Goal: Task Accomplishment & Management: Complete application form

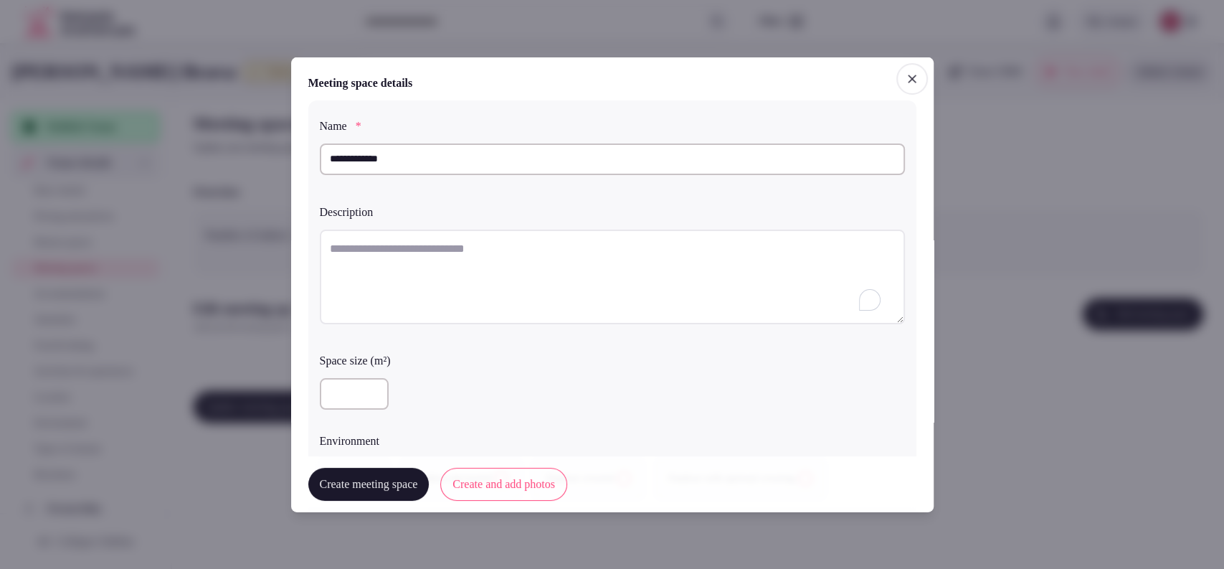
paste textarea "**********"
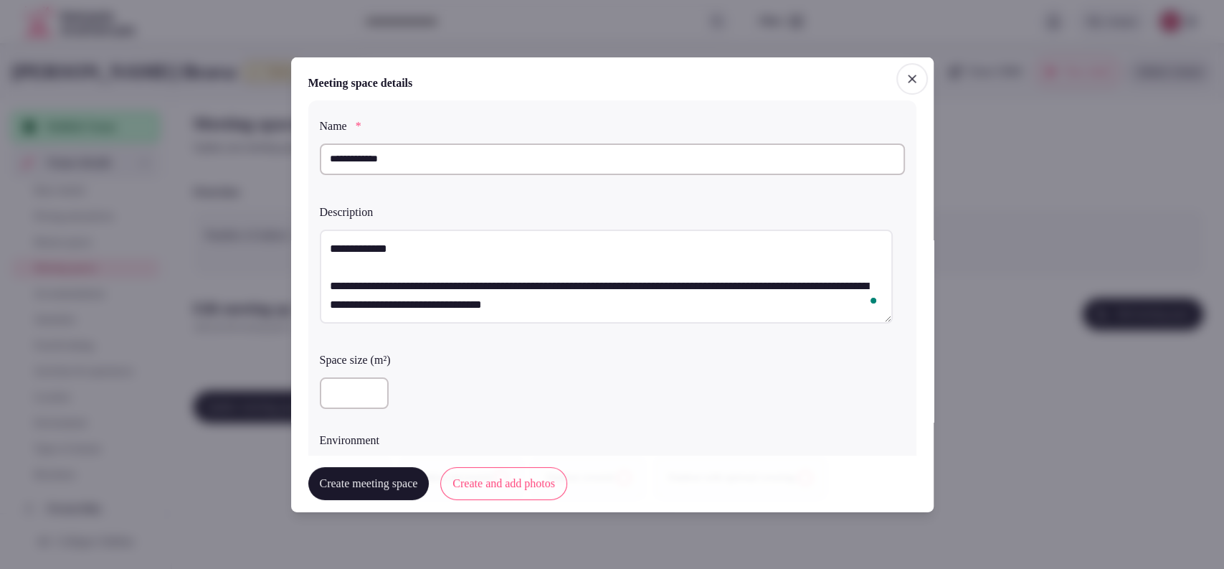
click at [327, 286] on textarea "**********" at bounding box center [606, 276] width 573 height 95
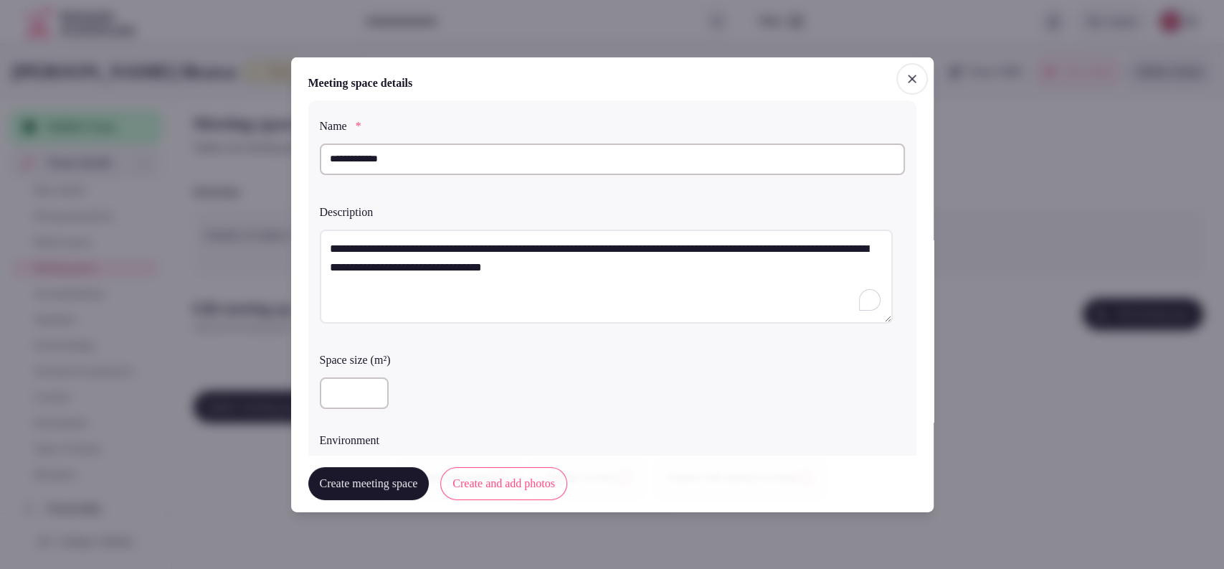
type textarea "**********"
click at [350, 391] on input "number" at bounding box center [354, 393] width 69 height 32
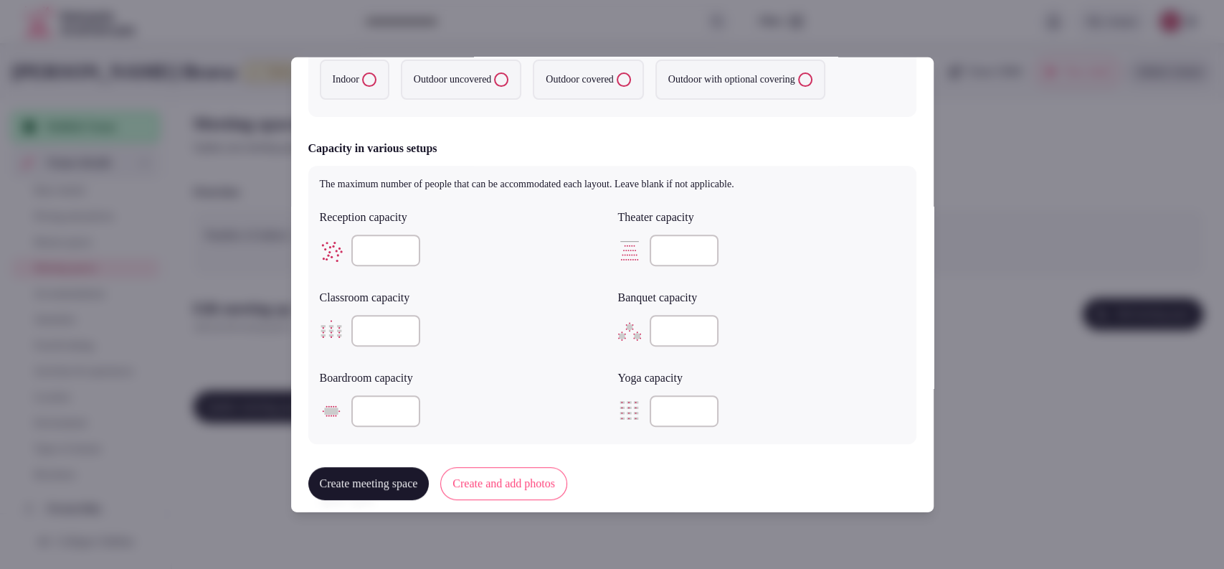
type input "***"
click at [374, 92] on label "Indoor" at bounding box center [355, 80] width 70 height 40
click at [374, 87] on button "Indoor" at bounding box center [369, 79] width 14 height 14
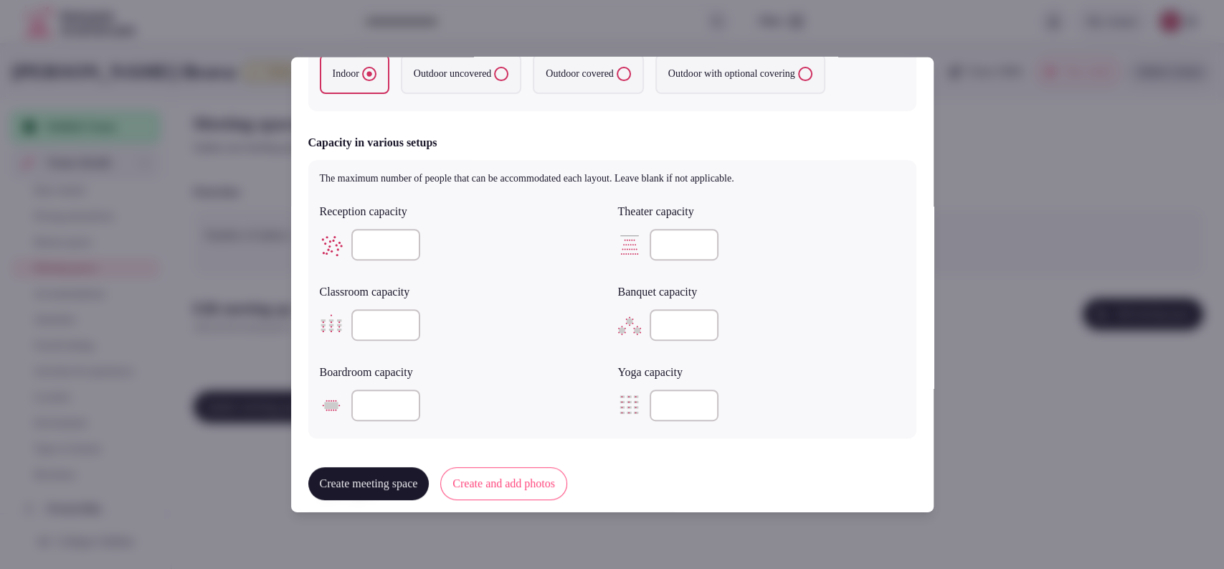
scroll to position [392, 0]
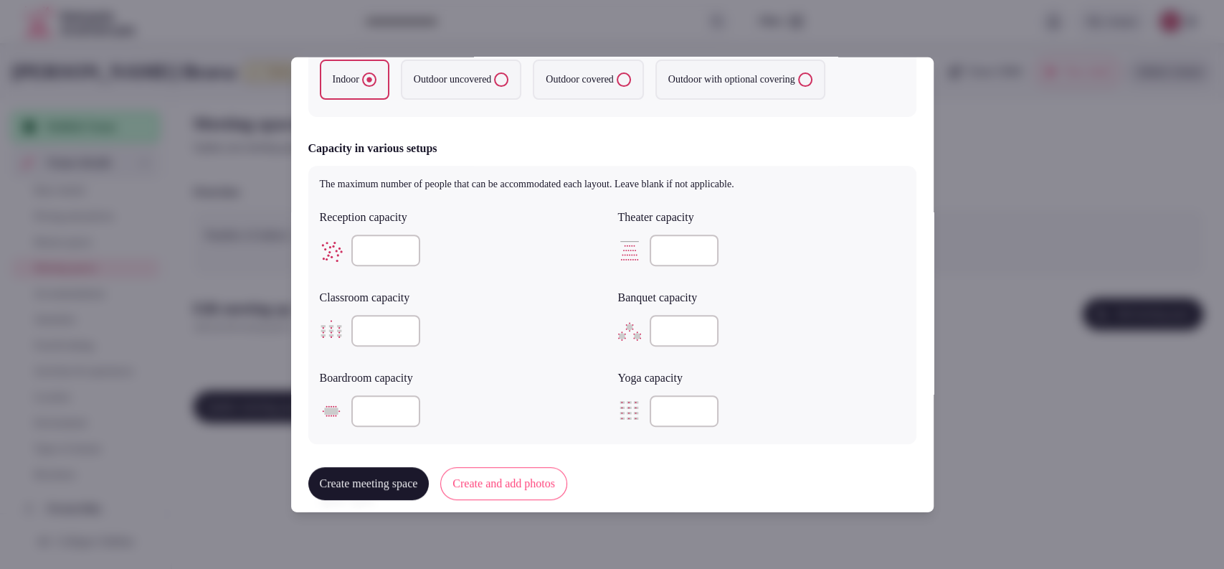
click at [392, 238] on input "number" at bounding box center [385, 251] width 69 height 32
type input "***"
click at [668, 257] on input "number" at bounding box center [684, 251] width 69 height 32
type input "***"
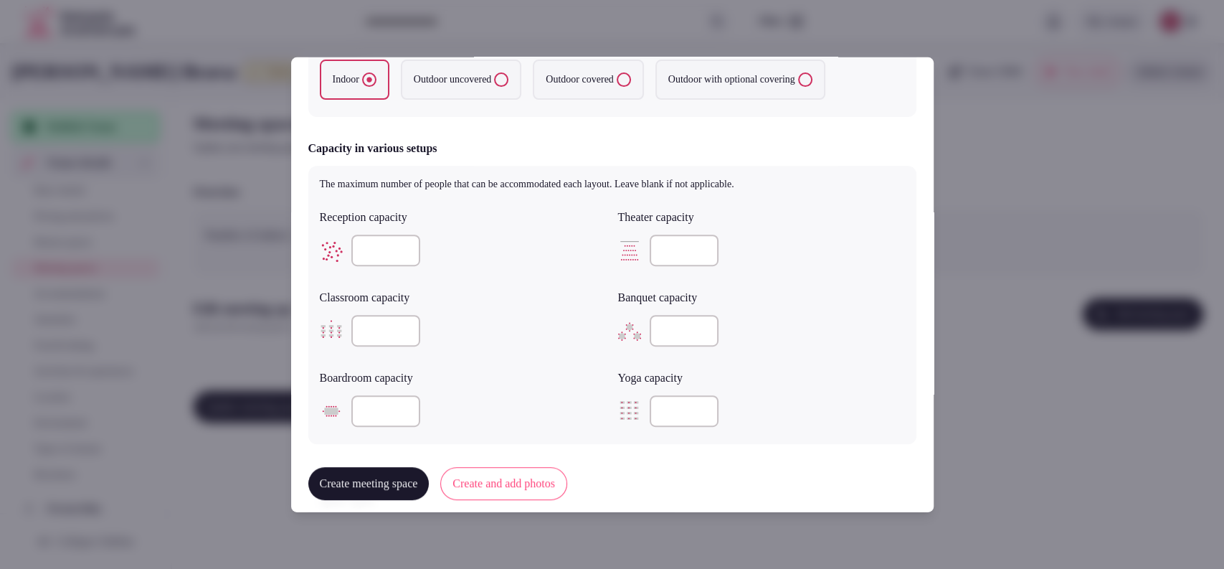
click at [792, 254] on div "***" at bounding box center [761, 251] width 287 height 32
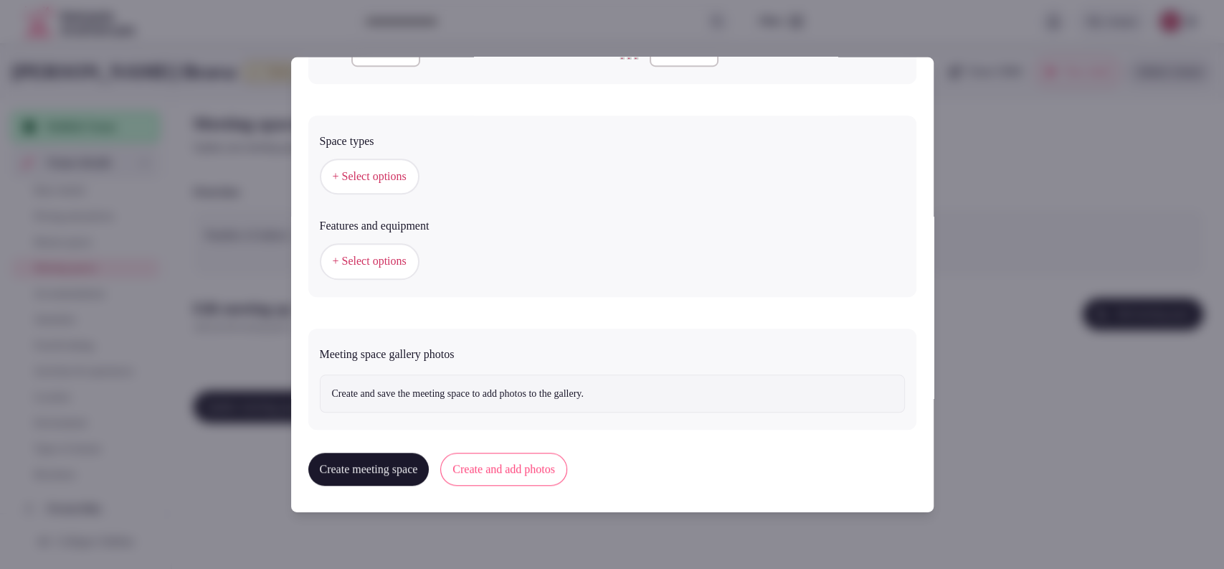
click at [363, 174] on span "+ Select options" at bounding box center [370, 177] width 74 height 16
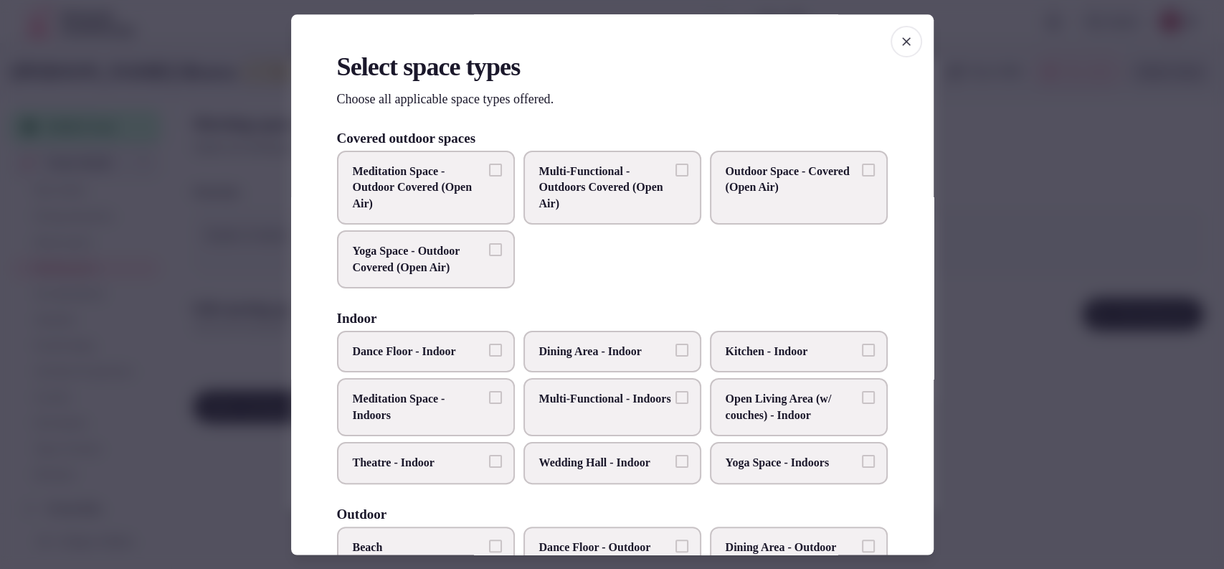
click at [632, 389] on label "Multi-Functional - Indoors" at bounding box center [613, 408] width 178 height 58
click at [676, 392] on button "Multi-Functional - Indoors" at bounding box center [682, 398] width 13 height 13
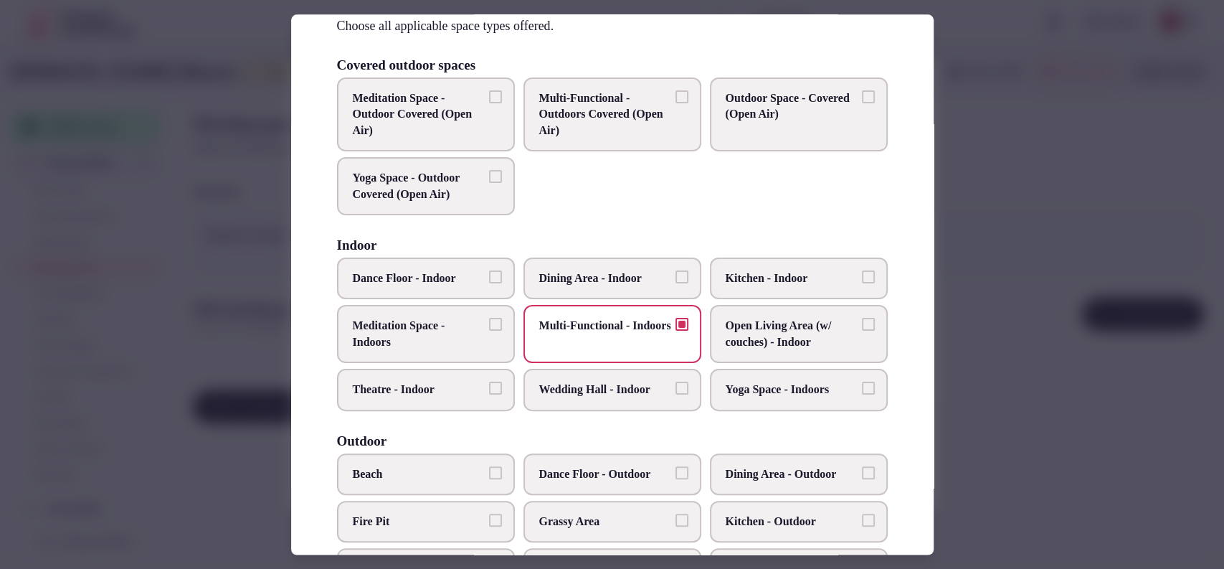
scroll to position [79, 0]
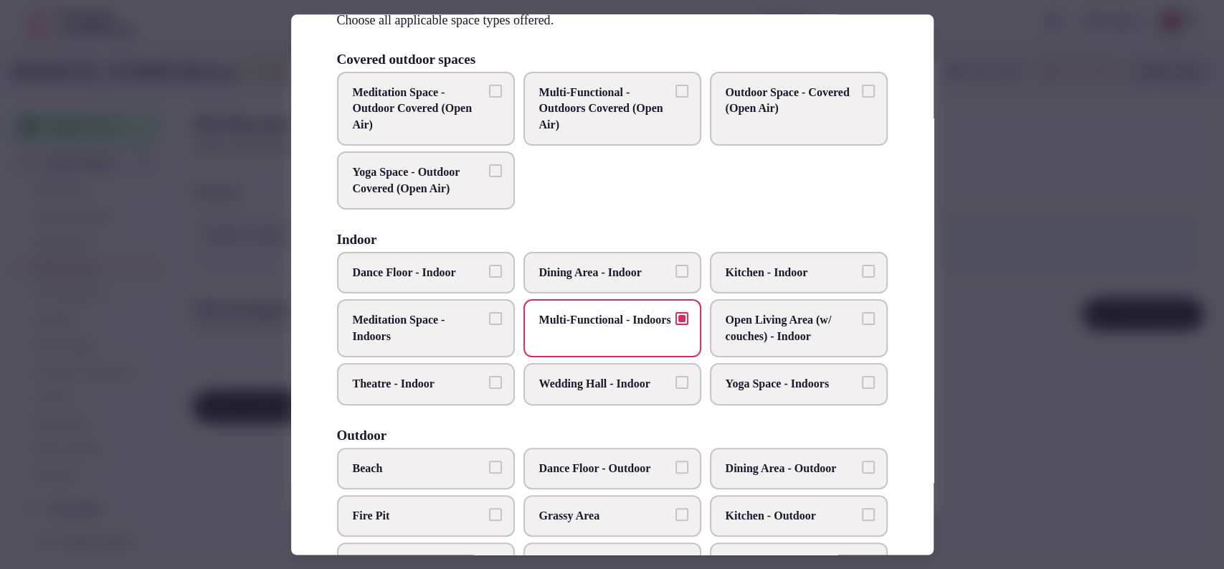
click at [813, 323] on span "Open Living Area (w/ couches) - Indoor" at bounding box center [792, 329] width 132 height 32
click at [862, 323] on button "Open Living Area (w/ couches) - Indoor" at bounding box center [868, 319] width 13 height 13
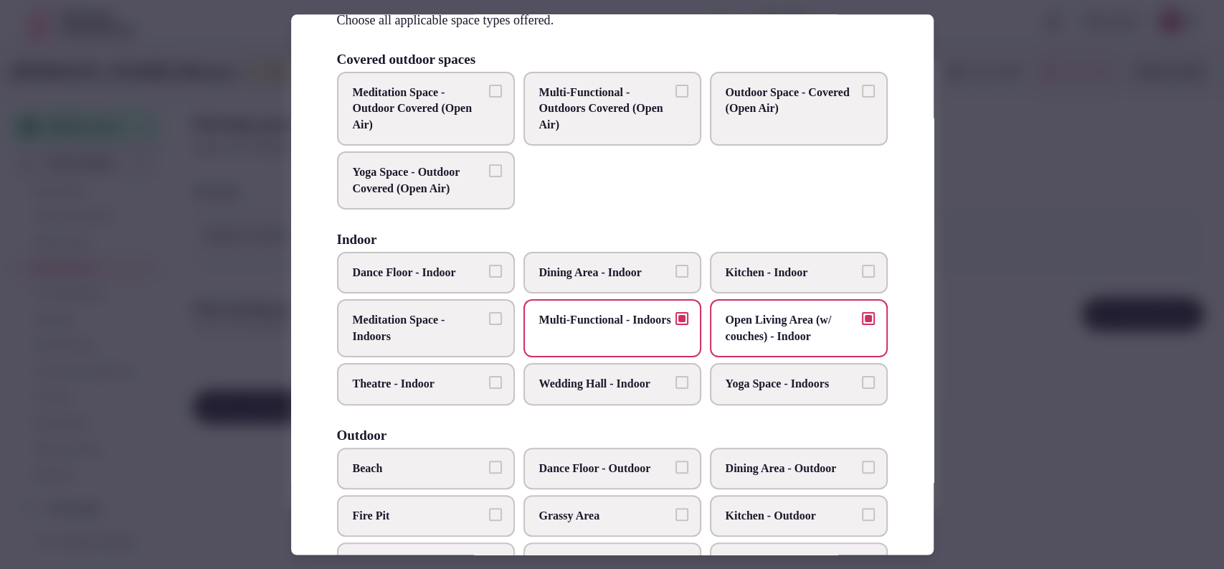
scroll to position [546, 0]
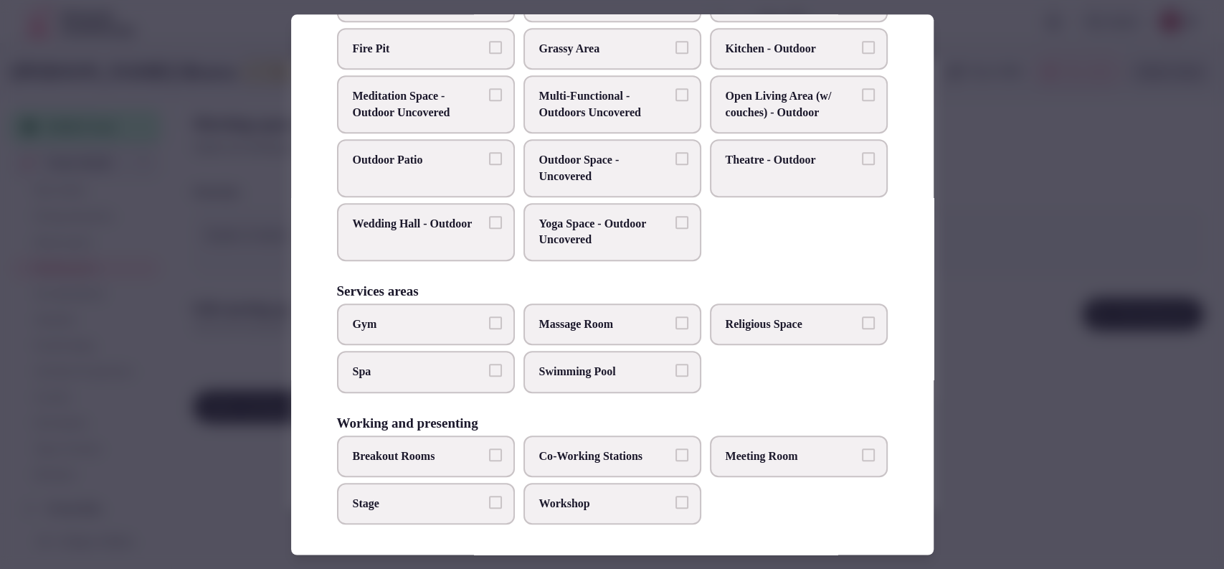
click at [763, 448] on span "Meeting Room" at bounding box center [792, 456] width 132 height 16
click at [862, 448] on button "Meeting Room" at bounding box center [868, 454] width 13 height 13
click at [539, 500] on span "Workshop" at bounding box center [605, 504] width 132 height 16
click at [676, 500] on button "Workshop" at bounding box center [682, 502] width 13 height 13
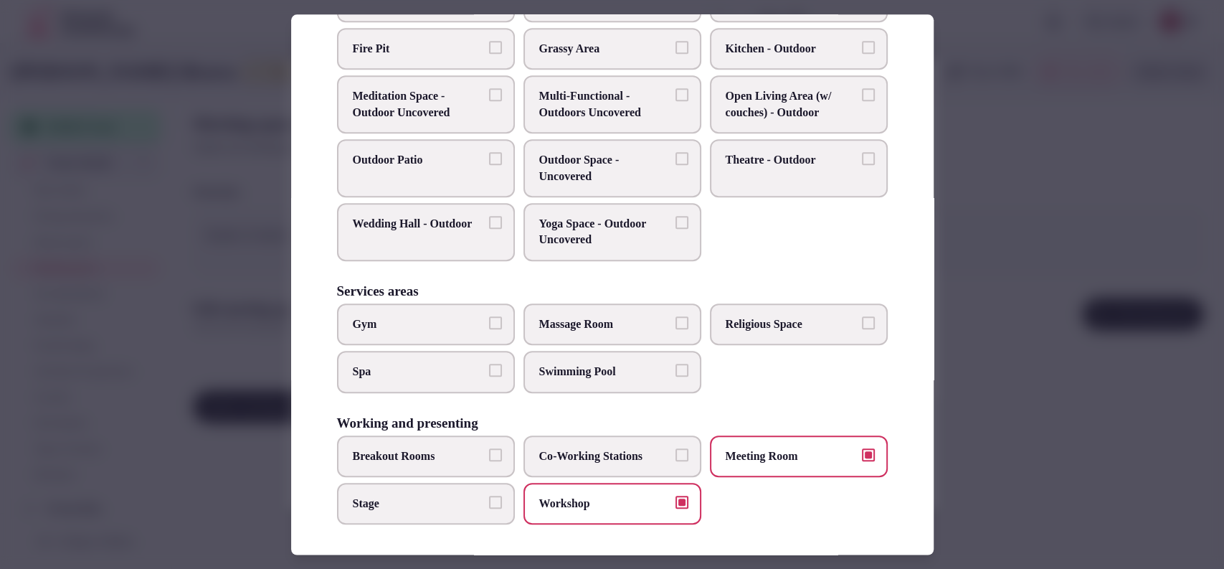
click at [416, 454] on span "Breakout Rooms" at bounding box center [419, 456] width 132 height 16
click at [489, 454] on button "Breakout Rooms" at bounding box center [495, 454] width 13 height 13
click at [972, 248] on div at bounding box center [612, 284] width 1224 height 569
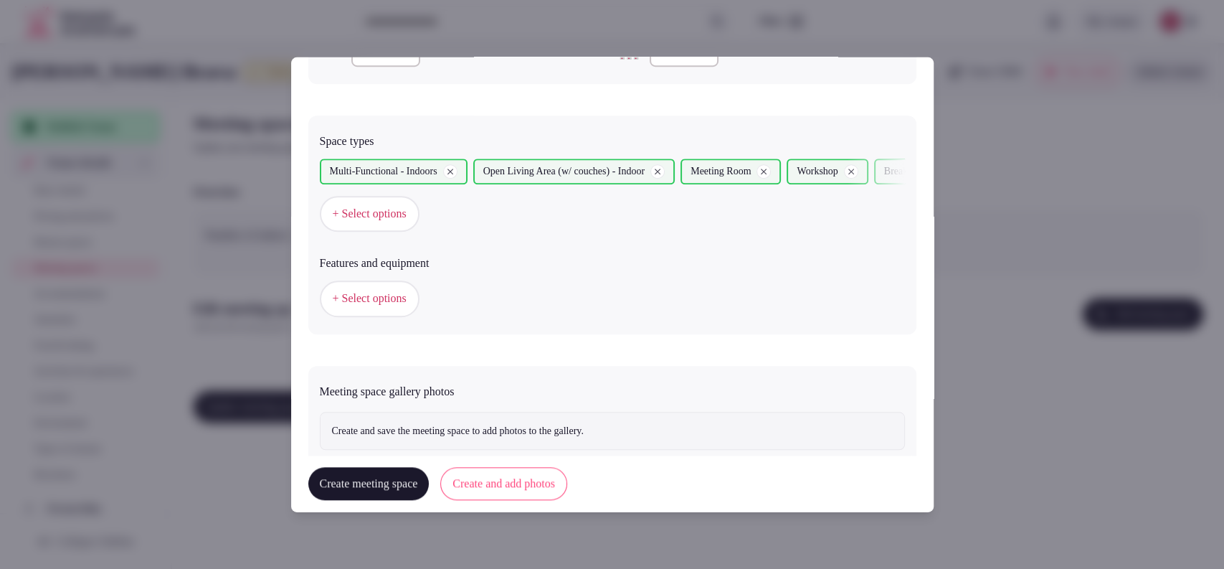
click at [377, 295] on span "+ Select options" at bounding box center [370, 298] width 74 height 16
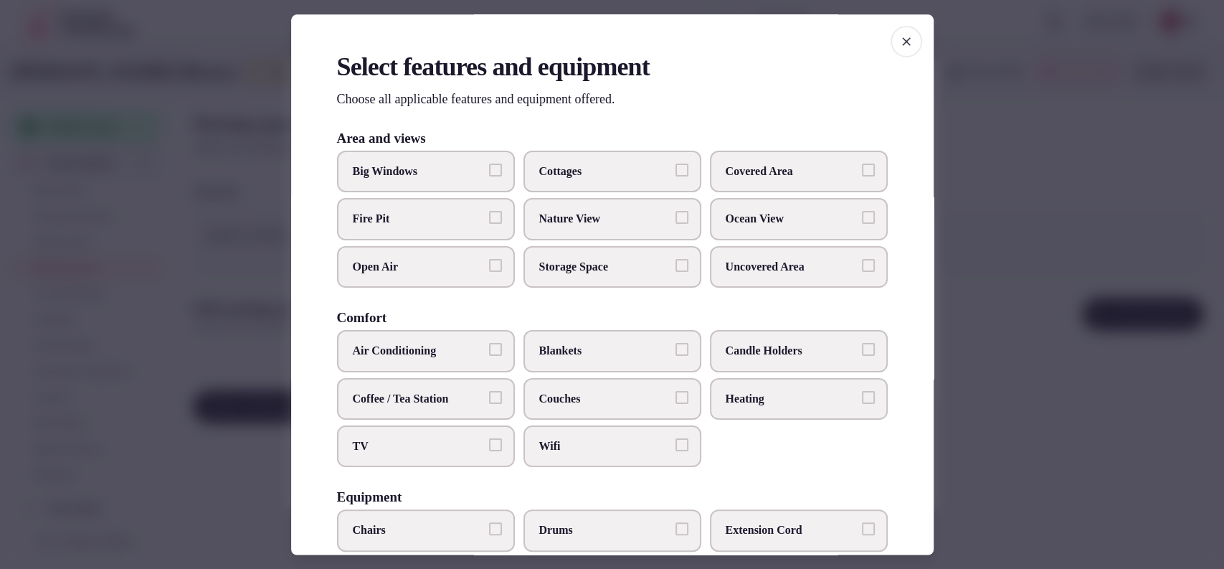
click at [421, 354] on span "Air Conditioning" at bounding box center [419, 352] width 132 height 16
click at [489, 354] on button "Air Conditioning" at bounding box center [495, 350] width 13 height 13
click at [413, 447] on span "TV" at bounding box center [419, 446] width 132 height 16
click at [489, 447] on button "TV" at bounding box center [495, 444] width 13 height 13
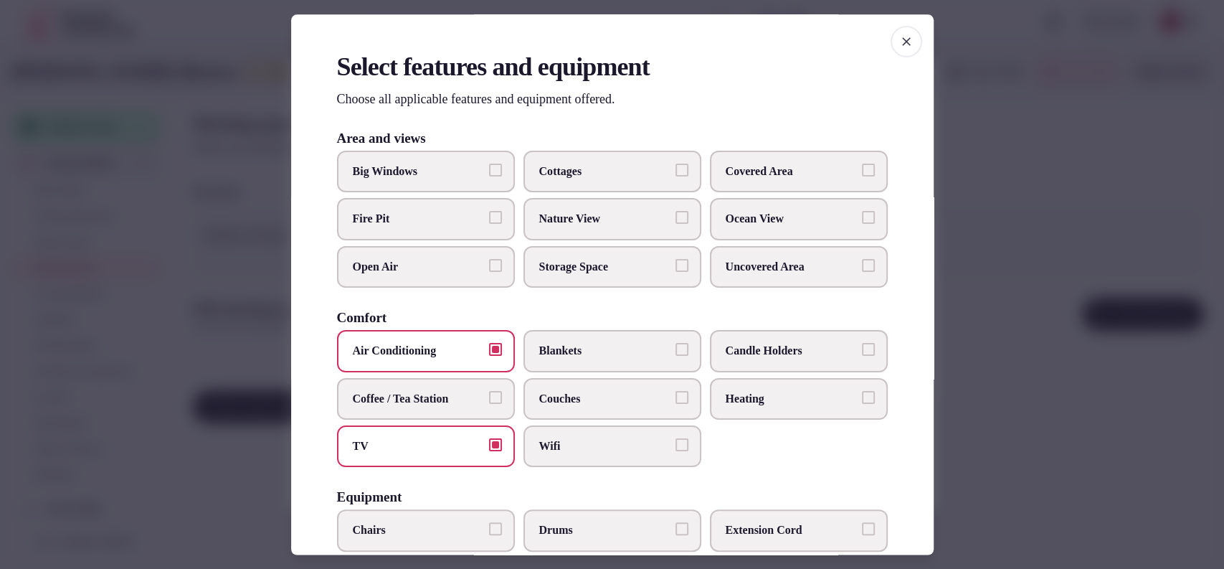
click at [608, 432] on label "Wifi" at bounding box center [613, 446] width 178 height 42
click at [676, 438] on button "Wifi" at bounding box center [682, 444] width 13 height 13
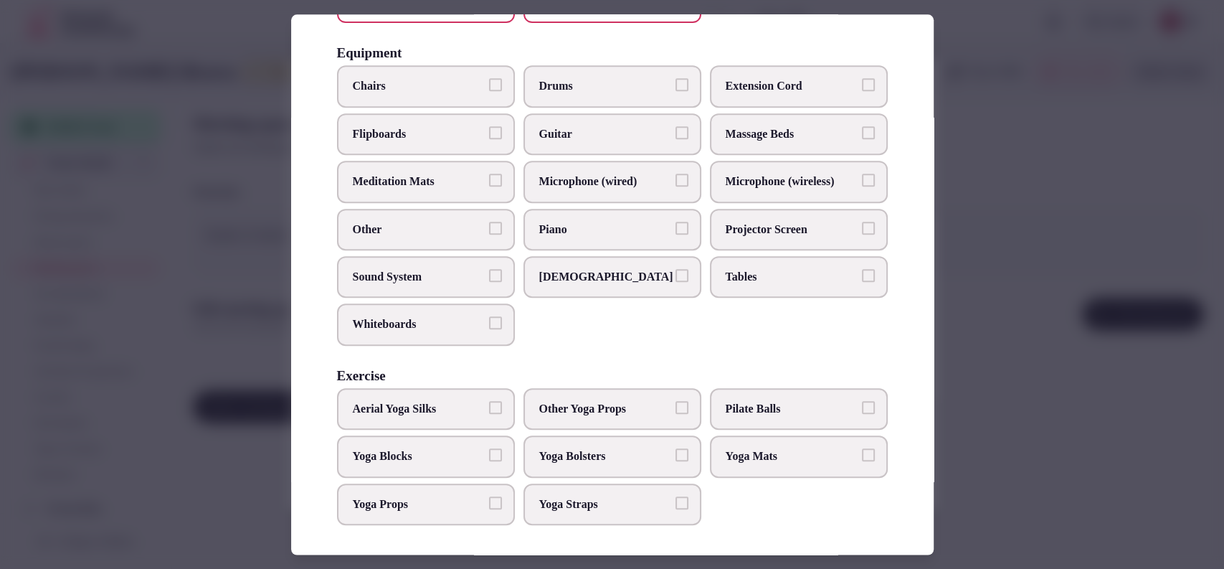
click at [726, 222] on span "Projector Screen" at bounding box center [792, 230] width 132 height 16
click at [862, 222] on button "Projector Screen" at bounding box center [868, 228] width 13 height 13
click at [726, 263] on label "Tables" at bounding box center [799, 277] width 178 height 42
click at [862, 269] on button "Tables" at bounding box center [868, 275] width 13 height 13
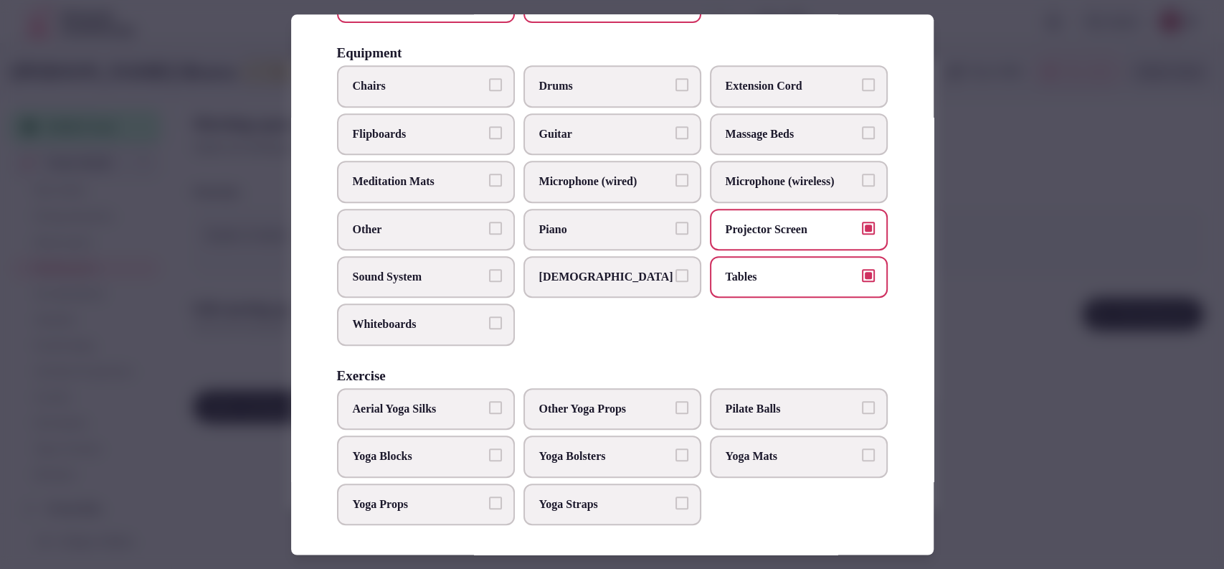
click at [394, 79] on span "Chairs" at bounding box center [419, 87] width 132 height 16
click at [489, 79] on button "Chairs" at bounding box center [495, 85] width 13 height 13
click at [374, 326] on span "Whiteboards" at bounding box center [419, 325] width 132 height 16
click at [489, 326] on button "Whiteboards" at bounding box center [495, 323] width 13 height 13
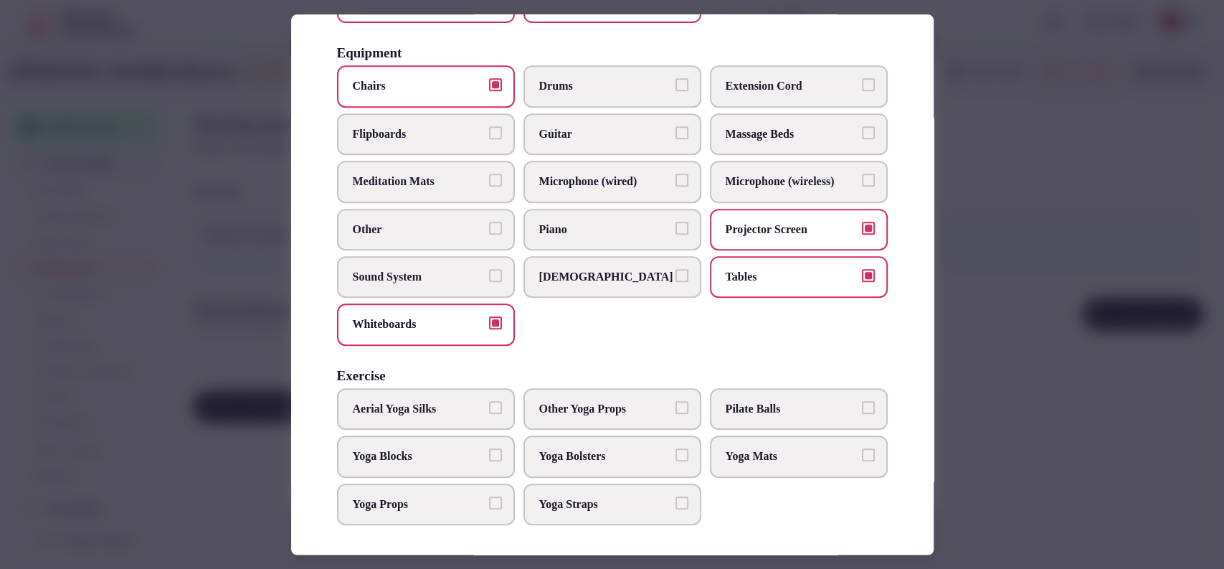
click at [455, 280] on span "Sound System" at bounding box center [419, 277] width 132 height 16
click at [489, 280] on button "Sound System" at bounding box center [495, 275] width 13 height 13
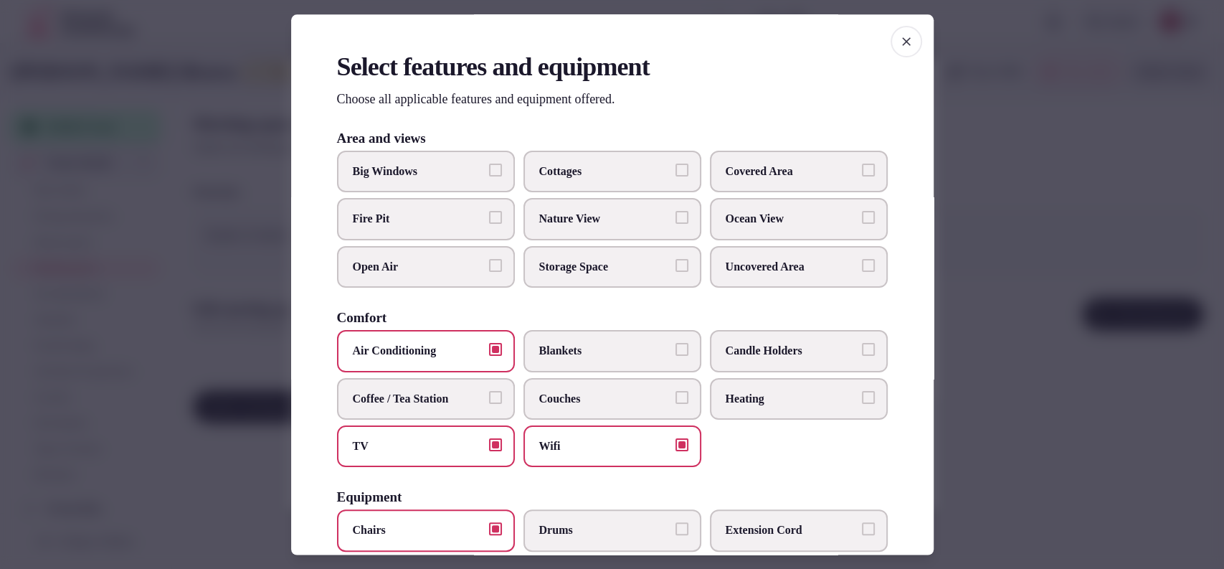
click at [450, 171] on span "Big Windows" at bounding box center [419, 172] width 132 height 16
click at [489, 171] on button "Big Windows" at bounding box center [495, 170] width 13 height 13
click at [752, 175] on span "Covered Area" at bounding box center [792, 172] width 132 height 16
click at [862, 175] on button "Covered Area" at bounding box center [868, 170] width 13 height 13
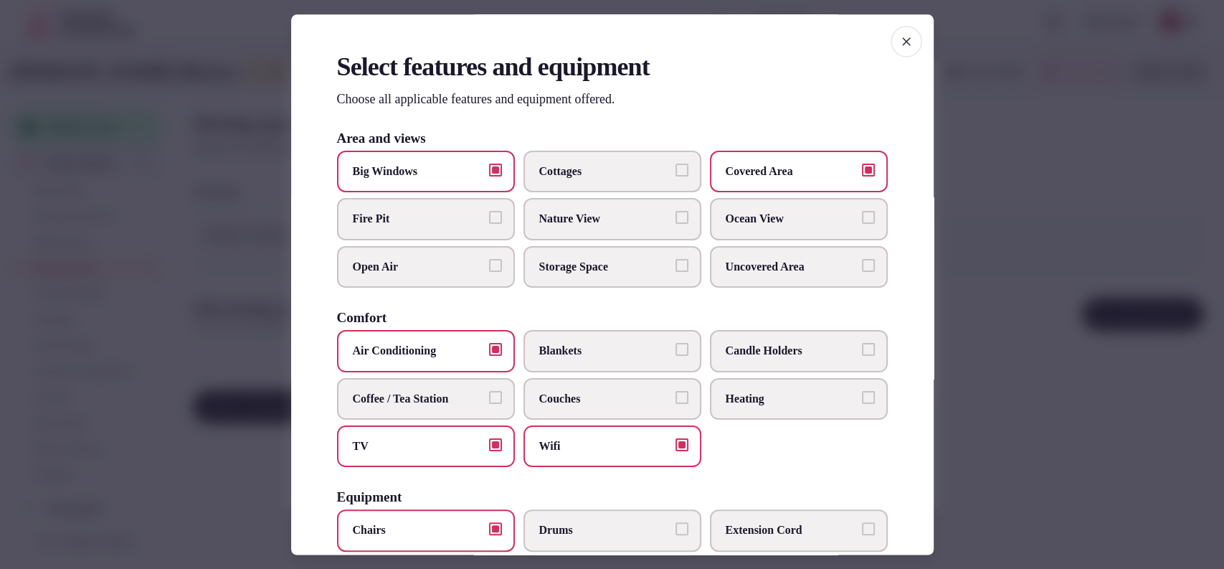
click at [620, 385] on label "Couches" at bounding box center [613, 399] width 178 height 42
click at [676, 391] on button "Couches" at bounding box center [682, 397] width 13 height 13
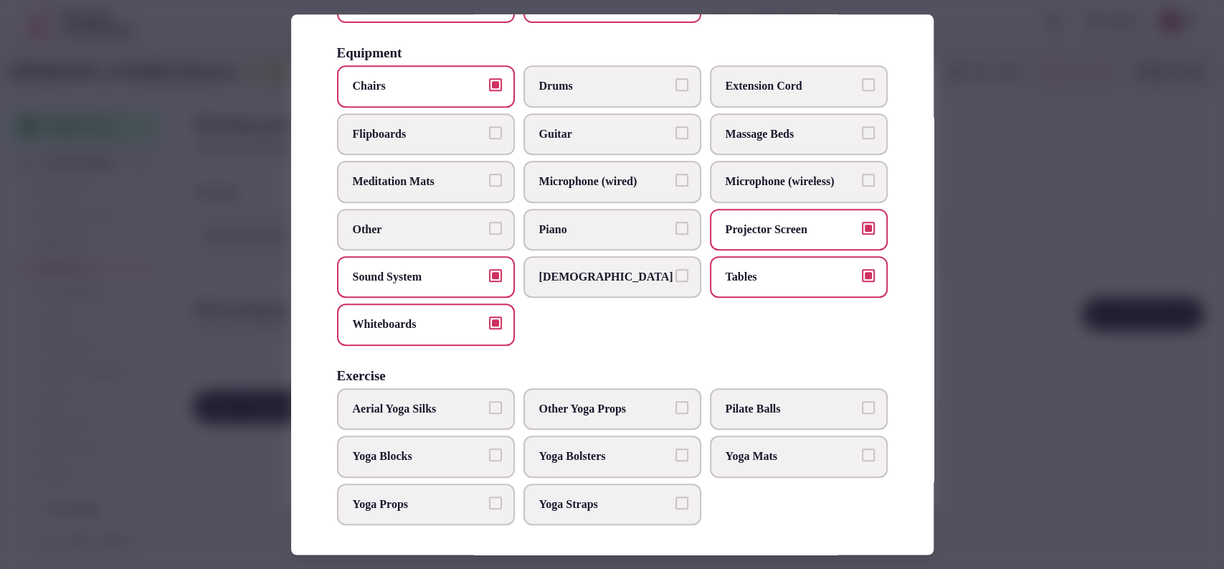
click at [1017, 197] on div at bounding box center [612, 284] width 1224 height 569
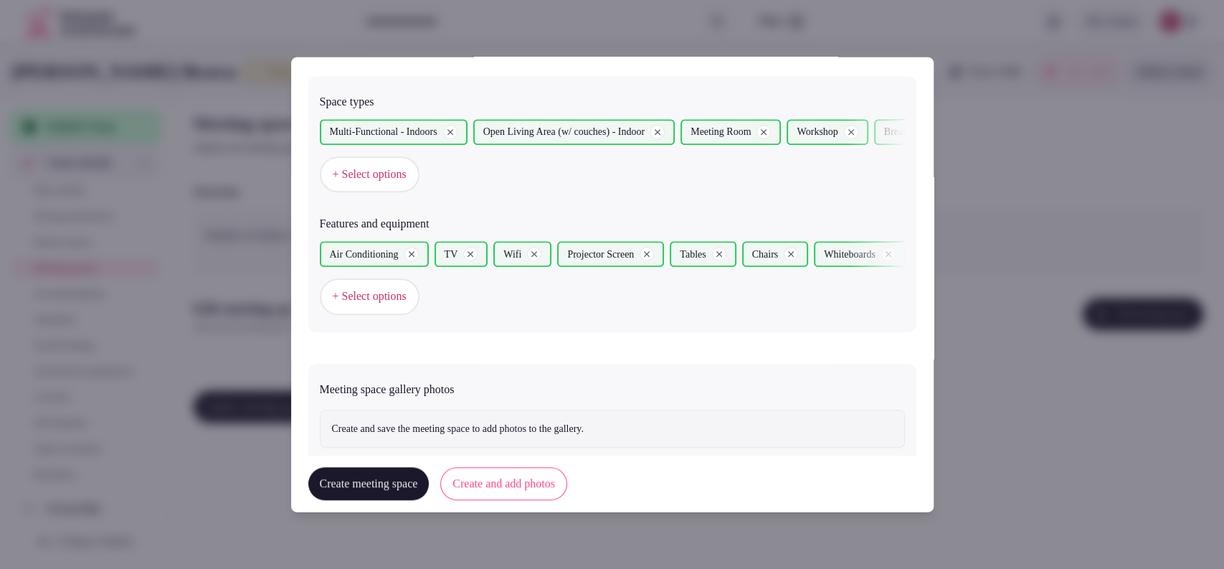
scroll to position [826, 0]
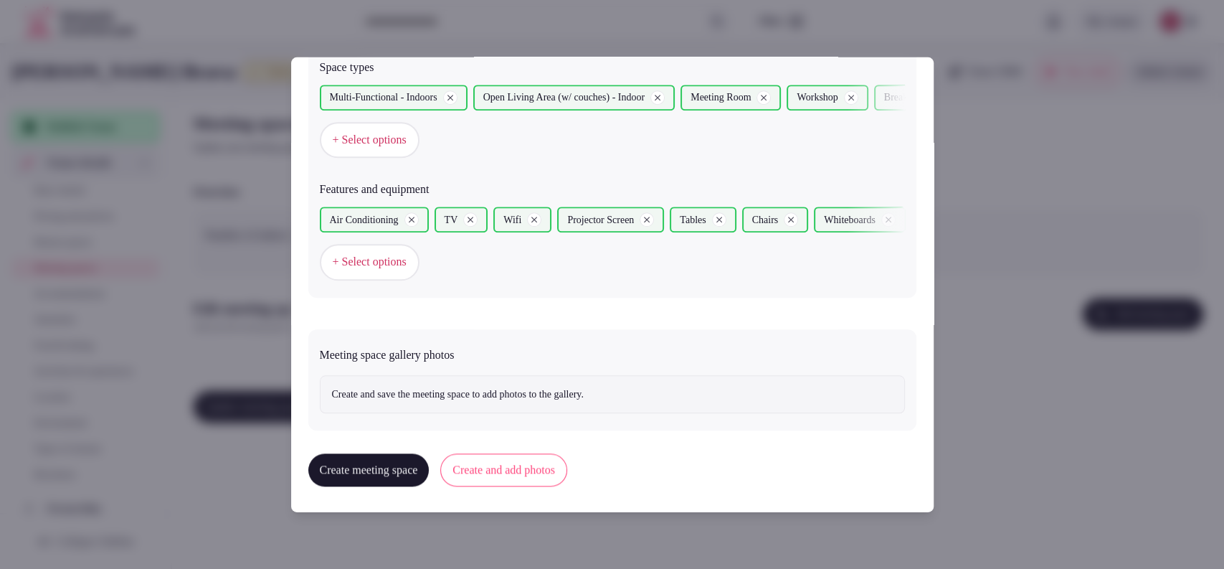
click at [518, 458] on button "Create and add photos" at bounding box center [503, 469] width 127 height 33
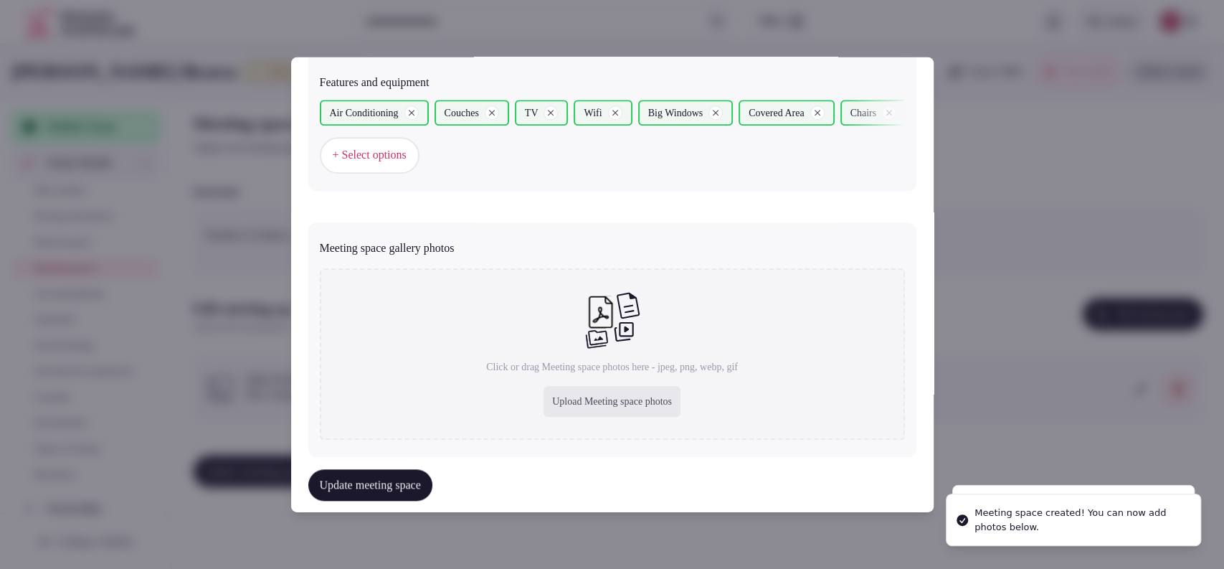
scroll to position [964, 0]
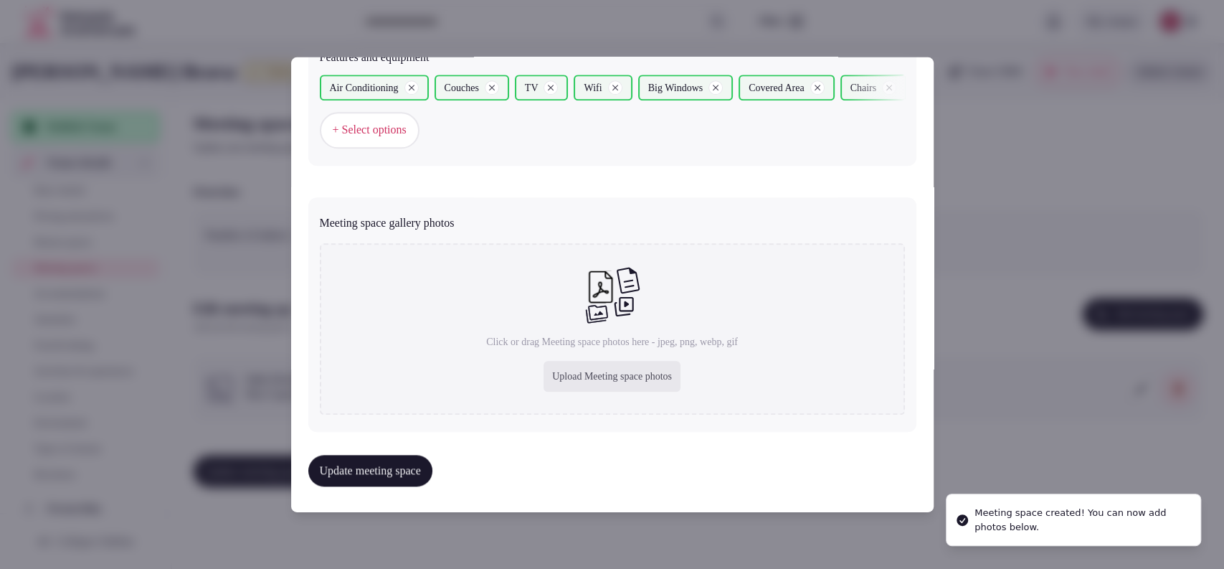
click at [553, 373] on div "Upload Meeting space photos" at bounding box center [612, 377] width 137 height 32
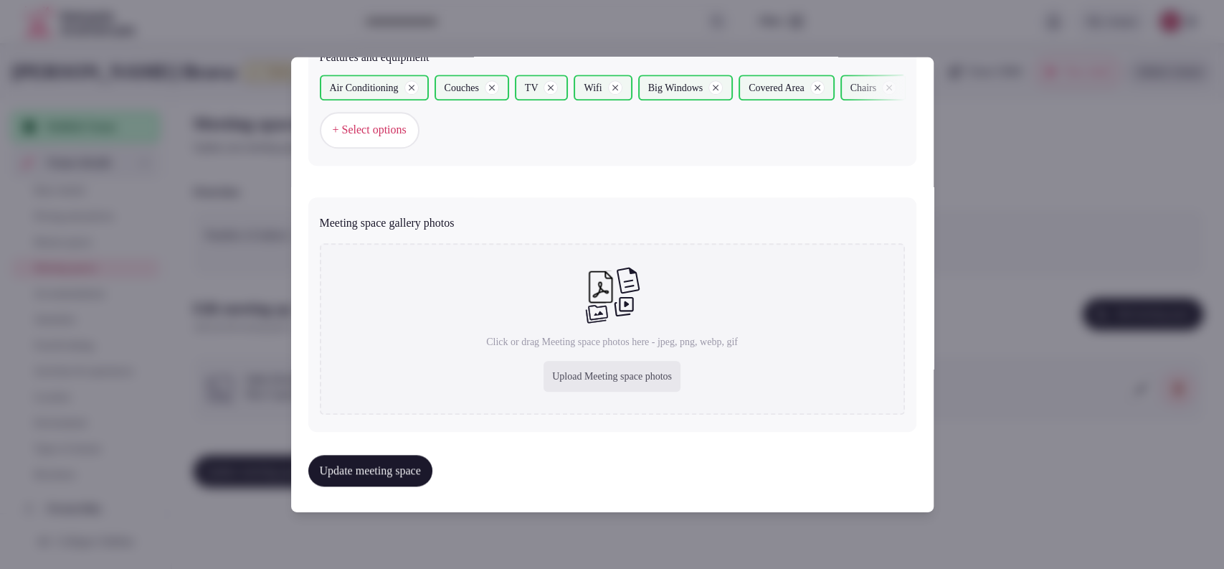
click at [585, 377] on div "Upload Meeting space photos" at bounding box center [612, 377] width 137 height 32
type input "**********"
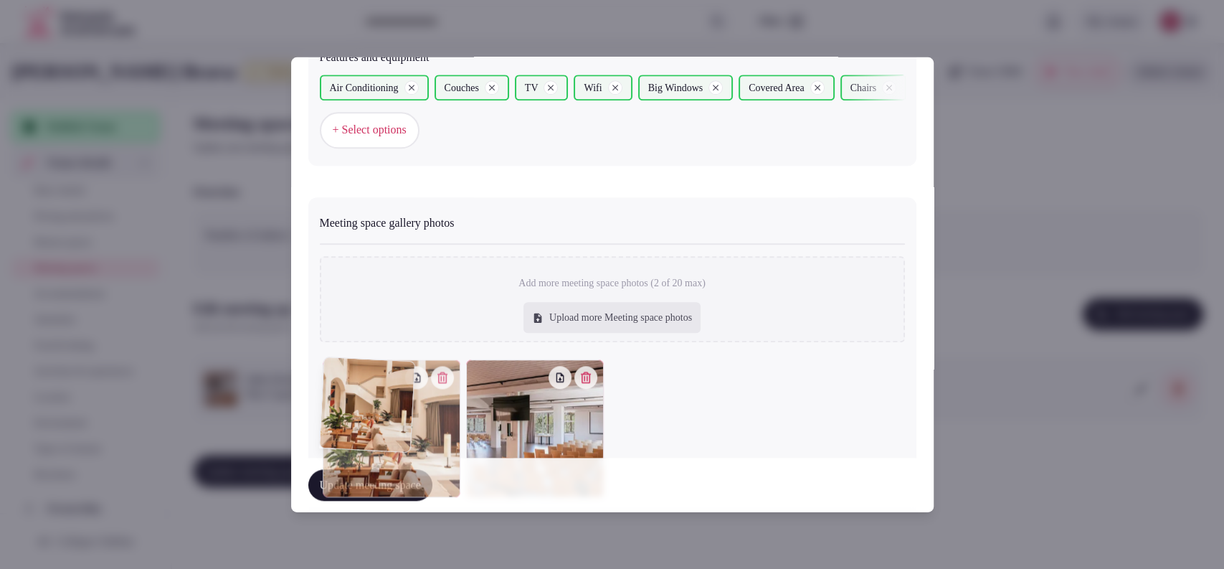
drag, startPoint x: 506, startPoint y: 417, endPoint x: 437, endPoint y: 417, distance: 68.1
click at [437, 417] on div at bounding box center [392, 428] width 138 height 138
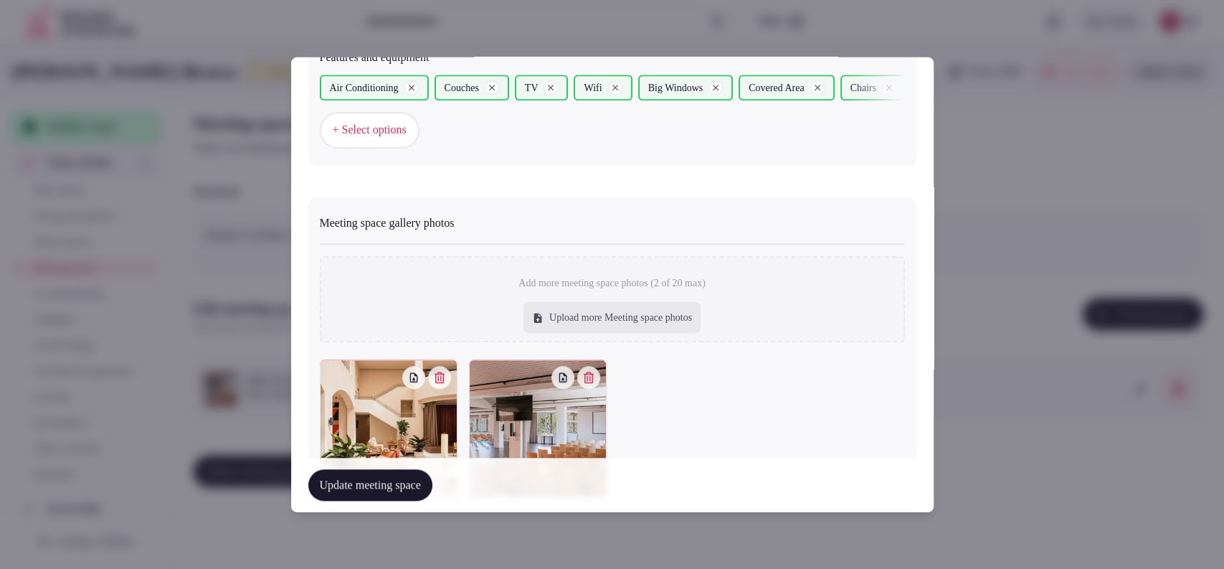
click at [418, 488] on button "Update meeting space" at bounding box center [370, 485] width 124 height 32
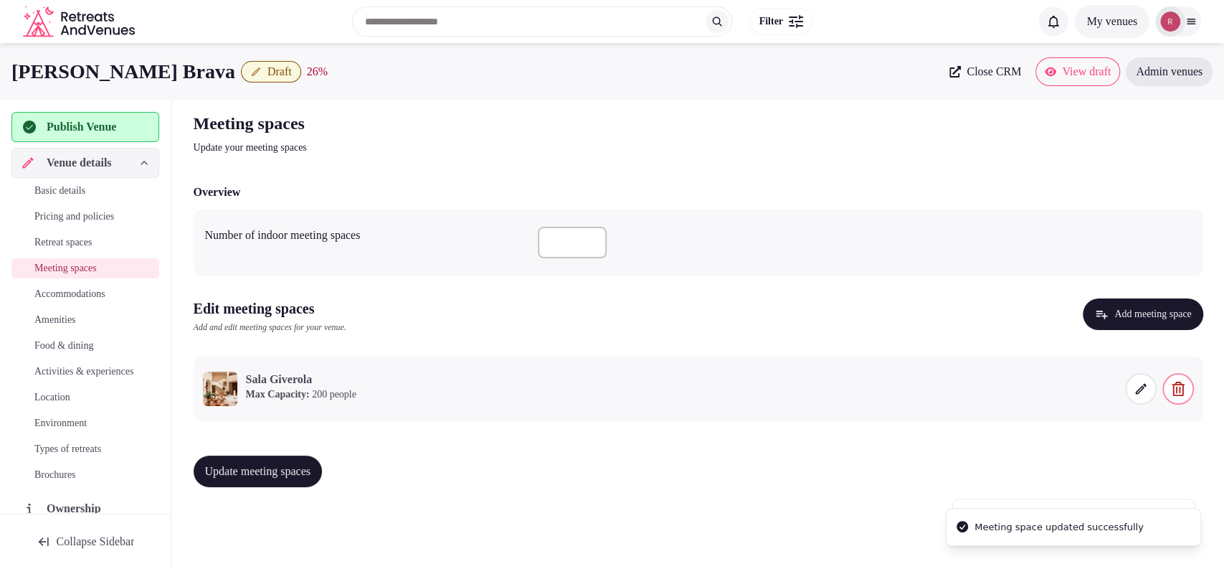
click at [300, 464] on span "Update meeting spaces" at bounding box center [258, 471] width 106 height 14
click at [79, 301] on span "Accommodations" at bounding box center [69, 294] width 71 height 14
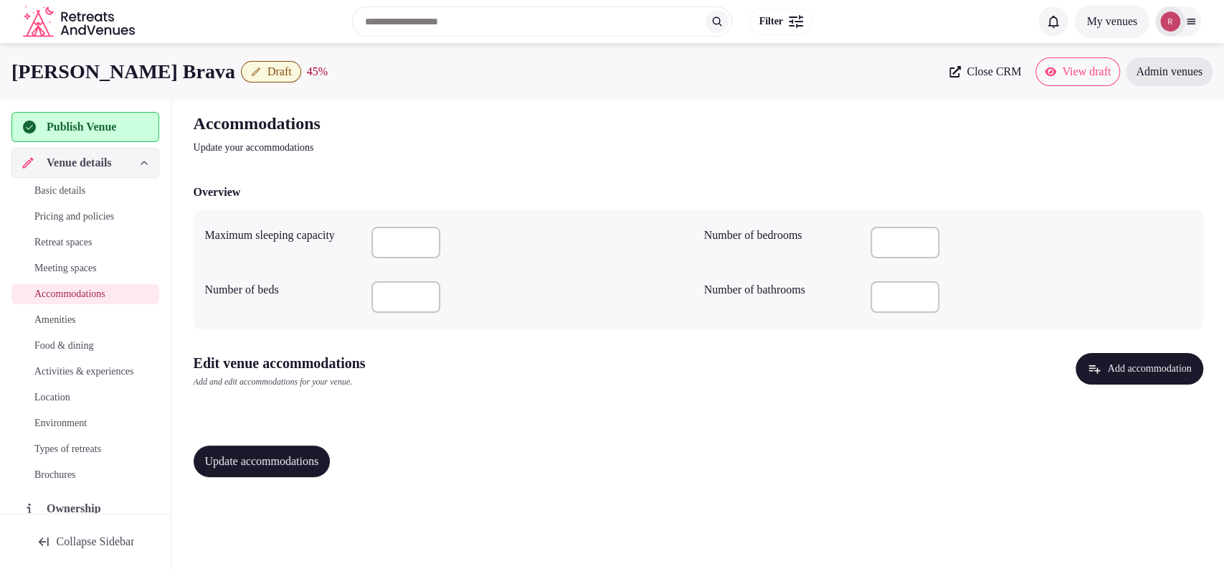
click at [1117, 369] on button "Add accommodation" at bounding box center [1139, 369] width 127 height 32
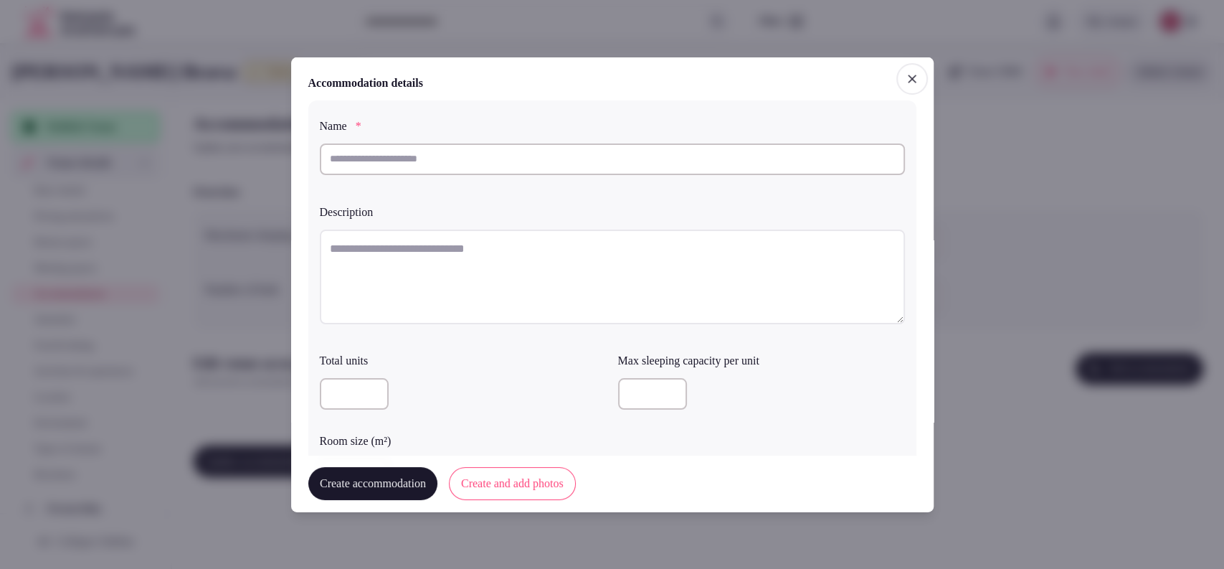
click at [425, 148] on input "text" at bounding box center [612, 159] width 585 height 32
paste input "**********"
drag, startPoint x: 527, startPoint y: 156, endPoint x: 318, endPoint y: 145, distance: 209.7
click at [318, 145] on div "**********" at bounding box center [612, 303] width 608 height 407
type input "**********"
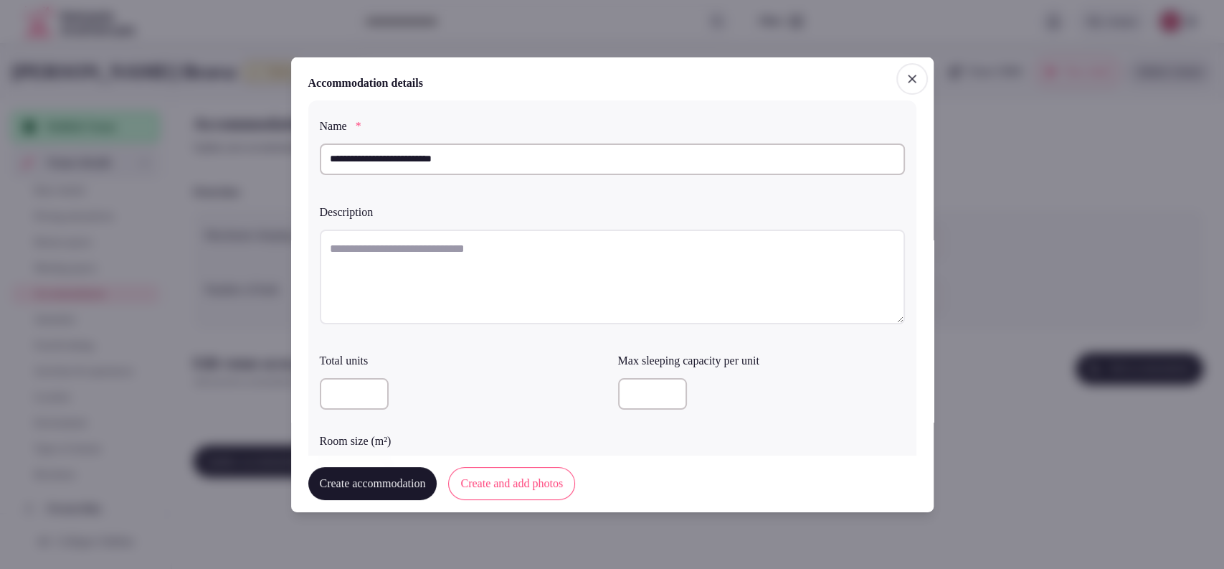
click at [390, 268] on textarea at bounding box center [612, 276] width 585 height 95
click at [631, 369] on div "Max sleeping capacity per unit" at bounding box center [761, 380] width 287 height 69
click at [631, 377] on div at bounding box center [761, 393] width 287 height 32
click at [629, 394] on input "number" at bounding box center [652, 393] width 69 height 32
type input "*"
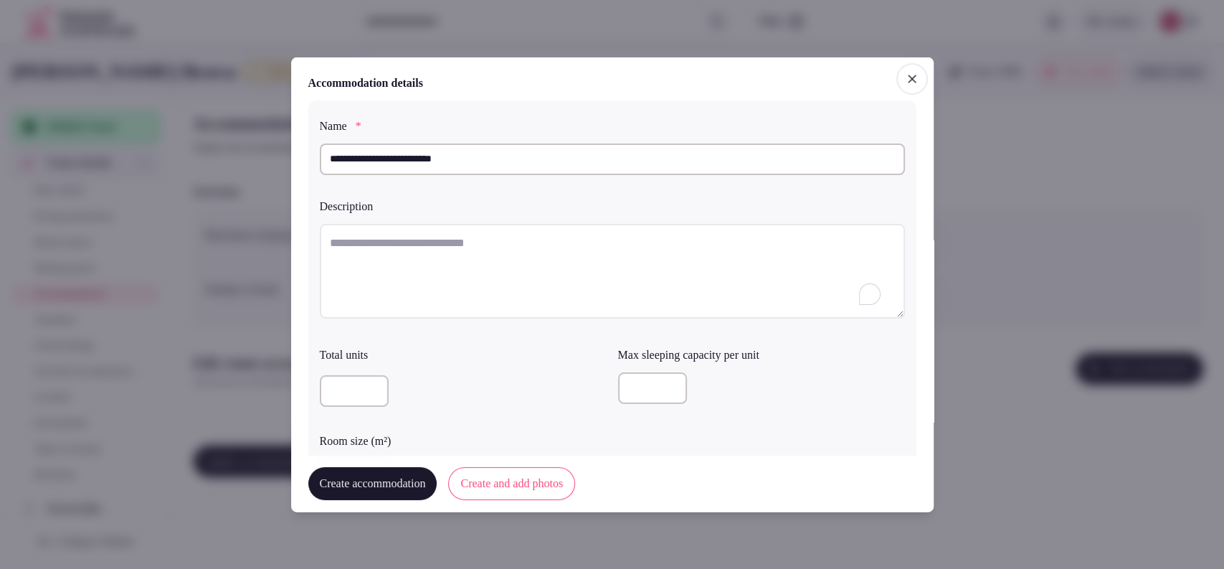
click at [534, 382] on div at bounding box center [463, 390] width 287 height 32
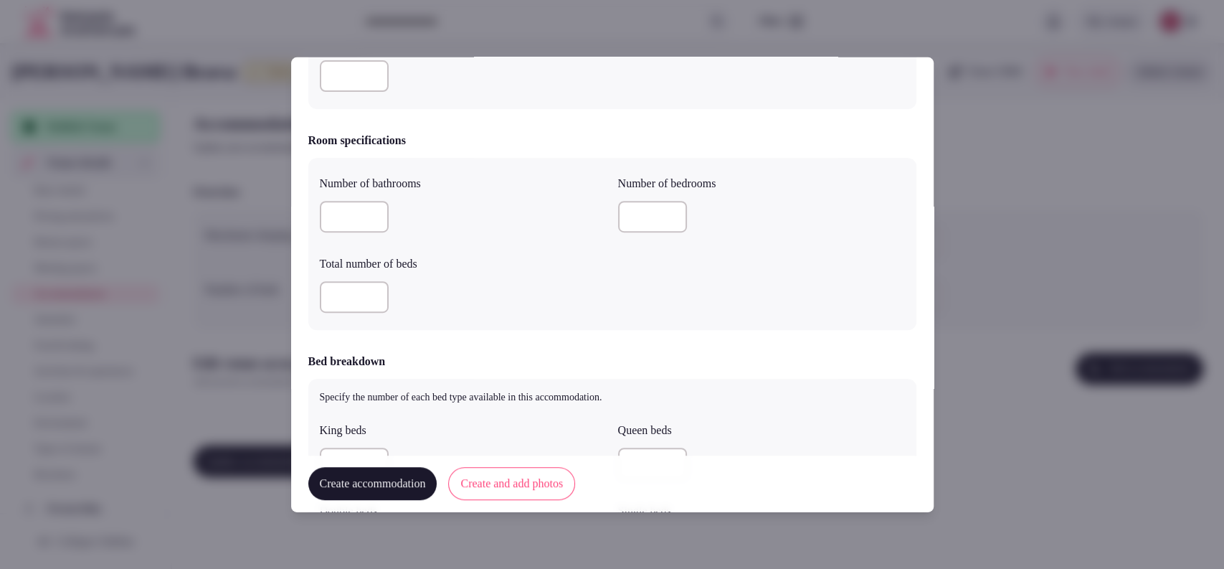
click at [356, 225] on input "number" at bounding box center [354, 216] width 69 height 32
type input "*"
click at [356, 305] on input "number" at bounding box center [354, 296] width 69 height 32
type input "*"
click at [610, 215] on div "Number of bathrooms * Number of bedrooms Total number of beds *" at bounding box center [612, 243] width 585 height 149
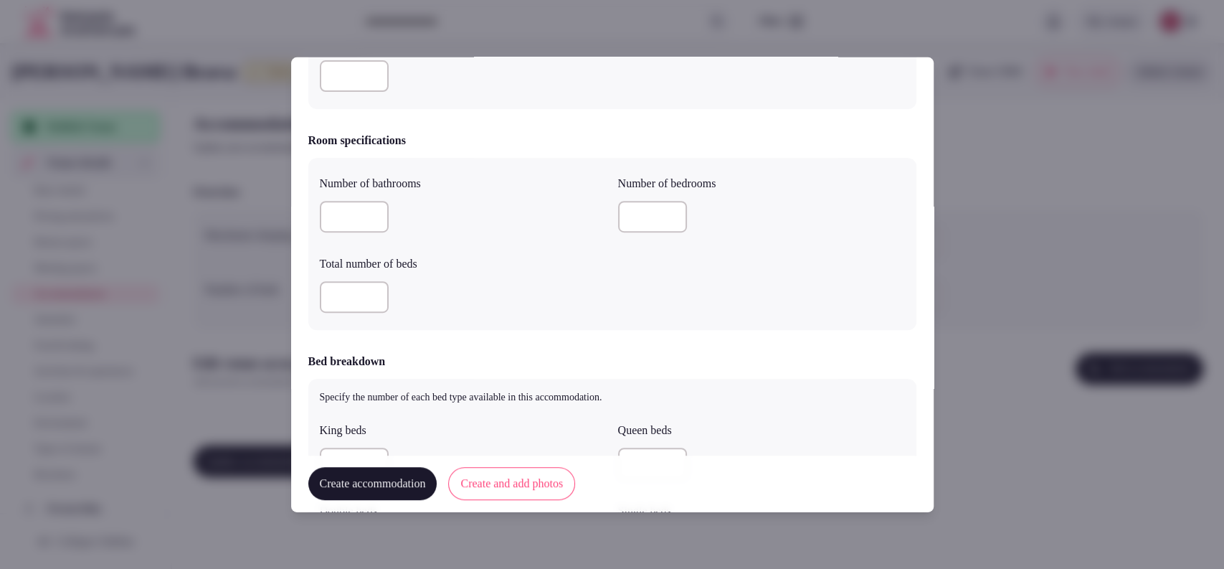
click at [618, 212] on input "number" at bounding box center [652, 216] width 69 height 32
type input "*"
click at [545, 252] on div "Total number of beds" at bounding box center [463, 259] width 287 height 20
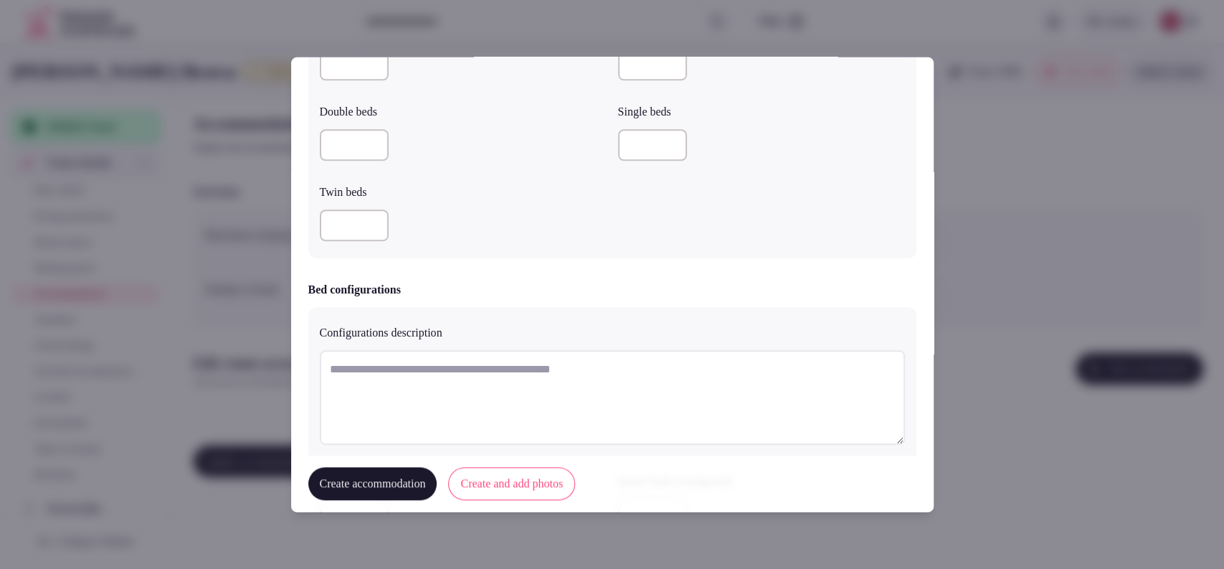
click at [479, 391] on textarea at bounding box center [612, 396] width 585 height 95
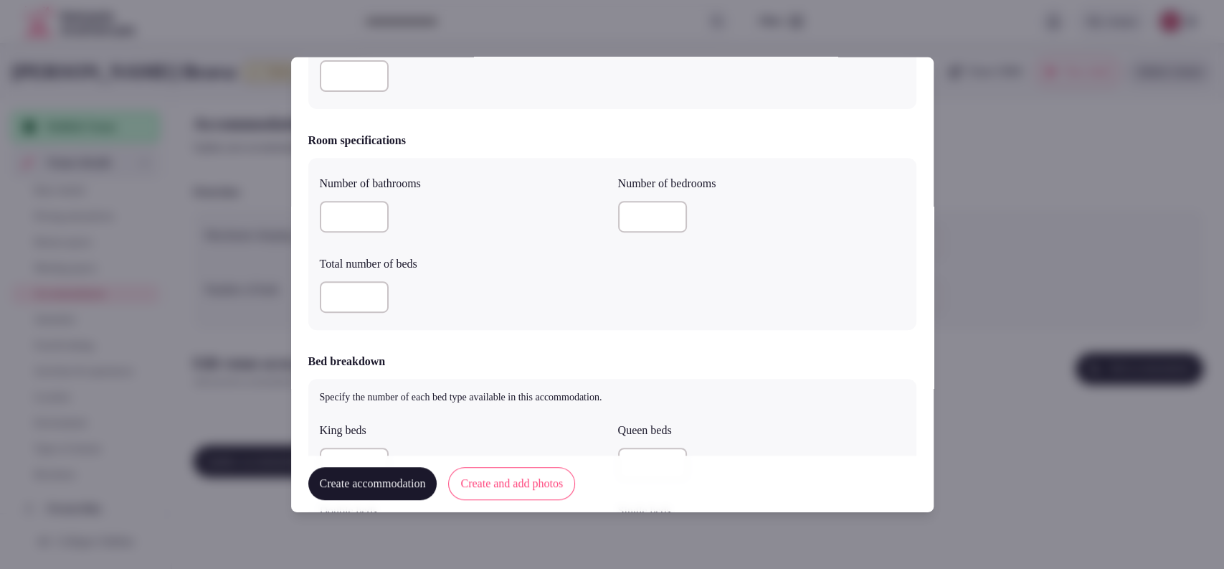
scroll to position [0, 0]
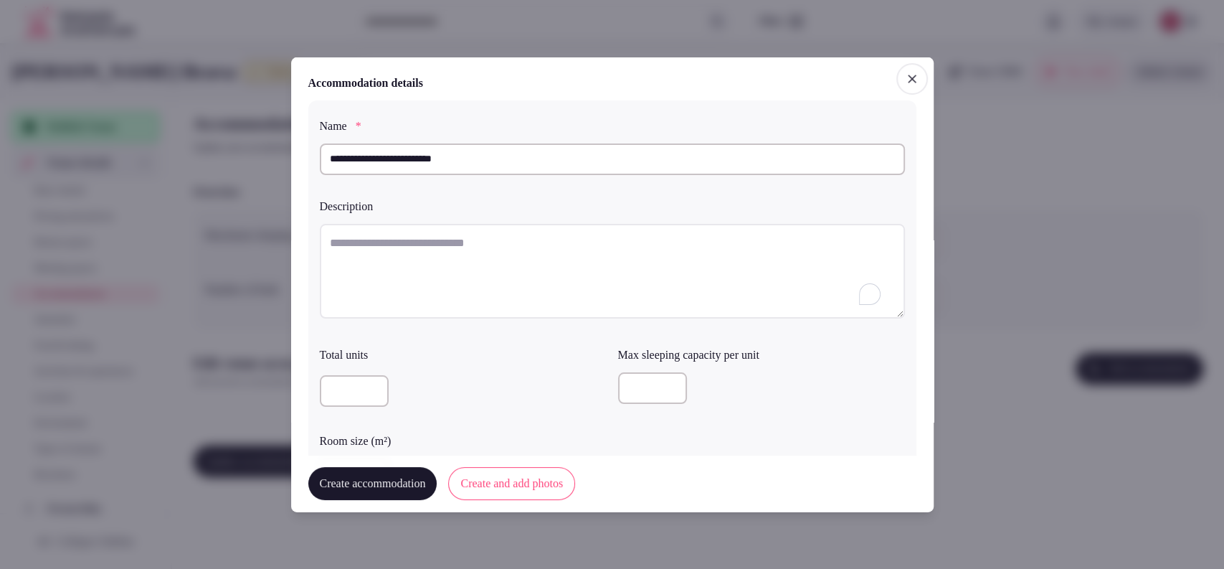
click at [491, 270] on textarea "To enrich screen reader interactions, please activate Accessibility in Grammarl…" at bounding box center [612, 270] width 585 height 95
paste textarea "**********"
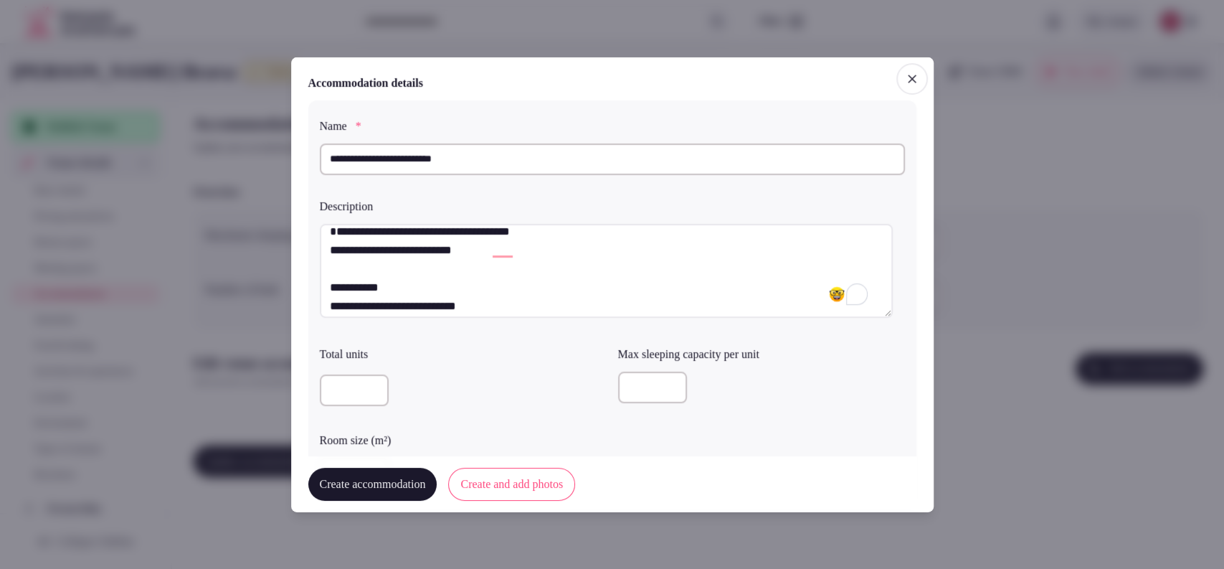
drag, startPoint x: 372, startPoint y: 250, endPoint x: 327, endPoint y: 246, distance: 45.4
click at [327, 246] on textarea "**********" at bounding box center [606, 270] width 573 height 95
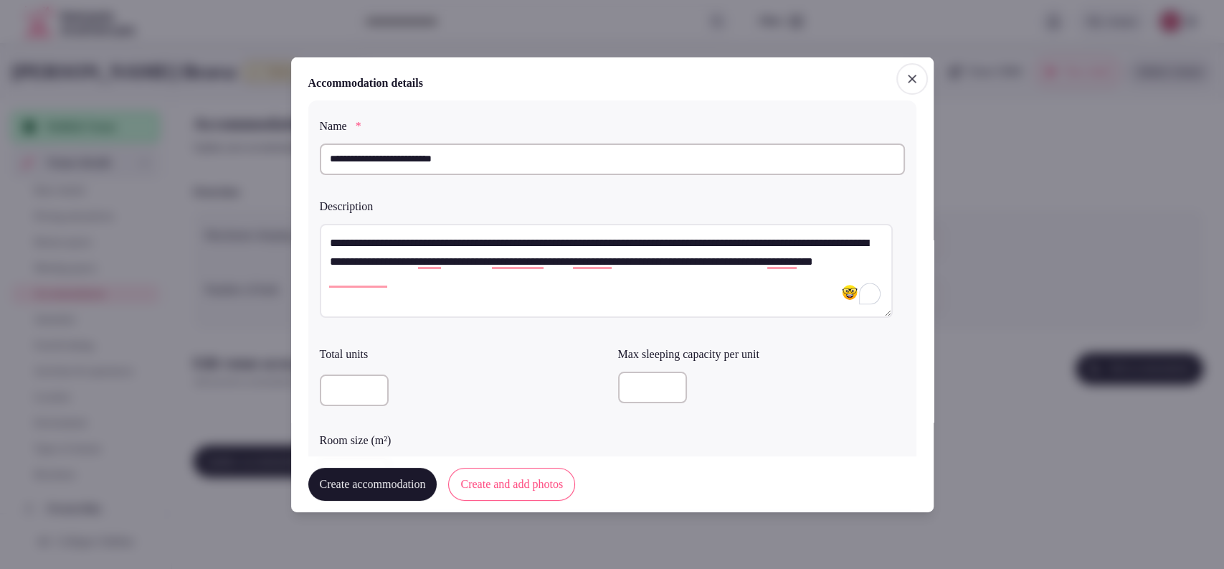
type textarea "**********"
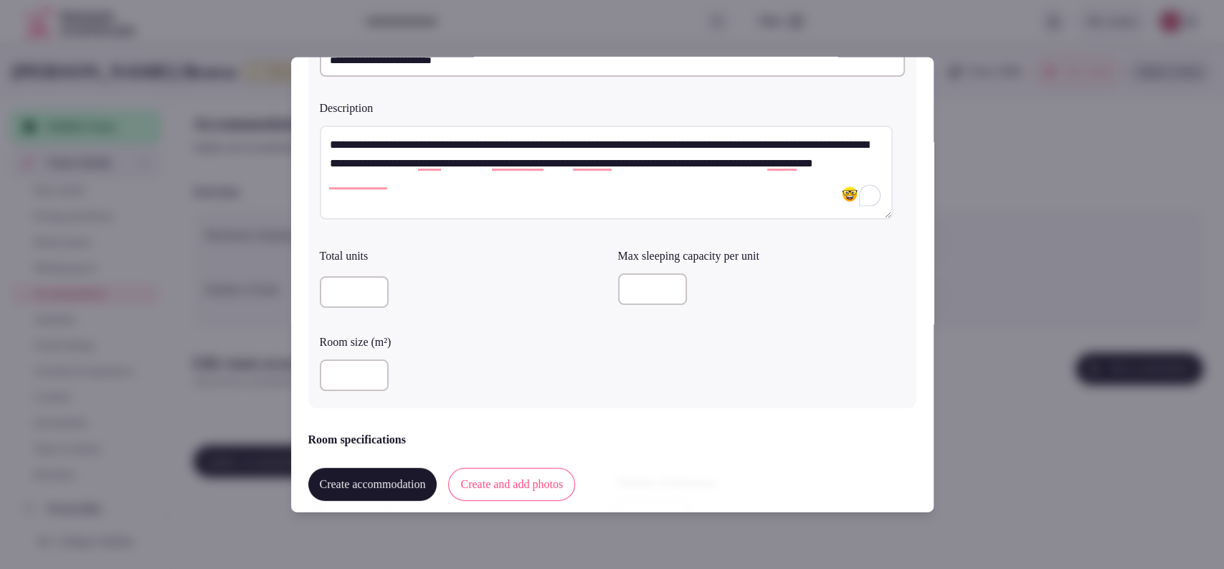
scroll to position [101, 0]
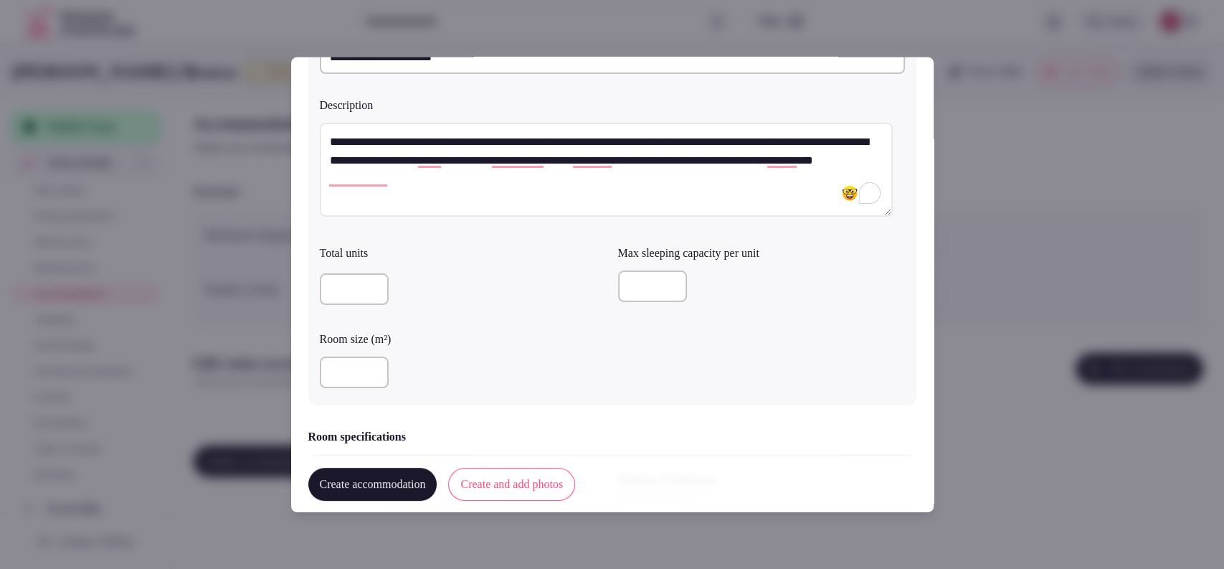
click at [324, 372] on input "number" at bounding box center [354, 372] width 69 height 32
type input "**"
click at [450, 336] on label "Room size (m²)" at bounding box center [463, 338] width 287 height 11
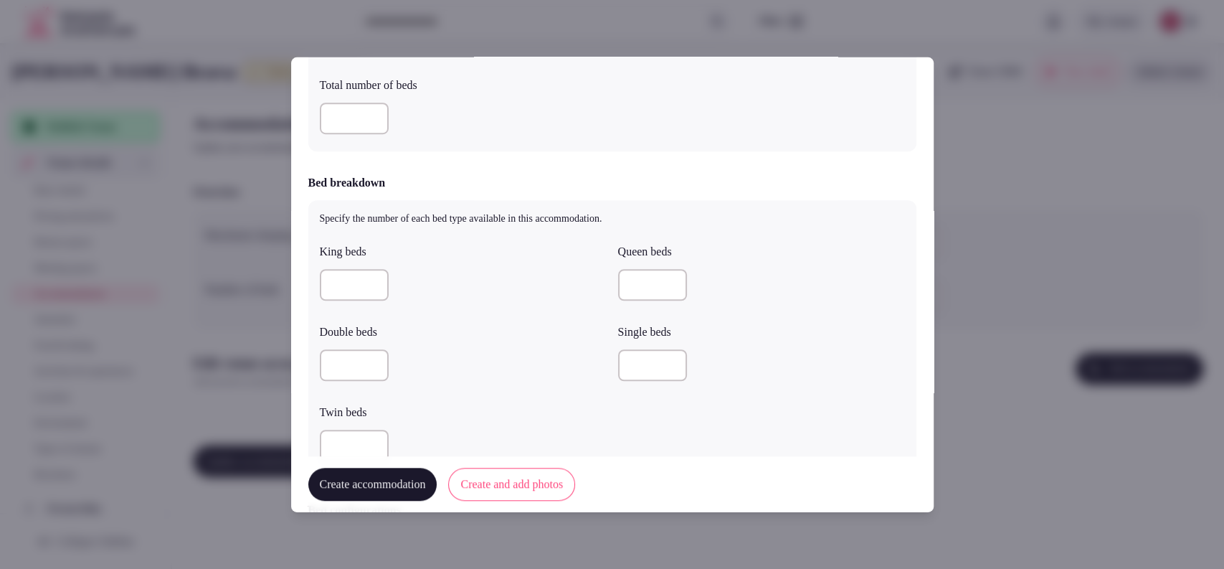
scroll to position [581, 0]
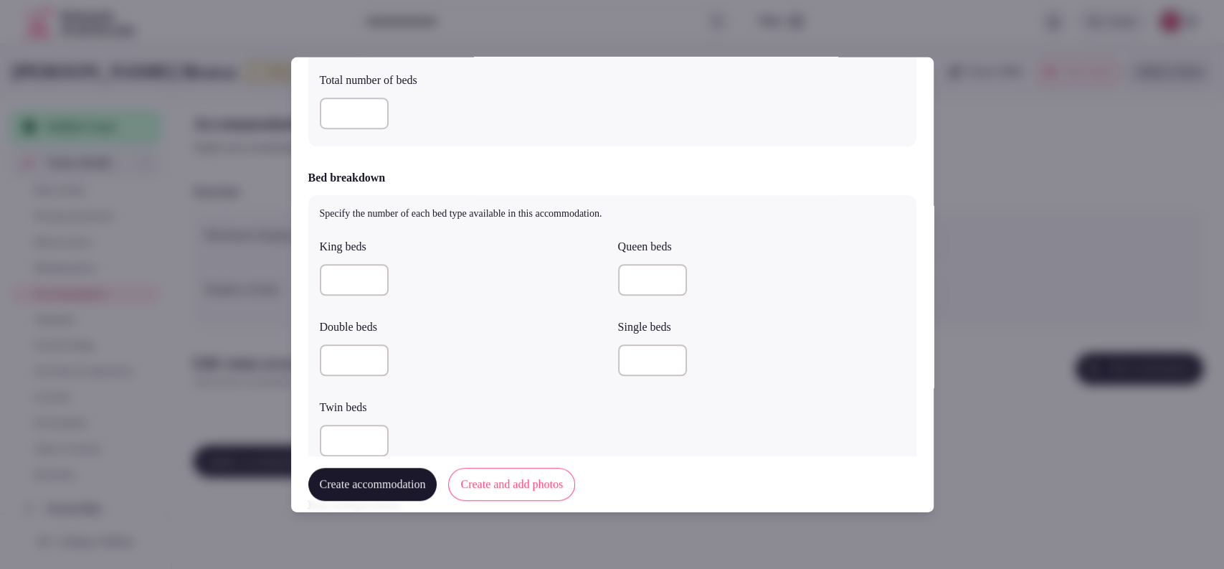
click at [343, 281] on input "number" at bounding box center [354, 280] width 69 height 32
type input "*"
click at [635, 352] on input "number" at bounding box center [652, 360] width 69 height 32
type input "*"
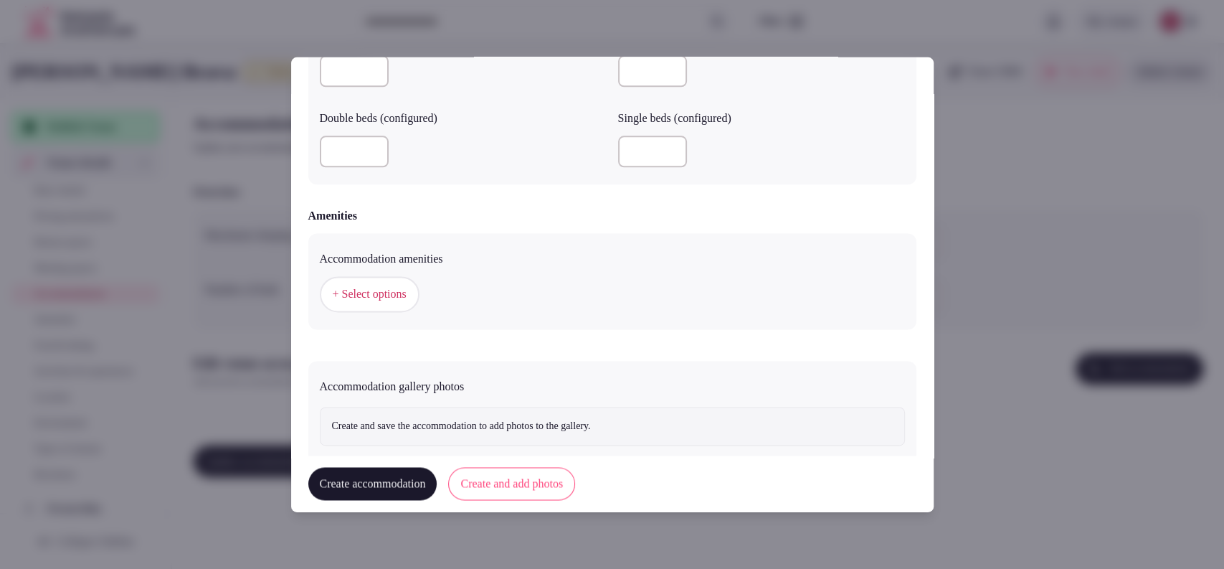
scroll to position [1241, 0]
click at [354, 291] on span "+ Select options" at bounding box center [370, 293] width 74 height 16
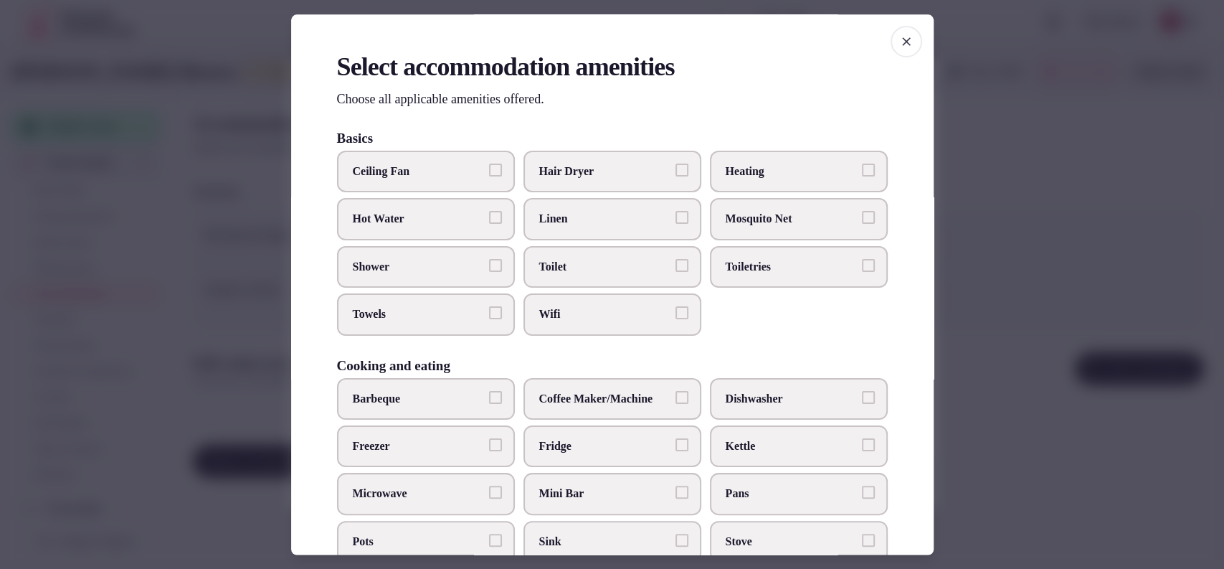
click at [607, 176] on span "Hair Dryer" at bounding box center [605, 172] width 132 height 16
click at [676, 176] on button "Hair Dryer" at bounding box center [682, 170] width 13 height 13
click at [603, 222] on span "Linen" at bounding box center [605, 220] width 132 height 16
click at [676, 222] on button "Linen" at bounding box center [682, 218] width 13 height 13
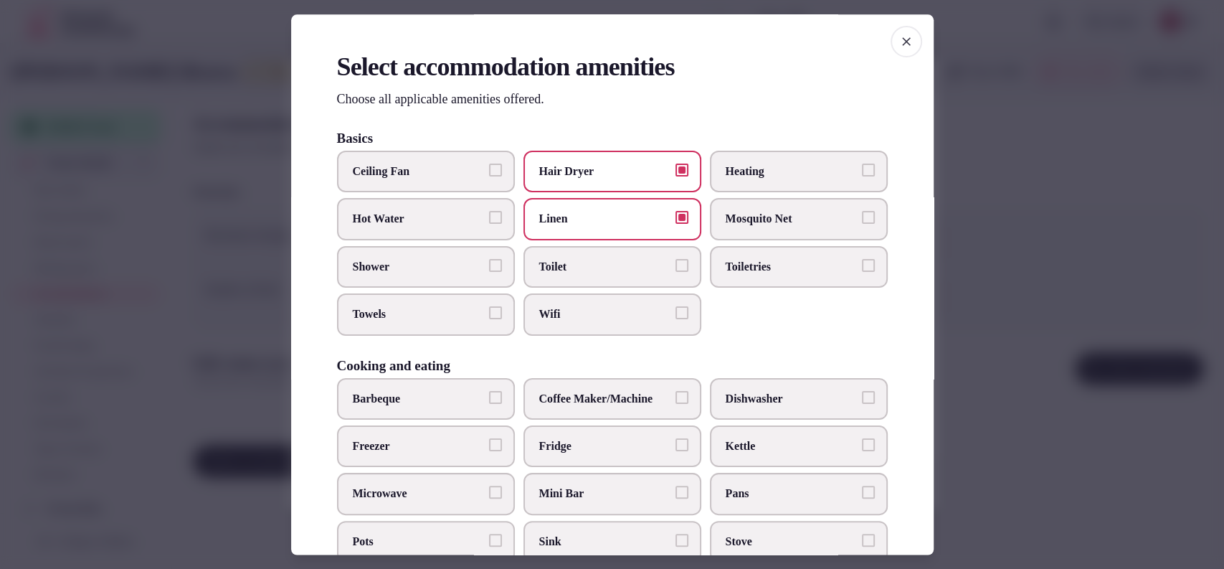
click at [600, 265] on span "Toilet" at bounding box center [605, 267] width 132 height 16
click at [676, 265] on button "Toilet" at bounding box center [682, 265] width 13 height 13
click at [597, 303] on label "Wifi" at bounding box center [613, 315] width 178 height 42
click at [676, 307] on button "Wifi" at bounding box center [682, 313] width 13 height 13
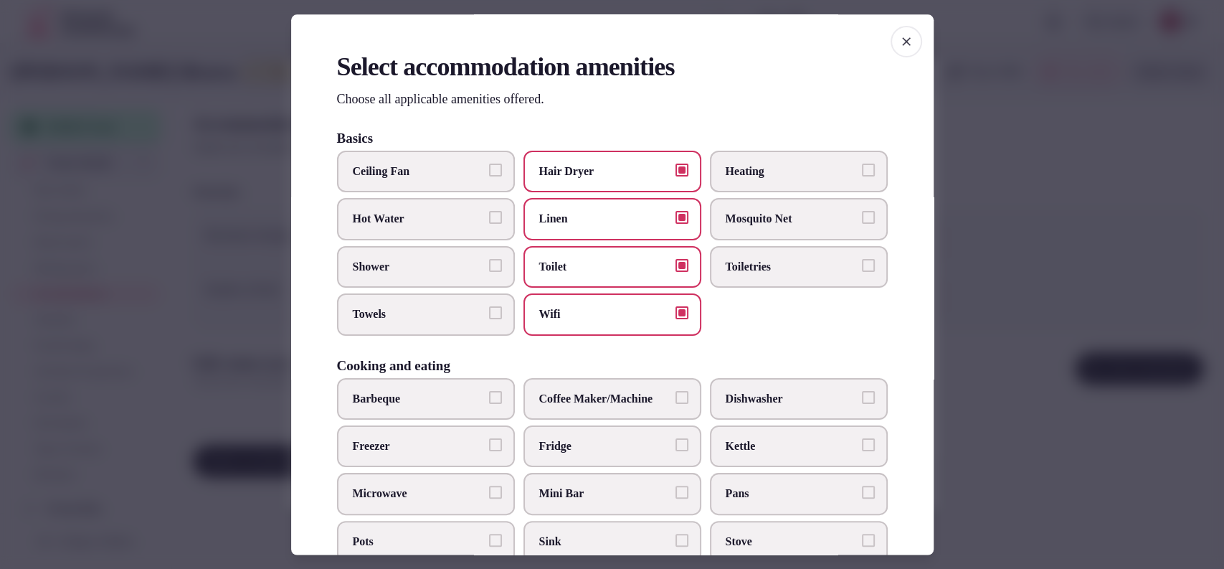
click at [783, 265] on span "Toiletries" at bounding box center [792, 267] width 132 height 16
click at [862, 265] on button "Toiletries" at bounding box center [868, 265] width 13 height 13
click at [415, 314] on span "Towels" at bounding box center [419, 315] width 132 height 16
click at [489, 314] on button "Towels" at bounding box center [495, 313] width 13 height 13
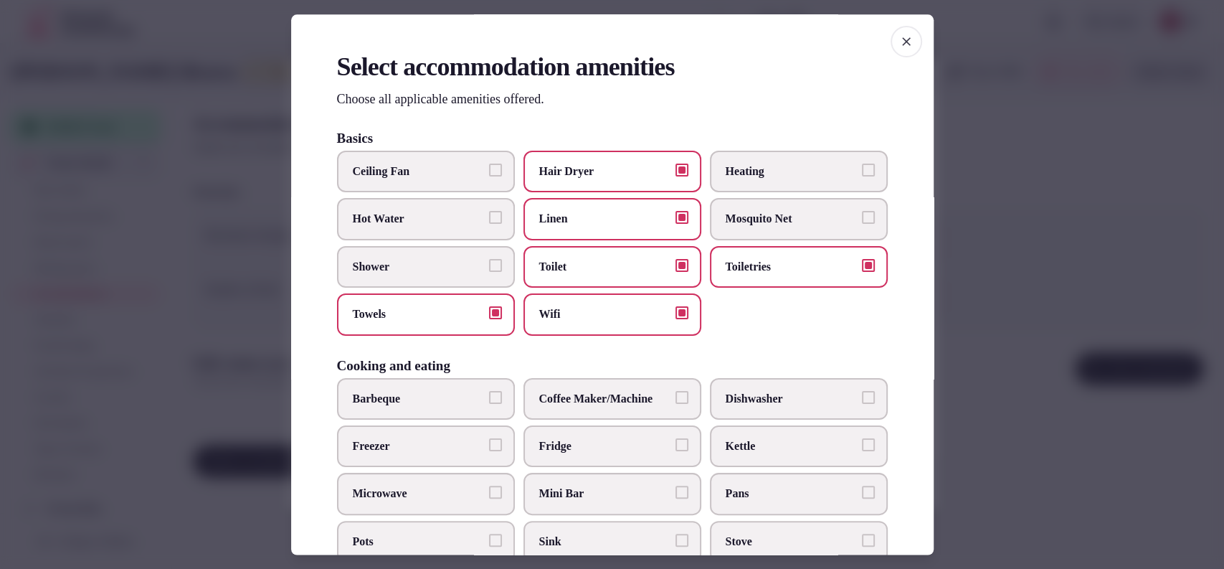
click at [577, 411] on label "Coffee Maker/Machine" at bounding box center [613, 399] width 178 height 42
click at [676, 404] on button "Coffee Maker/Machine" at bounding box center [682, 397] width 13 height 13
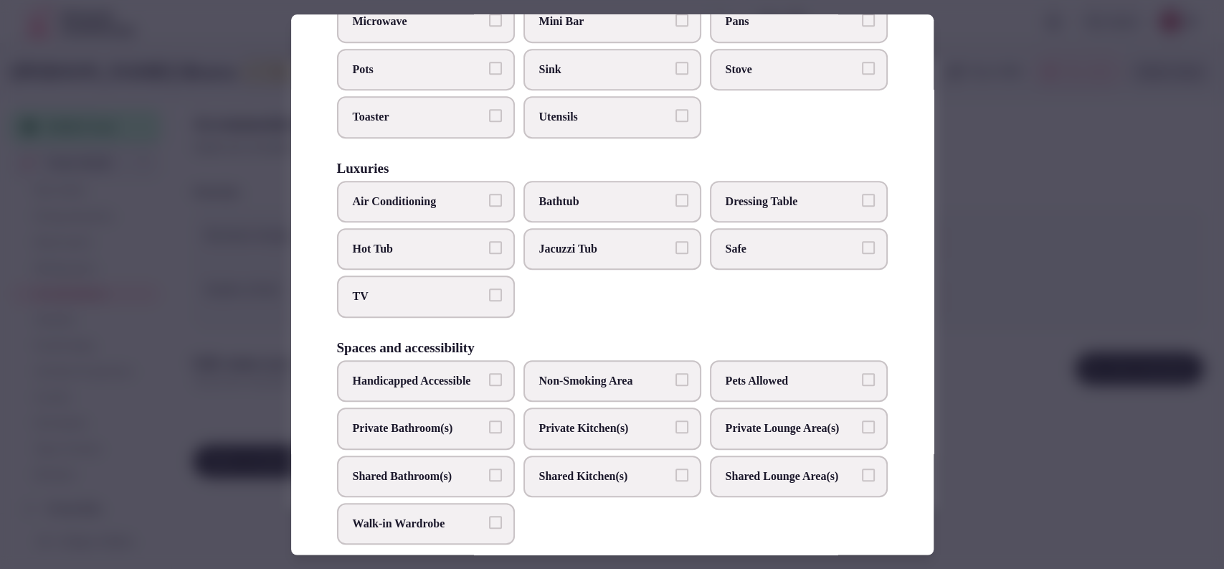
click at [419, 199] on span "Air Conditioning" at bounding box center [419, 202] width 132 height 16
click at [489, 199] on button "Air Conditioning" at bounding box center [495, 200] width 13 height 13
click at [419, 293] on span "TV" at bounding box center [419, 297] width 132 height 16
click at [489, 293] on button "TV" at bounding box center [495, 295] width 13 height 13
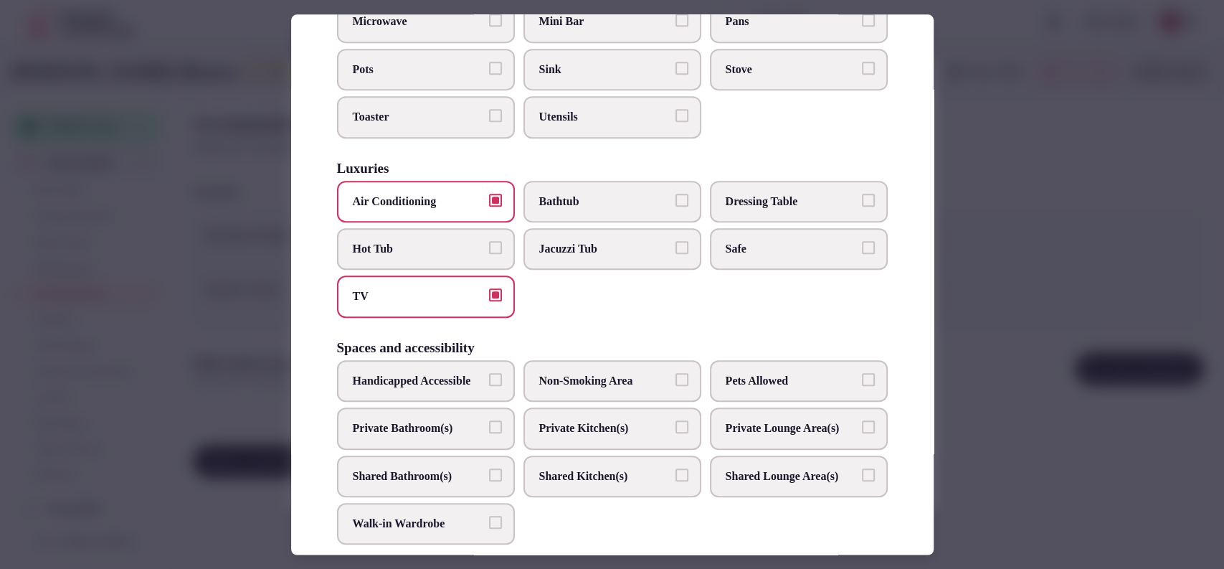
click at [430, 449] on label "Private Bathroom(s)" at bounding box center [426, 428] width 178 height 42
click at [489, 433] on button "Private Bathroom(s)" at bounding box center [495, 426] width 13 height 13
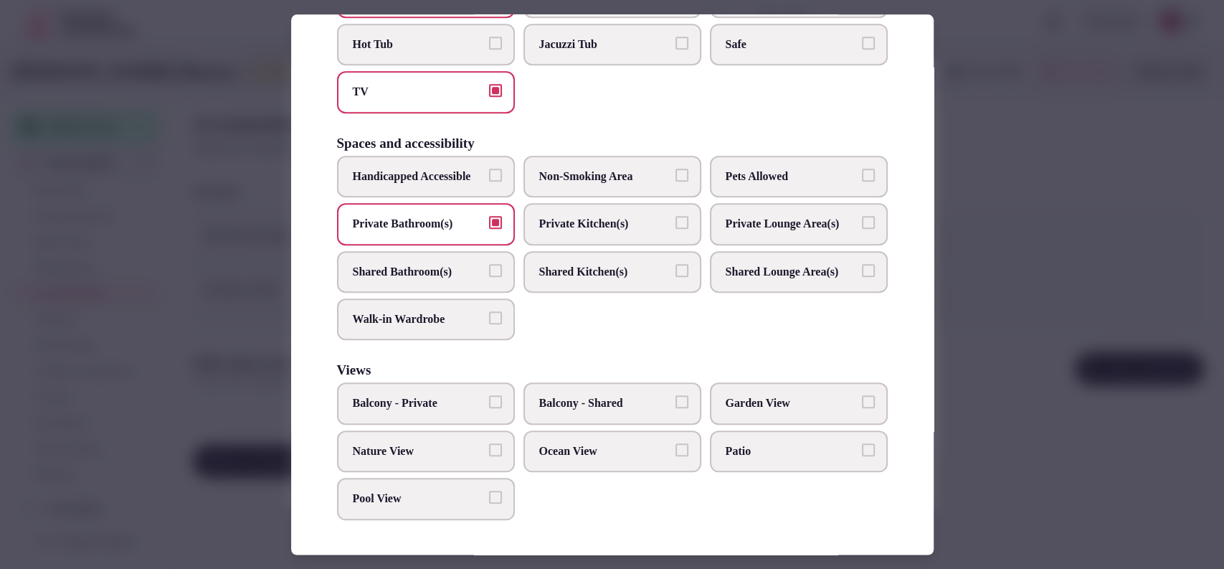
click at [440, 407] on span "Balcony - Private" at bounding box center [419, 404] width 132 height 16
click at [489, 407] on button "Balcony - Private" at bounding box center [495, 402] width 13 height 13
click at [755, 416] on label "Garden View" at bounding box center [799, 404] width 178 height 42
click at [862, 409] on button "Garden View" at bounding box center [868, 402] width 13 height 13
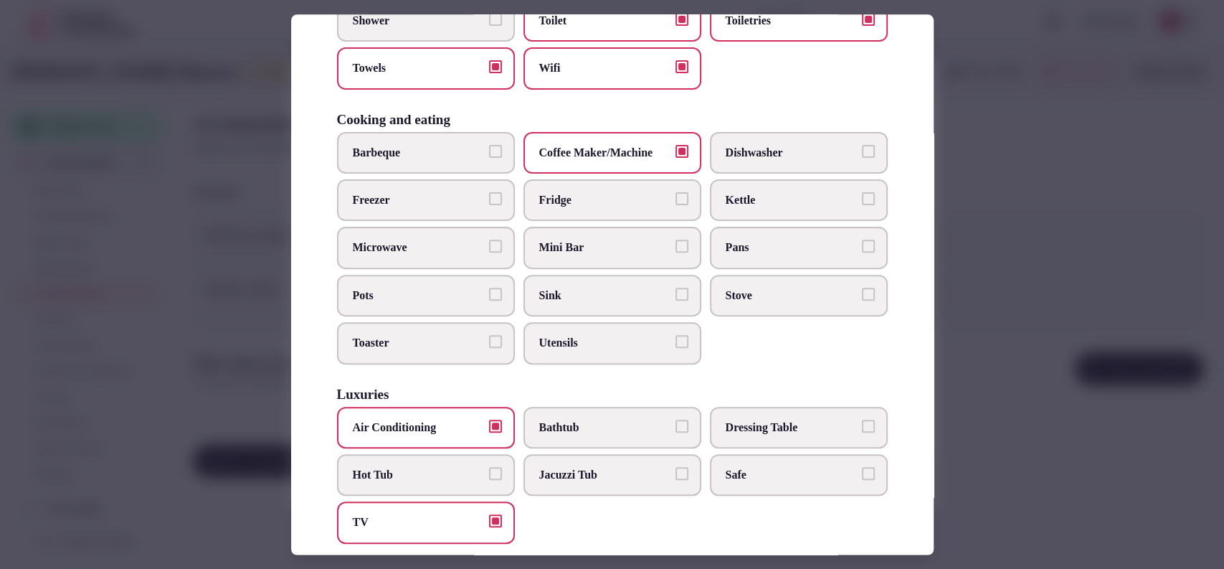
scroll to position [0, 0]
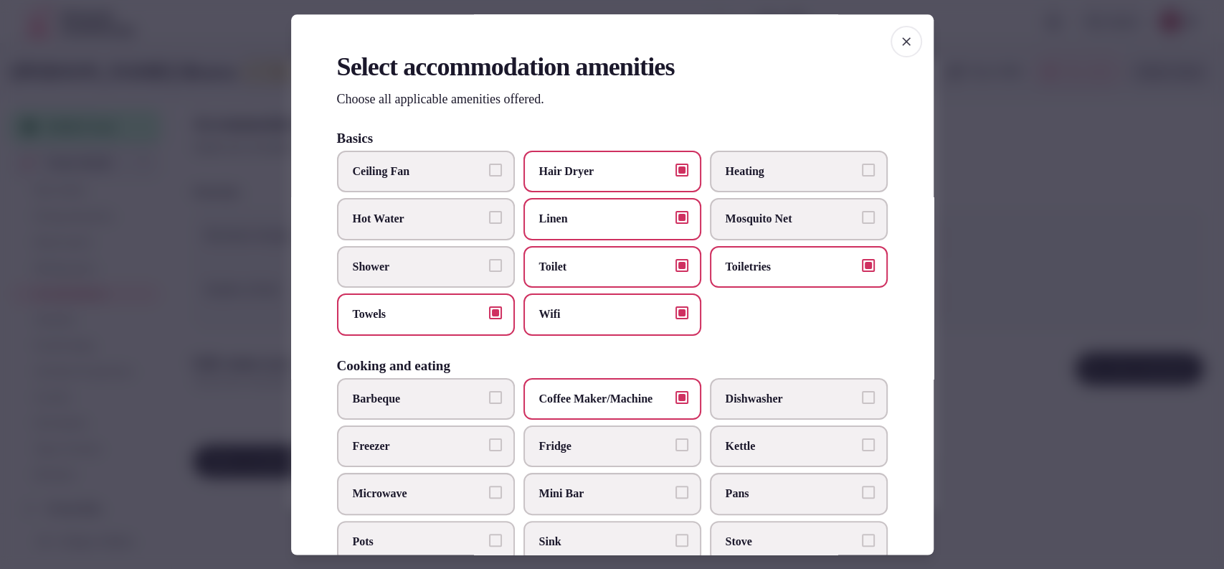
click at [1008, 278] on div at bounding box center [612, 284] width 1224 height 569
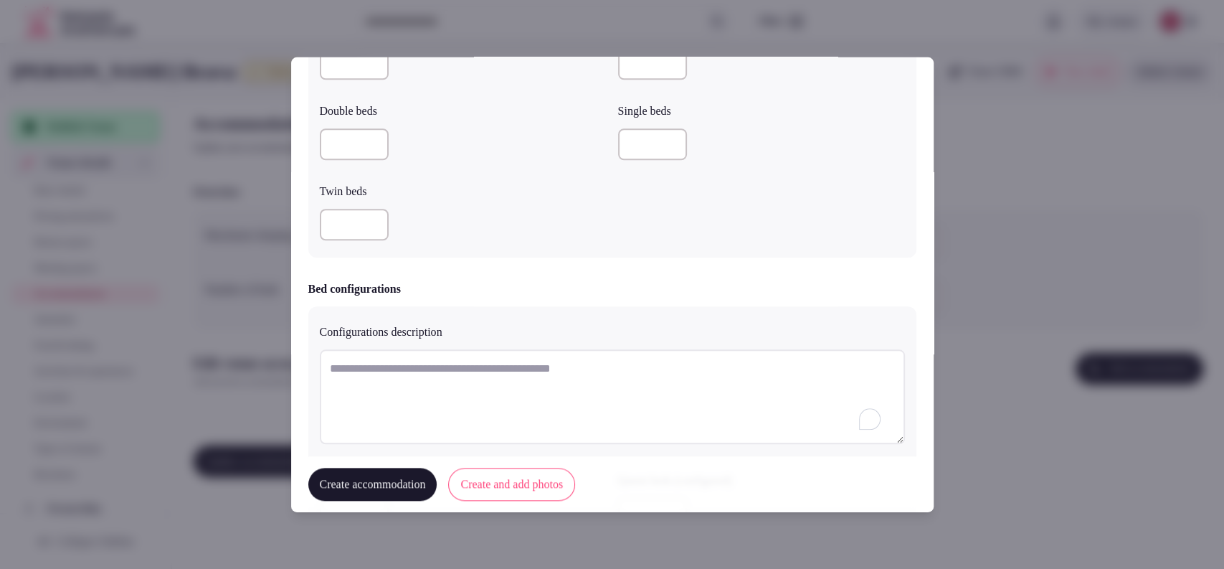
scroll to position [1194, 0]
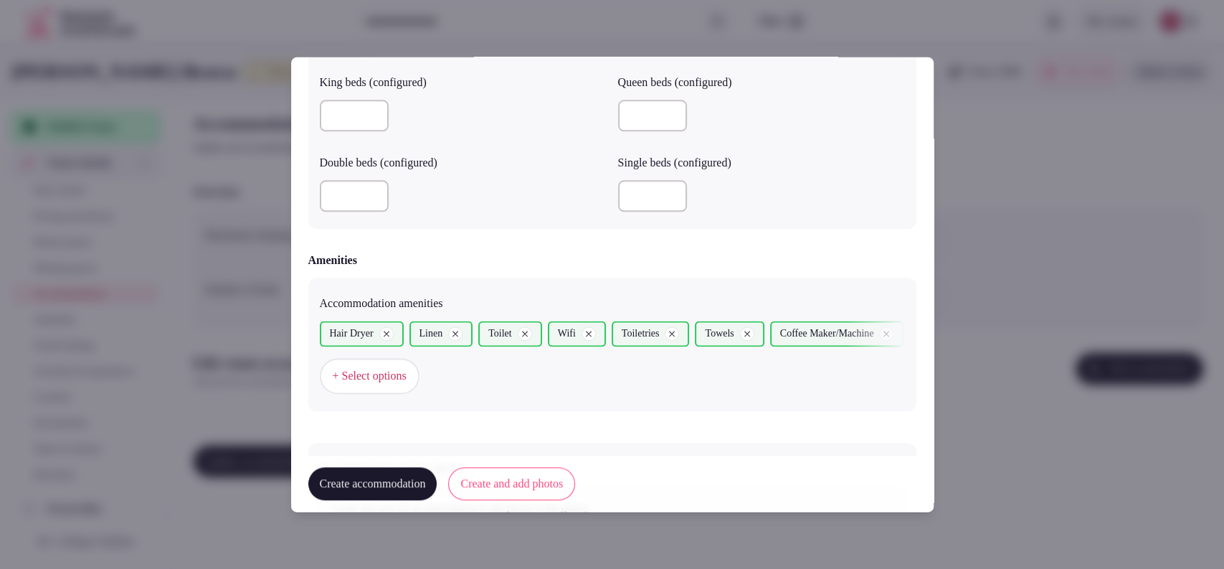
click at [379, 372] on span "+ Select options" at bounding box center [370, 377] width 74 height 16
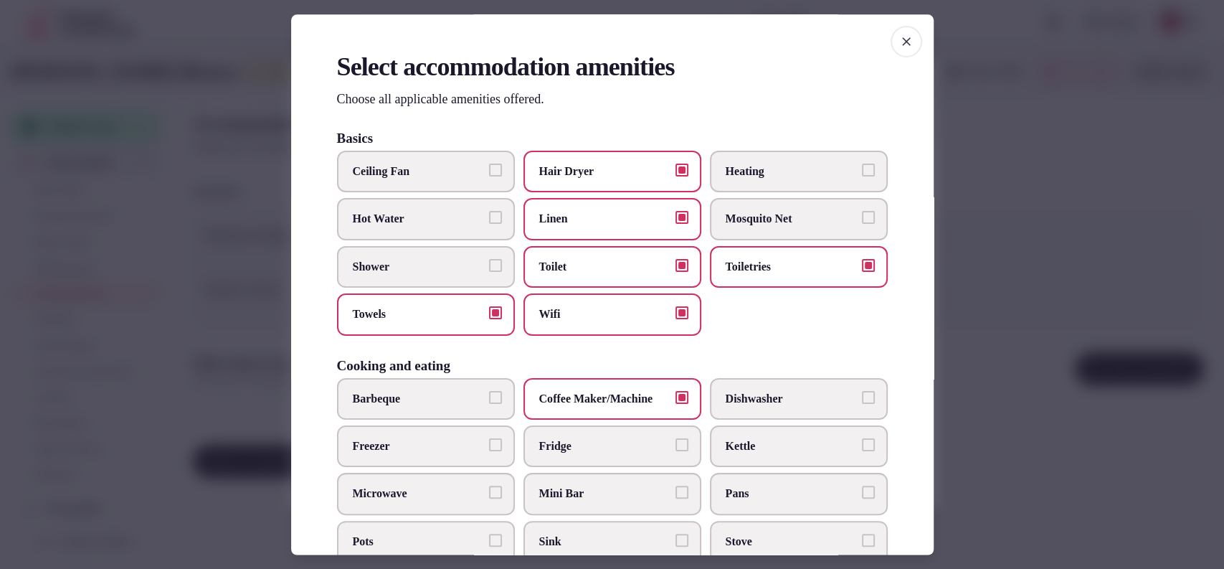
click at [422, 493] on span "Microwave" at bounding box center [419, 494] width 132 height 16
click at [489, 493] on button "Microwave" at bounding box center [495, 492] width 13 height 13
click at [493, 260] on button "Shower" at bounding box center [495, 265] width 13 height 13
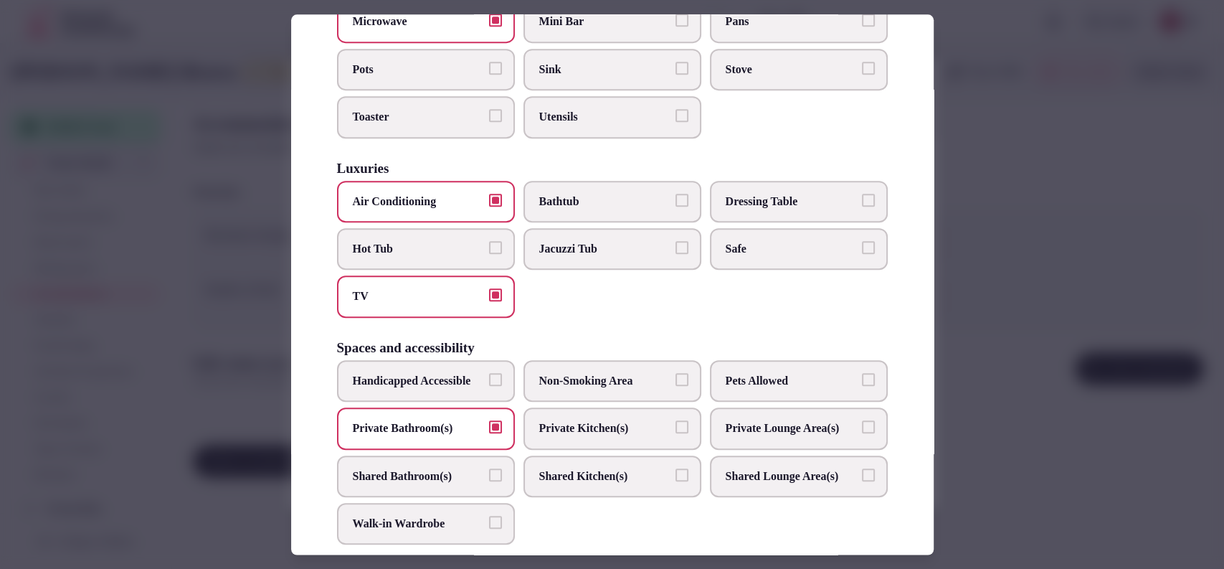
scroll to position [718, 0]
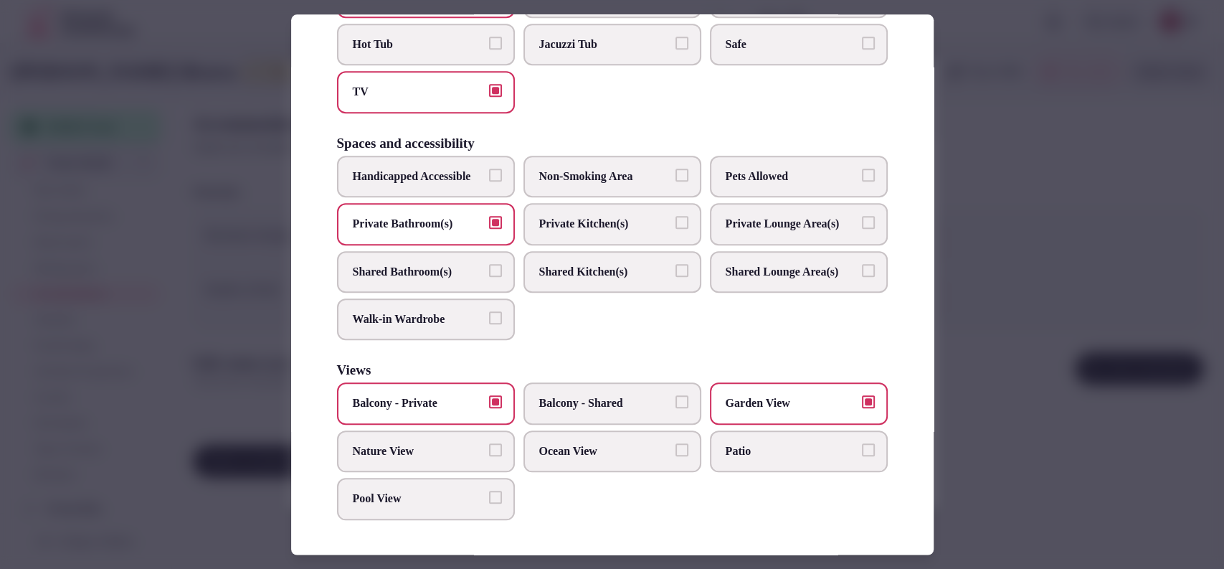
click at [978, 308] on div at bounding box center [612, 284] width 1224 height 569
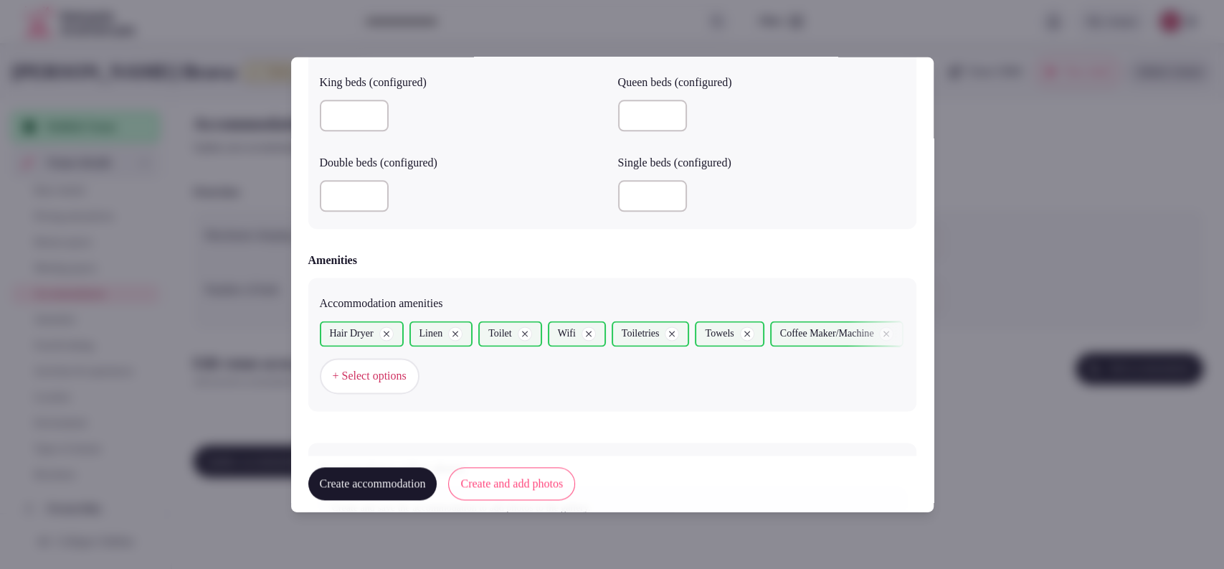
scroll to position [1309, 0]
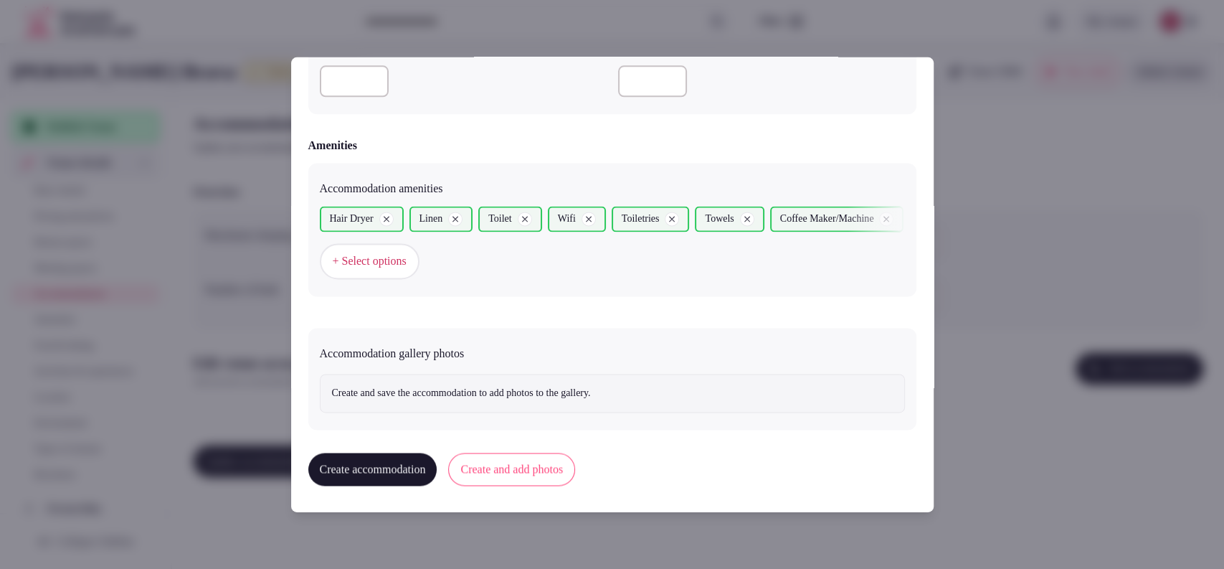
click at [536, 465] on button "Create and add photos" at bounding box center [511, 469] width 127 height 33
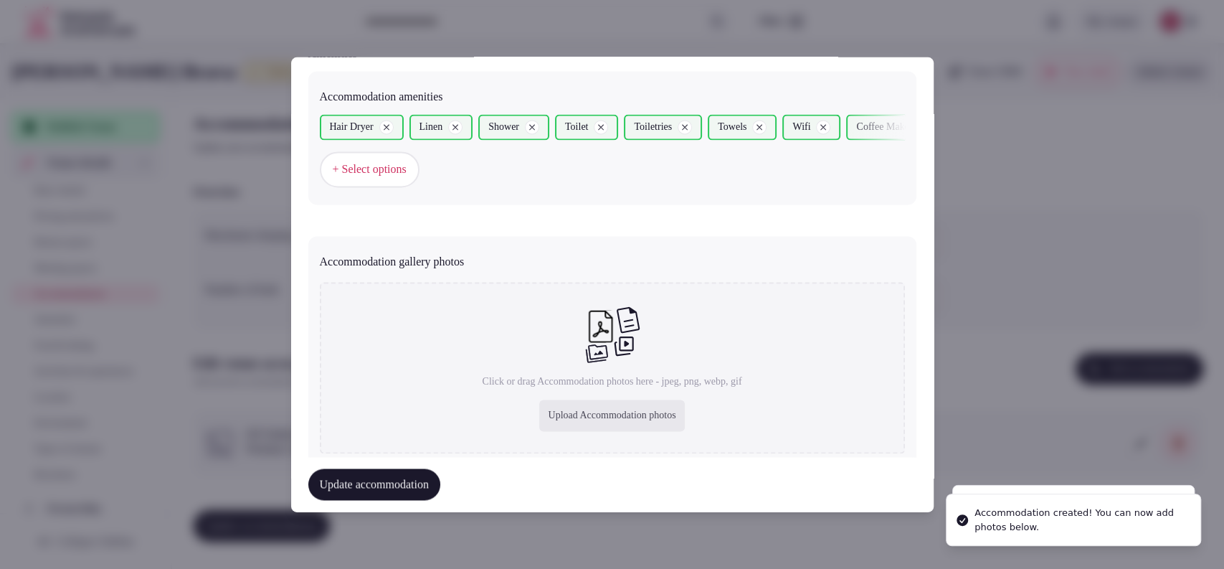
scroll to position [1441, 0]
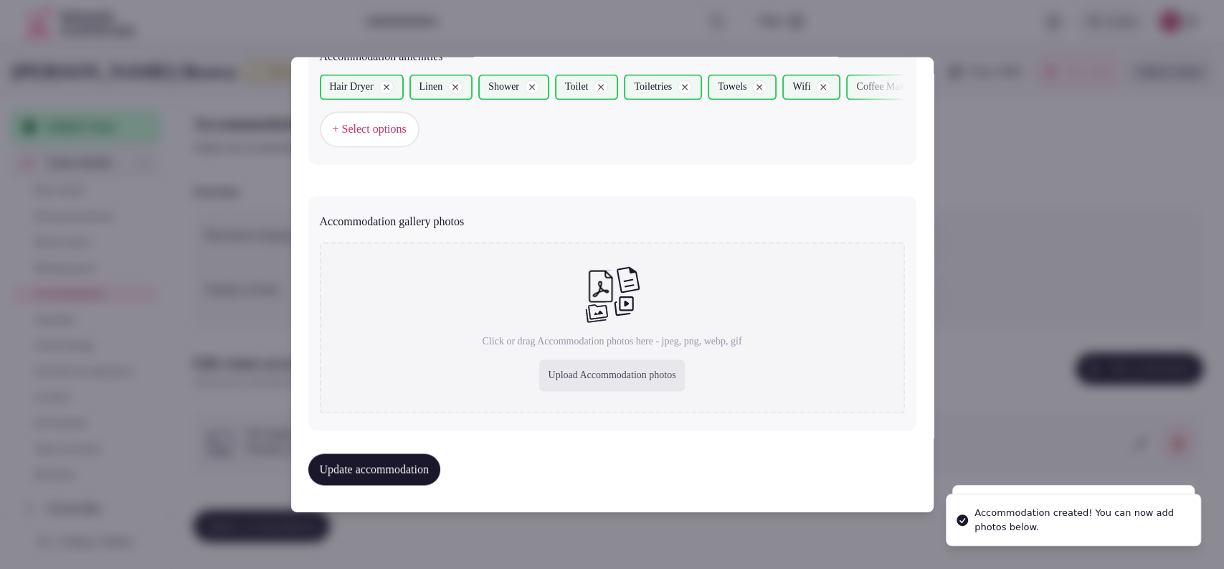
click at [625, 376] on div "Upload Accommodation photos" at bounding box center [611, 376] width 145 height 32
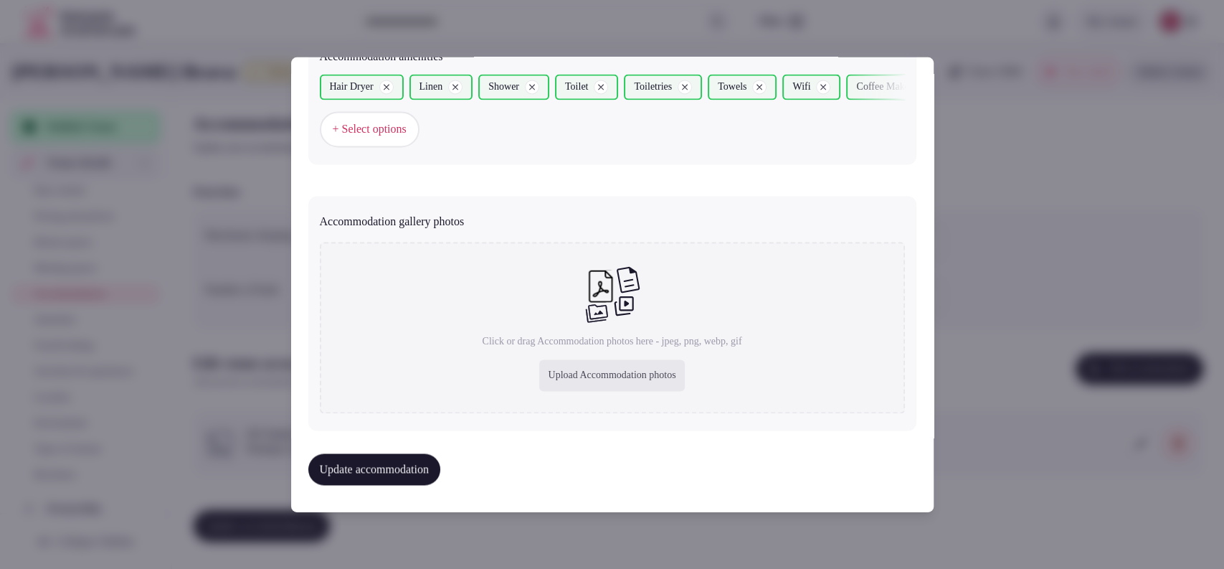
type input "**********"
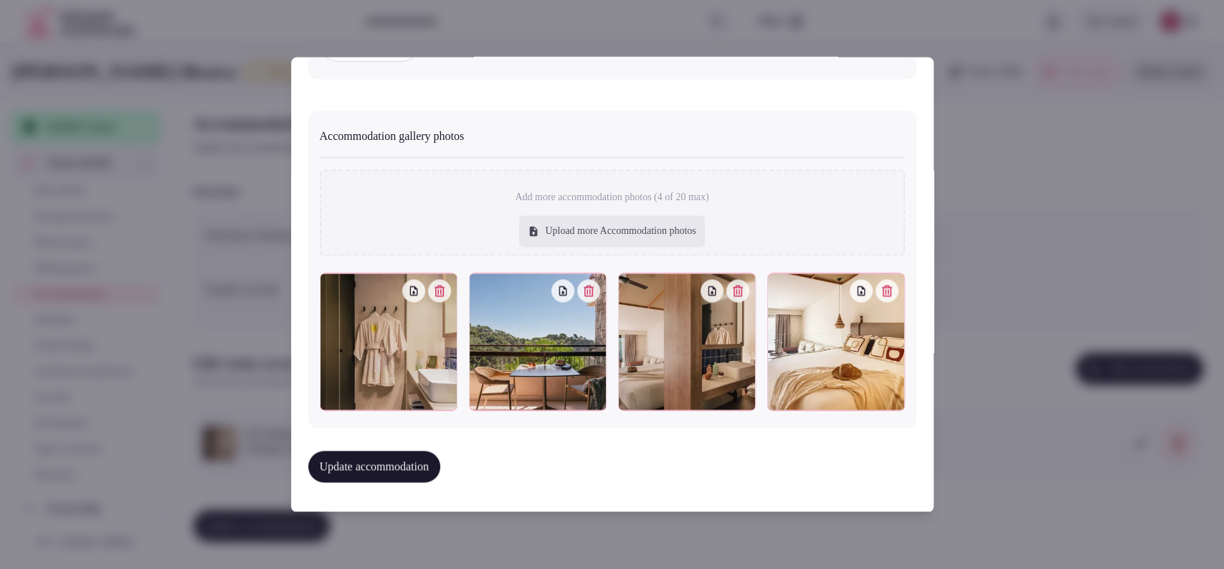
scroll to position [1520, 0]
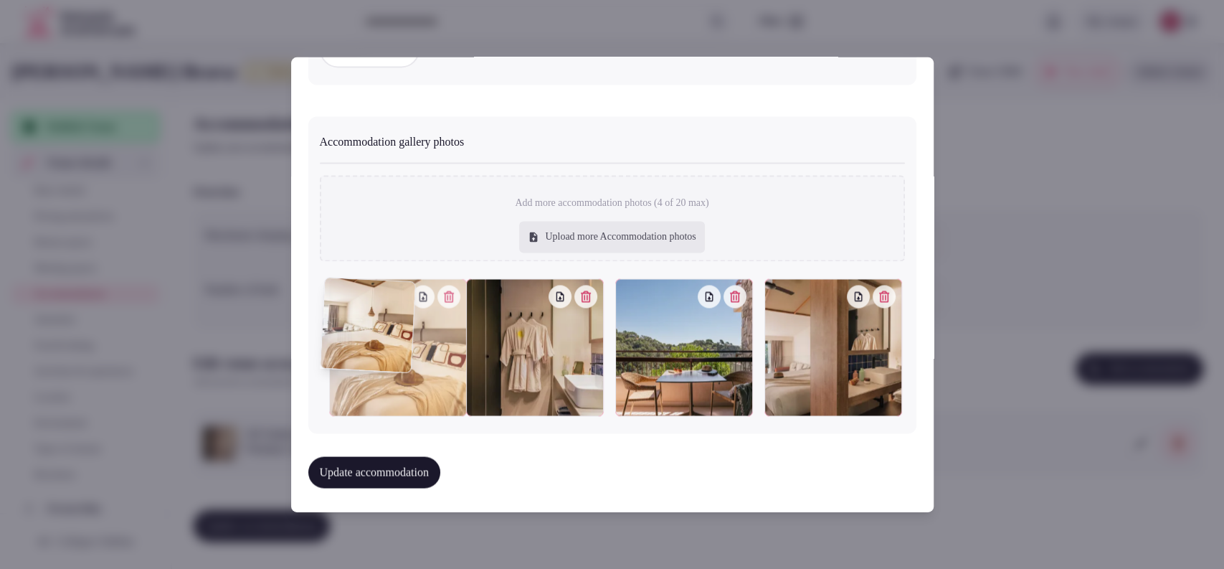
drag, startPoint x: 807, startPoint y: 348, endPoint x: 536, endPoint y: 355, distance: 270.5
click at [373, 385] on div at bounding box center [398, 348] width 138 height 138
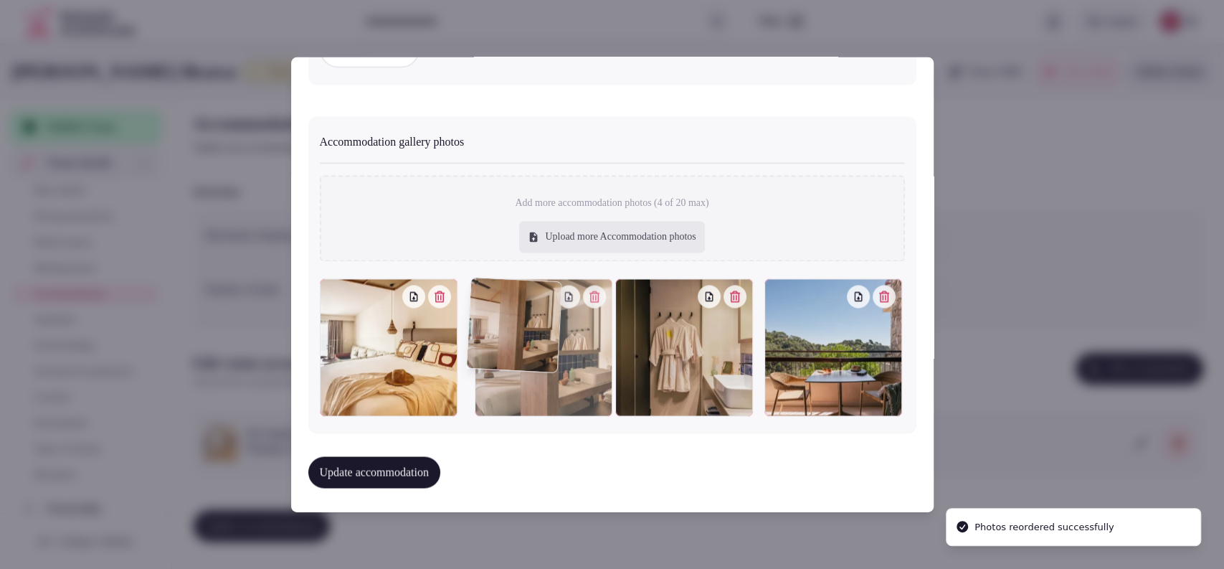
drag, startPoint x: 825, startPoint y: 354, endPoint x: 587, endPoint y: 382, distance: 239.7
click at [587, 382] on div at bounding box center [544, 348] width 138 height 138
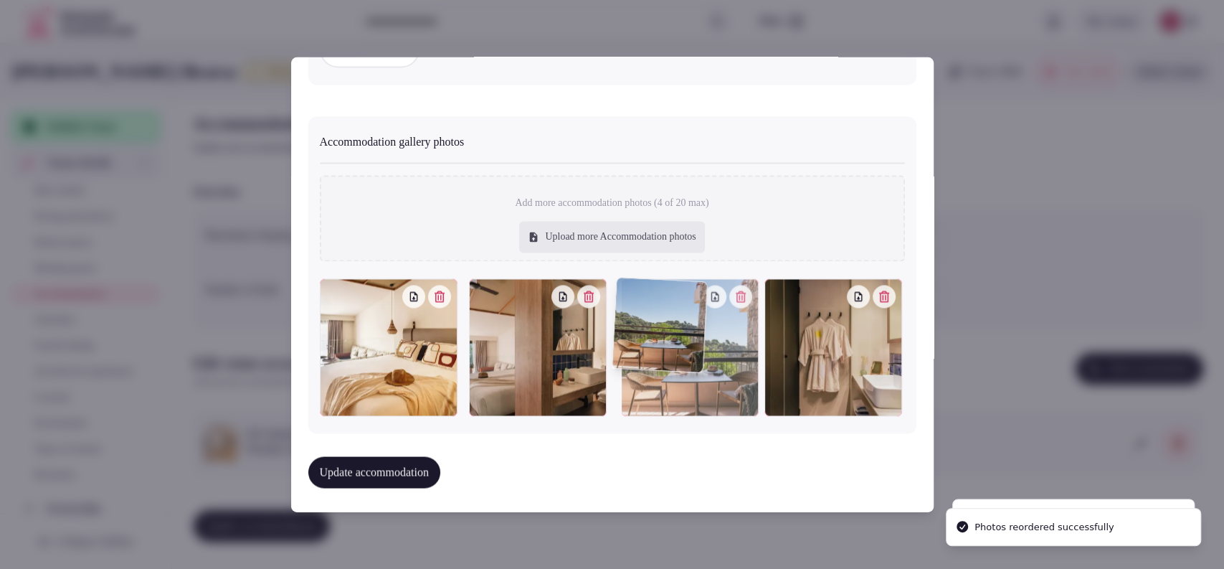
drag, startPoint x: 849, startPoint y: 366, endPoint x: 742, endPoint y: 381, distance: 108.5
click at [742, 381] on div at bounding box center [690, 348] width 138 height 138
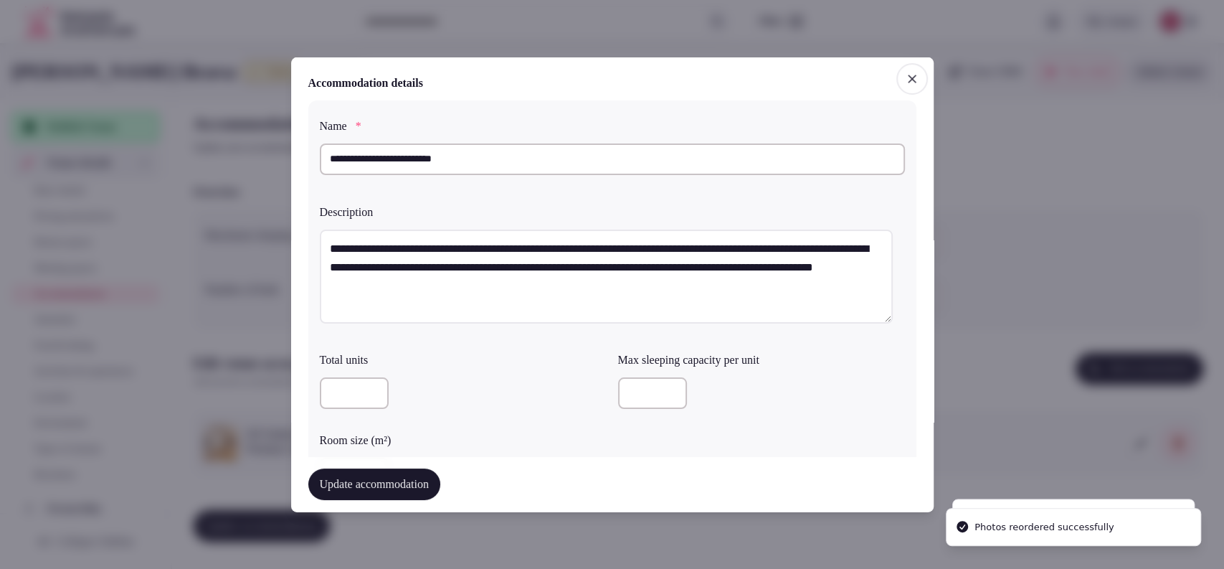
scroll to position [797, 0]
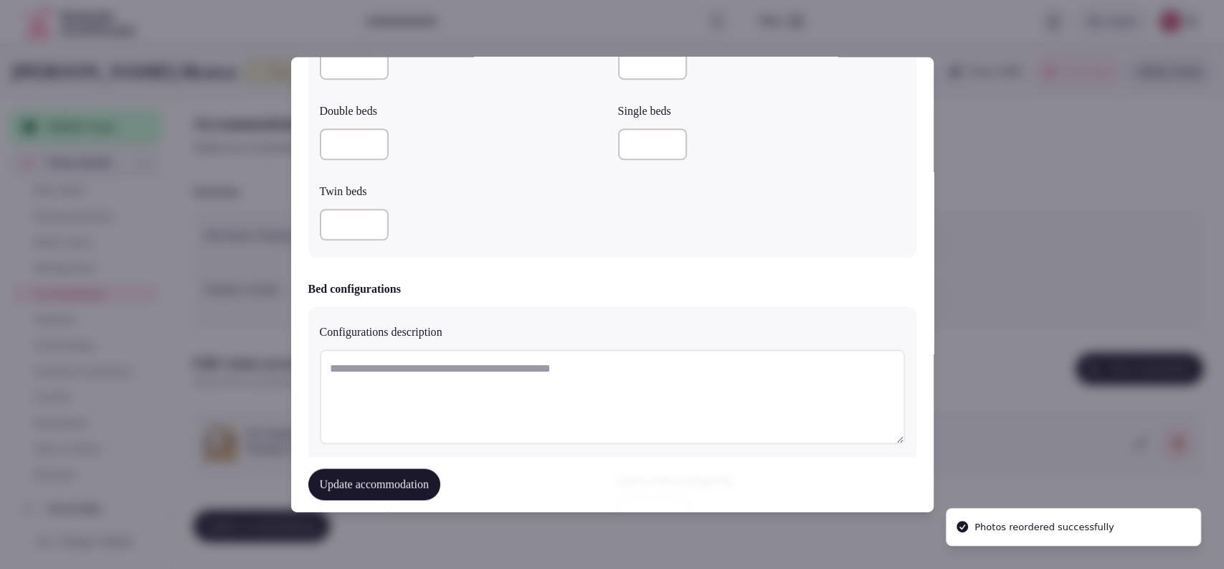
click at [372, 470] on button "Update accommodation" at bounding box center [374, 485] width 132 height 32
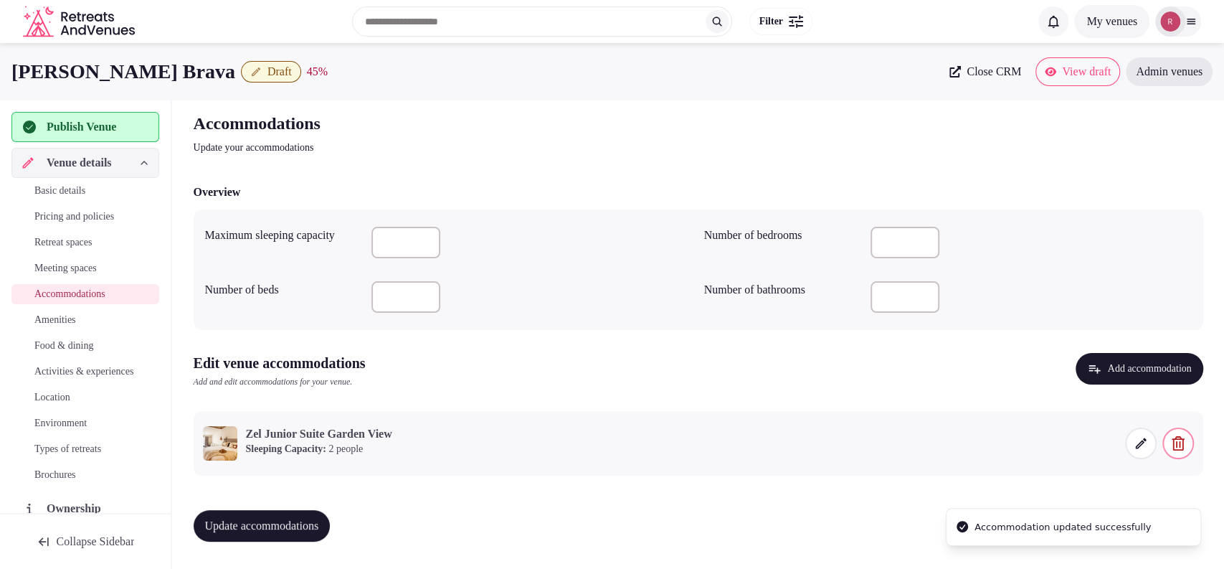
click at [303, 514] on button "Update accommodations" at bounding box center [262, 526] width 137 height 32
click at [68, 257] on div "Basic details Pricing and policies Retreat spaces Meeting spaces Accommodations…" at bounding box center [85, 333] width 148 height 310
click at [67, 264] on span "Meeting spaces" at bounding box center [65, 268] width 62 height 14
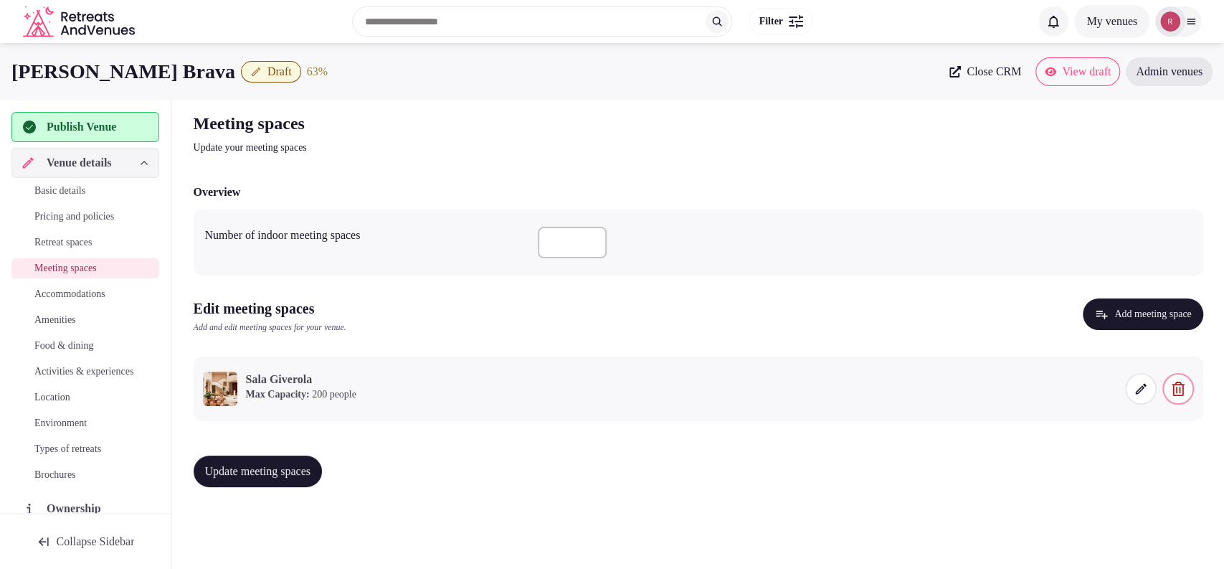
click at [1144, 387] on icon at bounding box center [1141, 389] width 14 height 14
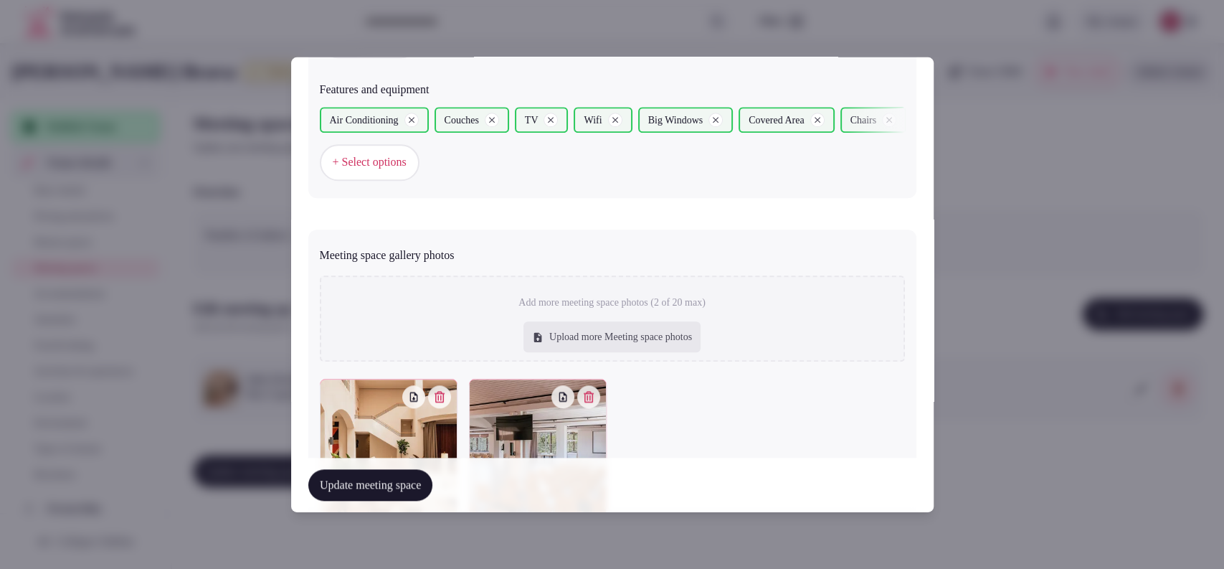
scroll to position [1031, 0]
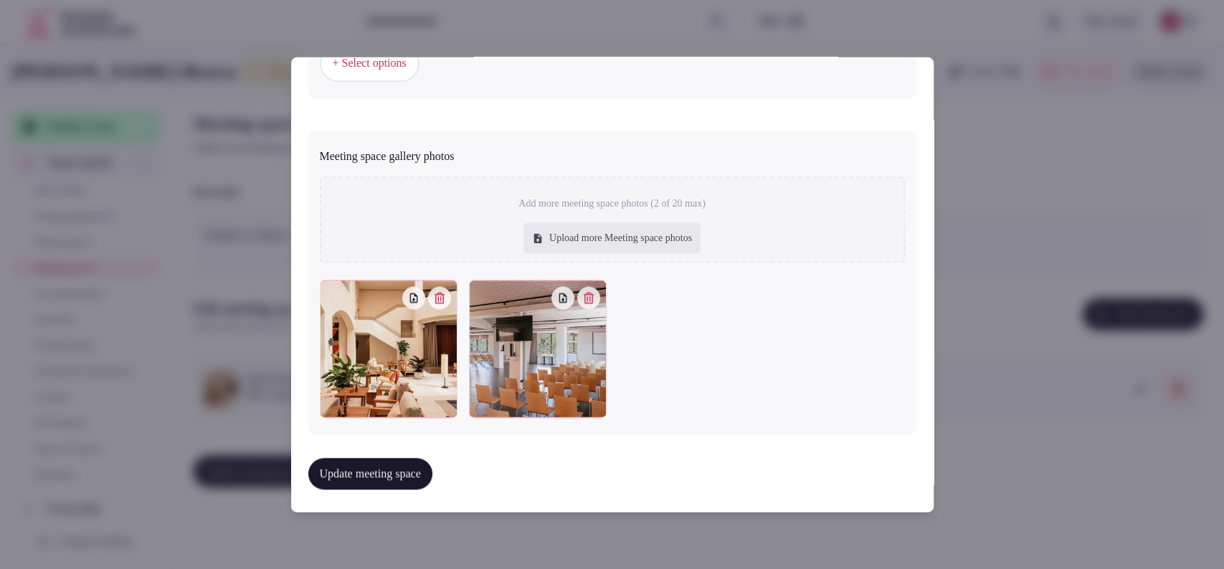
click at [604, 237] on div "Upload more Meeting space photos" at bounding box center [612, 238] width 177 height 32
type input "**********"
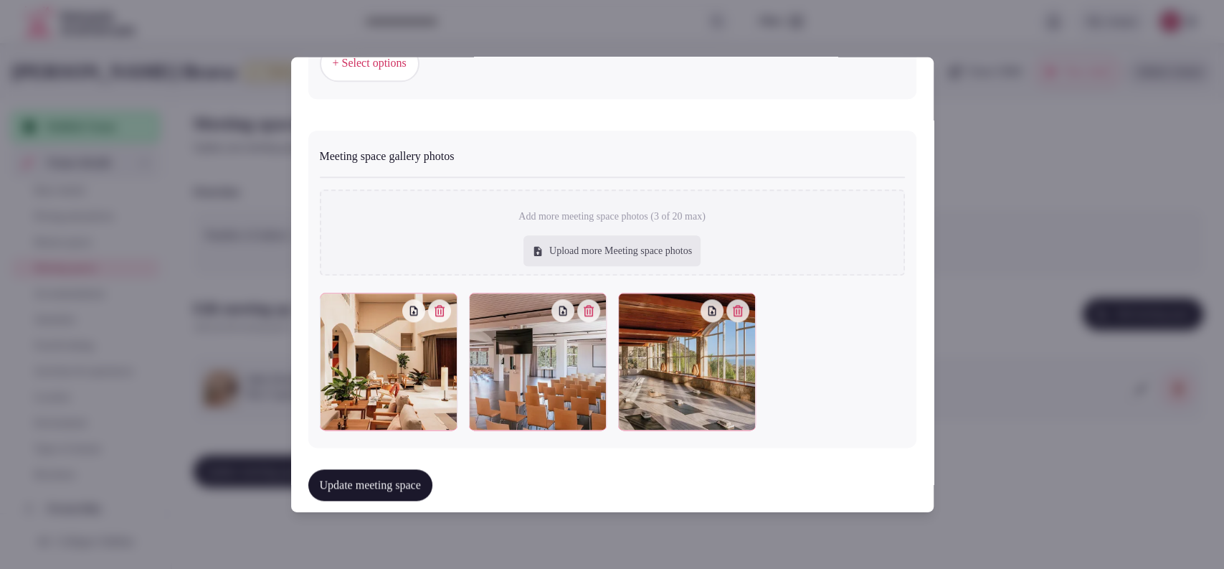
click at [390, 488] on button "Update meeting space" at bounding box center [370, 485] width 124 height 32
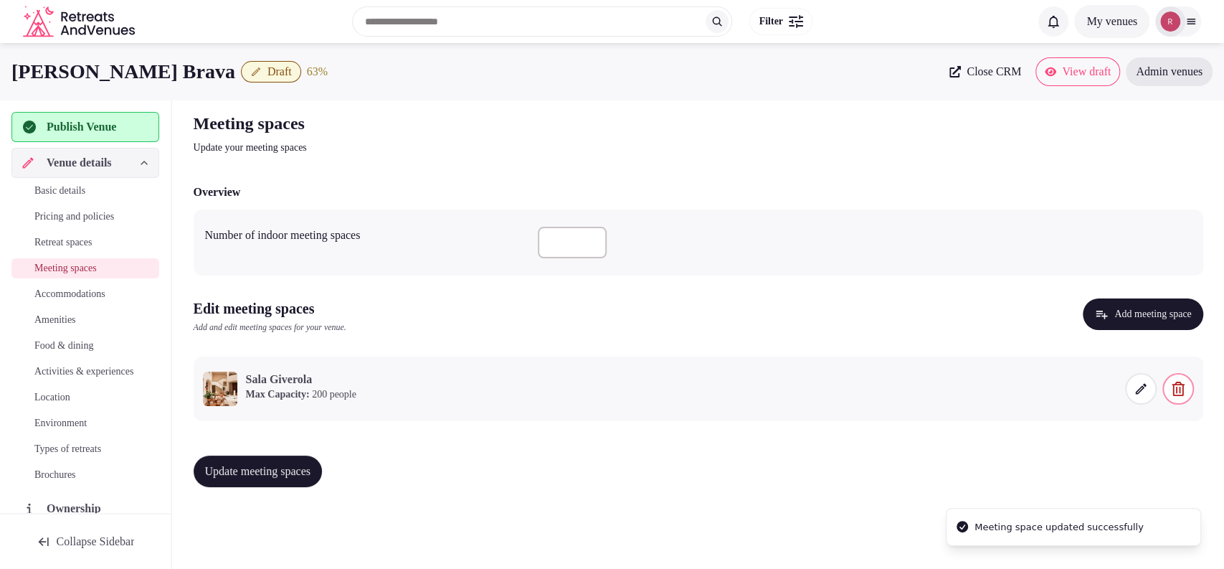
click at [311, 473] on span "Update meeting spaces" at bounding box center [258, 471] width 106 height 14
click at [75, 320] on span "Amenities" at bounding box center [55, 320] width 42 height 14
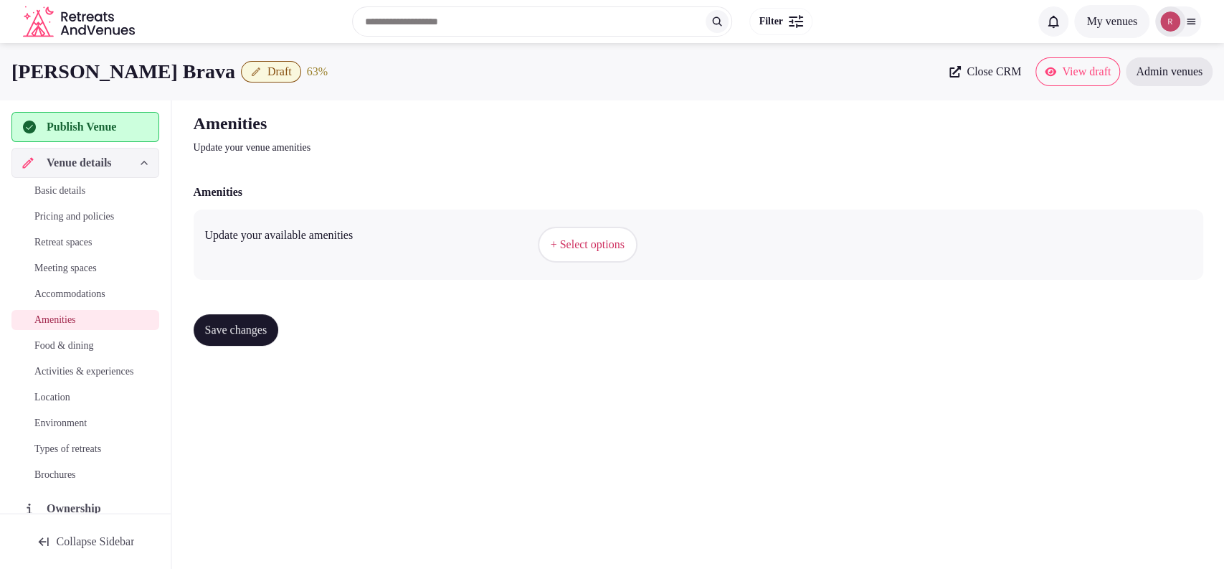
click at [633, 235] on button "+ Select options" at bounding box center [588, 245] width 100 height 36
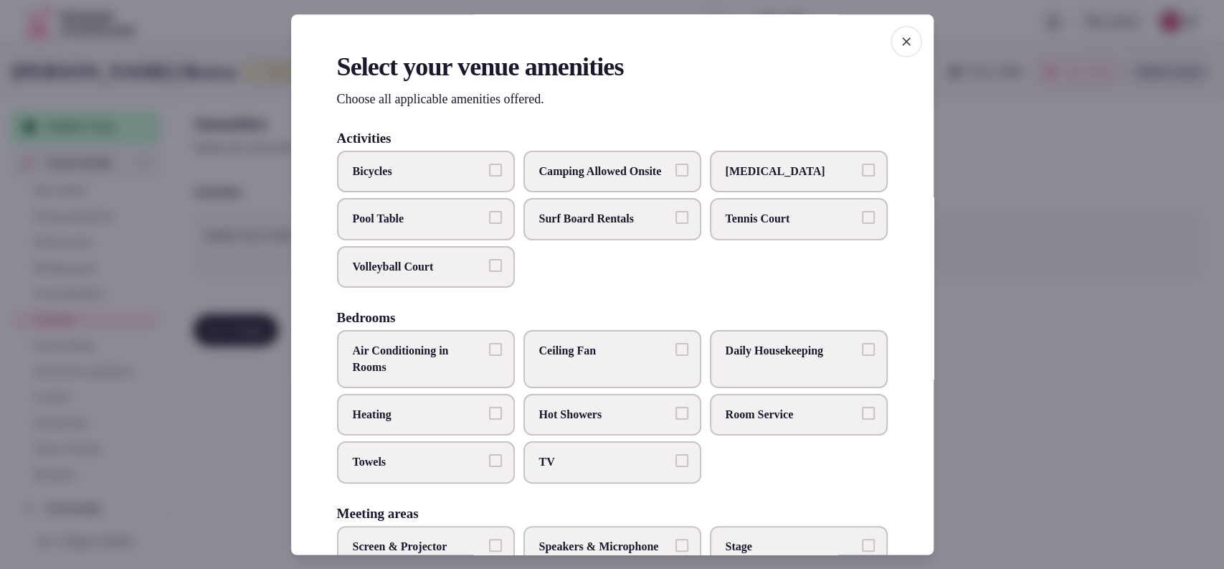
click at [440, 184] on label "Bicycles" at bounding box center [426, 172] width 178 height 42
click at [489, 176] on button "Bicycles" at bounding box center [495, 170] width 13 height 13
click at [435, 275] on span "Volleyball Court" at bounding box center [419, 267] width 132 height 16
click at [489, 272] on button "Volleyball Court" at bounding box center [495, 265] width 13 height 13
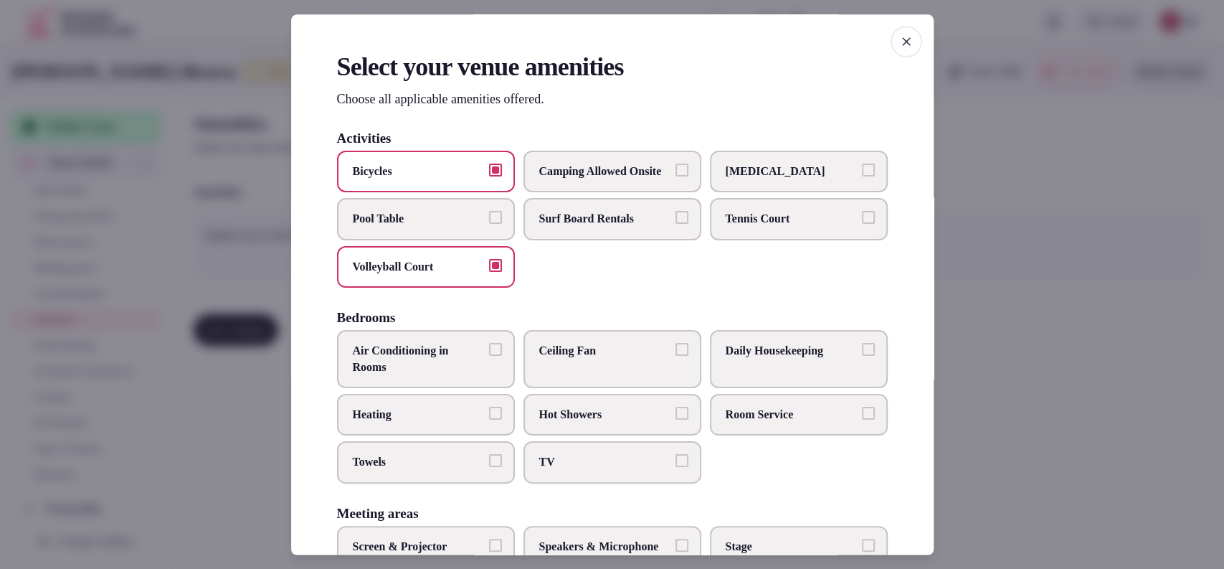
drag, startPoint x: 734, startPoint y: 245, endPoint x: 752, endPoint y: 257, distance: 20.7
click at [736, 240] on label "Tennis Court" at bounding box center [799, 220] width 178 height 42
click at [862, 224] on button "Tennis Court" at bounding box center [868, 218] width 13 height 13
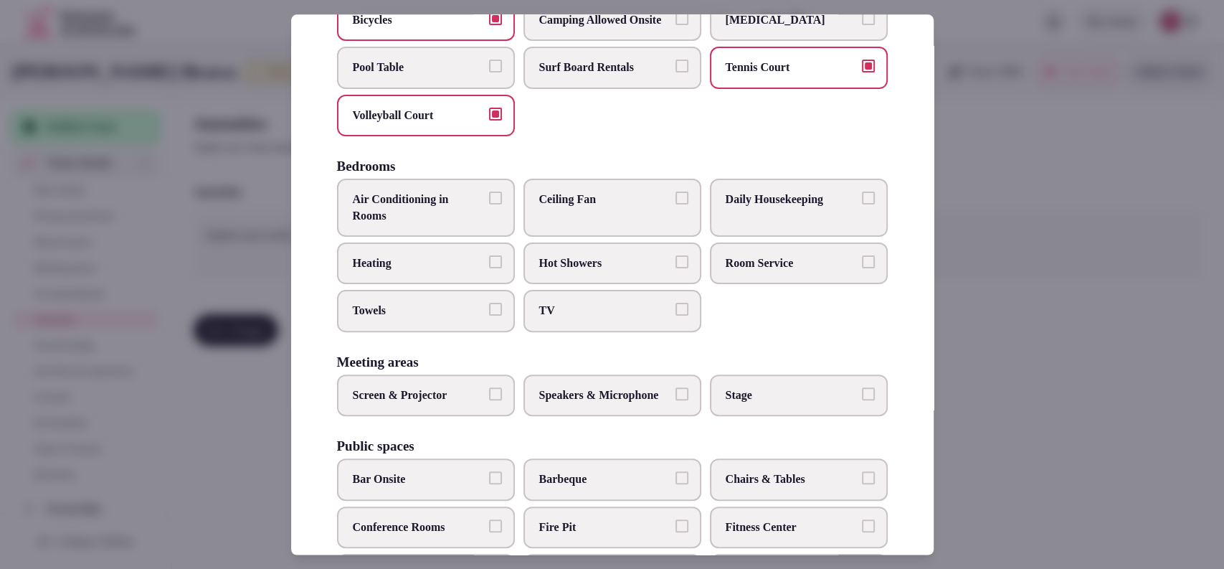
scroll to position [153, 0]
click at [608, 316] on span "TV" at bounding box center [605, 310] width 132 height 16
click at [676, 315] on button "TV" at bounding box center [682, 308] width 13 height 13
click at [461, 318] on span "Towels" at bounding box center [419, 310] width 132 height 16
click at [489, 315] on button "Towels" at bounding box center [495, 308] width 13 height 13
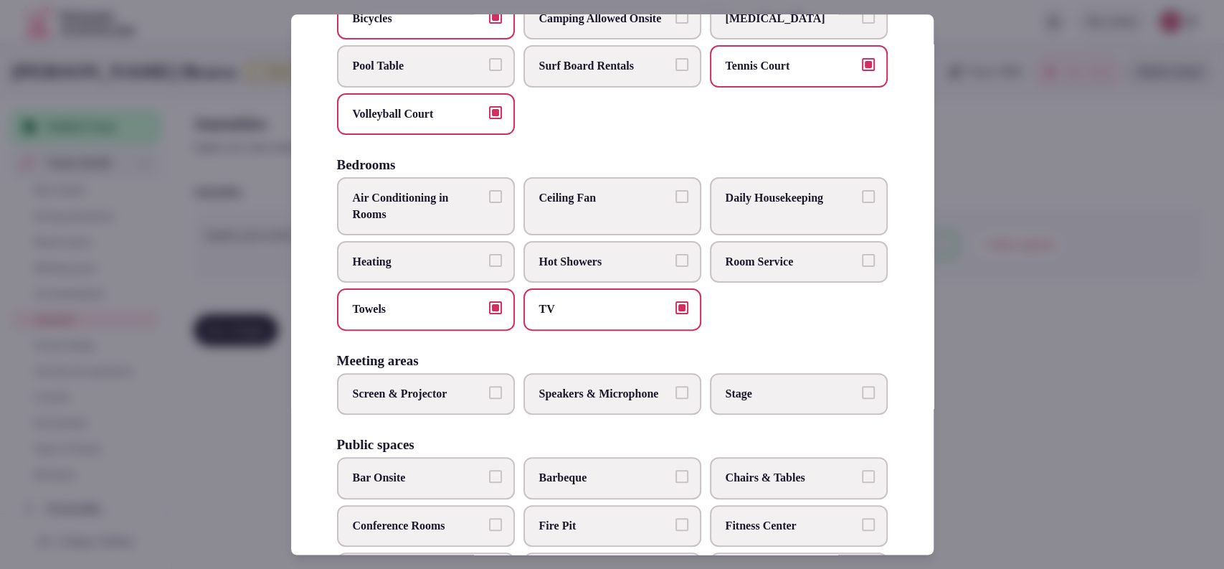
click at [448, 223] on span "Air Conditioning in Rooms" at bounding box center [419, 207] width 132 height 32
click at [489, 204] on button "Air Conditioning in Rooms" at bounding box center [495, 197] width 13 height 13
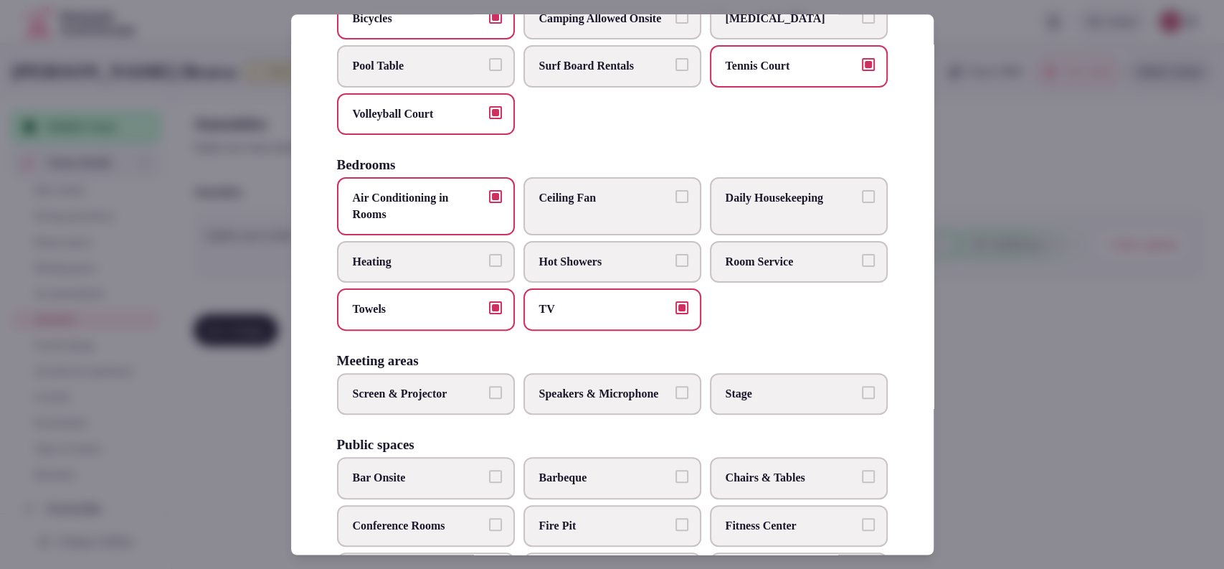
click at [767, 270] on span "Room Service" at bounding box center [792, 262] width 132 height 16
click at [862, 267] on button "Room Service" at bounding box center [868, 260] width 13 height 13
click at [788, 207] on span "Daily Housekeeping" at bounding box center [792, 199] width 132 height 16
click at [862, 204] on button "Daily Housekeeping" at bounding box center [868, 197] width 13 height 13
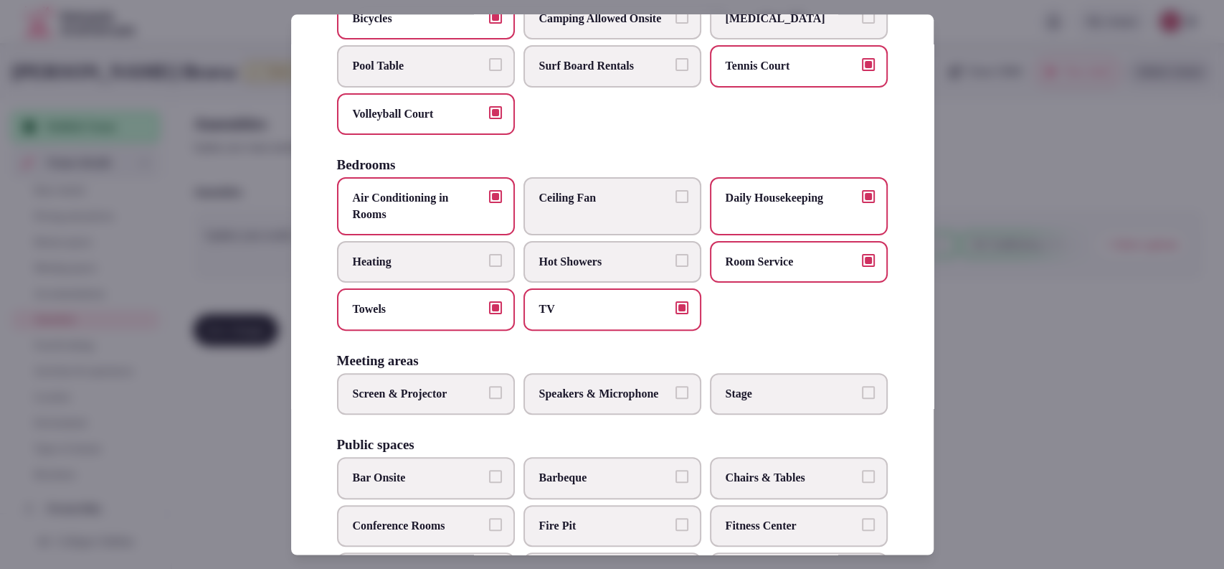
click at [795, 270] on span "Room Service" at bounding box center [792, 262] width 132 height 16
click at [862, 267] on button "Room Service" at bounding box center [868, 260] width 13 height 13
click at [820, 223] on label "Daily Housekeeping" at bounding box center [799, 207] width 178 height 58
click at [862, 204] on button "Daily Housekeeping" at bounding box center [868, 197] width 13 height 13
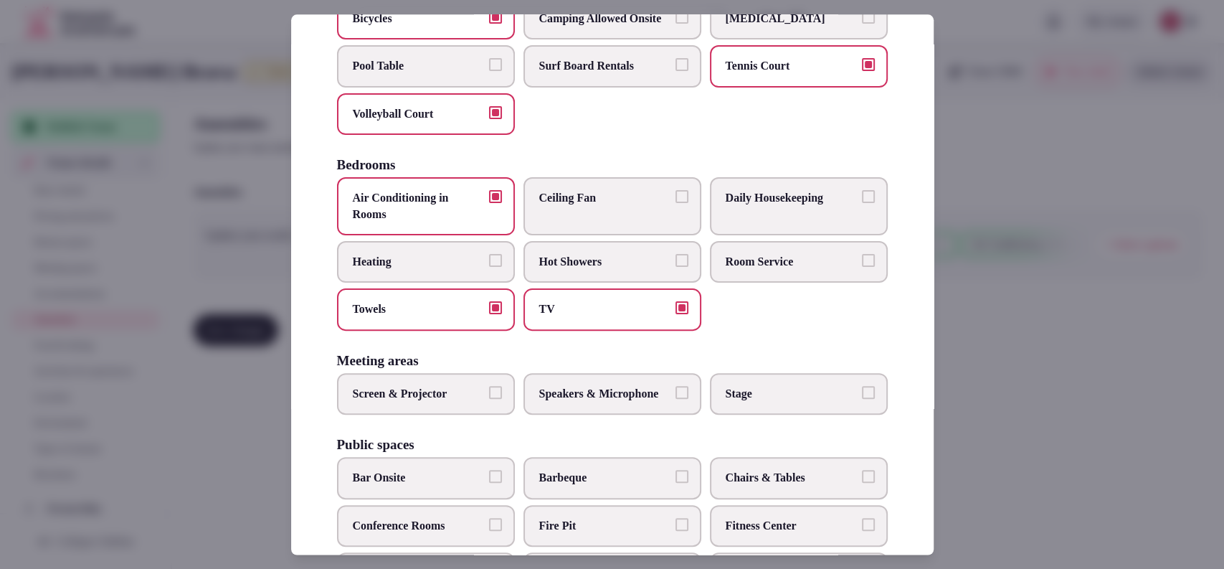
click at [820, 223] on label "Daily Housekeeping" at bounding box center [799, 207] width 178 height 58
click at [862, 204] on button "Daily Housekeeping" at bounding box center [868, 197] width 13 height 13
click at [483, 275] on label "Heating" at bounding box center [426, 262] width 178 height 42
click at [489, 267] on button "Heating" at bounding box center [495, 260] width 13 height 13
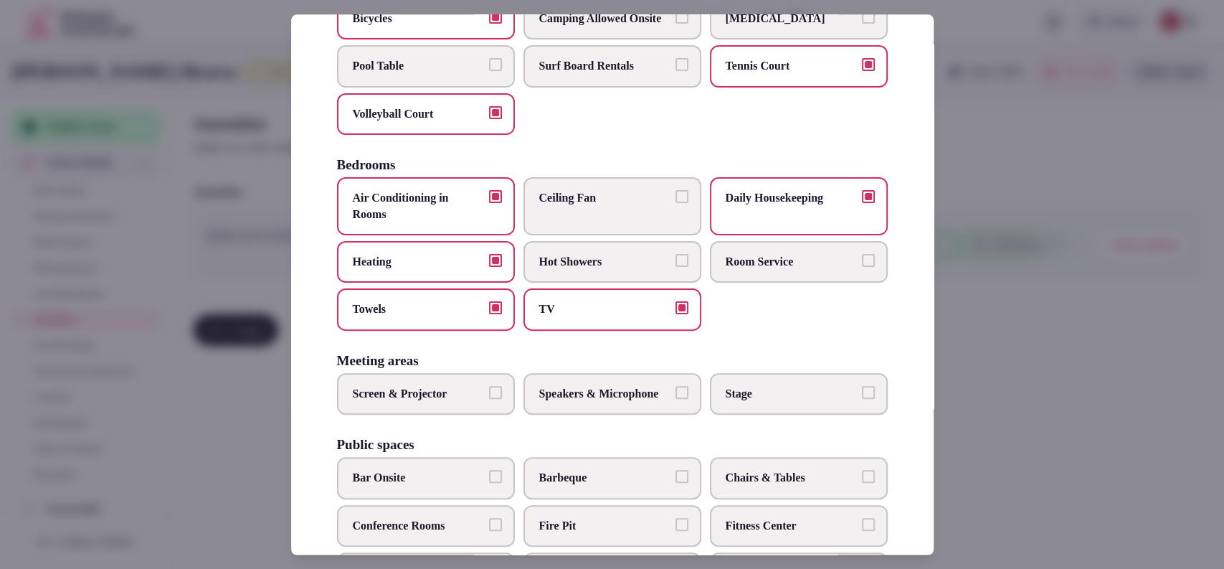
click at [453, 402] on span "Screen & Projector" at bounding box center [419, 394] width 132 height 16
click at [489, 399] on button "Screen & Projector" at bounding box center [495, 392] width 13 height 13
click at [582, 402] on span "Speakers & Microphone" at bounding box center [605, 394] width 132 height 16
click at [676, 399] on button "Speakers & Microphone" at bounding box center [682, 392] width 13 height 13
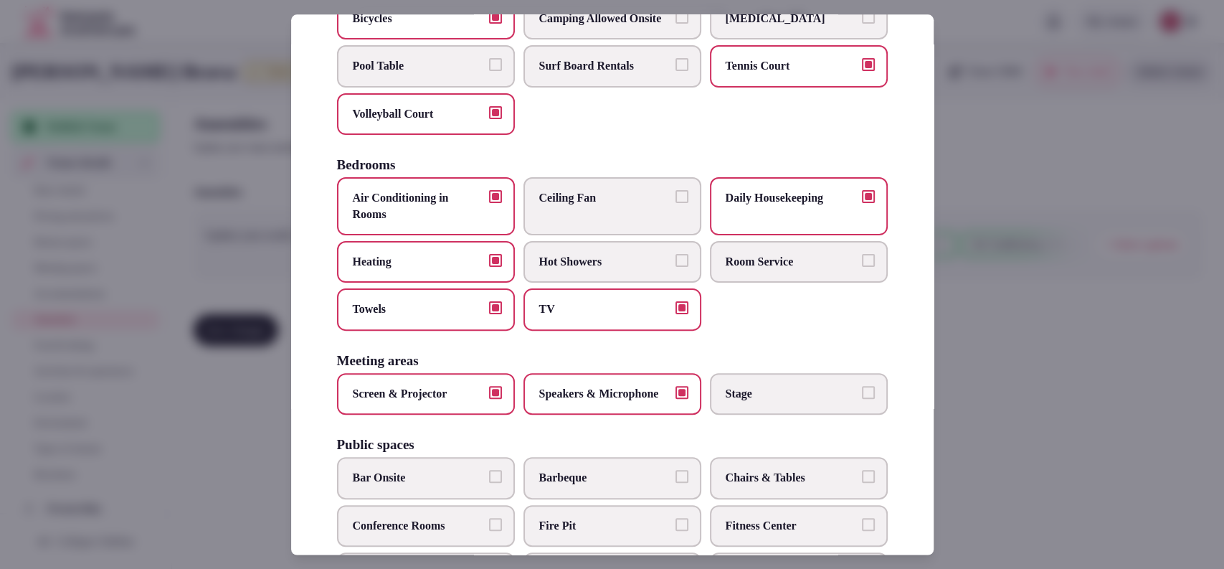
click at [729, 402] on span "Stage" at bounding box center [792, 394] width 132 height 16
click at [862, 399] on button "Stage" at bounding box center [868, 392] width 13 height 13
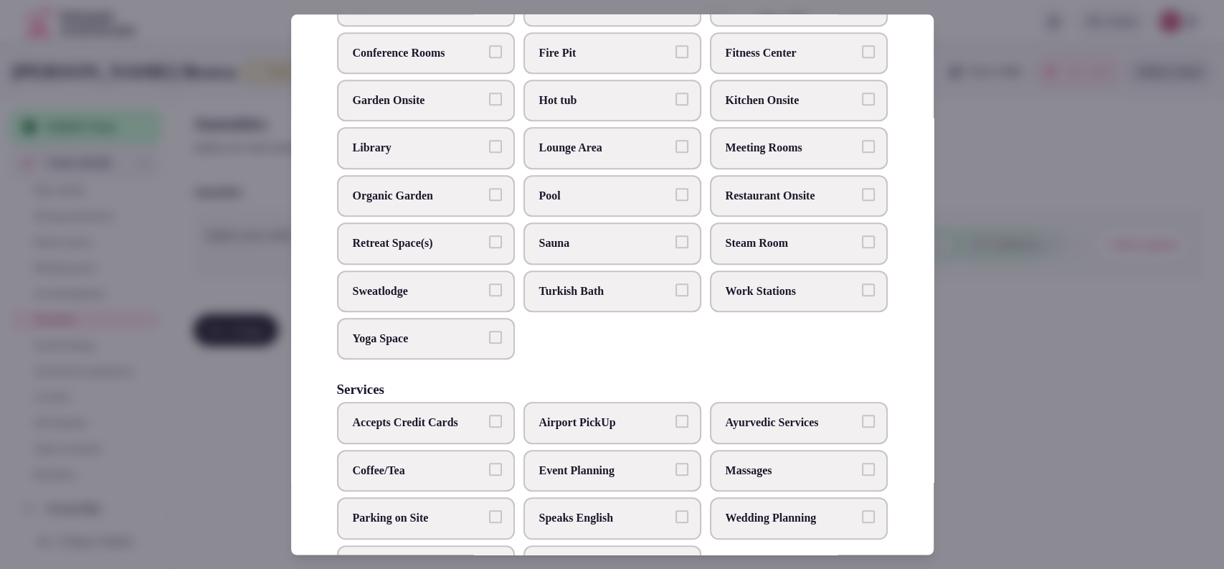
click at [792, 61] on span "Fitness Center" at bounding box center [792, 53] width 132 height 16
click at [862, 58] on button "Fitness Center" at bounding box center [868, 51] width 13 height 13
click at [782, 14] on span "Chairs & Tables" at bounding box center [792, 6] width 132 height 16
click at [862, 11] on button "Chairs & Tables" at bounding box center [868, 4] width 13 height 13
click at [585, 61] on span "Fire Pit" at bounding box center [605, 53] width 132 height 16
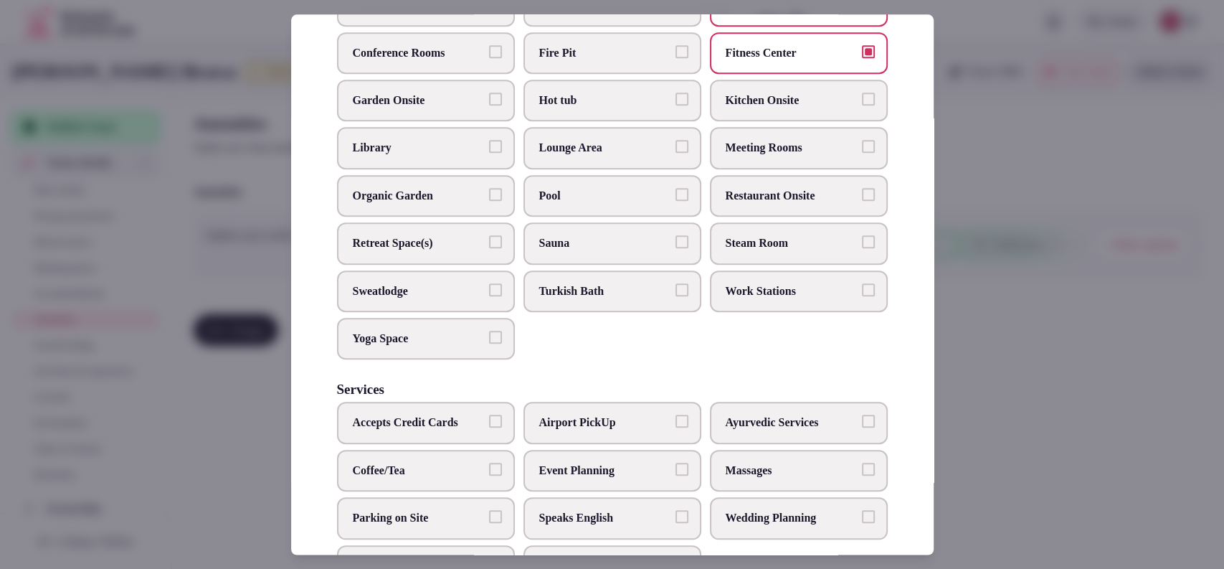
click at [676, 58] on button "Fire Pit" at bounding box center [682, 51] width 13 height 13
click at [441, 14] on span "Bar Onsite" at bounding box center [419, 6] width 132 height 16
click at [489, 11] on button "Bar Onsite" at bounding box center [495, 4] width 13 height 13
click at [448, 61] on span "Conference Rooms" at bounding box center [419, 53] width 132 height 16
click at [489, 58] on button "Conference Rooms" at bounding box center [495, 51] width 13 height 13
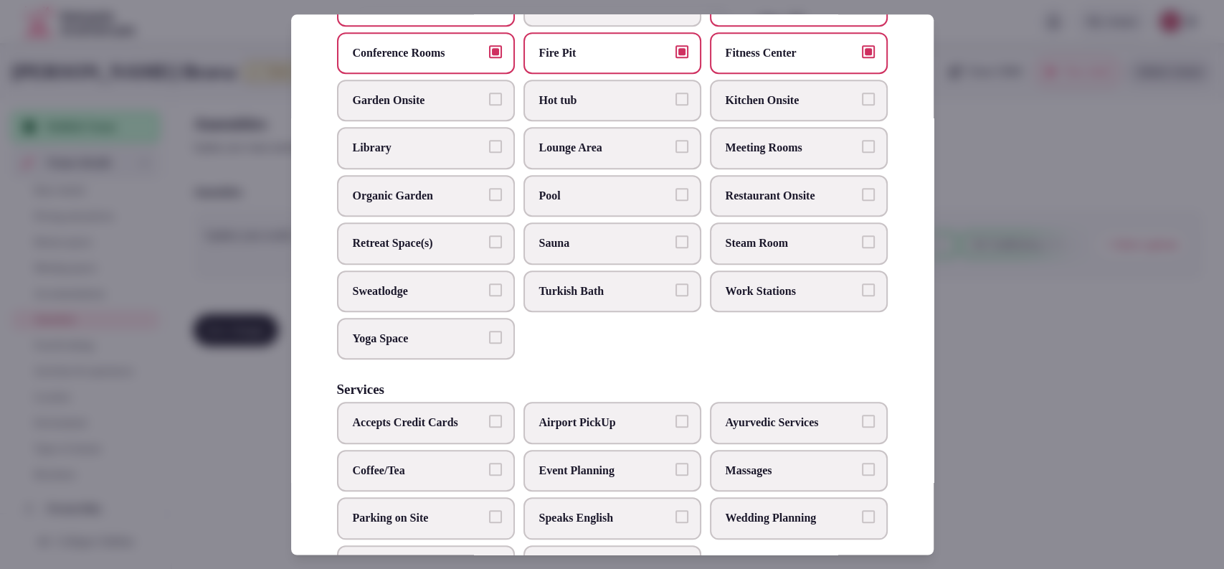
click at [567, 217] on label "Pool" at bounding box center [613, 196] width 178 height 42
click at [676, 201] on button "Pool" at bounding box center [682, 194] width 13 height 13
click at [751, 217] on label "Restaurant Onsite" at bounding box center [799, 196] width 178 height 42
click at [862, 201] on button "Restaurant Onsite" at bounding box center [868, 194] width 13 height 13
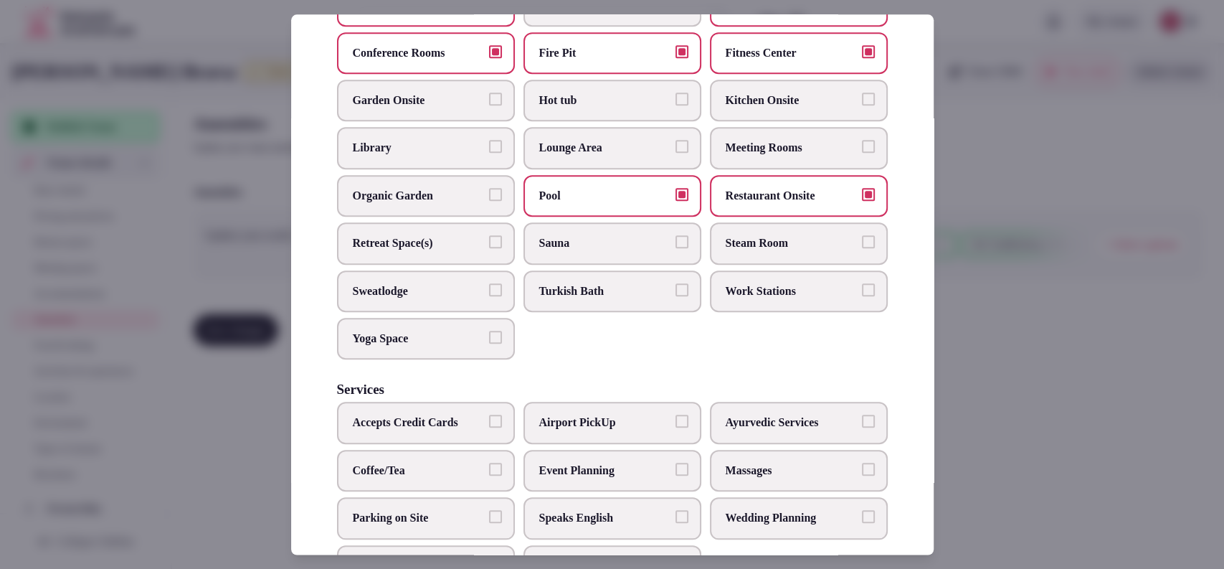
click at [774, 169] on label "Meeting Rooms" at bounding box center [799, 149] width 178 height 42
click at [862, 153] on button "Meeting Rooms" at bounding box center [868, 147] width 13 height 13
click at [643, 164] on label "Lounge Area" at bounding box center [613, 149] width 178 height 42
click at [676, 153] on button "Lounge Area" at bounding box center [682, 147] width 13 height 13
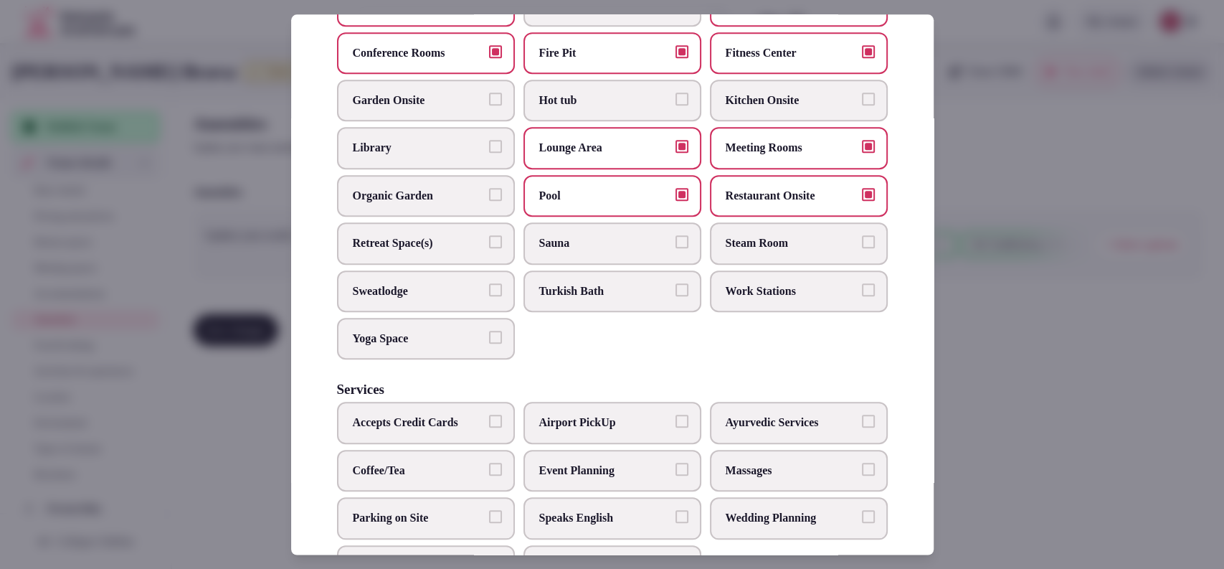
click at [476, 346] on span "Yoga Space" at bounding box center [419, 339] width 132 height 16
click at [489, 344] on button "Yoga Space" at bounding box center [495, 337] width 13 height 13
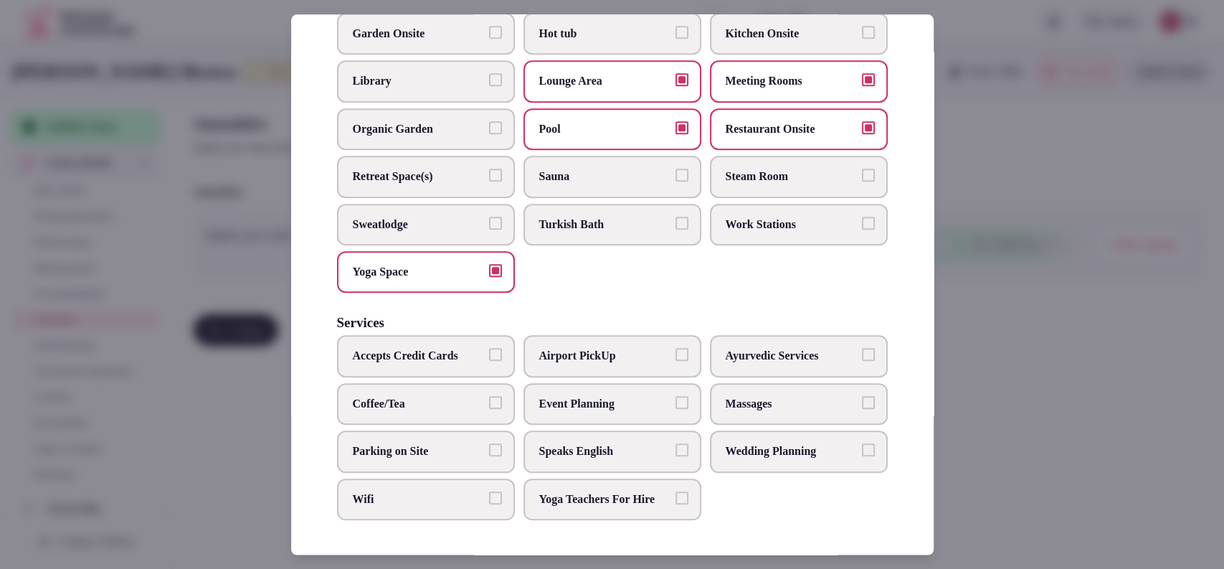
scroll to position [734, 0]
click at [475, 349] on span "Accepts Credit Cards" at bounding box center [419, 357] width 132 height 16
click at [489, 349] on button "Accepts Credit Cards" at bounding box center [495, 355] width 13 height 13
click at [476, 396] on span "Coffee/Tea" at bounding box center [419, 404] width 132 height 16
click at [489, 396] on button "Coffee/Tea" at bounding box center [495, 402] width 13 height 13
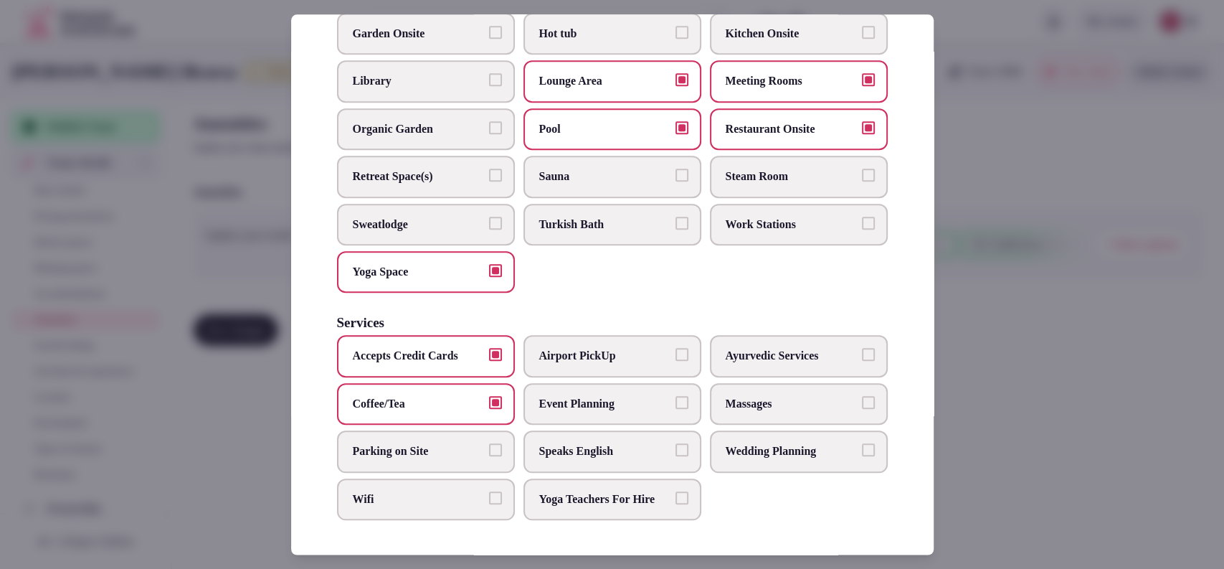
click at [468, 443] on span "Parking on Site" at bounding box center [419, 451] width 132 height 16
click at [489, 443] on button "Parking on Site" at bounding box center [495, 449] width 13 height 13
click at [459, 478] on label "Wifi" at bounding box center [426, 499] width 178 height 42
click at [489, 491] on button "Wifi" at bounding box center [495, 497] width 13 height 13
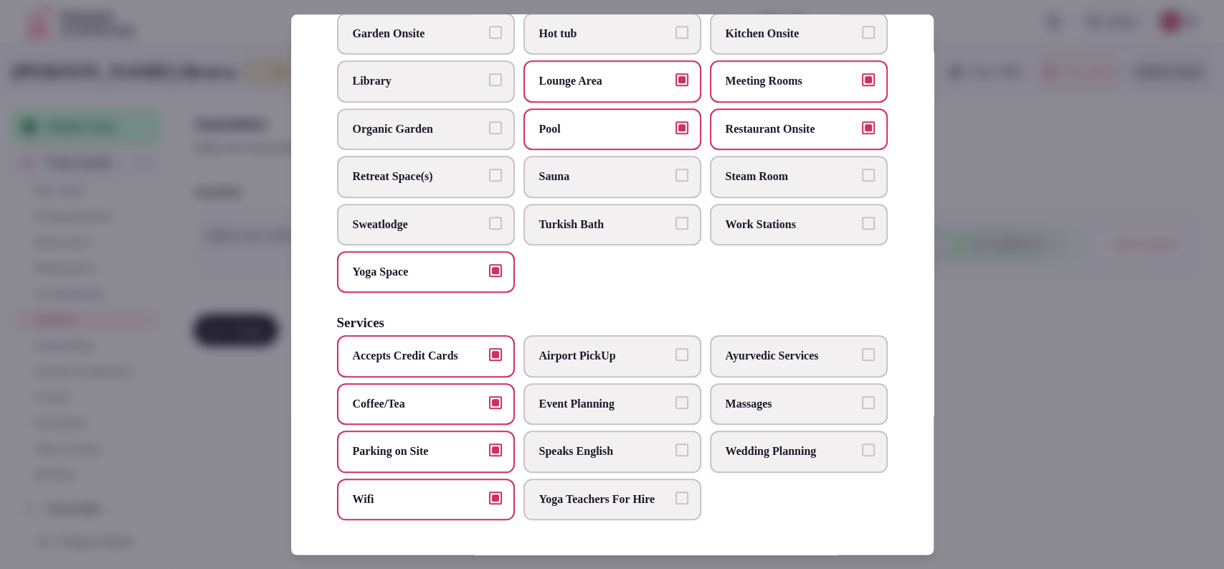
click at [550, 443] on span "Speaks English" at bounding box center [605, 451] width 132 height 16
click at [676, 443] on button "Speaks English" at bounding box center [682, 449] width 13 height 13
click at [727, 396] on span "Massages" at bounding box center [792, 404] width 132 height 16
click at [862, 396] on button "Massages" at bounding box center [868, 402] width 13 height 13
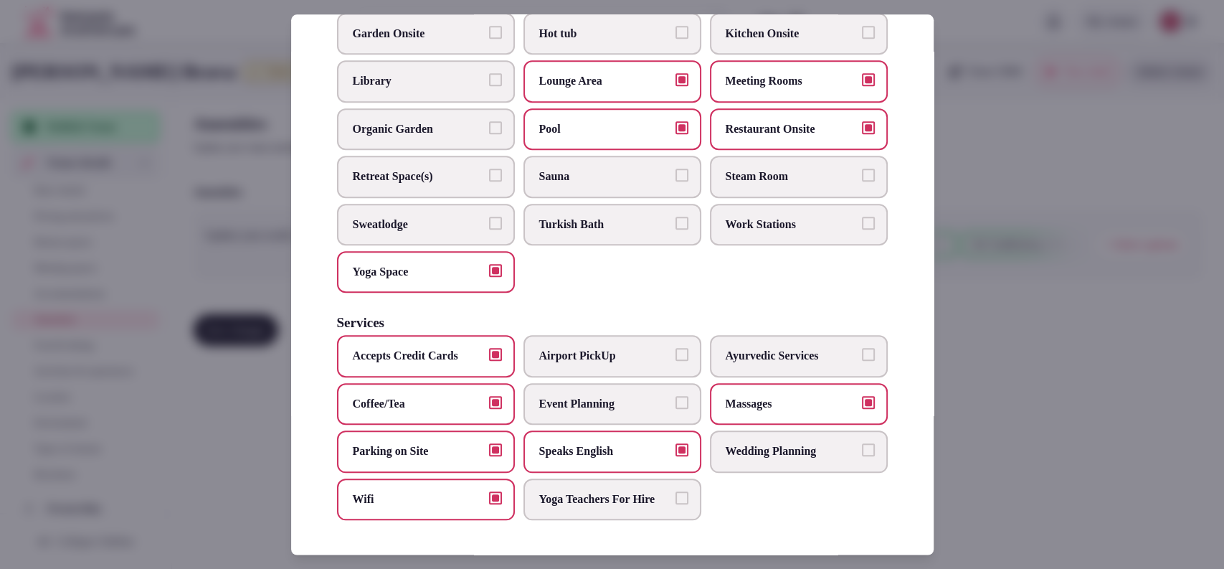
click at [631, 396] on span "Event Planning" at bounding box center [605, 404] width 132 height 16
click at [676, 396] on button "Event Planning" at bounding box center [682, 402] width 13 height 13
click at [460, 443] on span "Parking on Site" at bounding box center [419, 451] width 132 height 16
click at [489, 443] on button "Parking on Site" at bounding box center [495, 449] width 13 height 13
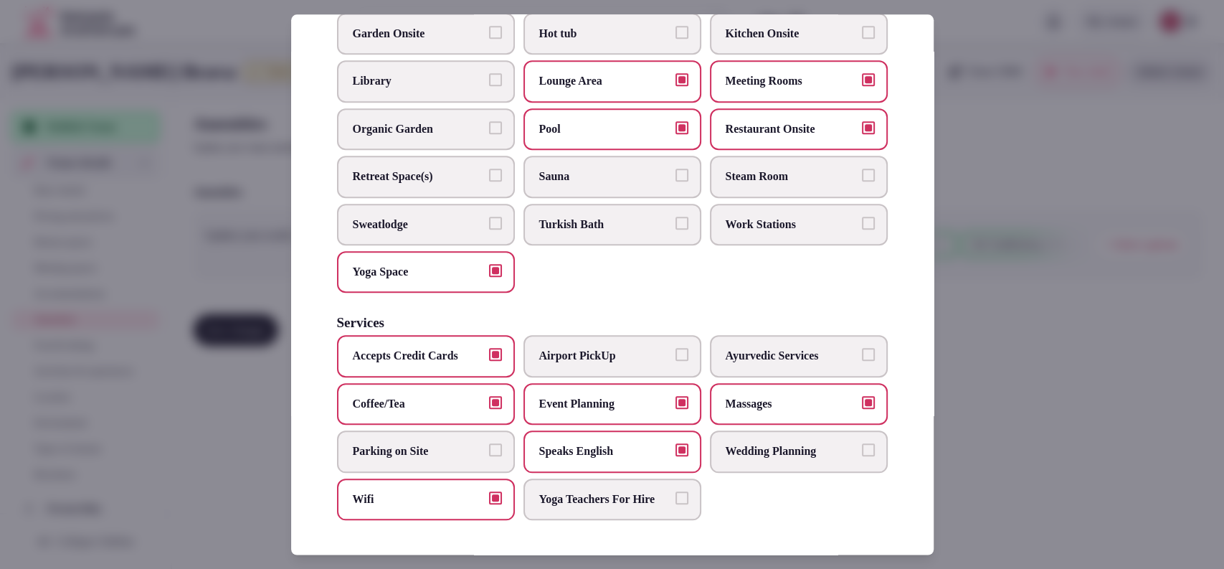
click at [757, 217] on span "Work Stations" at bounding box center [792, 225] width 132 height 16
click at [862, 217] on button "Work Stations" at bounding box center [868, 223] width 13 height 13
click at [1013, 235] on div at bounding box center [612, 284] width 1224 height 569
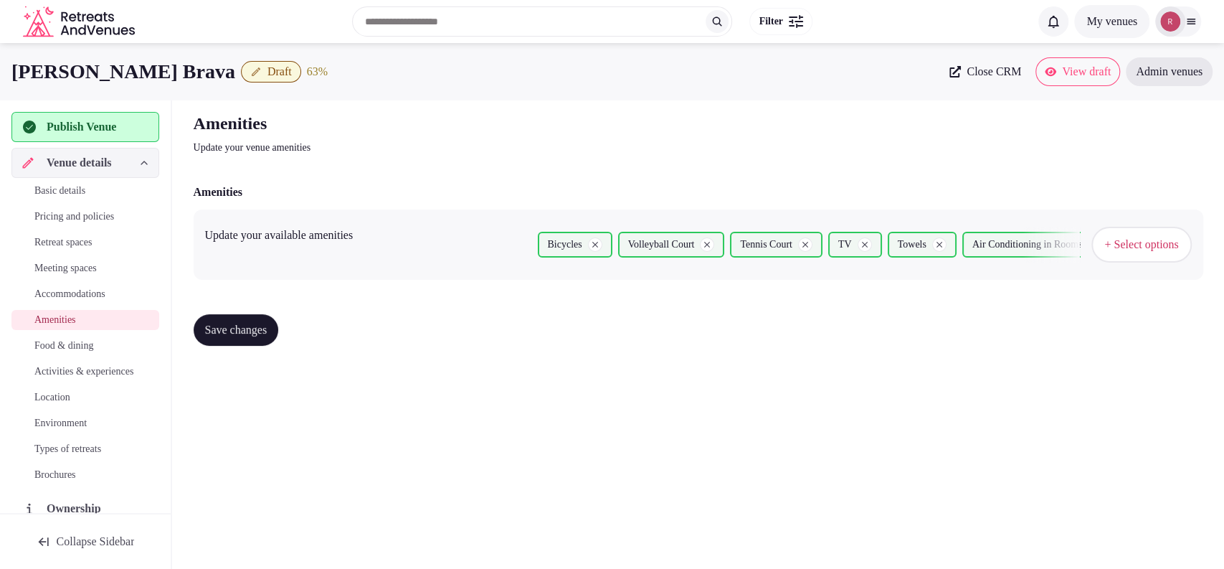
click at [250, 324] on span "Save changes" at bounding box center [236, 330] width 62 height 14
click at [92, 344] on span "Food & dining" at bounding box center [63, 346] width 59 height 14
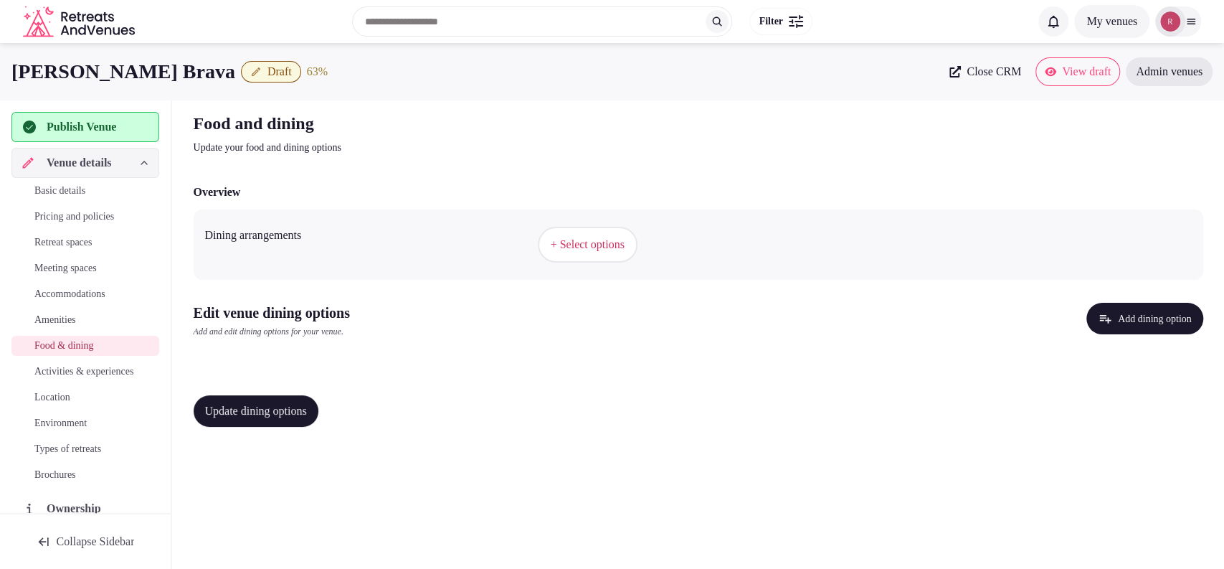
click at [590, 245] on span "+ Select options" at bounding box center [588, 245] width 74 height 16
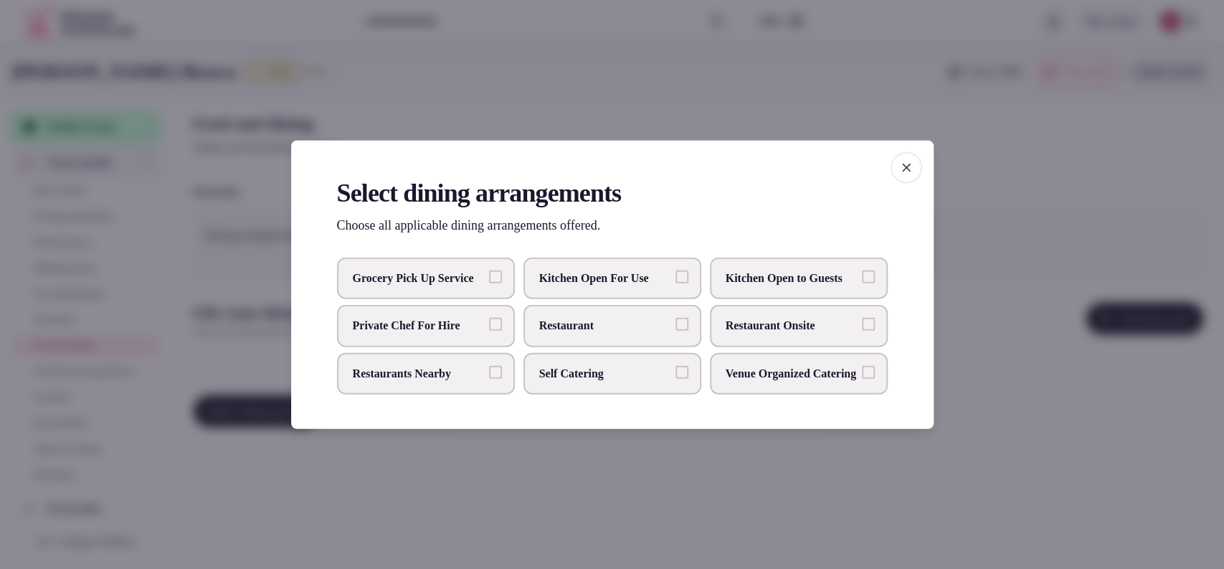
click at [726, 318] on span "Restaurant Onsite" at bounding box center [792, 326] width 132 height 16
click at [862, 318] on button "Restaurant Onsite" at bounding box center [868, 324] width 13 height 13
click at [1014, 189] on div at bounding box center [612, 284] width 1224 height 569
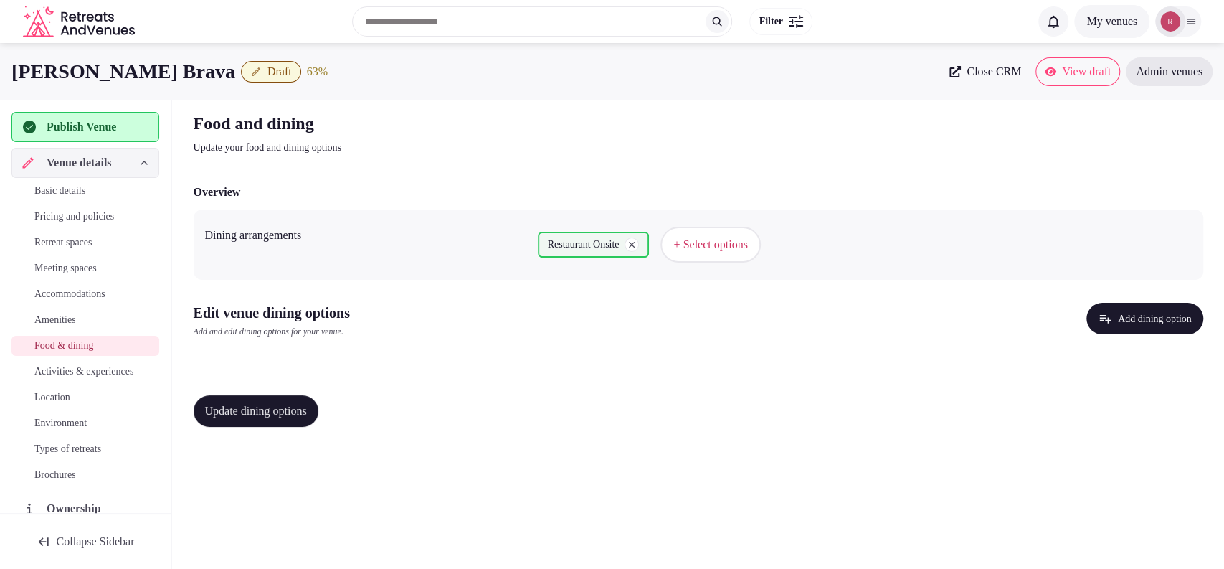
click at [1127, 303] on button "Add dining option" at bounding box center [1145, 319] width 117 height 32
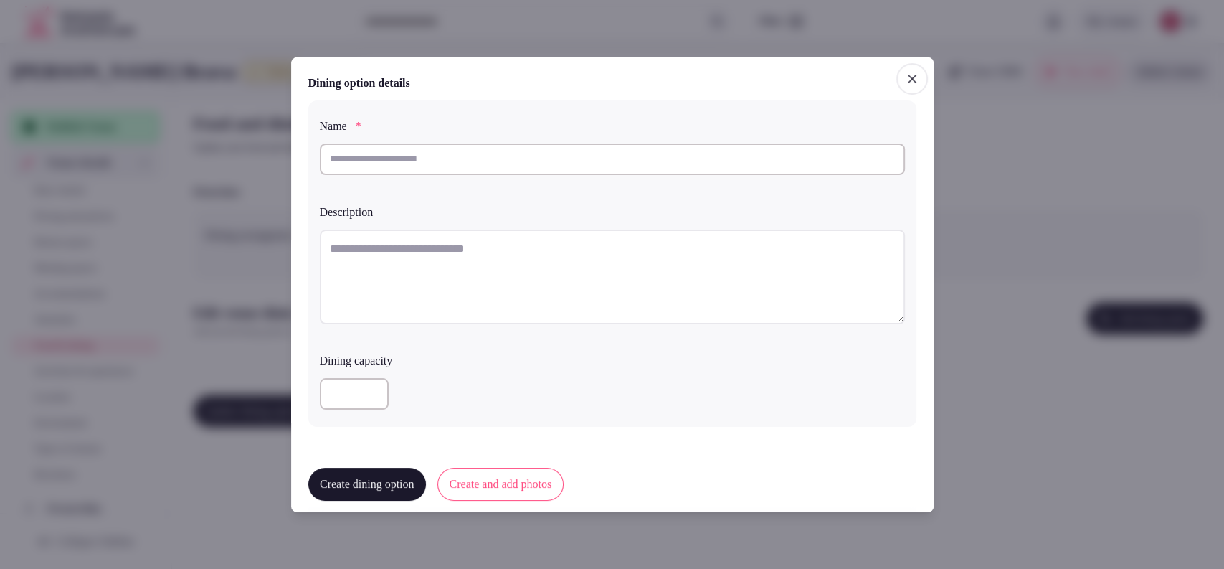
click at [579, 159] on input "text" at bounding box center [612, 159] width 585 height 32
type input "*****"
click at [579, 259] on textarea at bounding box center [612, 276] width 585 height 95
paste textarea "**********"
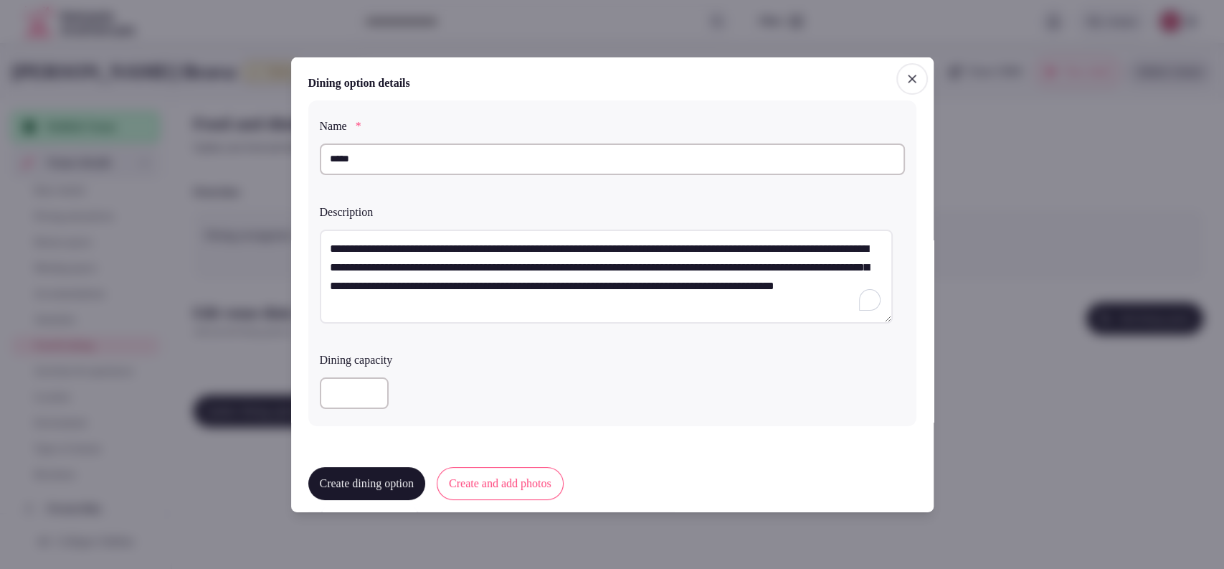
scroll to position [343, 0]
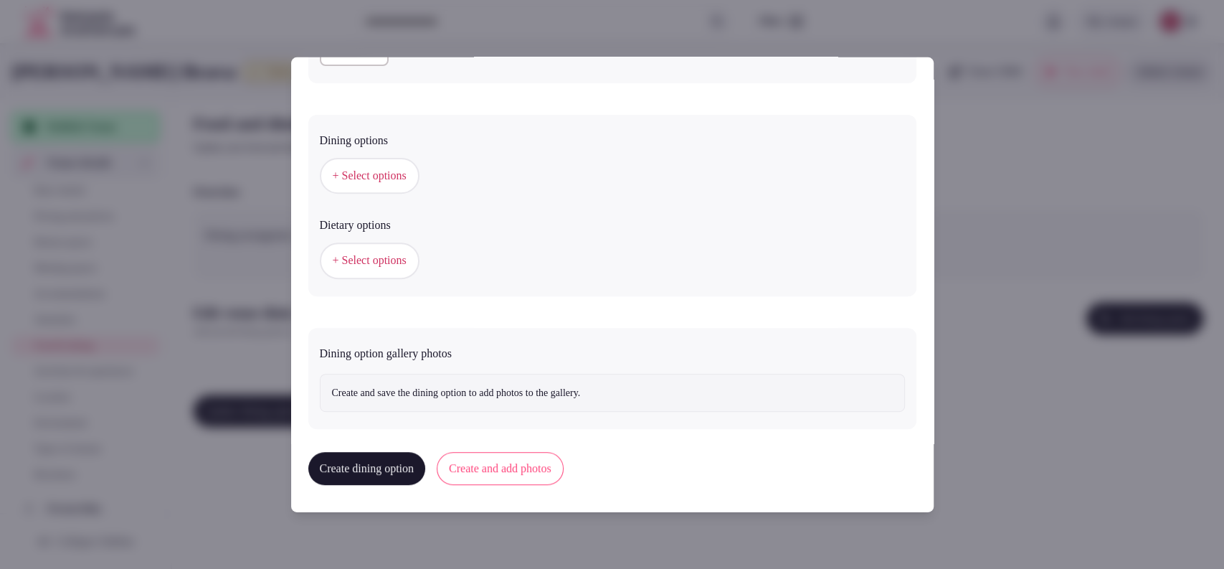
type textarea "**********"
click at [394, 177] on span "+ Select options" at bounding box center [370, 176] width 74 height 16
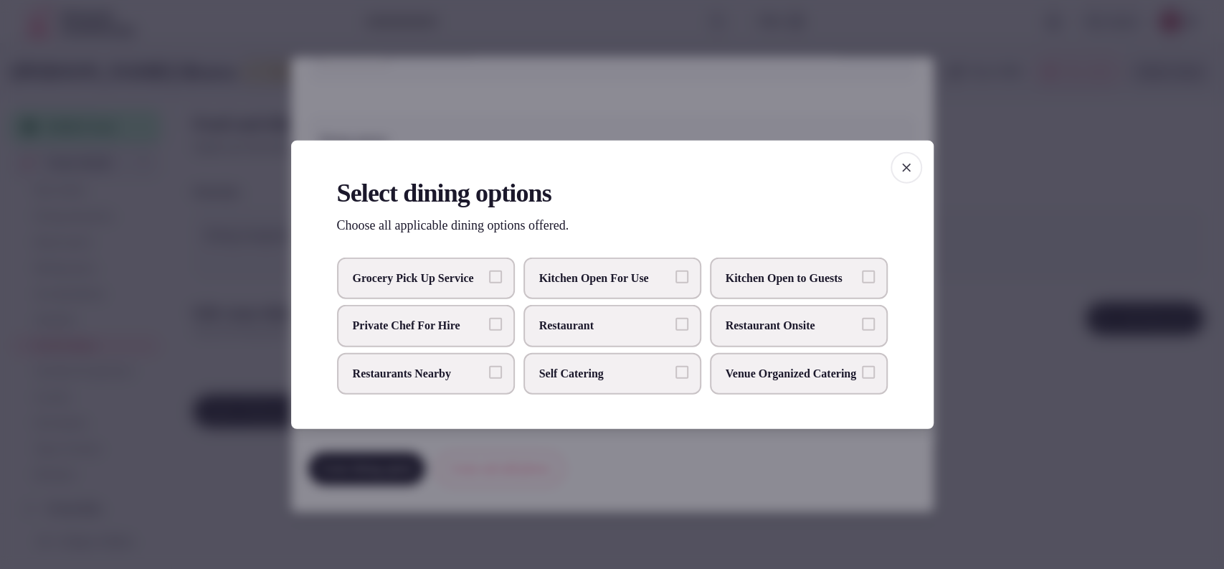
click at [769, 316] on label "Restaurant Onsite" at bounding box center [799, 326] width 178 height 42
click at [862, 318] on button "Restaurant Onsite" at bounding box center [868, 324] width 13 height 13
click at [1077, 250] on div at bounding box center [612, 284] width 1224 height 569
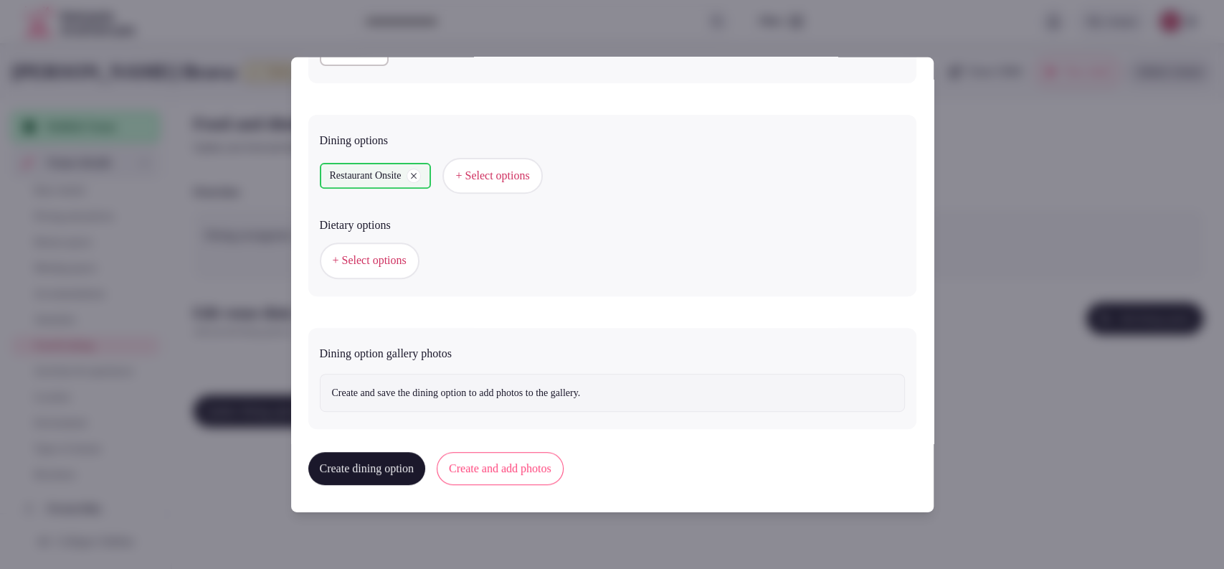
click at [520, 470] on button "Create and add photos" at bounding box center [500, 468] width 127 height 33
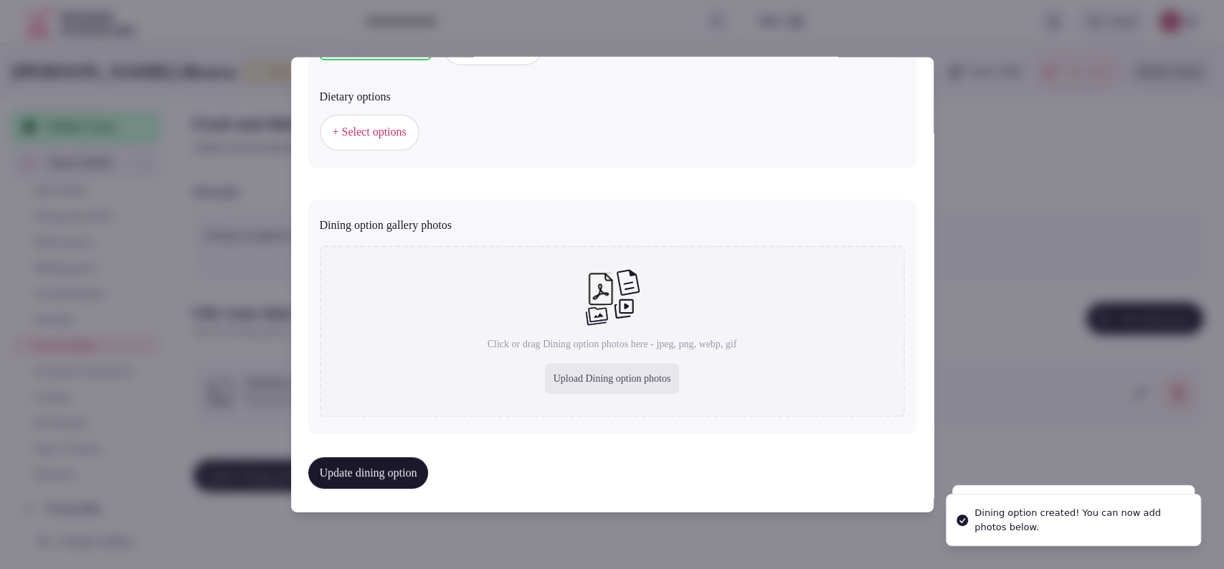
scroll to position [475, 0]
click at [569, 385] on div "Upload Dining option photos" at bounding box center [612, 375] width 135 height 32
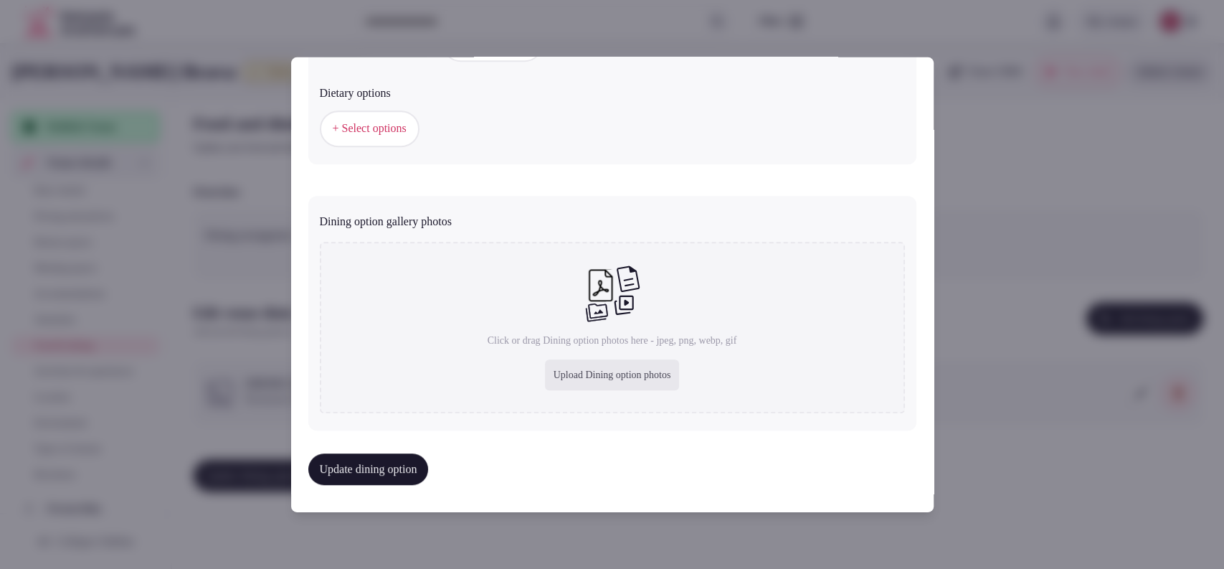
type input "**********"
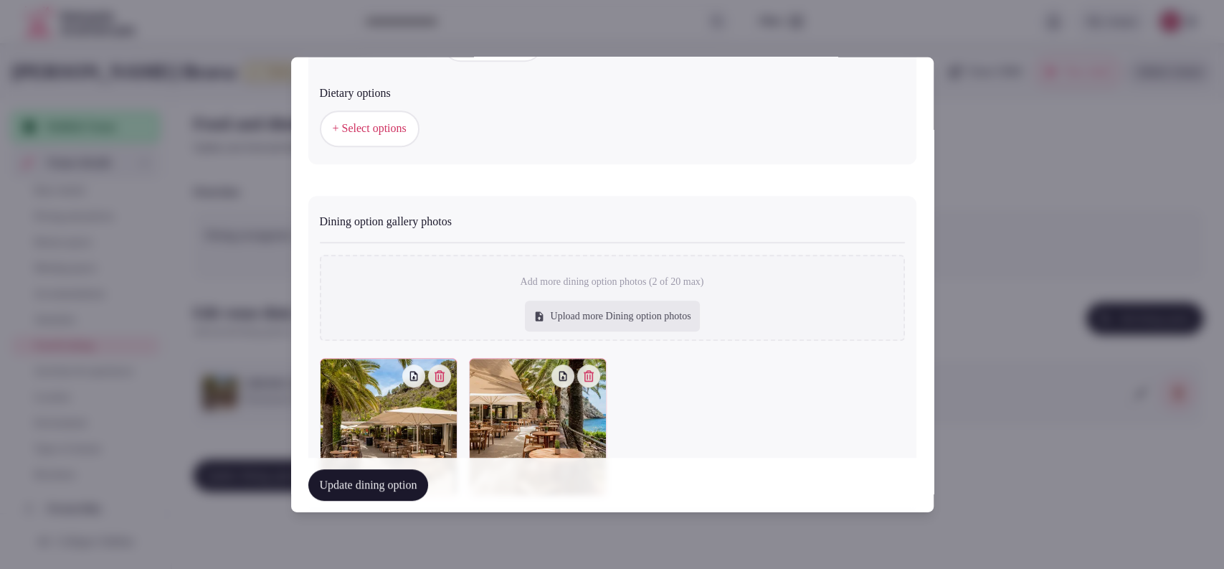
click at [374, 484] on button "Update dining option" at bounding box center [368, 485] width 120 height 32
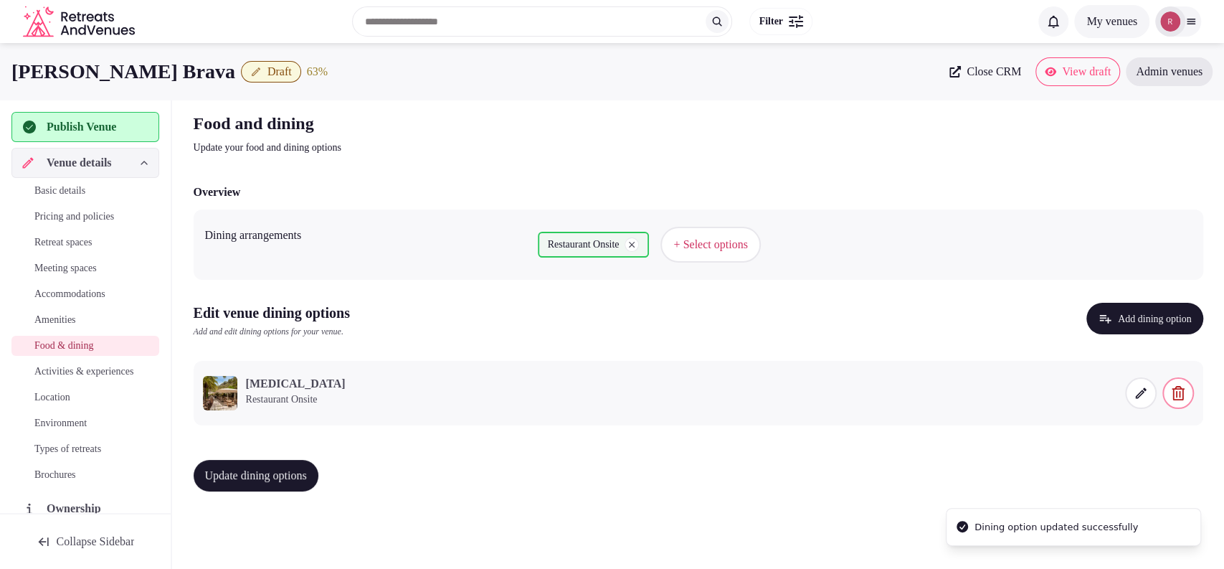
click at [289, 460] on button "Update dining options" at bounding box center [256, 476] width 125 height 32
drag, startPoint x: 1066, startPoint y: 57, endPoint x: 1107, endPoint y: 102, distance: 60.4
click at [1107, 102] on div "Food and dining Update your food and dining options Overview Dining arrangement…" at bounding box center [698, 307] width 1033 height 414
click at [52, 371] on span "Activities & experiences" at bounding box center [83, 371] width 99 height 14
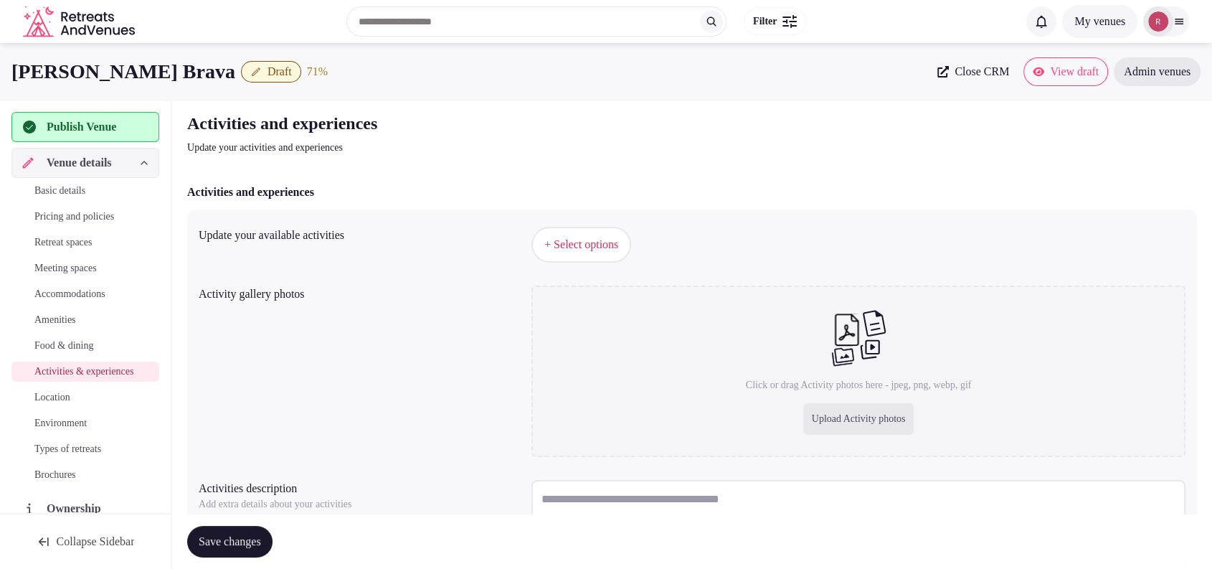
click at [559, 242] on span "+ Select options" at bounding box center [581, 245] width 74 height 16
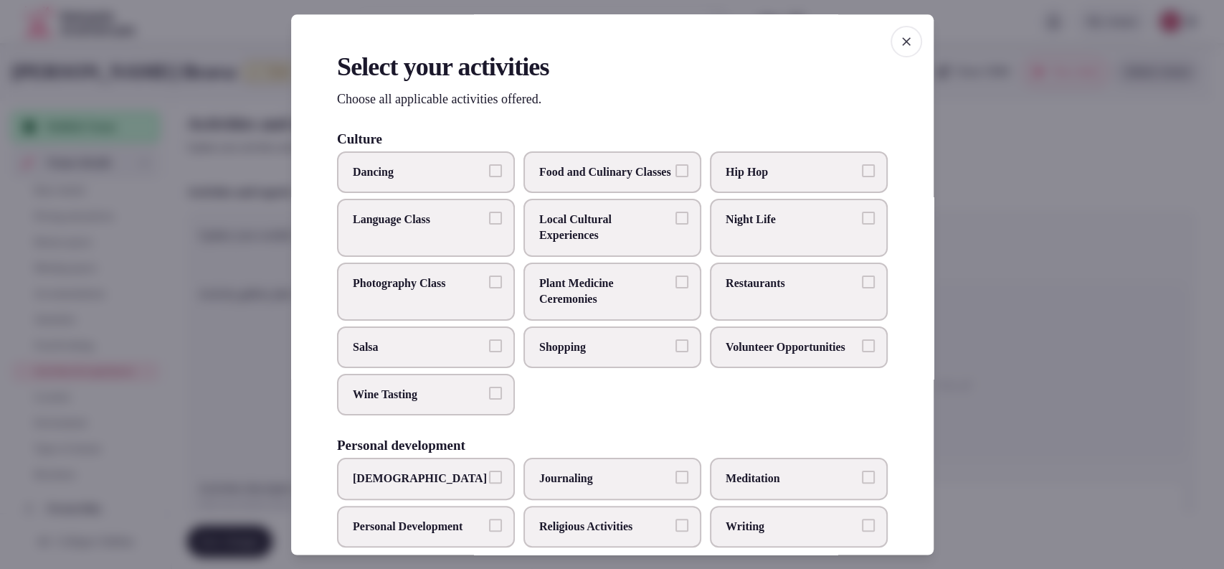
click at [462, 191] on label "Dancing" at bounding box center [426, 172] width 178 height 42
click at [489, 176] on button "Dancing" at bounding box center [495, 170] width 13 height 13
click at [718, 246] on label "Night Life" at bounding box center [799, 228] width 178 height 58
click at [862, 224] on button "Night Life" at bounding box center [868, 218] width 13 height 13
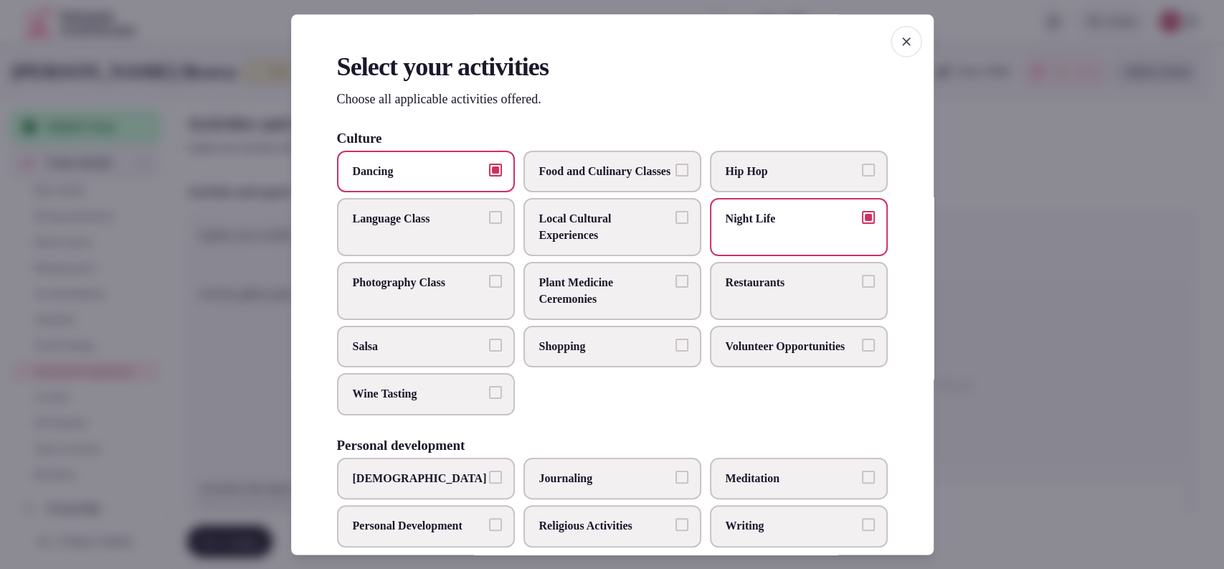
scroll to position [472, 0]
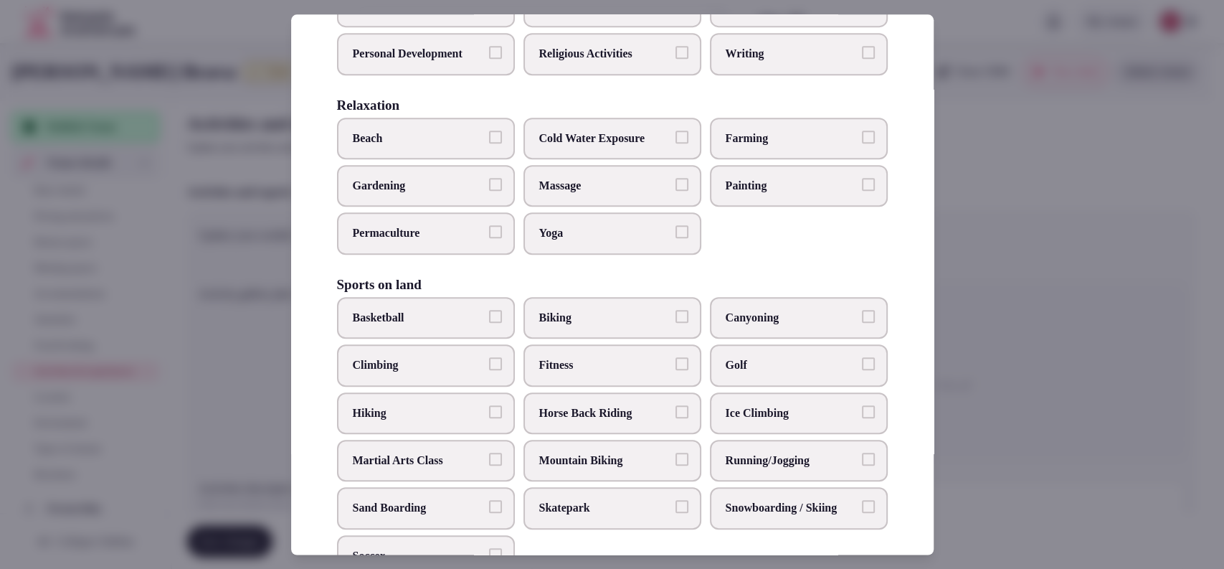
click at [622, 242] on span "Yoga" at bounding box center [605, 234] width 132 height 16
click at [676, 239] on button "Yoga" at bounding box center [682, 232] width 13 height 13
click at [635, 194] on span "Massage" at bounding box center [605, 186] width 132 height 16
click at [676, 191] on button "Massage" at bounding box center [682, 184] width 13 height 13
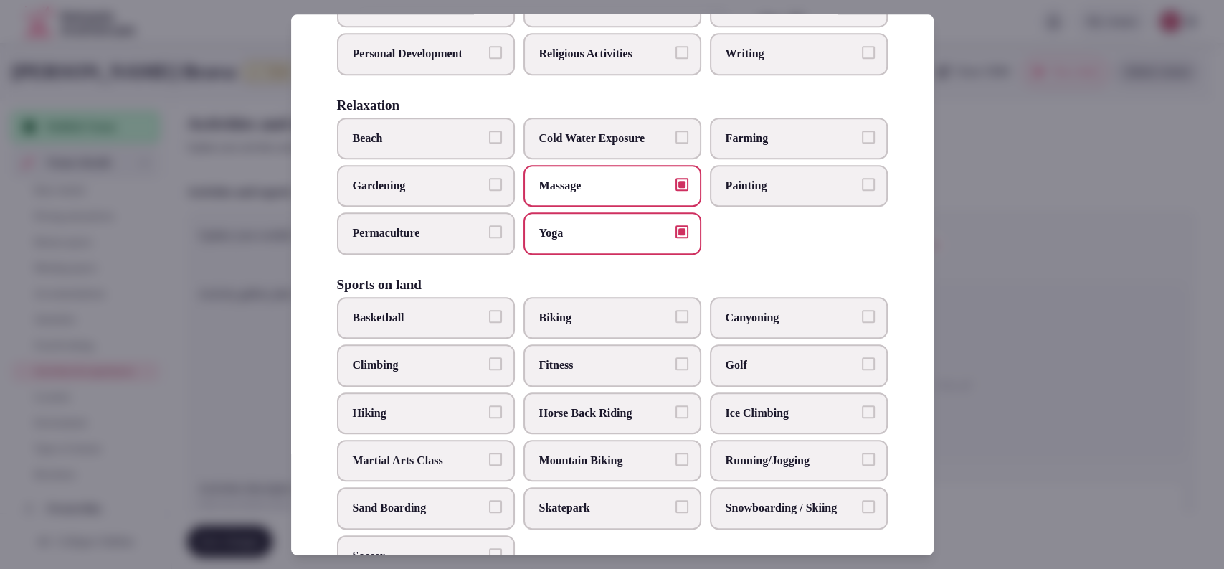
click at [746, 373] on span "Golf" at bounding box center [792, 365] width 132 height 16
click at [862, 370] on button "Golf" at bounding box center [868, 363] width 13 height 13
click at [592, 326] on span "Biking" at bounding box center [605, 318] width 132 height 16
click at [676, 323] on button "Biking" at bounding box center [682, 316] width 13 height 13
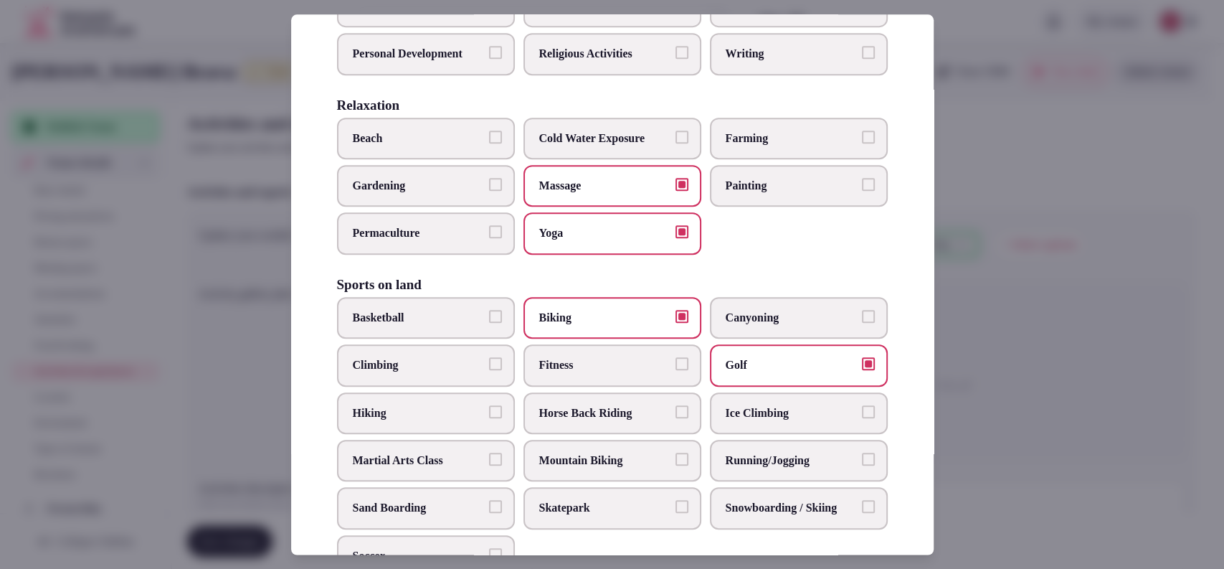
click at [586, 373] on span "Fitness" at bounding box center [605, 365] width 132 height 16
click at [676, 370] on button "Fitness" at bounding box center [682, 363] width 13 height 13
click at [772, 467] on label "Running/Jogging" at bounding box center [799, 461] width 178 height 42
click at [862, 465] on button "Running/Jogging" at bounding box center [868, 459] width 13 height 13
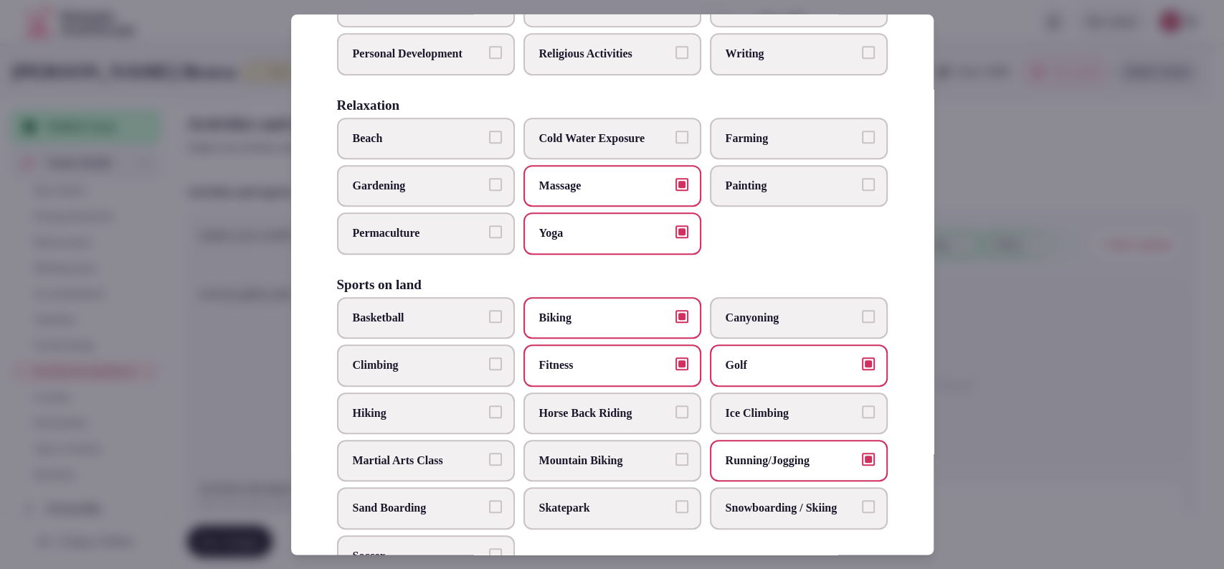
scroll to position [945, 0]
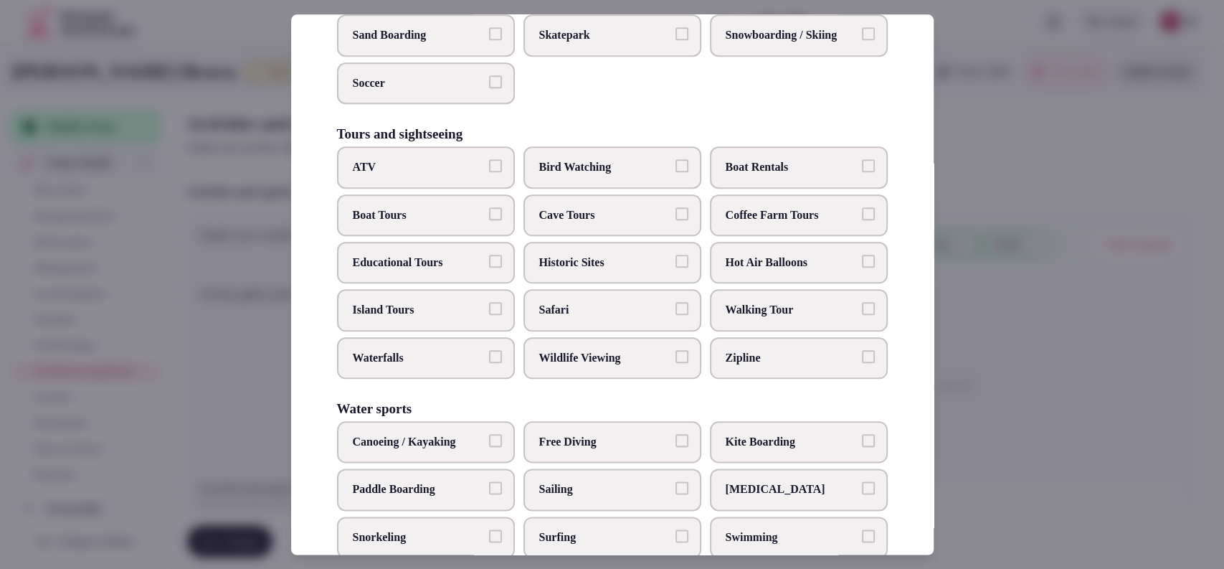
click at [742, 175] on span "Boat Rentals" at bounding box center [792, 167] width 132 height 16
click at [862, 172] on button "Boat Rentals" at bounding box center [868, 165] width 13 height 13
click at [489, 220] on button "Boat Tours" at bounding box center [495, 213] width 13 height 13
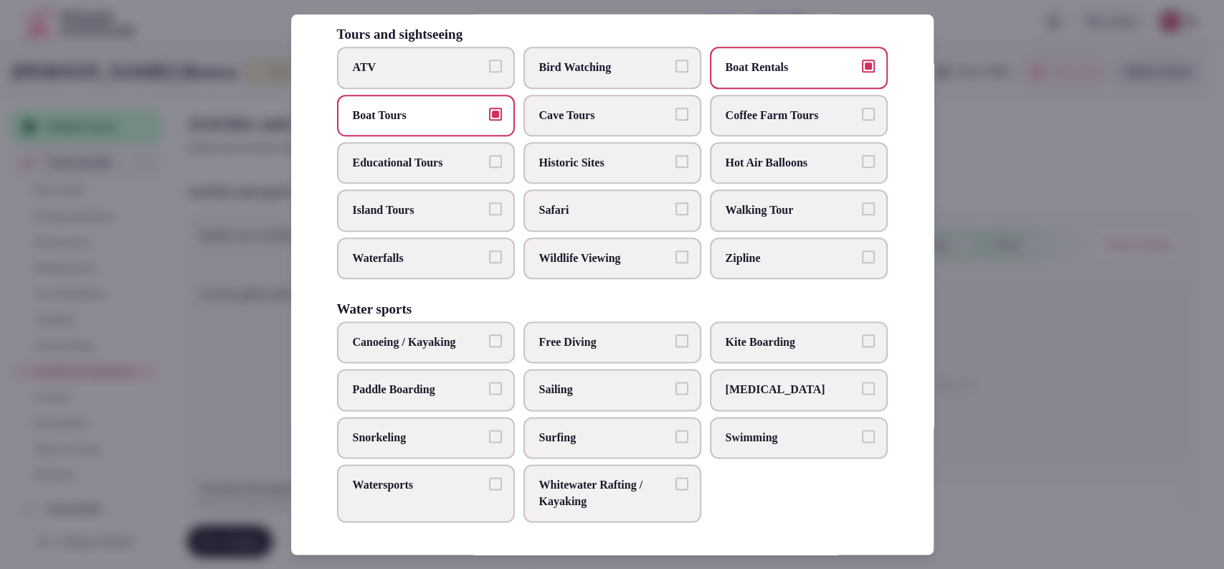
scroll to position [1071, 0]
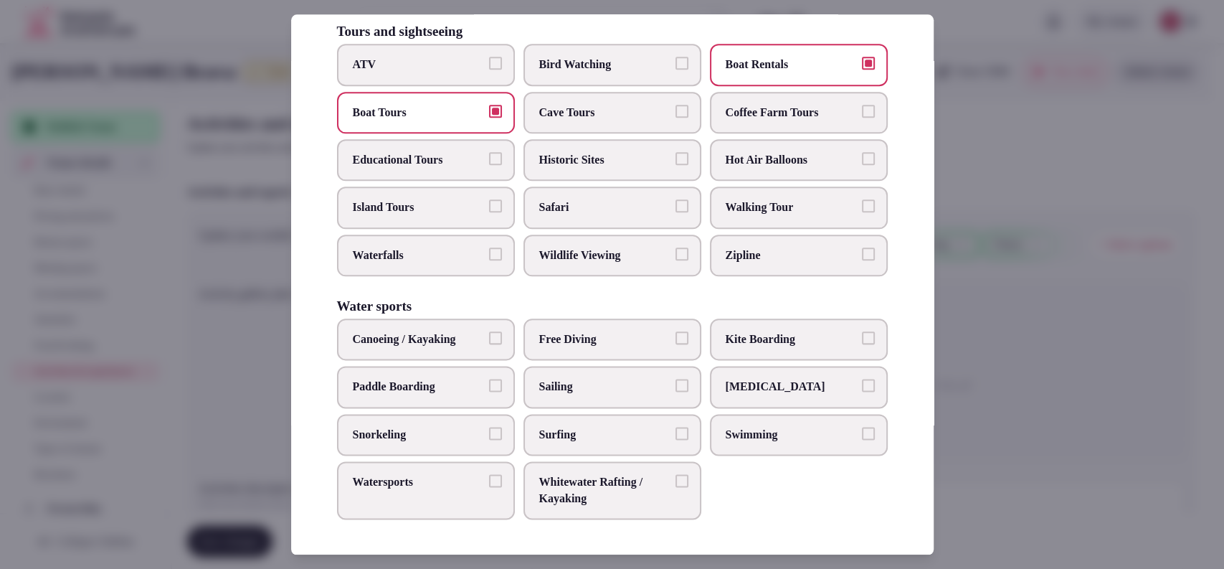
click at [443, 346] on span "Canoeing / Kayaking" at bounding box center [419, 339] width 132 height 16
click at [489, 344] on button "Canoeing / Kayaking" at bounding box center [495, 337] width 13 height 13
click at [443, 366] on div "Canoeing / Kayaking Free Diving Kite Boarding Paddle Boarding Sailing Scuba Div…" at bounding box center [612, 418] width 551 height 201
click at [440, 436] on span "Snorkeling" at bounding box center [419, 435] width 132 height 16
click at [489, 436] on button "Snorkeling" at bounding box center [495, 433] width 13 height 13
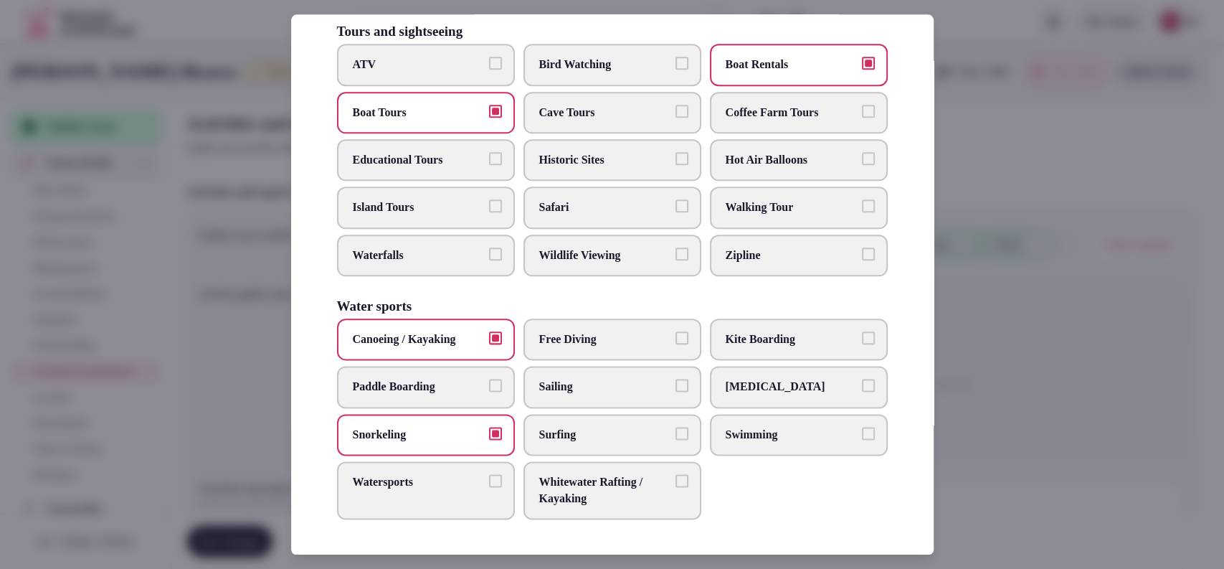
click at [441, 401] on label "Paddle Boarding" at bounding box center [426, 387] width 178 height 42
click at [489, 392] on button "Paddle Boarding" at bounding box center [495, 385] width 13 height 13
click at [744, 339] on span "Kite Boarding" at bounding box center [792, 339] width 132 height 16
click at [862, 339] on button "Kite Boarding" at bounding box center [868, 337] width 13 height 13
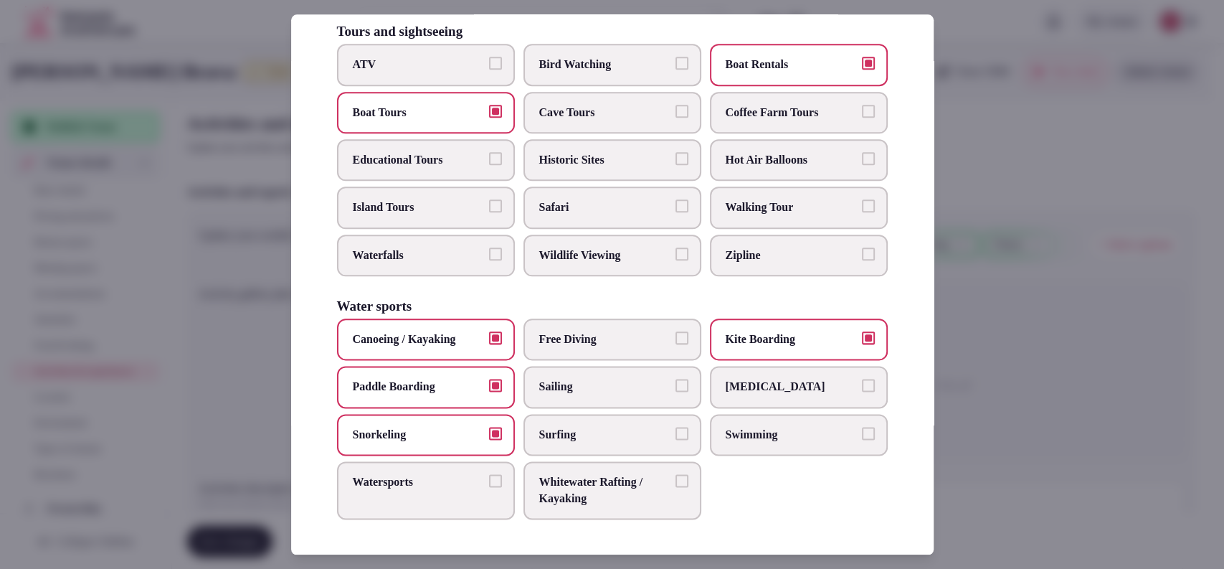
click at [436, 483] on span "Watersports" at bounding box center [419, 483] width 132 height 16
click at [489, 483] on button "Watersports" at bounding box center [495, 481] width 13 height 13
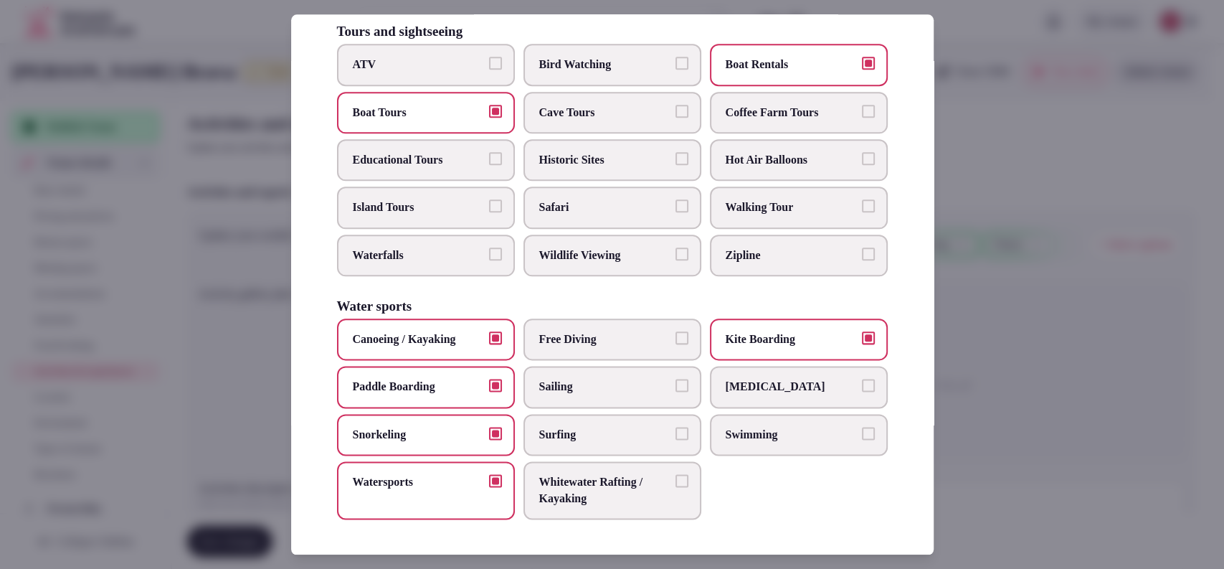
click at [582, 476] on span "Whitewater Rafting / Kayaking" at bounding box center [605, 491] width 132 height 32
click at [676, 476] on button "Whitewater Rafting / Kayaking" at bounding box center [682, 481] width 13 height 13
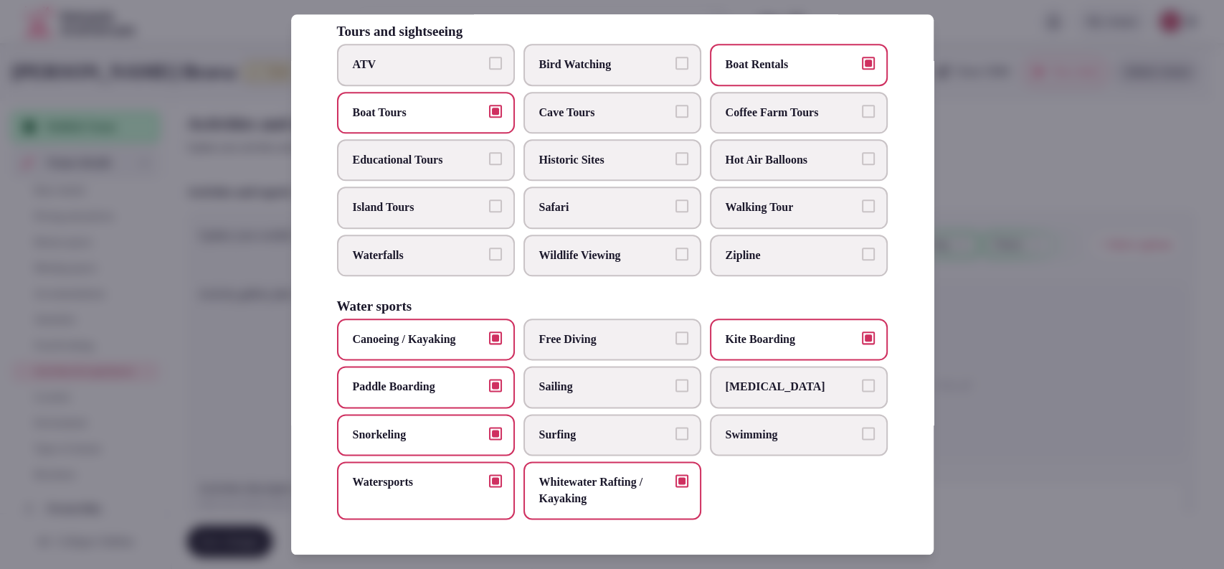
click at [738, 445] on label "Swimming" at bounding box center [799, 435] width 178 height 42
click at [862, 440] on button "Swimming" at bounding box center [868, 433] width 13 height 13
click at [585, 334] on span "Free Diving" at bounding box center [605, 339] width 132 height 16
click at [676, 334] on button "Free Diving" at bounding box center [682, 337] width 13 height 13
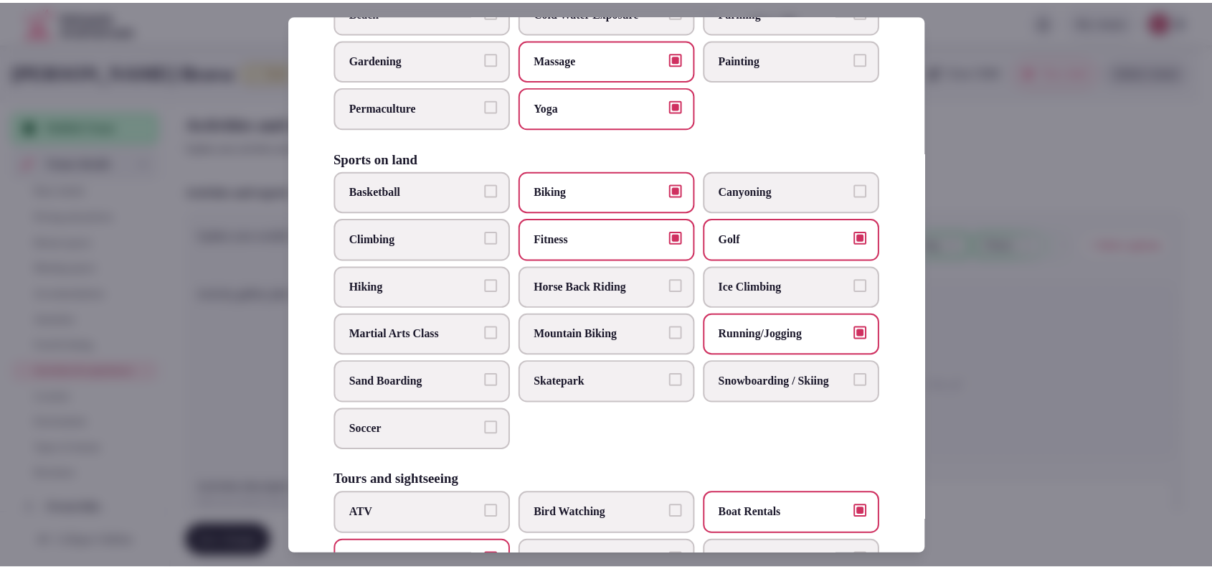
scroll to position [126, 0]
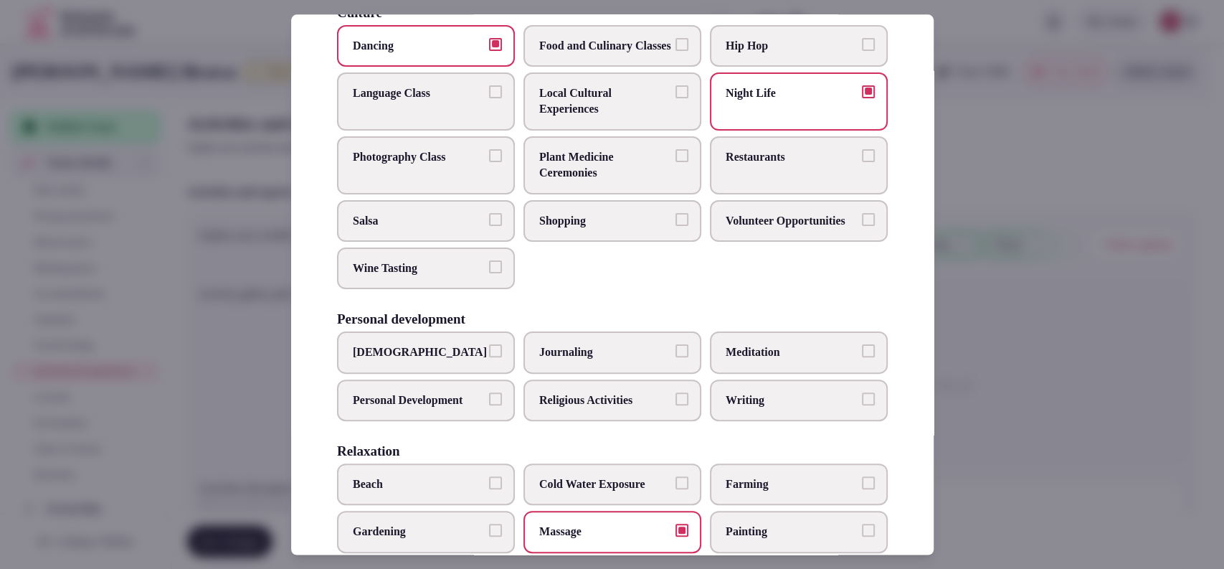
click at [1024, 211] on div at bounding box center [612, 284] width 1224 height 569
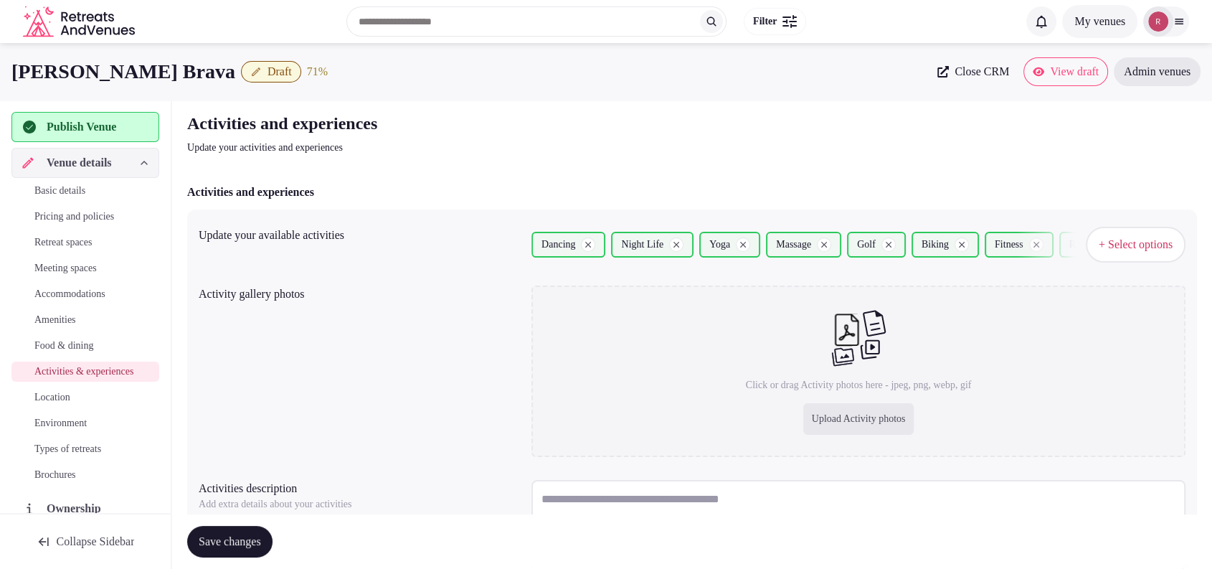
click at [861, 412] on div "Upload Activity photos" at bounding box center [858, 419] width 111 height 32
type input "**********"
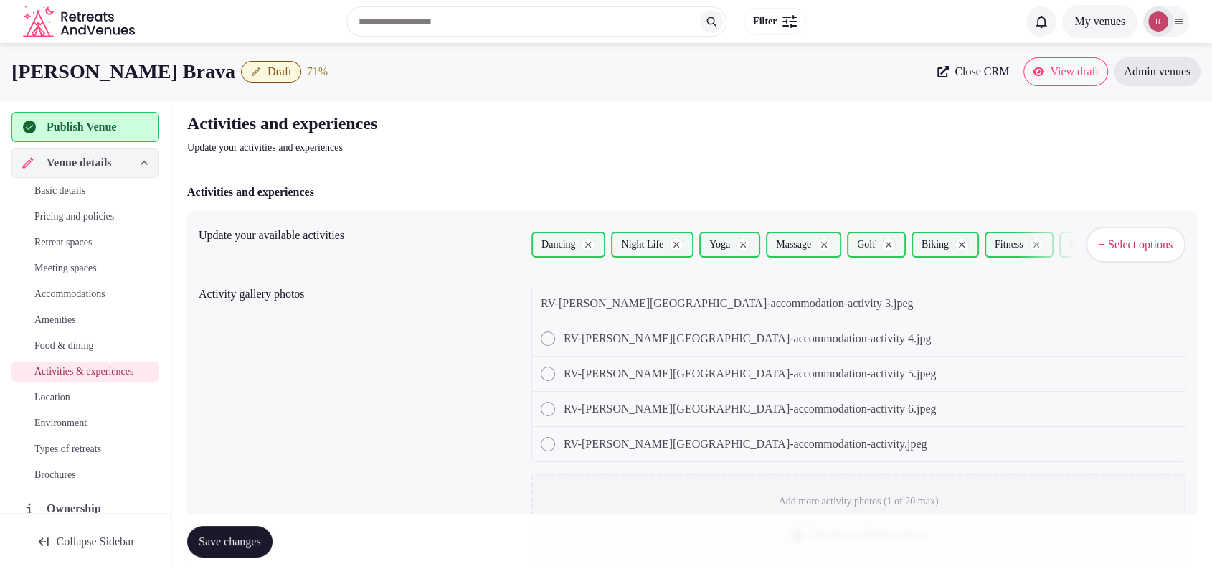
scroll to position [390, 0]
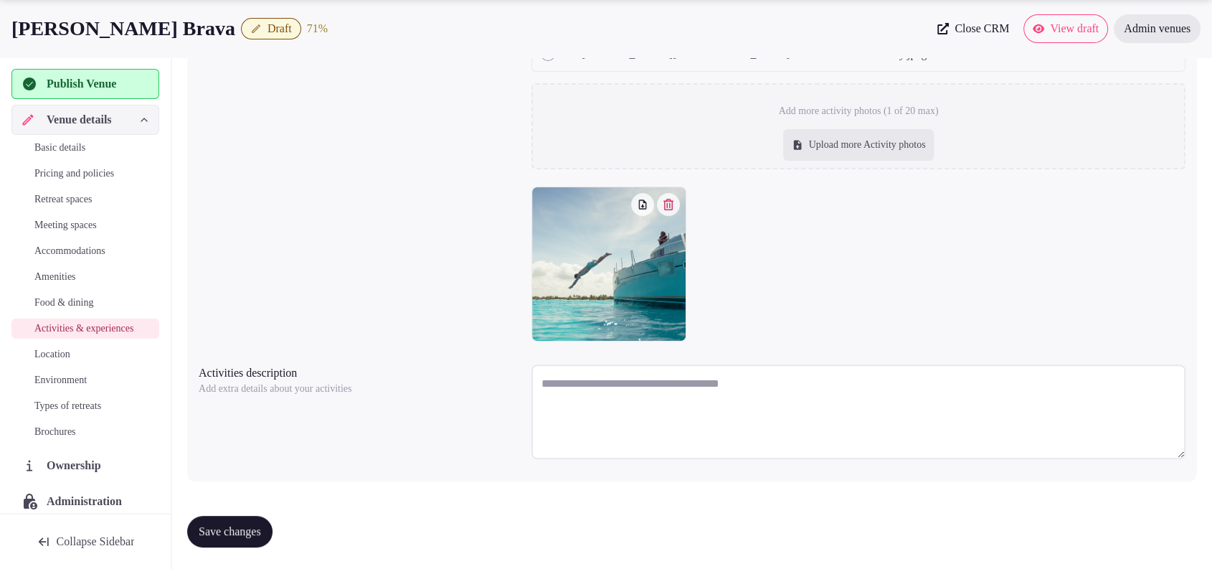
click at [660, 392] on textarea at bounding box center [858, 411] width 654 height 95
paste textarea "**********"
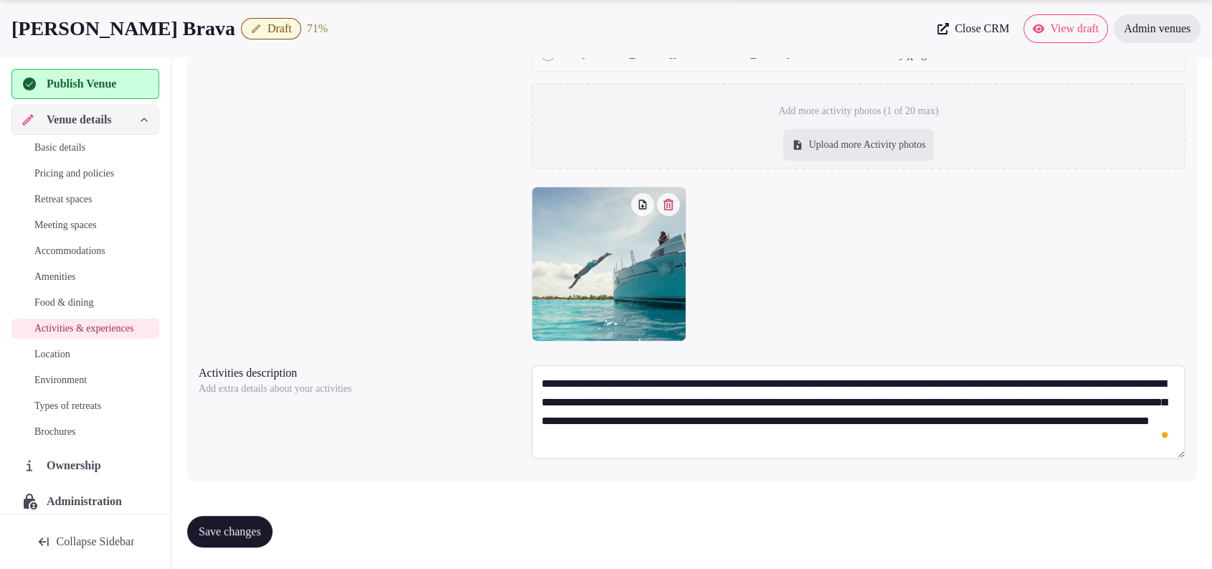
drag, startPoint x: 655, startPoint y: 383, endPoint x: 868, endPoint y: 387, distance: 213.0
click at [868, 387] on textarea "**********" at bounding box center [858, 411] width 654 height 95
type textarea "**********"
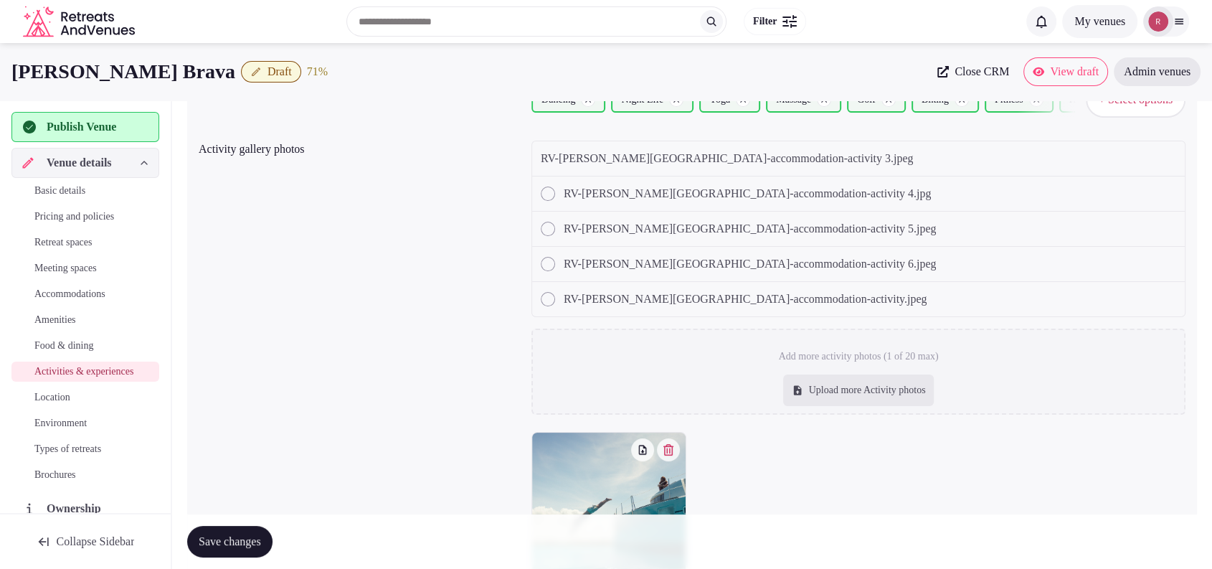
scroll to position [128, 0]
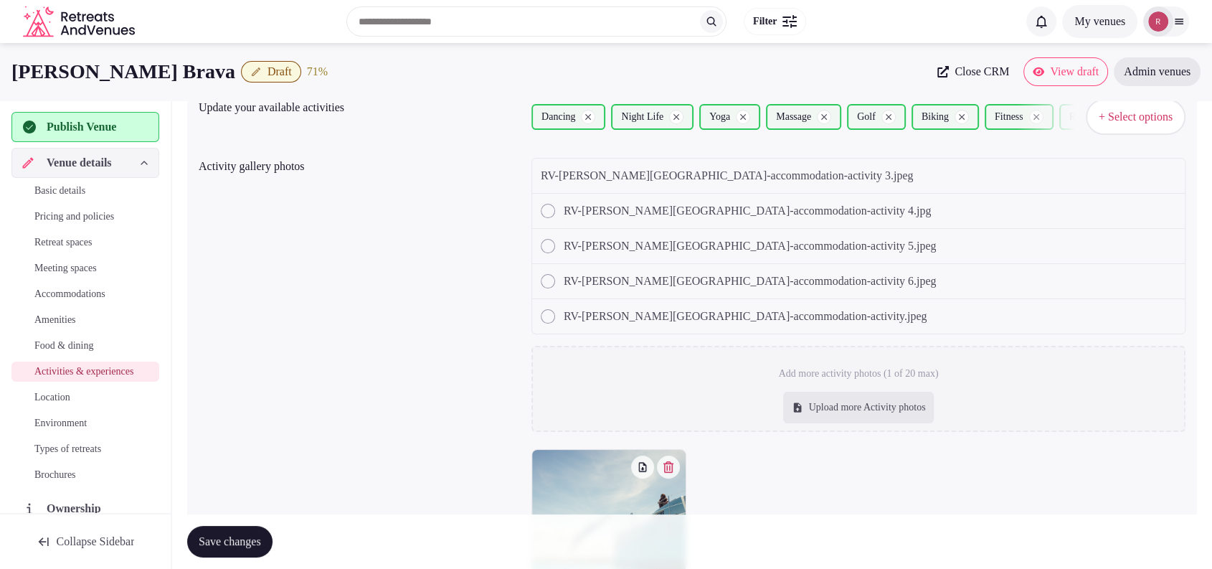
click at [548, 208] on div at bounding box center [548, 211] width 14 height 14
click at [552, 257] on div "RV-Zel Costa Brava-accommodation-activity 5.jpeg" at bounding box center [858, 246] width 653 height 35
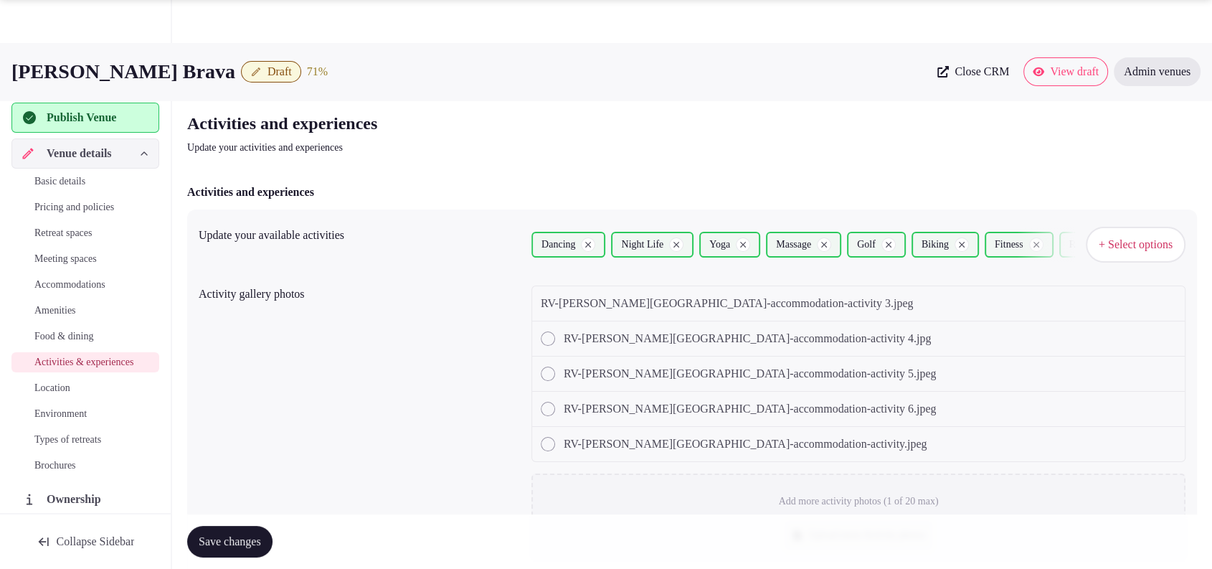
scroll to position [390, 0]
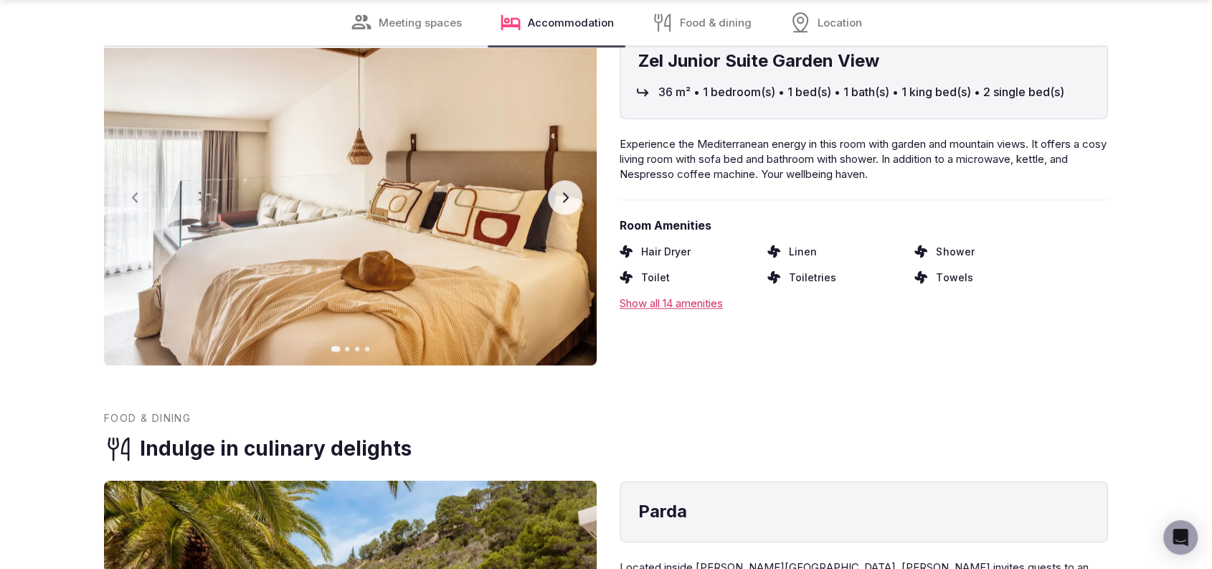
scroll to position [2488, 0]
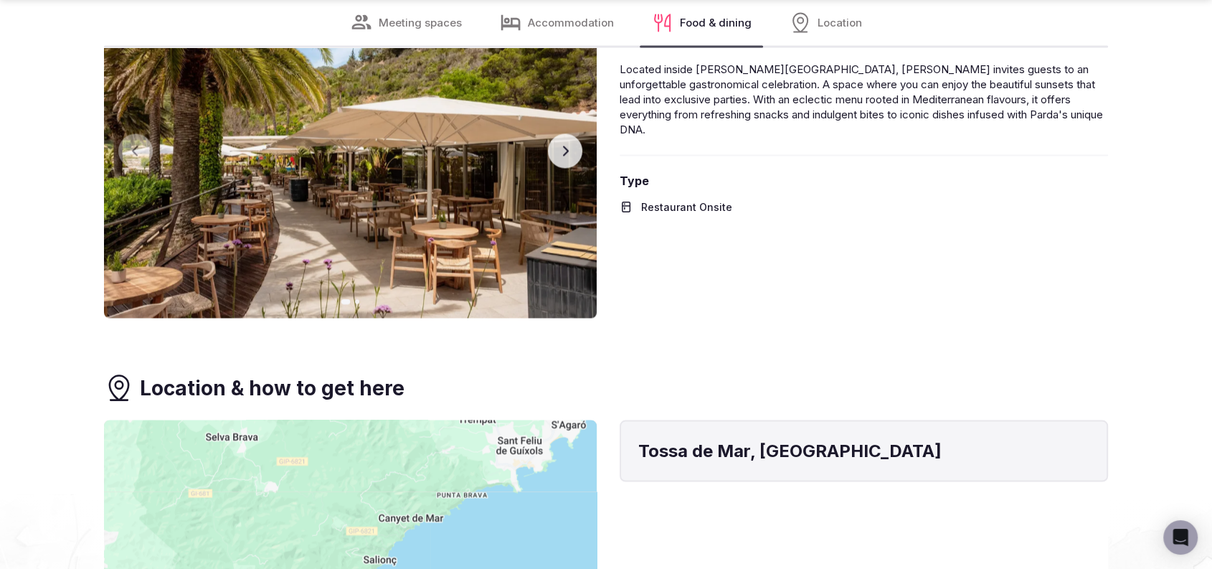
click at [565, 151] on icon "button" at bounding box center [564, 150] width 11 height 11
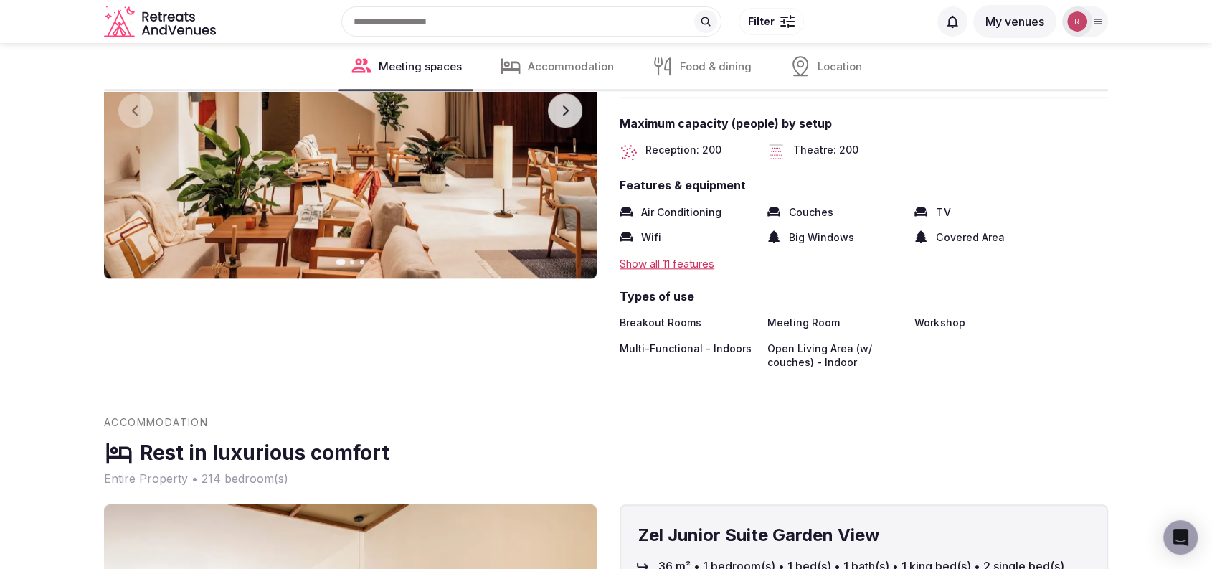
scroll to position [1492, 0]
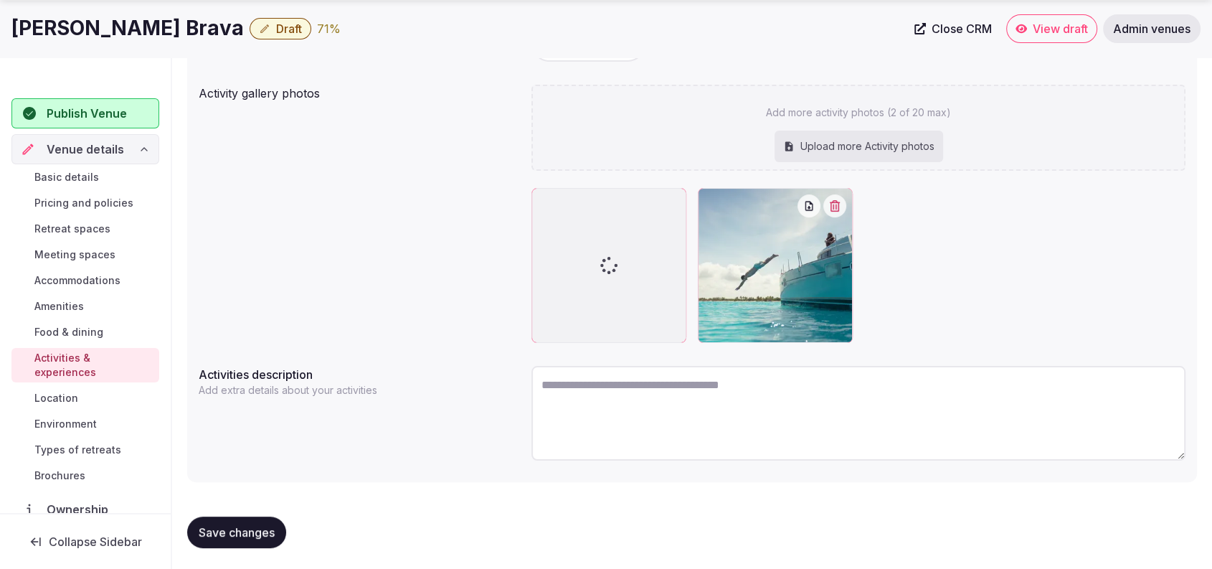
scroll to position [202, 0]
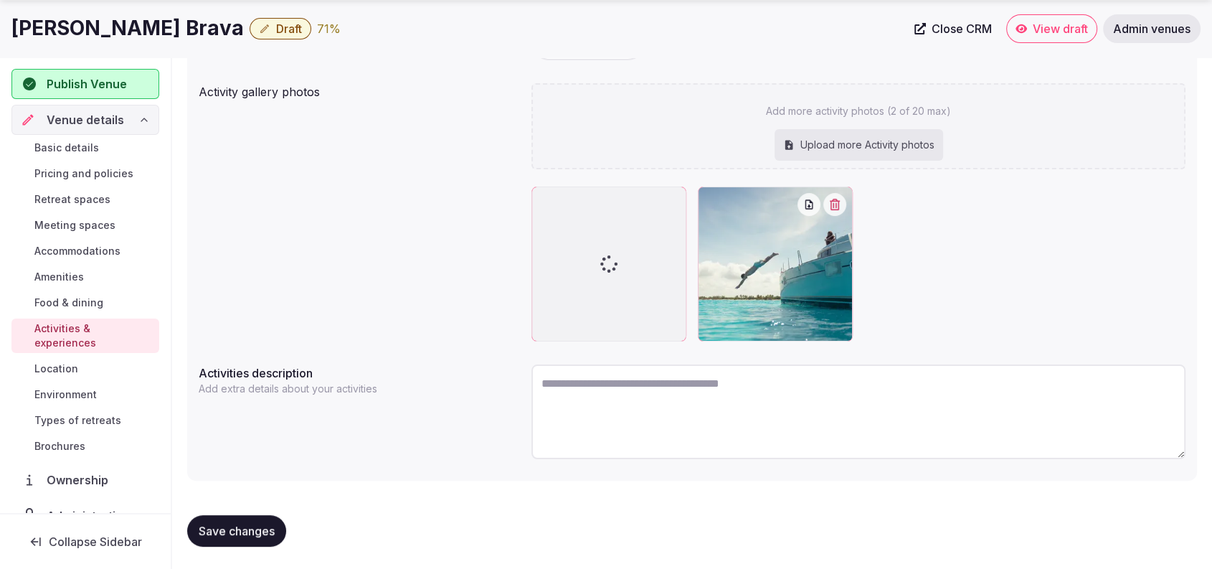
click at [895, 366] on textarea at bounding box center [858, 411] width 654 height 95
paste textarea "**********"
type textarea "**********"
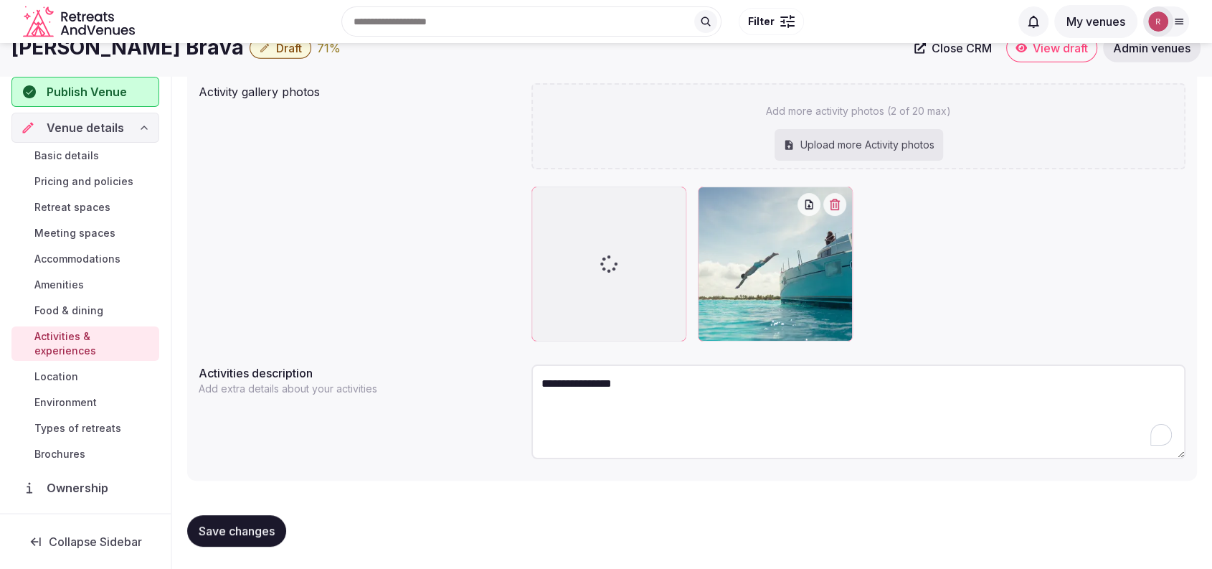
scroll to position [0, 0]
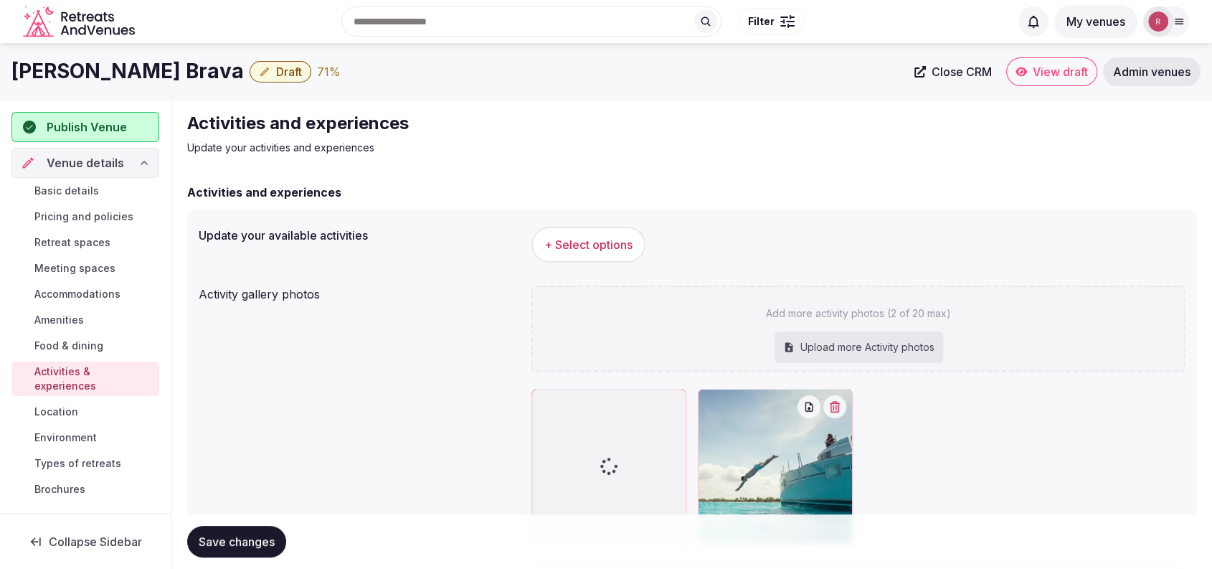
click at [798, 340] on div "Upload more Activity photos" at bounding box center [859, 347] width 169 height 32
type input "**********"
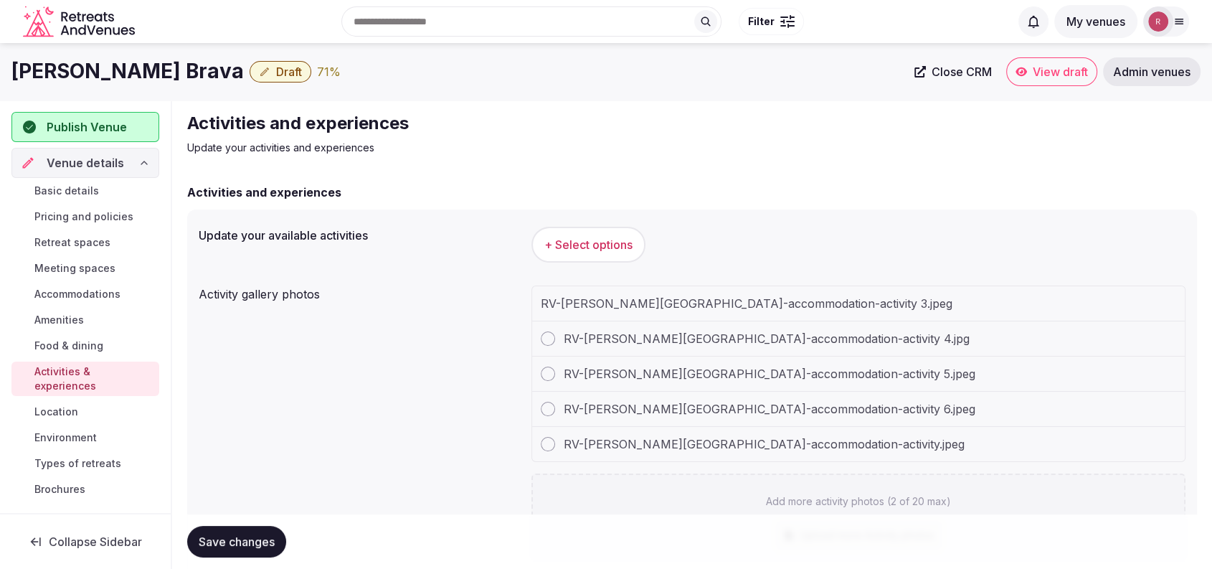
scroll to position [390, 0]
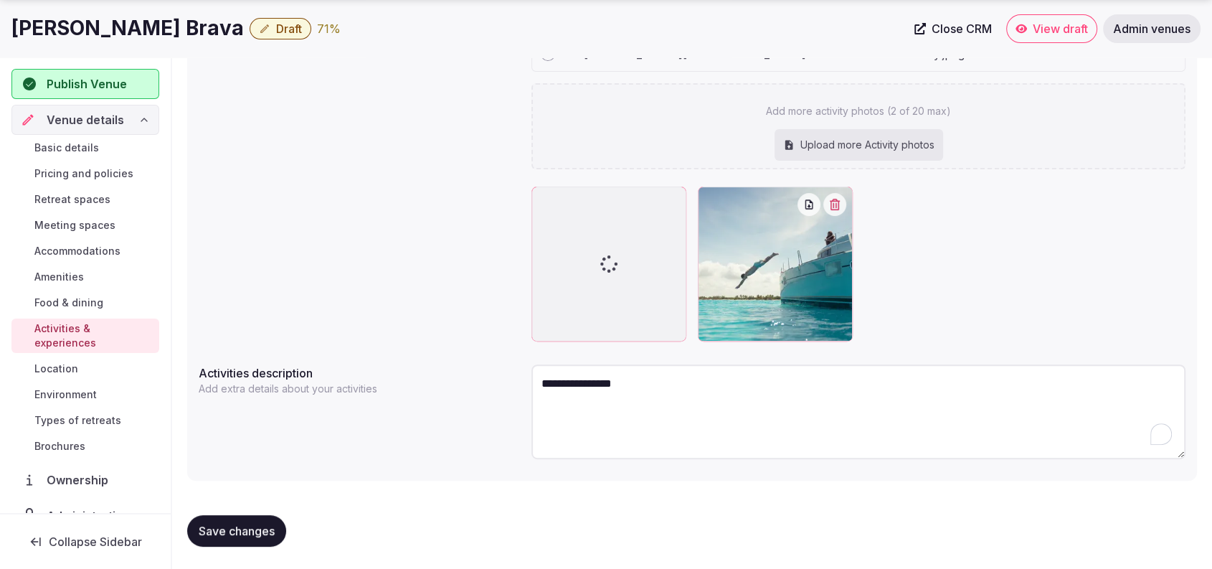
drag, startPoint x: 654, startPoint y: 387, endPoint x: 539, endPoint y: 374, distance: 115.4
click at [539, 374] on textarea "**********" at bounding box center [858, 411] width 654 height 95
click at [252, 521] on button "Save changes" at bounding box center [236, 531] width 99 height 32
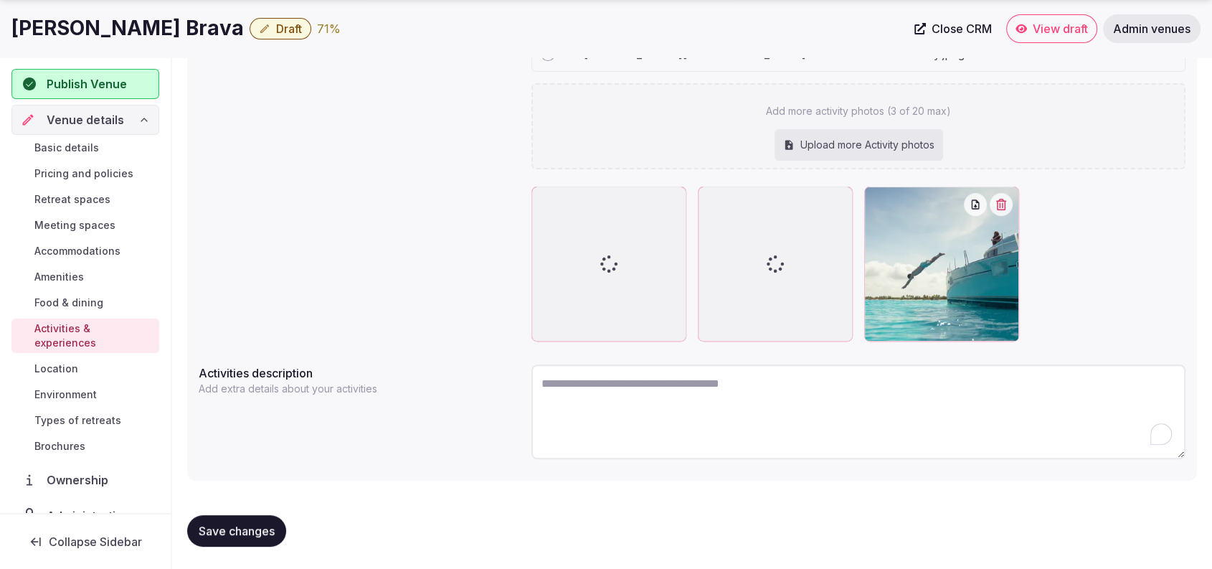
click at [759, 407] on textarea "To enrich screen reader interactions, please activate Accessibility in Grammarl…" at bounding box center [858, 411] width 654 height 95
paste textarea "**********"
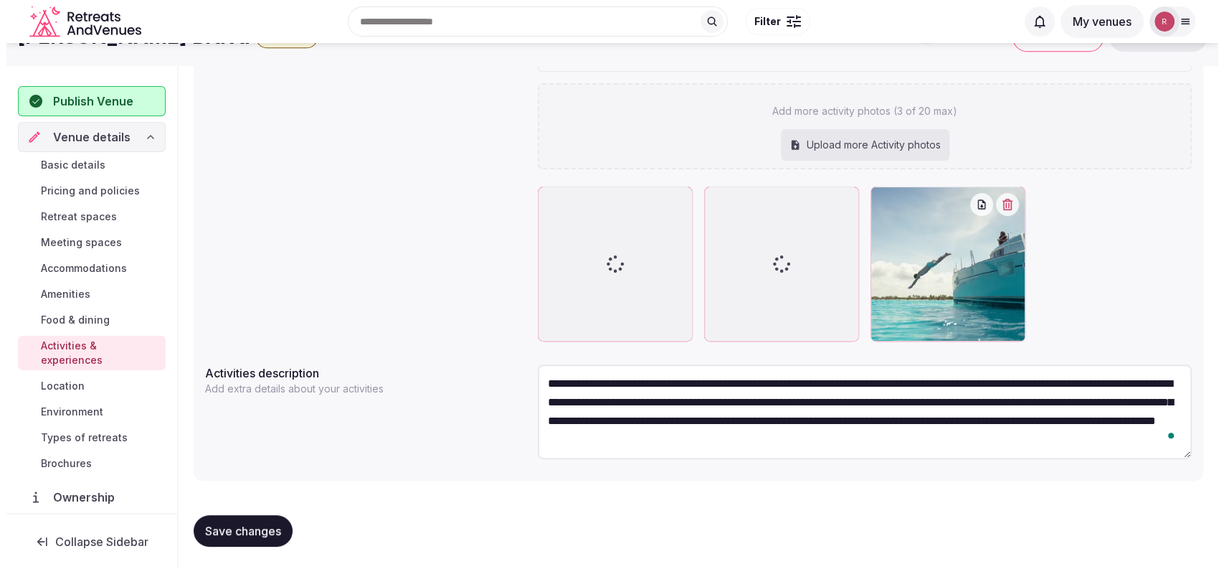
scroll to position [0, 0]
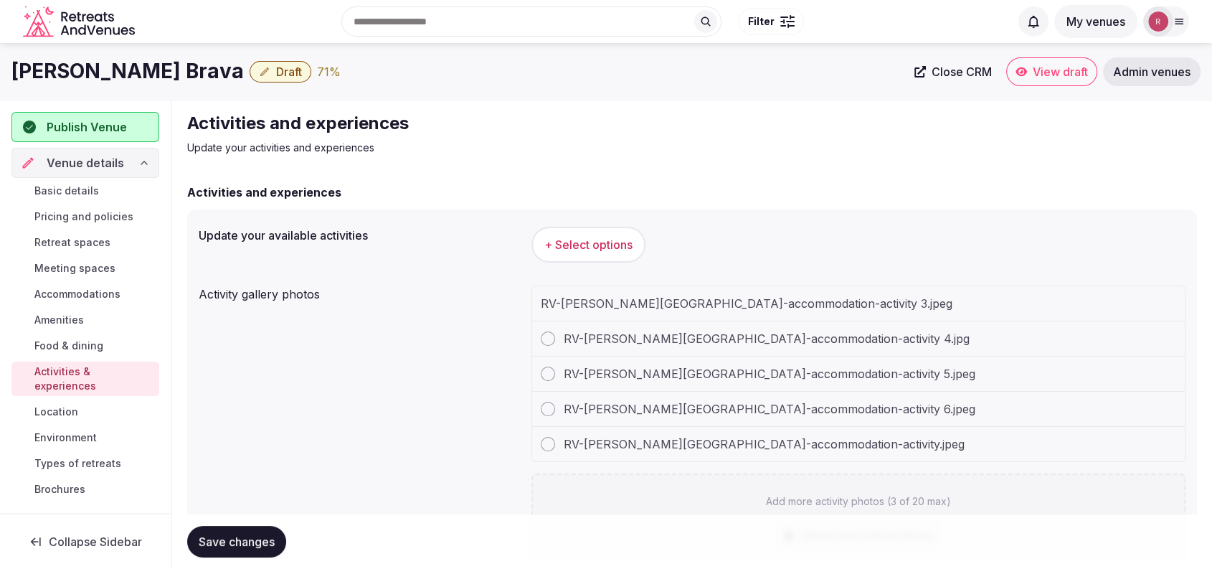
click at [602, 254] on button "+ Select options" at bounding box center [588, 245] width 114 height 36
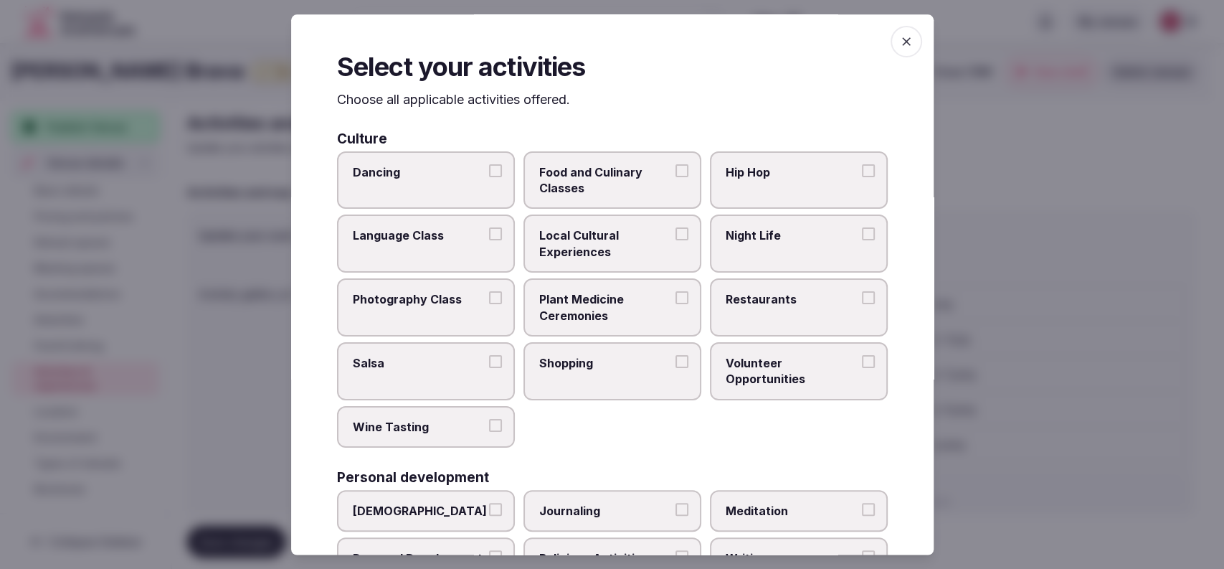
click at [754, 232] on span "Night Life" at bounding box center [792, 235] width 132 height 16
click at [862, 232] on button "Night Life" at bounding box center [868, 233] width 13 height 13
click at [378, 175] on span "Dancing" at bounding box center [419, 172] width 132 height 16
click at [489, 175] on button "Dancing" at bounding box center [495, 170] width 13 height 13
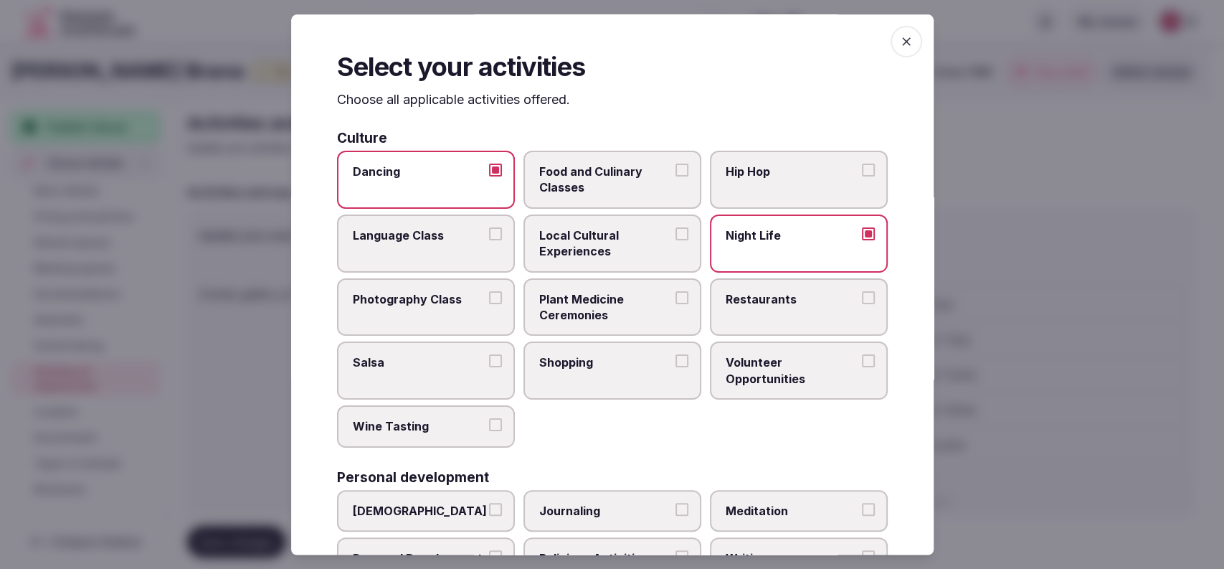
scroll to position [472, 0]
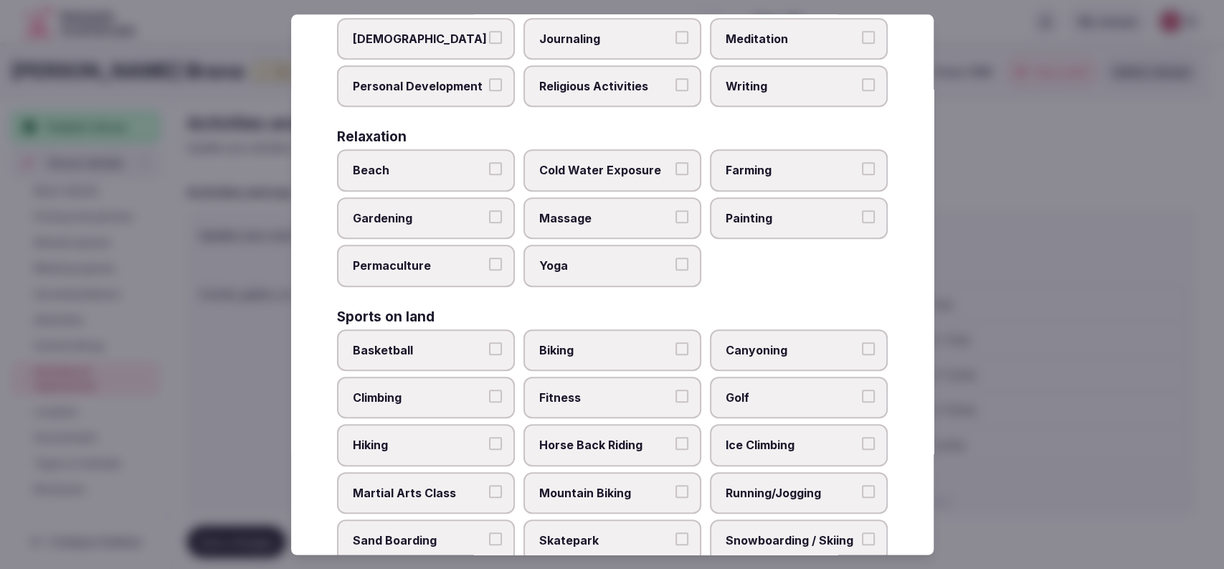
click at [592, 491] on span "Mountain Biking" at bounding box center [605, 493] width 132 height 16
click at [676, 491] on button "Mountain Biking" at bounding box center [682, 491] width 13 height 13
click at [647, 344] on span "Biking" at bounding box center [605, 350] width 132 height 16
click at [676, 344] on button "Biking" at bounding box center [682, 348] width 13 height 13
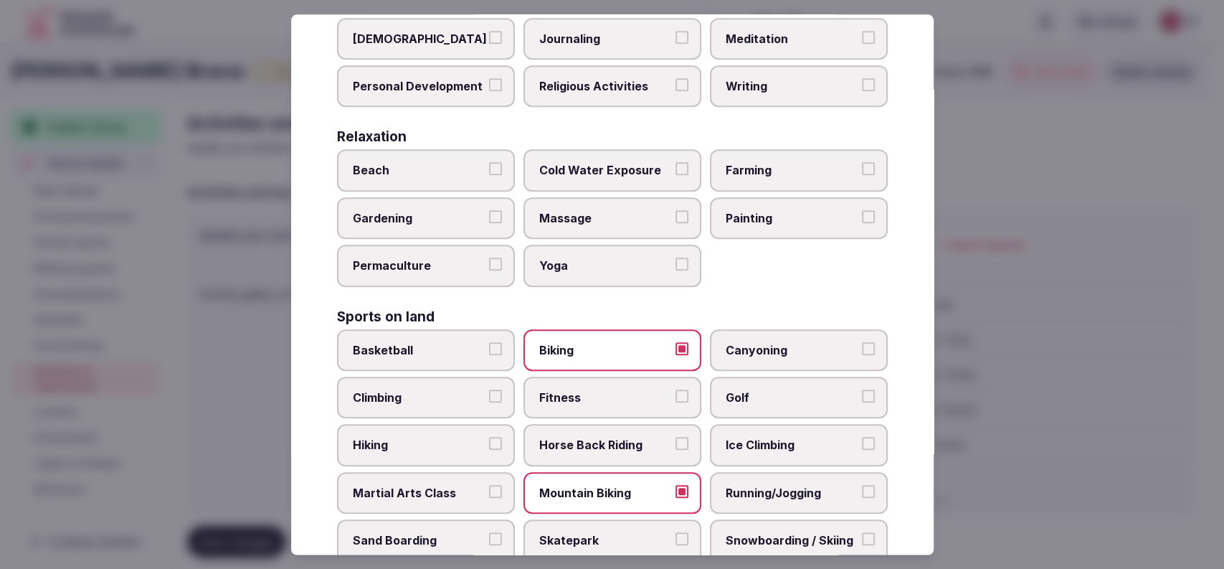
click at [726, 389] on span "Golf" at bounding box center [792, 397] width 132 height 16
click at [862, 389] on button "Golf" at bounding box center [868, 395] width 13 height 13
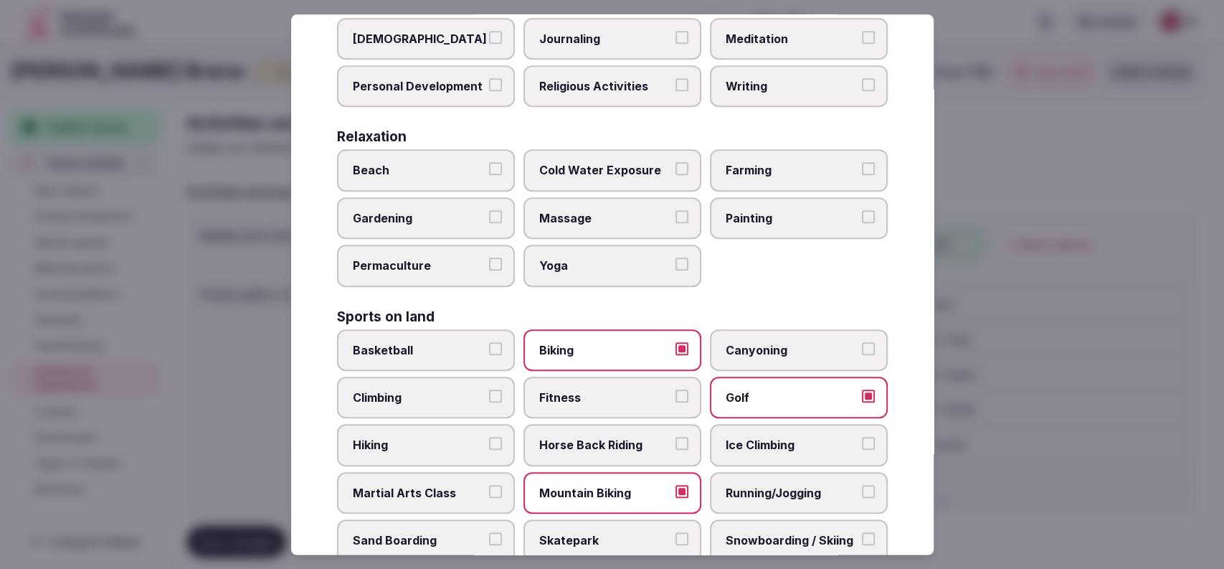
click at [635, 391] on span "Fitness" at bounding box center [605, 397] width 132 height 16
click at [676, 391] on button "Fitness" at bounding box center [682, 395] width 13 height 13
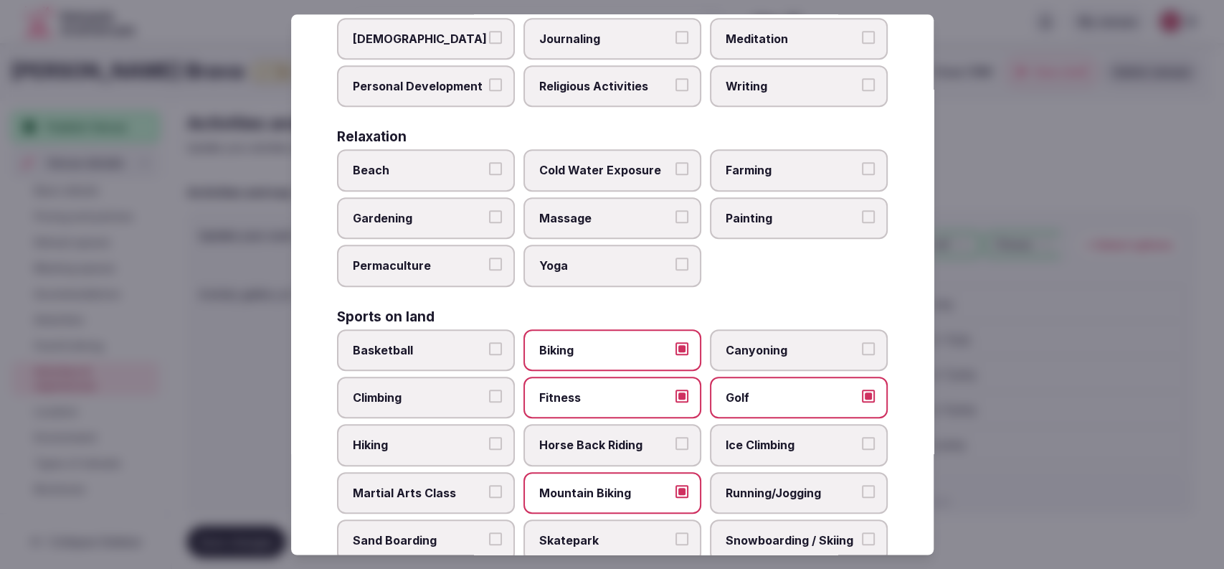
scroll to position [945, 0]
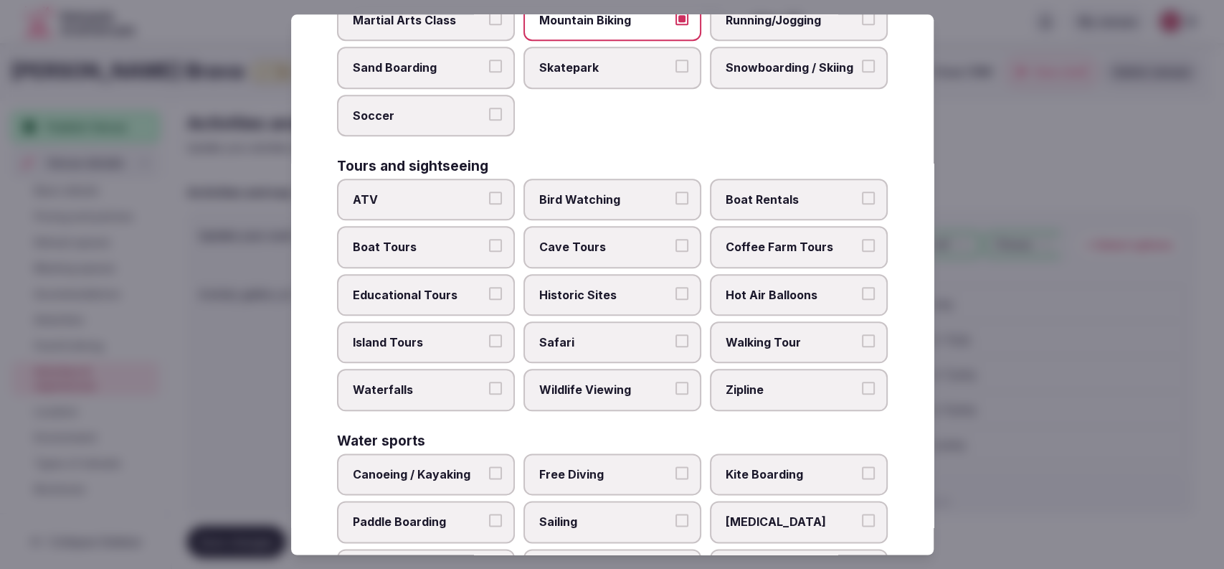
drag, startPoint x: 740, startPoint y: 192, endPoint x: 694, endPoint y: 197, distance: 46.1
click at [739, 191] on span "Boat Rentals" at bounding box center [792, 199] width 132 height 16
click at [419, 242] on span "Boat Tours" at bounding box center [419, 248] width 132 height 16
click at [489, 242] on button "Boat Tours" at bounding box center [495, 246] width 13 height 13
click at [726, 334] on span "Walking Tour" at bounding box center [792, 342] width 132 height 16
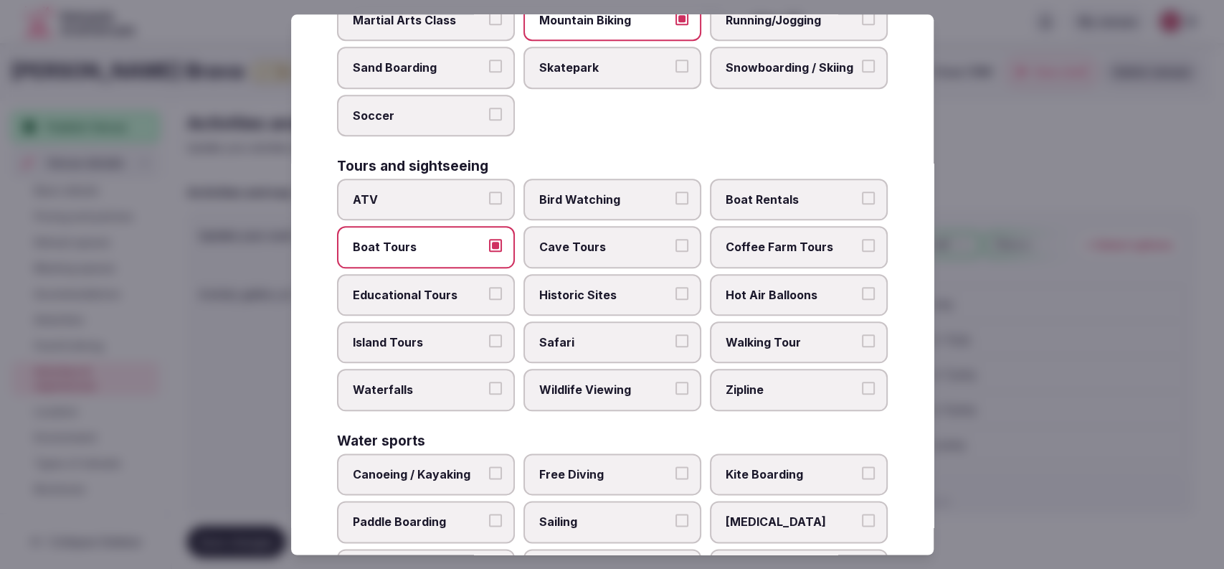
click at [862, 334] on button "Walking Tour" at bounding box center [868, 340] width 13 height 13
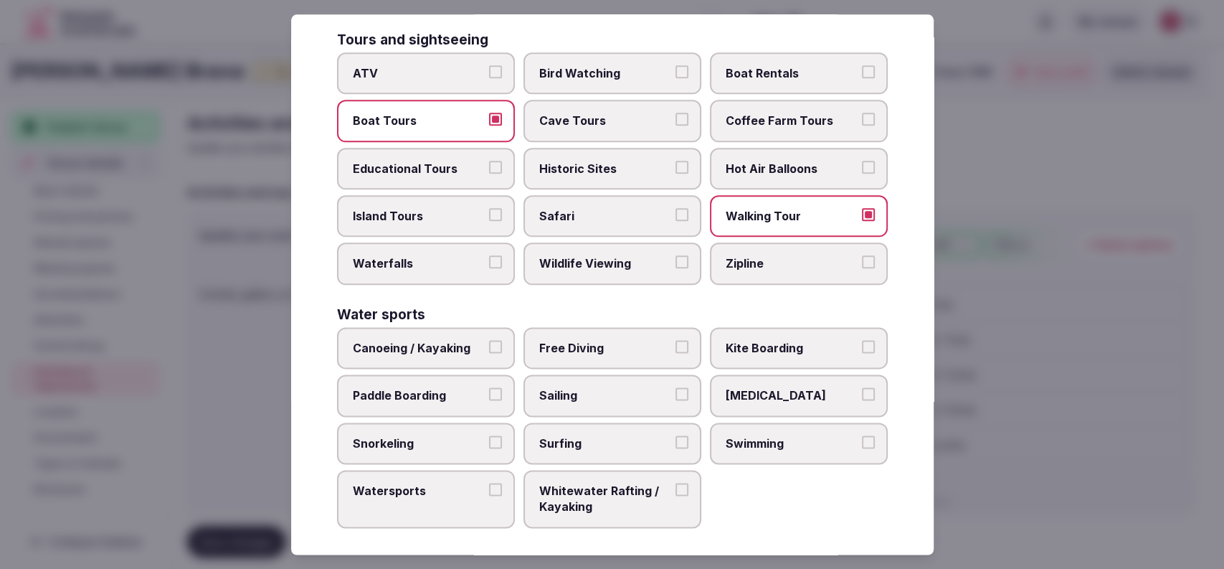
click at [417, 331] on label "Canoeing / Kayaking" at bounding box center [426, 348] width 178 height 42
click at [489, 340] on button "Canoeing / Kayaking" at bounding box center [495, 346] width 13 height 13
click at [468, 495] on label "Watersports" at bounding box center [426, 499] width 178 height 58
click at [489, 495] on button "Watersports" at bounding box center [495, 489] width 13 height 13
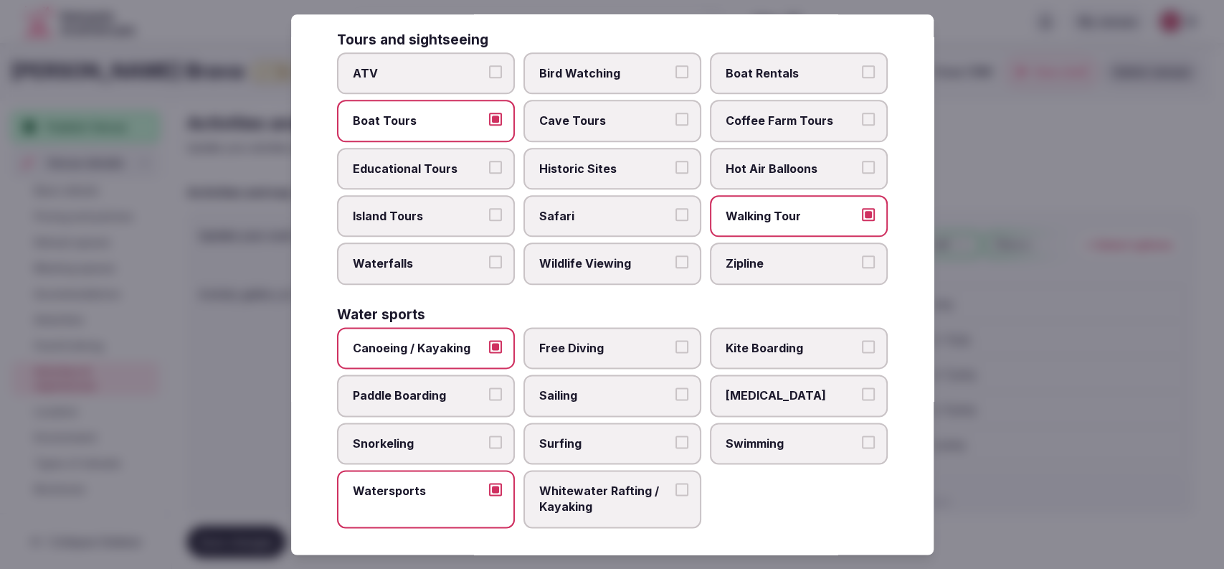
click at [752, 435] on span "Swimming" at bounding box center [792, 443] width 132 height 16
click at [862, 435] on button "Swimming" at bounding box center [868, 441] width 13 height 13
click at [761, 340] on span "Kite Boarding" at bounding box center [792, 348] width 132 height 16
click at [862, 340] on button "Kite Boarding" at bounding box center [868, 346] width 13 height 13
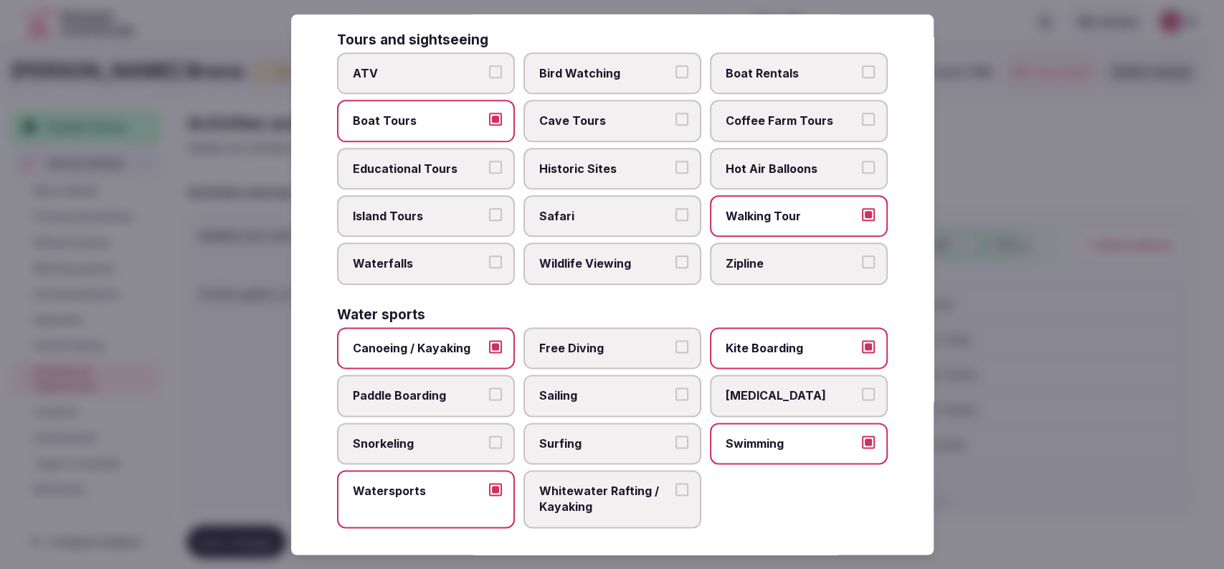
click at [432, 390] on span "Paddle Boarding" at bounding box center [419, 396] width 132 height 16
click at [489, 390] on button "Paddle Boarding" at bounding box center [495, 394] width 13 height 13
click at [622, 340] on span "Free Diving" at bounding box center [605, 348] width 132 height 16
click at [676, 340] on button "Free Diving" at bounding box center [682, 346] width 13 height 13
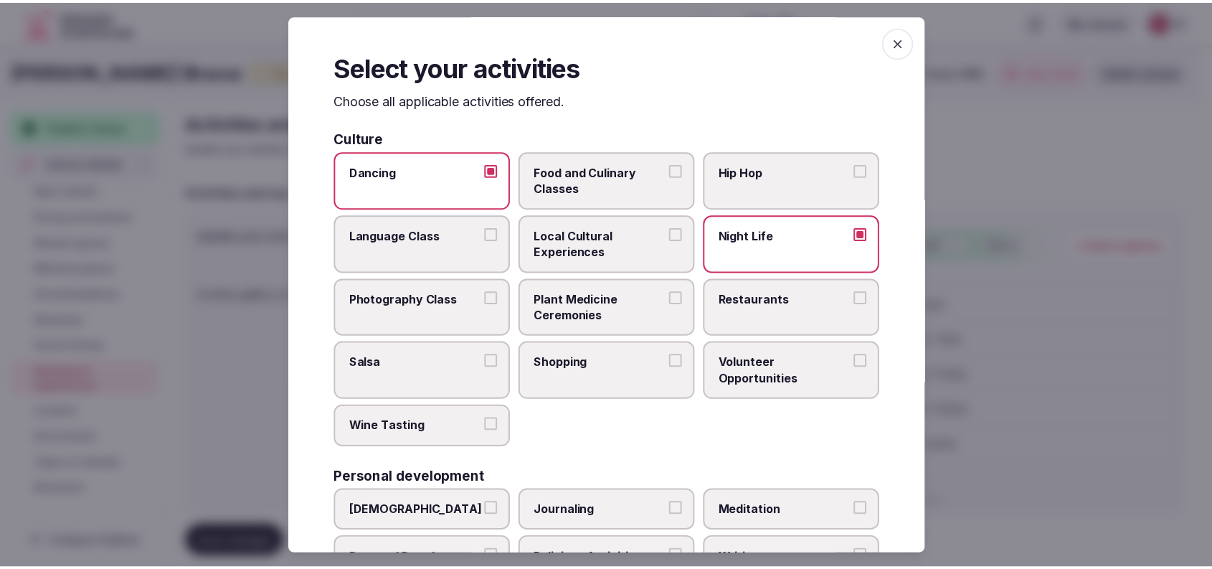
scroll to position [472, 0]
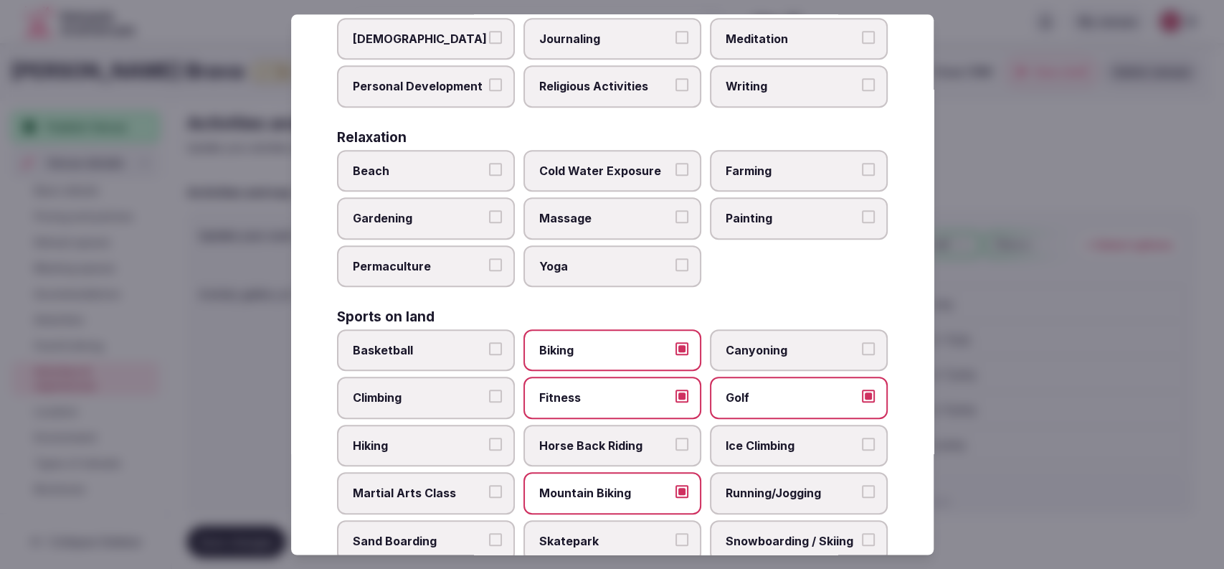
click at [1010, 316] on div at bounding box center [612, 284] width 1224 height 569
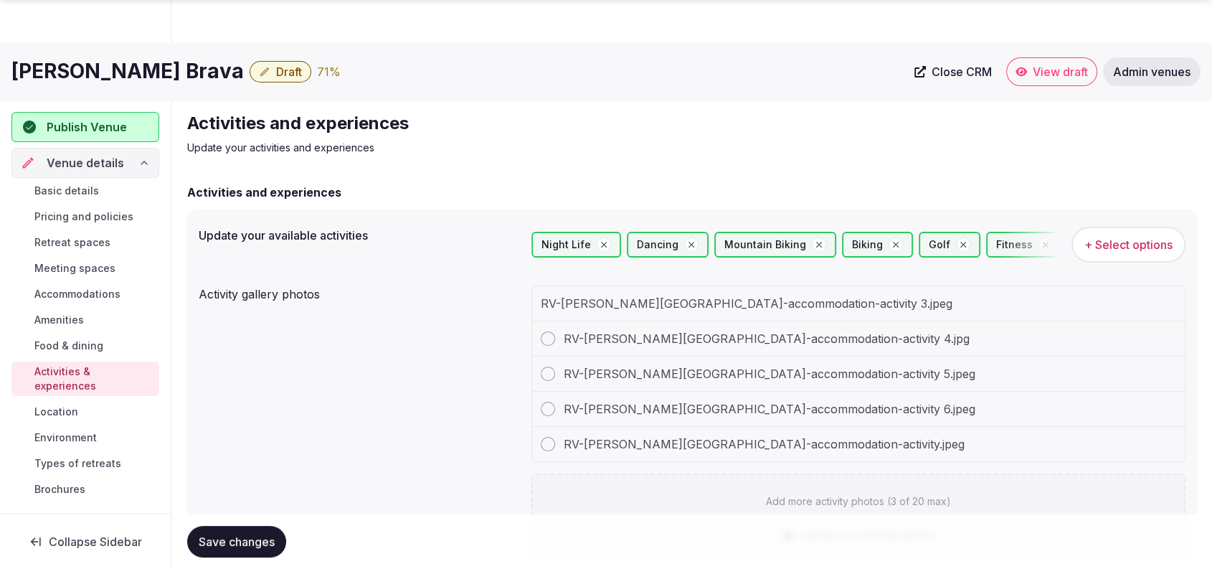
scroll to position [390, 0]
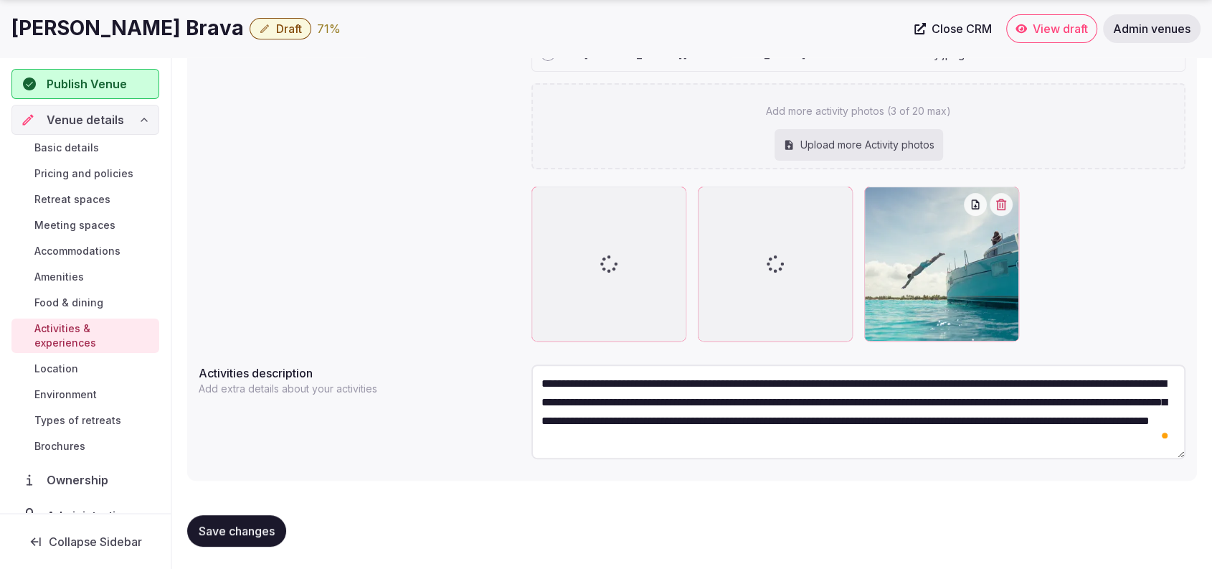
drag, startPoint x: 653, startPoint y: 382, endPoint x: 866, endPoint y: 383, distance: 212.3
click at [866, 383] on textarea "**********" at bounding box center [858, 411] width 654 height 95
type textarea "**********"
click at [221, 532] on span "Save changes" at bounding box center [237, 531] width 76 height 14
click at [798, 146] on div "Upload more Activity photos" at bounding box center [859, 145] width 169 height 32
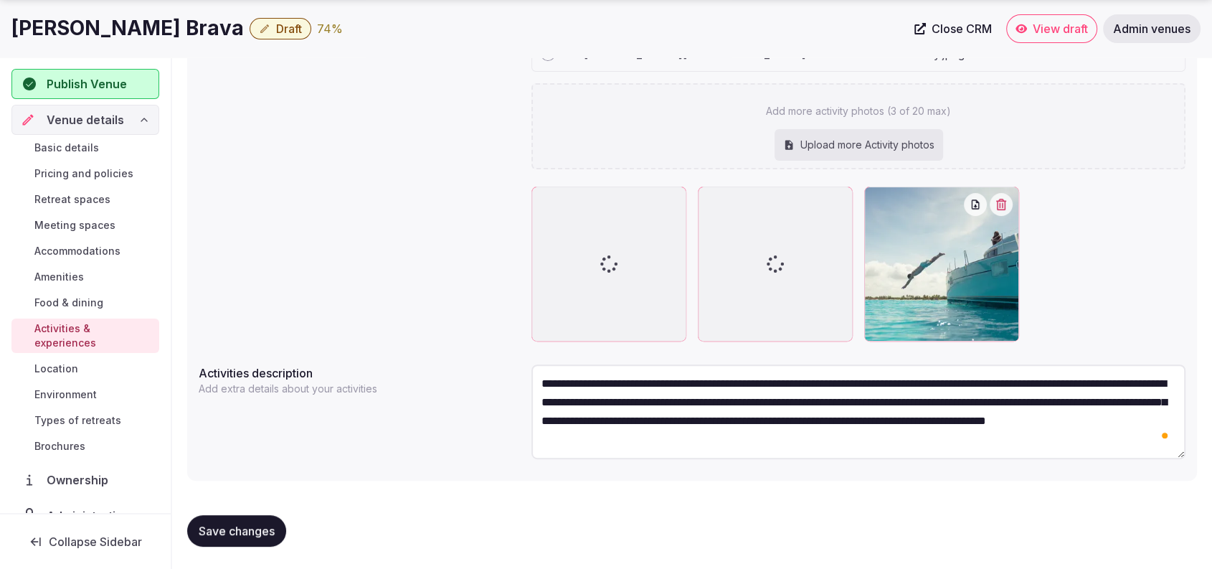
type input "**********"
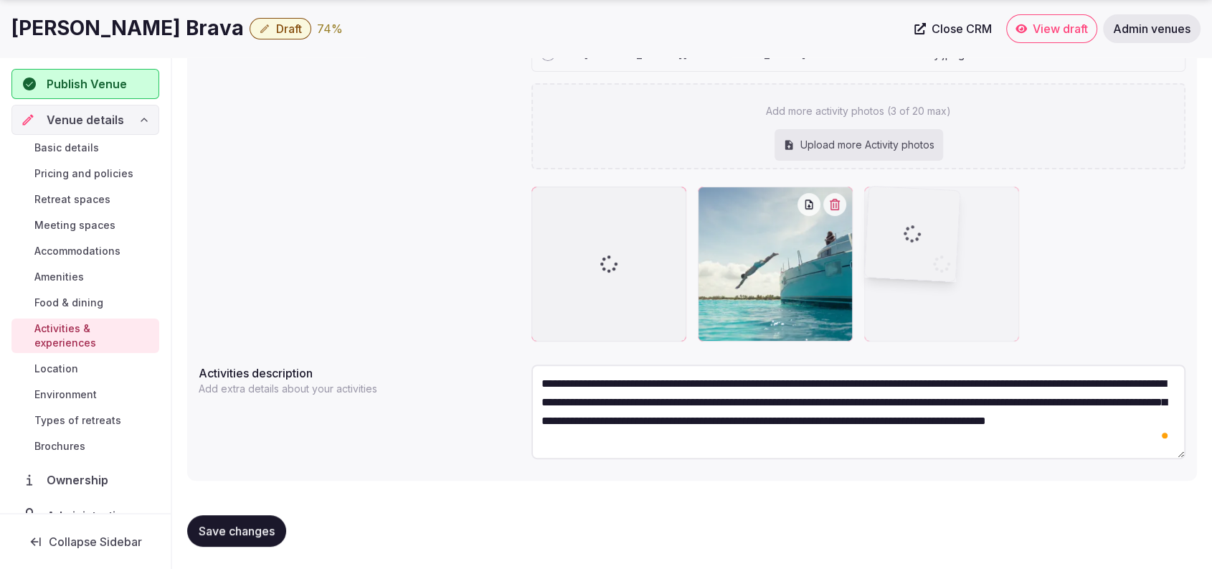
drag, startPoint x: 549, startPoint y: 199, endPoint x: 936, endPoint y: 217, distance: 387.7
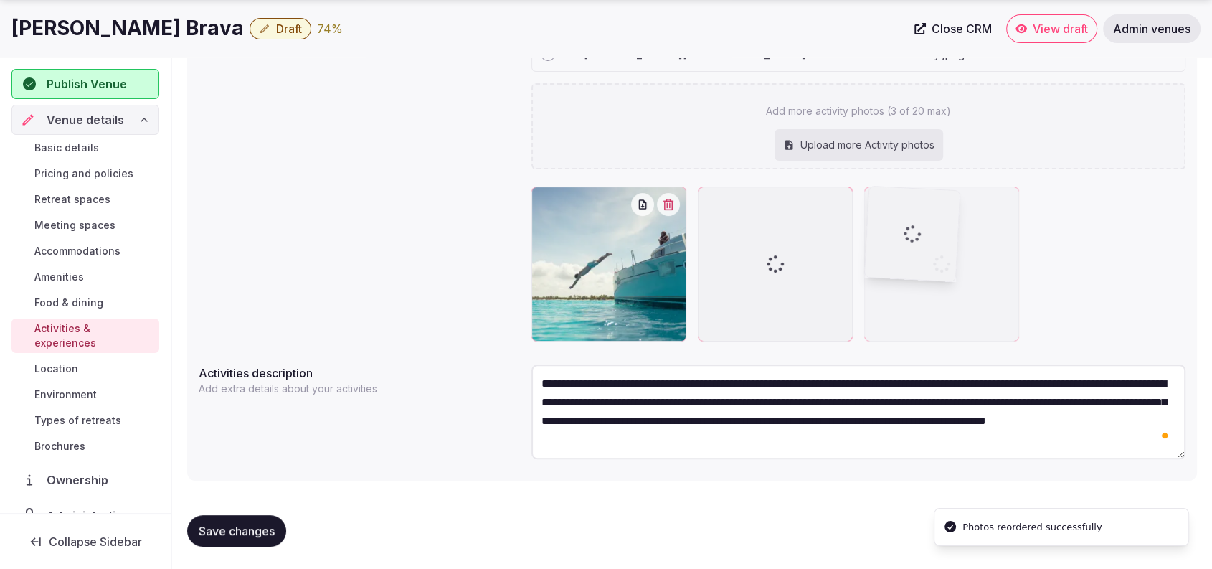
drag, startPoint x: 610, startPoint y: 249, endPoint x: 964, endPoint y: 278, distance: 355.5
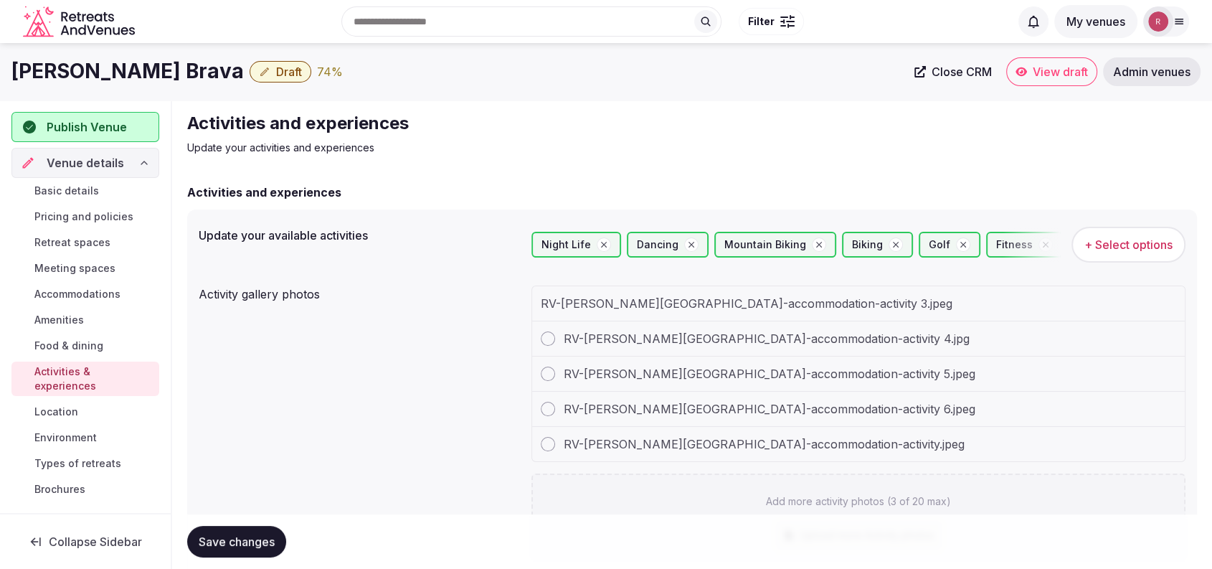
click at [543, 341] on div at bounding box center [548, 338] width 14 height 14
click at [559, 384] on div "RV-Zel Costa Brava-accommodation-activity 5.jpeg" at bounding box center [858, 373] width 653 height 35
click at [557, 399] on div "RV-Zel Costa Brava-accommodation-activity 6.jpeg" at bounding box center [858, 409] width 653 height 35
click at [542, 421] on div "RV-Zel Costa Brava-accommodation-activity 6.jpeg" at bounding box center [858, 409] width 653 height 35
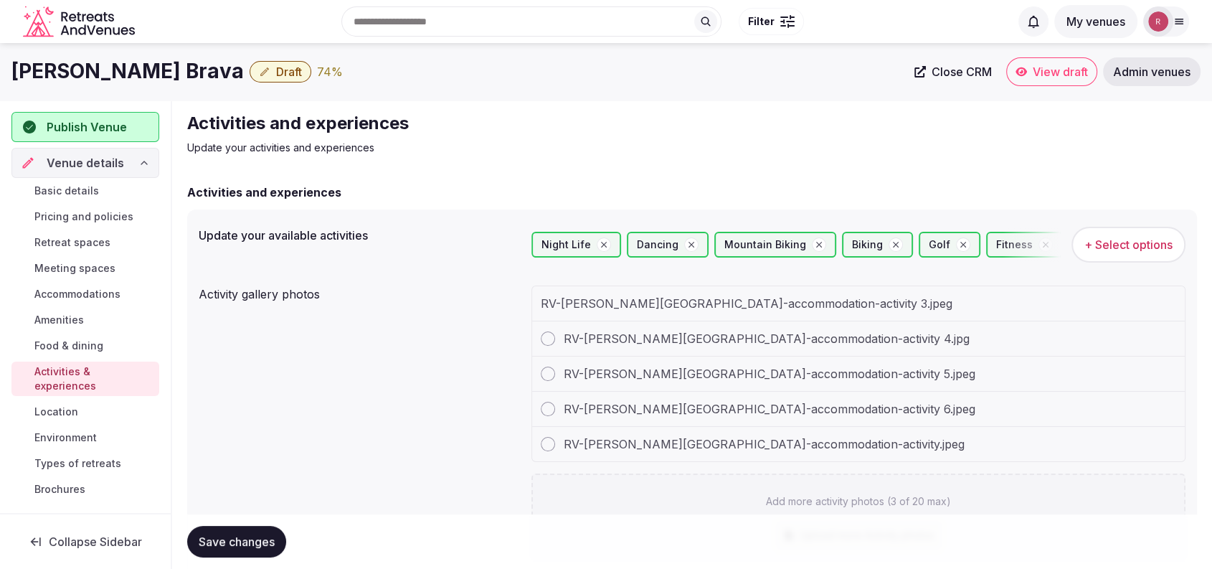
click at [552, 438] on div at bounding box center [548, 444] width 14 height 14
click at [550, 341] on div at bounding box center [548, 338] width 14 height 14
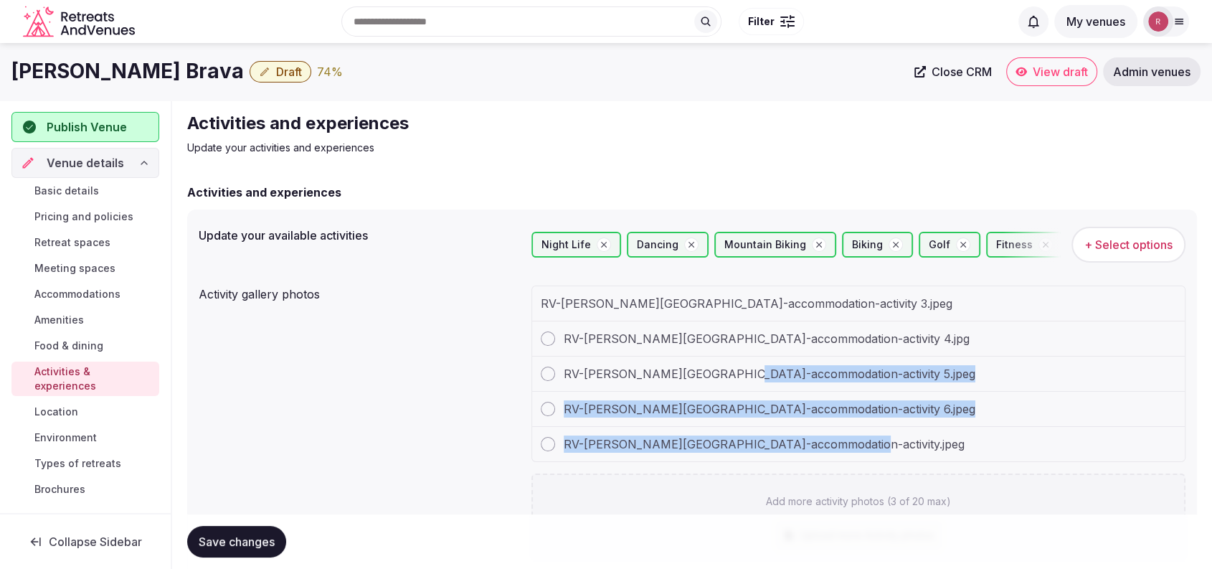
drag, startPoint x: 996, startPoint y: 439, endPoint x: 736, endPoint y: 384, distance: 266.1
click at [736, 384] on div "RV-Zel Costa Brava-accommodation-activity 3.jpeg RV-Zel Costa Brava-accommodati…" at bounding box center [858, 373] width 654 height 176
click at [735, 378] on span "RV-Zel Costa Brava-accommodation-activity 5.jpeg" at bounding box center [770, 373] width 412 height 17
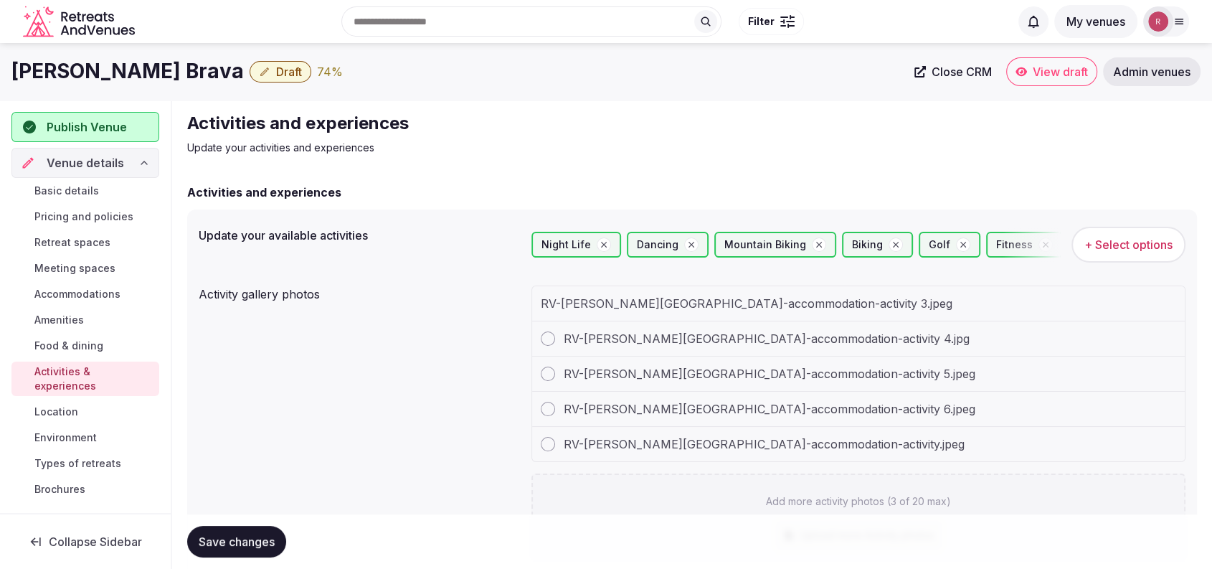
click at [709, 373] on span "RV-Zel Costa Brava-accommodation-activity 5.jpeg" at bounding box center [770, 373] width 412 height 17
click at [555, 377] on div "RV-Zel Costa Brava-accommodation-activity 5.jpeg" at bounding box center [758, 373] width 435 height 17
click at [554, 376] on div at bounding box center [548, 373] width 14 height 14
click at [545, 343] on div at bounding box center [548, 338] width 14 height 14
click at [545, 371] on div at bounding box center [548, 373] width 14 height 14
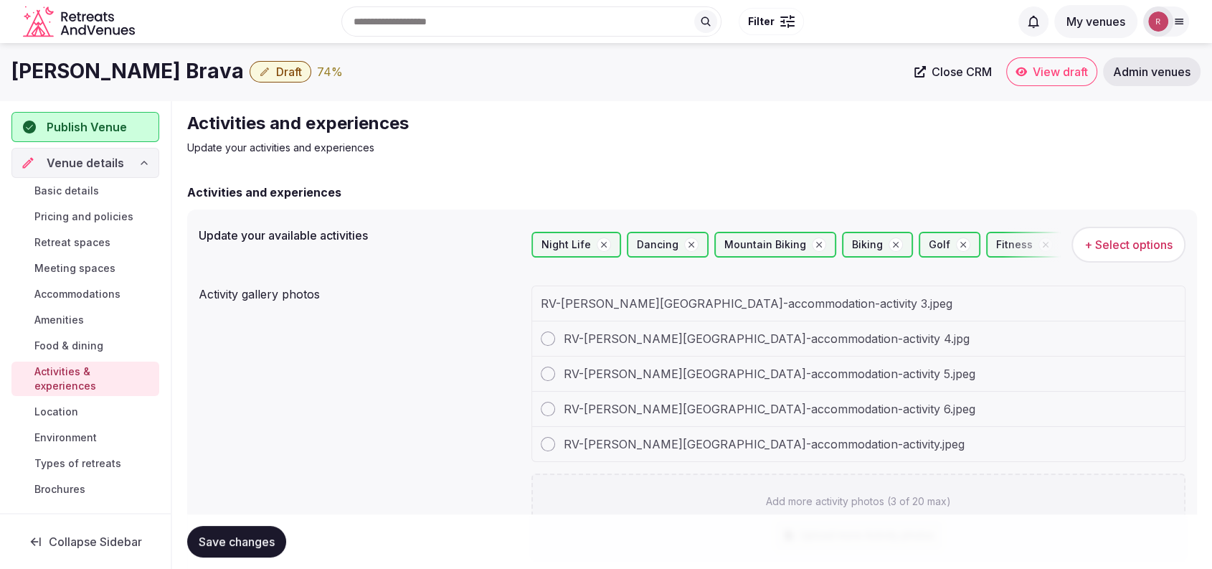
click at [545, 382] on div "RV-Zel Costa Brava-accommodation-activity 5.jpeg" at bounding box center [858, 373] width 653 height 35
click at [544, 400] on div "RV-Zel Costa Brava-accommodation-activity 6.jpeg" at bounding box center [758, 408] width 435 height 17
click at [542, 417] on div "RV-Zel Costa Brava-accommodation-activity 6.jpeg" at bounding box center [858, 409] width 653 height 35
click at [539, 449] on div "RV-Zel Costa Brava-accommodation-activity.jpeg" at bounding box center [858, 444] width 653 height 34
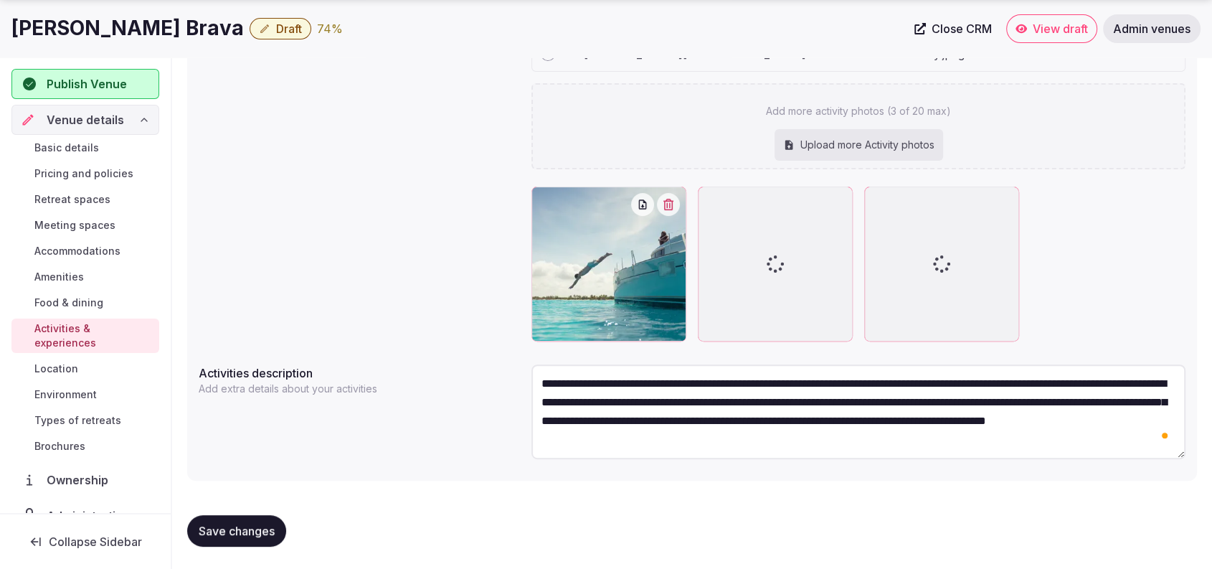
click at [217, 532] on span "Save changes" at bounding box center [237, 531] width 76 height 14
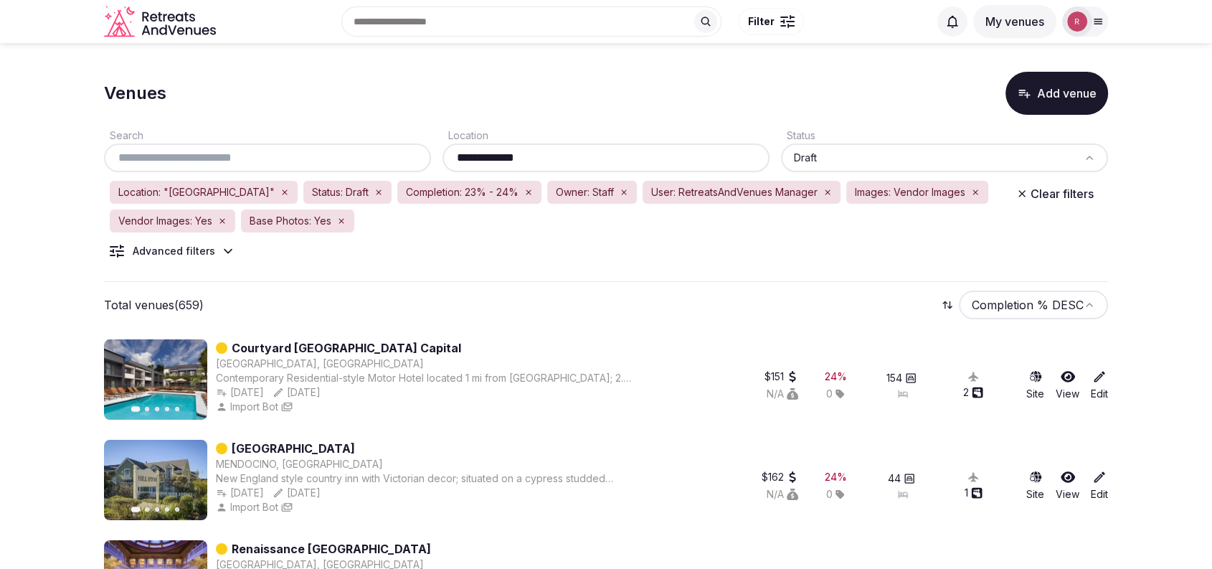
click at [218, 158] on input "text" at bounding box center [268, 157] width 316 height 17
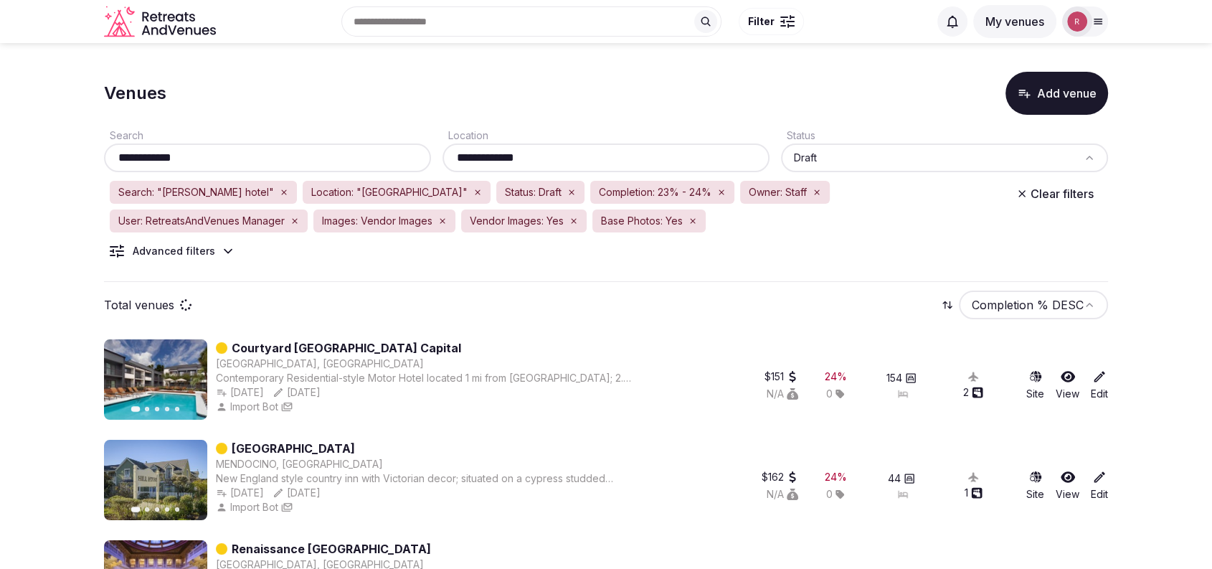
type input "**********"
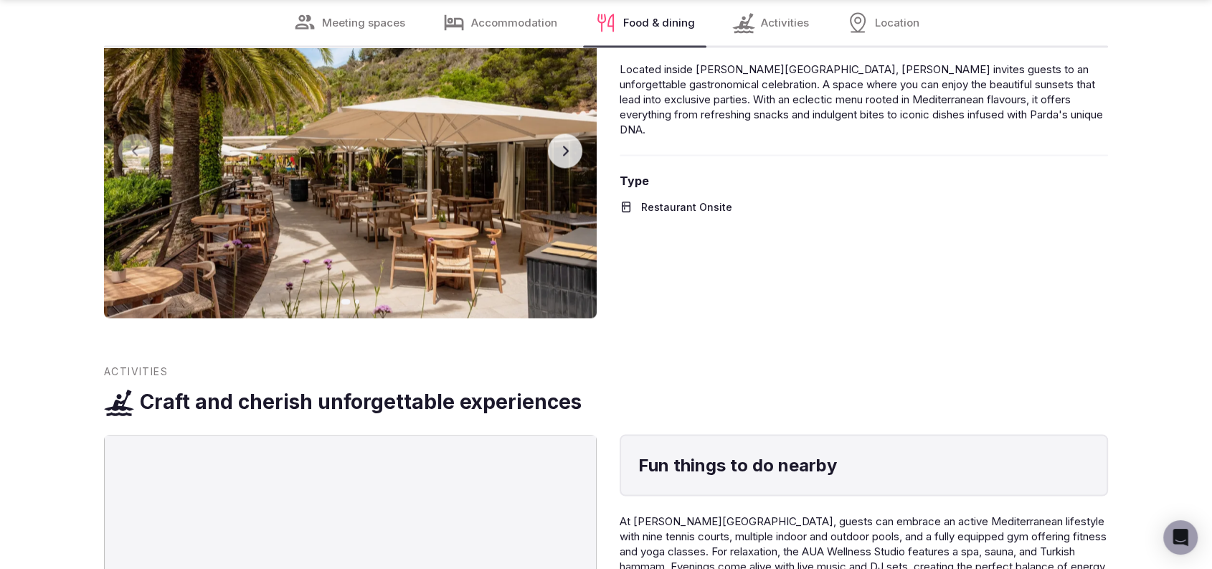
scroll to position [2985, 0]
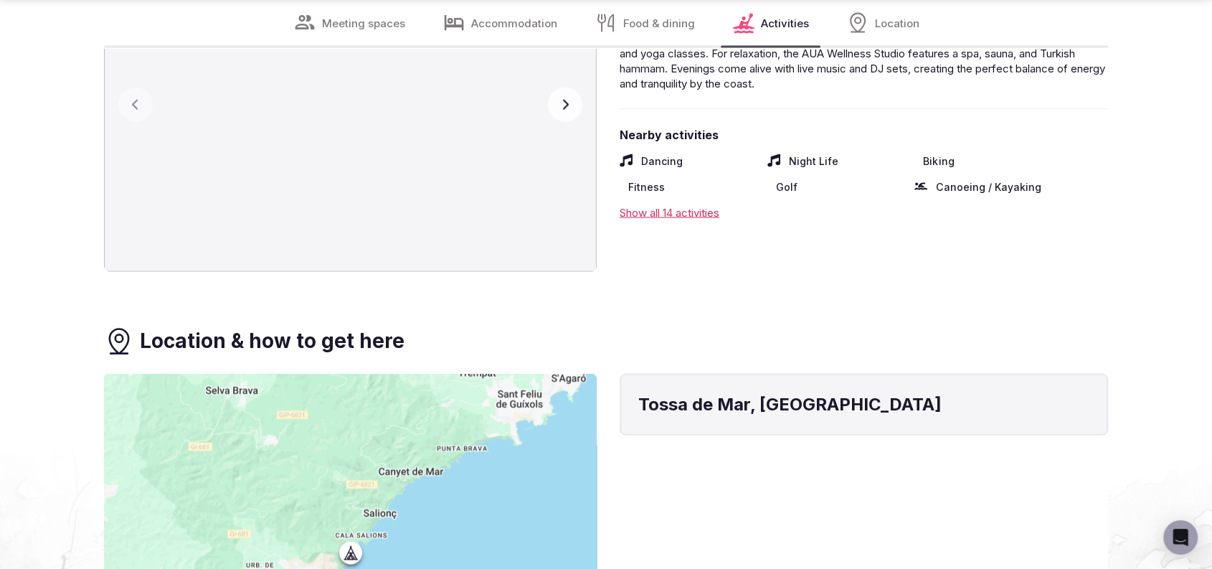
click at [571, 113] on button "Next slide" at bounding box center [565, 104] width 34 height 34
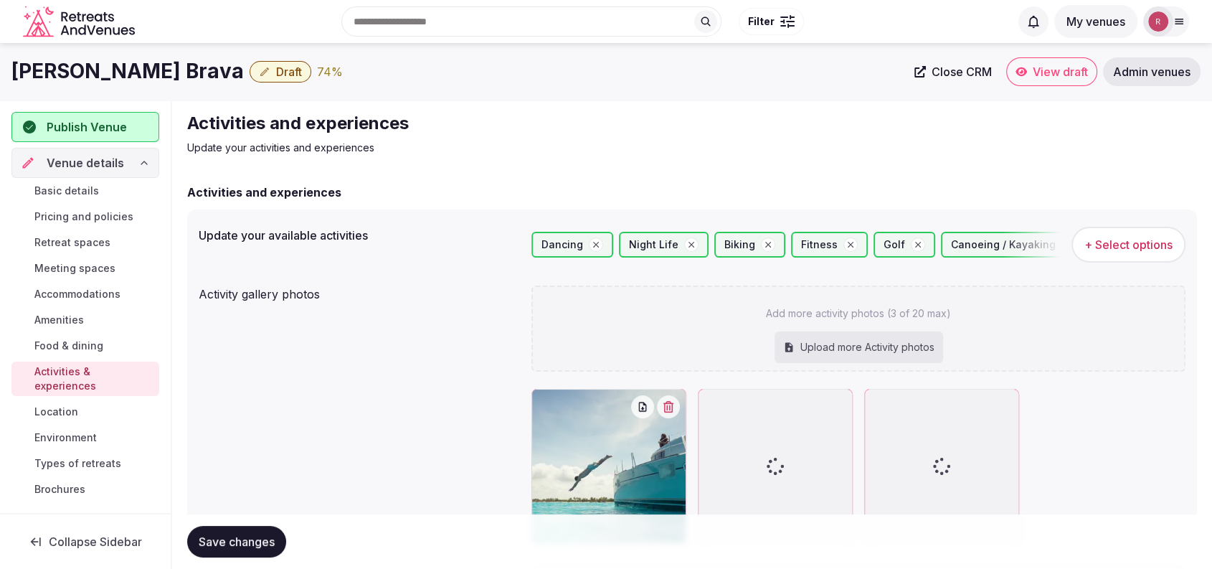
click at [833, 344] on div "Upload more Activity photos" at bounding box center [859, 347] width 169 height 32
type input "**********"
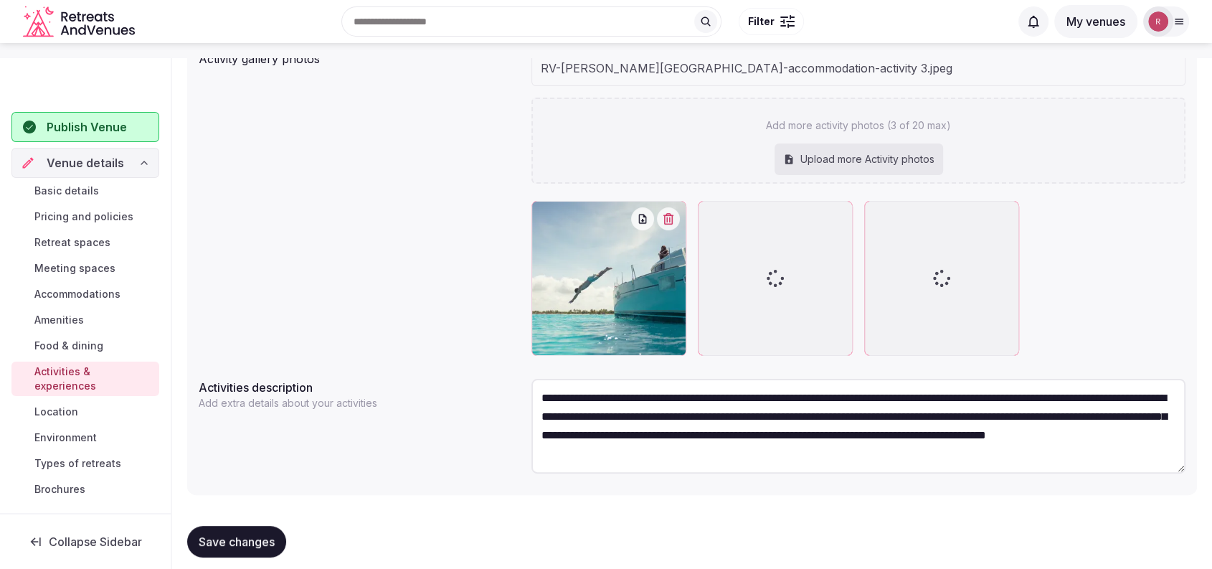
scroll to position [250, 0]
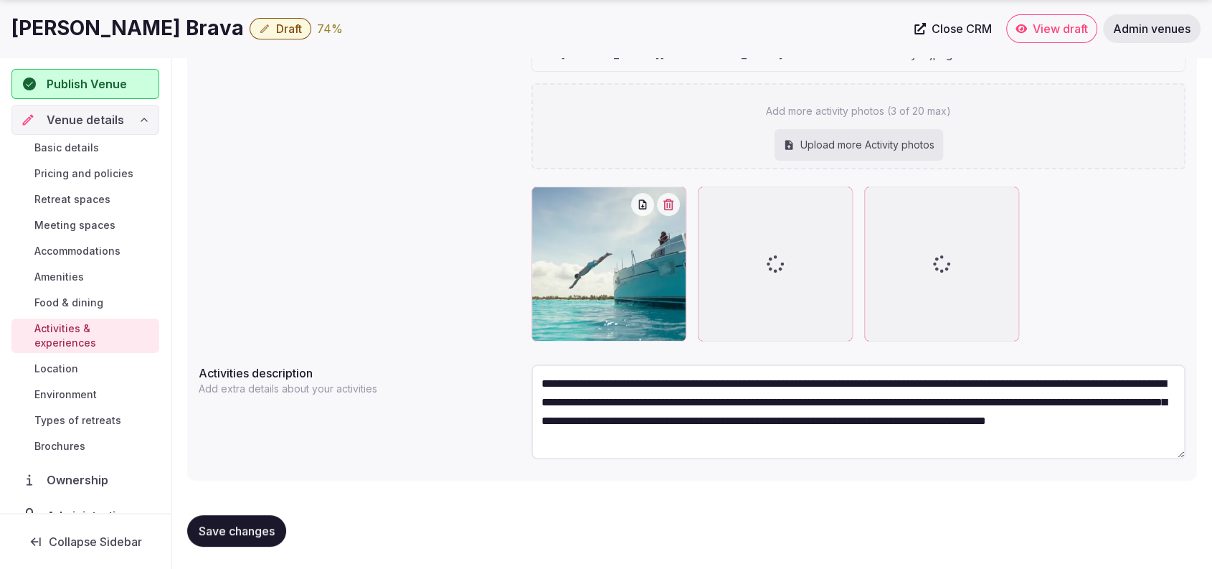
click at [710, 204] on div at bounding box center [709, 197] width 23 height 23
click at [711, 204] on div at bounding box center [709, 197] width 23 height 23
click at [776, 227] on div at bounding box center [775, 263] width 155 height 155
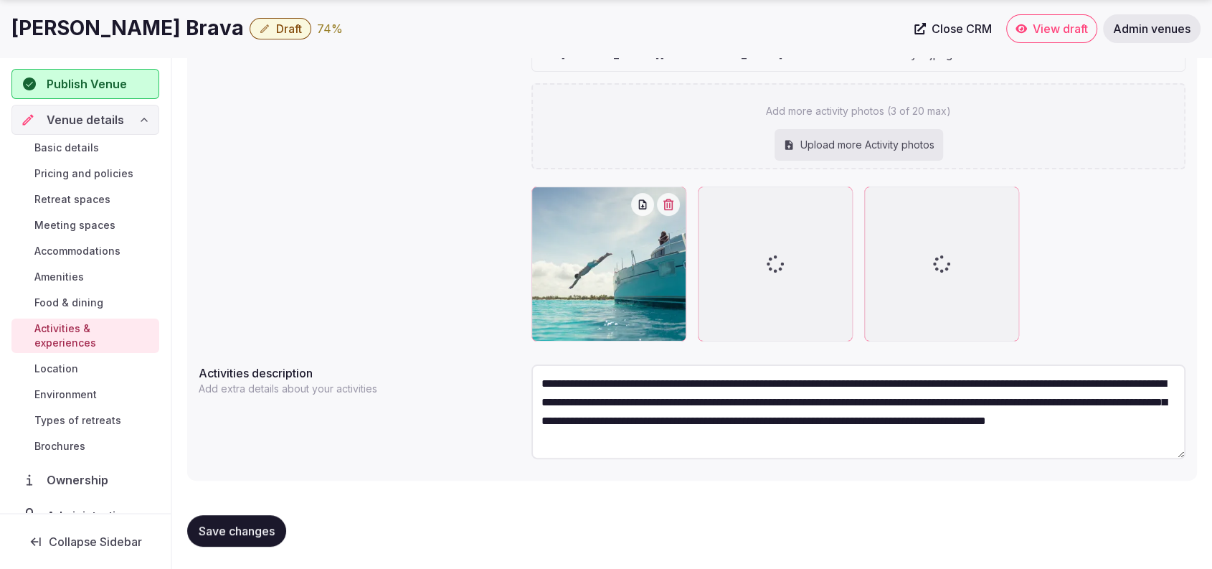
click at [776, 227] on div at bounding box center [775, 263] width 155 height 155
click at [914, 252] on div at bounding box center [941, 263] width 155 height 155
click at [59, 369] on span "Location" at bounding box center [56, 368] width 44 height 14
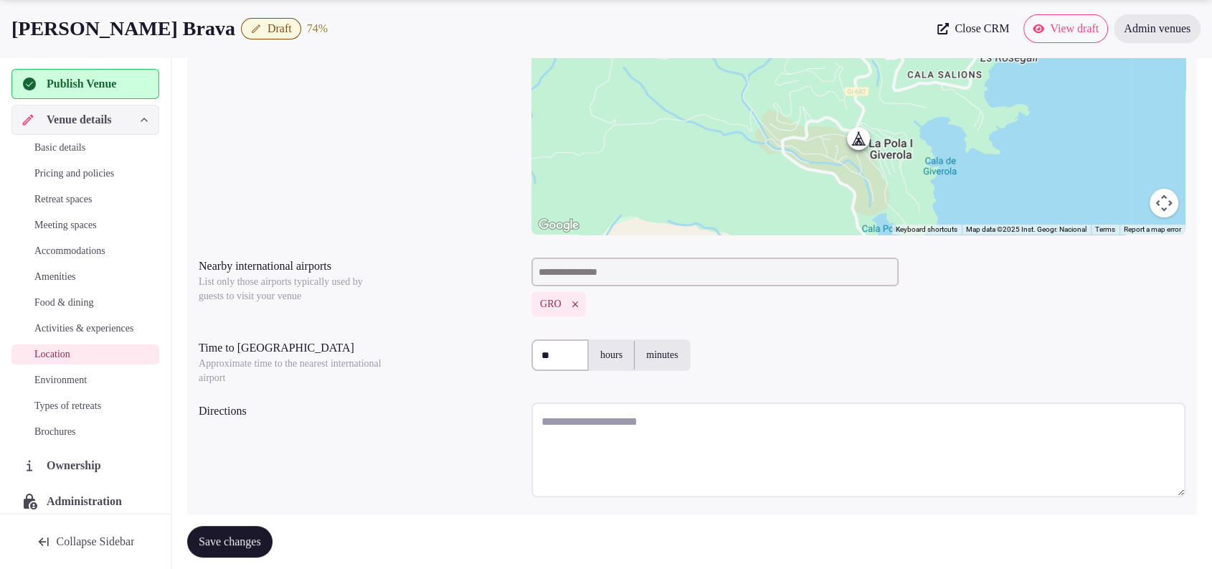
scroll to position [268, 0]
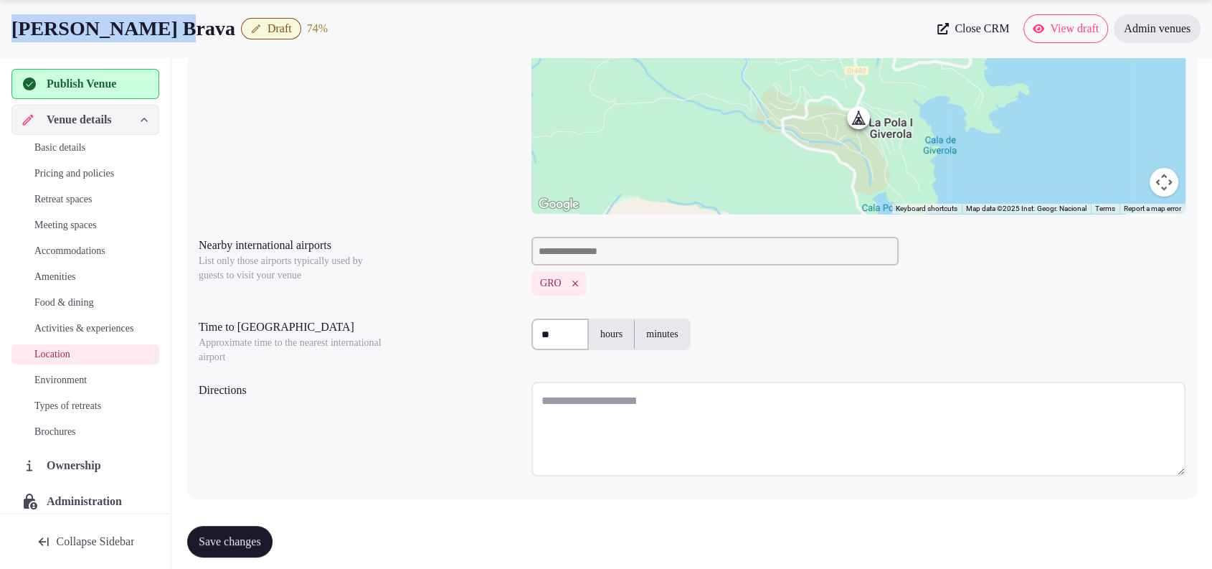
drag, startPoint x: 164, startPoint y: 29, endPoint x: 0, endPoint y: 42, distance: 164.7
click at [0, 42] on div "Zel Costa Brava Draft 74 % Close CRM View draft Admin venues" at bounding box center [606, 28] width 1212 height 29
copy h1 "Zel Costa Brava"
click at [546, 412] on textarea at bounding box center [858, 429] width 654 height 95
paste textarea "**********"
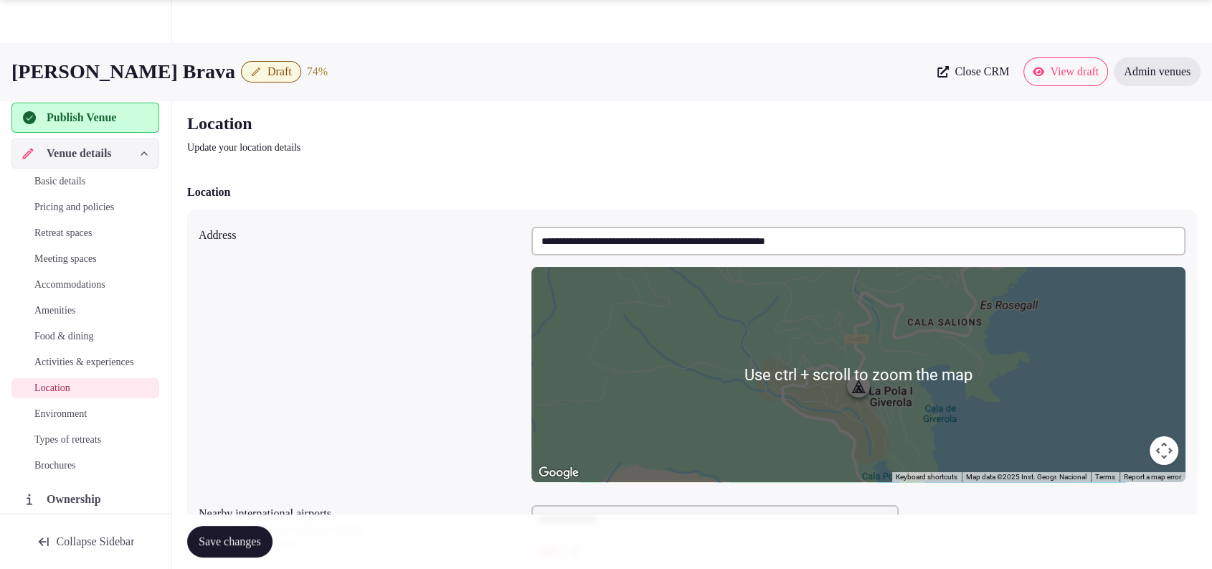
scroll to position [286, 0]
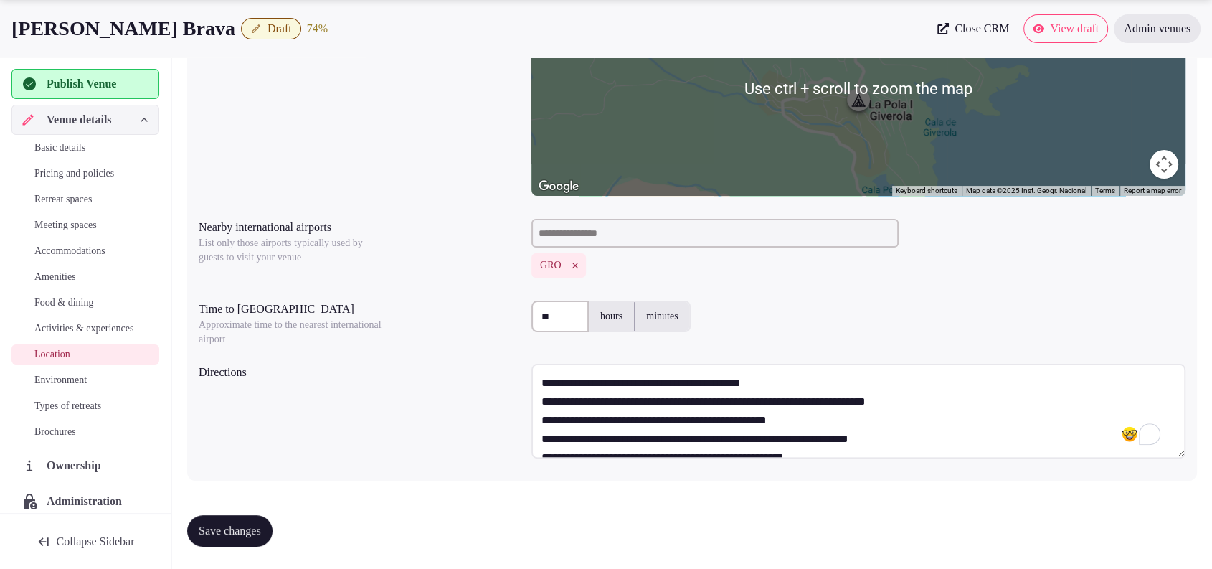
click at [870, 385] on textarea "**********" at bounding box center [858, 411] width 654 height 95
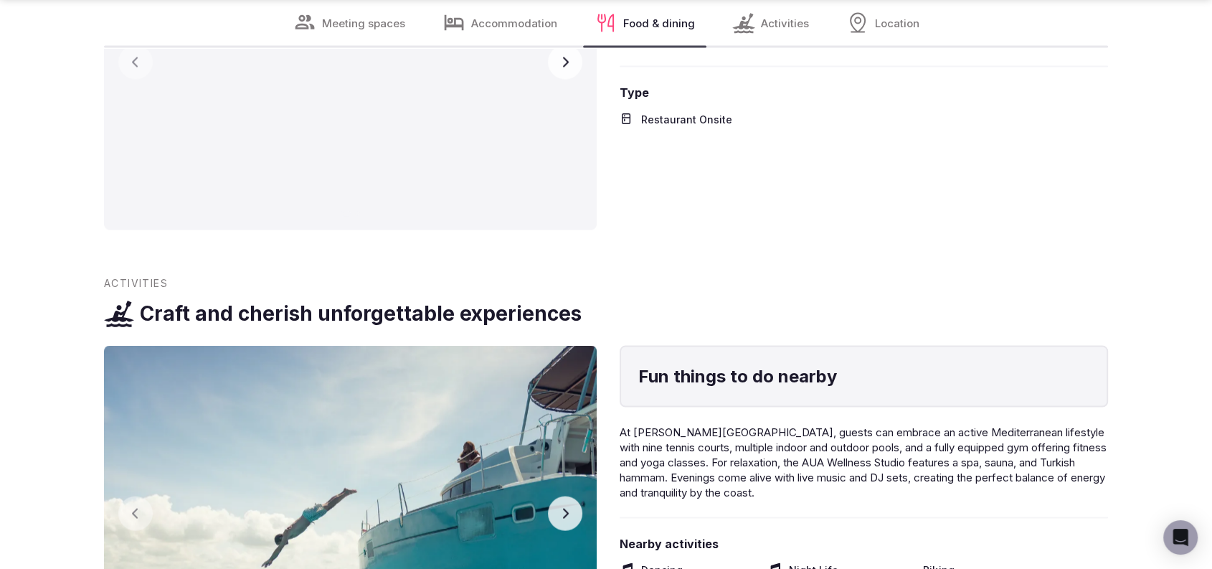
scroll to position [2753, 0]
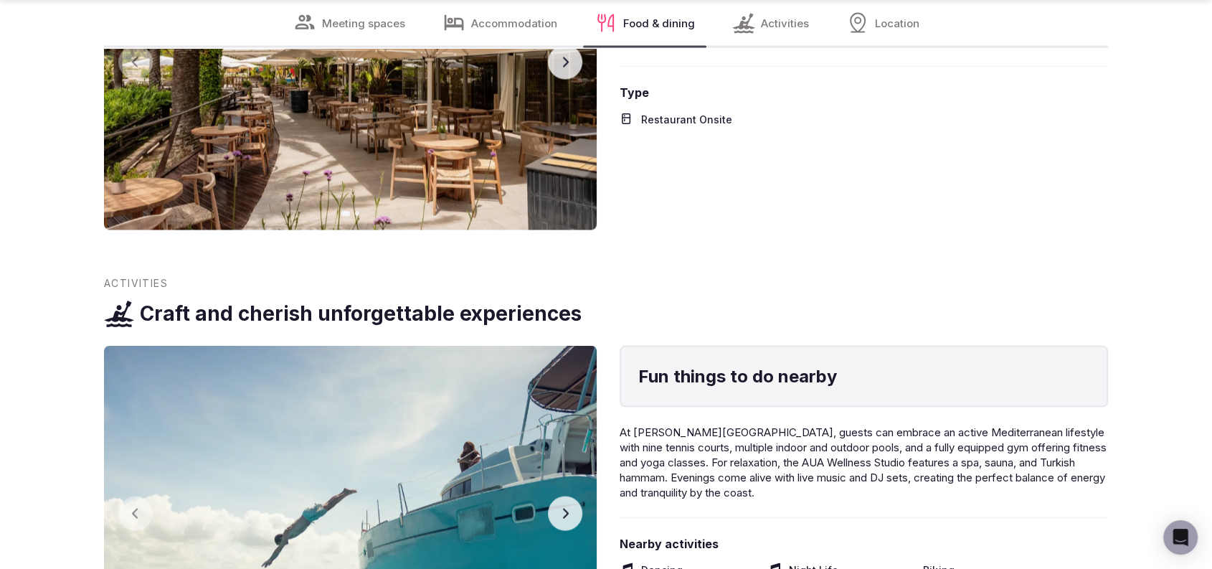
click at [558, 514] on button "Next slide" at bounding box center [565, 513] width 34 height 34
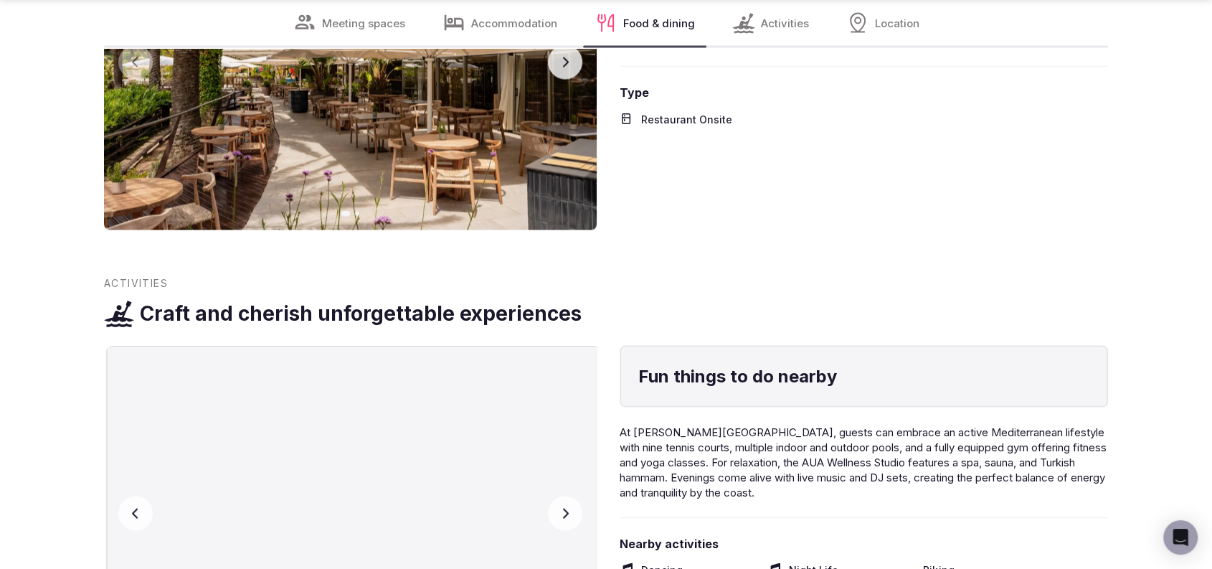
click at [558, 514] on button "Next slide" at bounding box center [565, 513] width 34 height 34
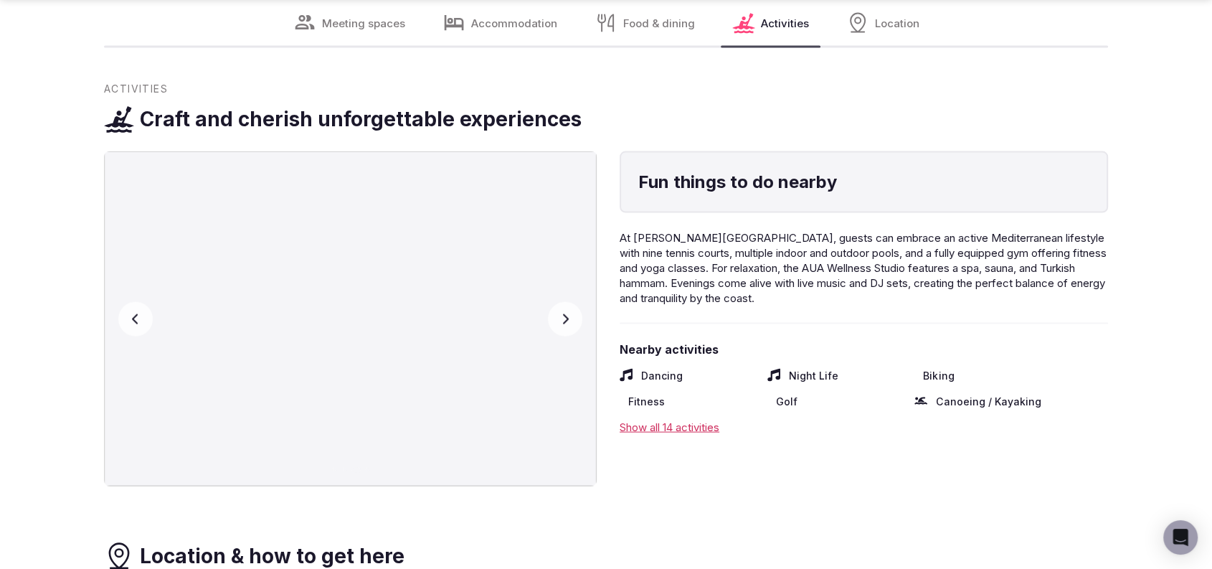
scroll to position [3075, 0]
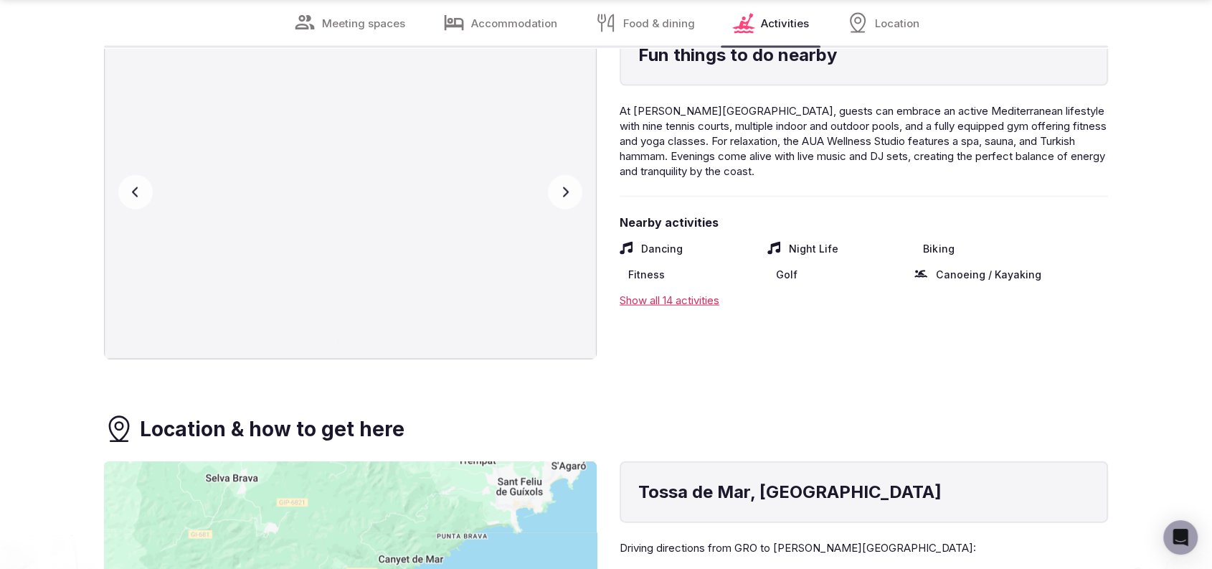
click at [150, 195] on button "Previous slide" at bounding box center [135, 192] width 34 height 34
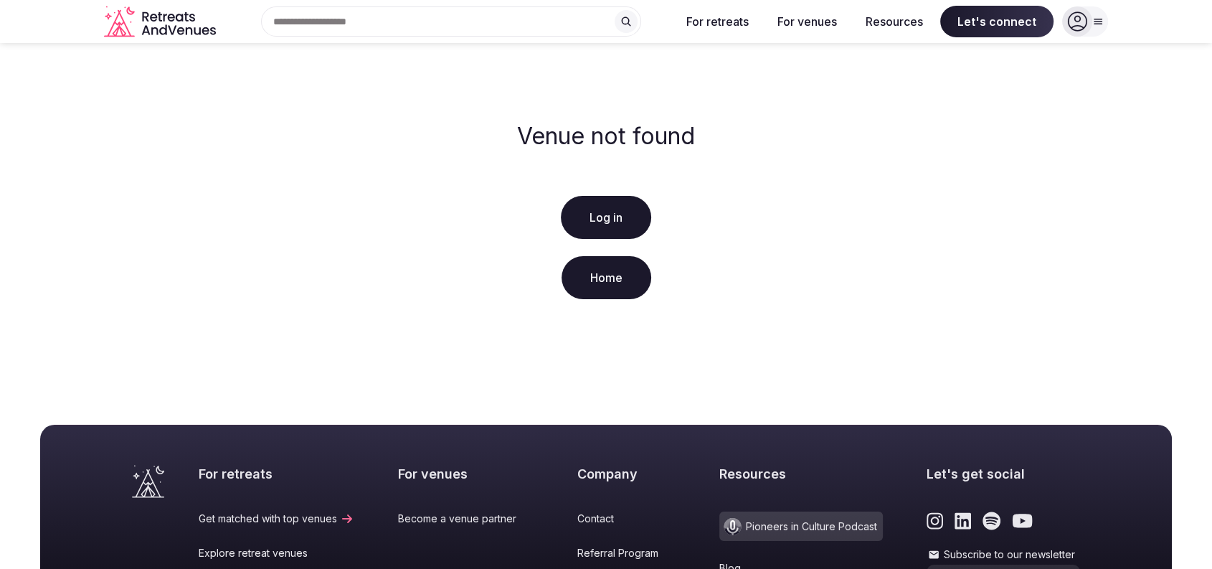
click at [597, 217] on link "Log in" at bounding box center [606, 217] width 90 height 43
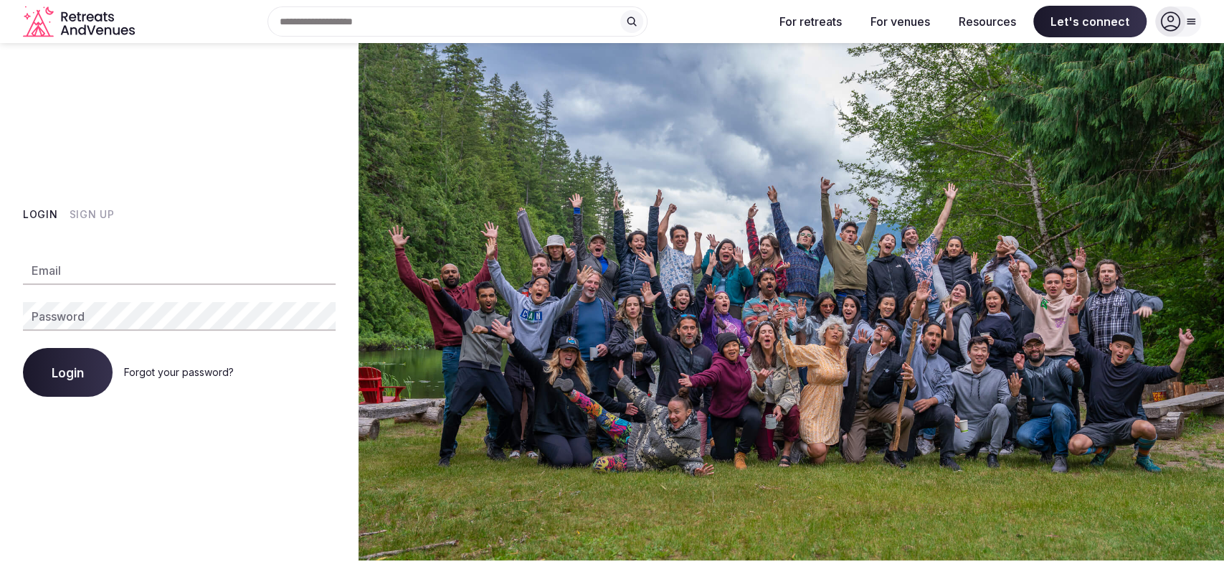
type input "**********"
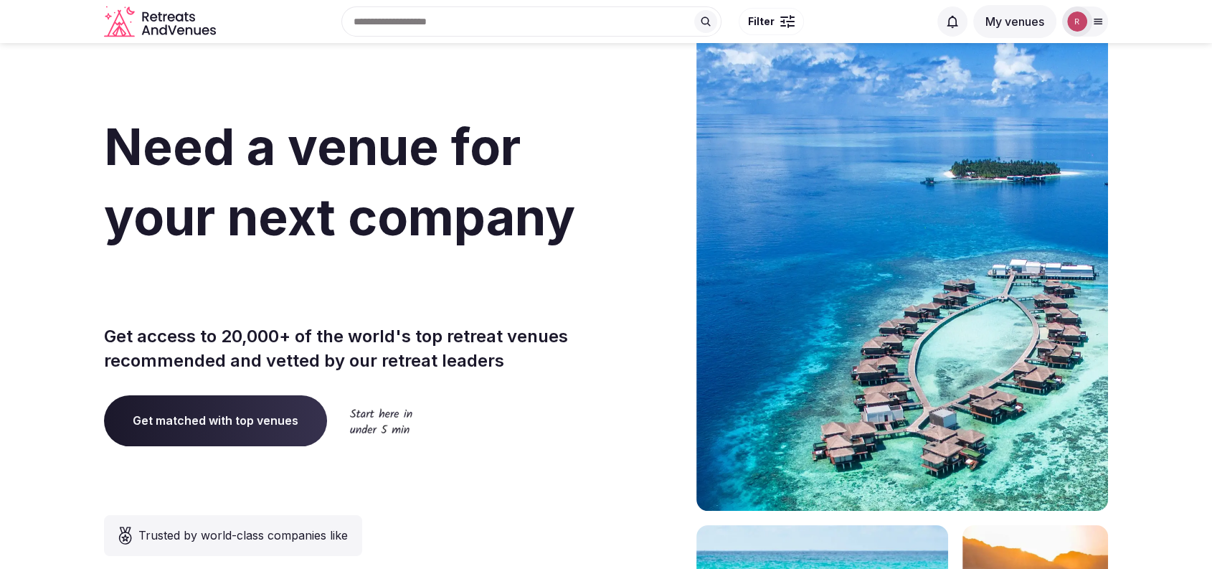
click at [1083, 24] on img at bounding box center [1077, 21] width 20 height 20
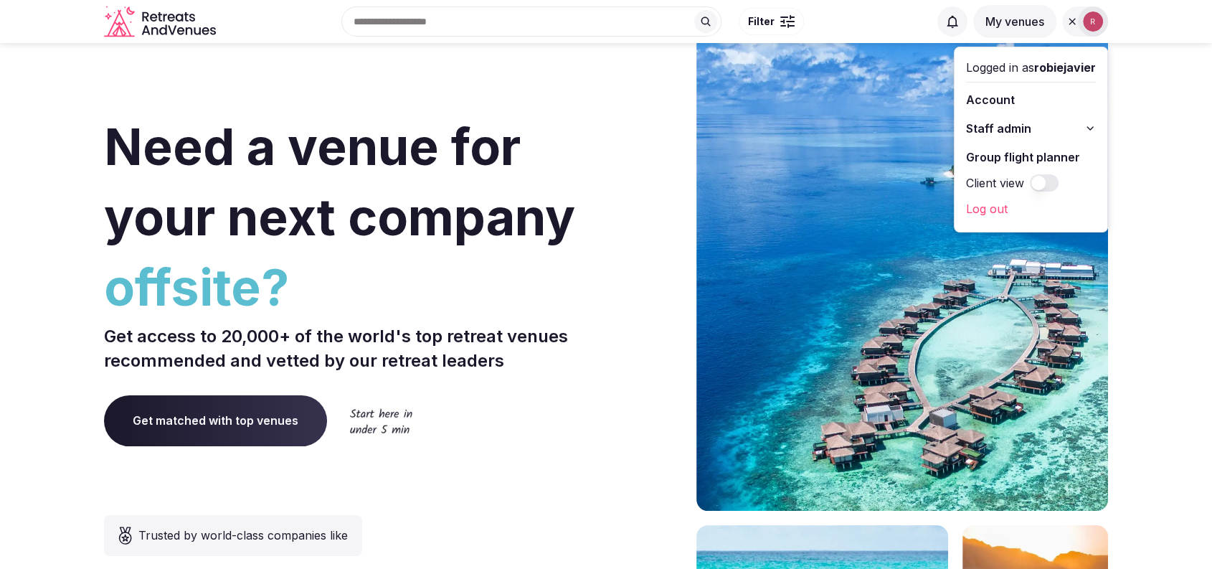
click at [1003, 120] on span "Staff admin" at bounding box center [998, 128] width 65 height 17
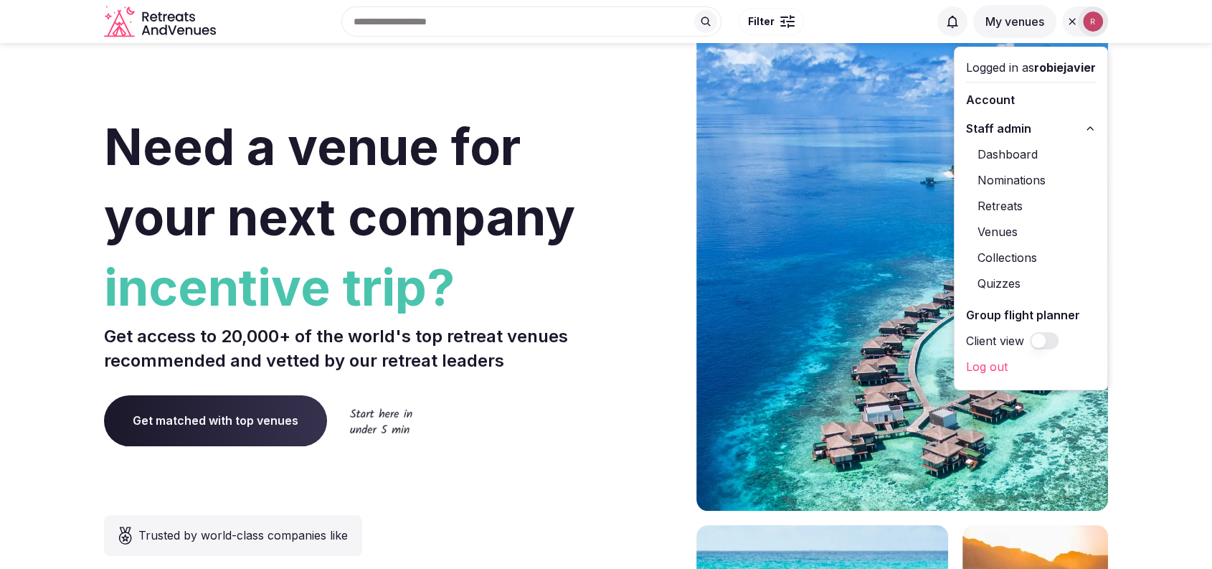
click at [998, 223] on link "Venues" at bounding box center [1031, 231] width 130 height 23
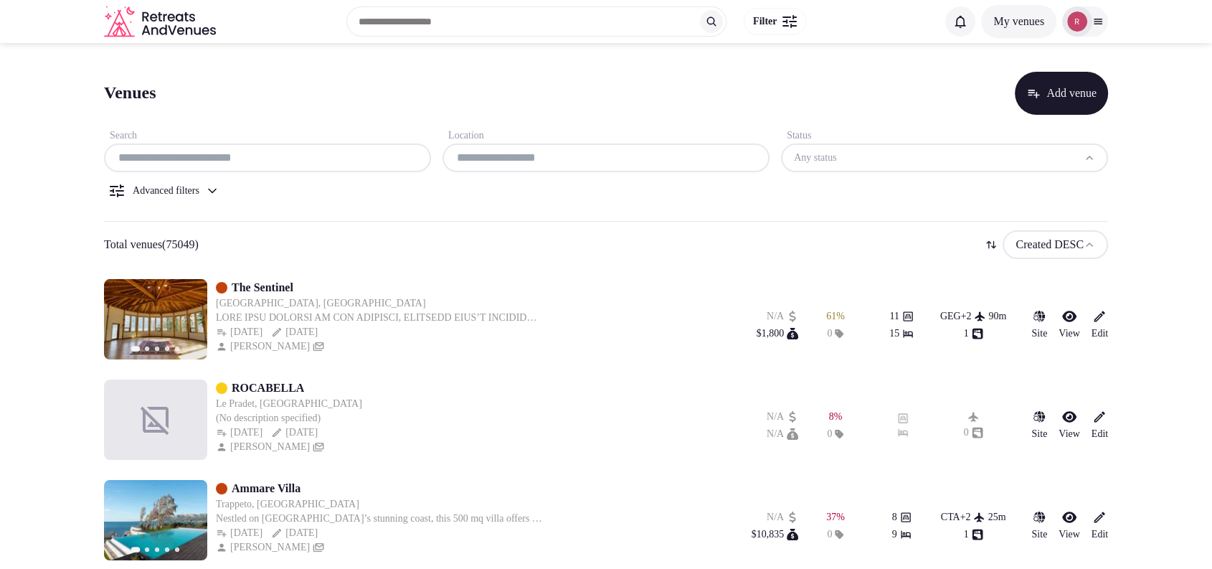
click at [288, 158] on input "text" at bounding box center [268, 157] width 316 height 17
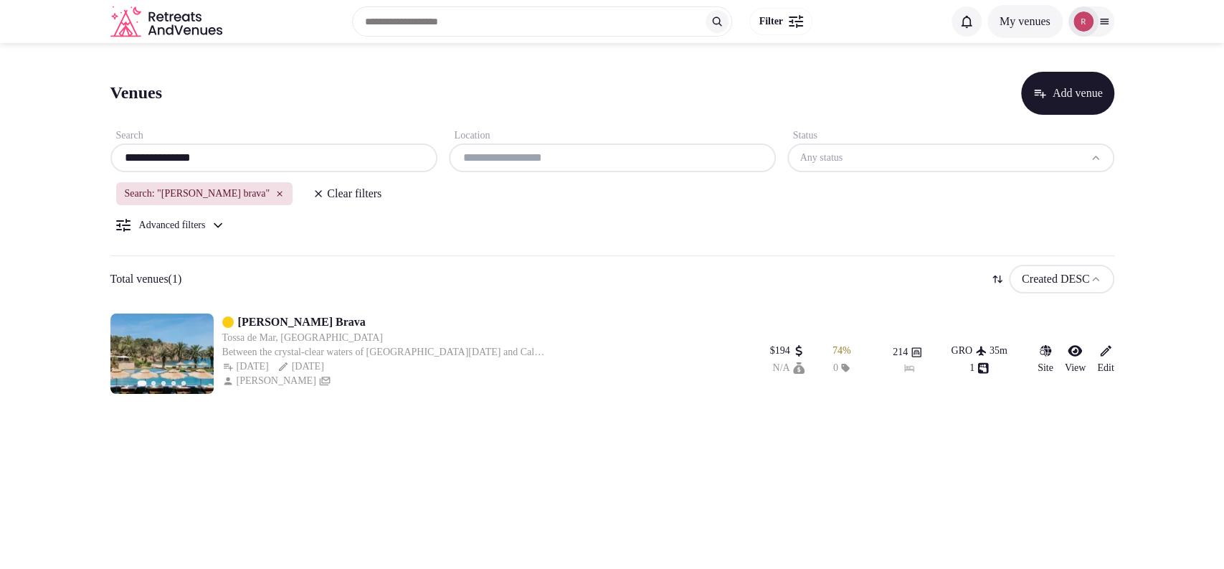
type input "**********"
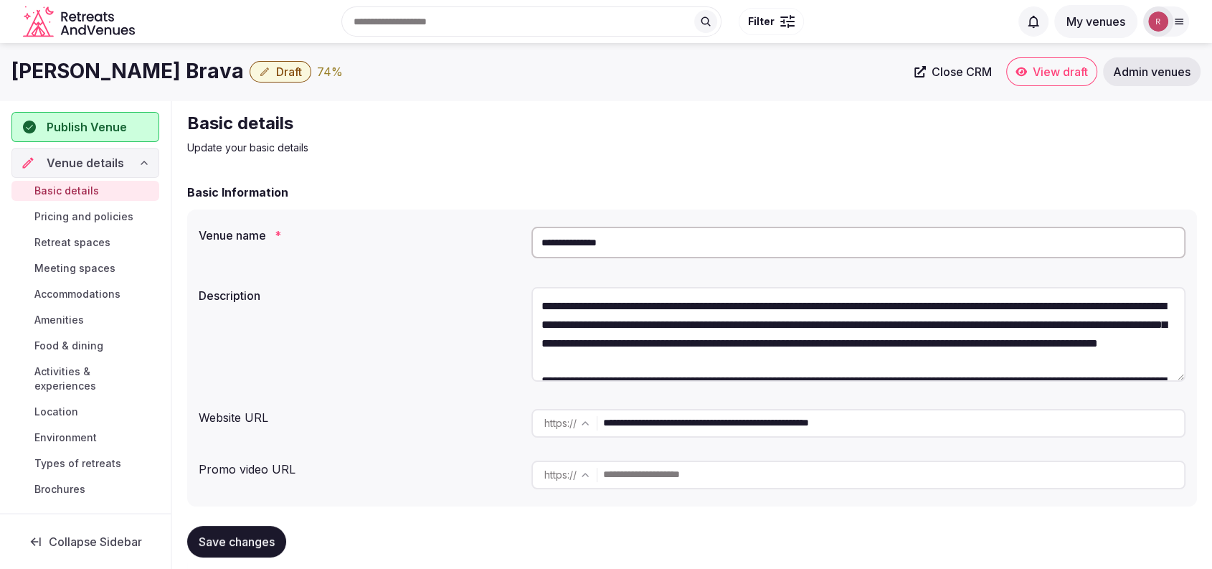
click at [65, 380] on span "Activities & experiences" at bounding box center [93, 378] width 119 height 29
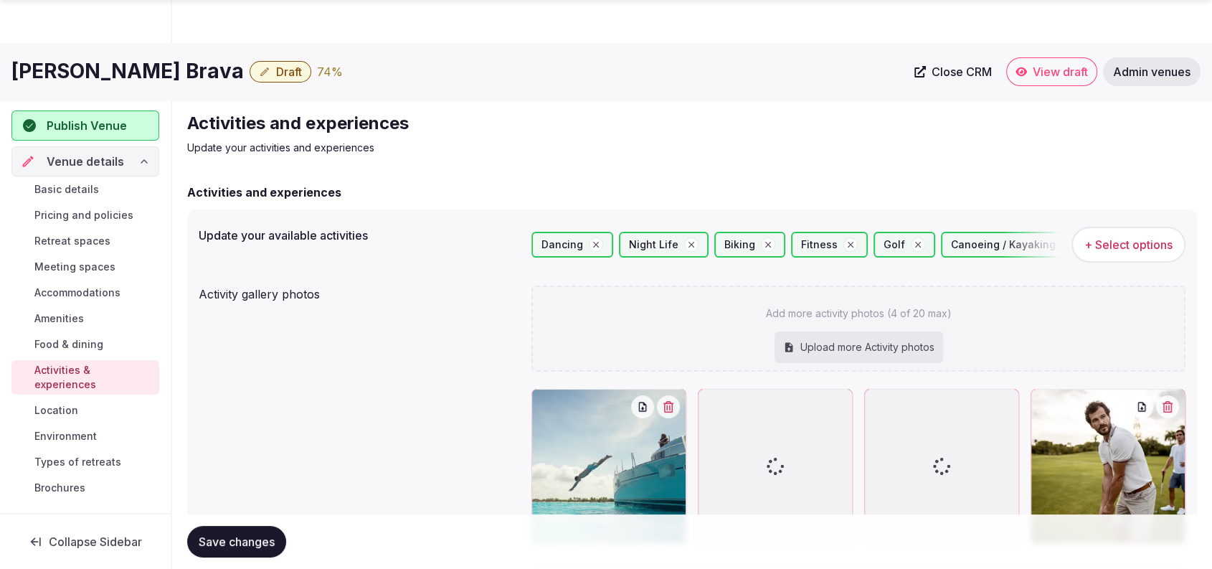
scroll to position [202, 0]
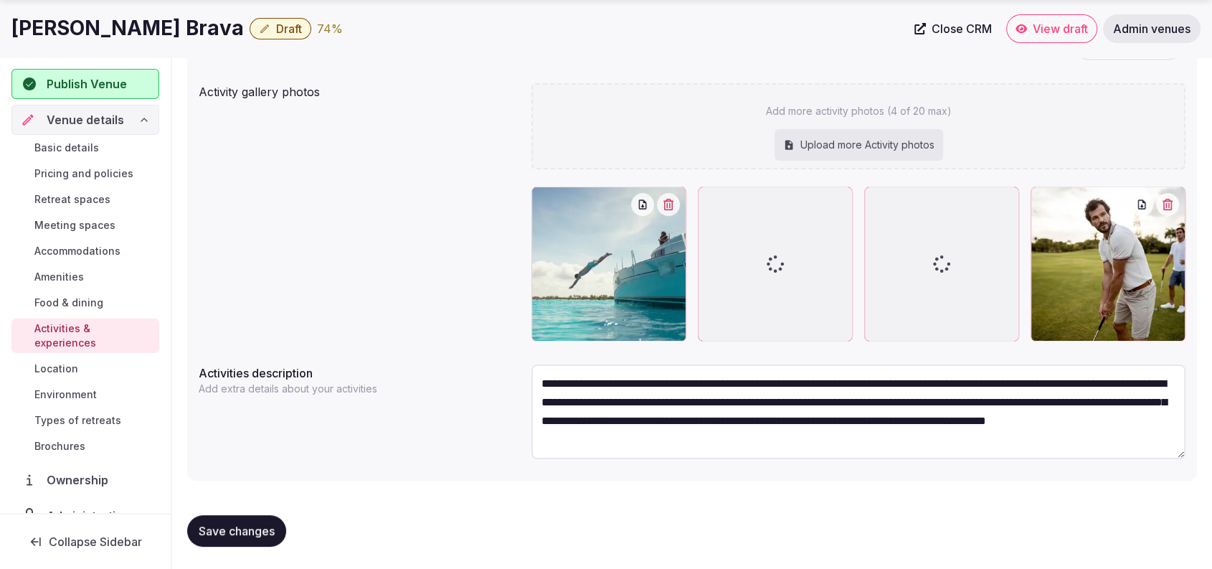
click at [196, 523] on button "Save changes" at bounding box center [236, 531] width 99 height 32
click at [863, 139] on div "Upload more Activity photos" at bounding box center [859, 145] width 169 height 32
type input "**********"
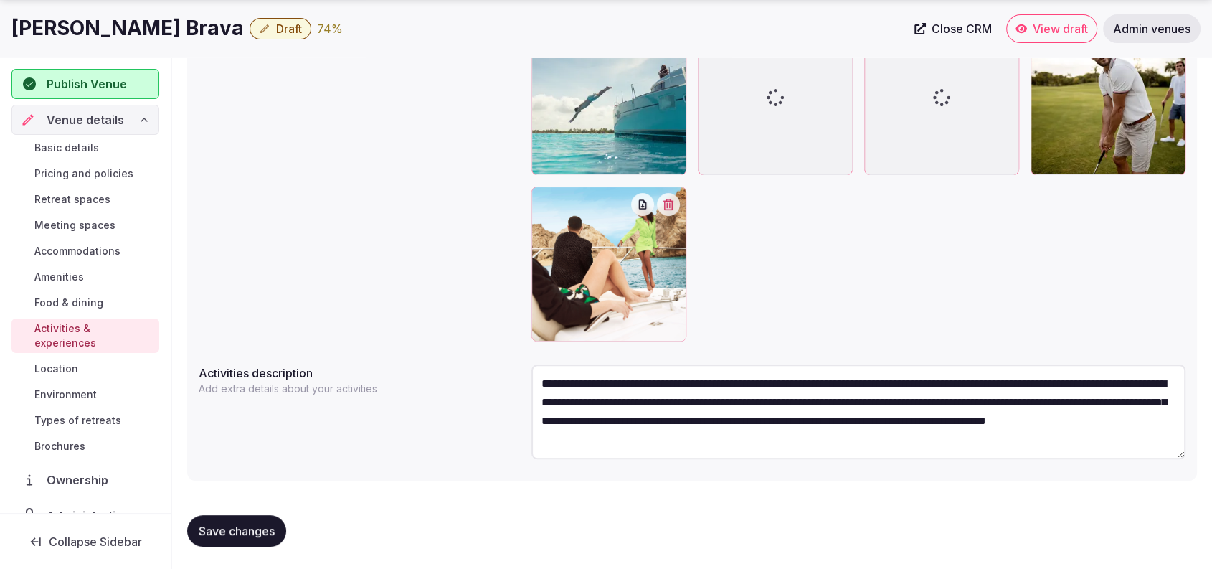
scroll to position [0, 0]
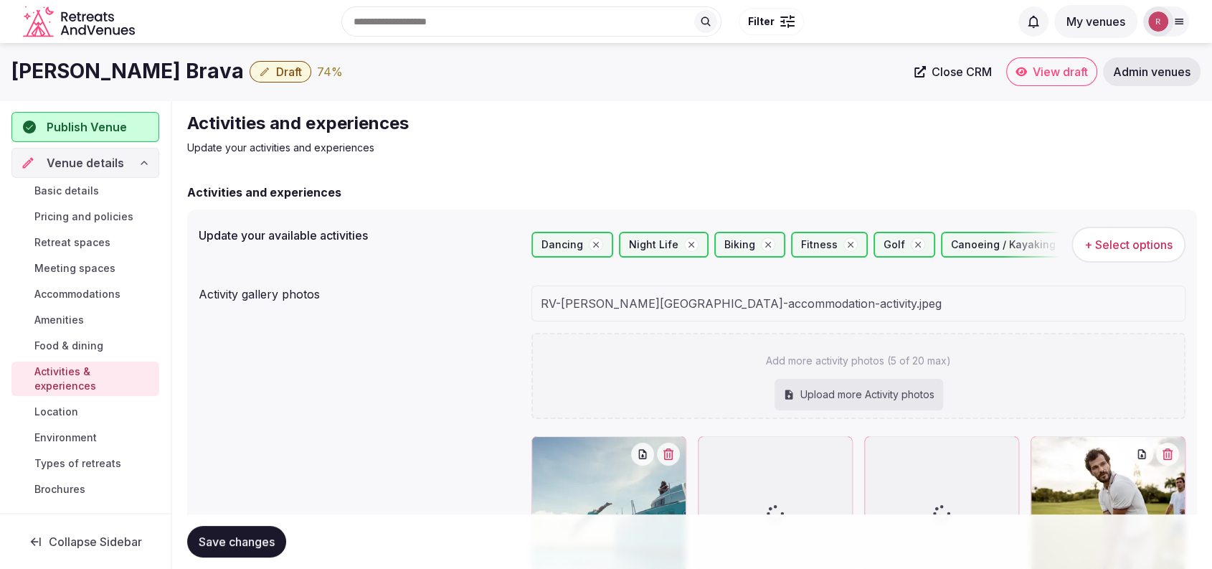
click at [874, 400] on div "Upload more Activity photos" at bounding box center [859, 395] width 169 height 32
type input "**********"
click at [539, 450] on icon at bounding box center [542, 447] width 7 height 11
click at [540, 448] on icon at bounding box center [542, 447] width 17 height 17
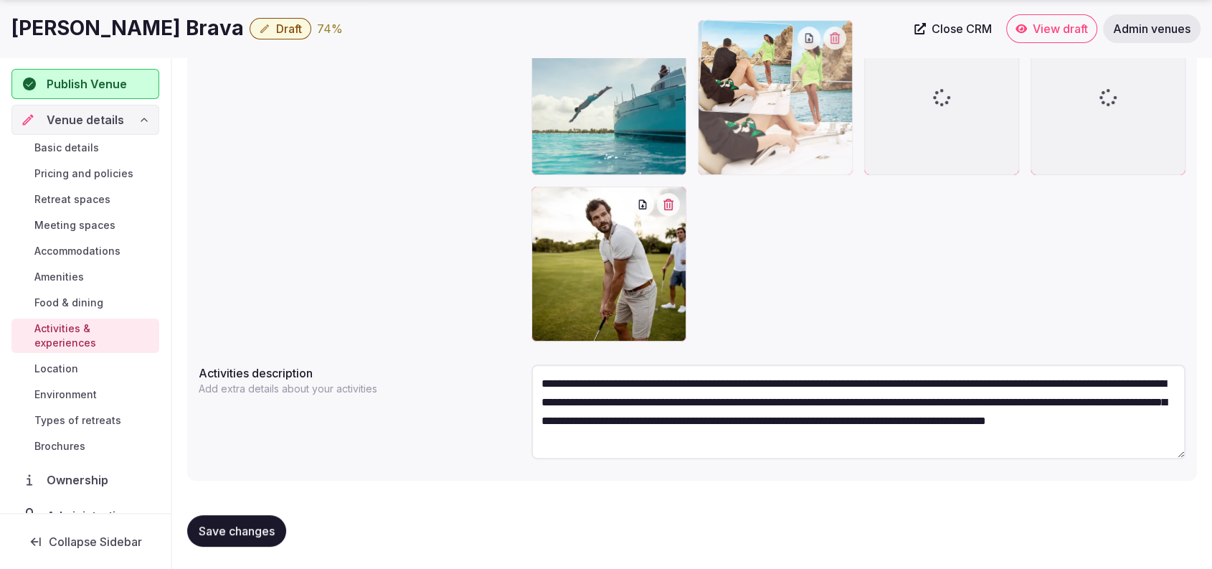
drag, startPoint x: 628, startPoint y: 298, endPoint x: 779, endPoint y: 188, distance: 186.8
click at [779, 188] on body "Search Popular Destinations [GEOGRAPHIC_DATA], [GEOGRAPHIC_DATA] [GEOGRAPHIC_DA…" at bounding box center [606, 76] width 1212 height 985
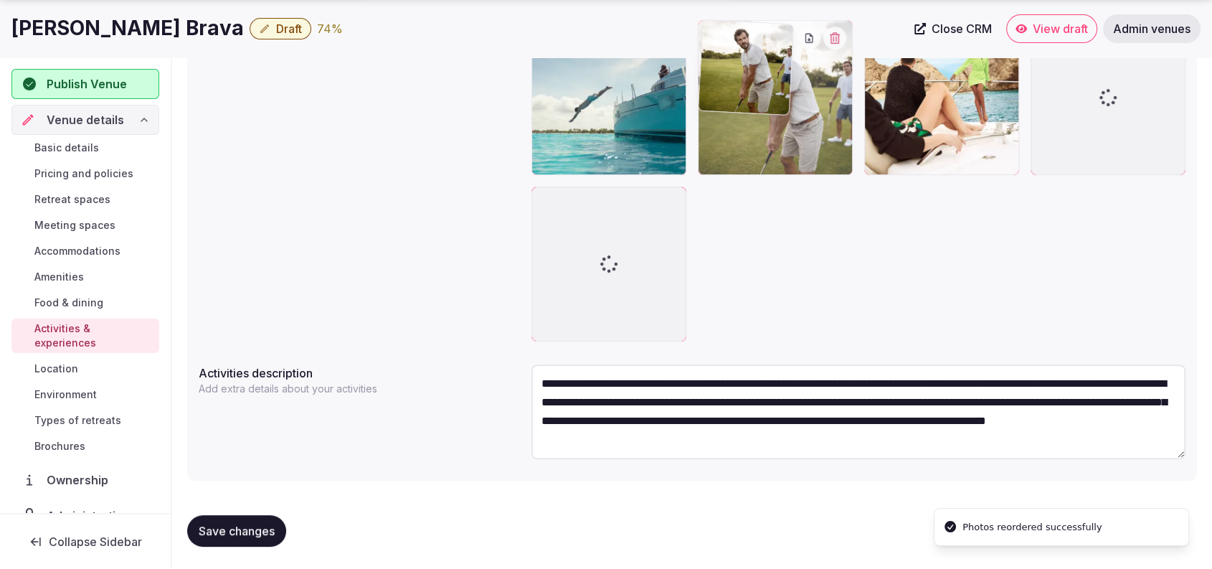
drag, startPoint x: 662, startPoint y: 284, endPoint x: 902, endPoint y: 152, distance: 273.5
click at [902, 152] on body "Search Popular Destinations [GEOGRAPHIC_DATA], [GEOGRAPHIC_DATA] [GEOGRAPHIC_DA…" at bounding box center [606, 76] width 1212 height 985
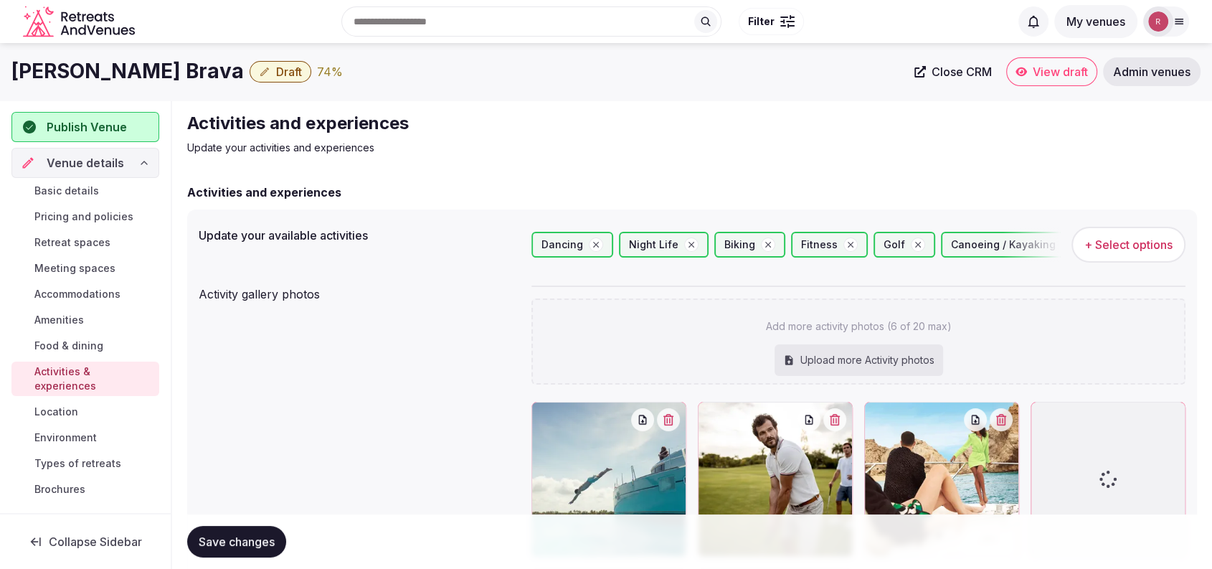
scroll to position [382, 0]
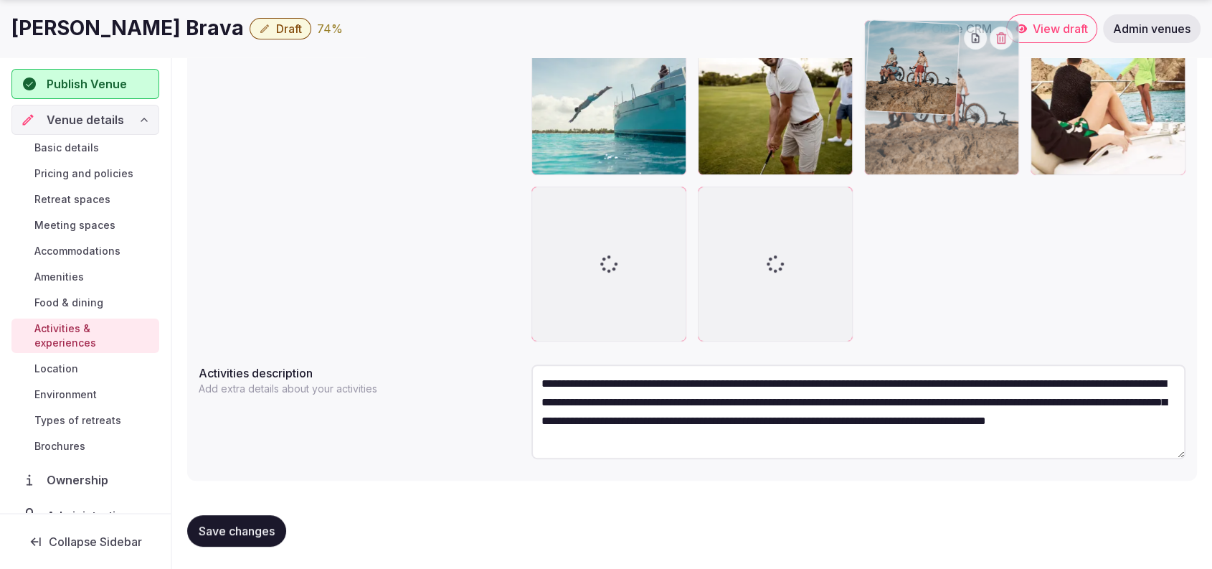
drag, startPoint x: 828, startPoint y: 264, endPoint x: 977, endPoint y: 153, distance: 185.6
click at [977, 153] on body "Search Popular Destinations [GEOGRAPHIC_DATA], [GEOGRAPHIC_DATA] [GEOGRAPHIC_DA…" at bounding box center [606, 93] width 1212 height 951
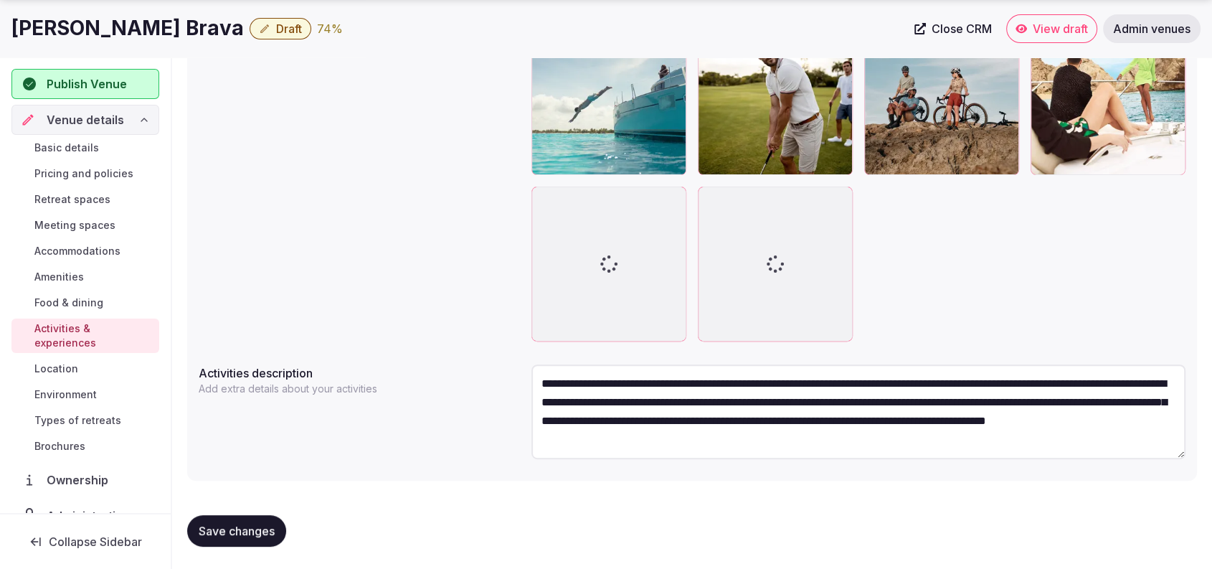
click at [227, 543] on button "Save changes" at bounding box center [236, 531] width 99 height 32
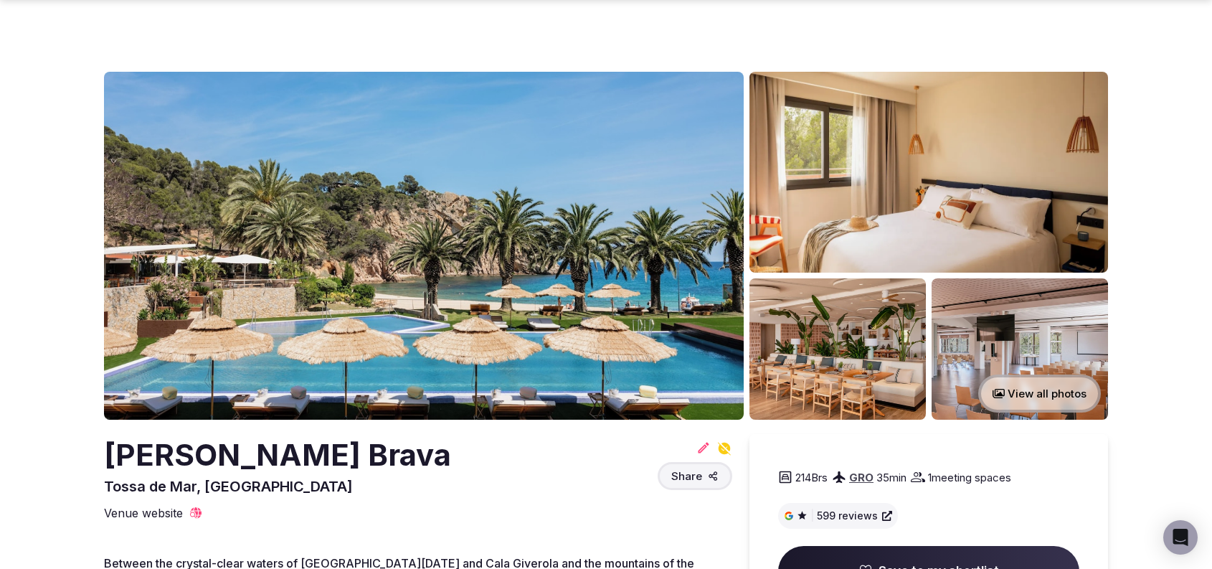
scroll to position [2985, 0]
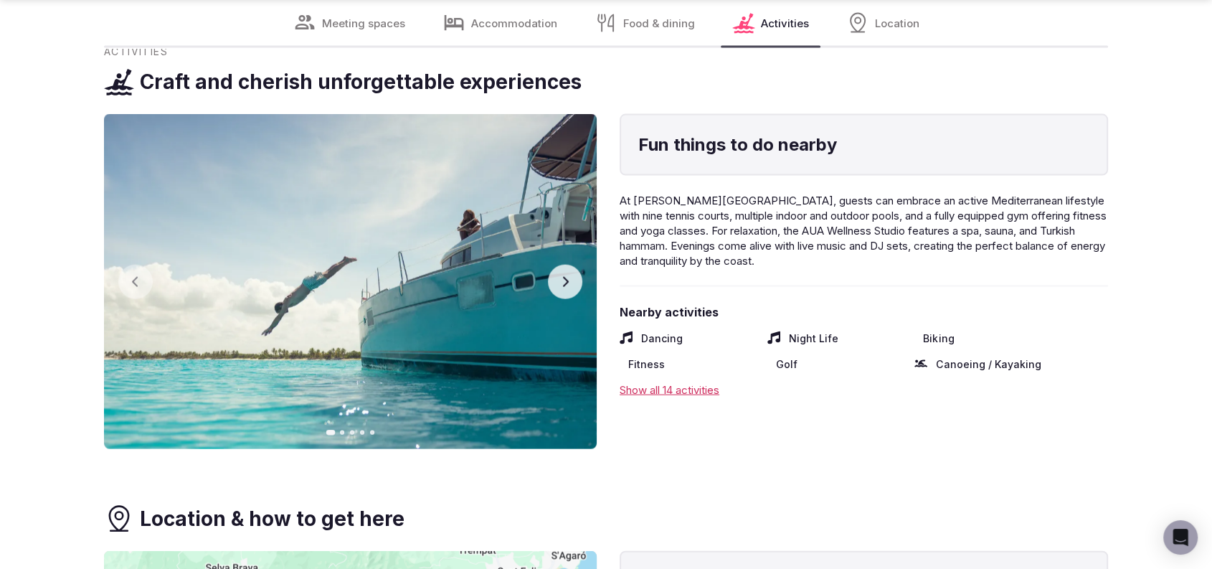
click at [557, 273] on button "Next slide" at bounding box center [565, 282] width 34 height 34
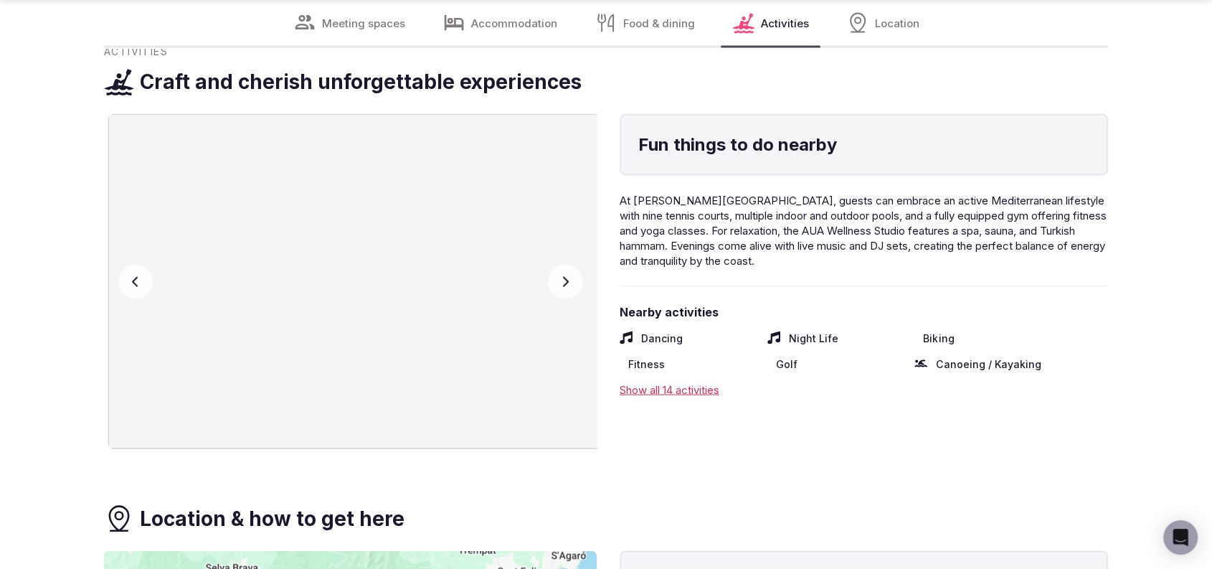
click at [557, 273] on button "Next slide" at bounding box center [565, 282] width 34 height 34
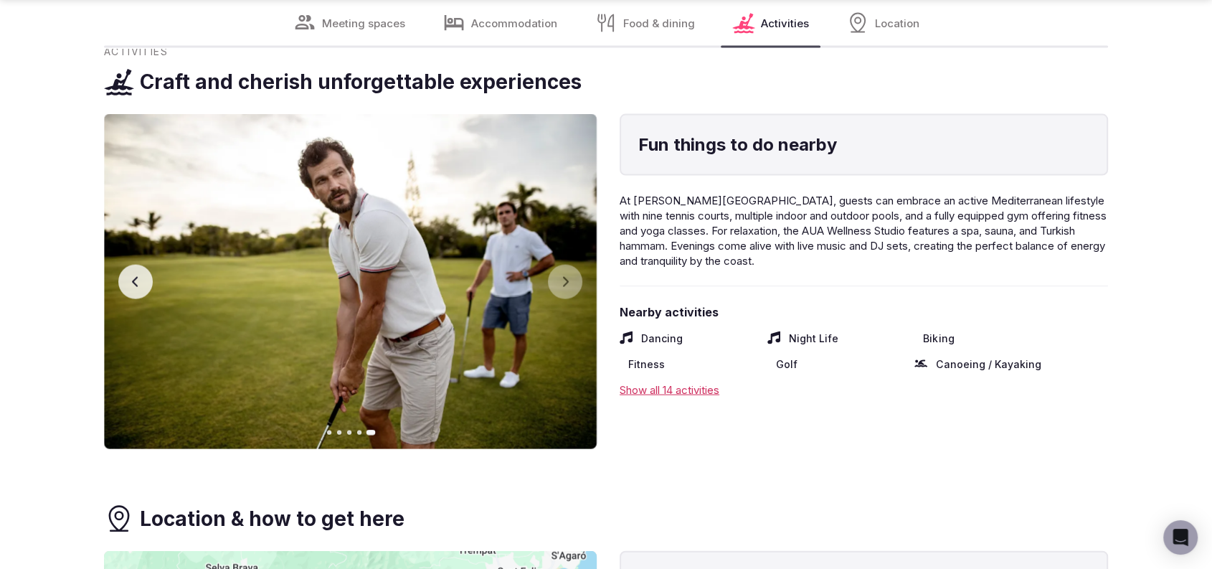
click at [120, 280] on button "Previous slide" at bounding box center [135, 282] width 34 height 34
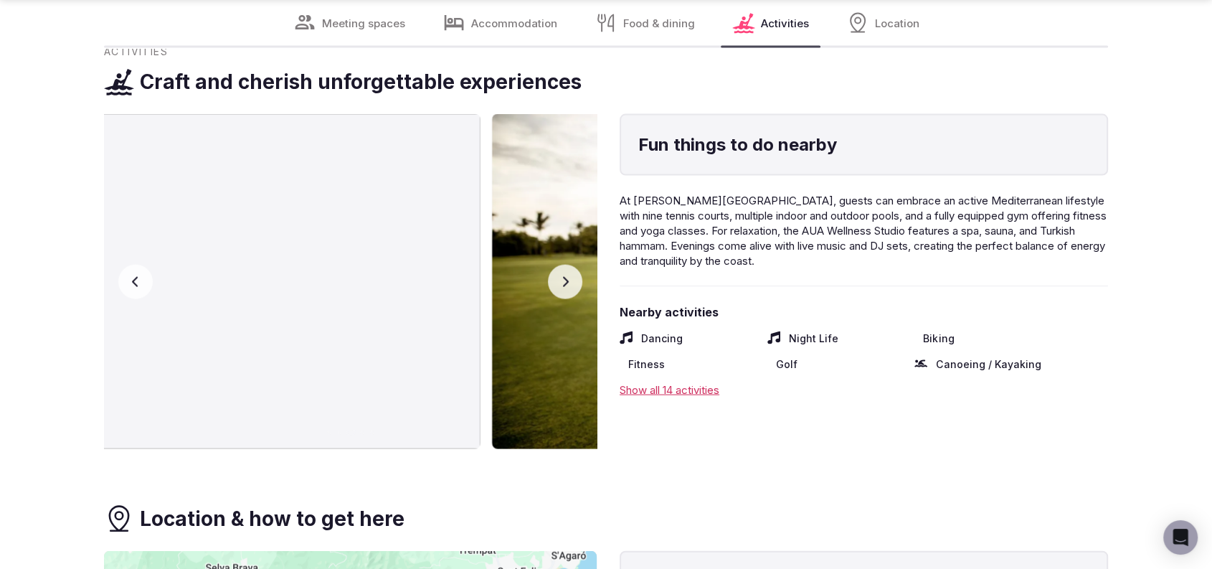
click at [120, 280] on button "Previous slide" at bounding box center [135, 282] width 34 height 34
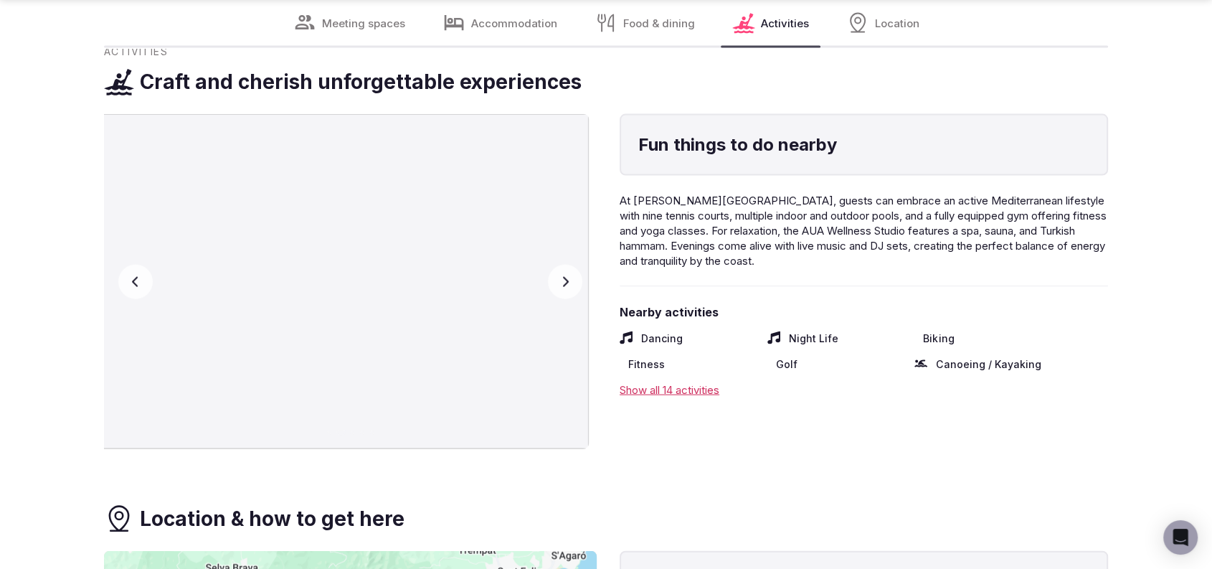
click at [120, 280] on button "Previous slide" at bounding box center [135, 282] width 34 height 34
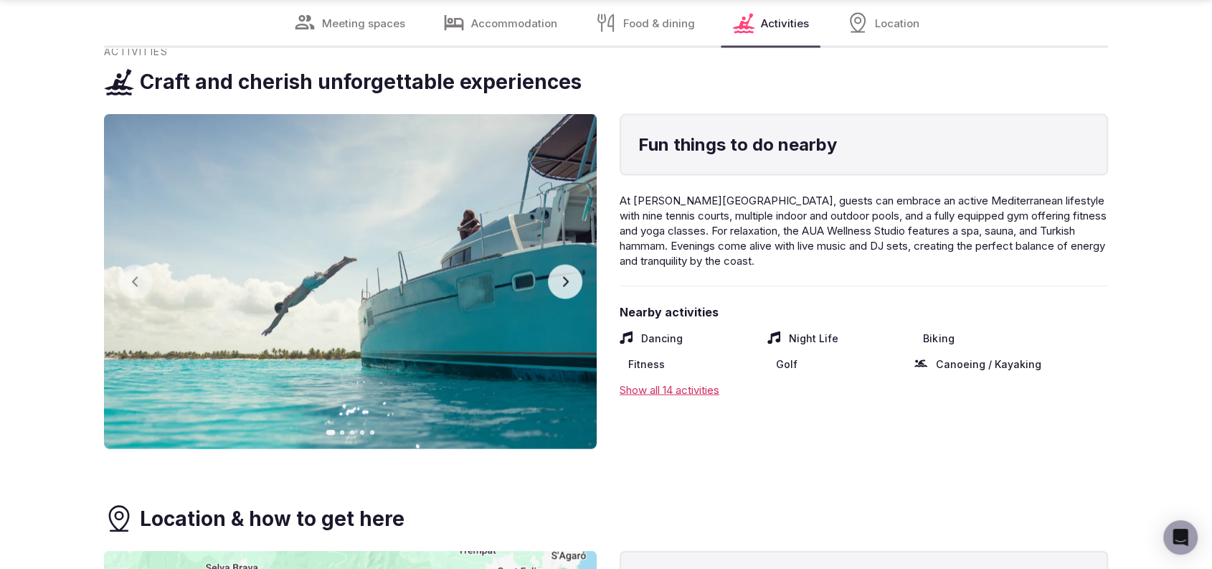
click at [544, 291] on img at bounding box center [350, 281] width 493 height 335
click at [557, 276] on button "Next slide" at bounding box center [565, 282] width 34 height 34
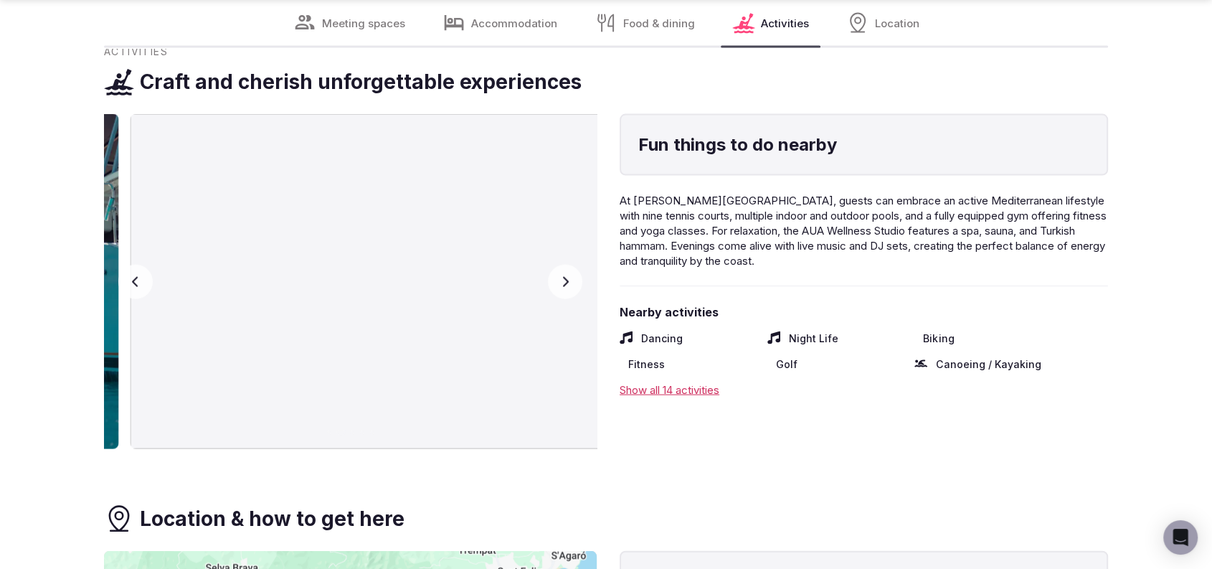
click at [557, 276] on button "Next slide" at bounding box center [565, 282] width 34 height 34
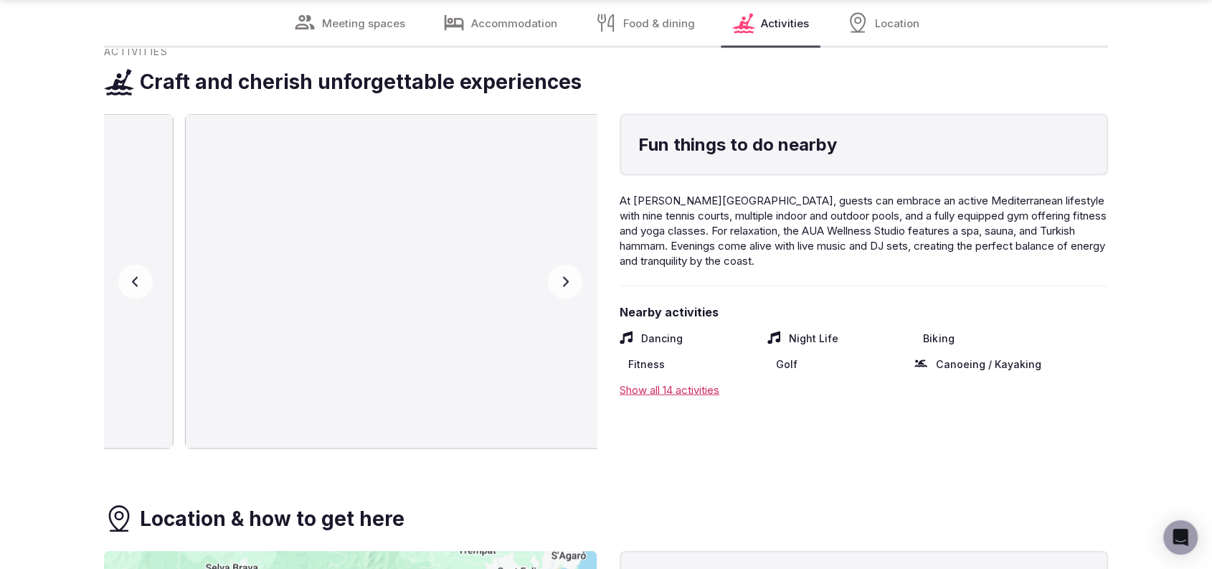
click at [557, 276] on button "Next slide" at bounding box center [565, 282] width 34 height 34
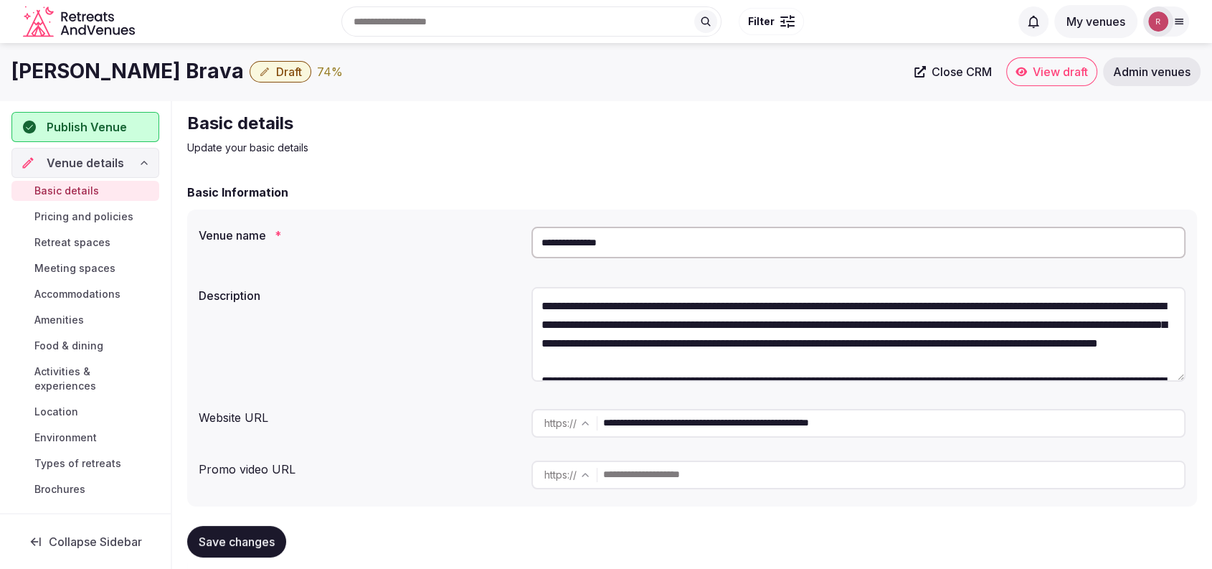
click at [1074, 65] on span "View draft" at bounding box center [1060, 72] width 55 height 14
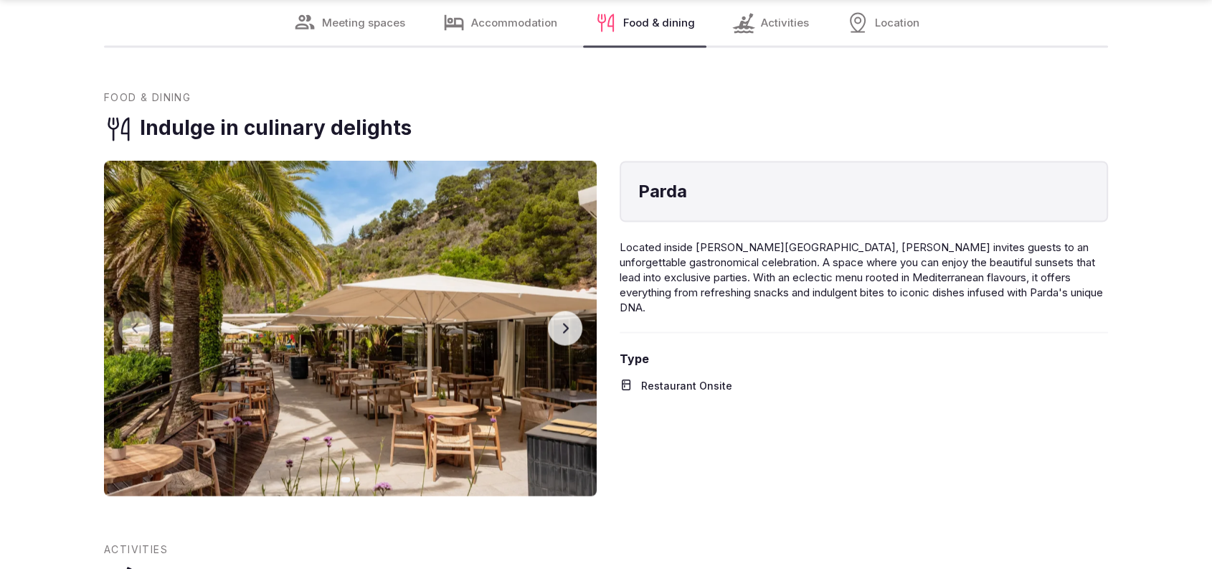
scroll to position [2985, 0]
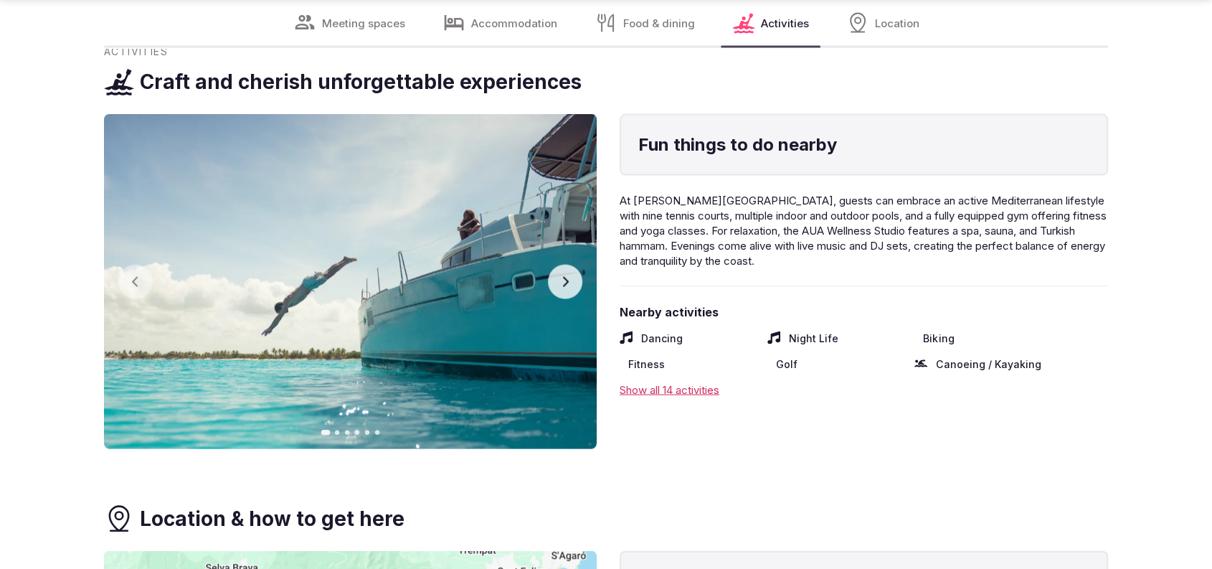
click at [560, 283] on icon "button" at bounding box center [564, 281] width 11 height 11
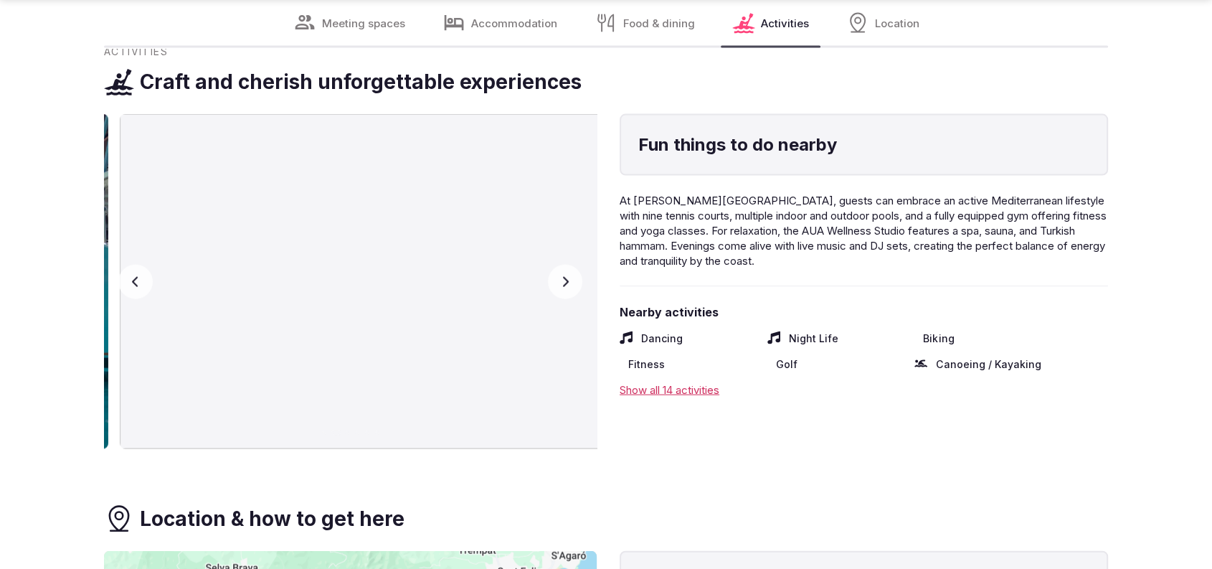
click at [560, 283] on icon "button" at bounding box center [564, 281] width 11 height 11
click at [560, 282] on icon "button" at bounding box center [564, 281] width 11 height 11
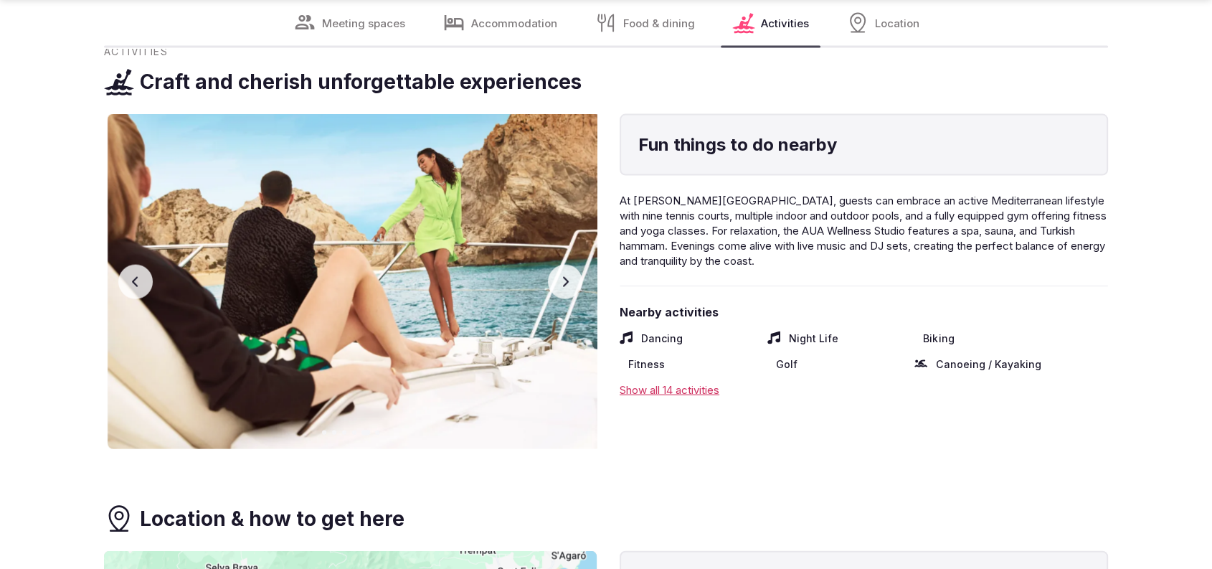
click at [561, 280] on icon "button" at bounding box center [564, 281] width 11 height 11
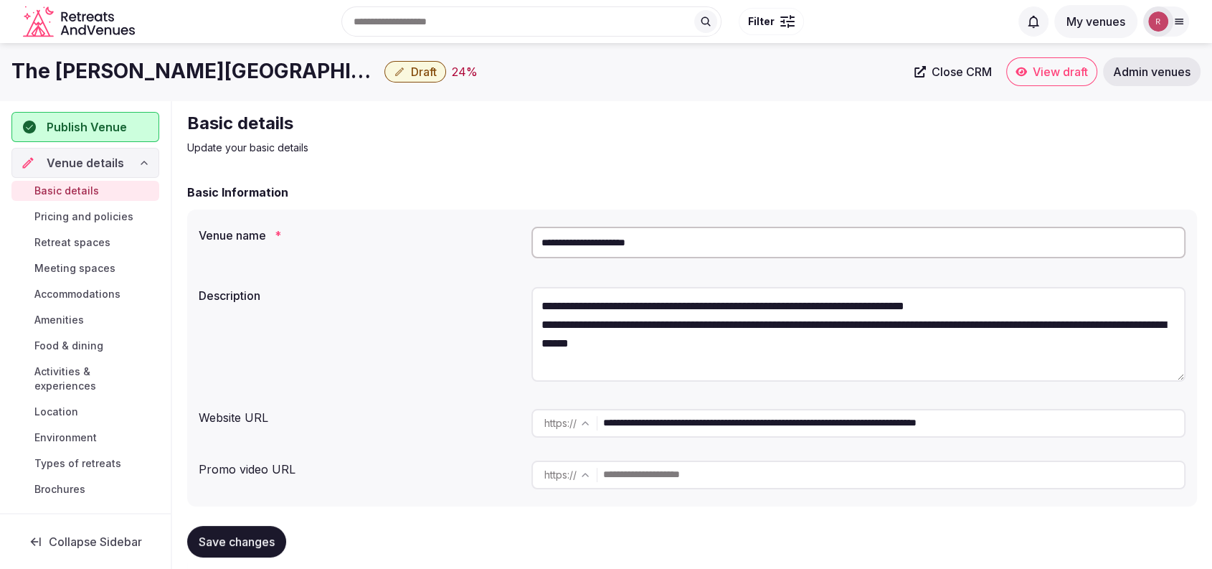
click at [404, 130] on h2 "Basic details" at bounding box center [428, 123] width 482 height 23
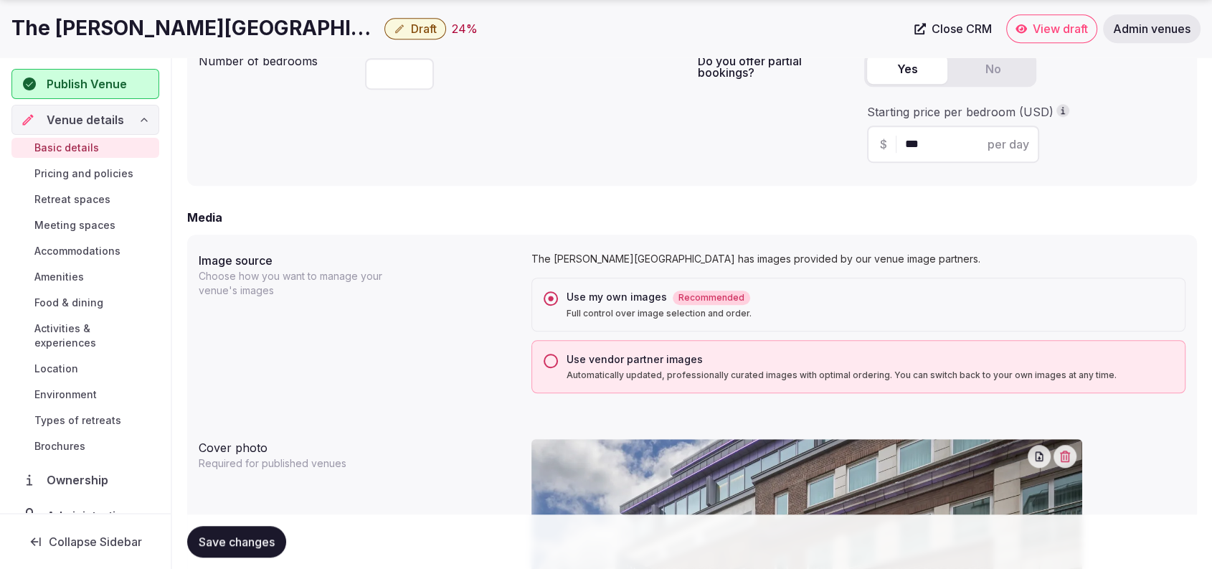
scroll to position [1486, 0]
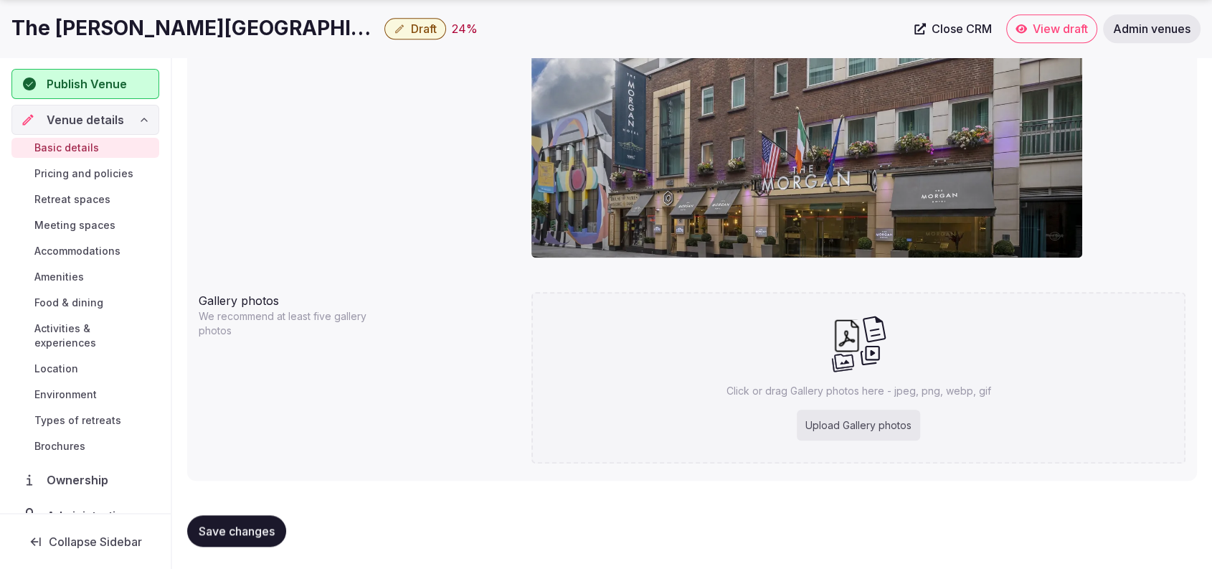
click at [532, 440] on div "Click or drag Gallery photos here - jpeg, png, webp, gif Upload Gallery photos" at bounding box center [858, 377] width 654 height 171
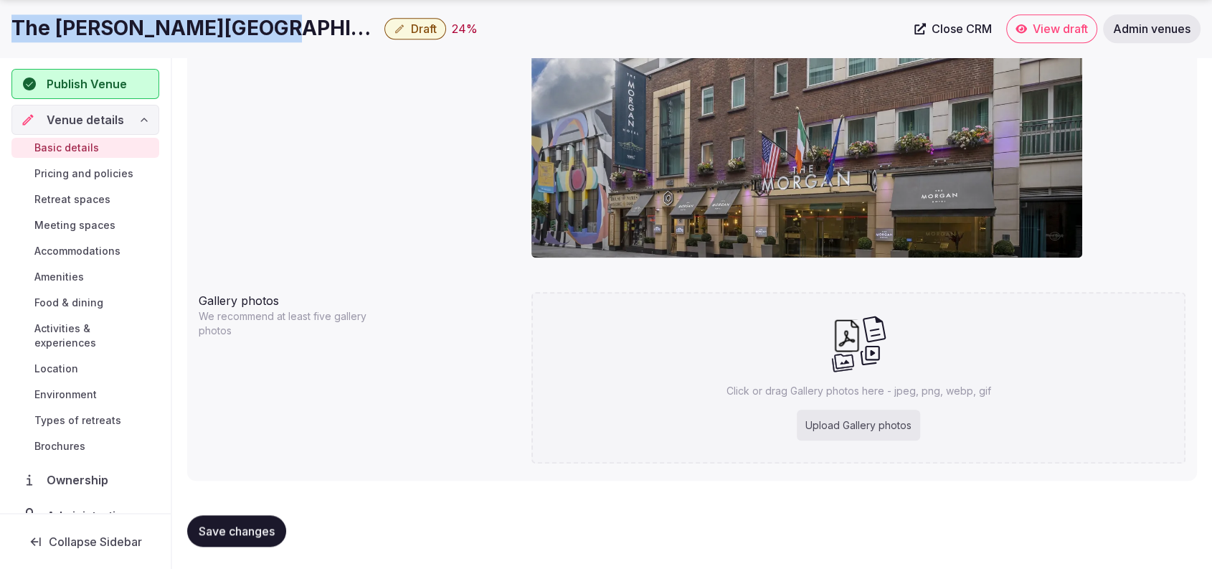
drag, startPoint x: 252, startPoint y: 24, endPoint x: 16, endPoint y: 27, distance: 236.7
click at [16, 27] on h1 "The [PERSON_NAME][GEOGRAPHIC_DATA]" at bounding box center [194, 28] width 367 height 28
copy h1 "The [PERSON_NAME][GEOGRAPHIC_DATA]"
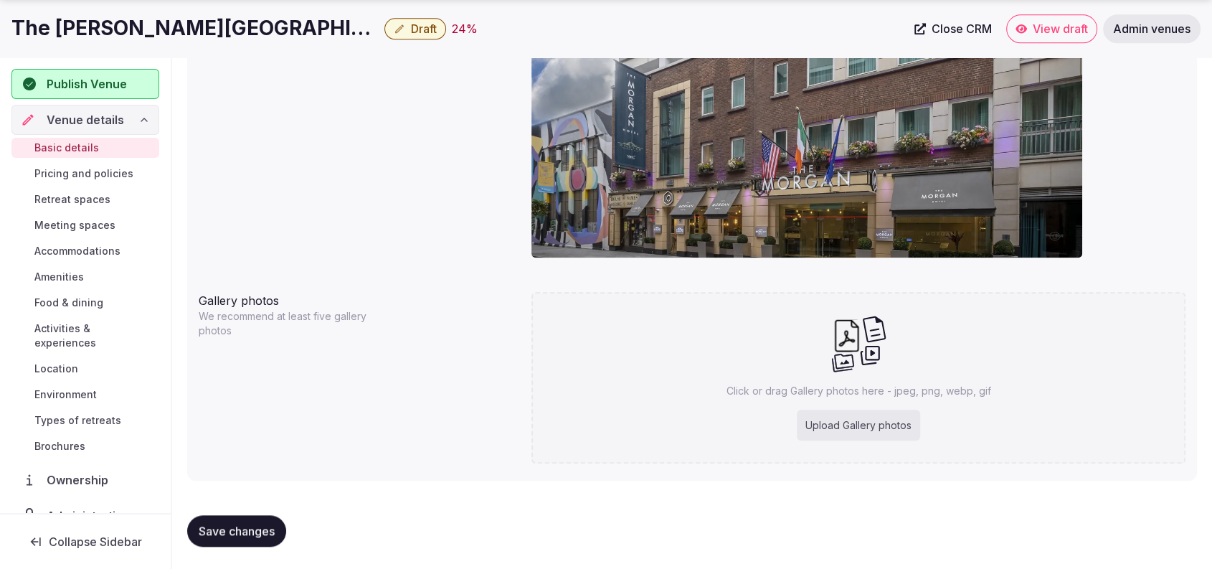
click at [881, 435] on div "Upload Gallery photos" at bounding box center [858, 426] width 123 height 32
type input "**********"
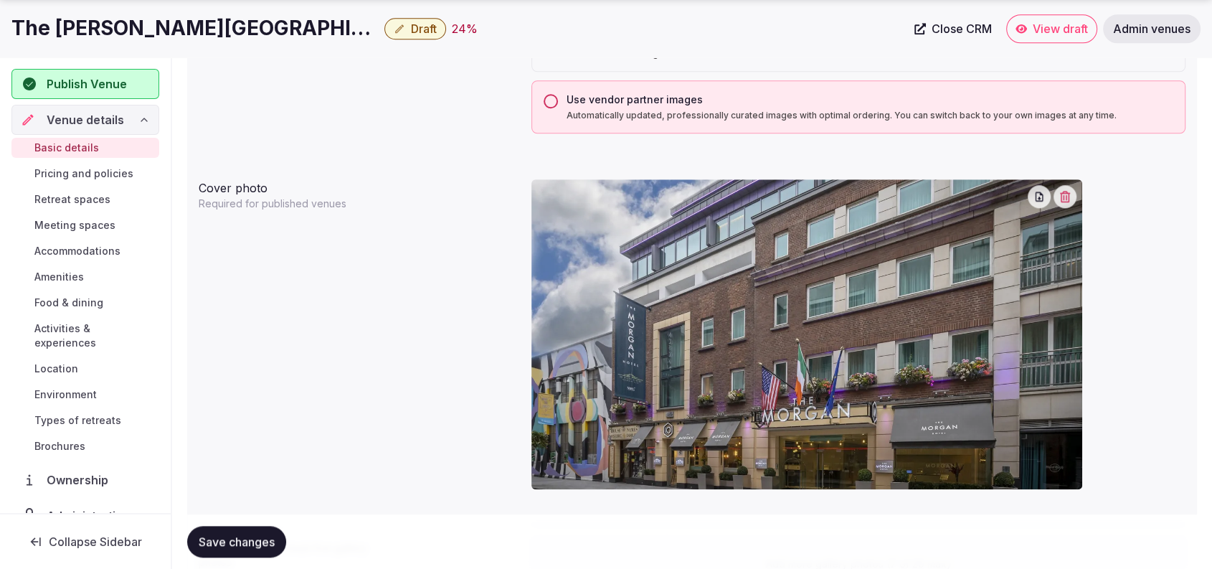
scroll to position [1751, 0]
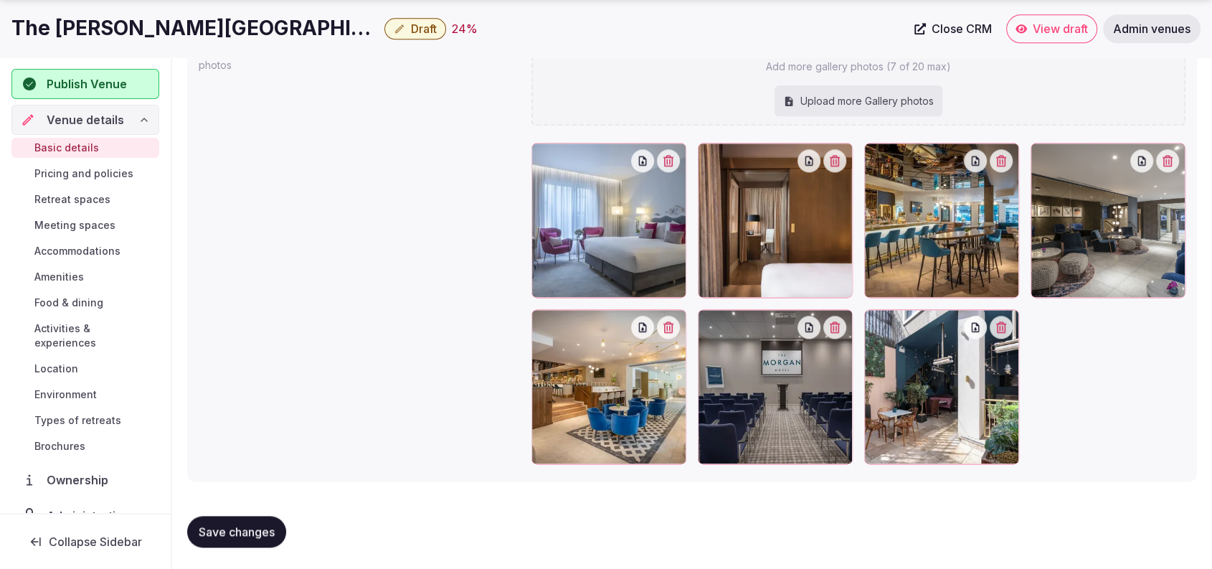
click at [861, 110] on div "Upload more Gallery photos" at bounding box center [859, 101] width 168 height 32
type input "**********"
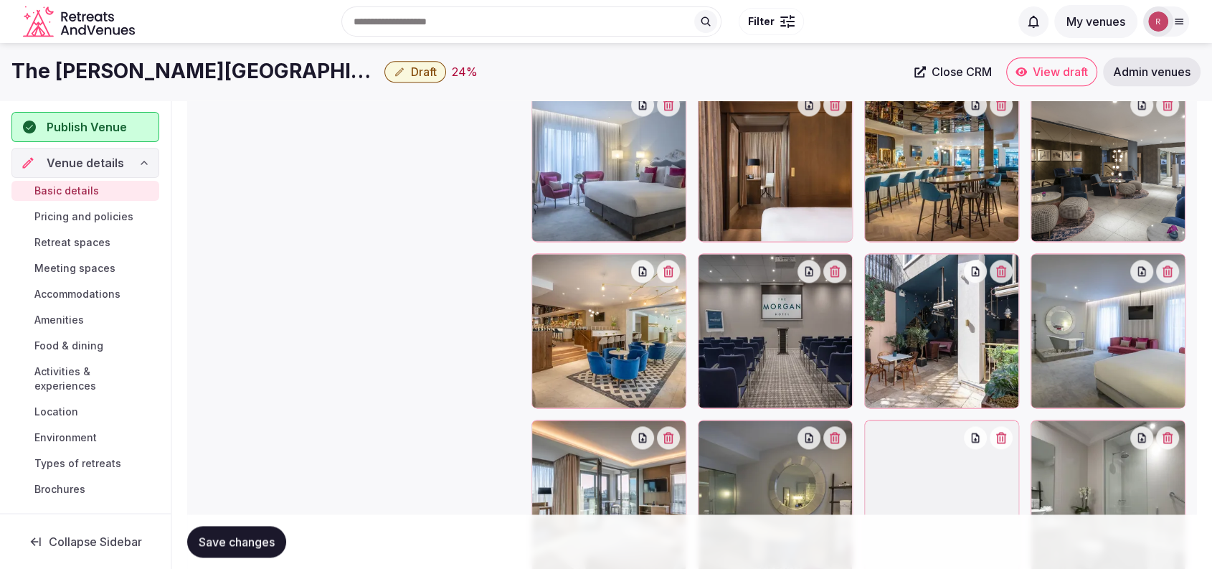
scroll to position [1710, 0]
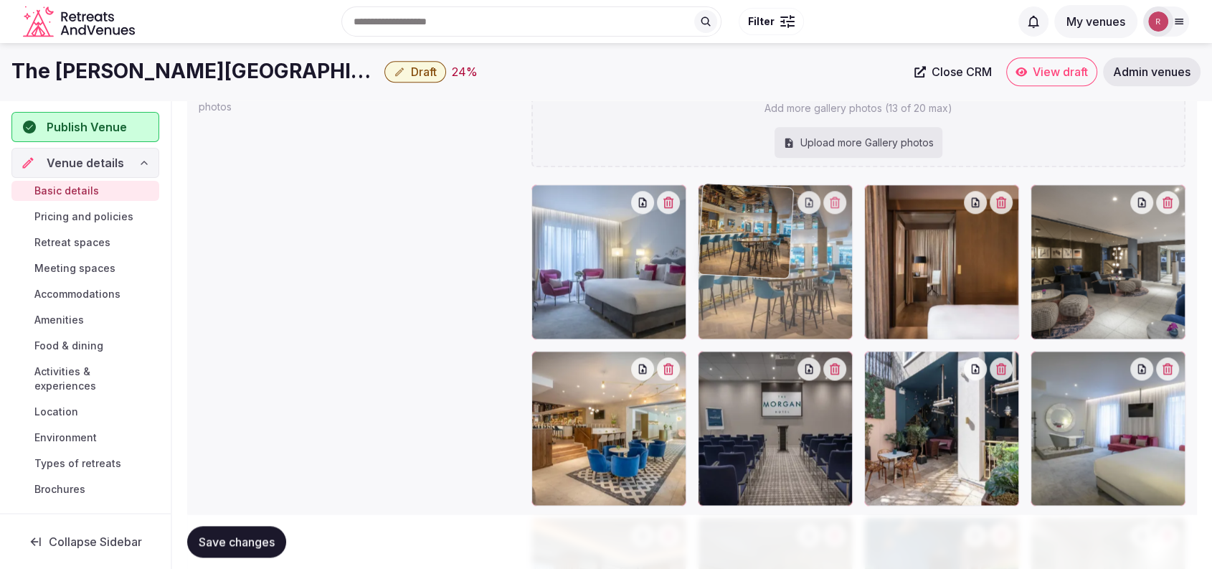
drag, startPoint x: 933, startPoint y: 257, endPoint x: 875, endPoint y: 274, distance: 60.6
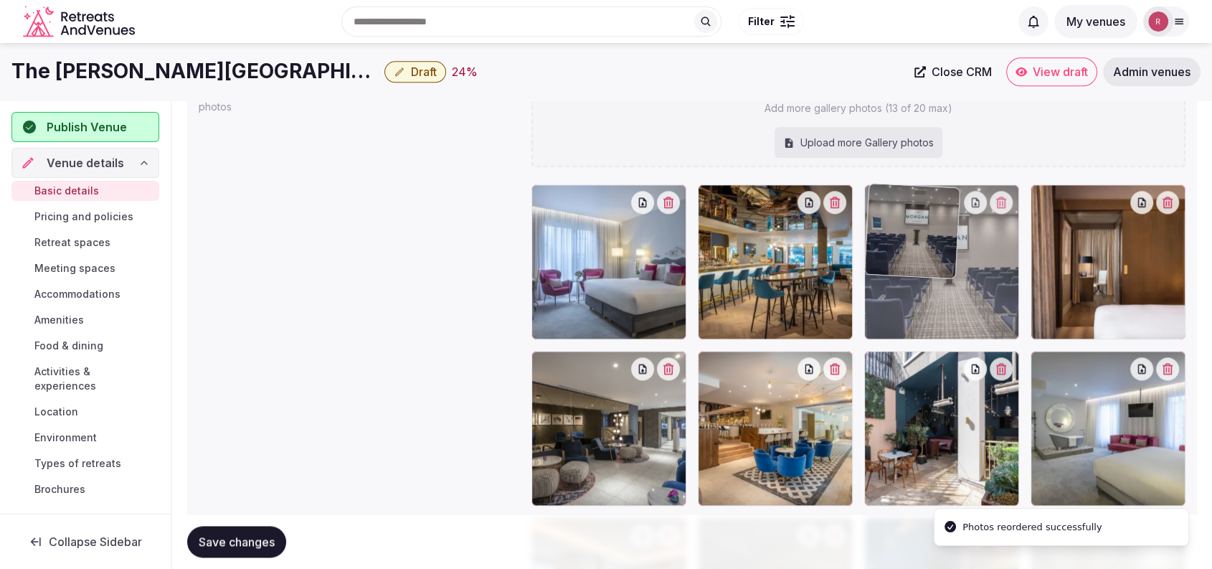
drag, startPoint x: 943, startPoint y: 379, endPoint x: 972, endPoint y: 346, distance: 43.7
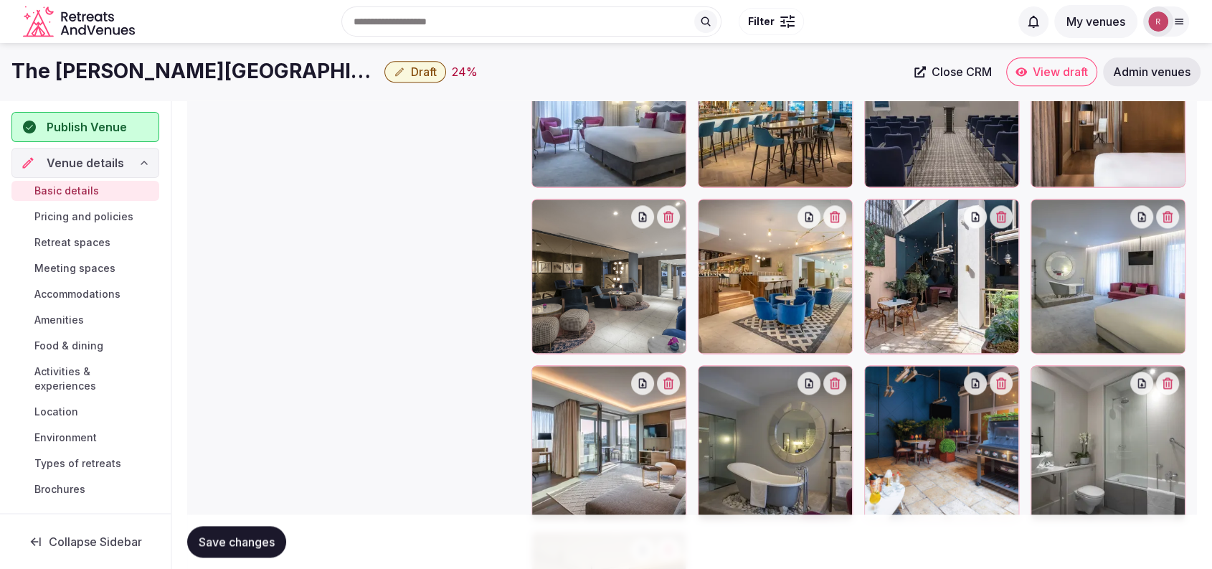
scroll to position [1849, 0]
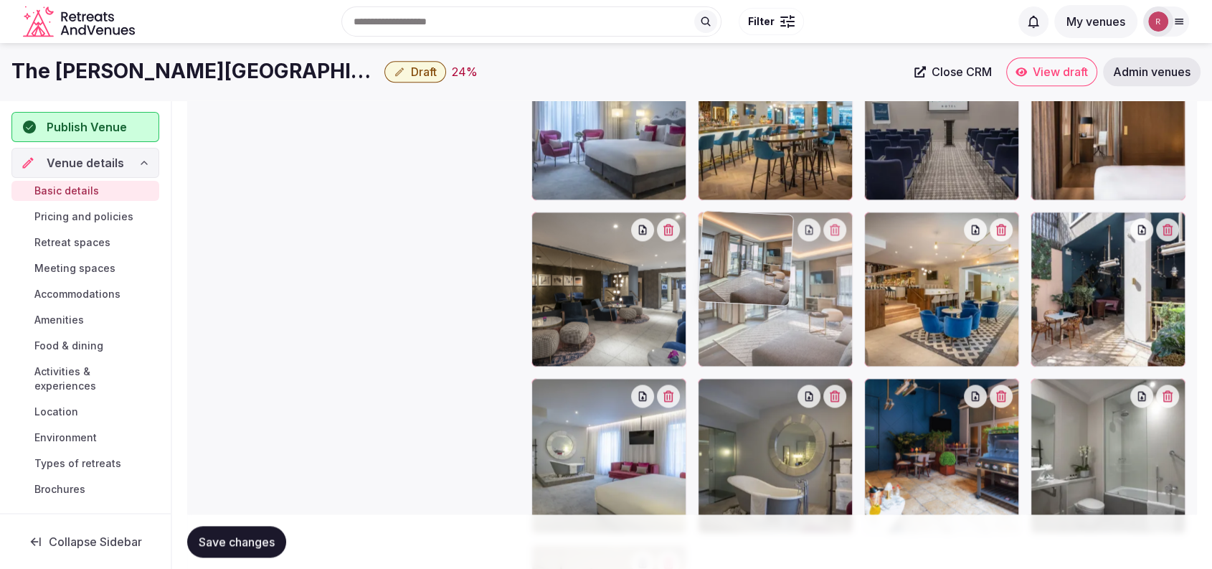
drag, startPoint x: 635, startPoint y: 469, endPoint x: 846, endPoint y: 326, distance: 255.2
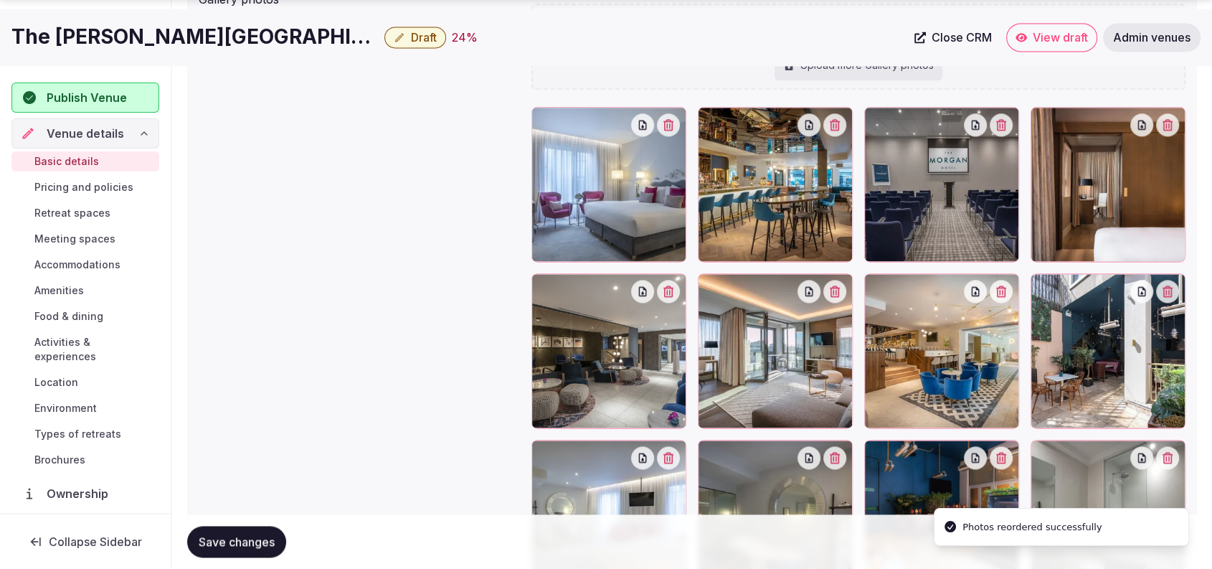
scroll to position [1794, 0]
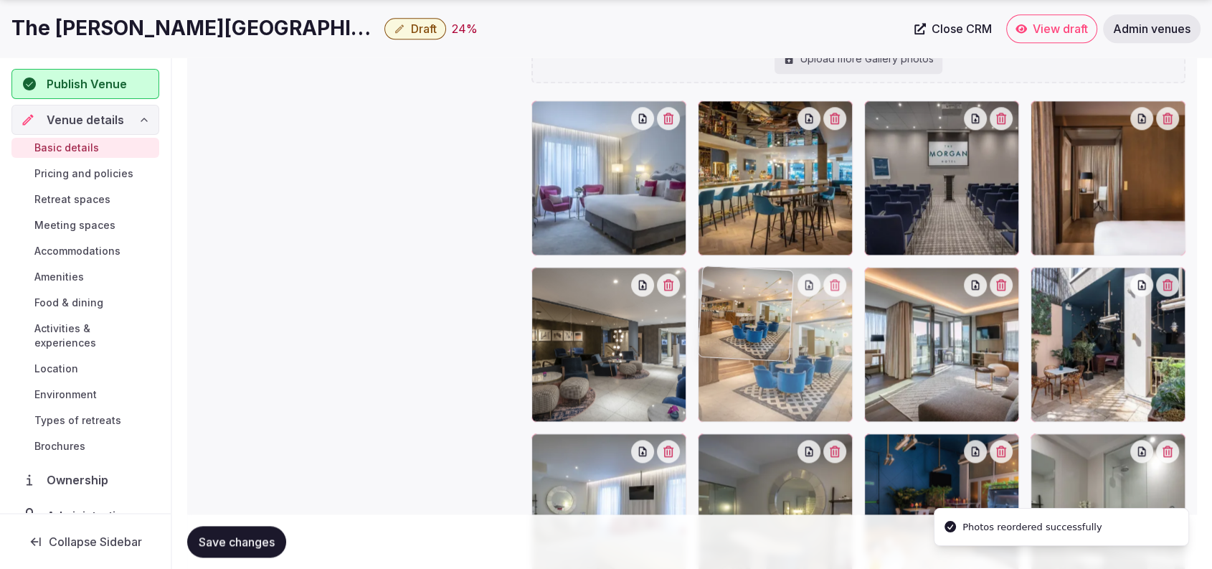
drag, startPoint x: 989, startPoint y: 364, endPoint x: 870, endPoint y: 377, distance: 119.8
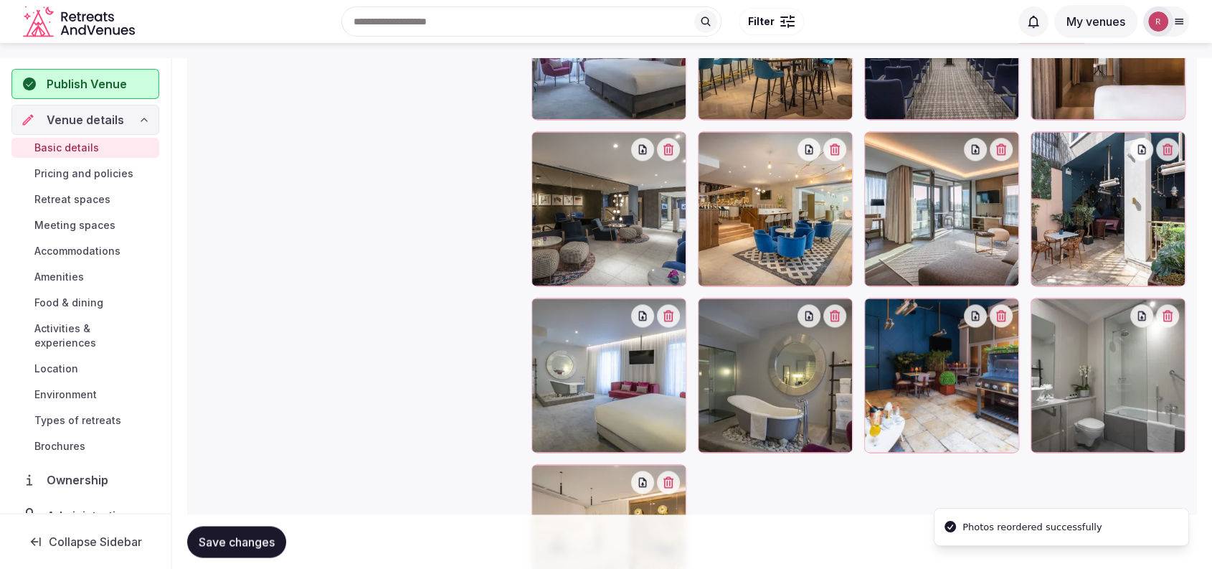
scroll to position [1898, 0]
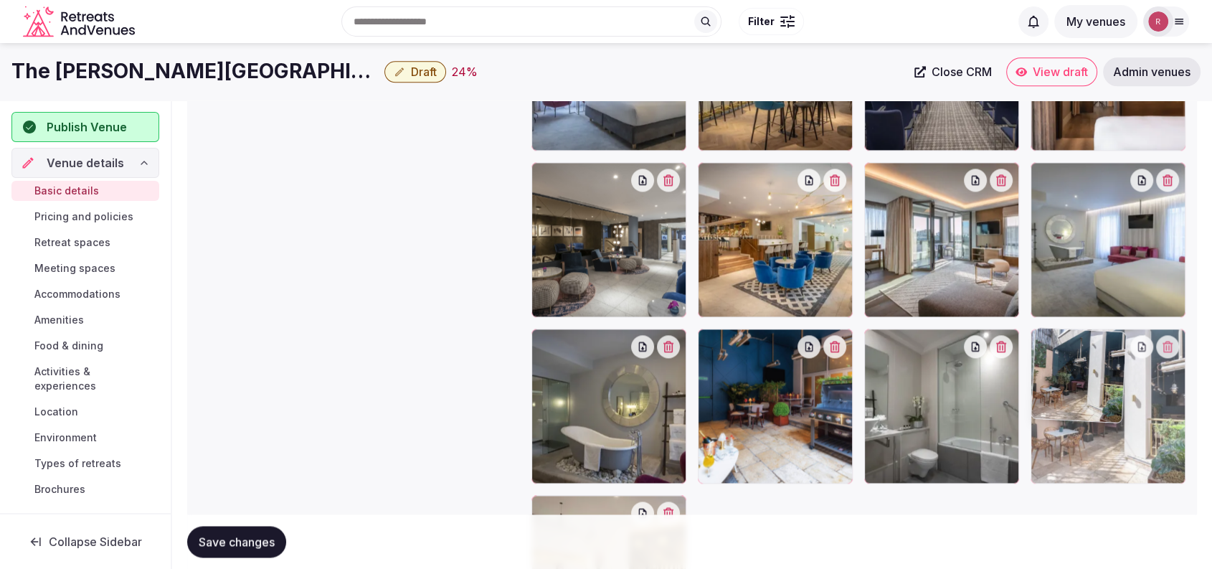
drag, startPoint x: 1117, startPoint y: 270, endPoint x: 1152, endPoint y: 435, distance: 168.7
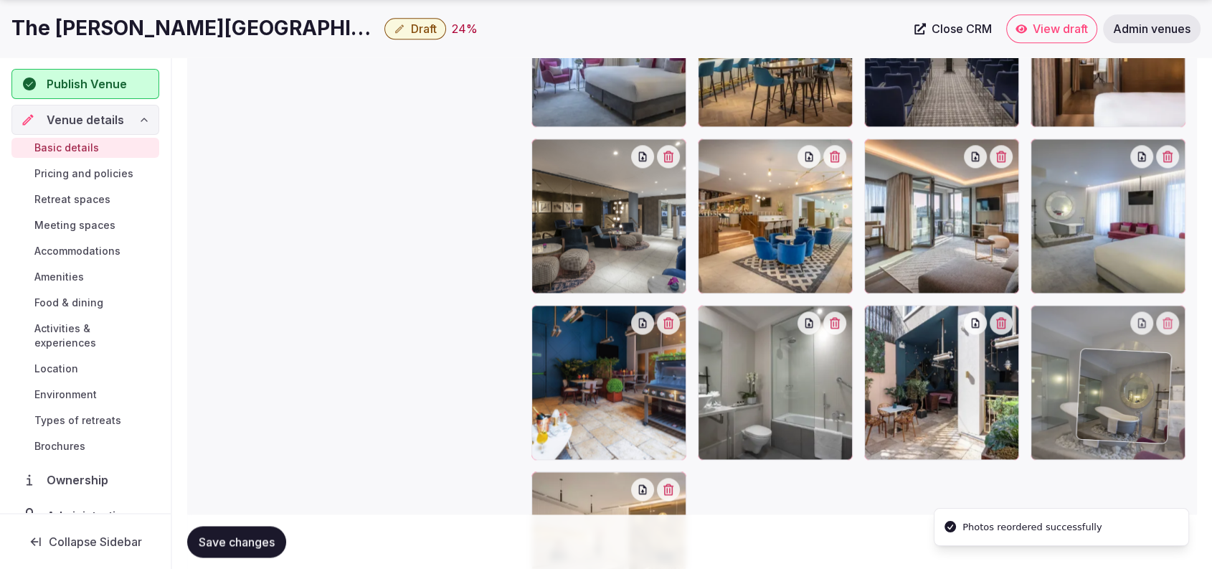
scroll to position [1926, 0]
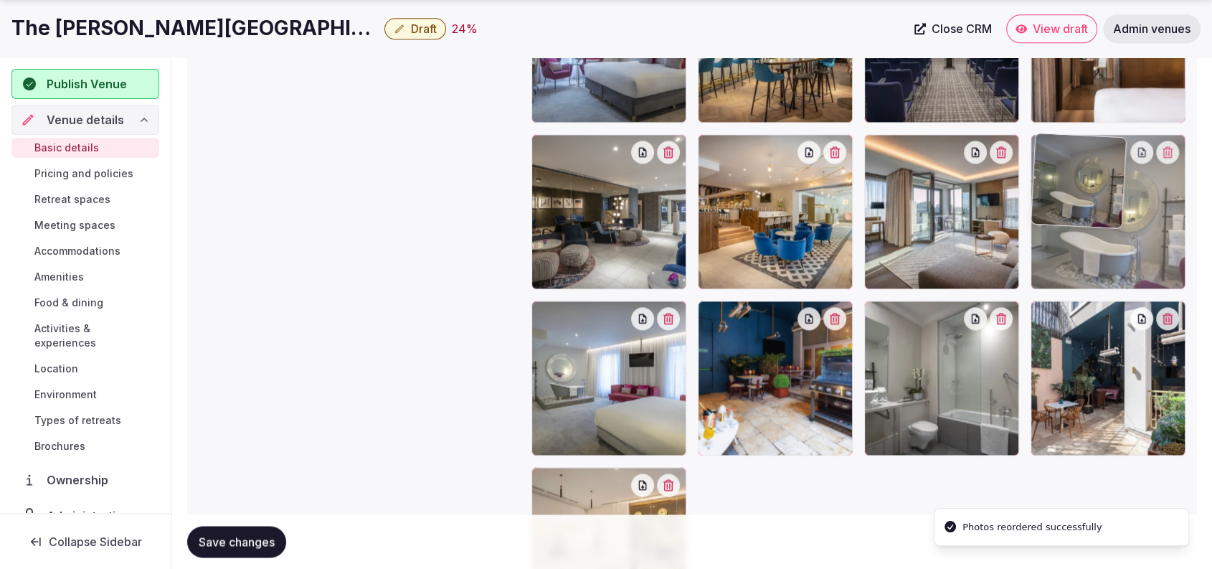
drag, startPoint x: 597, startPoint y: 417, endPoint x: 1180, endPoint y: 261, distance: 603.7
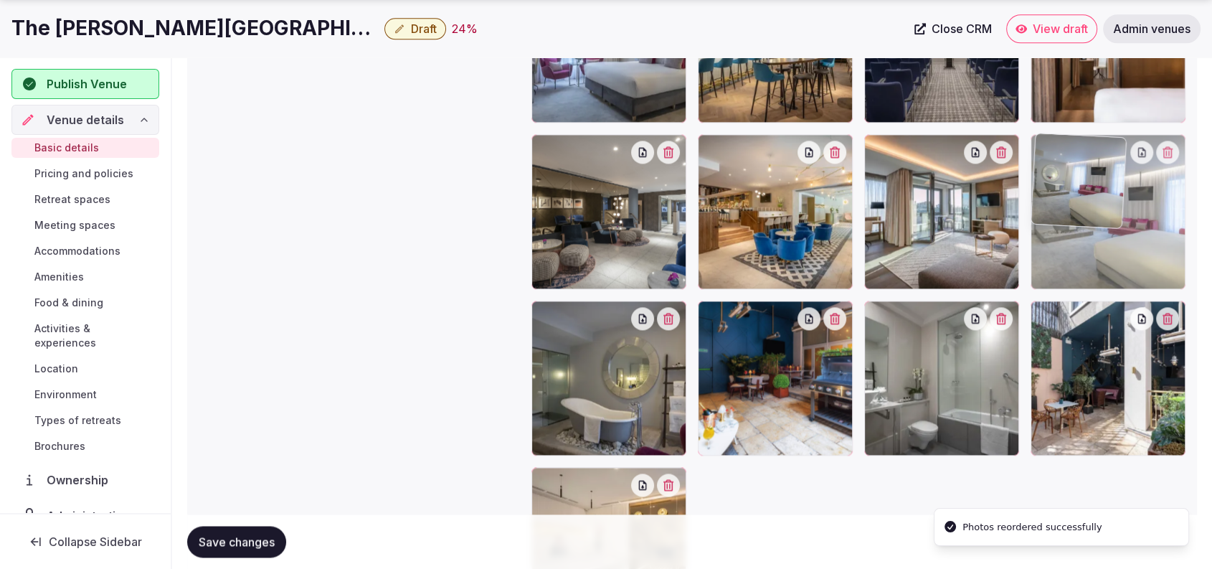
drag, startPoint x: 630, startPoint y: 395, endPoint x: 1198, endPoint y: 298, distance: 576.2
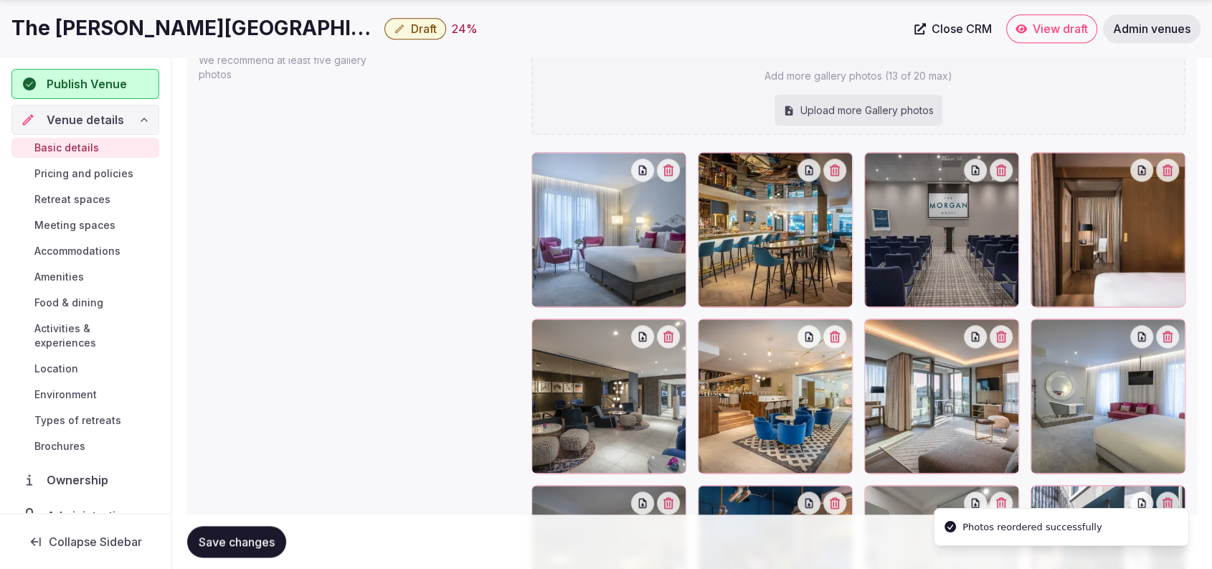
scroll to position [1814, 0]
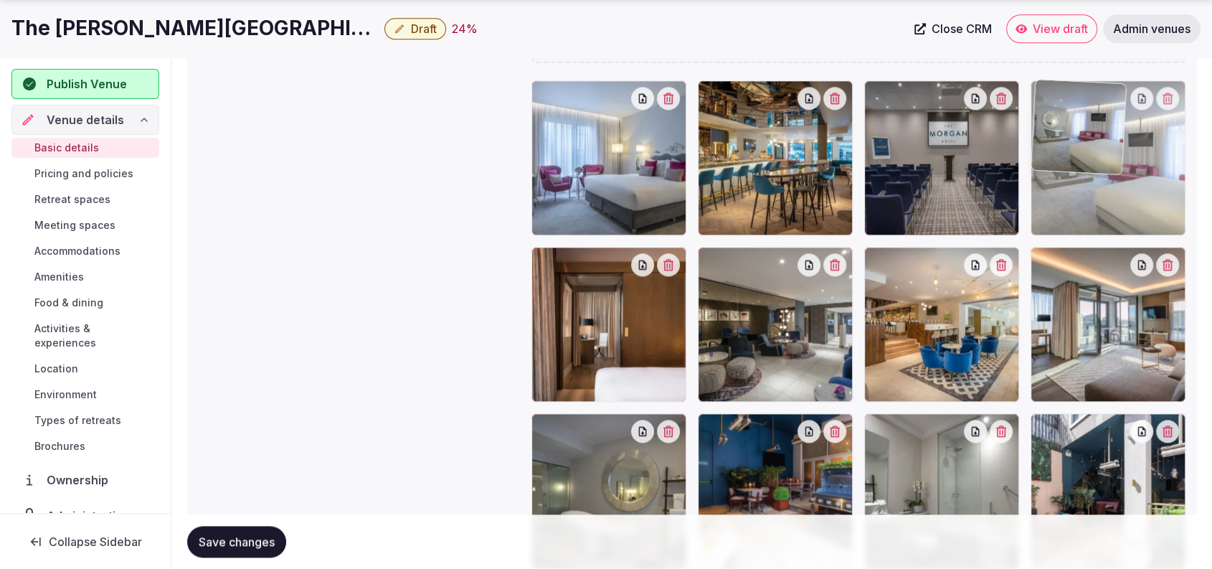
drag, startPoint x: 1115, startPoint y: 343, endPoint x: 1137, endPoint y: 232, distance: 112.7
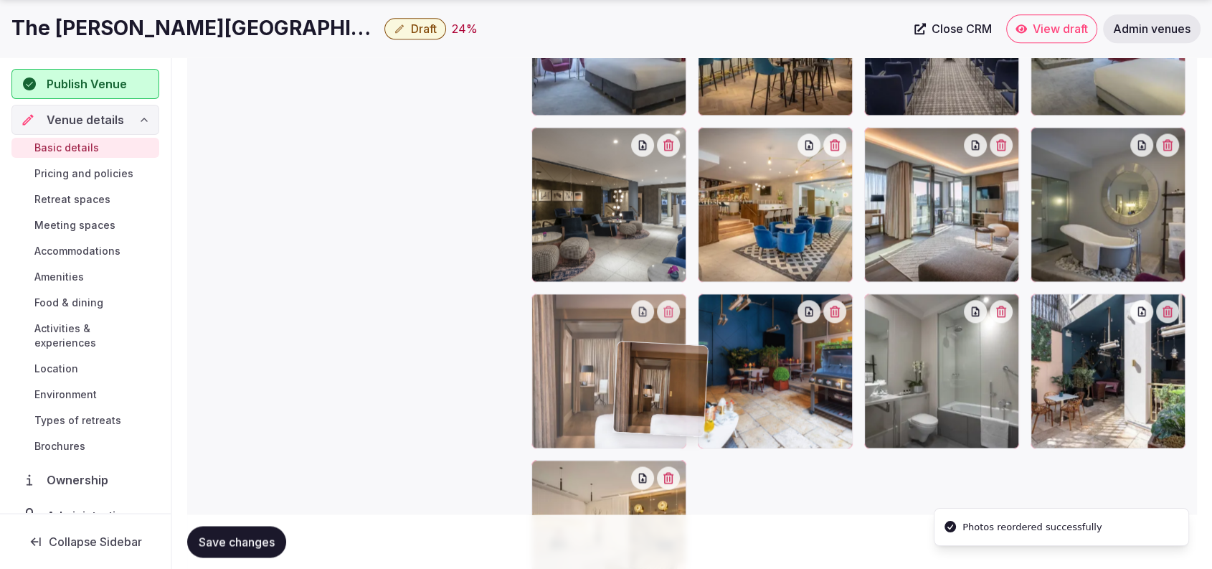
scroll to position [1989, 0]
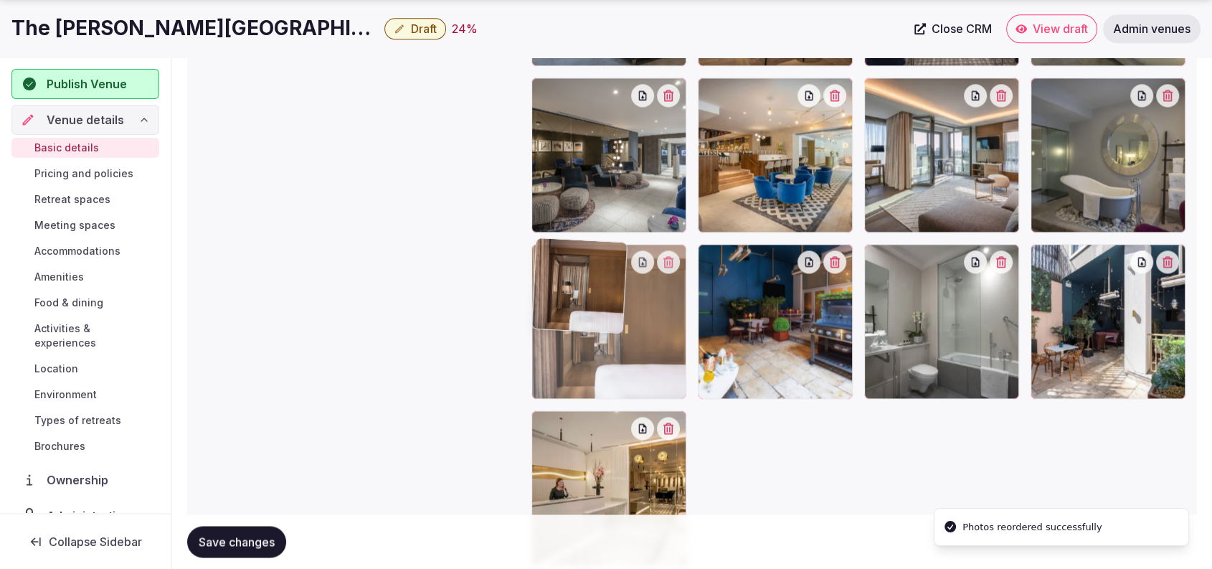
drag, startPoint x: 602, startPoint y: 384, endPoint x: 686, endPoint y: 482, distance: 128.2
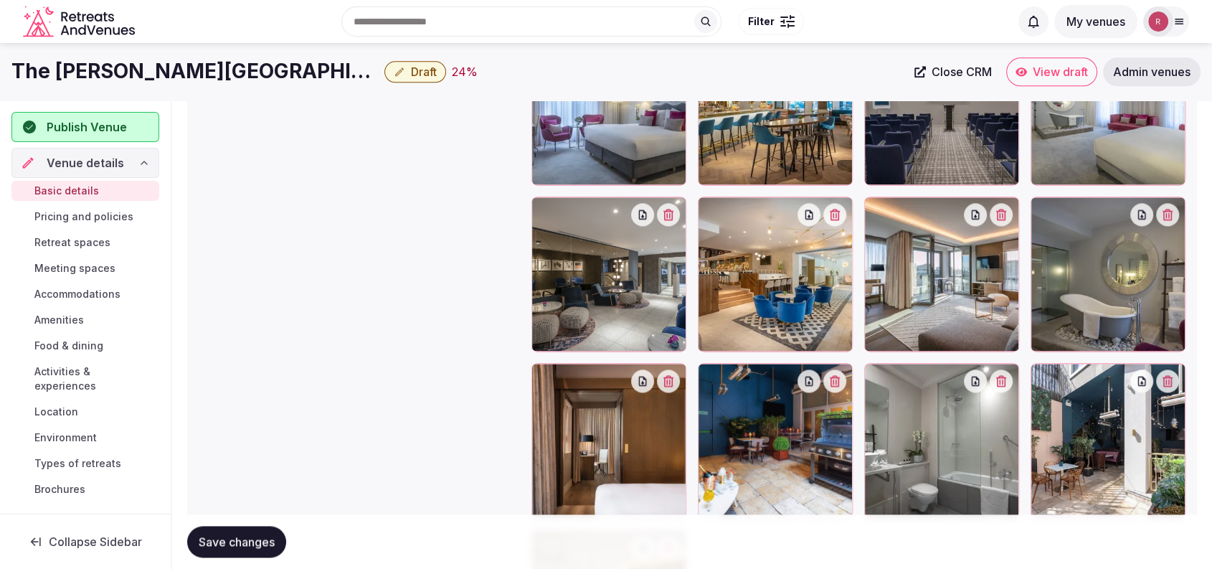
scroll to position [1802, 0]
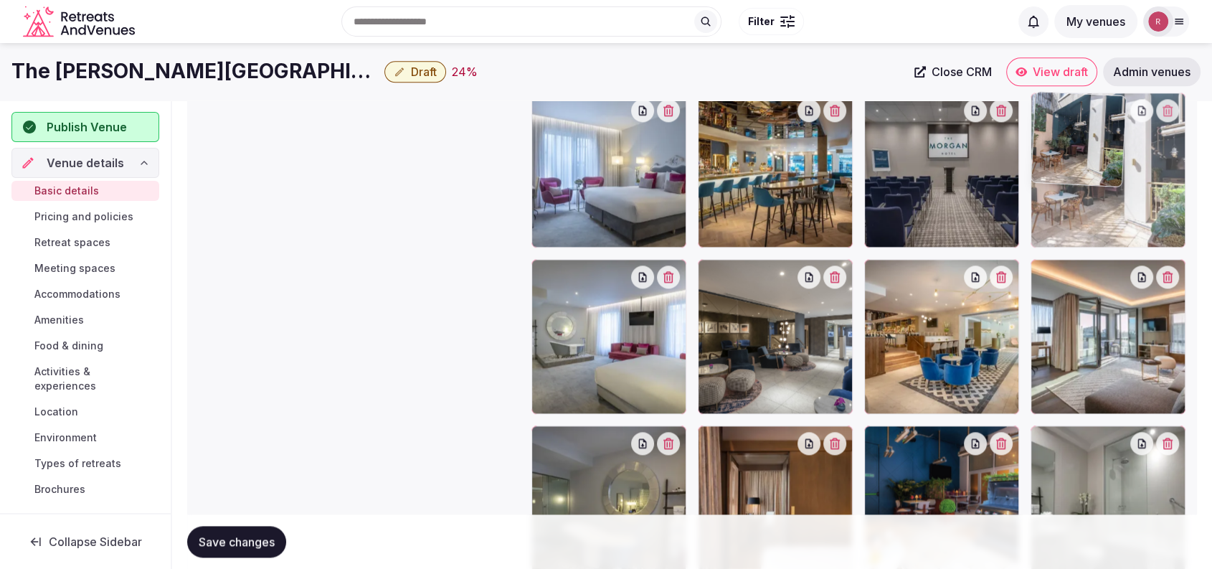
drag, startPoint x: 1163, startPoint y: 412, endPoint x: 1177, endPoint y: 197, distance: 215.6
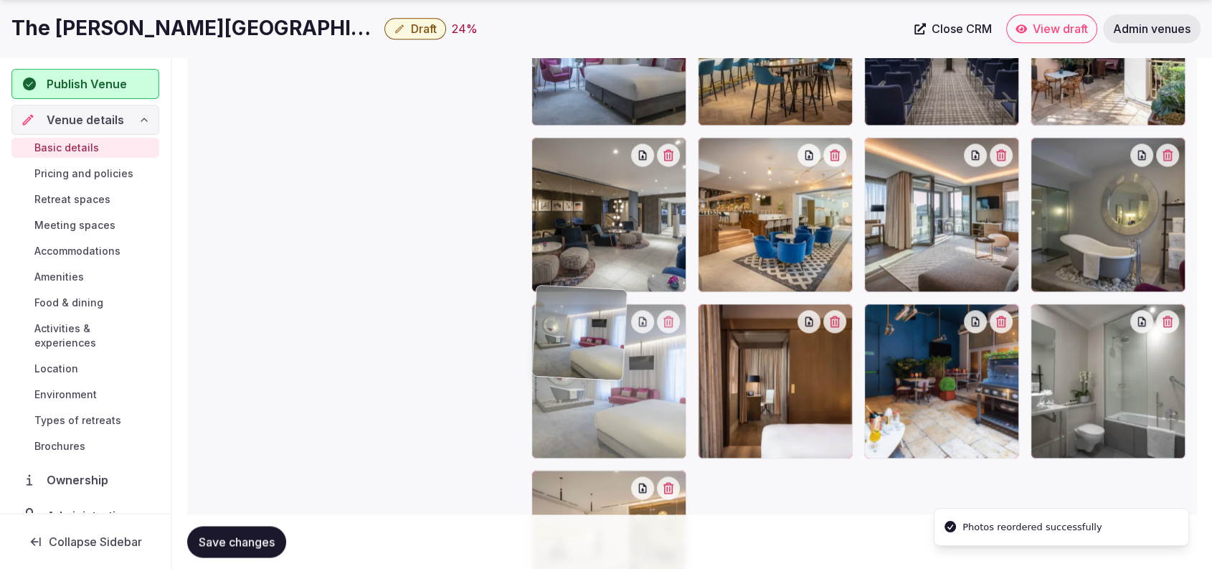
drag, startPoint x: 625, startPoint y: 384, endPoint x: 658, endPoint y: 470, distance: 92.8
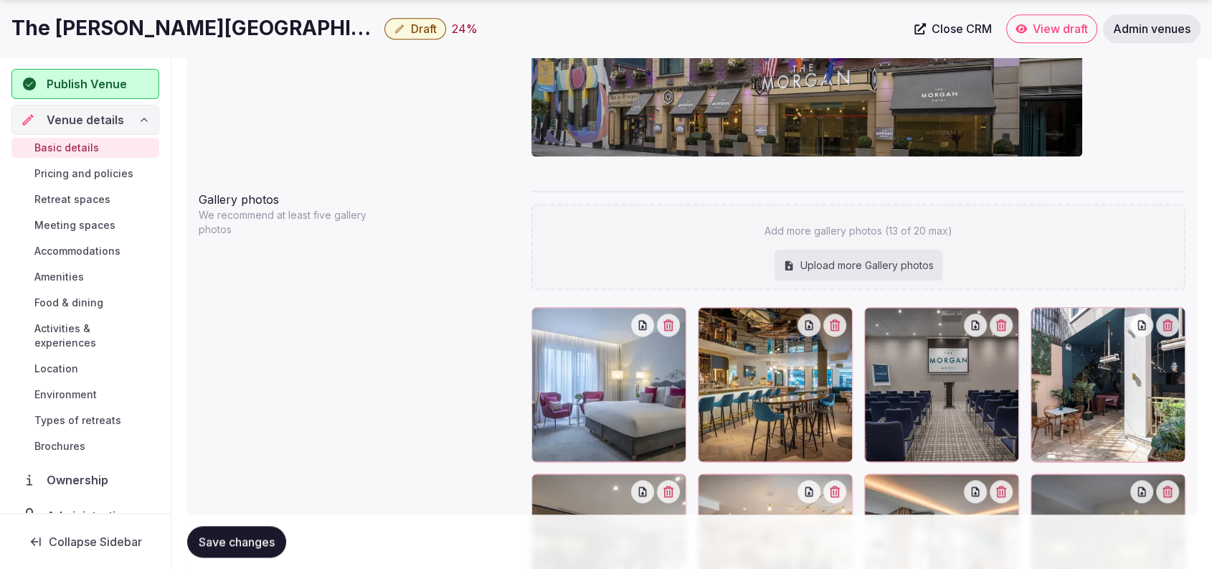
scroll to position [2084, 0]
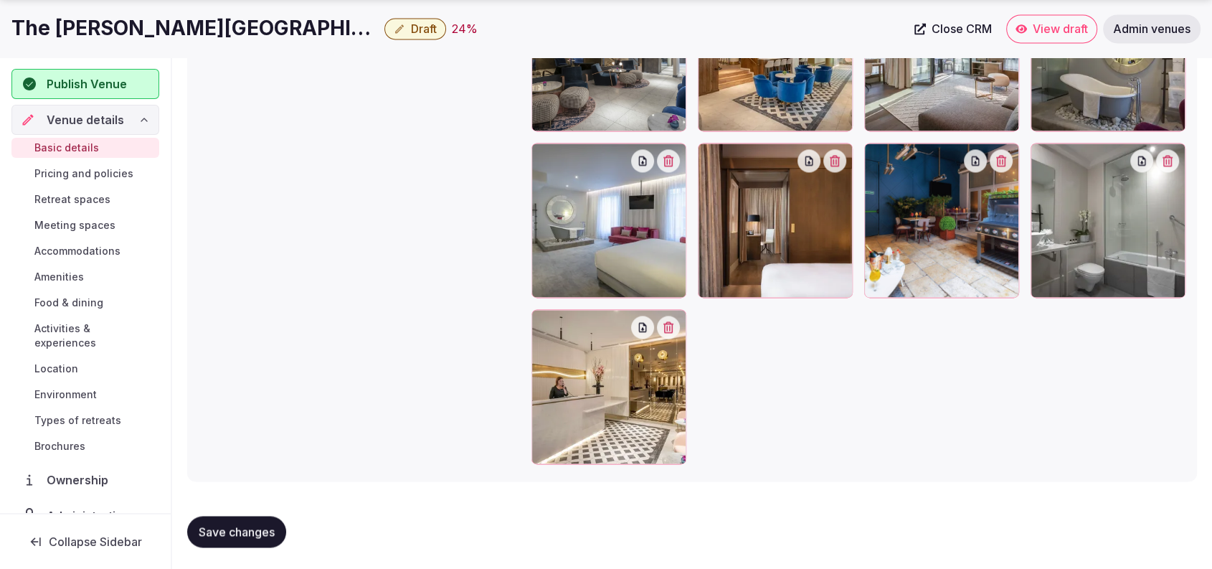
click at [93, 201] on span "Retreat spaces" at bounding box center [72, 199] width 76 height 14
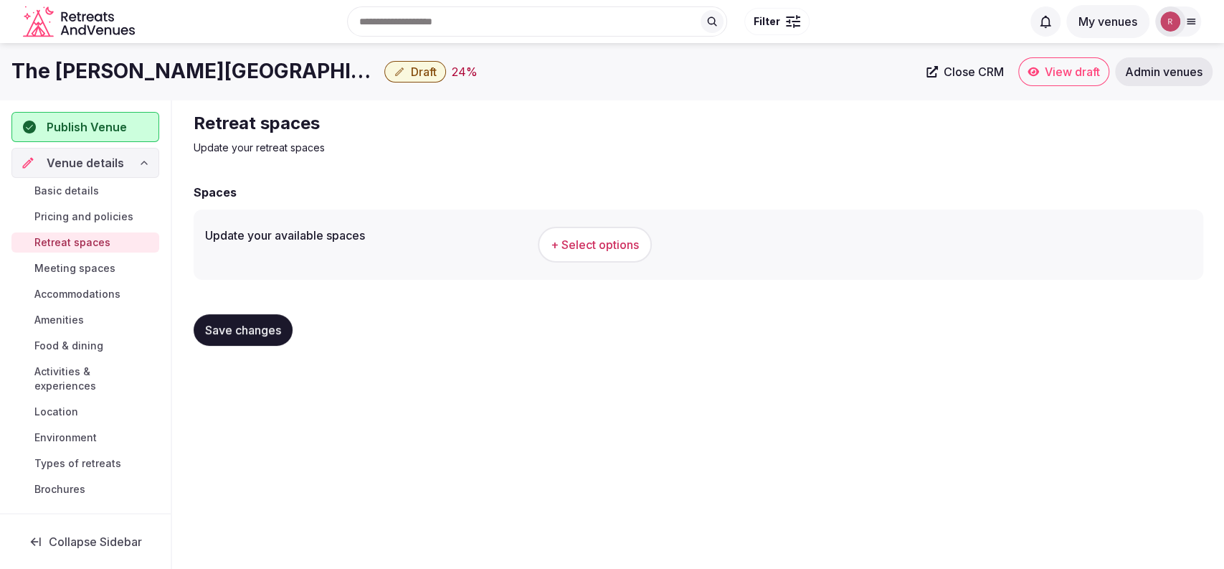
click at [551, 233] on button "+ Select options" at bounding box center [595, 245] width 114 height 36
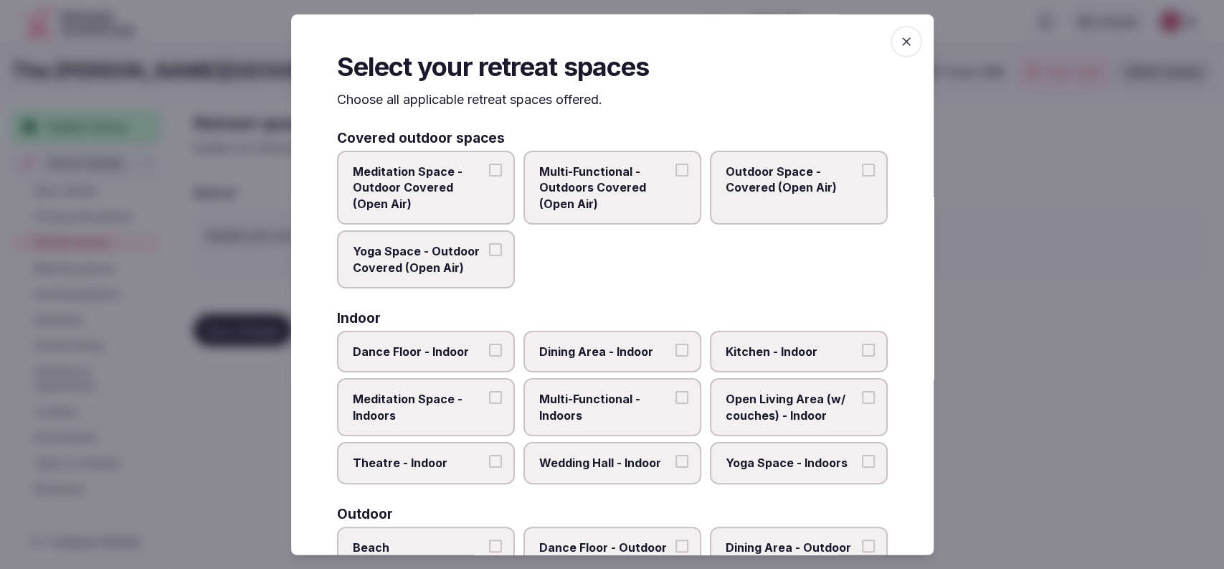
click at [620, 345] on span "Dining Area - Indoor" at bounding box center [605, 352] width 132 height 16
click at [676, 345] on button "Dining Area - Indoor" at bounding box center [682, 350] width 13 height 13
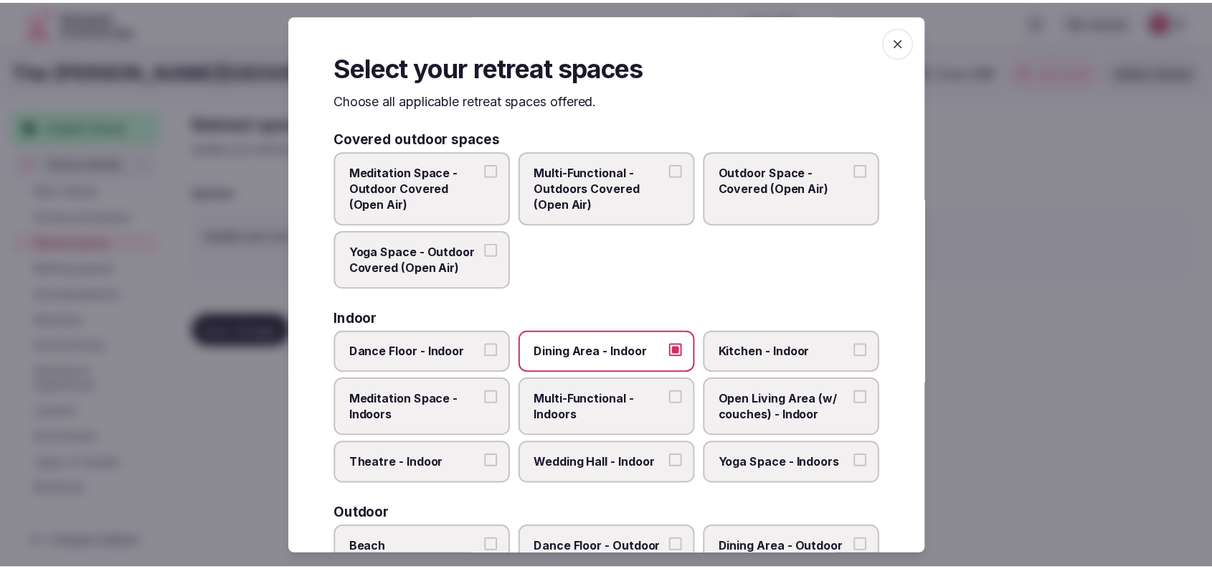
scroll to position [609, 0]
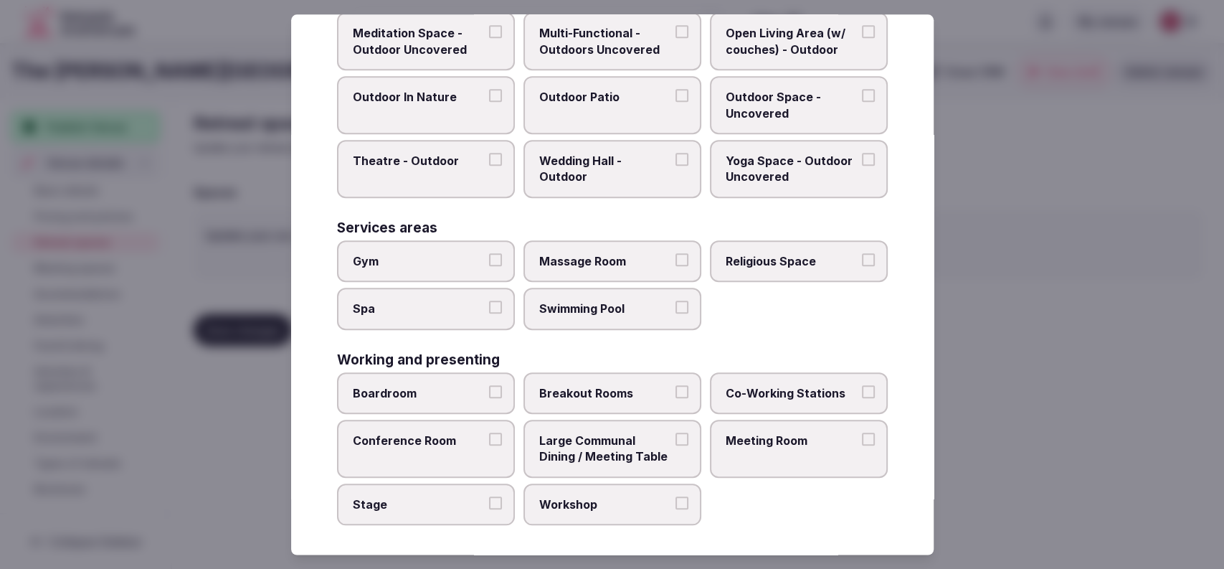
click at [746, 444] on label "Meeting Room" at bounding box center [799, 449] width 178 height 58
click at [862, 444] on button "Meeting Room" at bounding box center [868, 438] width 13 height 13
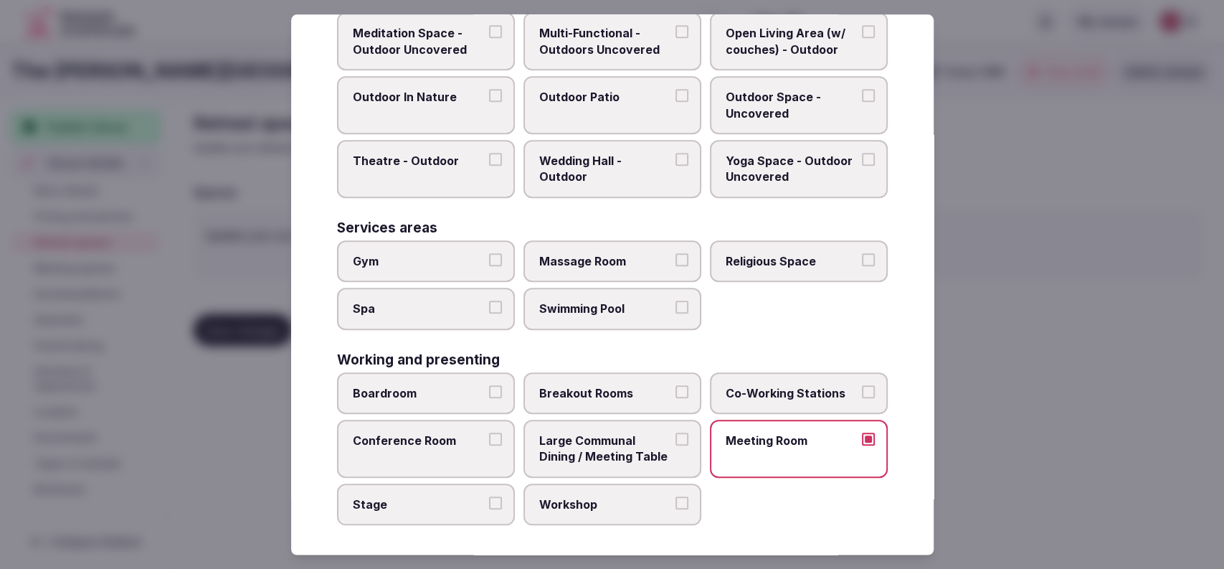
click at [453, 397] on label "Boardroom" at bounding box center [426, 393] width 178 height 42
click at [489, 397] on button "Boardroom" at bounding box center [495, 391] width 13 height 13
click at [452, 432] on span "Conference Room" at bounding box center [419, 440] width 132 height 16
click at [489, 432] on button "Conference Room" at bounding box center [495, 438] width 13 height 13
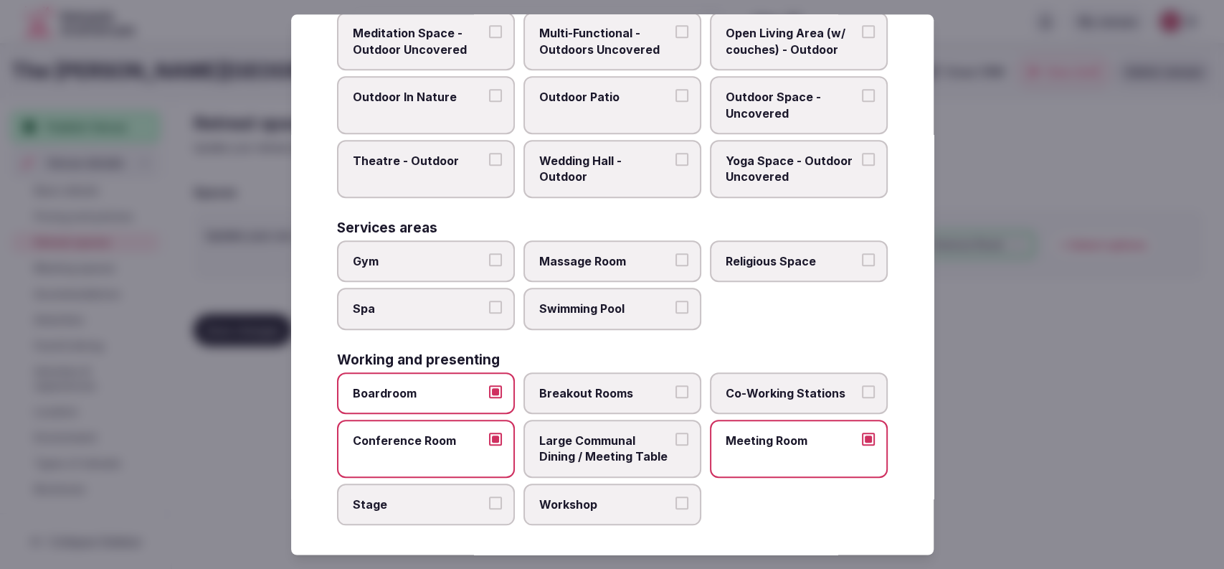
click at [1022, 354] on div at bounding box center [612, 284] width 1224 height 569
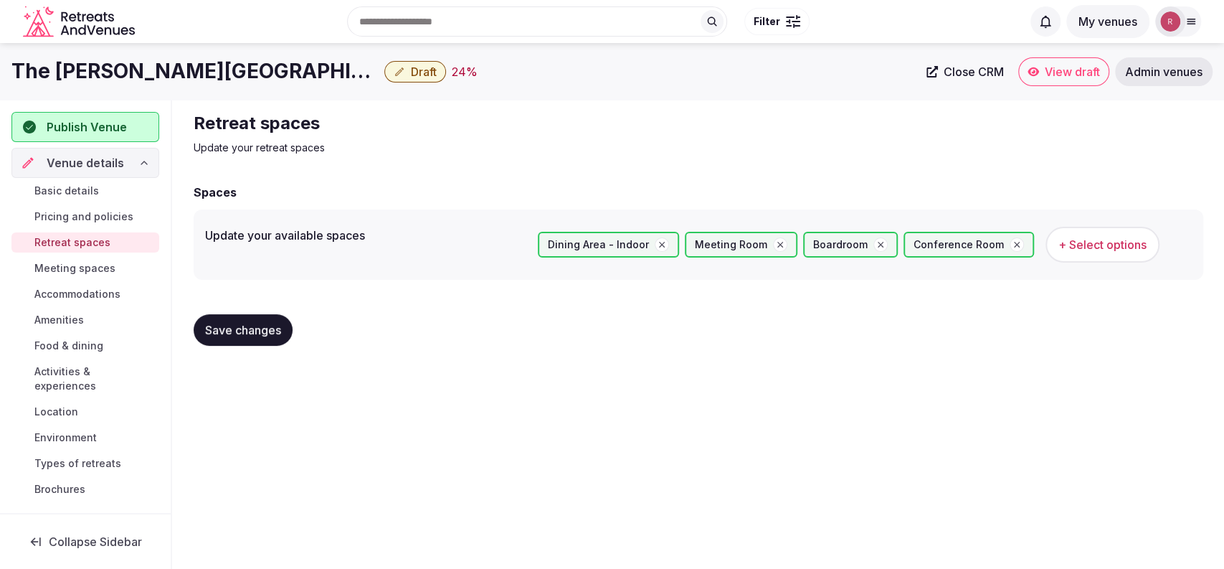
click at [258, 334] on span "Save changes" at bounding box center [243, 330] width 76 height 14
click at [54, 268] on span "Meeting spaces" at bounding box center [74, 268] width 81 height 14
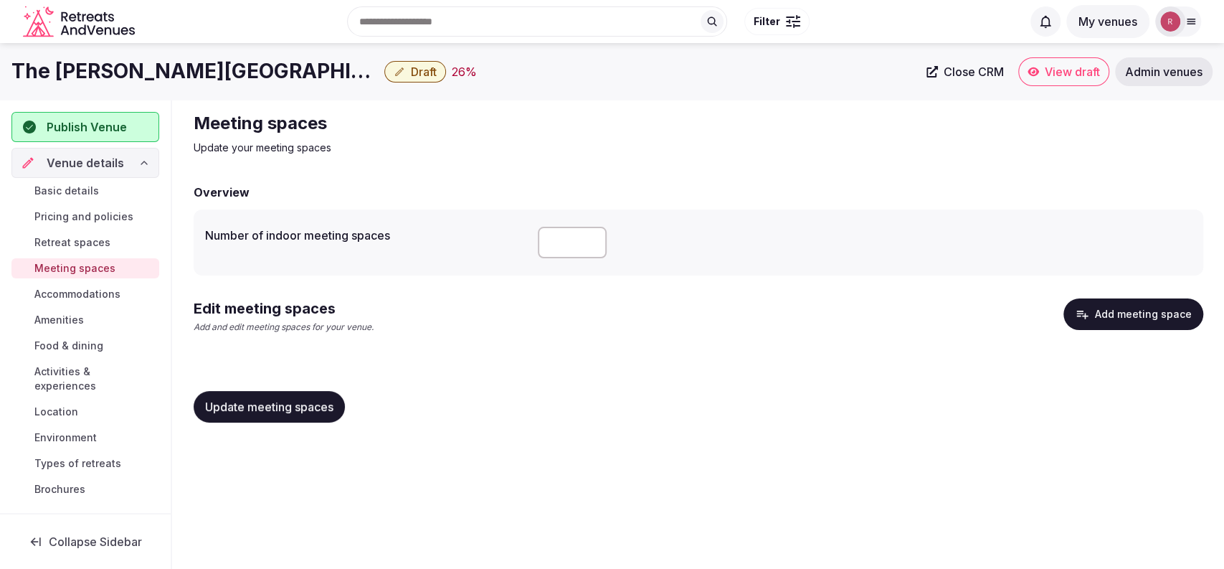
click at [85, 194] on span "Basic details" at bounding box center [66, 191] width 65 height 14
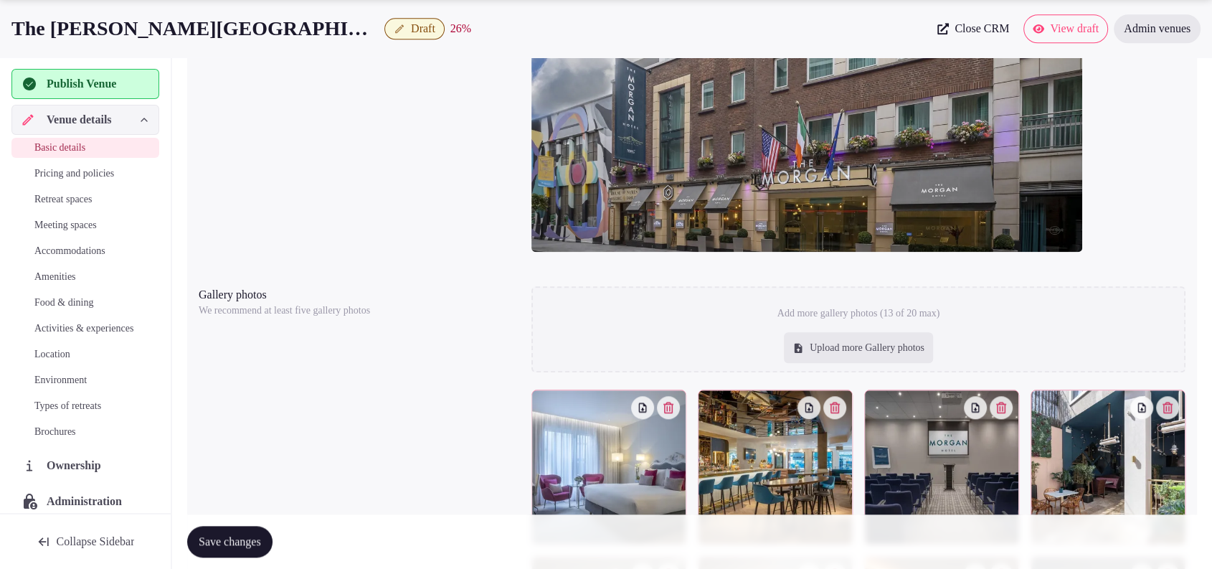
scroll to position [1990, 0]
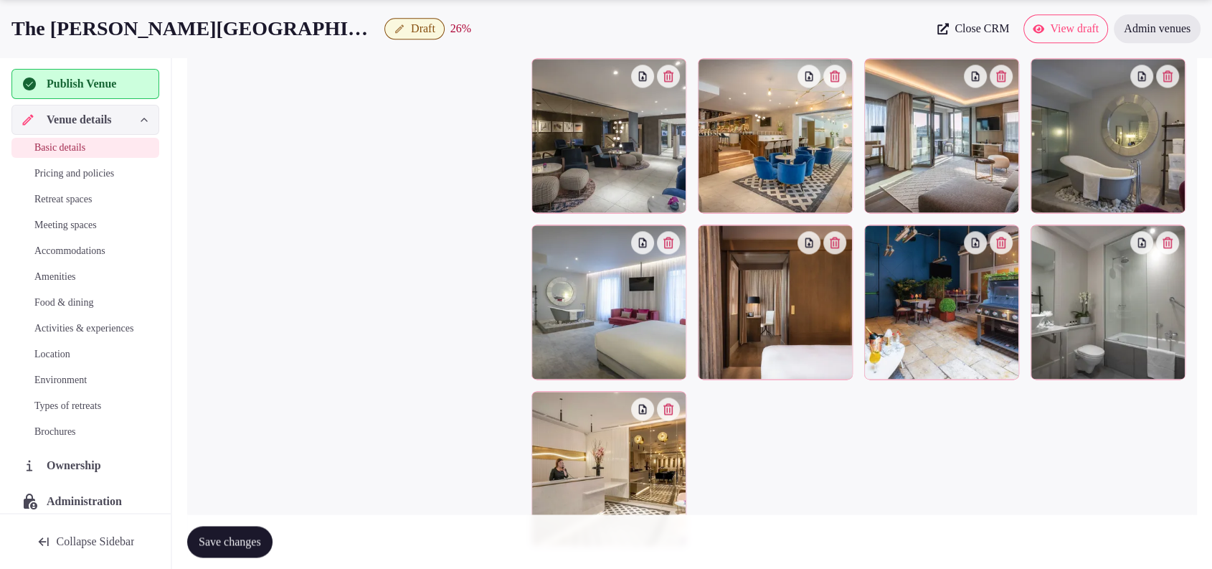
click at [83, 204] on span "Retreat spaces" at bounding box center [62, 199] width 57 height 14
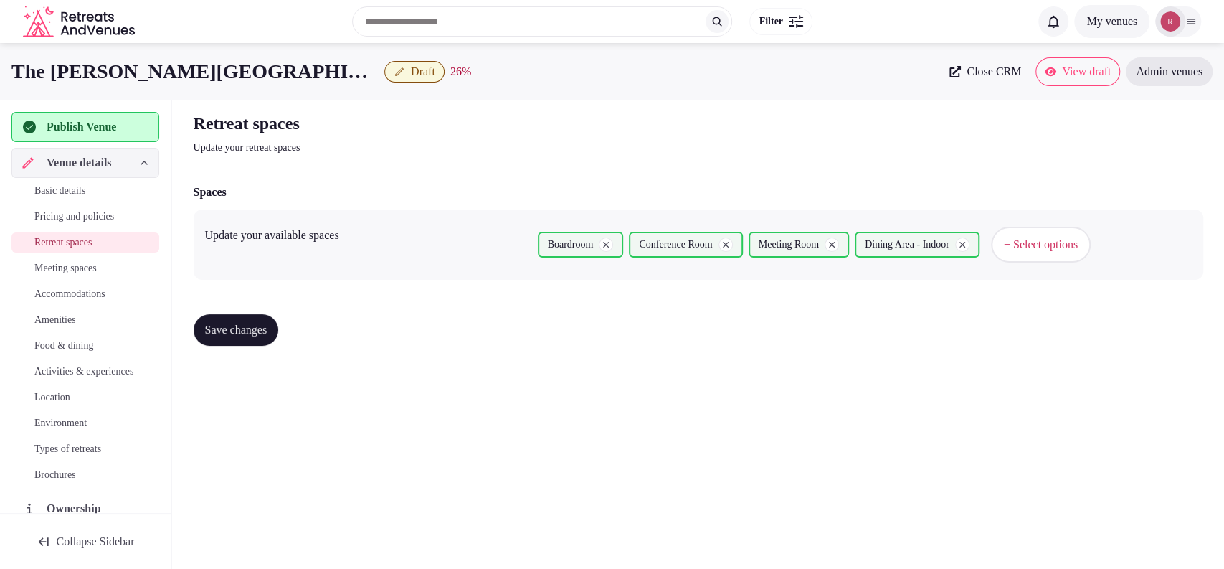
click at [85, 186] on span "Basic details" at bounding box center [59, 191] width 51 height 14
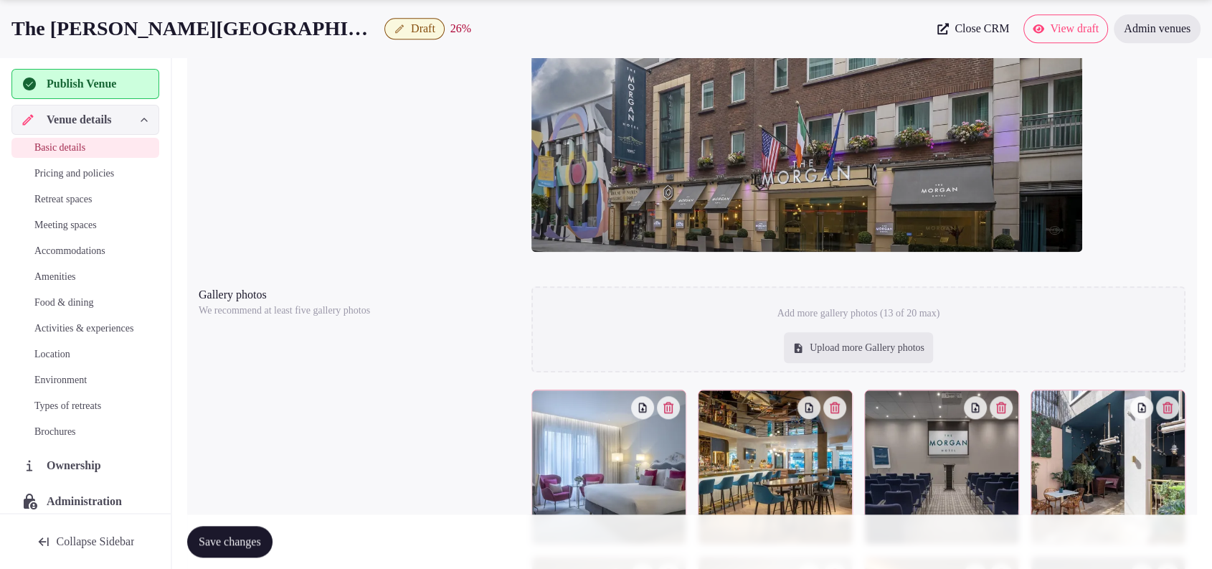
scroll to position [1990, 0]
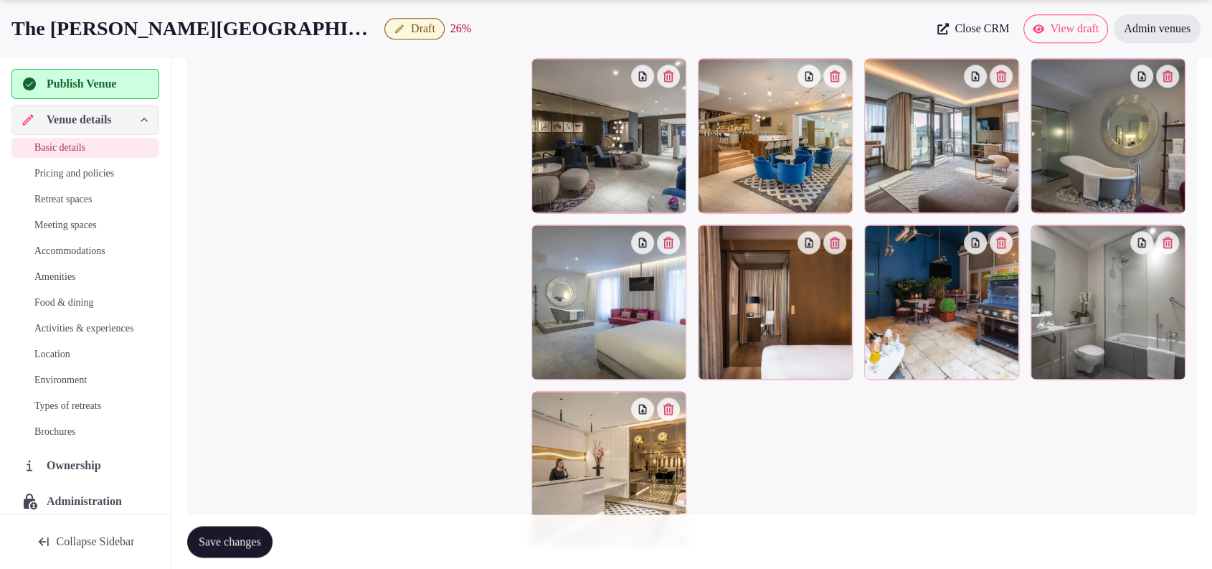
click at [80, 223] on span "Meeting spaces" at bounding box center [65, 225] width 62 height 14
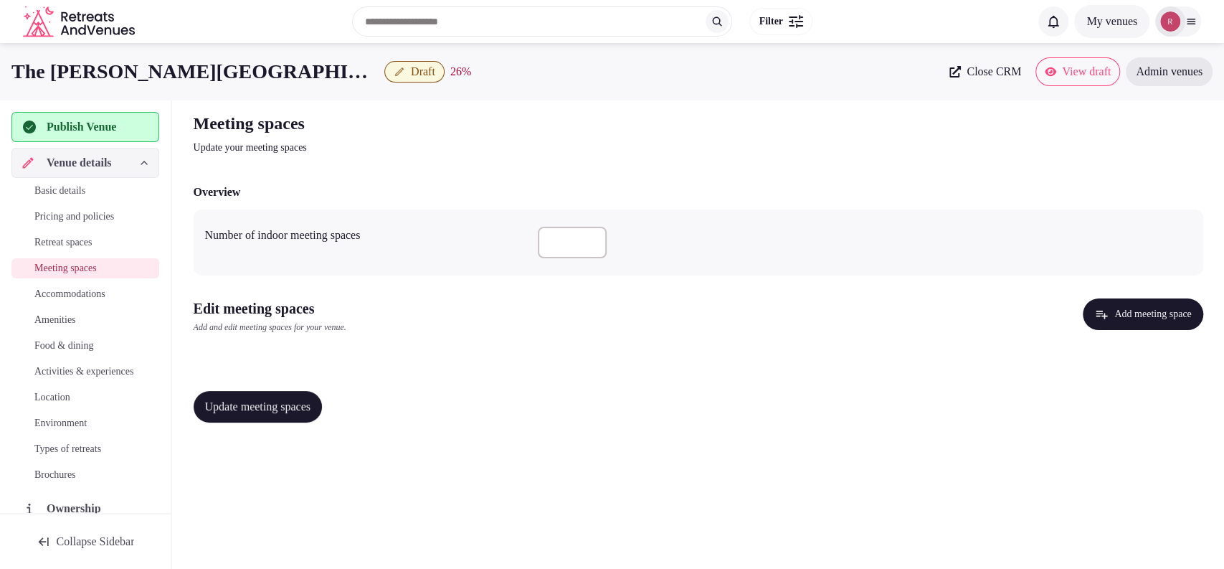
click at [1158, 316] on button "Add meeting space" at bounding box center [1143, 314] width 120 height 32
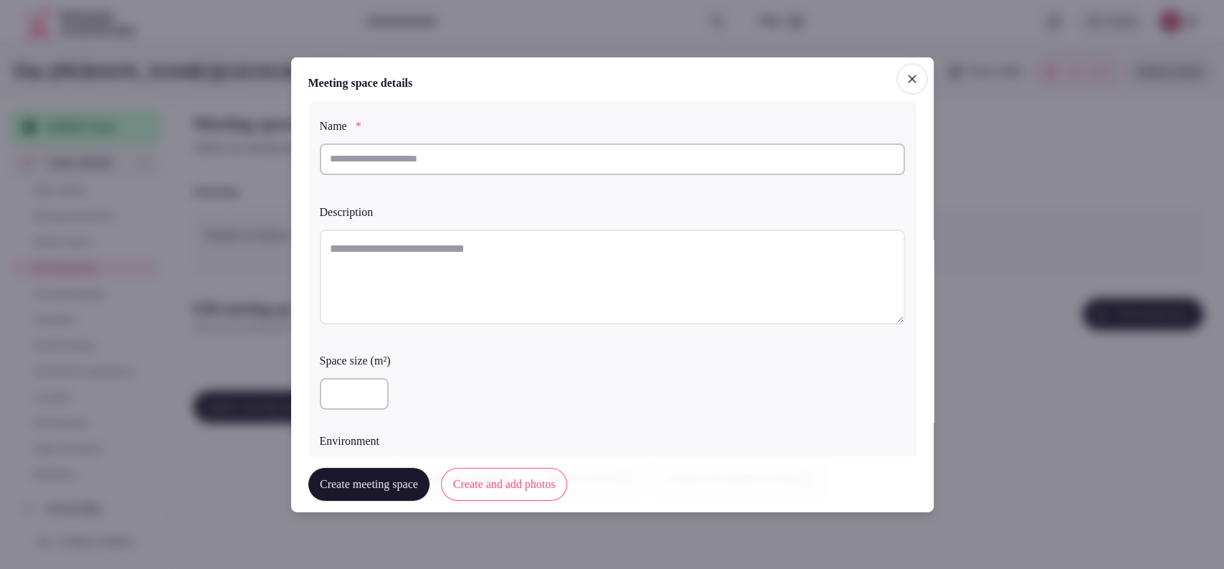
click at [508, 177] on div at bounding box center [612, 161] width 585 height 49
click at [508, 165] on input "text" at bounding box center [612, 159] width 585 height 32
paste input "**********"
type input "**********"
click at [518, 245] on textarea at bounding box center [612, 276] width 585 height 95
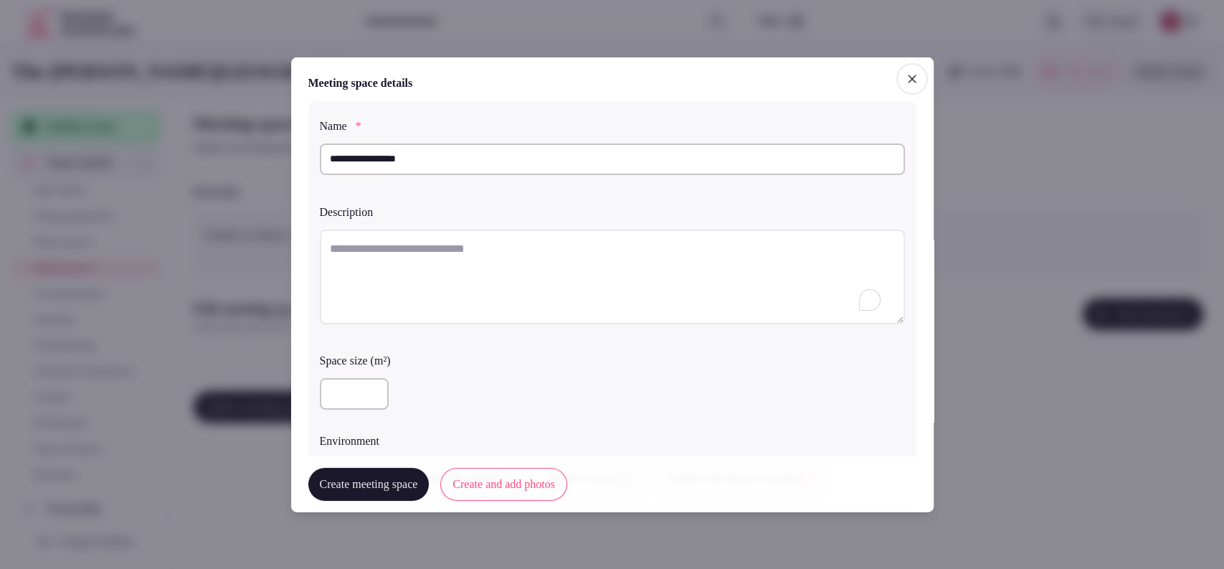
paste textarea "**********"
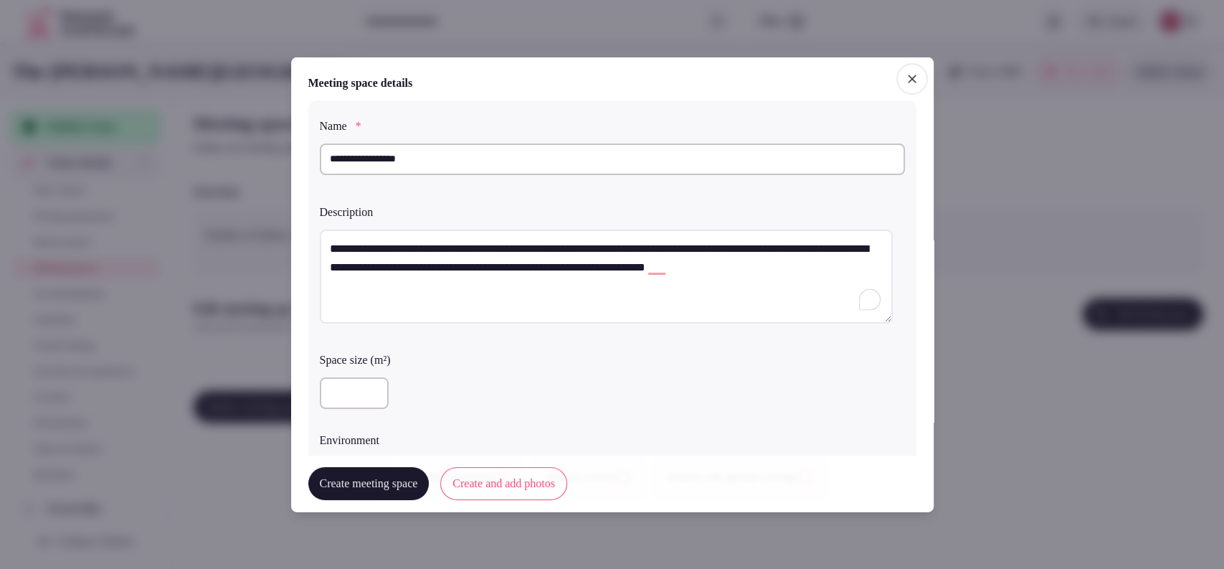
scroll to position [398, 0]
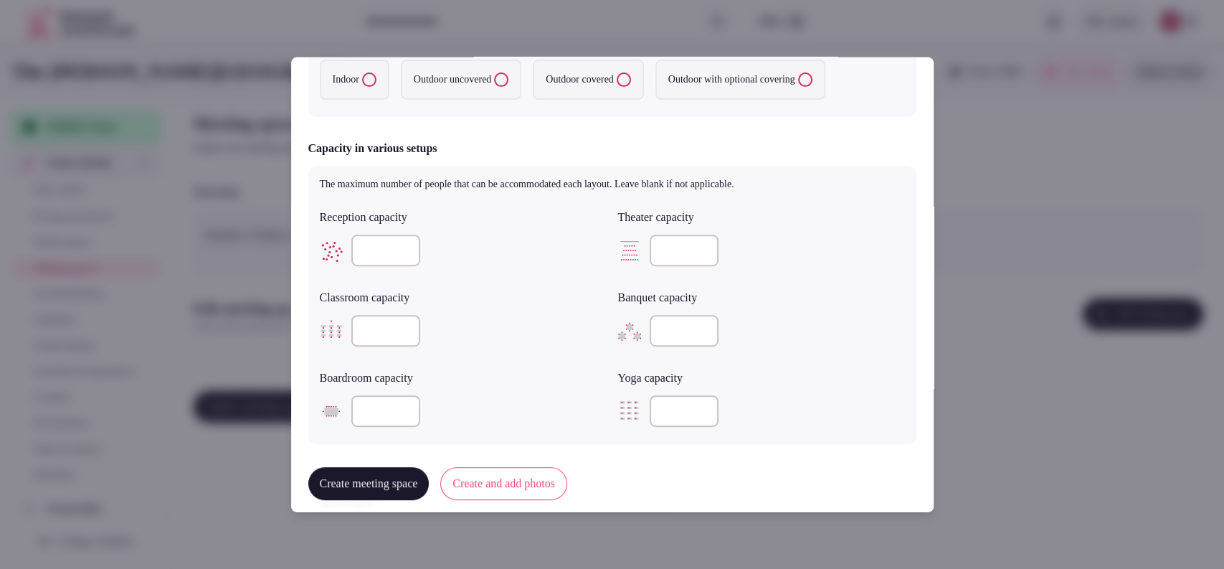
type textarea "**********"
click at [364, 90] on label "Indoor" at bounding box center [355, 80] width 70 height 40
click at [364, 87] on button "Indoor" at bounding box center [369, 79] width 14 height 14
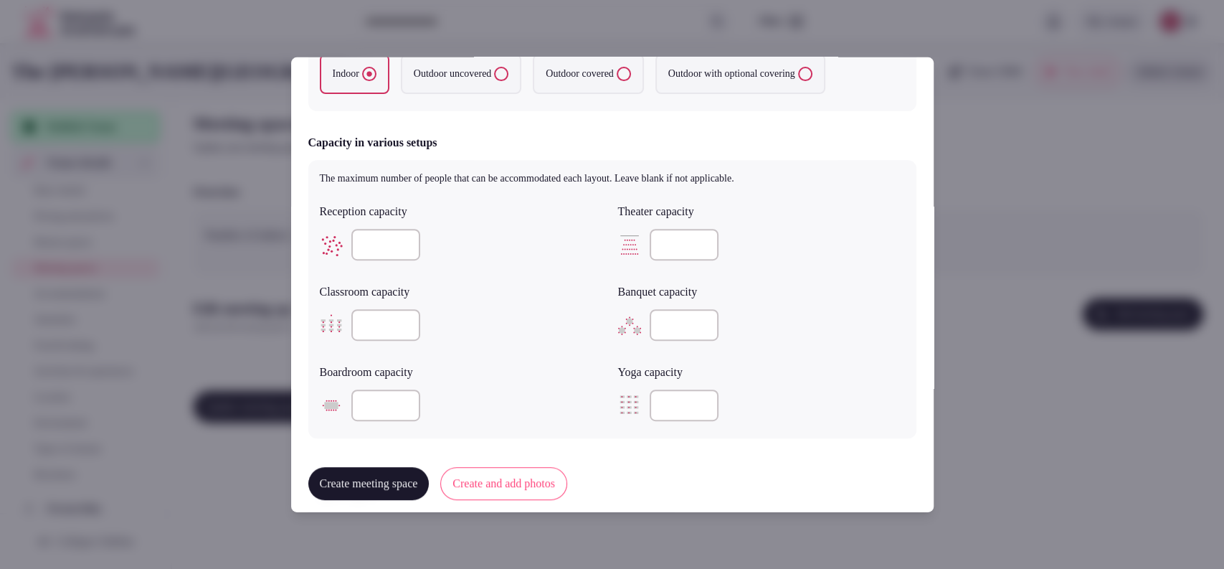
scroll to position [392, 0]
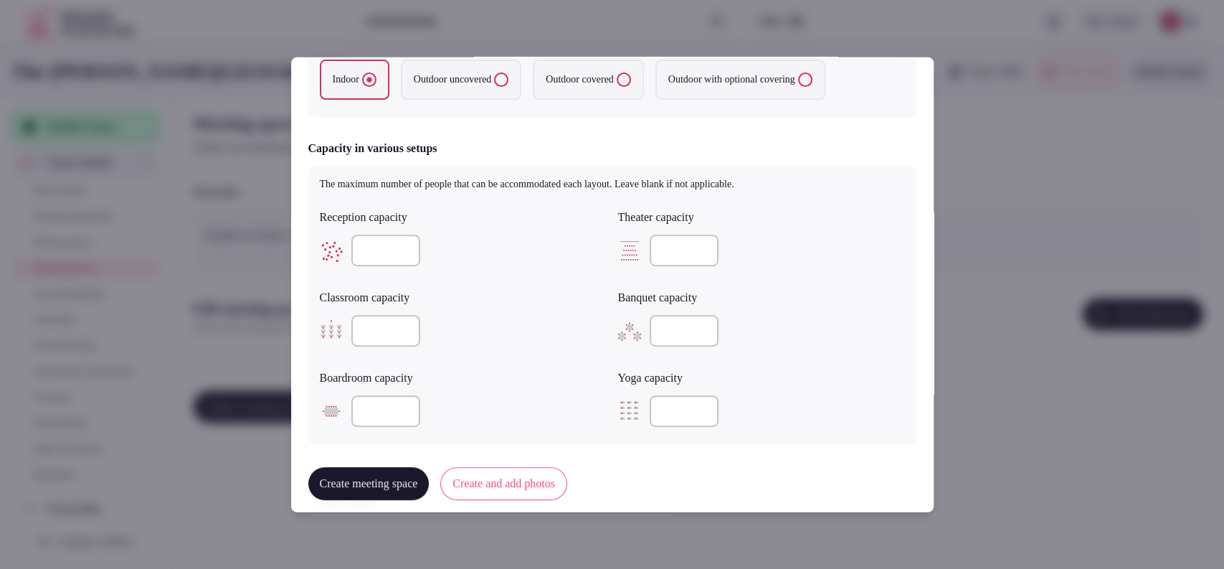
click at [375, 246] on input "number" at bounding box center [385, 251] width 69 height 32
type input "**"
type input "*"
click at [692, 251] on input "*" at bounding box center [684, 251] width 69 height 32
click at [669, 257] on input "*" at bounding box center [684, 251] width 69 height 32
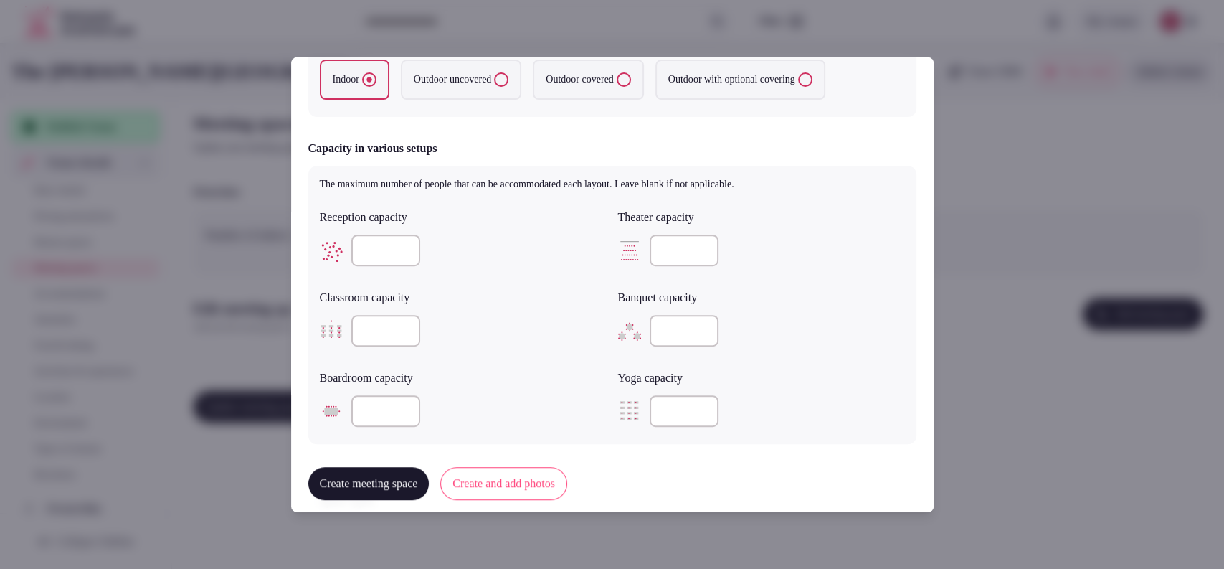
type input "**"
drag, startPoint x: 654, startPoint y: 315, endPoint x: 739, endPoint y: 67, distance: 262.4
click at [654, 315] on input "number" at bounding box center [684, 331] width 69 height 32
drag, startPoint x: 679, startPoint y: 247, endPoint x: 648, endPoint y: 255, distance: 32.0
click at [650, 255] on input "**" at bounding box center [684, 251] width 69 height 32
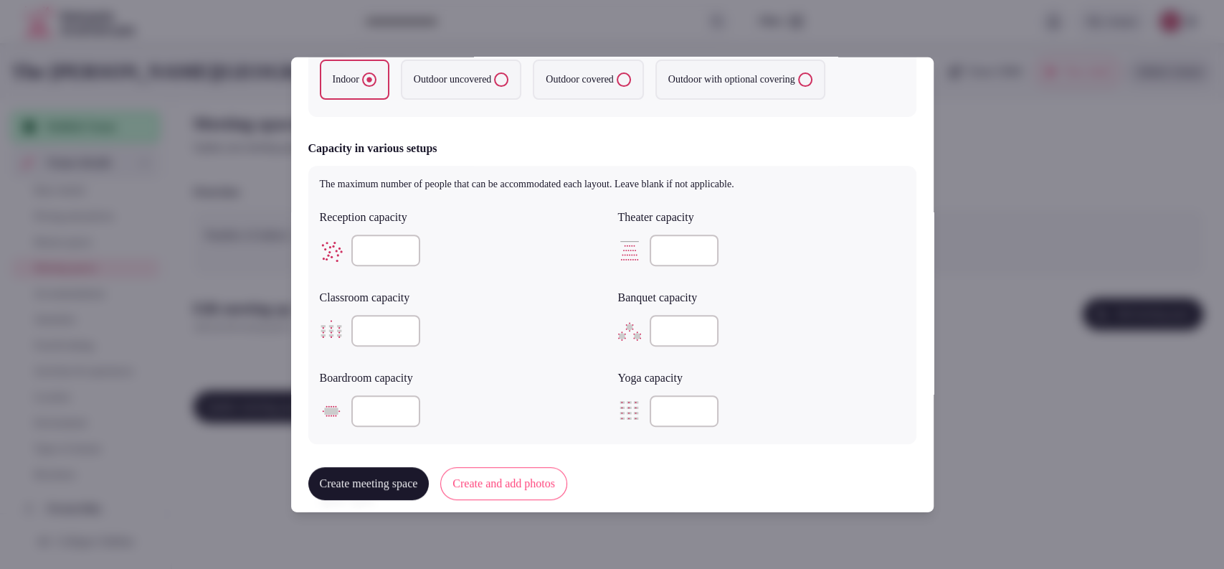
type input "**"
click at [666, 331] on input "number" at bounding box center [684, 331] width 69 height 32
type input "**"
click at [371, 412] on input "number" at bounding box center [385, 411] width 69 height 32
click at [386, 407] on input "number" at bounding box center [385, 411] width 69 height 32
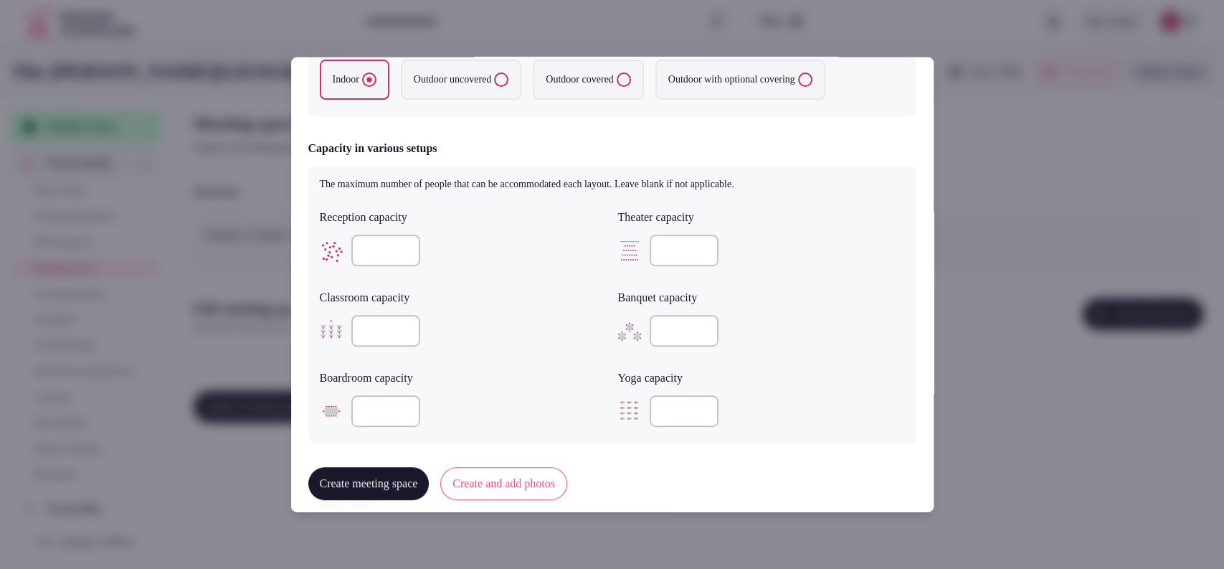
type input "**"
click at [382, 336] on input "number" at bounding box center [385, 331] width 69 height 32
type input "**"
click at [815, 280] on div "Reception capacity ** Theater capacity ** Classroom capacity ** Banquet capacit…" at bounding box center [612, 318] width 585 height 230
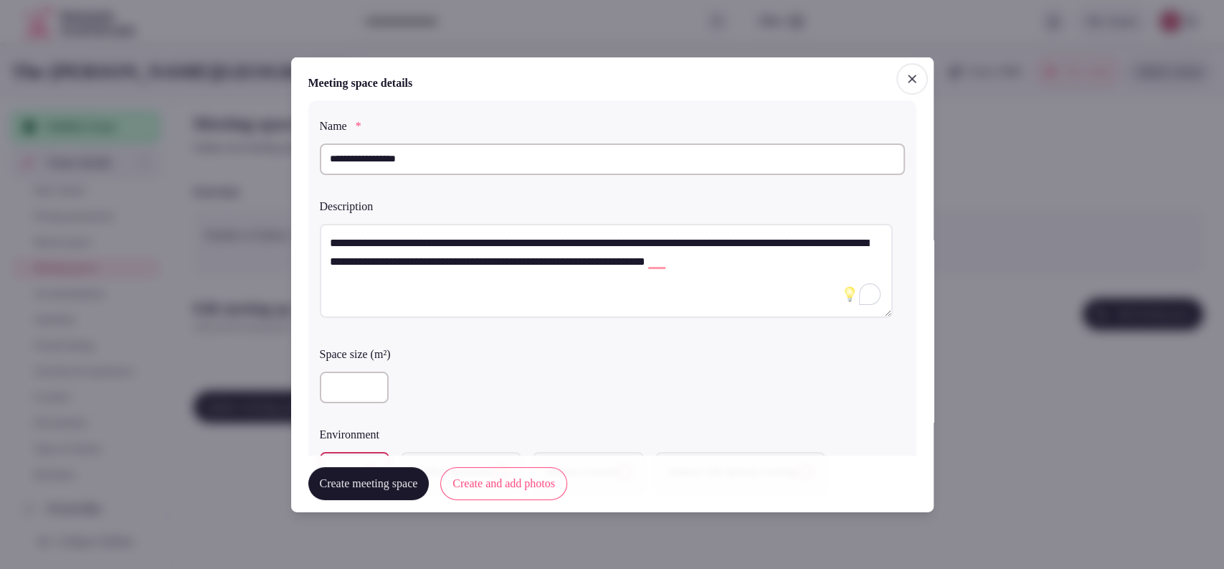
scroll to position [398, 0]
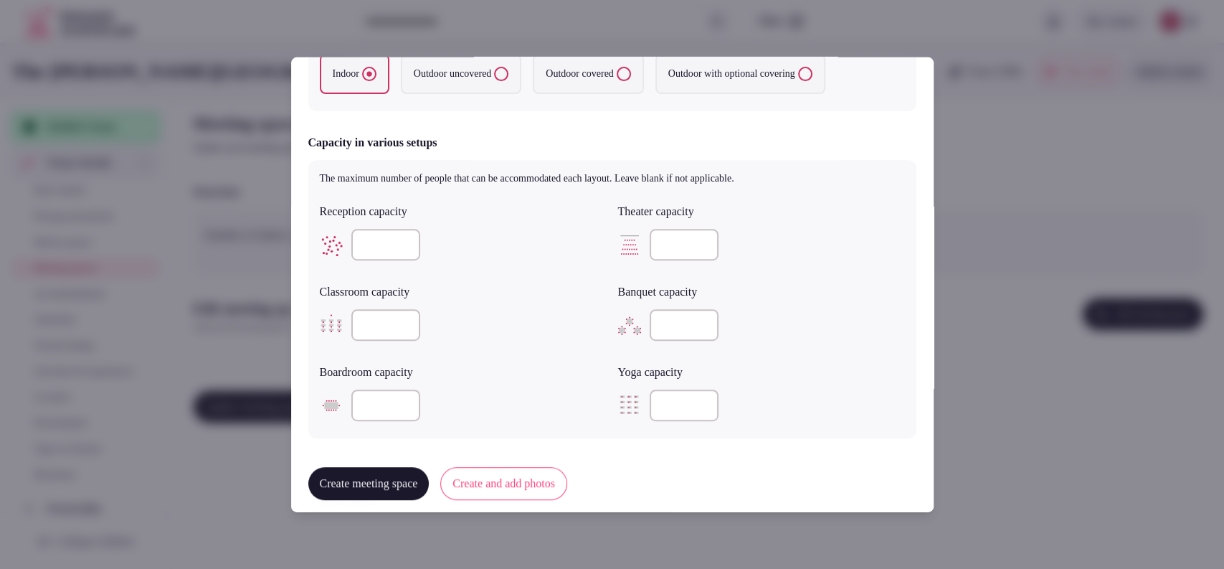
click at [378, 245] on input "**" at bounding box center [385, 245] width 69 height 32
type input "**"
click at [477, 229] on div "**" at bounding box center [463, 245] width 287 height 32
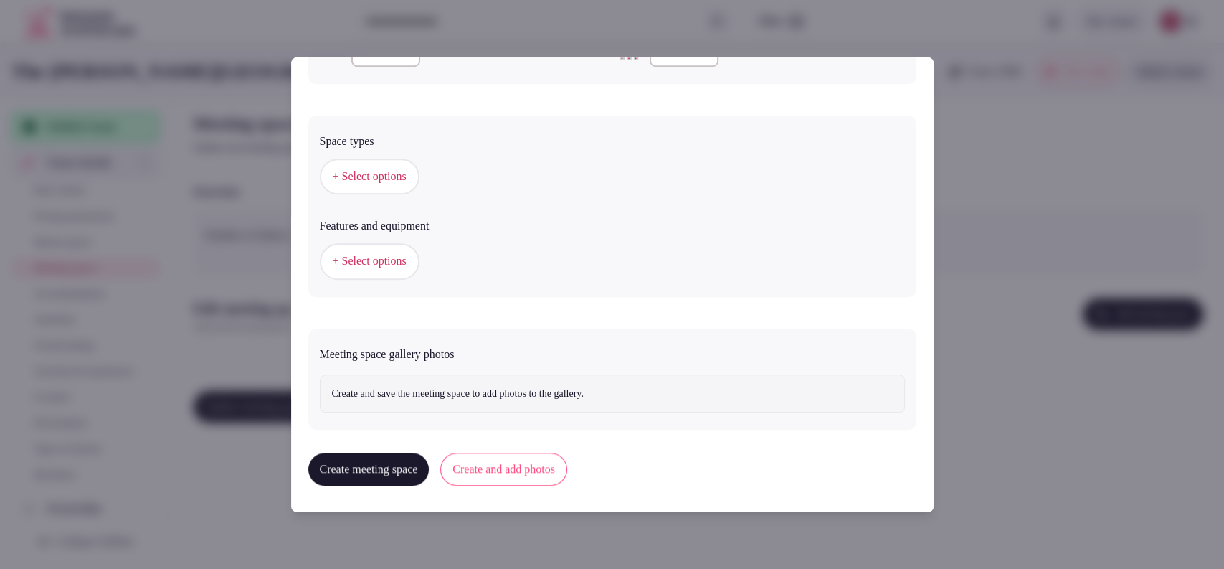
click at [366, 182] on span "+ Select options" at bounding box center [370, 177] width 74 height 16
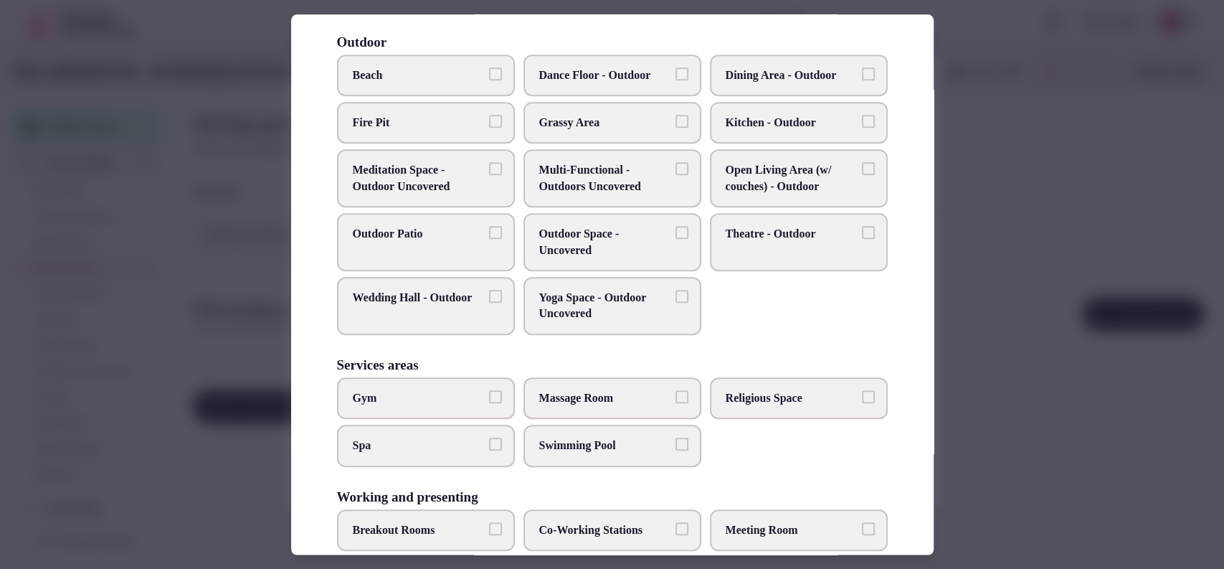
scroll to position [546, 0]
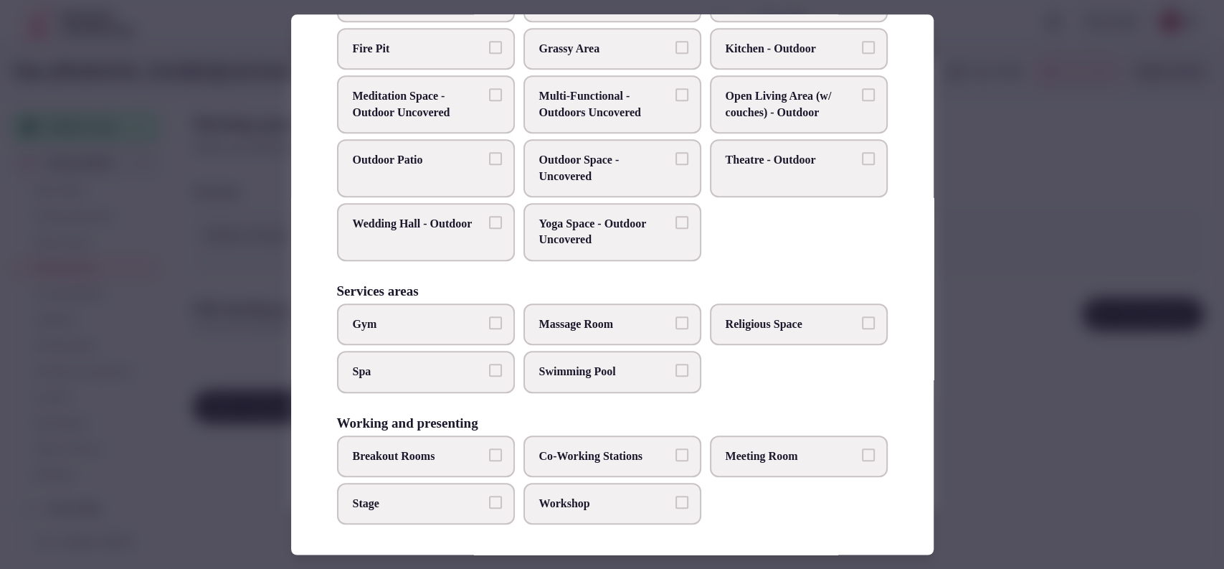
click at [718, 435] on label "Meeting Room" at bounding box center [799, 456] width 178 height 42
click at [862, 448] on button "Meeting Room" at bounding box center [868, 454] width 13 height 13
click at [592, 513] on label "Workshop" at bounding box center [613, 504] width 178 height 42
click at [676, 508] on button "Workshop" at bounding box center [682, 502] width 13 height 13
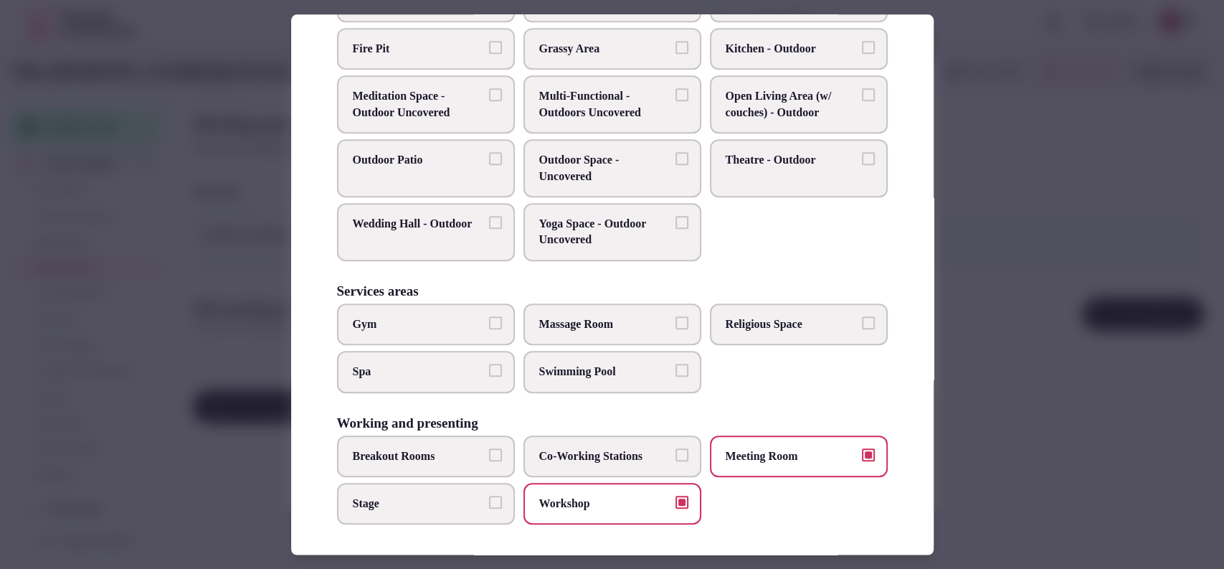
scroll to position [74, 0]
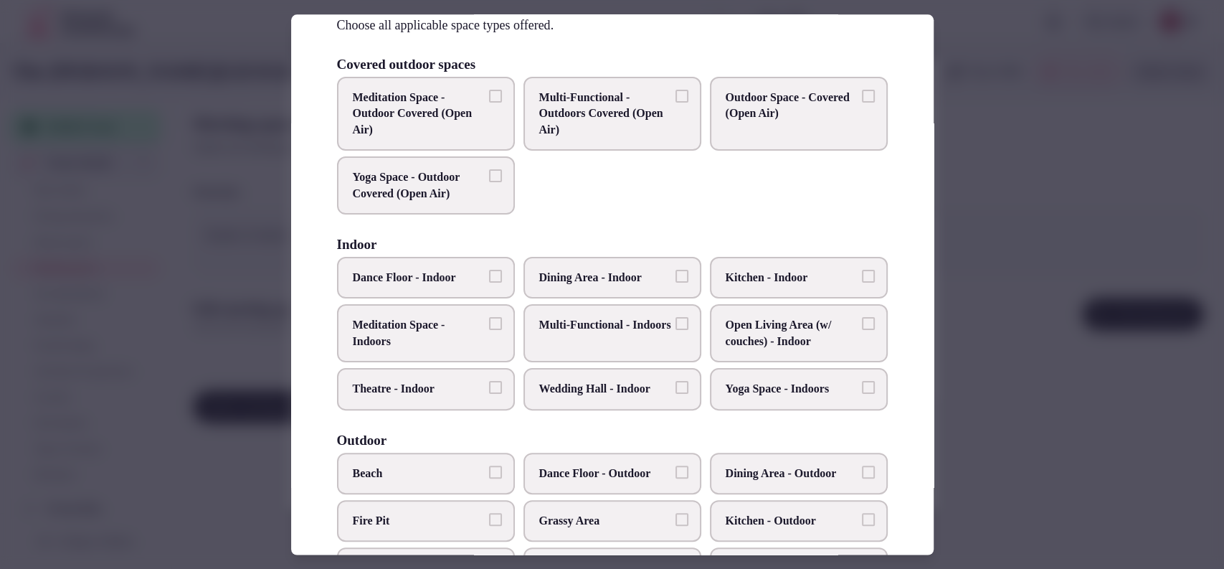
click at [973, 319] on div at bounding box center [612, 284] width 1224 height 569
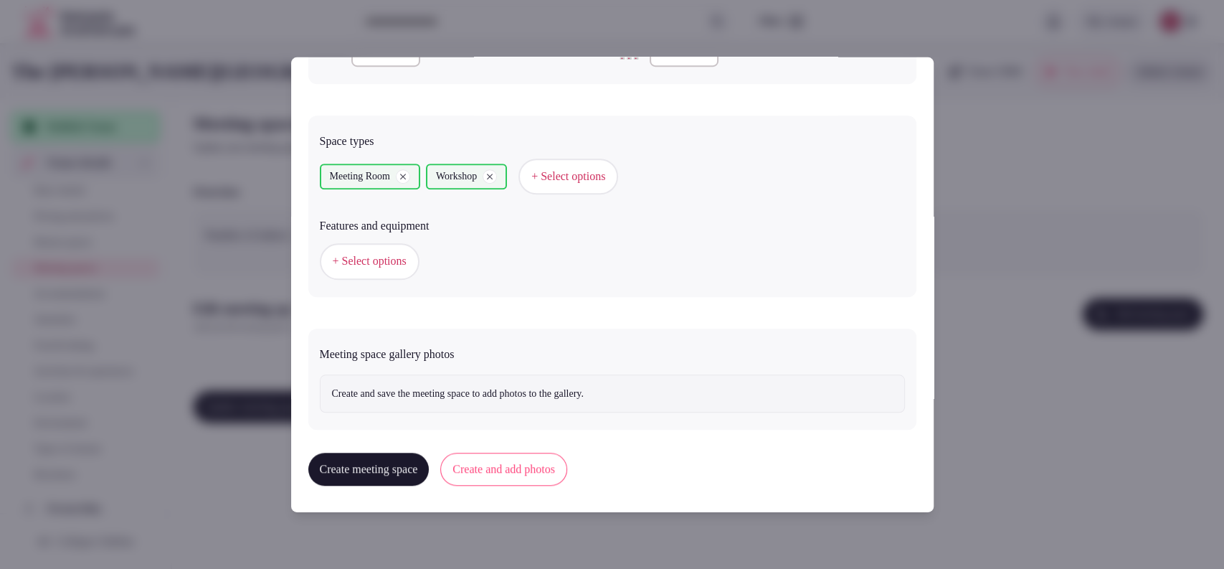
click at [540, 470] on button "Create and add photos" at bounding box center [503, 469] width 127 height 33
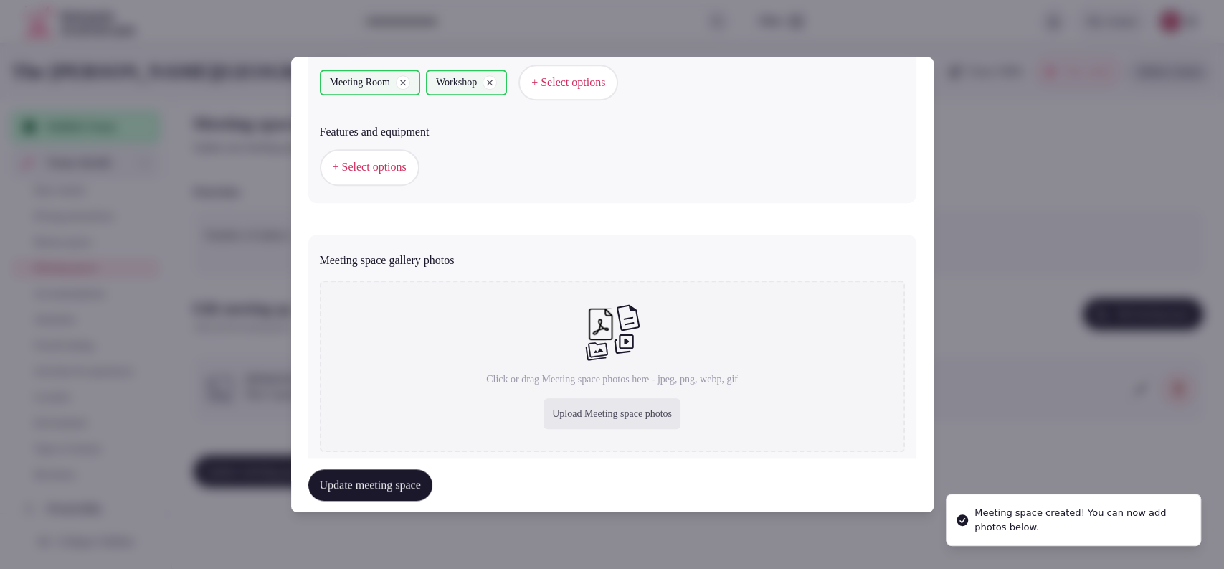
scroll to position [890, 0]
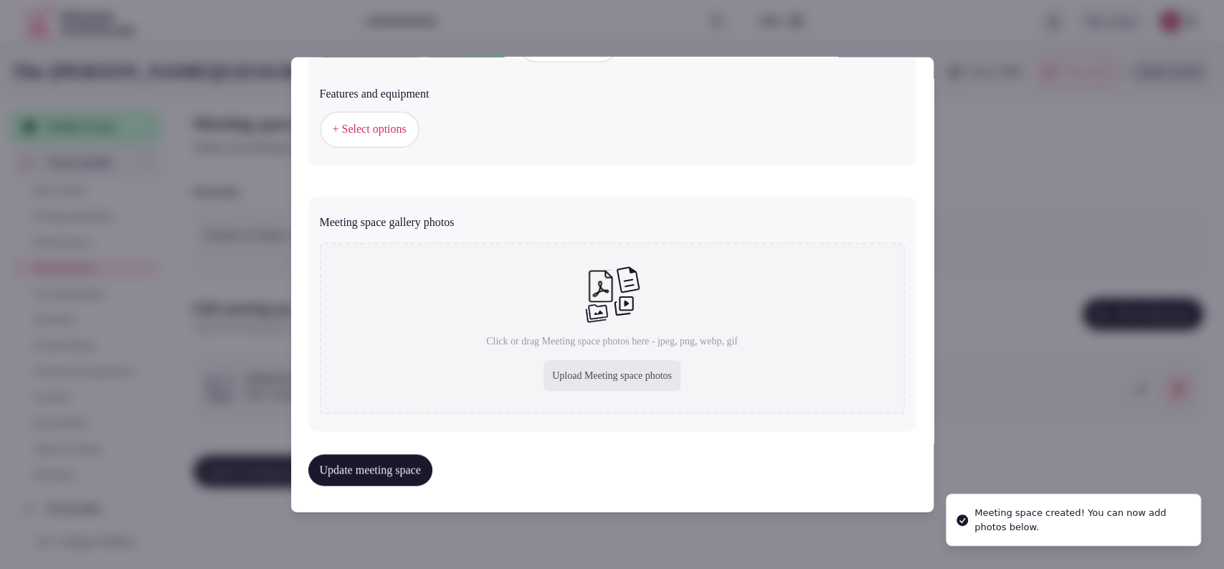
click at [568, 364] on div "Upload Meeting space photos" at bounding box center [612, 376] width 137 height 32
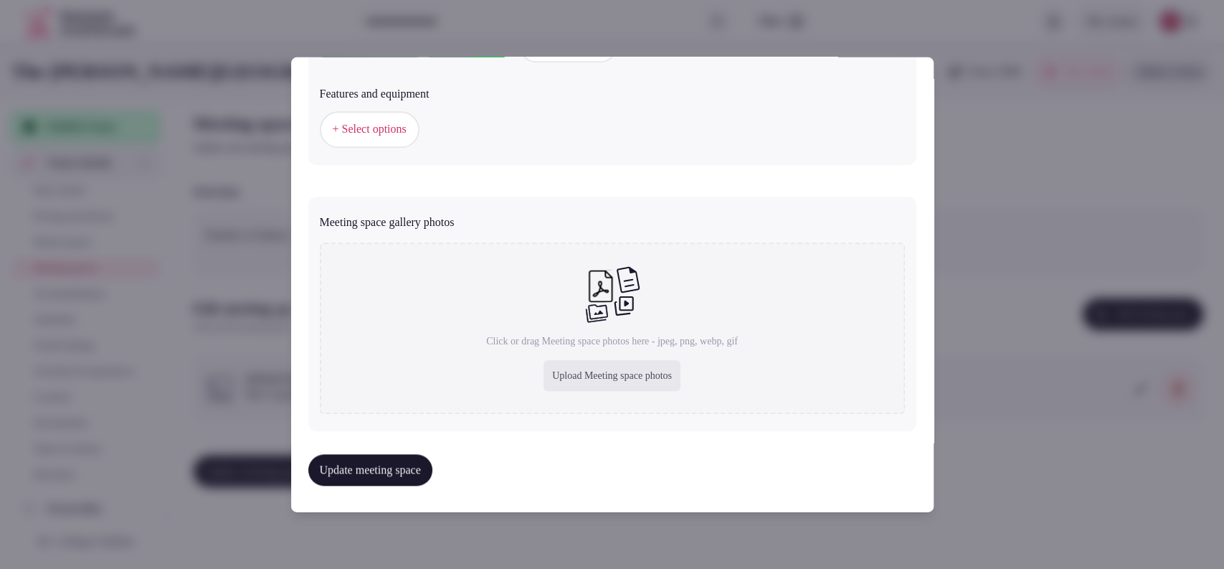
type input "**********"
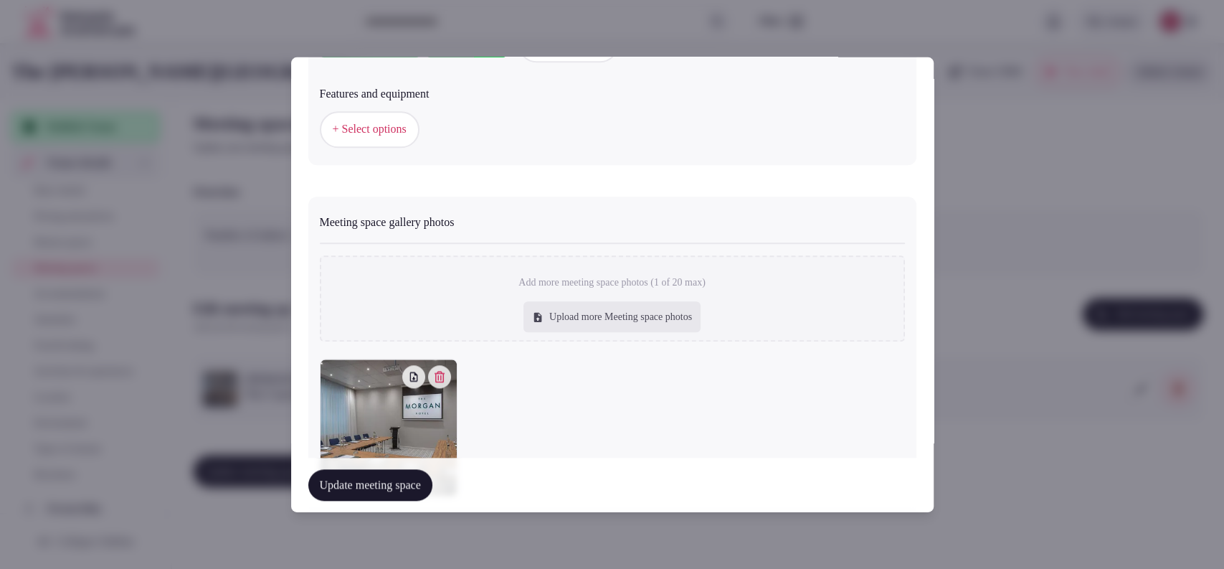
click at [415, 487] on button "Update meeting space" at bounding box center [370, 485] width 124 height 32
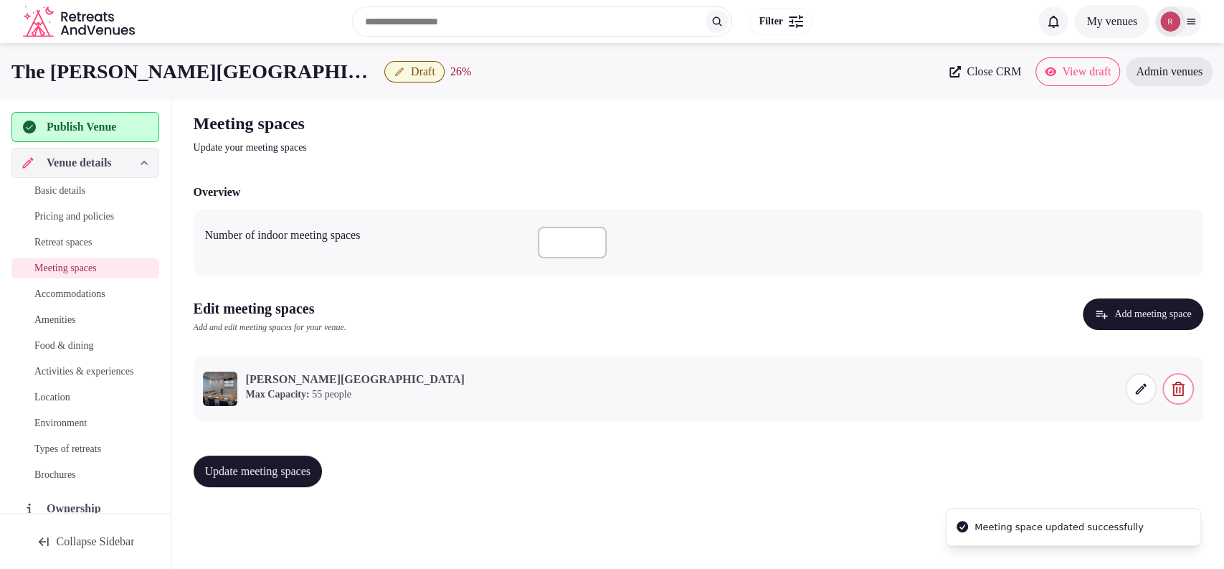
click at [1136, 389] on icon at bounding box center [1141, 389] width 14 height 14
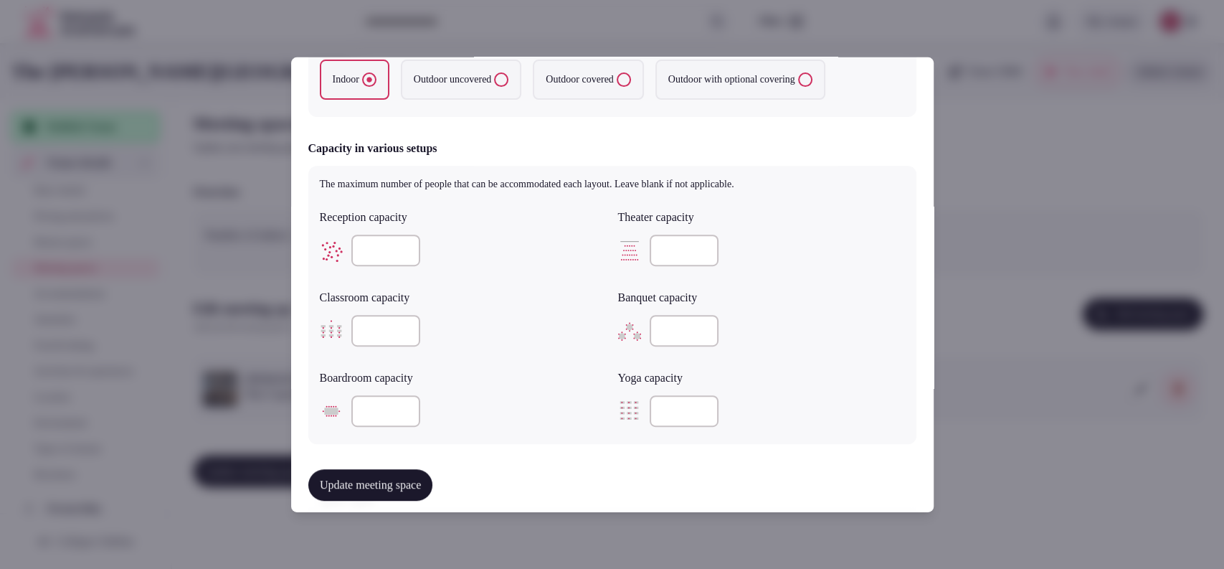
scroll to position [797, 0]
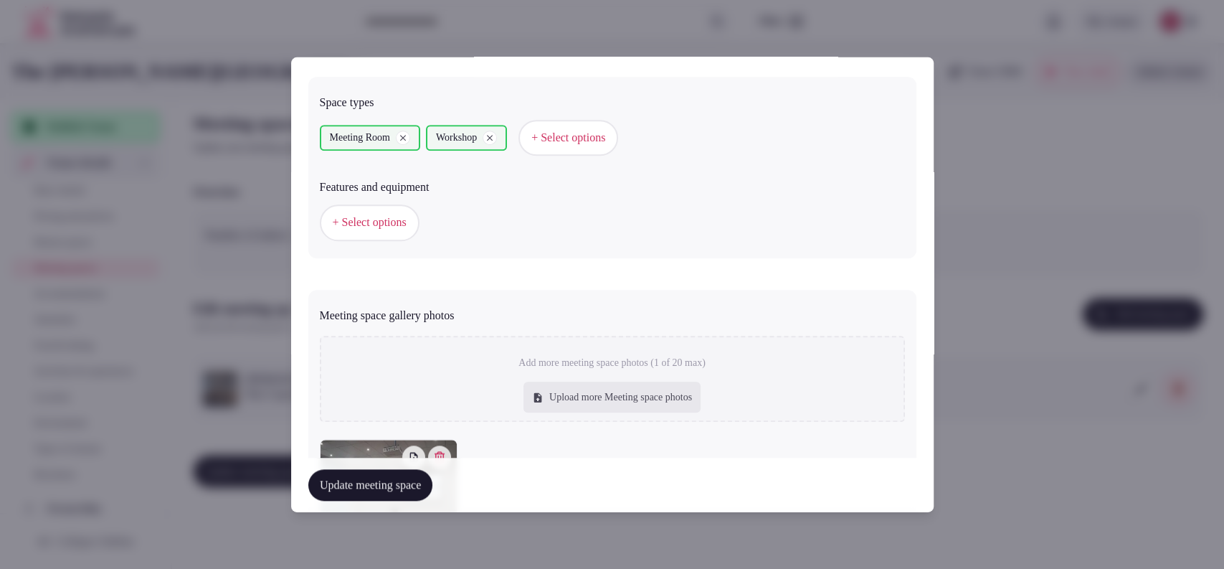
click at [406, 234] on button "+ Select options" at bounding box center [370, 222] width 100 height 36
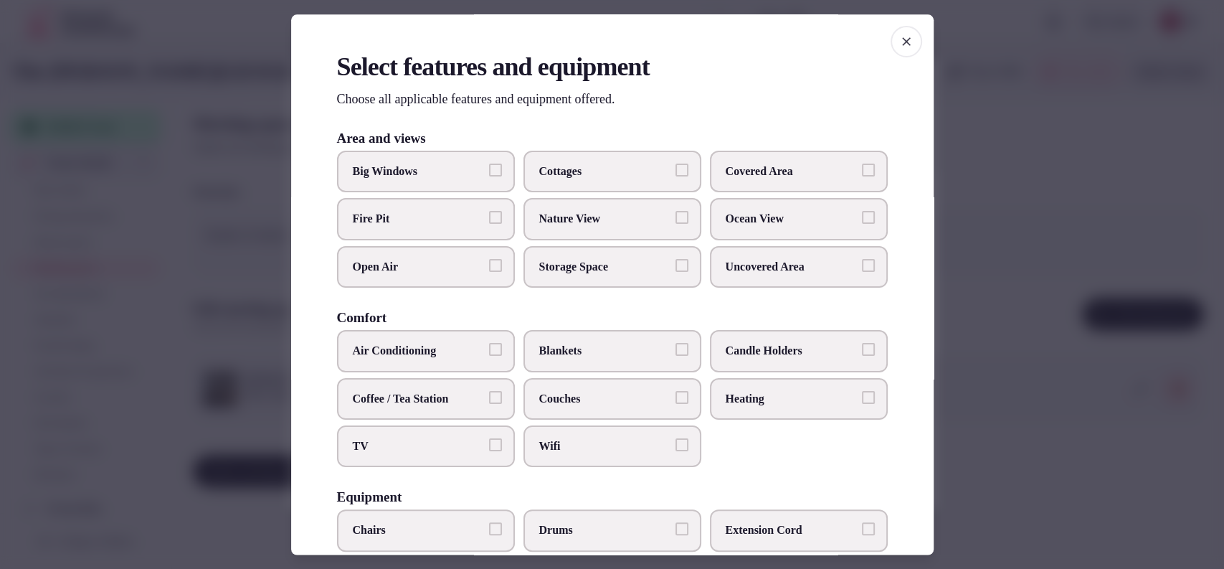
click at [439, 446] on span "TV" at bounding box center [419, 446] width 132 height 16
click at [489, 446] on button "TV" at bounding box center [495, 444] width 13 height 13
click at [436, 349] on span "Air Conditioning" at bounding box center [419, 352] width 132 height 16
click at [489, 349] on button "Air Conditioning" at bounding box center [495, 350] width 13 height 13
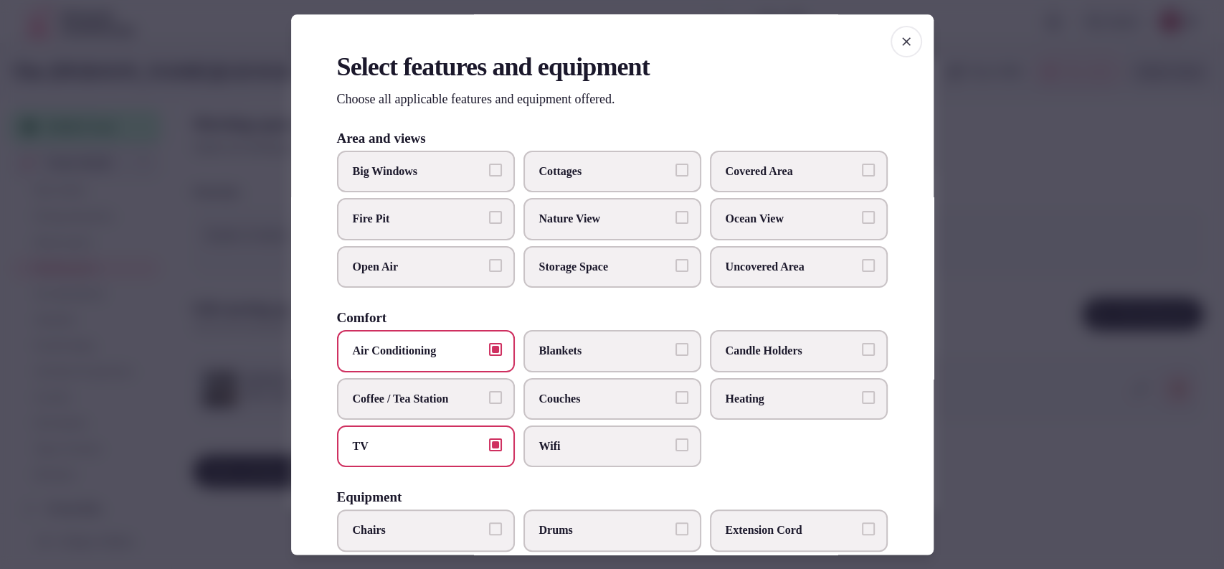
click at [762, 168] on span "Covered Area" at bounding box center [792, 172] width 132 height 16
click at [862, 168] on button "Covered Area" at bounding box center [868, 170] width 13 height 13
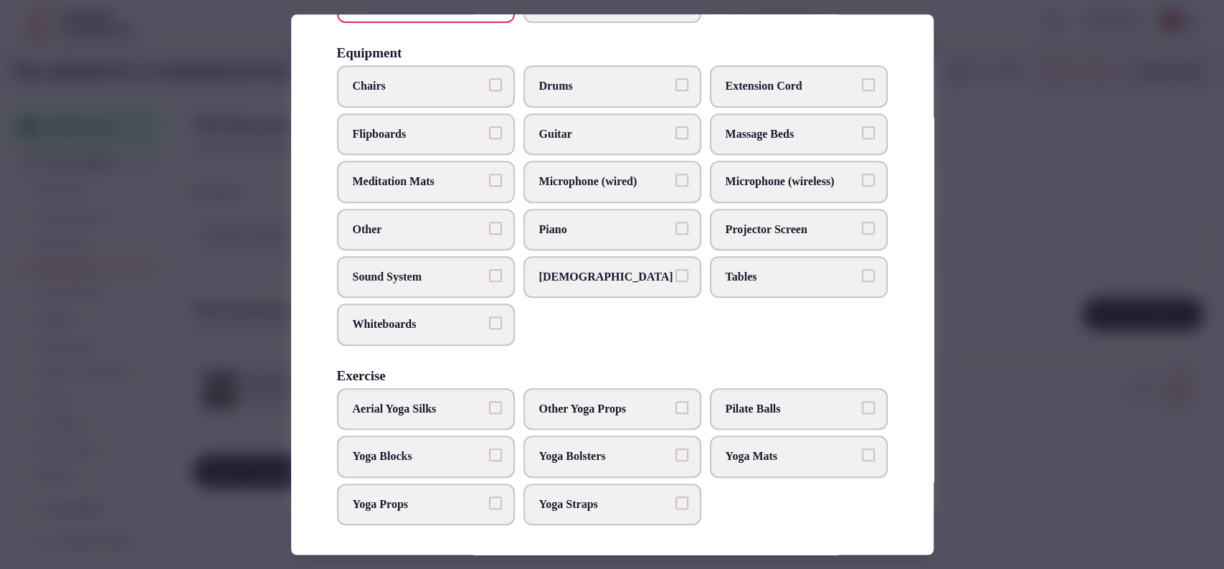
click at [441, 131] on span "Flipboards" at bounding box center [419, 134] width 132 height 16
click at [489, 131] on button "Flipboards" at bounding box center [495, 132] width 13 height 13
click at [476, 269] on span "Sound System" at bounding box center [419, 277] width 132 height 16
click at [489, 269] on button "Sound System" at bounding box center [495, 275] width 13 height 13
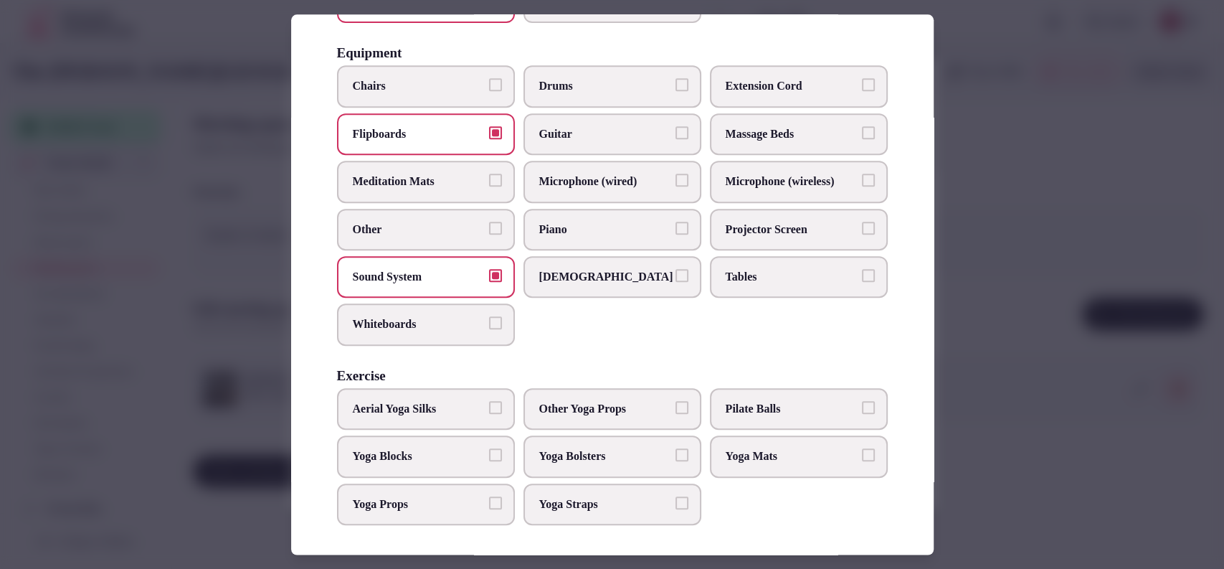
click at [480, 79] on span "Chairs" at bounding box center [419, 87] width 132 height 16
click at [489, 79] on button "Chairs" at bounding box center [495, 85] width 13 height 13
click at [726, 269] on span "Tables" at bounding box center [792, 277] width 132 height 16
click at [862, 269] on button "Tables" at bounding box center [868, 275] width 13 height 13
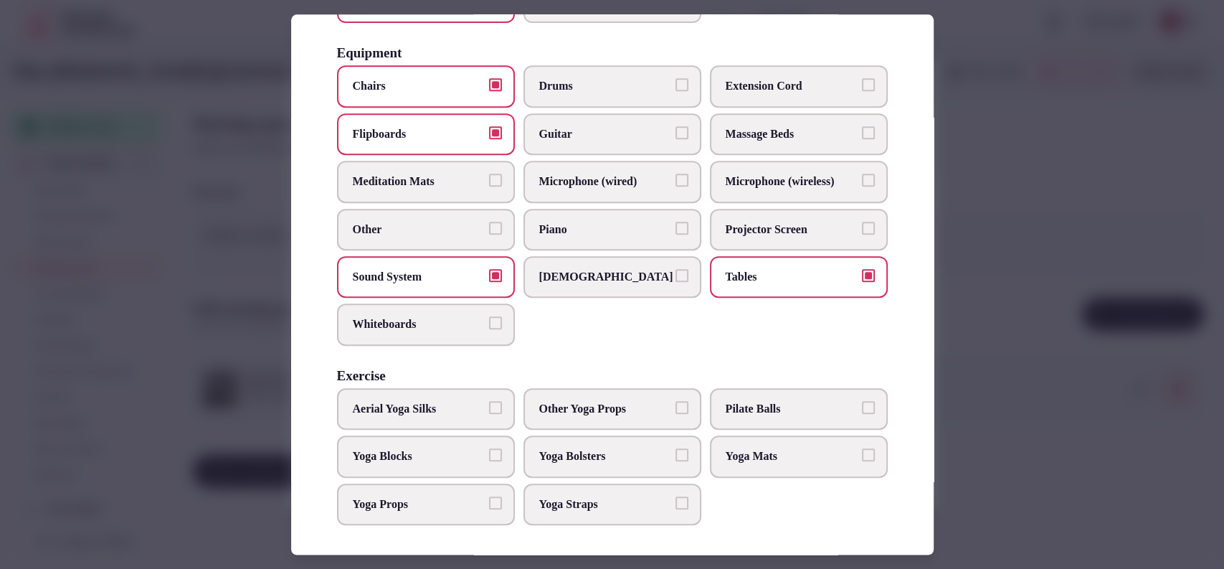
scroll to position [0, 0]
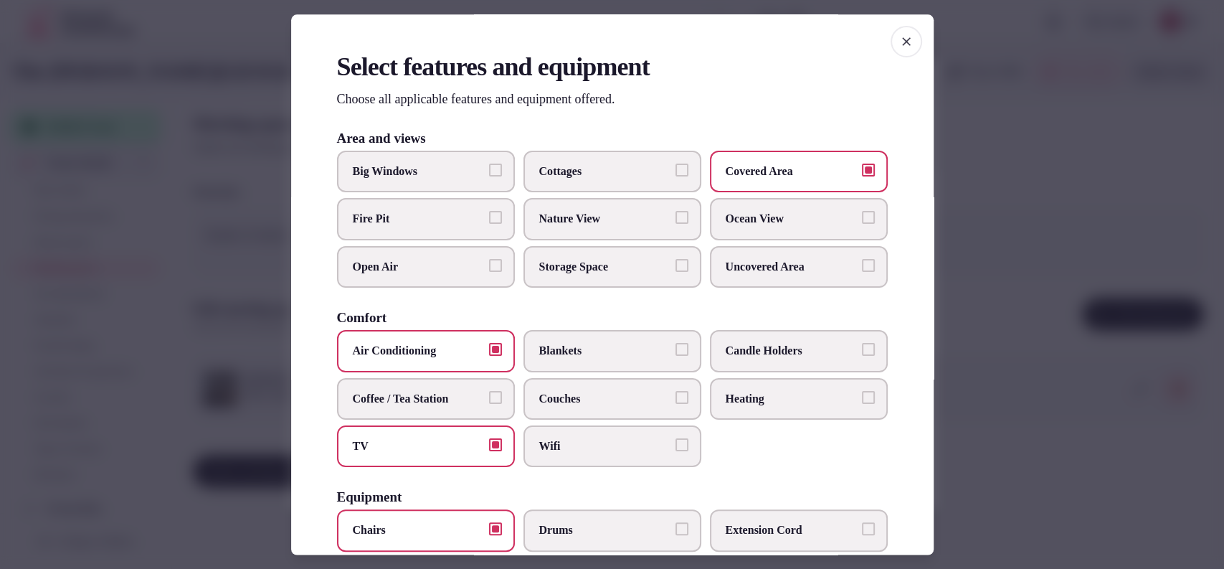
click at [476, 386] on label "Coffee / Tea Station" at bounding box center [426, 399] width 178 height 42
click at [489, 391] on button "Coffee / Tea Station" at bounding box center [495, 397] width 13 height 13
click at [563, 427] on label "Wifi" at bounding box center [613, 446] width 178 height 42
click at [676, 438] on button "Wifi" at bounding box center [682, 444] width 13 height 13
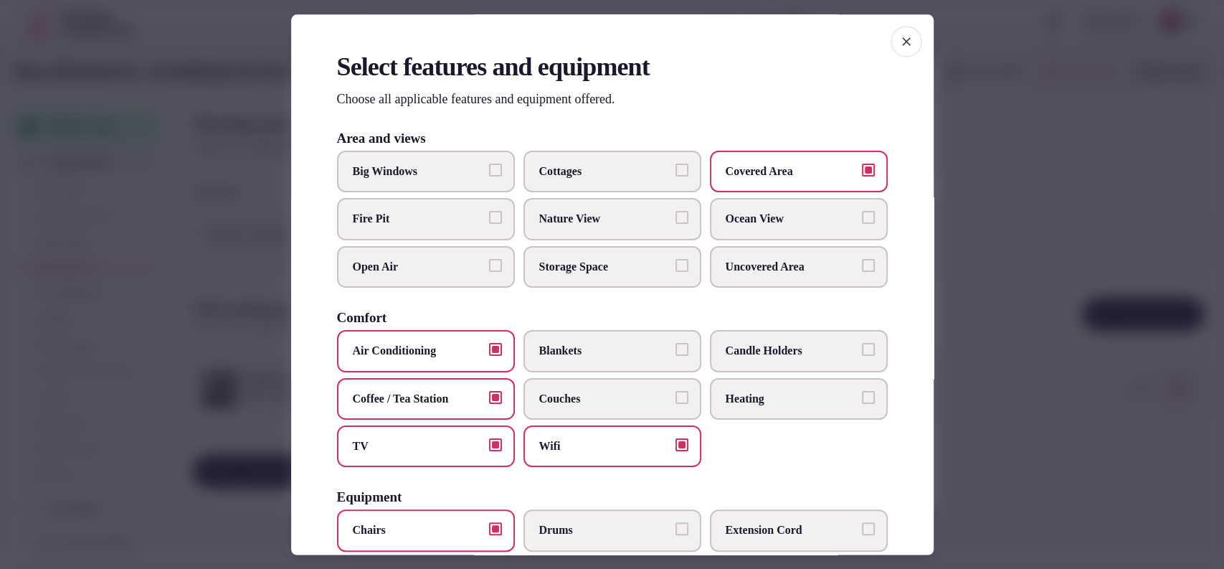
scroll to position [444, 0]
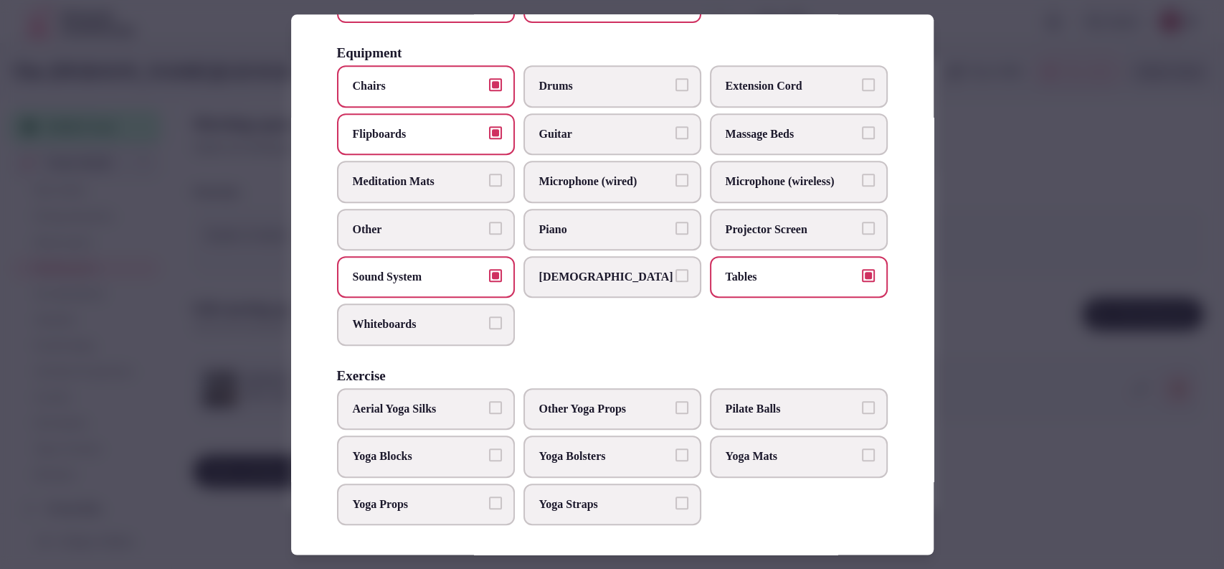
click at [820, 222] on span "Projector Screen" at bounding box center [792, 230] width 132 height 16
click at [862, 222] on button "Projector Screen" at bounding box center [868, 228] width 13 height 13
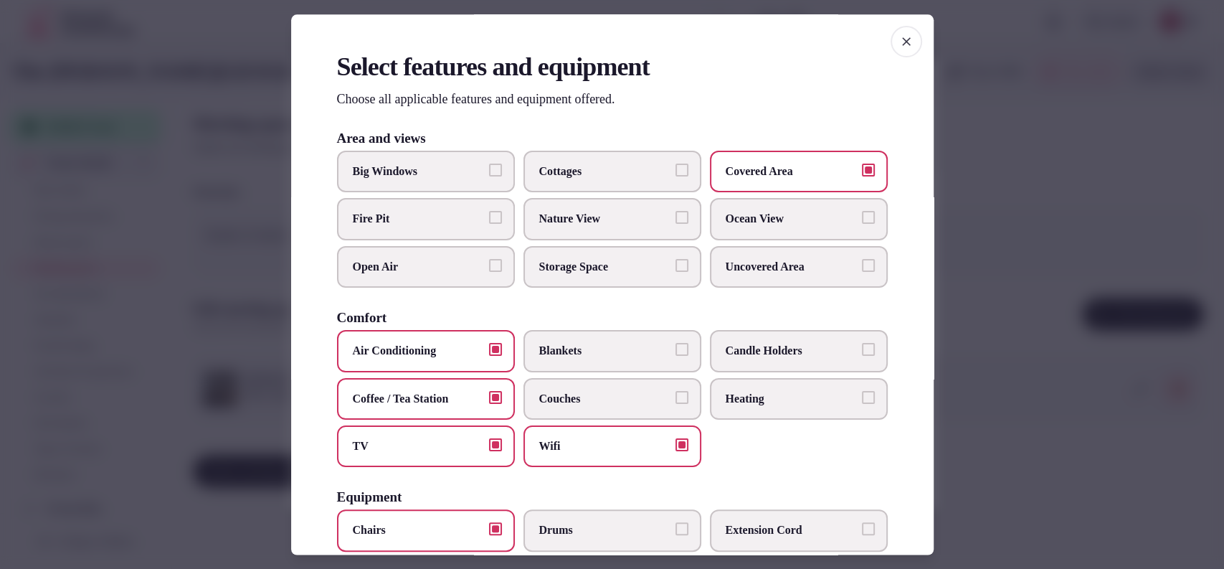
click at [1013, 219] on div at bounding box center [612, 284] width 1224 height 569
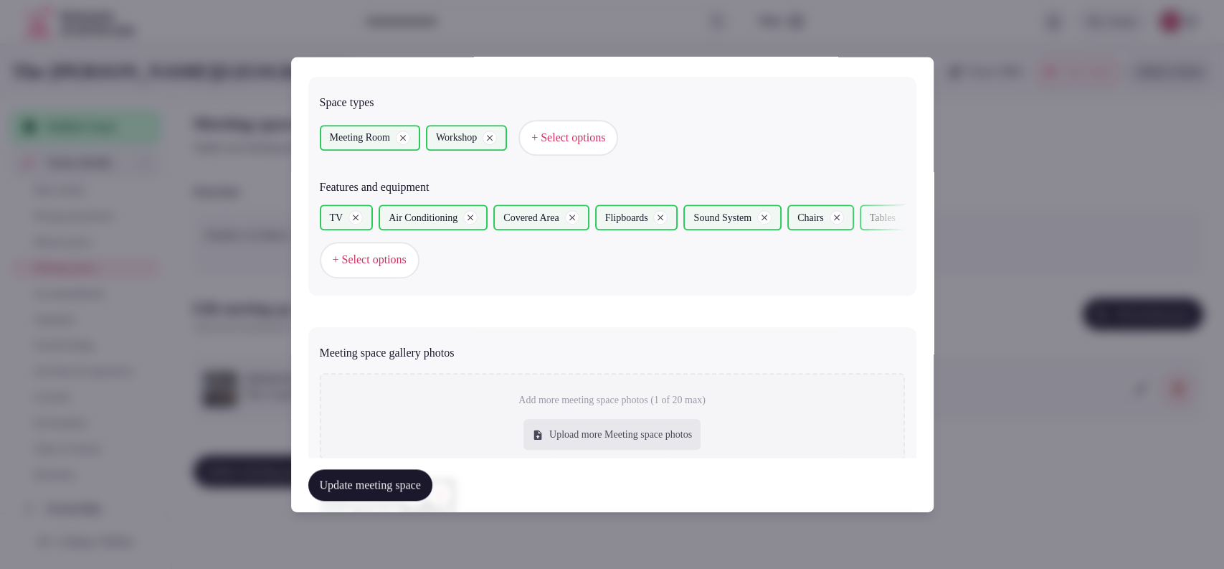
scroll to position [993, 0]
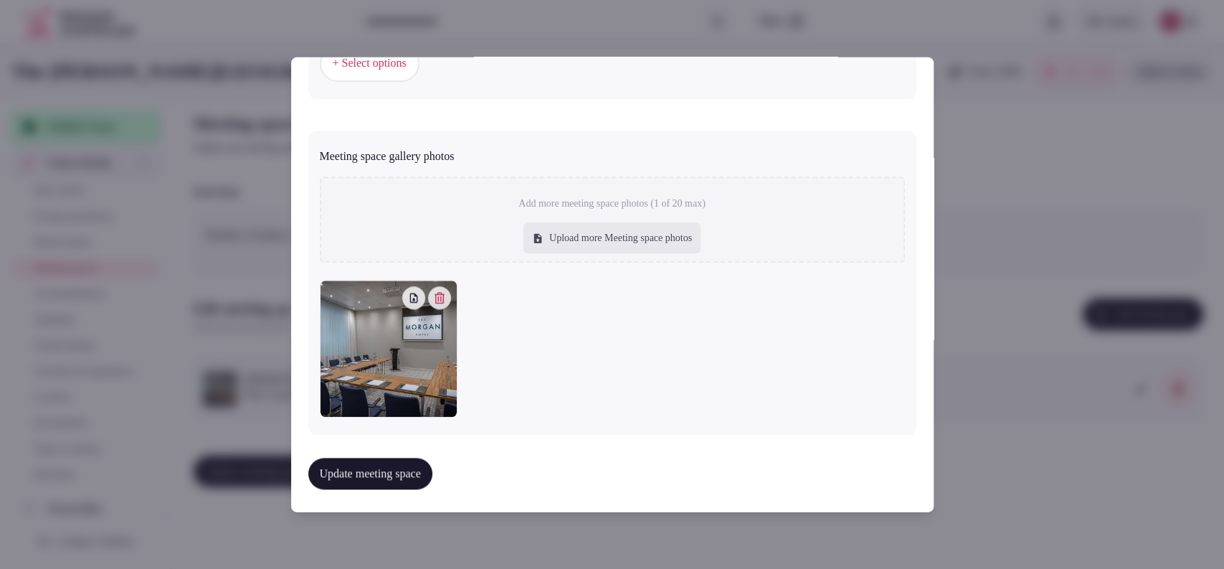
click at [410, 472] on button "Update meeting space" at bounding box center [370, 474] width 124 height 32
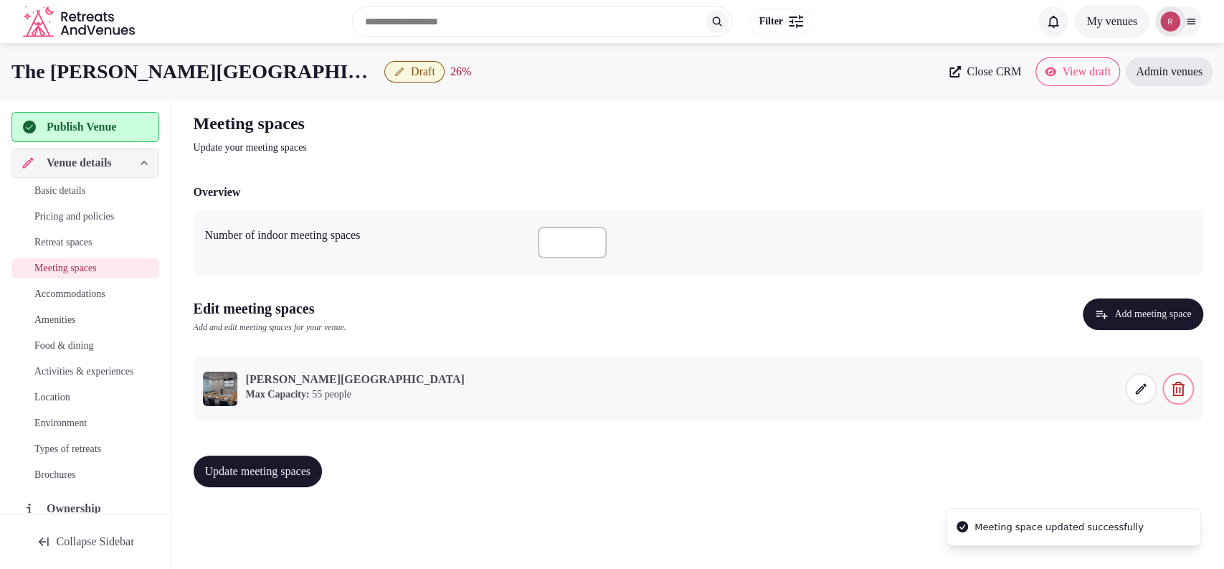
click at [291, 475] on span "Update meeting spaces" at bounding box center [258, 471] width 106 height 14
click at [82, 297] on span "Accommodations" at bounding box center [69, 294] width 71 height 14
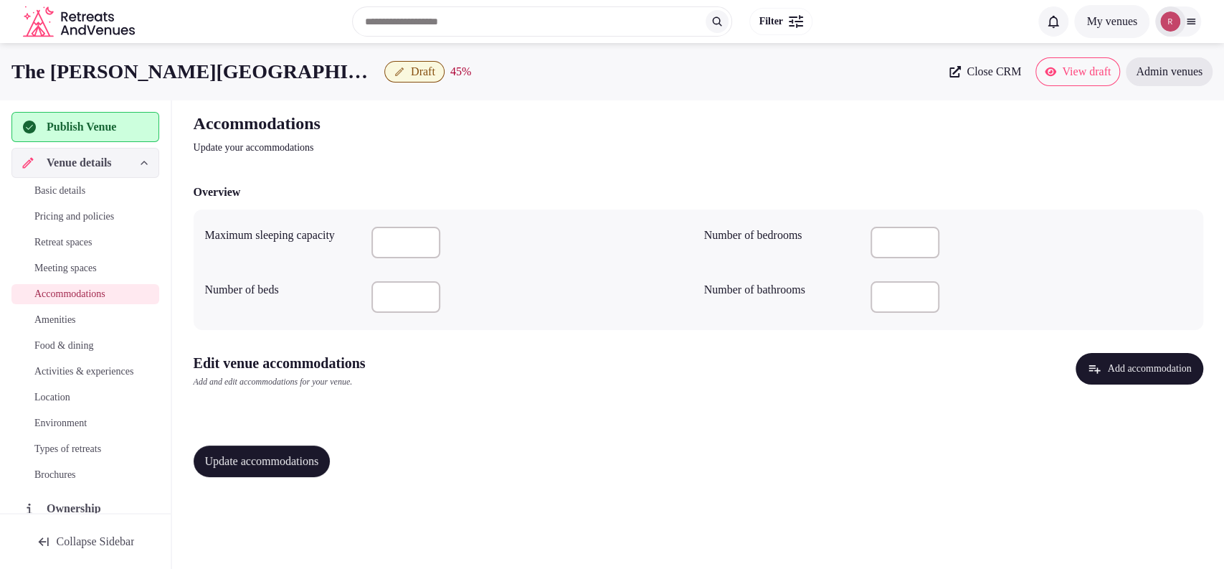
click at [1104, 356] on button "Add accommodation" at bounding box center [1139, 369] width 127 height 32
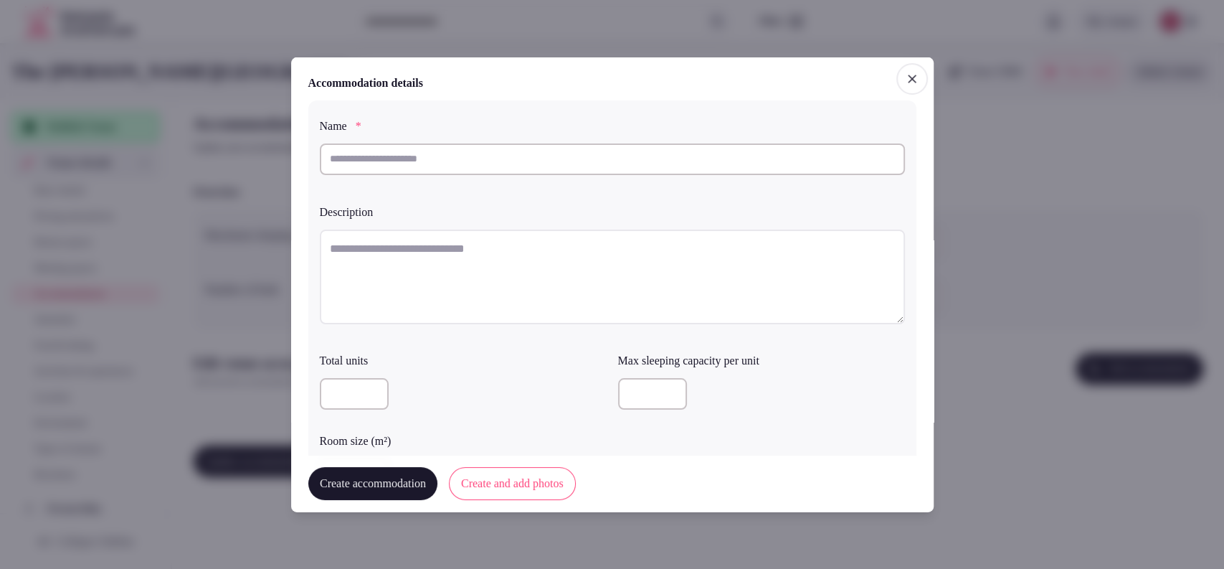
click at [425, 171] on input "text" at bounding box center [612, 159] width 585 height 32
type input "*"
type input "**********"
click at [426, 271] on textarea at bounding box center [612, 276] width 585 height 95
paste textarea "**********"
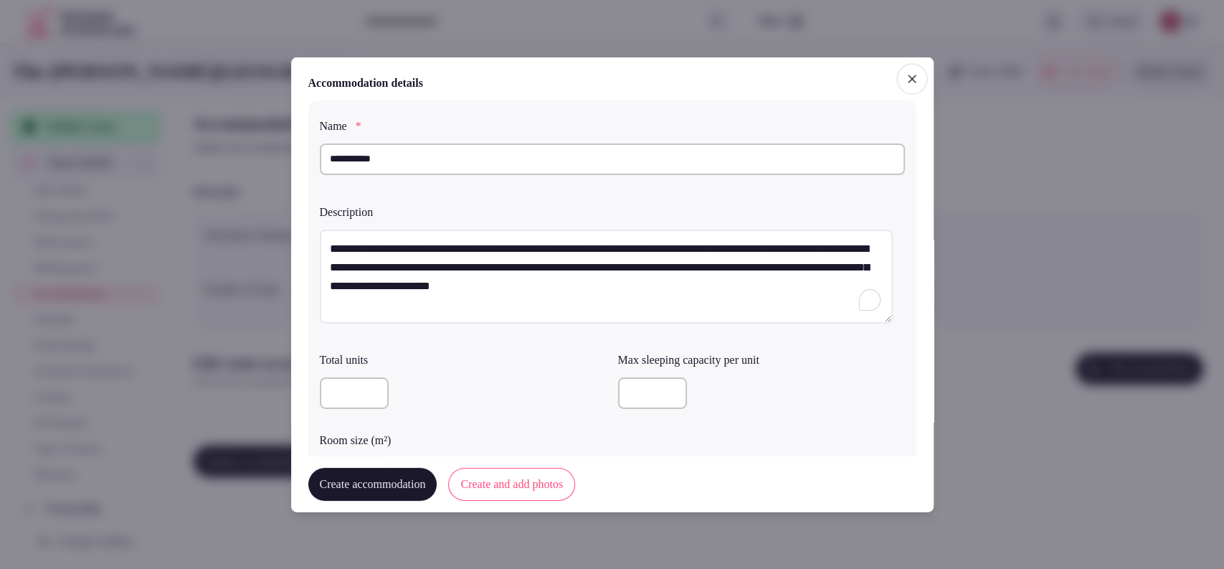
type textarea "**********"
click at [653, 379] on div at bounding box center [761, 393] width 287 height 32
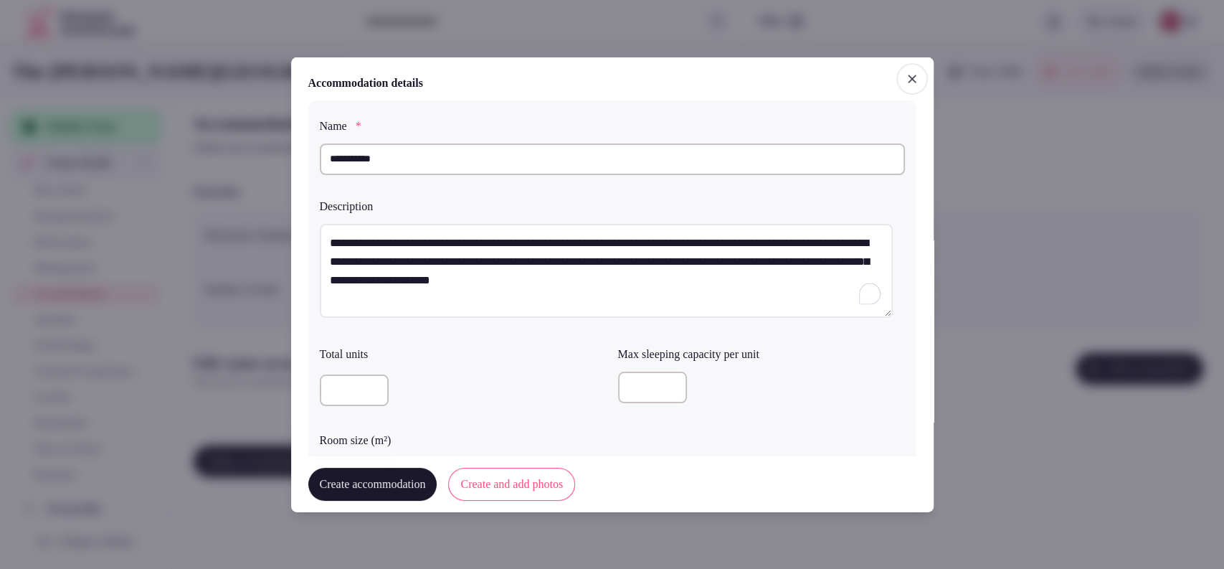
type input "*"
click at [572, 364] on div "Total units" at bounding box center [463, 377] width 287 height 75
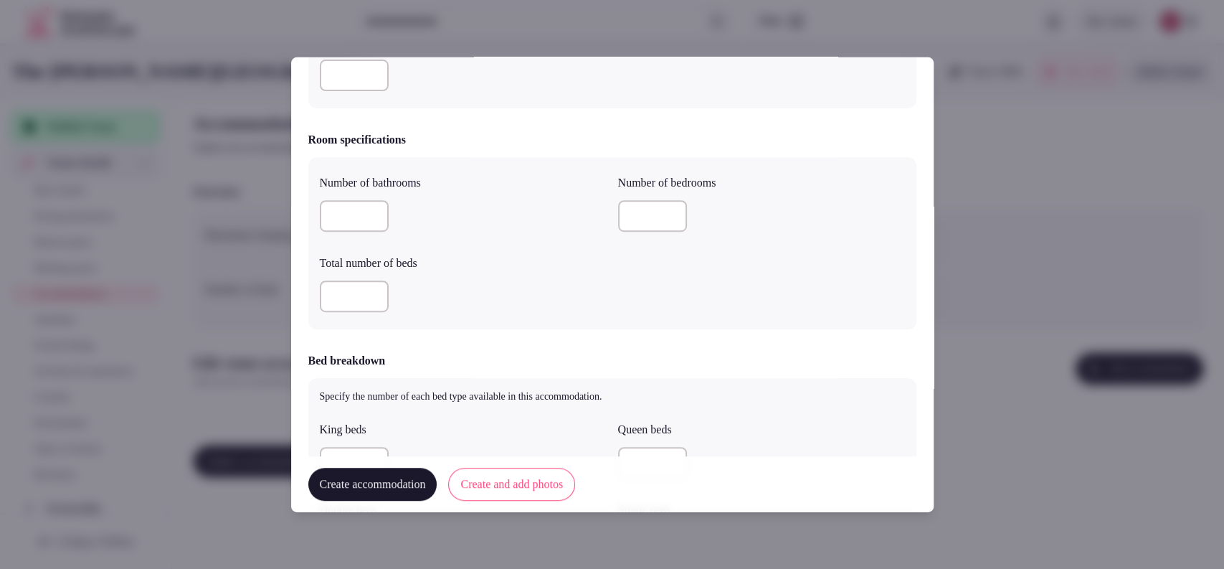
click at [345, 228] on input "number" at bounding box center [354, 216] width 69 height 32
type input "*"
click at [343, 299] on input "number" at bounding box center [354, 296] width 69 height 32
type input "*"
click at [618, 211] on input "number" at bounding box center [652, 216] width 69 height 32
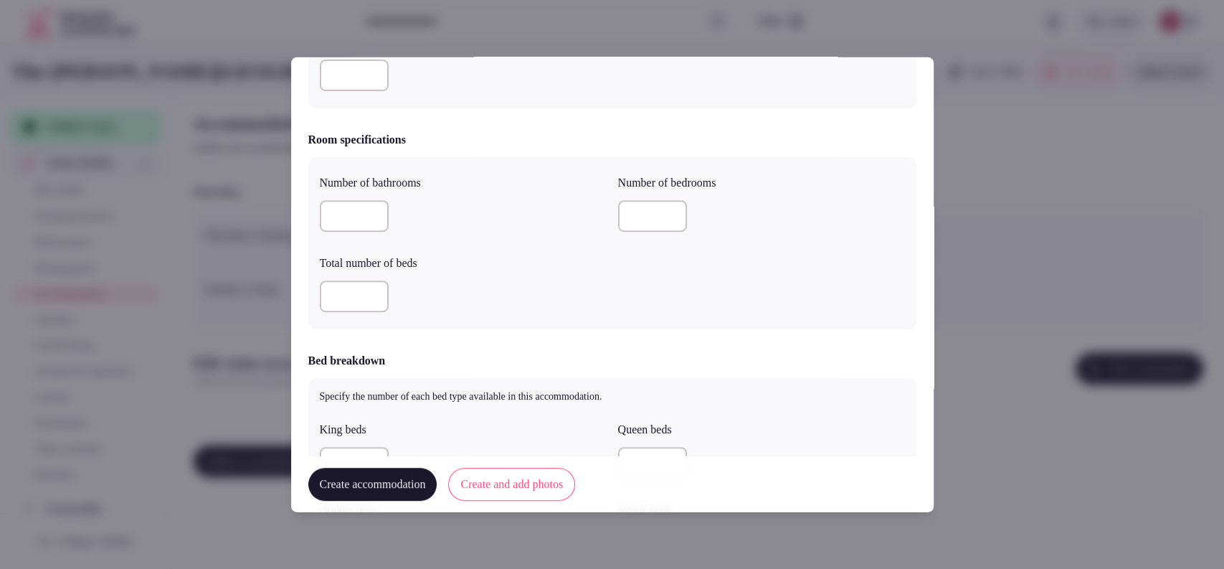
type input "*"
click at [574, 280] on div "*" at bounding box center [463, 296] width 287 height 32
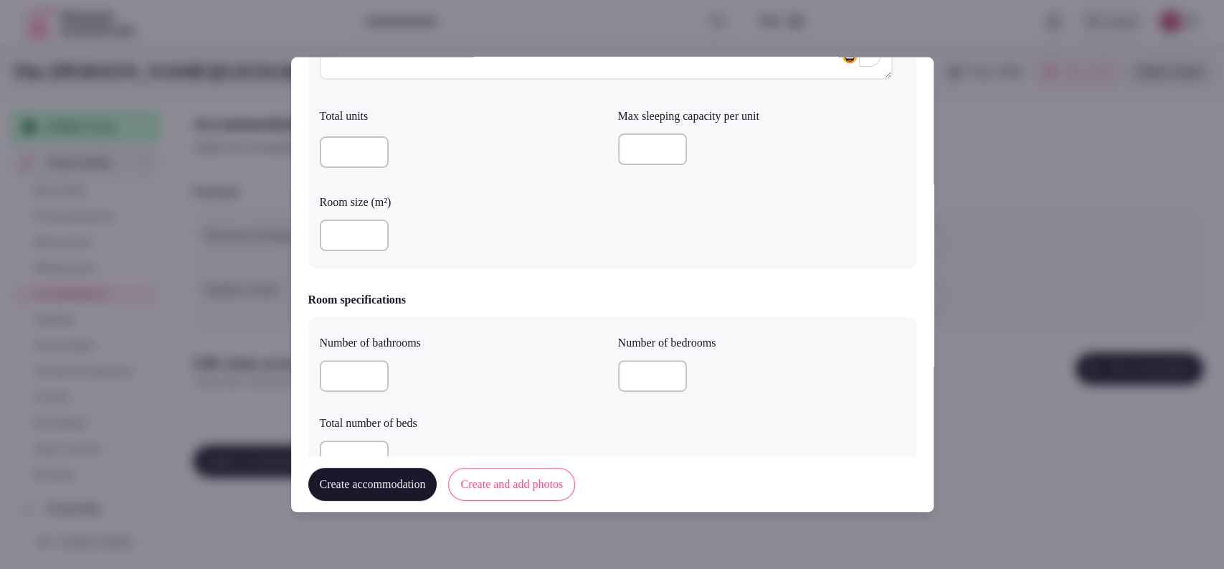
scroll to position [220, 0]
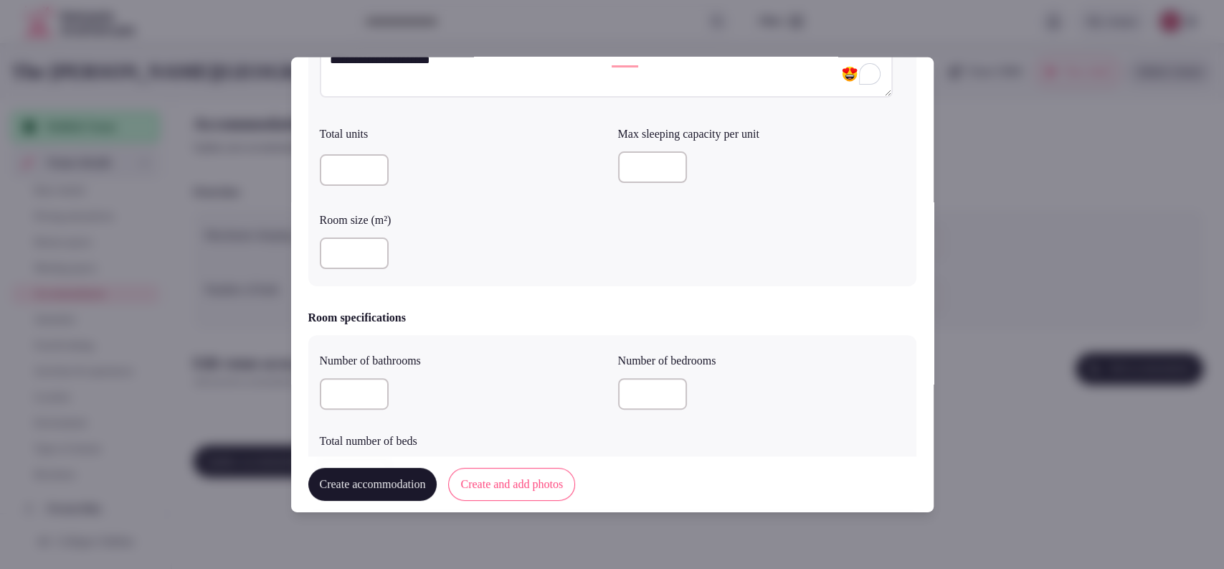
click at [344, 260] on input "number" at bounding box center [354, 253] width 69 height 32
type input "**"
click at [528, 246] on div "**" at bounding box center [463, 253] width 287 height 32
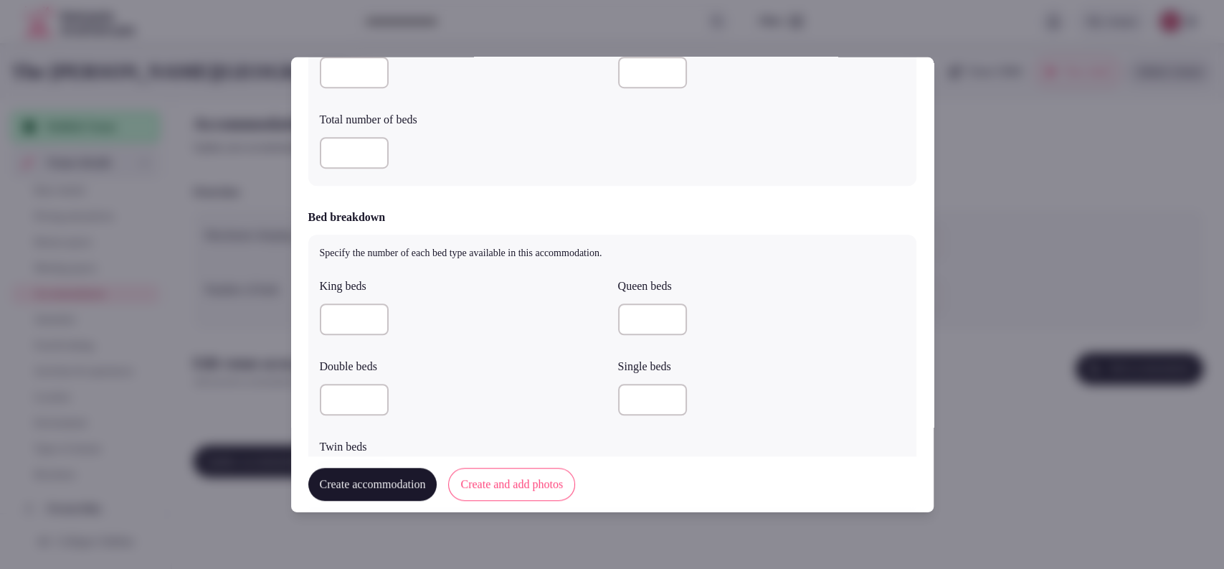
scroll to position [552, 0]
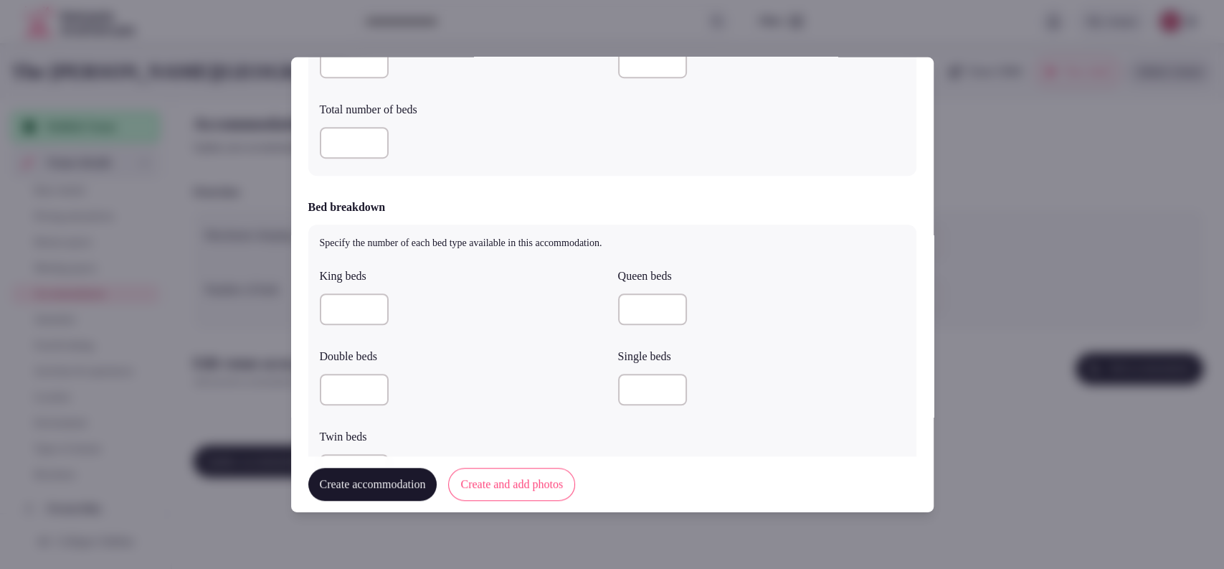
click at [346, 309] on input "number" at bounding box center [354, 309] width 69 height 32
type input "*"
click at [339, 458] on div "Create accommodation Create and add photos" at bounding box center [612, 484] width 608 height 56
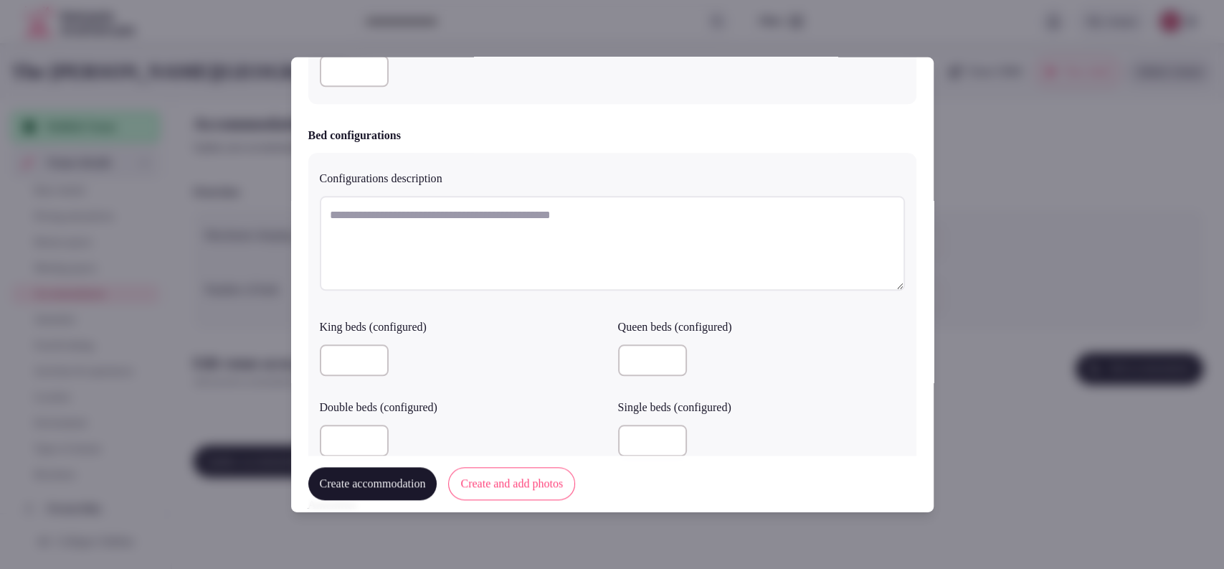
click at [335, 72] on input "number" at bounding box center [354, 71] width 69 height 32
type input "*"
click at [554, 138] on div "Bed configurations" at bounding box center [612, 135] width 608 height 17
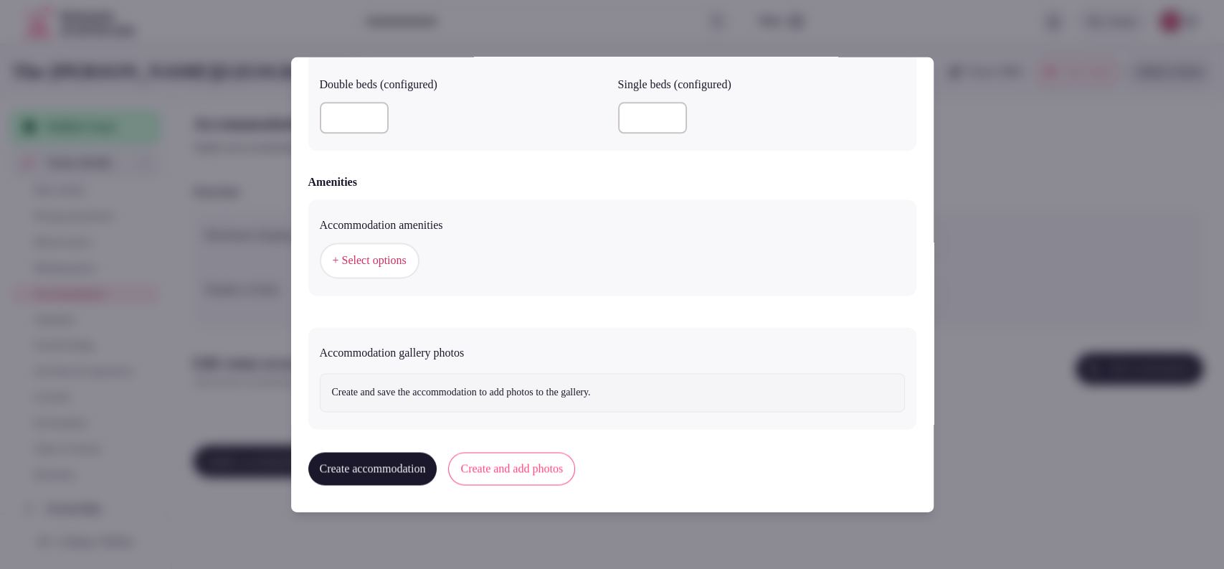
click at [359, 264] on span "+ Select options" at bounding box center [370, 261] width 74 height 16
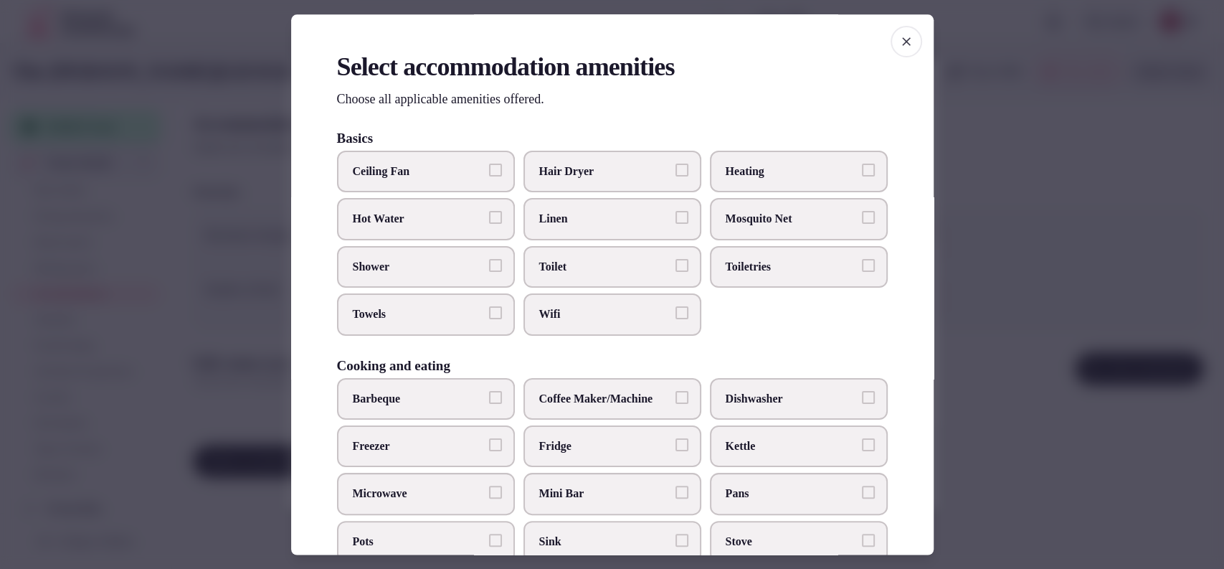
click at [639, 174] on span "Hair Dryer" at bounding box center [605, 172] width 132 height 16
click at [676, 174] on button "Hair Dryer" at bounding box center [682, 170] width 13 height 13
click at [619, 255] on label "Toilet" at bounding box center [613, 267] width 178 height 42
click at [676, 259] on button "Toilet" at bounding box center [682, 265] width 13 height 13
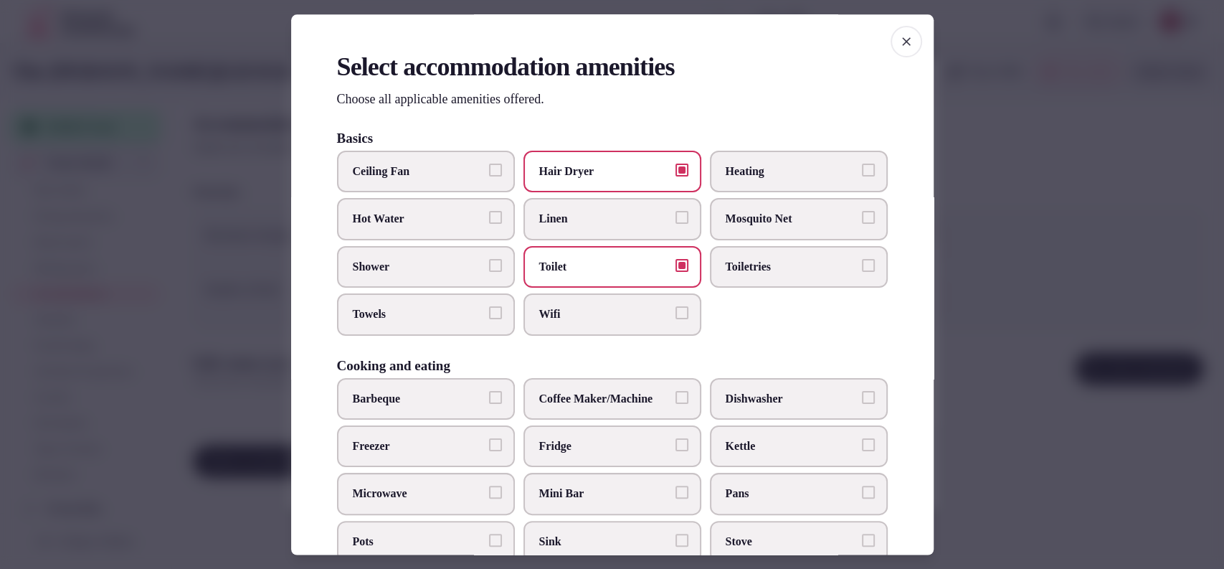
click at [602, 297] on label "Wifi" at bounding box center [613, 315] width 178 height 42
click at [676, 307] on button "Wifi" at bounding box center [682, 313] width 13 height 13
drag, startPoint x: 760, startPoint y: 275, endPoint x: 717, endPoint y: 275, distance: 42.3
click at [759, 274] on label "Toiletries" at bounding box center [799, 267] width 178 height 42
click at [476, 279] on label "Shower" at bounding box center [426, 267] width 178 height 42
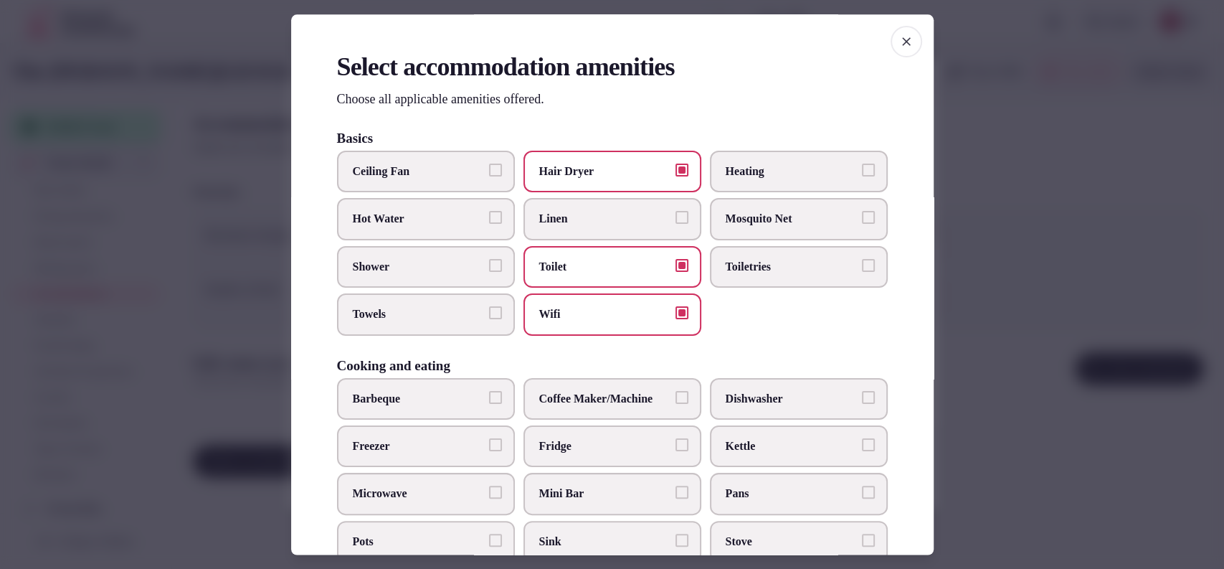
click at [489, 272] on button "Shower" at bounding box center [495, 265] width 13 height 13
drag, startPoint x: 460, startPoint y: 313, endPoint x: 483, endPoint y: 293, distance: 31.0
click at [460, 313] on span "Towels" at bounding box center [419, 315] width 132 height 16
click at [489, 313] on button "Towels" at bounding box center [495, 313] width 13 height 13
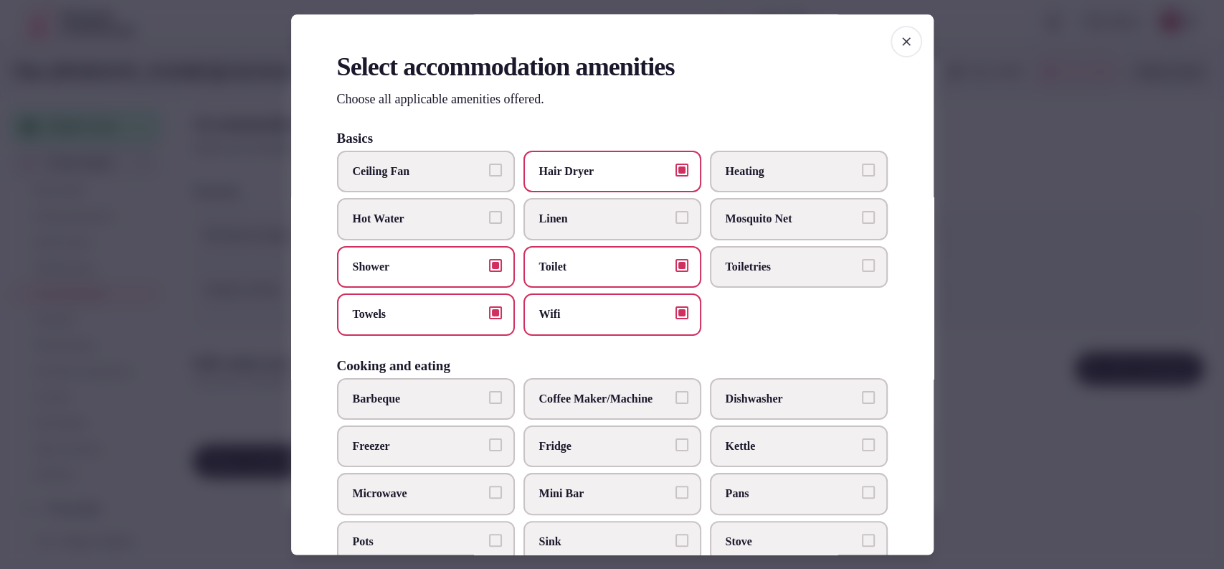
click at [552, 222] on span "Linen" at bounding box center [605, 220] width 132 height 16
click at [676, 222] on button "Linen" at bounding box center [682, 218] width 13 height 13
click at [625, 432] on label "Fridge" at bounding box center [613, 446] width 178 height 42
click at [676, 438] on button "Fridge" at bounding box center [682, 444] width 13 height 13
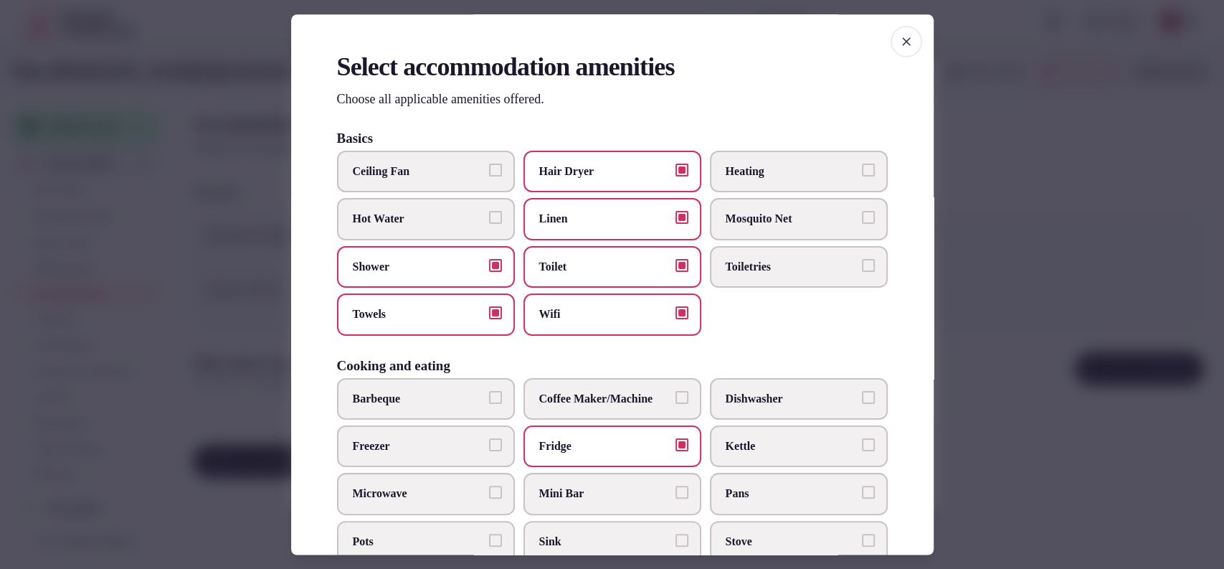
click at [625, 399] on span "Coffee Maker/Machine" at bounding box center [605, 399] width 132 height 16
click at [676, 399] on button "Coffee Maker/Machine" at bounding box center [682, 397] width 13 height 13
click at [742, 453] on label "Kettle" at bounding box center [799, 446] width 178 height 42
click at [862, 451] on button "Kettle" at bounding box center [868, 444] width 13 height 13
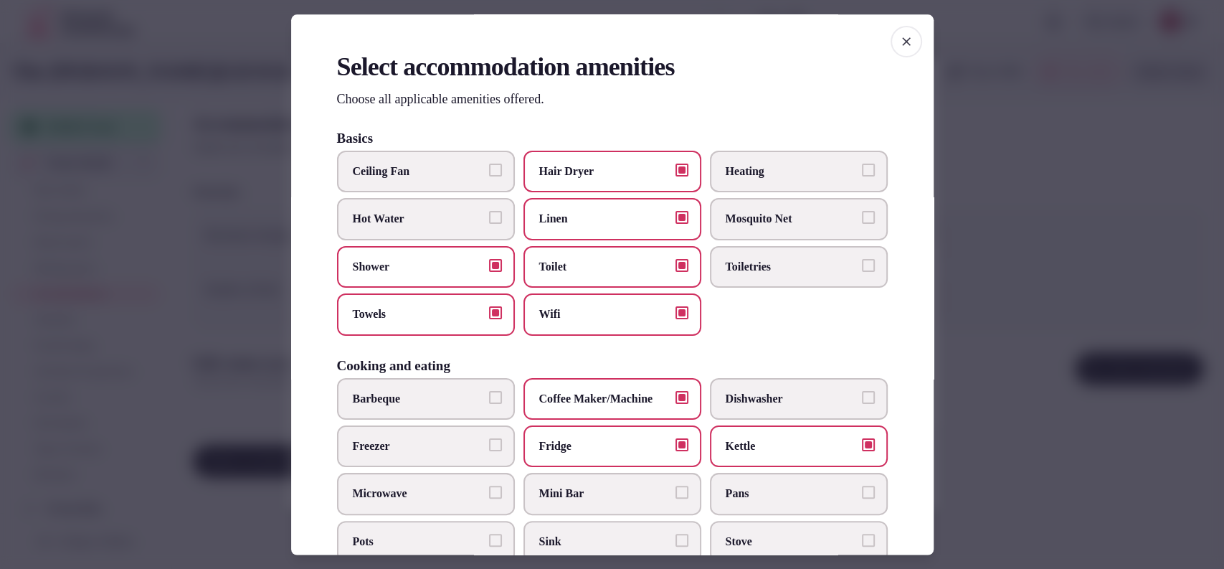
scroll to position [472, 0]
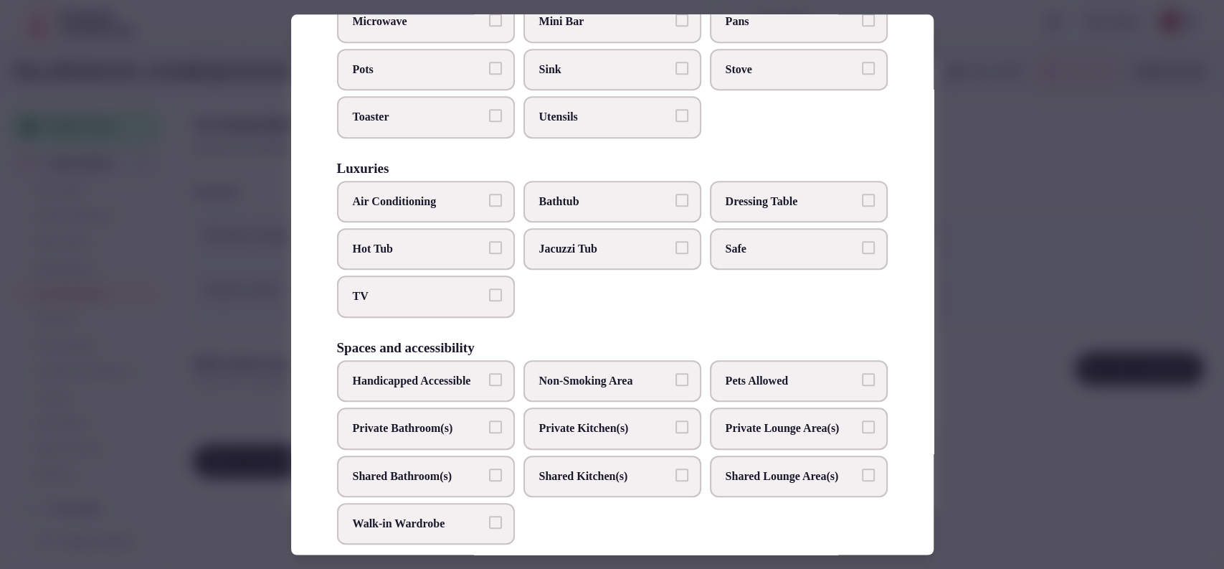
click at [437, 297] on span "TV" at bounding box center [419, 297] width 132 height 16
click at [489, 297] on button "TV" at bounding box center [495, 295] width 13 height 13
click at [459, 449] on label "Private Bathroom(s)" at bounding box center [426, 428] width 178 height 42
click at [489, 433] on button "Private Bathroom(s)" at bounding box center [495, 426] width 13 height 13
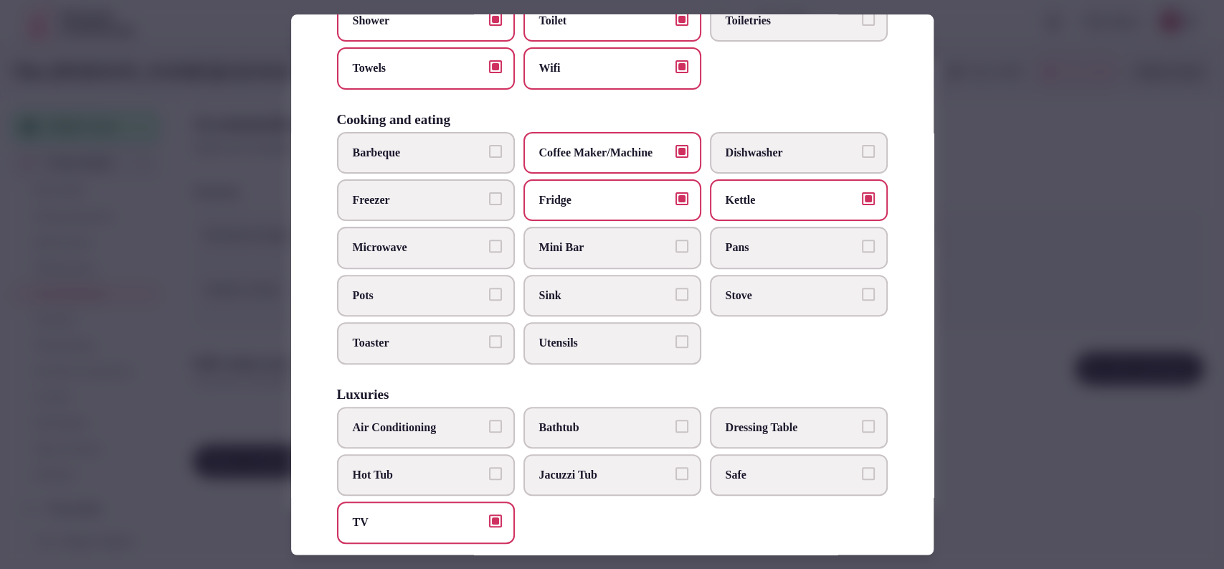
scroll to position [0, 0]
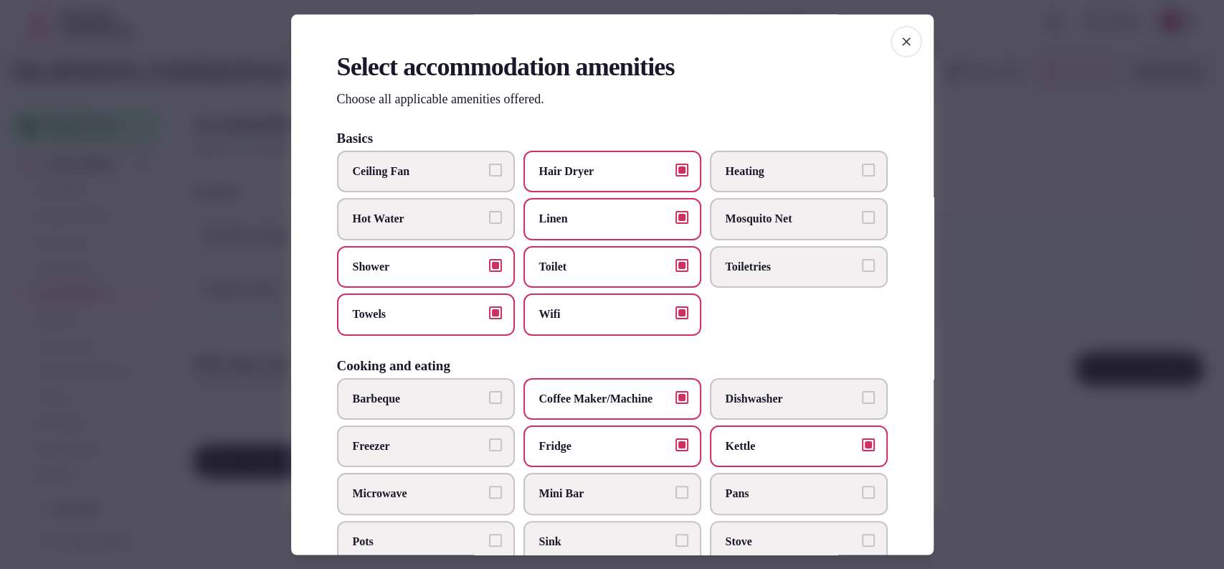
click at [991, 270] on div at bounding box center [612, 284] width 1224 height 569
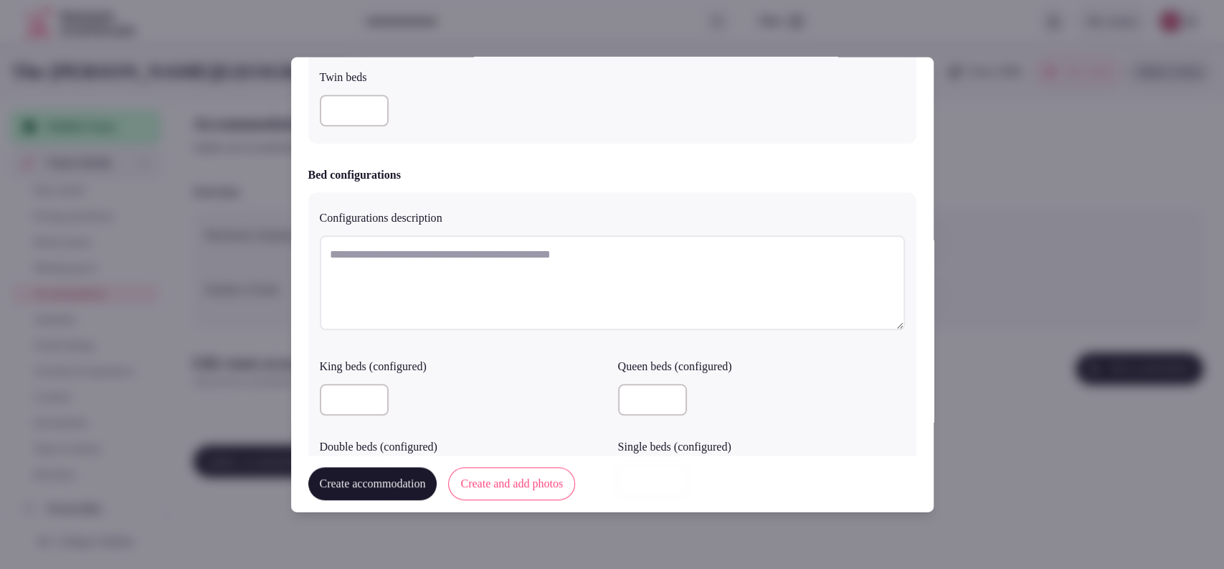
scroll to position [1309, 0]
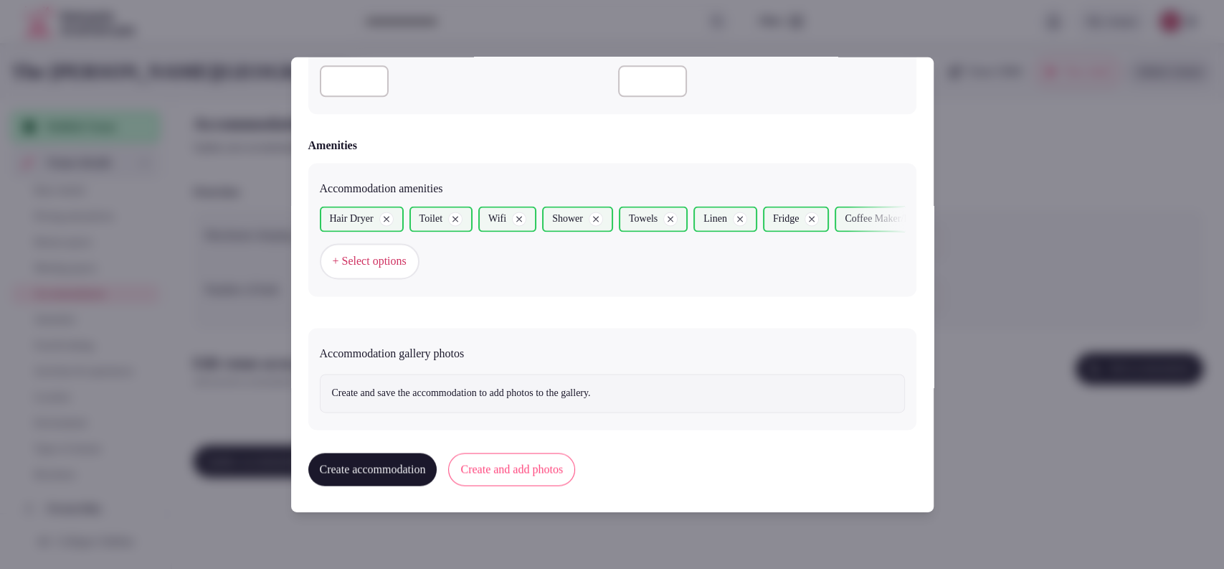
click at [506, 463] on button "Create and add photos" at bounding box center [511, 469] width 127 height 33
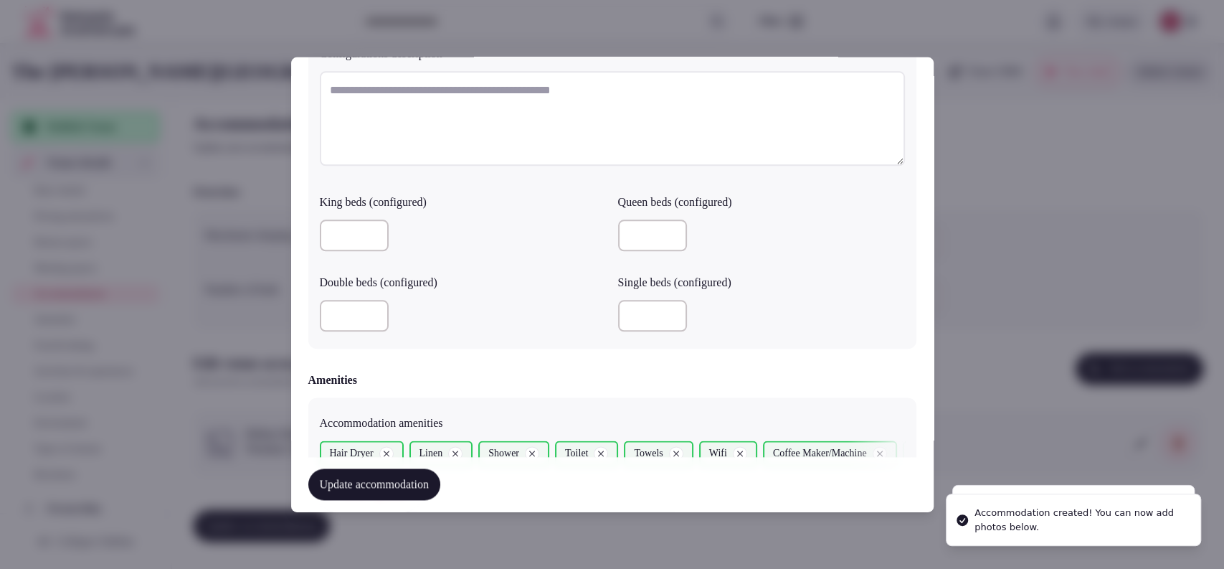
scroll to position [1441, 0]
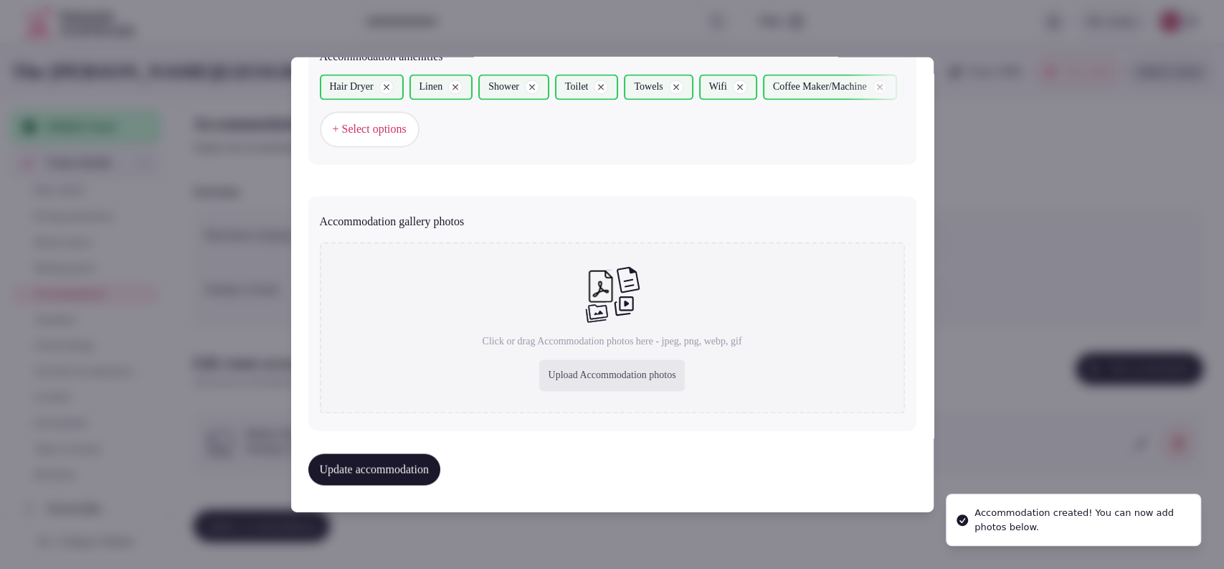
click at [624, 366] on div "Upload Accommodation photos" at bounding box center [611, 376] width 145 height 32
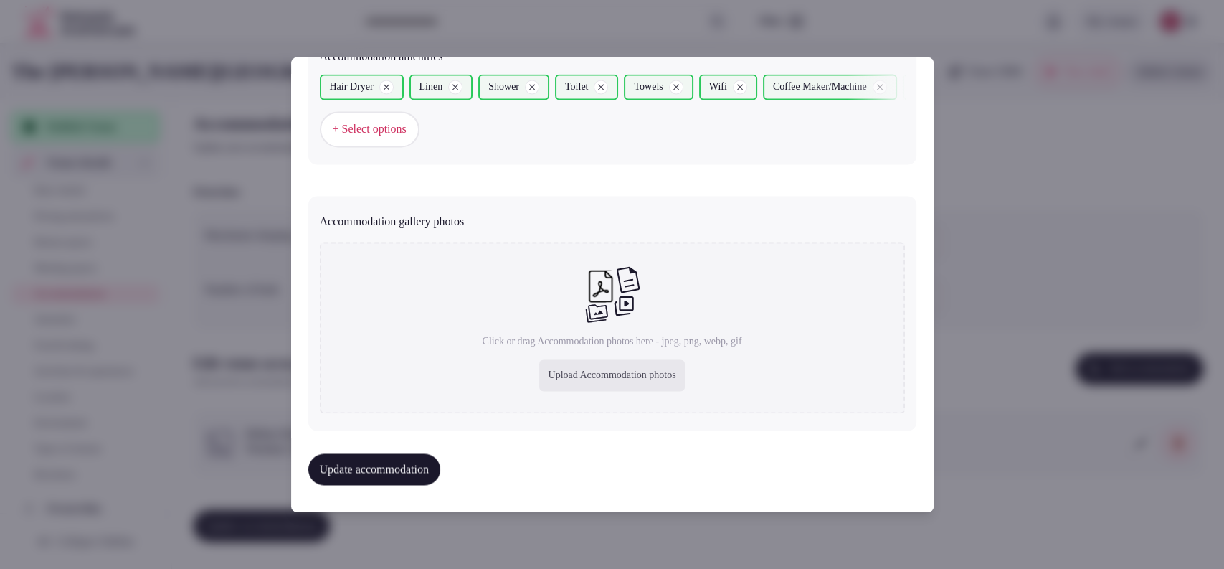
type input "**********"
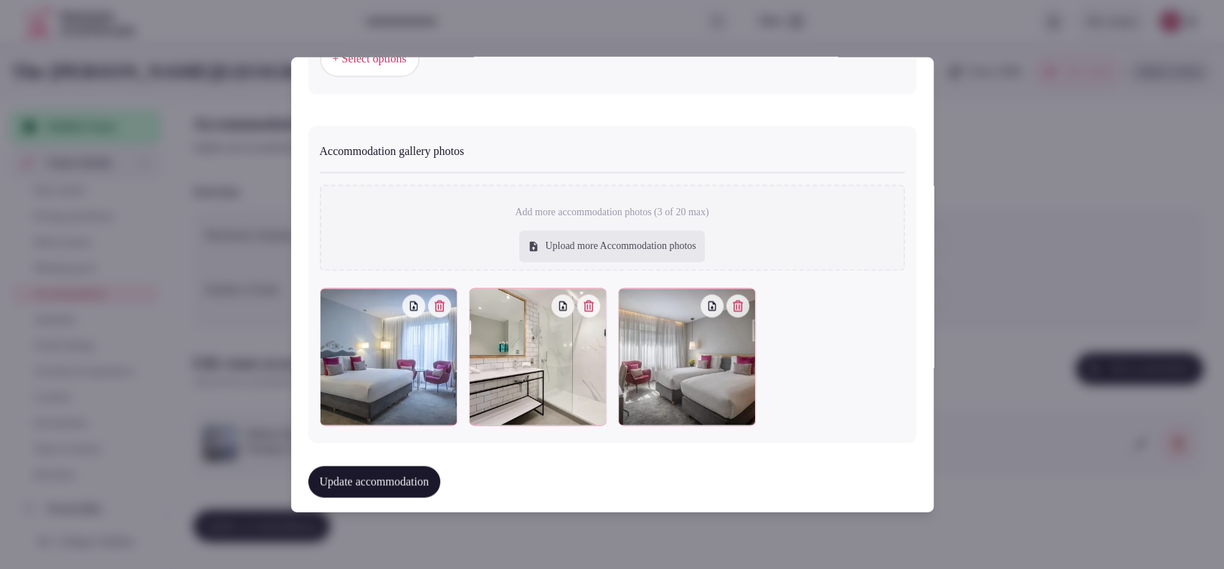
scroll to position [1520, 0]
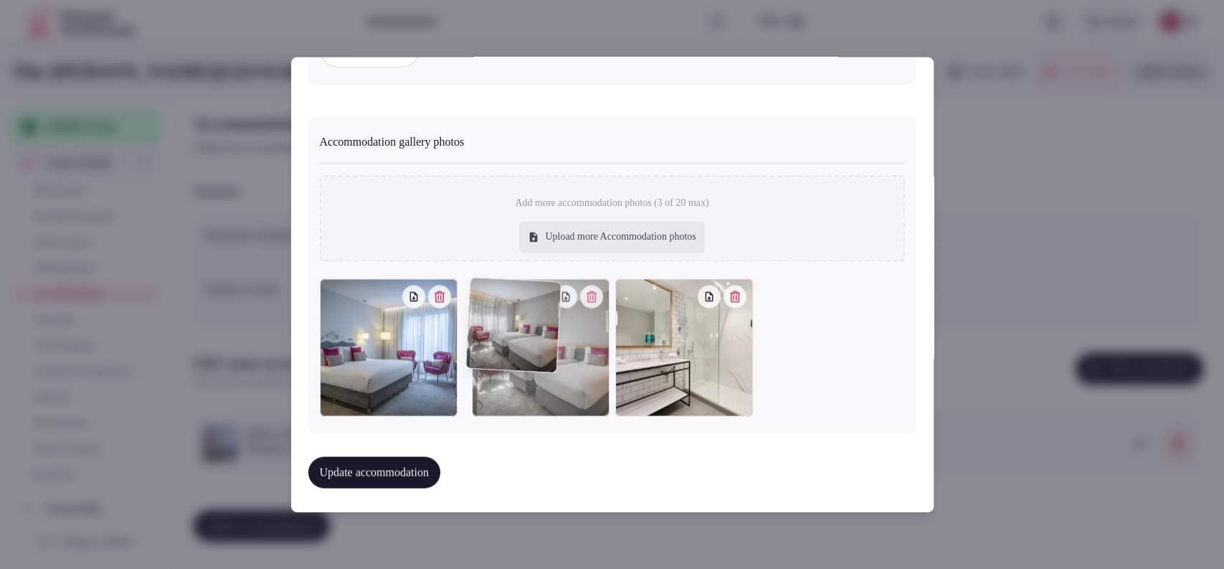
drag, startPoint x: 693, startPoint y: 374, endPoint x: 590, endPoint y: 390, distance: 103.8
click at [590, 390] on div at bounding box center [541, 348] width 138 height 138
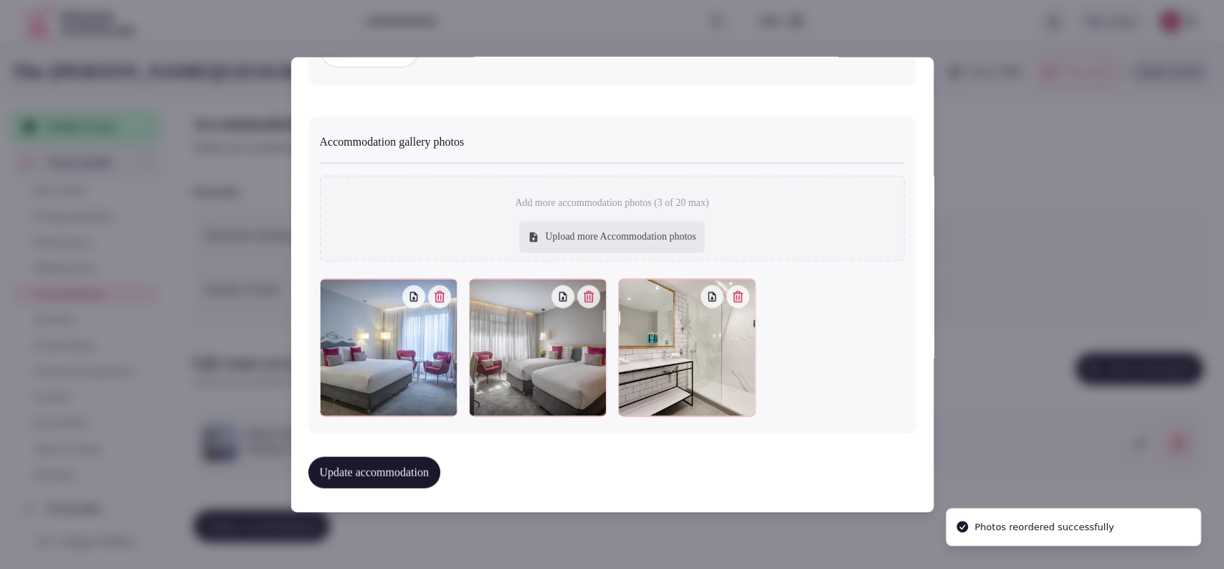
click at [404, 459] on button "Update accommodation" at bounding box center [374, 473] width 132 height 32
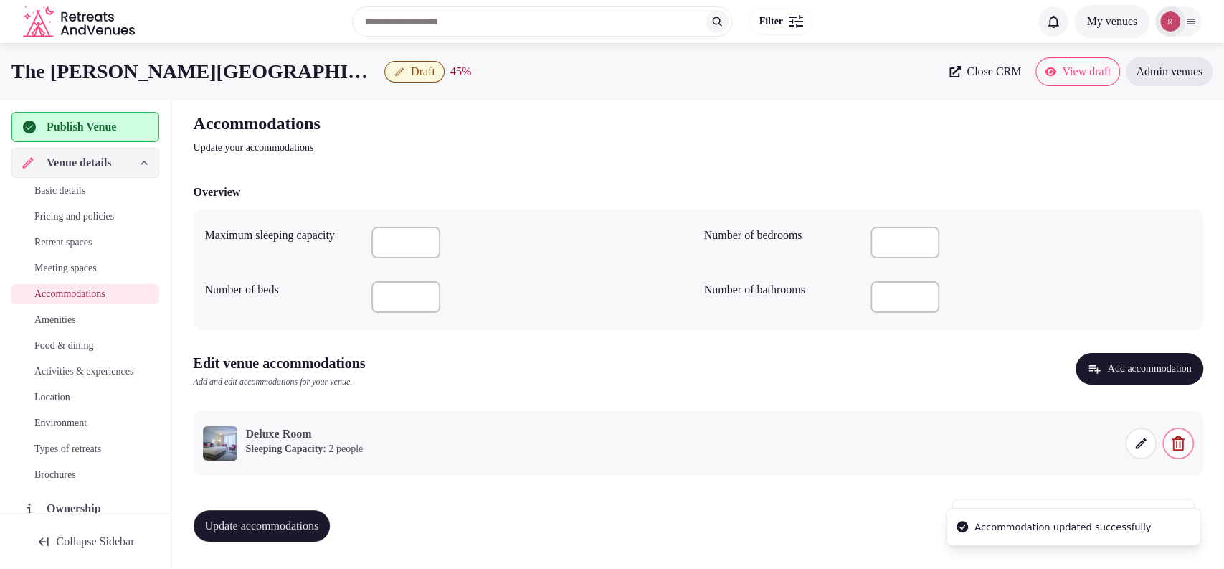
click at [289, 524] on span "Update accommodations" at bounding box center [262, 526] width 114 height 14
click at [45, 320] on span "Amenities" at bounding box center [55, 320] width 42 height 14
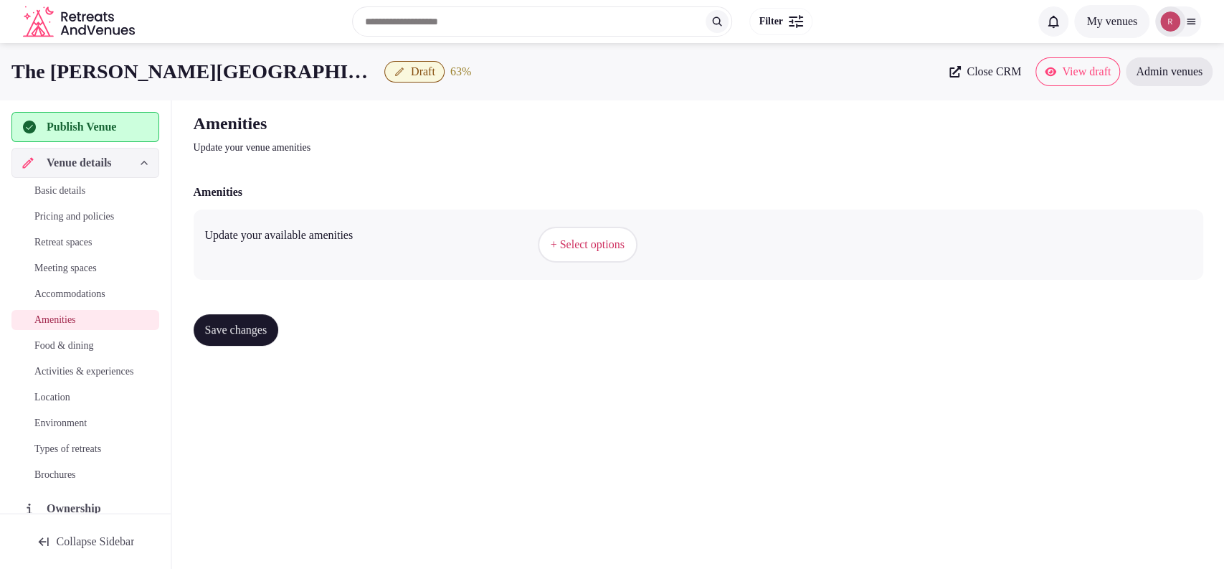
click at [566, 235] on button "+ Select options" at bounding box center [588, 245] width 100 height 36
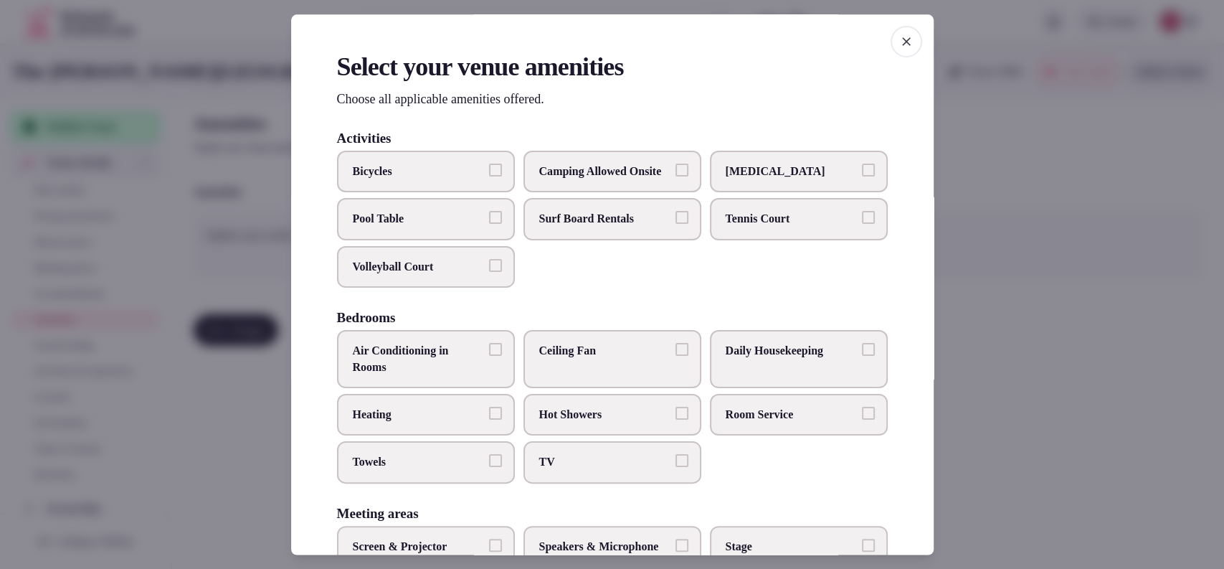
click at [469, 470] on span "Towels" at bounding box center [419, 463] width 132 height 16
click at [489, 468] on button "Towels" at bounding box center [495, 461] width 13 height 13
click at [586, 470] on span "TV" at bounding box center [605, 463] width 132 height 16
click at [676, 468] on button "TV" at bounding box center [682, 461] width 13 height 13
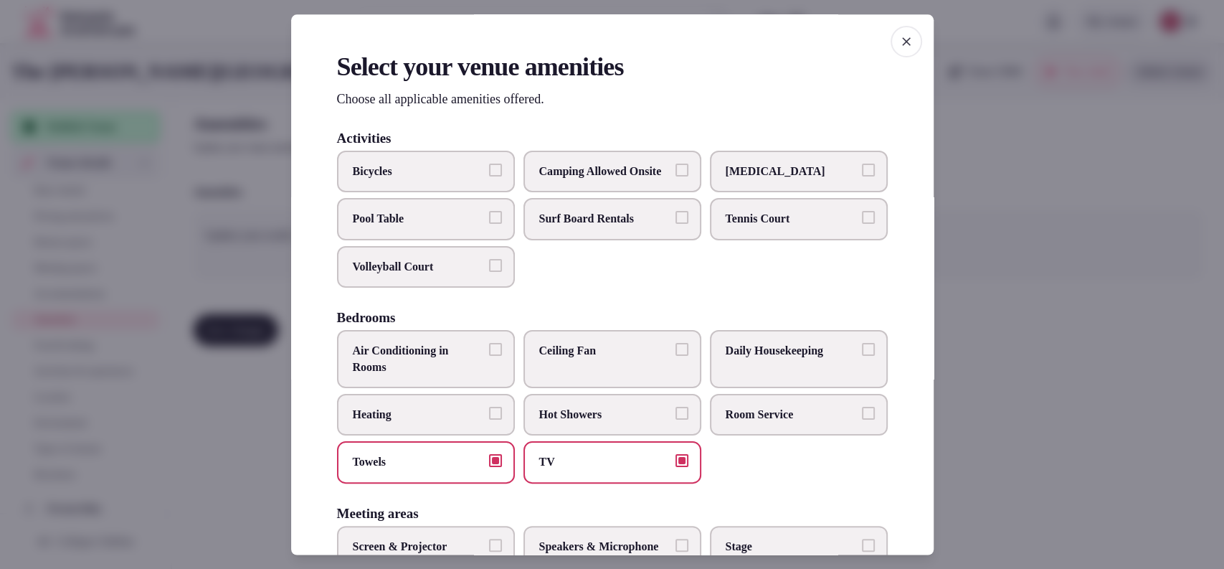
click at [459, 376] on span "Air Conditioning in Rooms" at bounding box center [419, 360] width 132 height 32
click at [489, 356] on button "Air Conditioning in Rooms" at bounding box center [495, 350] width 13 height 13
click at [742, 377] on label "Daily Housekeeping" at bounding box center [799, 360] width 178 height 58
click at [862, 356] on button "Daily Housekeeping" at bounding box center [868, 350] width 13 height 13
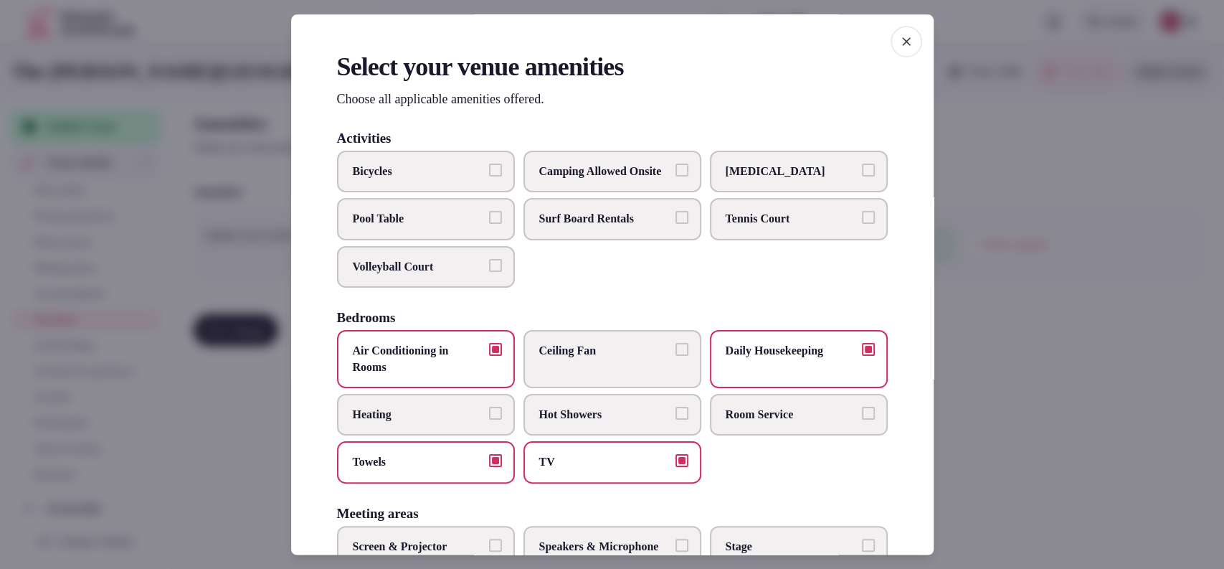
scroll to position [472, 0]
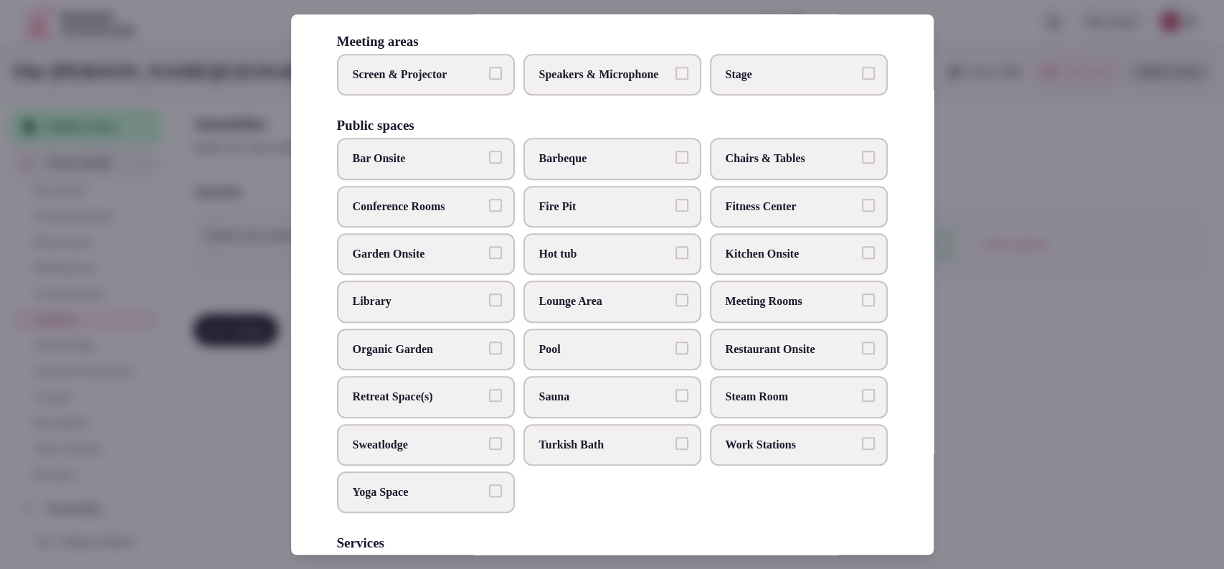
click at [775, 167] on span "Chairs & Tables" at bounding box center [792, 159] width 132 height 16
click at [862, 164] on button "Chairs & Tables" at bounding box center [868, 157] width 13 height 13
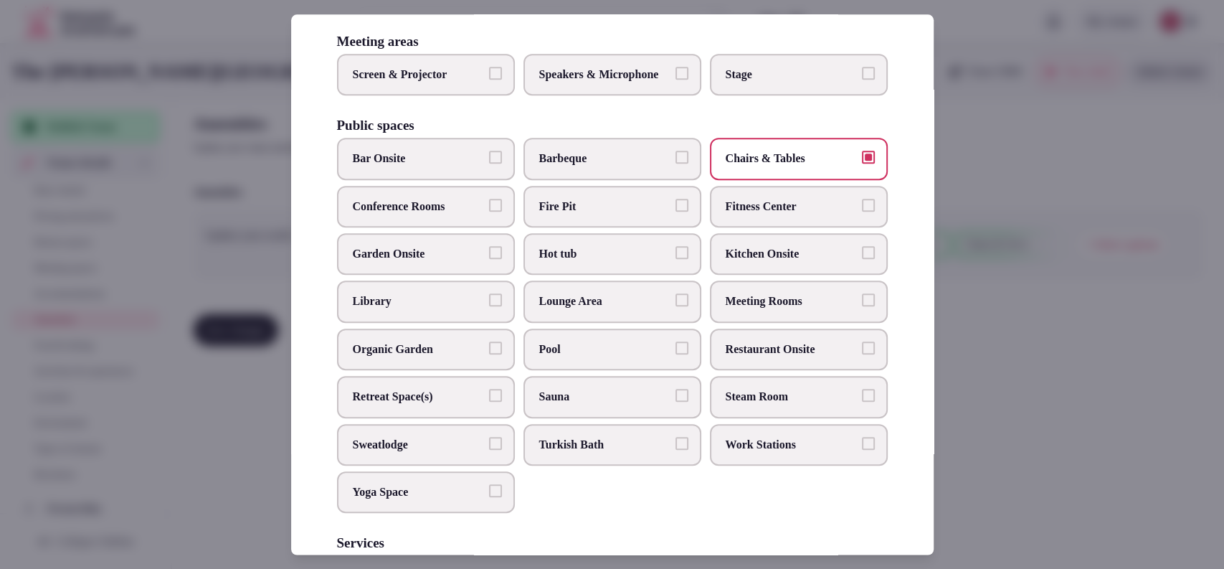
click at [777, 214] on span "Fitness Center" at bounding box center [792, 207] width 132 height 16
click at [862, 212] on button "Fitness Center" at bounding box center [868, 205] width 13 height 13
click at [645, 404] on span "Sauna" at bounding box center [605, 397] width 132 height 16
click at [676, 402] on button "Sauna" at bounding box center [682, 395] width 13 height 13
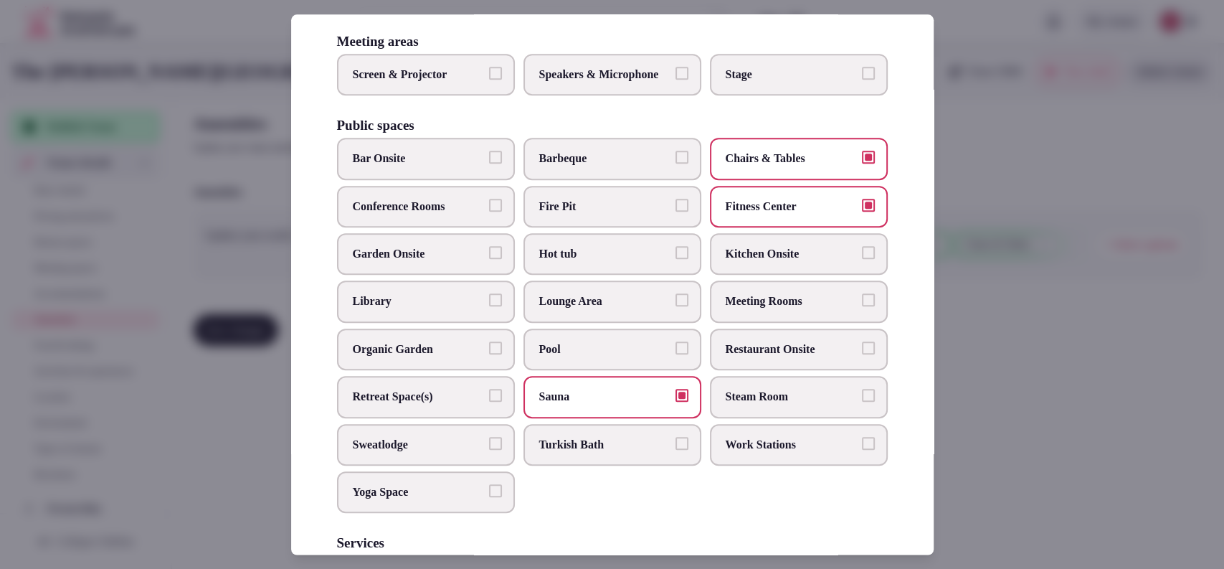
click at [784, 412] on label "Steam Room" at bounding box center [799, 397] width 178 height 42
click at [862, 402] on button "Steam Room" at bounding box center [868, 395] width 13 height 13
click at [785, 357] on span "Restaurant Onsite" at bounding box center [792, 349] width 132 height 16
click at [862, 354] on button "Restaurant Onsite" at bounding box center [868, 347] width 13 height 13
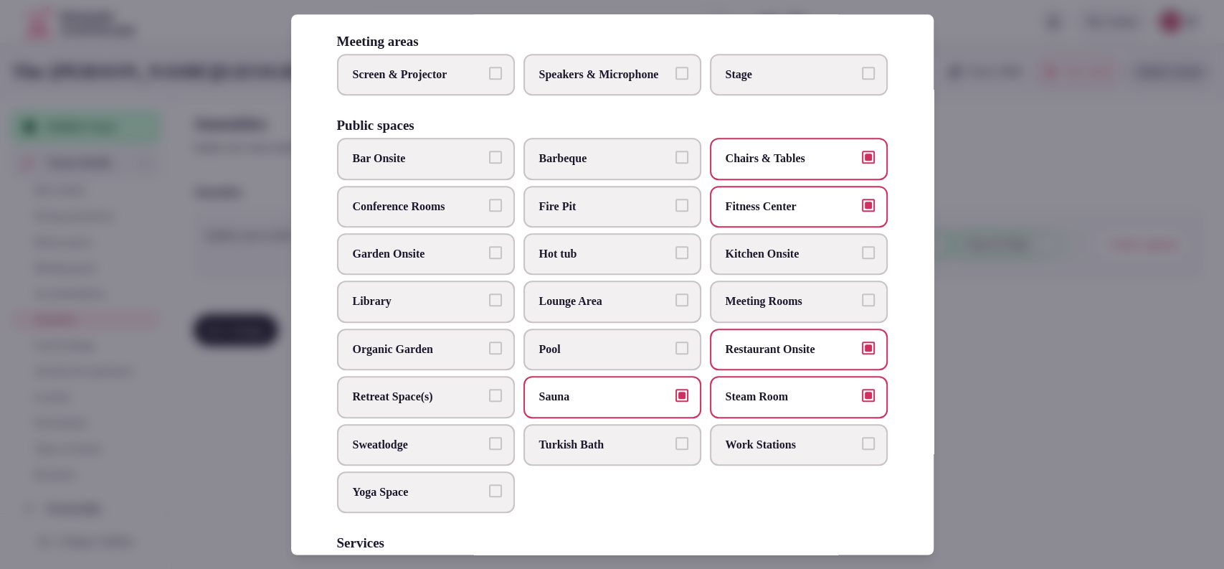
click at [396, 176] on label "Bar Onsite" at bounding box center [426, 159] width 178 height 42
click at [489, 164] on button "Bar Onsite" at bounding box center [495, 157] width 13 height 13
click at [403, 214] on label "Conference Rooms" at bounding box center [426, 207] width 178 height 42
click at [489, 212] on button "Conference Rooms" at bounding box center [495, 205] width 13 height 13
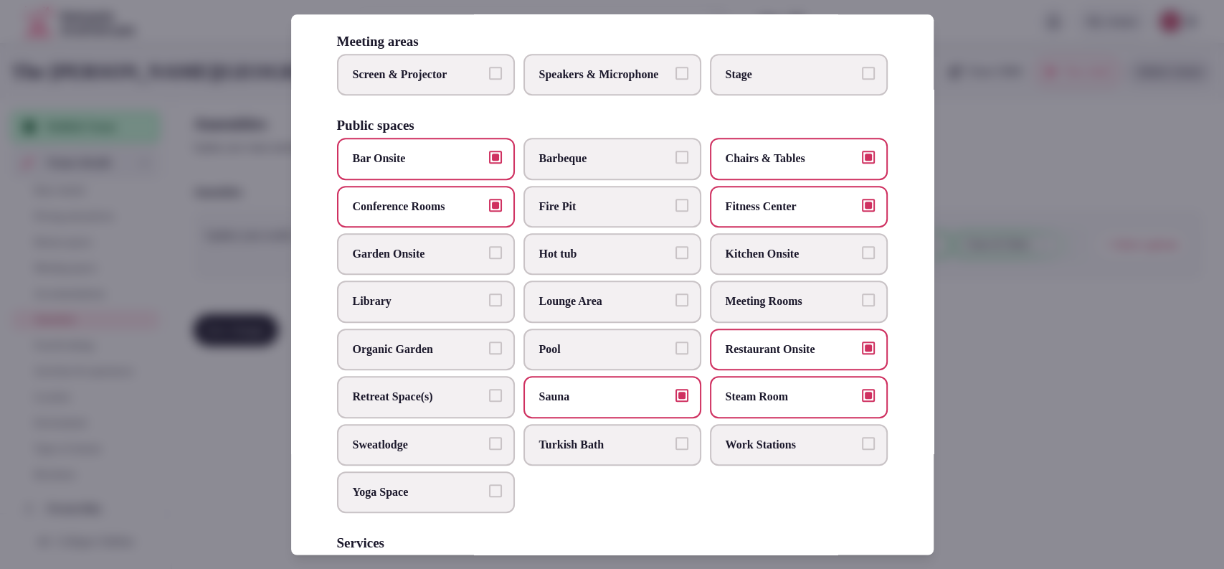
click at [734, 314] on label "Meeting Rooms" at bounding box center [799, 302] width 178 height 42
click at [862, 307] on button "Meeting Rooms" at bounding box center [868, 300] width 13 height 13
click at [435, 95] on label "Screen & Projector" at bounding box center [426, 75] width 178 height 42
click at [489, 80] on button "Screen & Projector" at bounding box center [495, 73] width 13 height 13
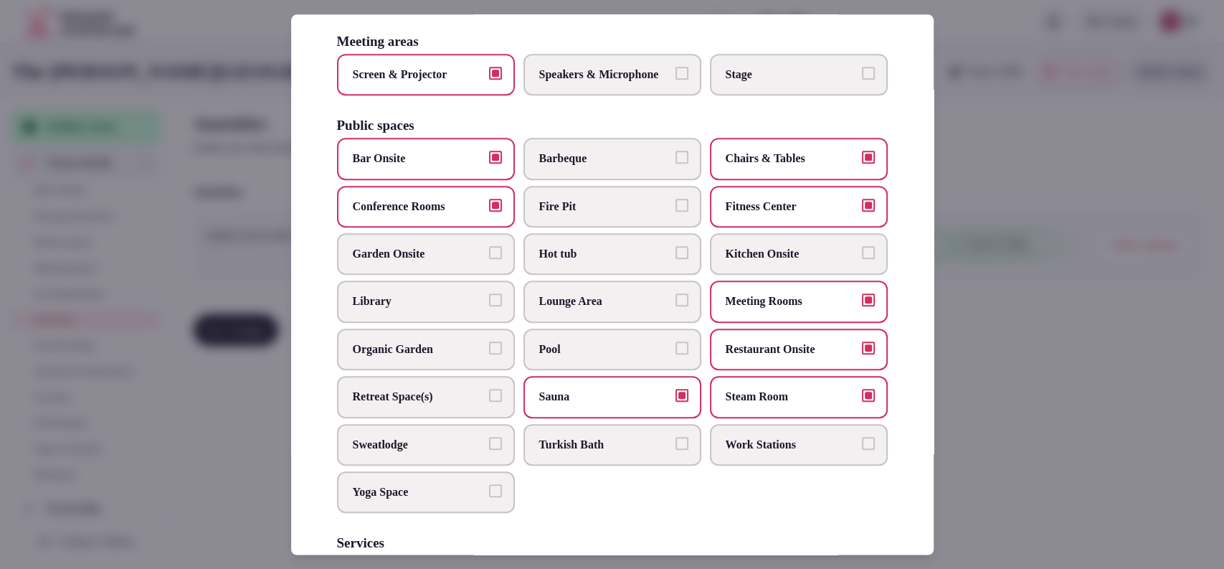
click at [595, 95] on label "Speakers & Microphone" at bounding box center [613, 75] width 178 height 42
click at [676, 80] on button "Speakers & Microphone" at bounding box center [682, 73] width 13 height 13
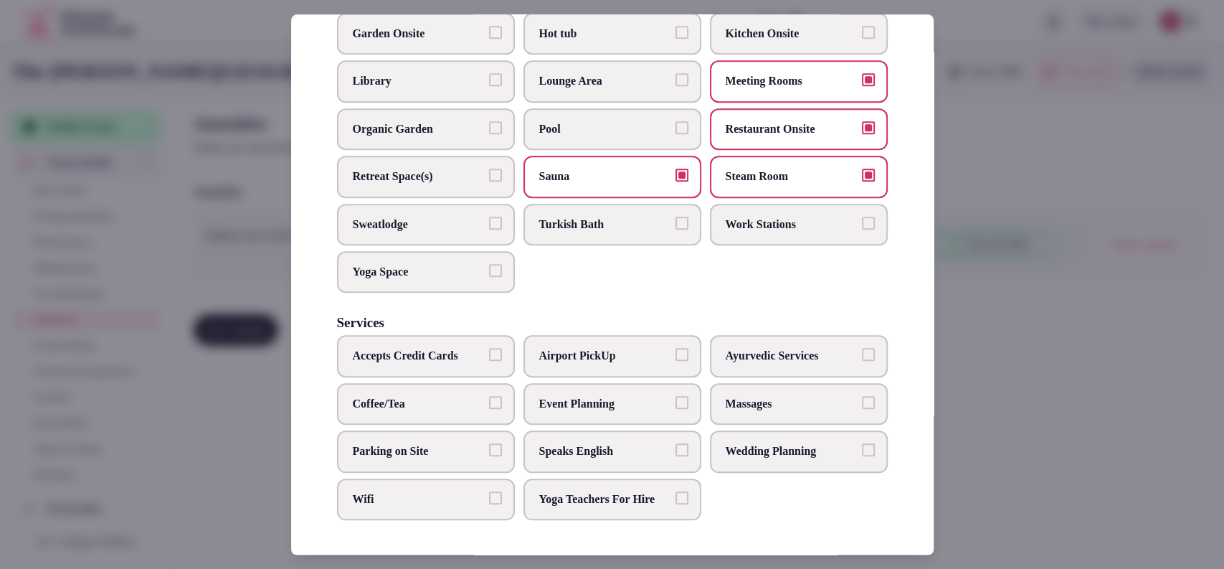
click at [587, 443] on span "Speaks English" at bounding box center [605, 451] width 132 height 16
click at [676, 443] on button "Speaks English" at bounding box center [682, 449] width 13 height 13
click at [596, 396] on span "Event Planning" at bounding box center [605, 404] width 132 height 16
click at [676, 396] on button "Event Planning" at bounding box center [682, 402] width 13 height 13
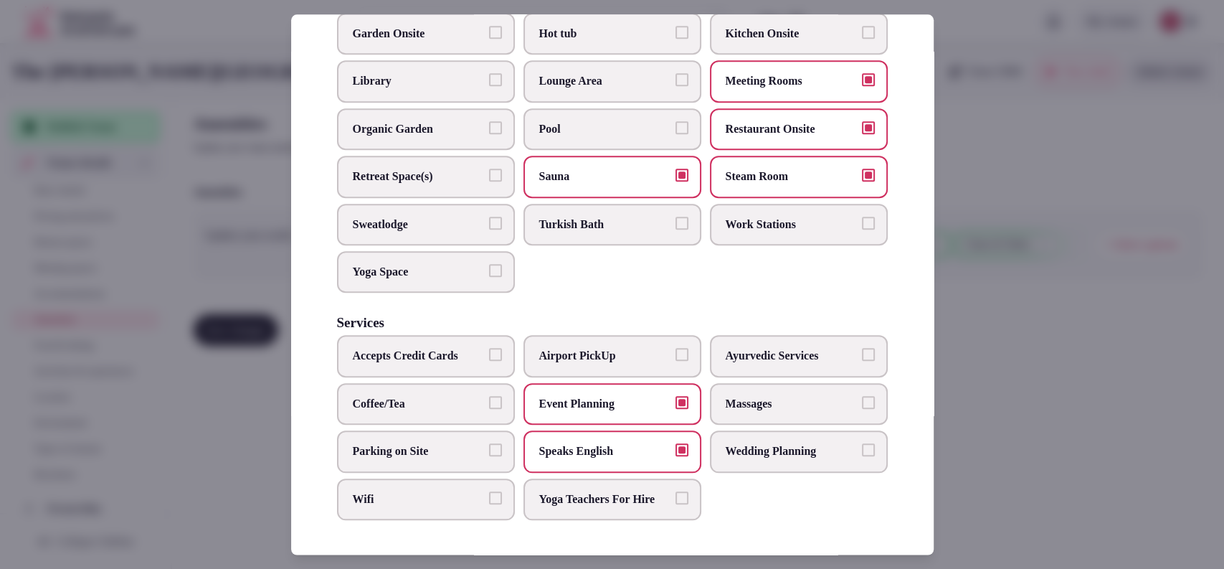
click at [737, 443] on span "Wedding Planning" at bounding box center [792, 451] width 132 height 16
click at [862, 443] on button "Wedding Planning" at bounding box center [868, 449] width 13 height 13
click at [428, 498] on label "Wifi" at bounding box center [426, 499] width 178 height 42
click at [489, 498] on button "Wifi" at bounding box center [495, 497] width 13 height 13
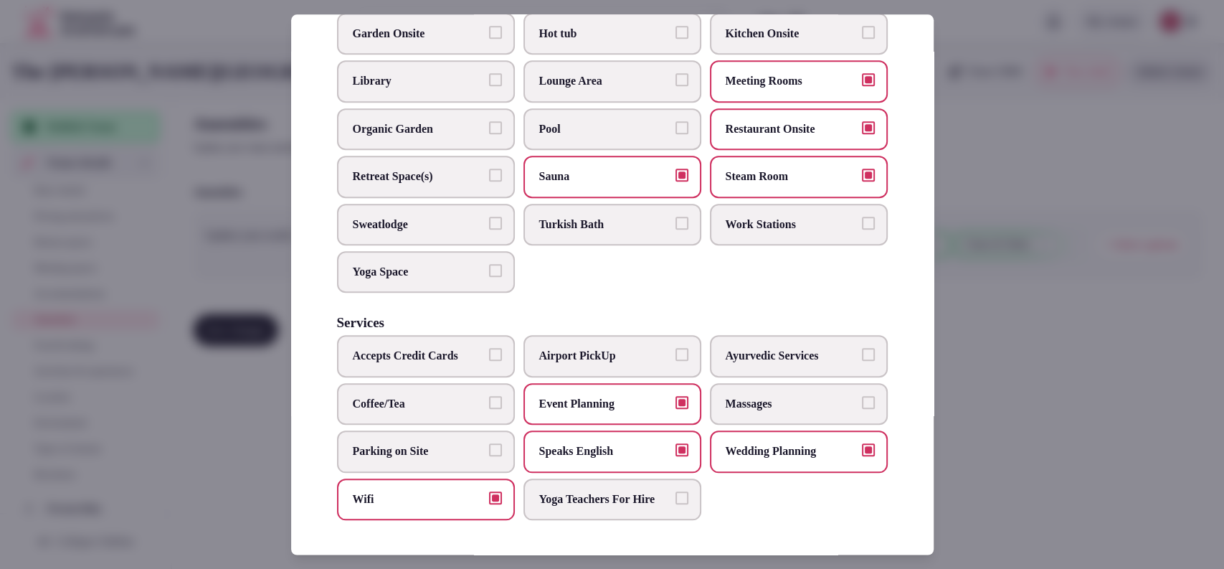
scroll to position [0, 0]
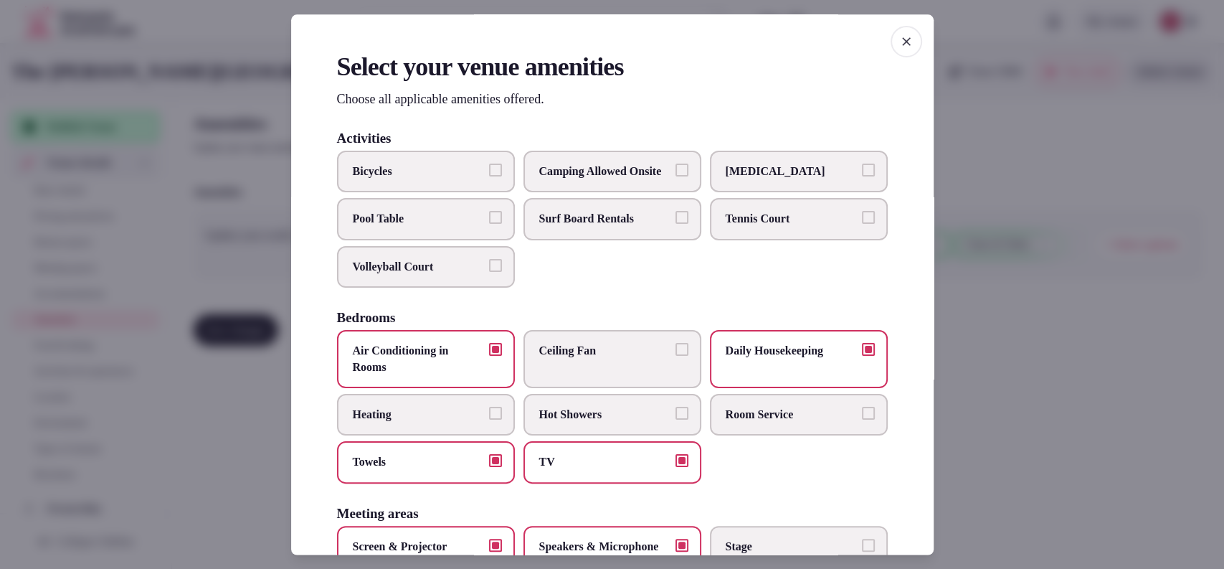
click at [1089, 176] on div at bounding box center [612, 284] width 1224 height 569
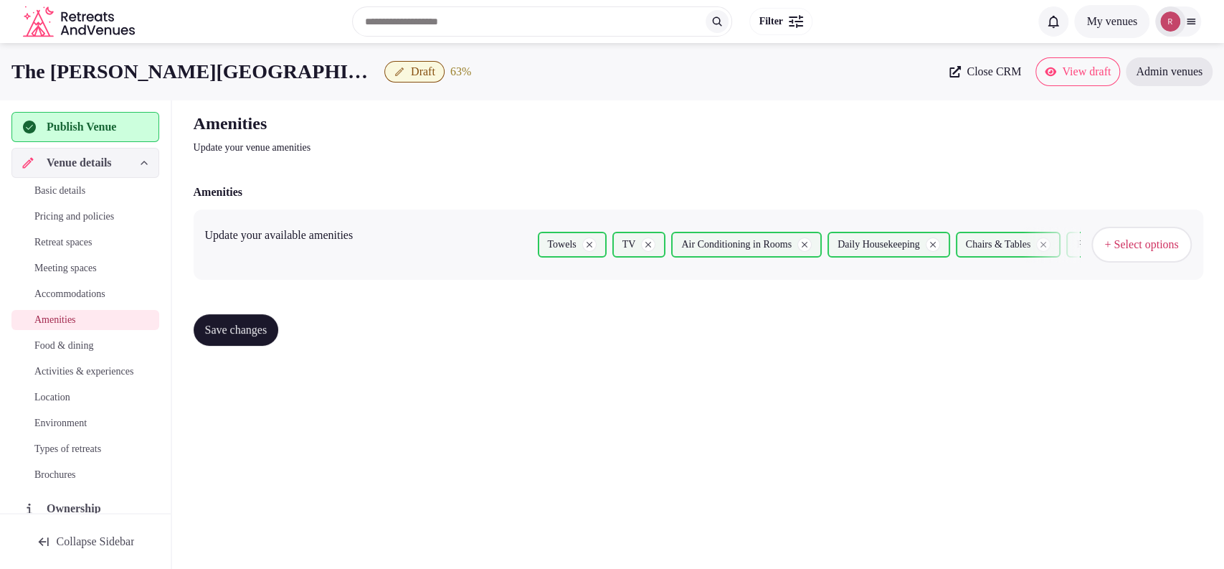
drag, startPoint x: 252, startPoint y: 333, endPoint x: 213, endPoint y: 344, distance: 40.9
click at [249, 336] on span "Save changes" at bounding box center [236, 330] width 62 height 14
click at [87, 336] on link "Food & dining" at bounding box center [85, 346] width 148 height 20
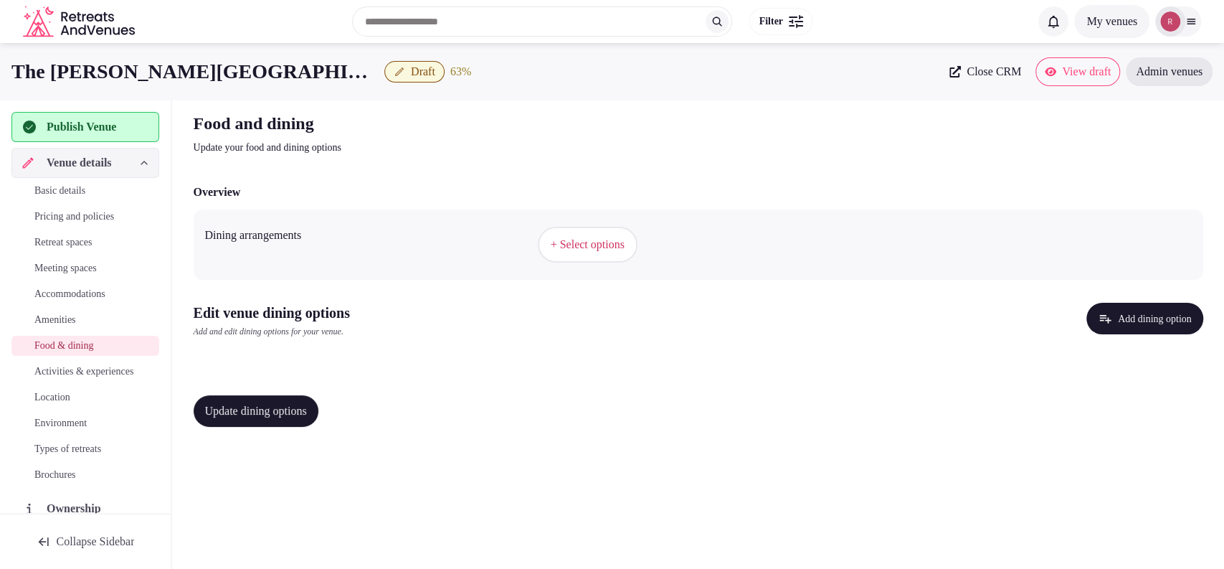
click at [570, 225] on div "+ Select options" at bounding box center [865, 244] width 654 height 47
click at [607, 255] on button "+ Select options" at bounding box center [588, 245] width 100 height 36
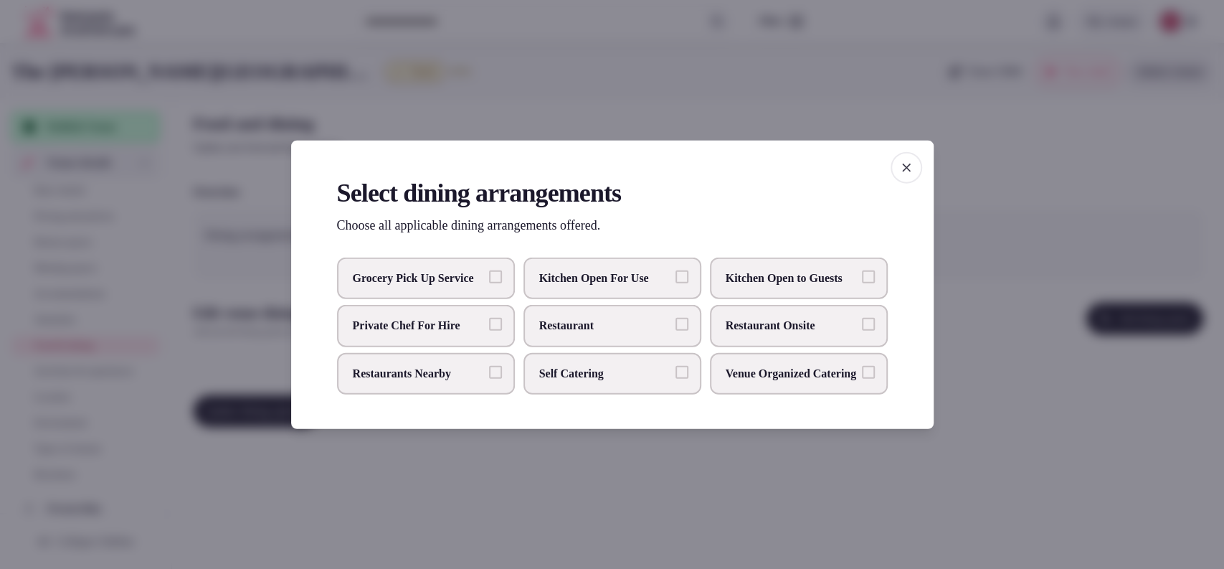
click at [601, 332] on label "Restaurant" at bounding box center [613, 326] width 178 height 42
click at [676, 331] on button "Restaurant" at bounding box center [682, 324] width 13 height 13
click at [1082, 360] on div at bounding box center [612, 284] width 1224 height 569
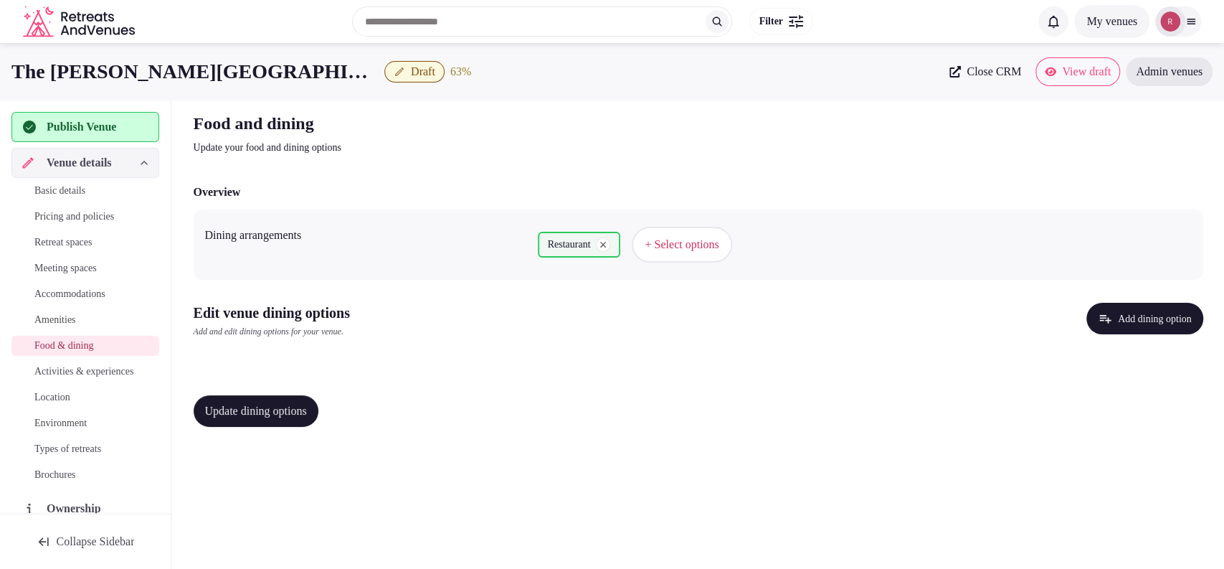
click at [1145, 316] on button "Add dining option" at bounding box center [1145, 319] width 117 height 32
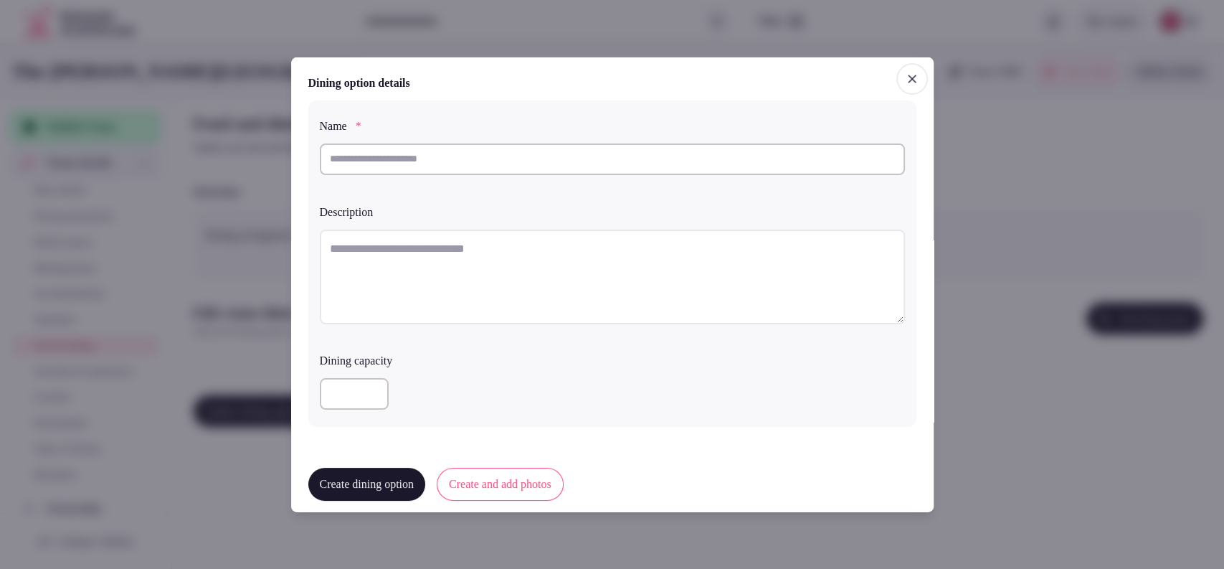
click at [531, 166] on input "text" at bounding box center [612, 159] width 585 height 32
type input "**********"
click at [480, 318] on textarea at bounding box center [612, 276] width 585 height 95
click at [465, 255] on textarea "To enrich screen reader interactions, please activate Accessibility in Grammarl…" at bounding box center [612, 276] width 585 height 95
paste textarea "**********"
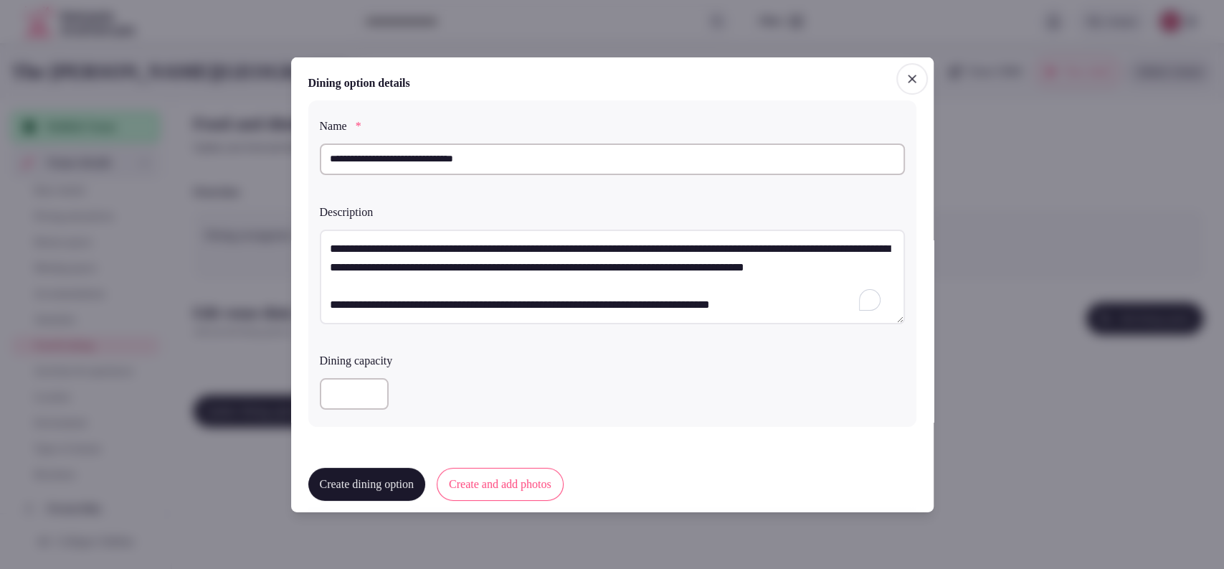
scroll to position [7, 0]
click at [331, 318] on textarea "**********" at bounding box center [606, 276] width 573 height 95
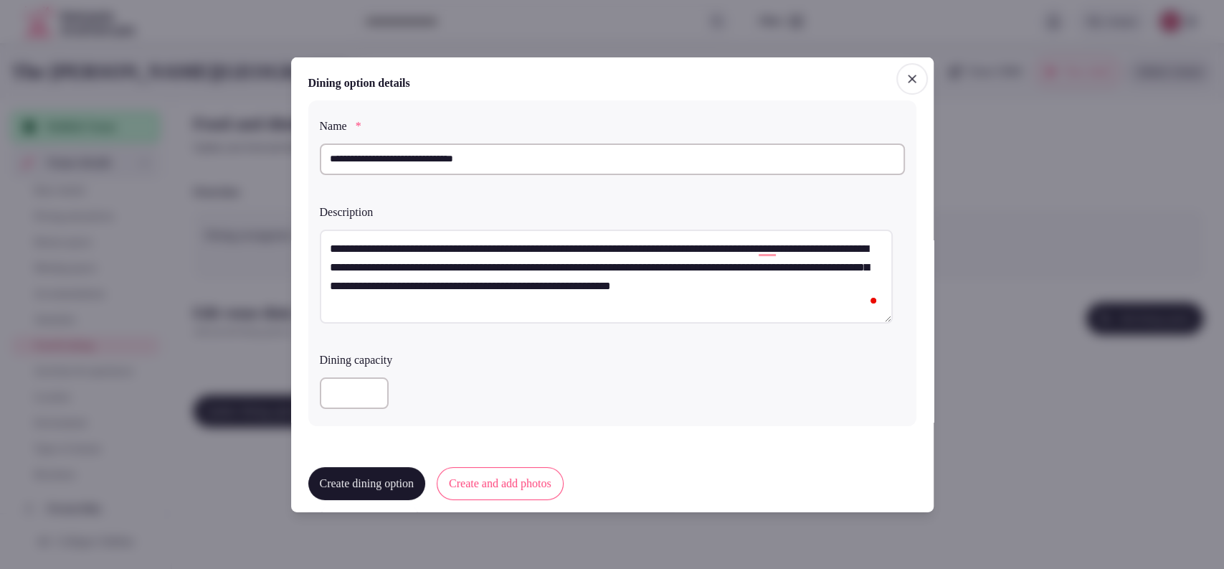
scroll to position [343, 0]
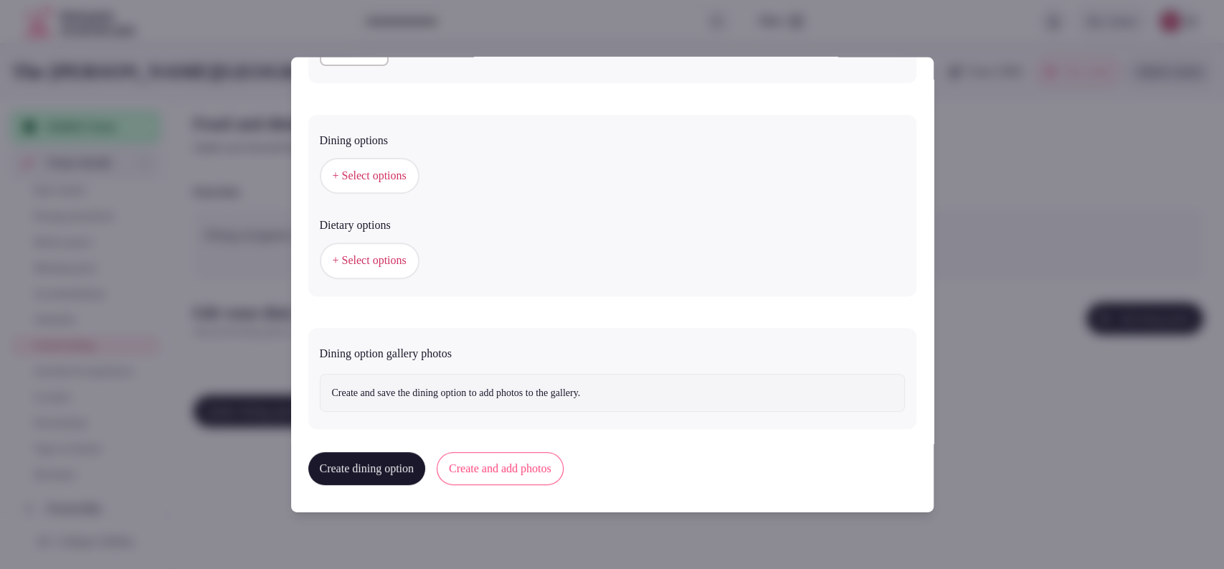
type textarea "**********"
click at [347, 189] on button "+ Select options" at bounding box center [370, 176] width 100 height 36
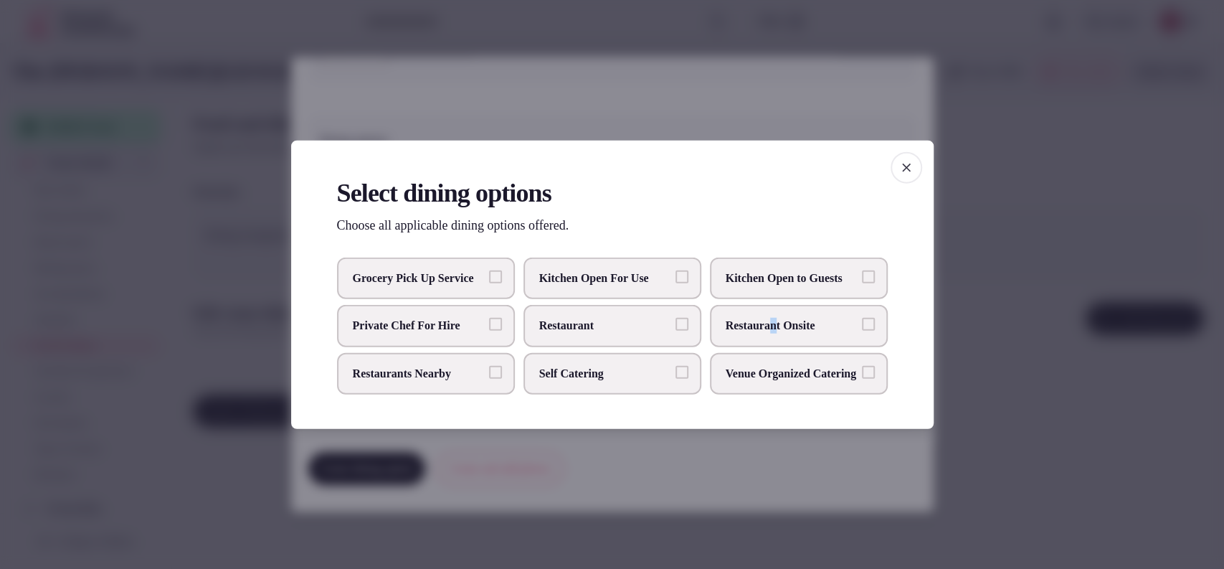
click at [779, 333] on label "Restaurant Onsite" at bounding box center [799, 326] width 178 height 42
click at [879, 335] on label "Restaurant Onsite" at bounding box center [799, 326] width 178 height 42
click at [875, 331] on button "Restaurant Onsite" at bounding box center [868, 324] width 13 height 13
click at [958, 278] on div at bounding box center [612, 284] width 1224 height 569
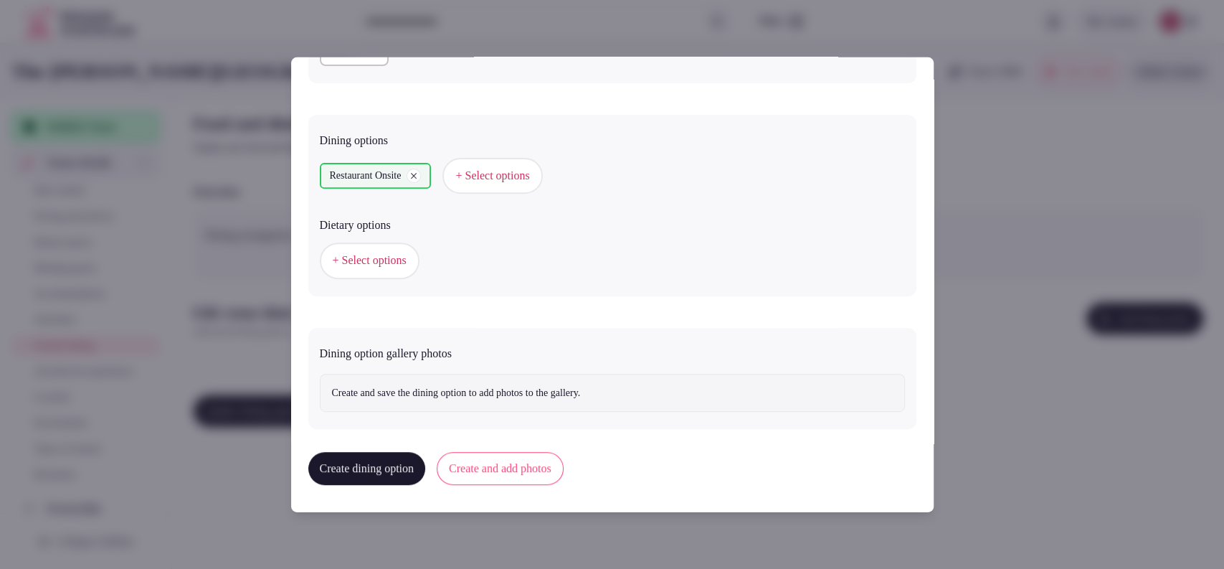
click at [377, 270] on button "+ Select options" at bounding box center [370, 260] width 100 height 36
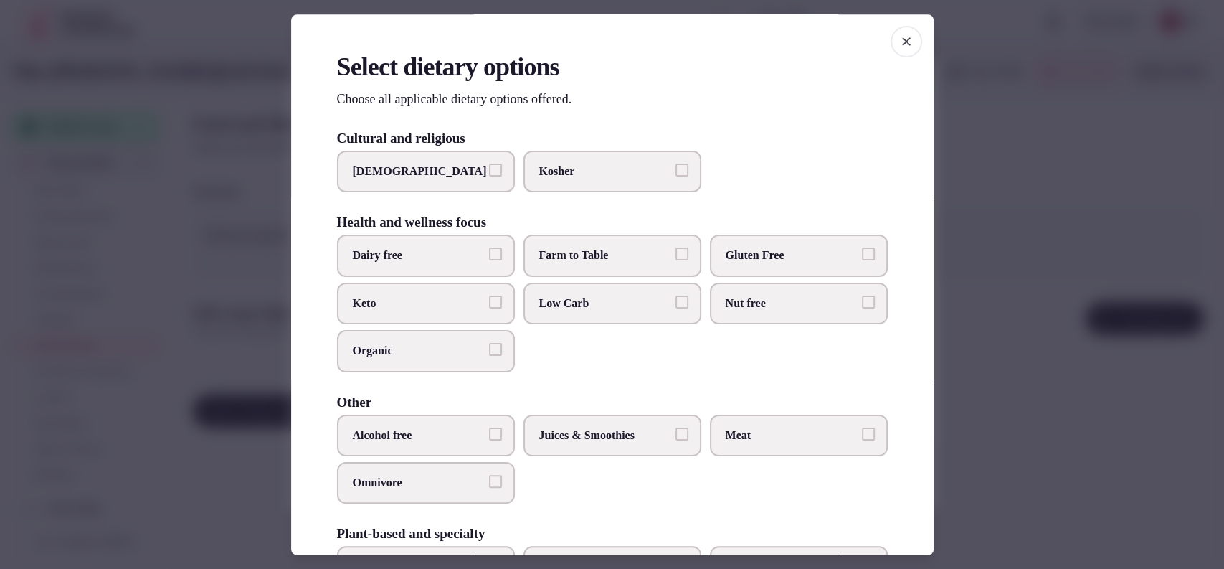
click at [740, 92] on p "Choose all applicable dietary options offered." at bounding box center [612, 99] width 551 height 18
click at [996, 121] on div at bounding box center [612, 284] width 1224 height 569
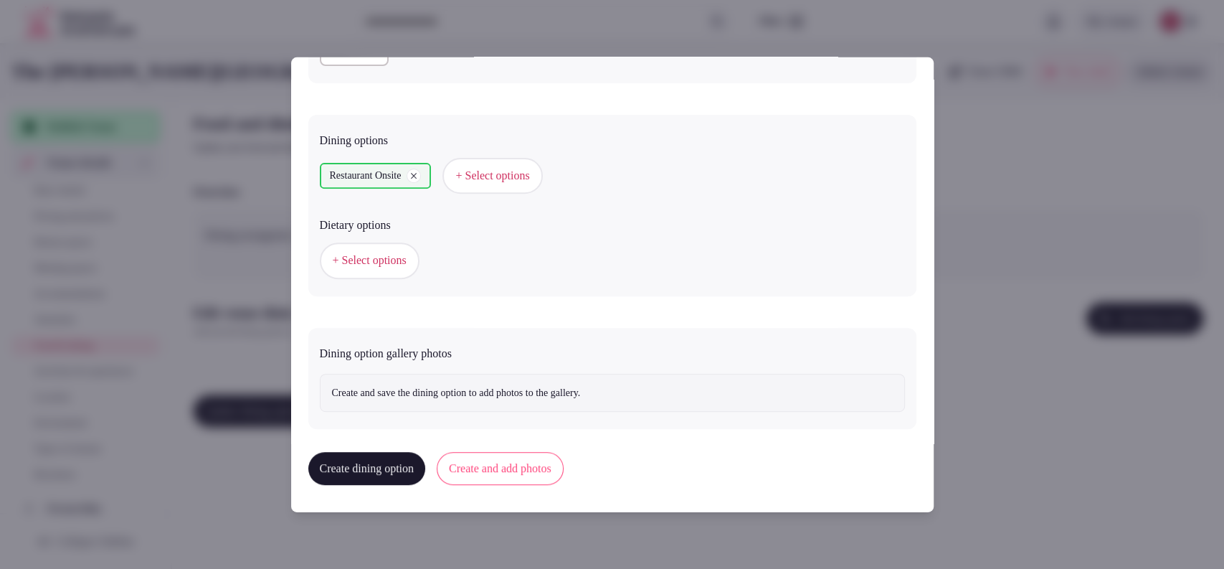
click at [519, 472] on button "Create and add photos" at bounding box center [500, 468] width 127 height 33
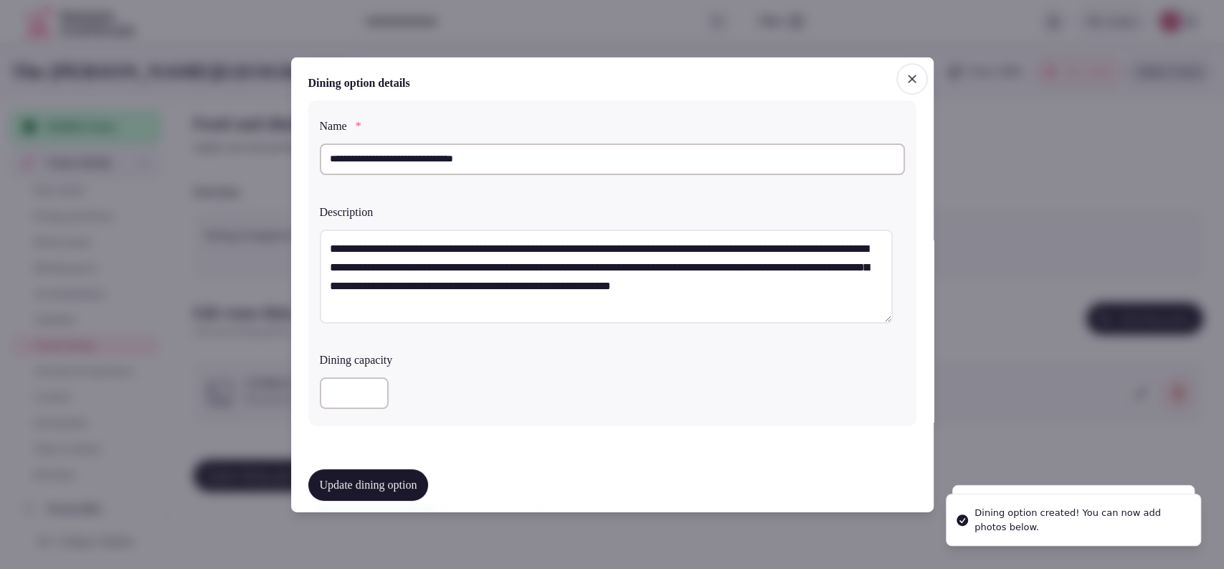
scroll to position [475, 0]
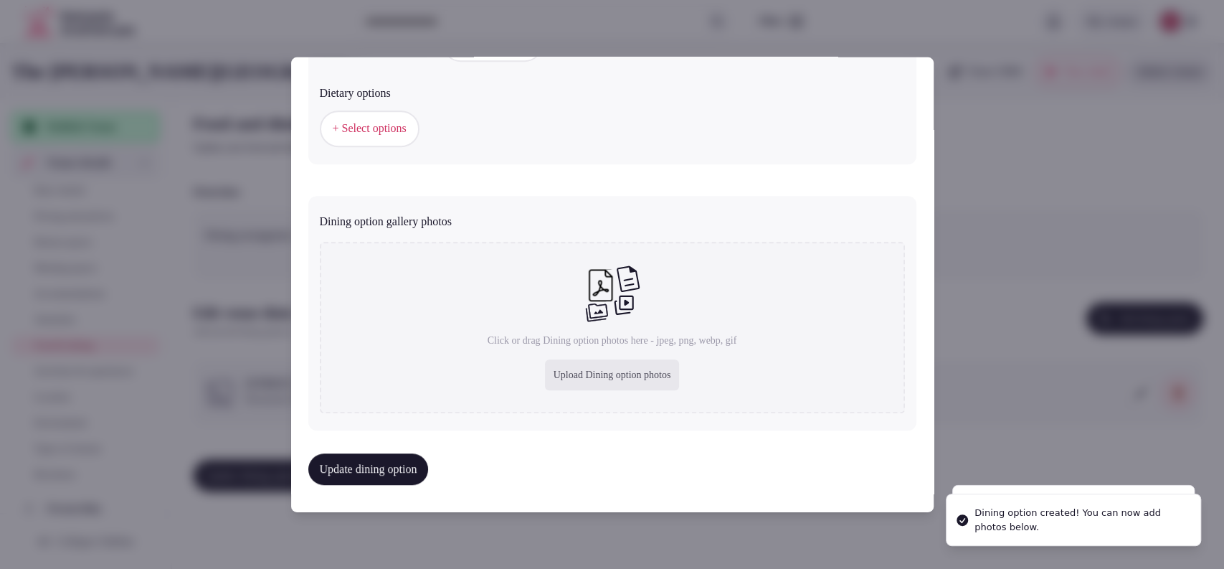
click at [634, 384] on div "Upload Dining option photos" at bounding box center [612, 375] width 135 height 32
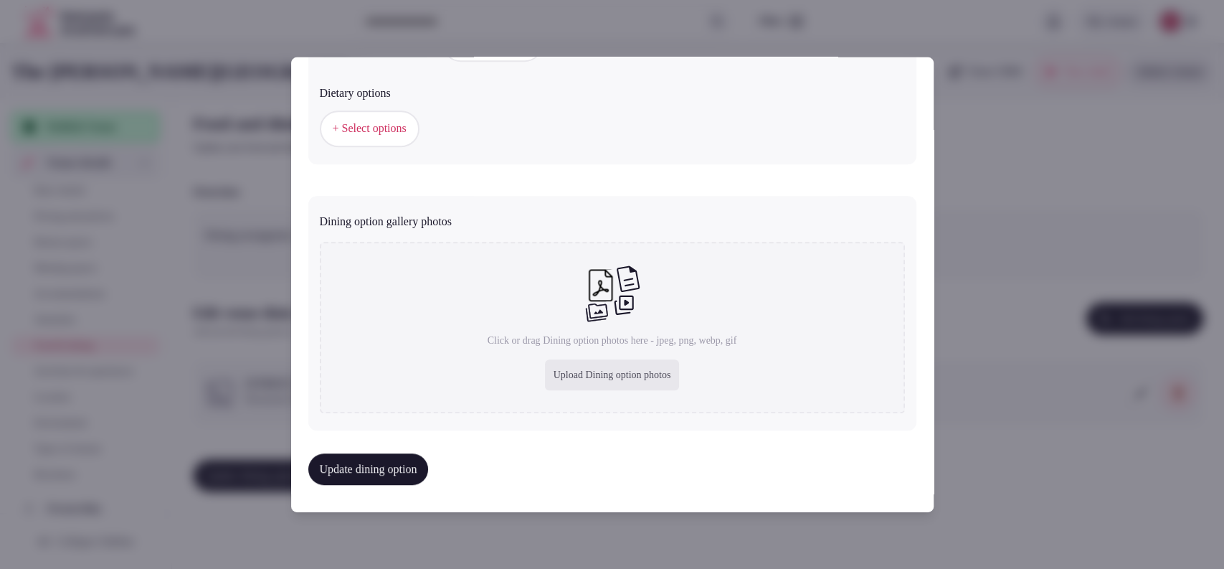
type input "**********"
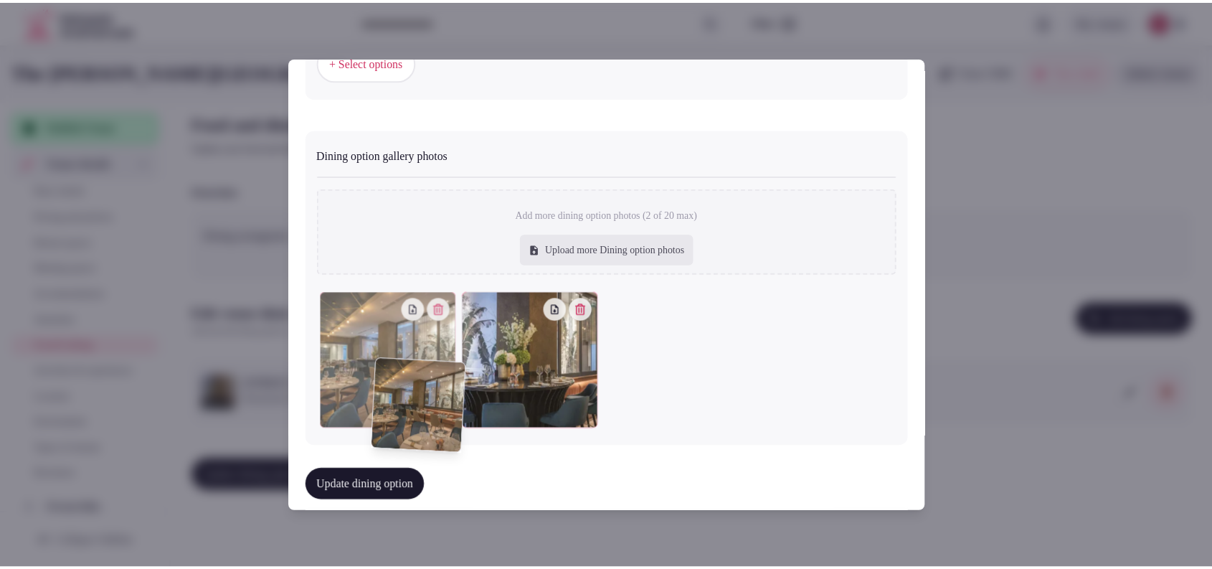
scroll to position [554, 0]
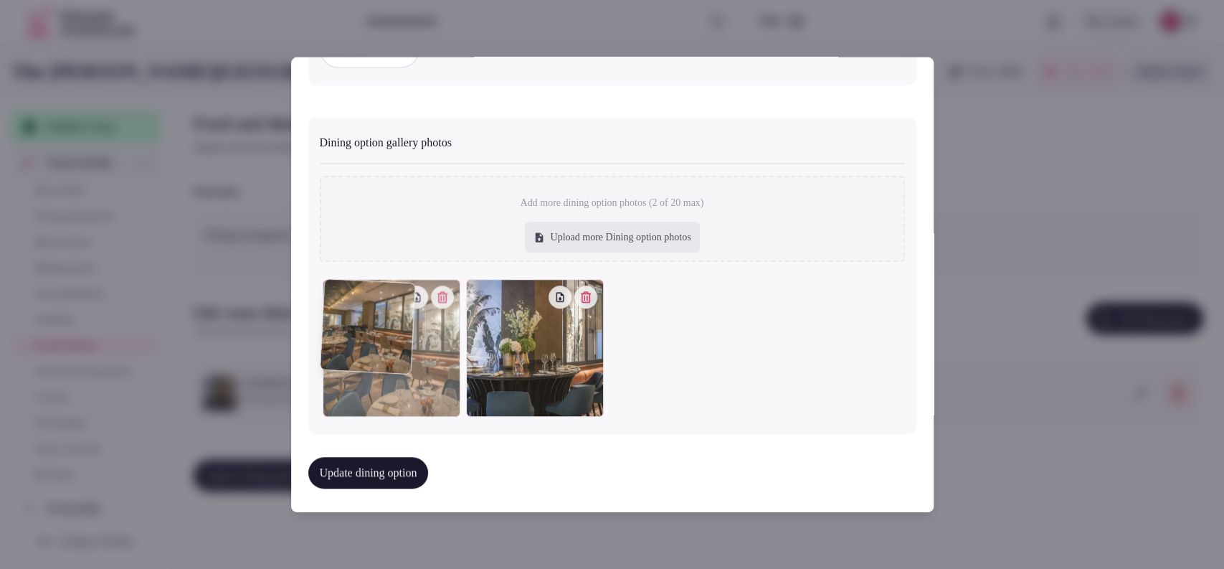
drag, startPoint x: 516, startPoint y: 435, endPoint x: 422, endPoint y: 432, distance: 94.0
click at [422, 432] on div "**********" at bounding box center [612, 284] width 643 height 455
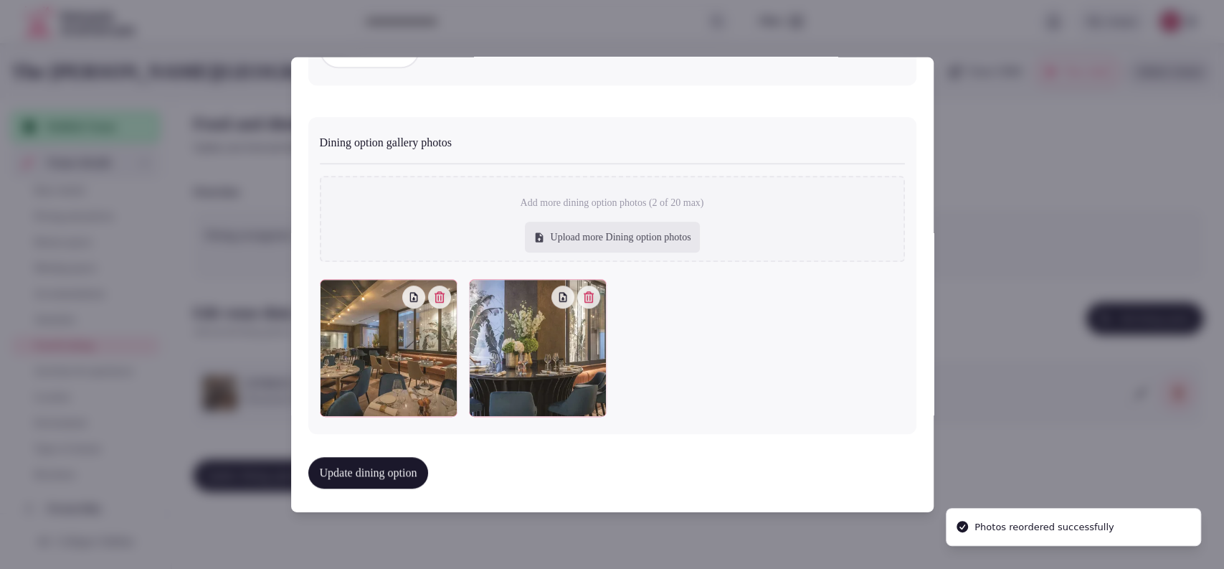
click at [393, 475] on button "Update dining option" at bounding box center [368, 473] width 120 height 32
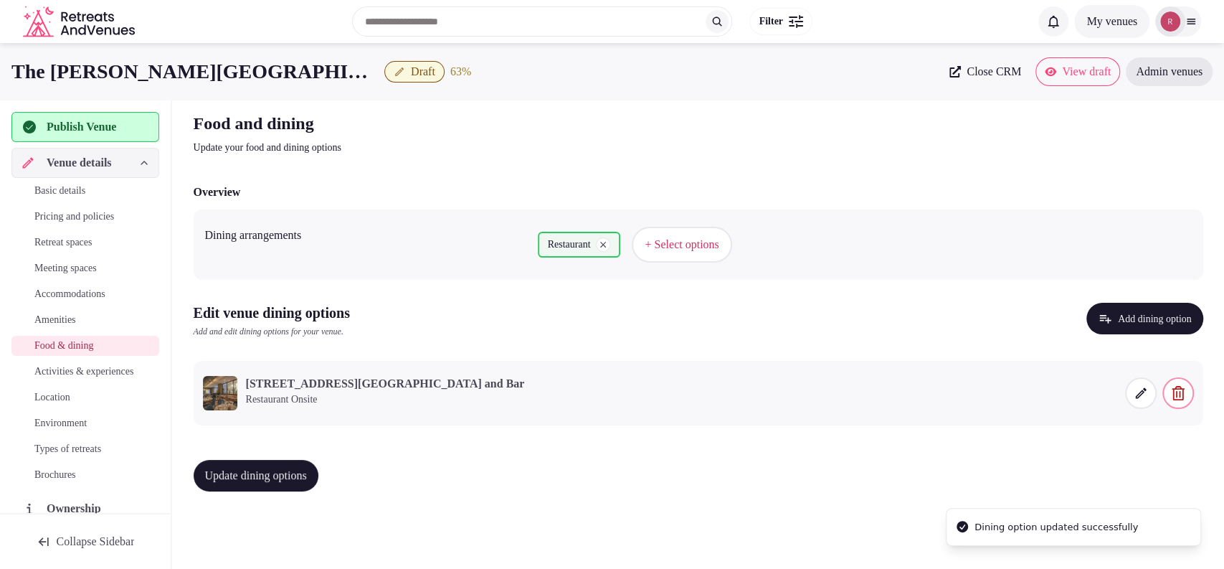
click at [273, 469] on span "Update dining options" at bounding box center [256, 475] width 102 height 14
click at [45, 372] on span "Activities & experiences" at bounding box center [83, 371] width 99 height 14
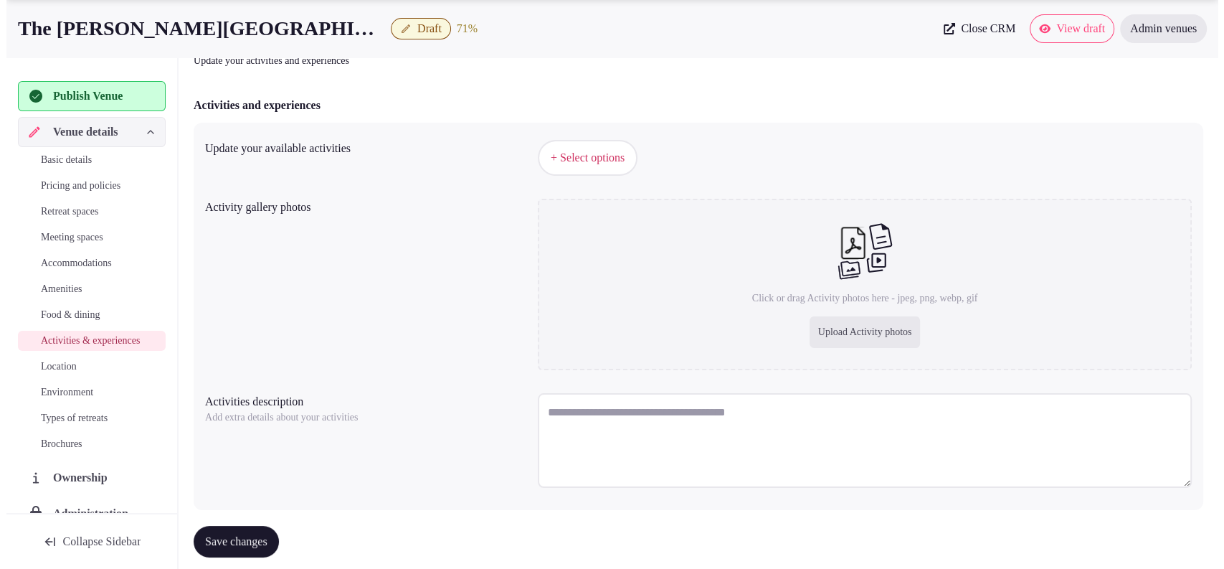
scroll to position [115, 0]
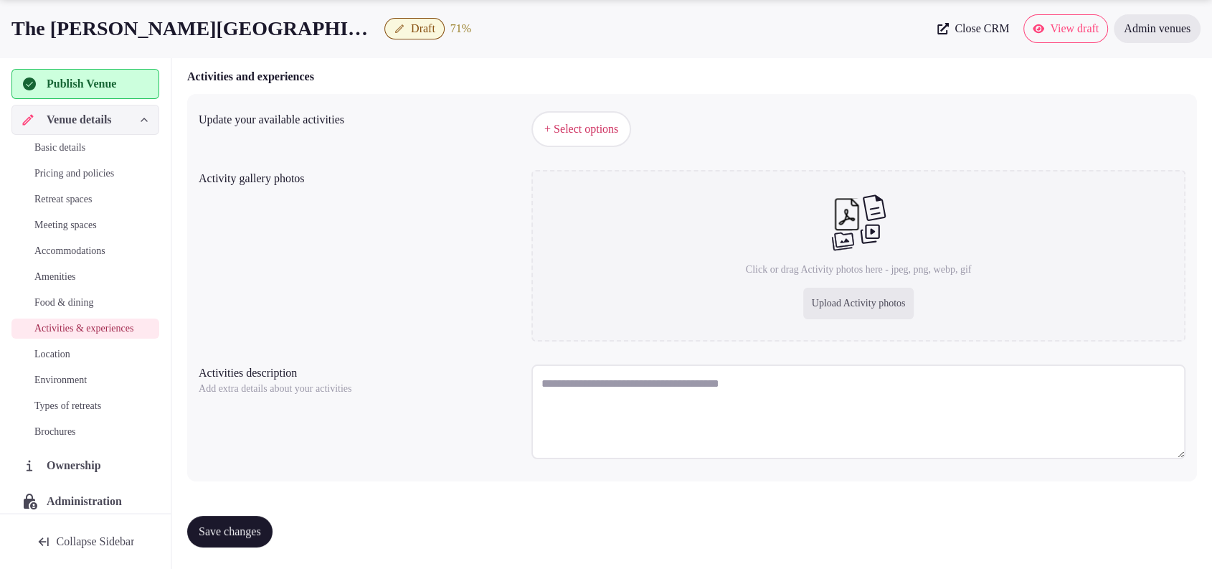
click at [569, 125] on span "+ Select options" at bounding box center [581, 129] width 74 height 16
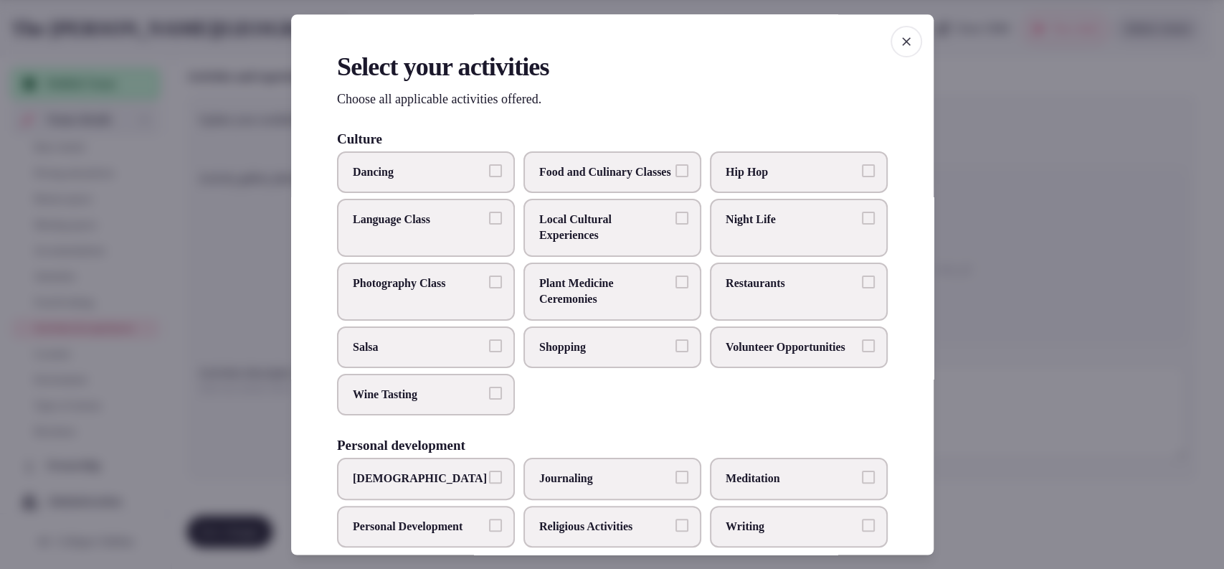
click at [749, 291] on span "Restaurants" at bounding box center [792, 283] width 132 height 16
click at [862, 288] on button "Restaurants" at bounding box center [868, 281] width 13 height 13
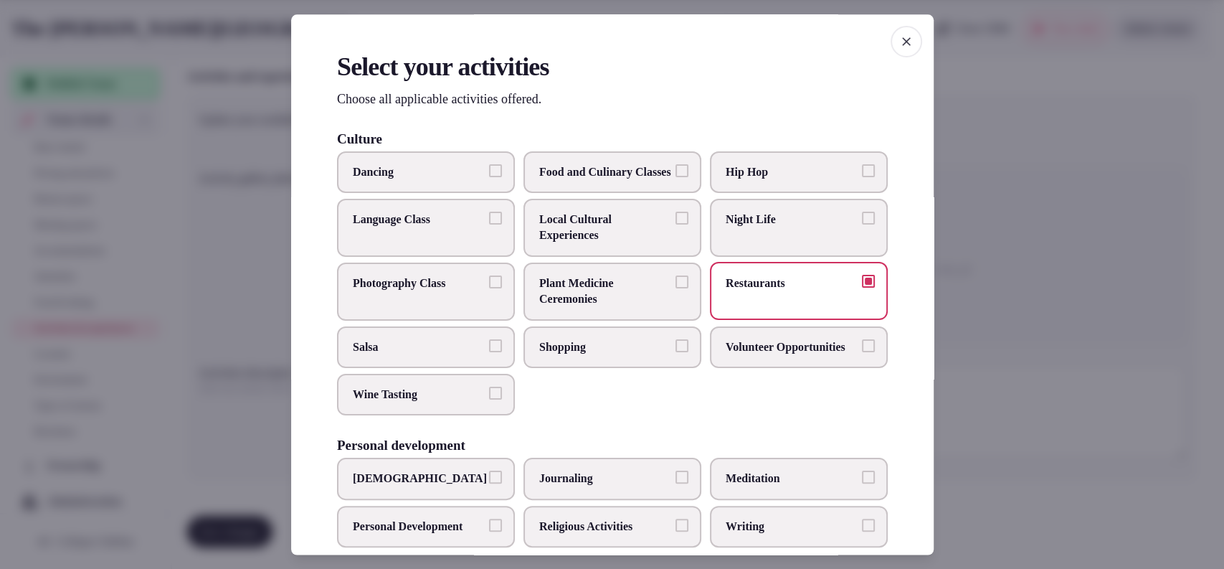
click at [539, 354] on span "Shopping" at bounding box center [605, 347] width 132 height 16
click at [676, 351] on button "Shopping" at bounding box center [682, 345] width 13 height 13
click at [589, 235] on span "Local Cultural Experiences" at bounding box center [605, 228] width 132 height 32
click at [676, 224] on button "Local Cultural Experiences" at bounding box center [682, 218] width 13 height 13
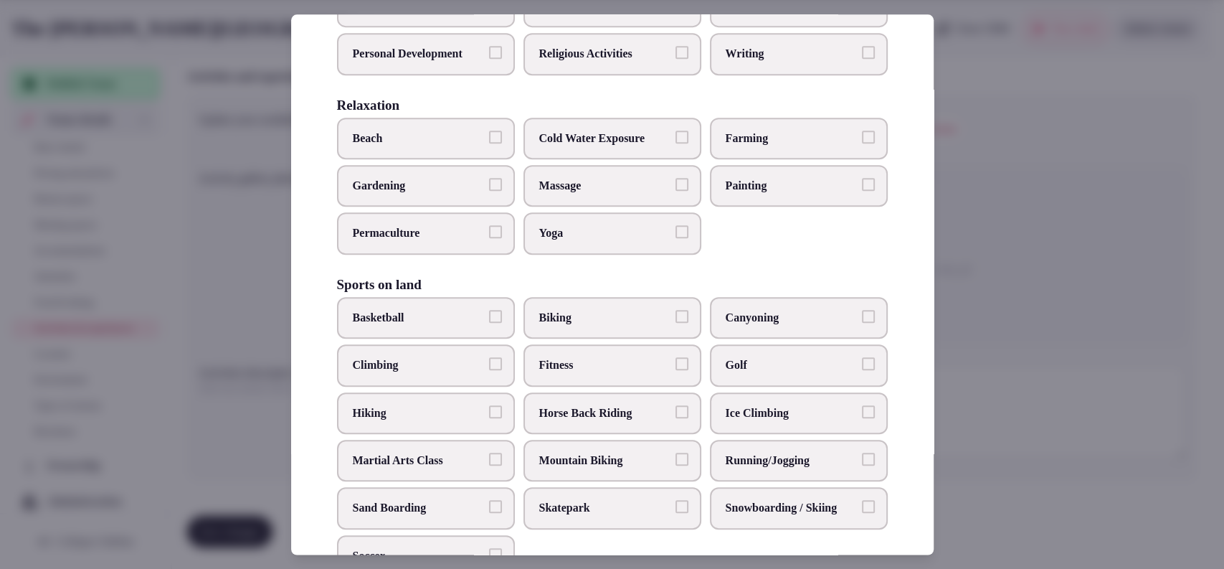
scroll to position [945, 0]
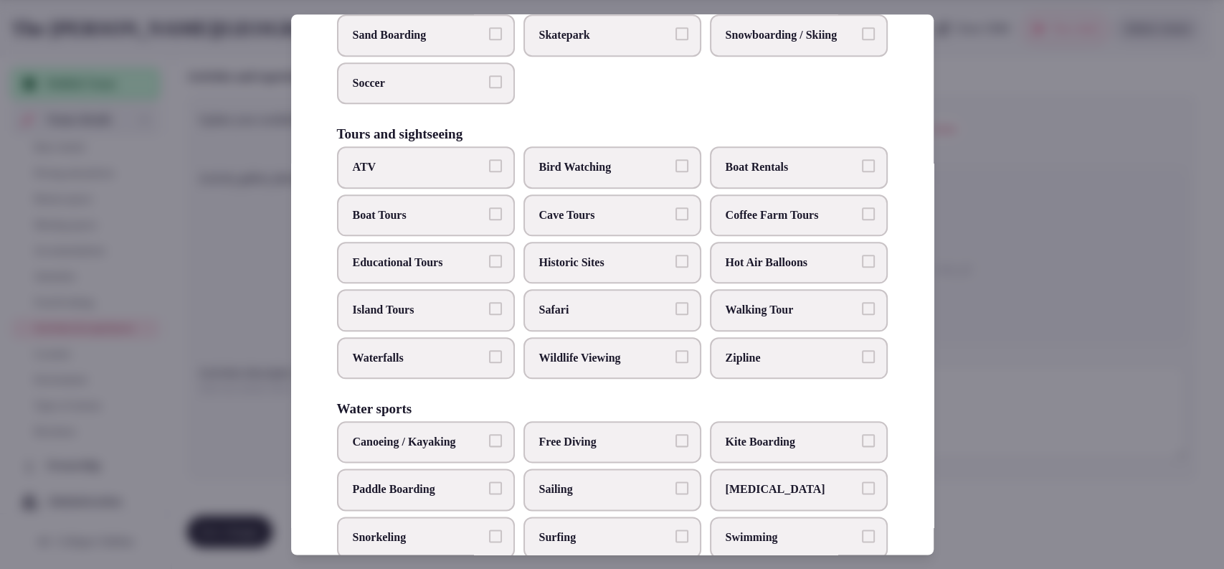
click at [742, 318] on span "Walking Tour" at bounding box center [792, 311] width 132 height 16
click at [862, 316] on button "Walking Tour" at bounding box center [868, 309] width 13 height 13
click at [524, 283] on label "Historic Sites" at bounding box center [613, 263] width 178 height 42
click at [676, 268] on button "Historic Sites" at bounding box center [682, 261] width 13 height 13
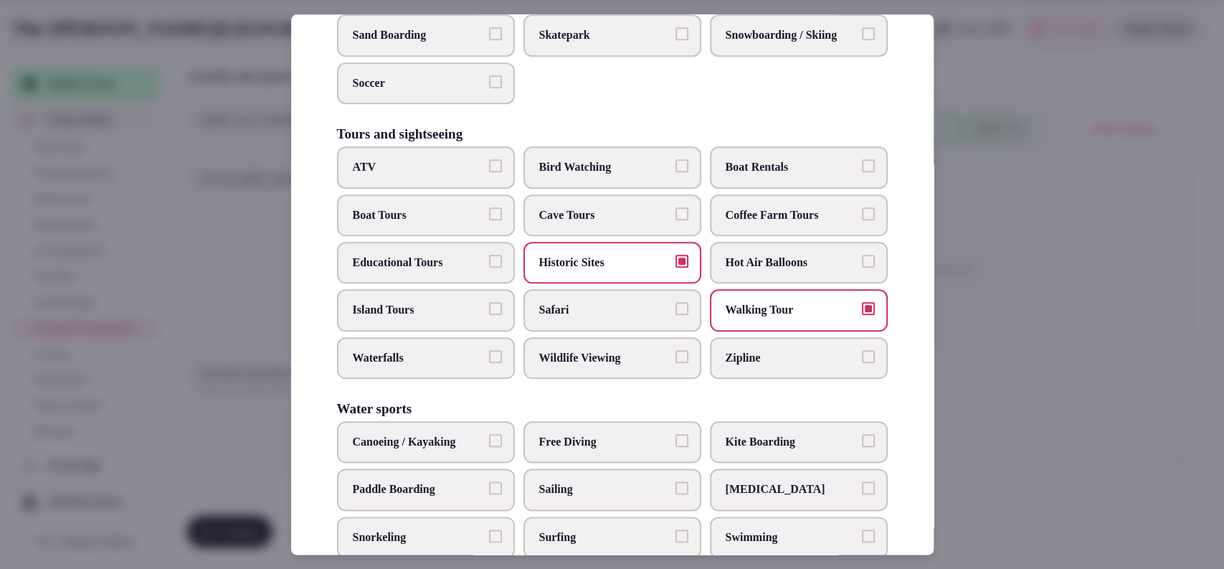
click at [476, 270] on span "Educational Tours" at bounding box center [419, 263] width 132 height 16
click at [489, 268] on button "Educational Tours" at bounding box center [495, 261] width 13 height 13
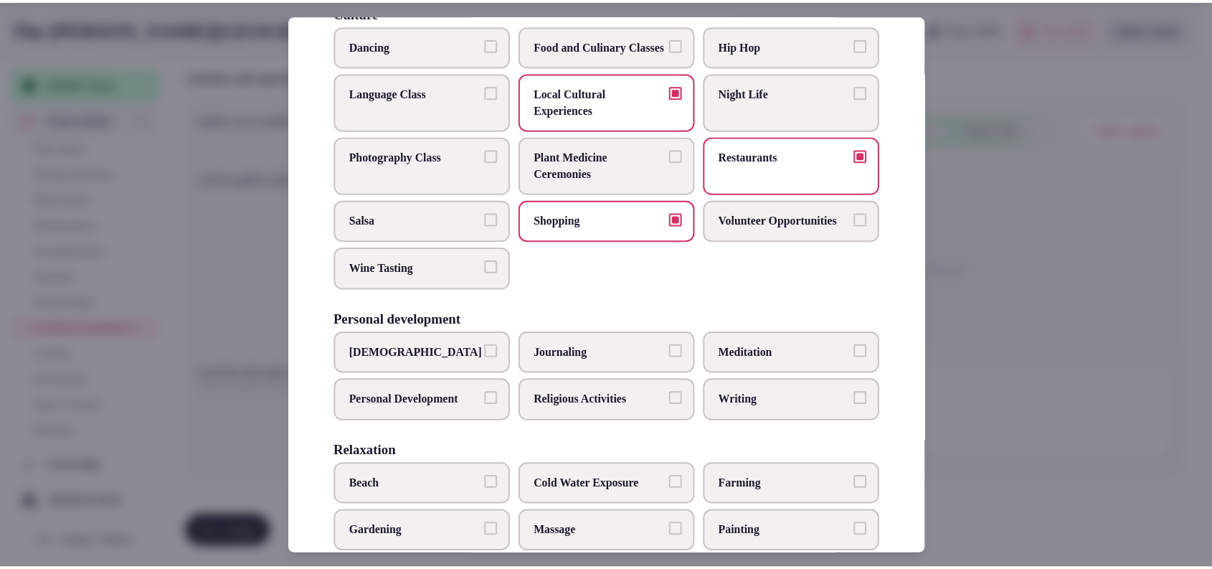
scroll to position [0, 0]
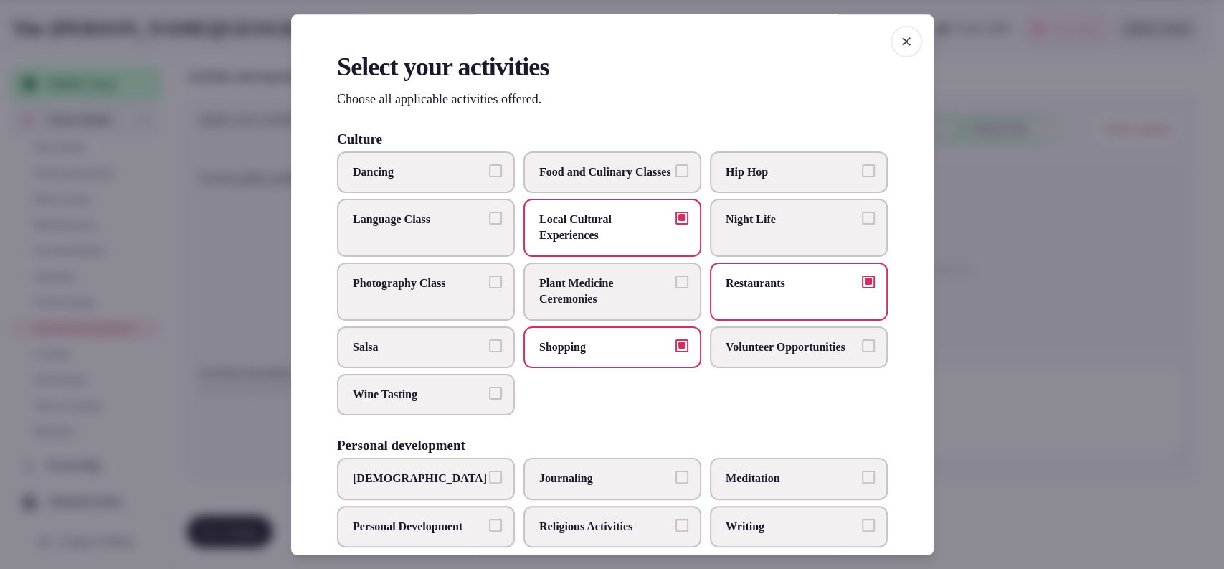
click at [987, 280] on div at bounding box center [612, 284] width 1224 height 569
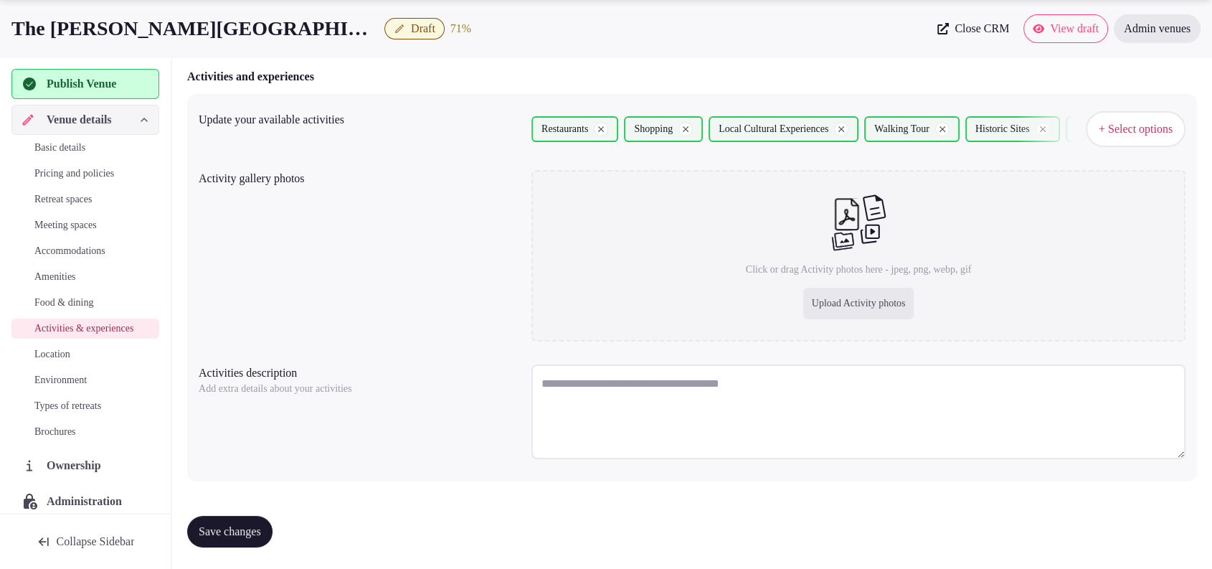
click at [836, 315] on div "Upload Activity photos" at bounding box center [858, 304] width 111 height 32
type input "**********"
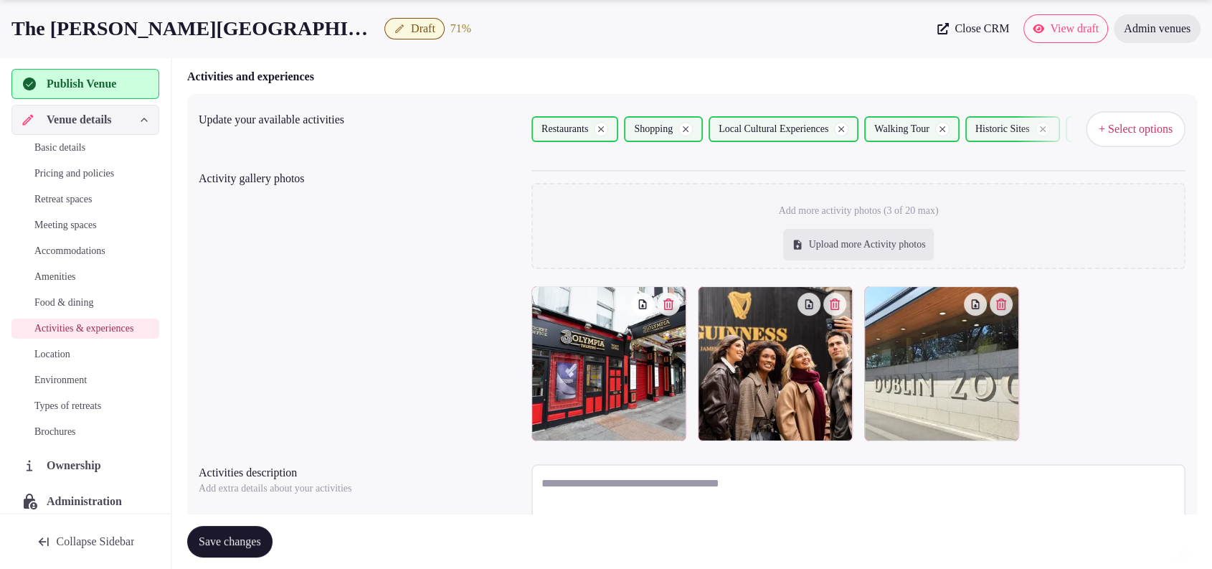
click at [856, 239] on div "Upload more Activity photos" at bounding box center [858, 245] width 151 height 32
type input "**********"
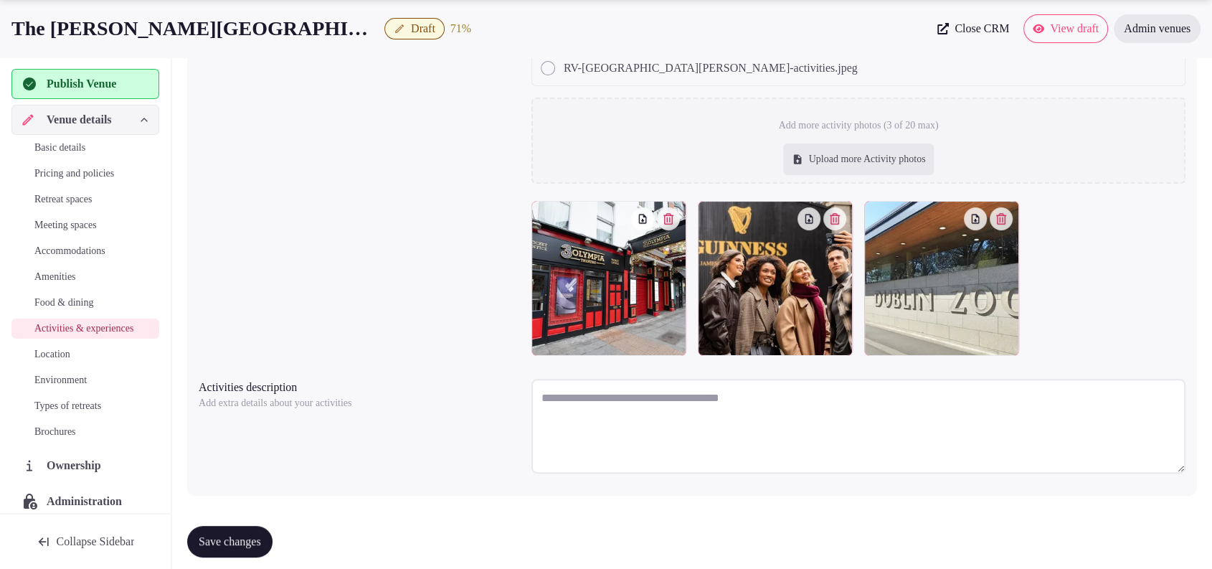
scroll to position [320, 0]
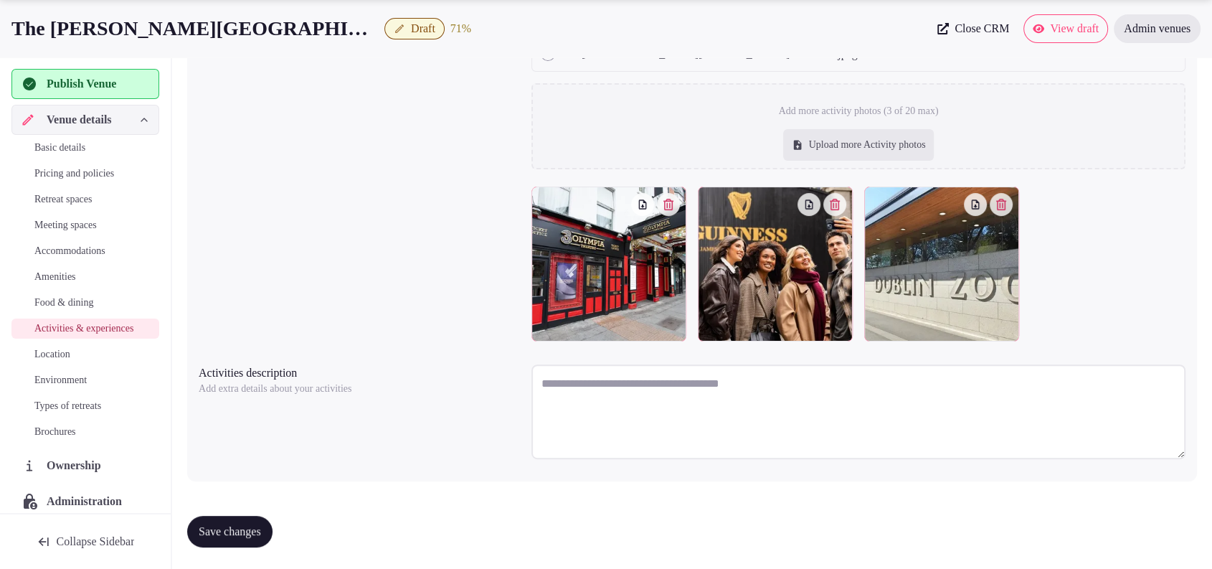
click at [710, 377] on textarea at bounding box center [858, 411] width 654 height 95
paste textarea "**********"
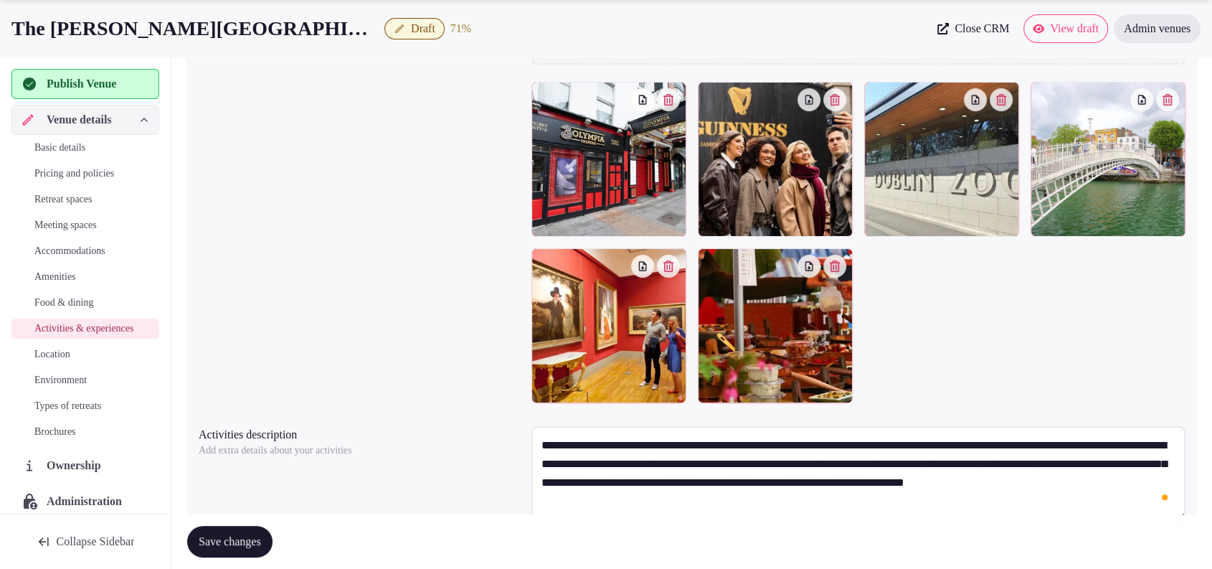
type textarea "**********"
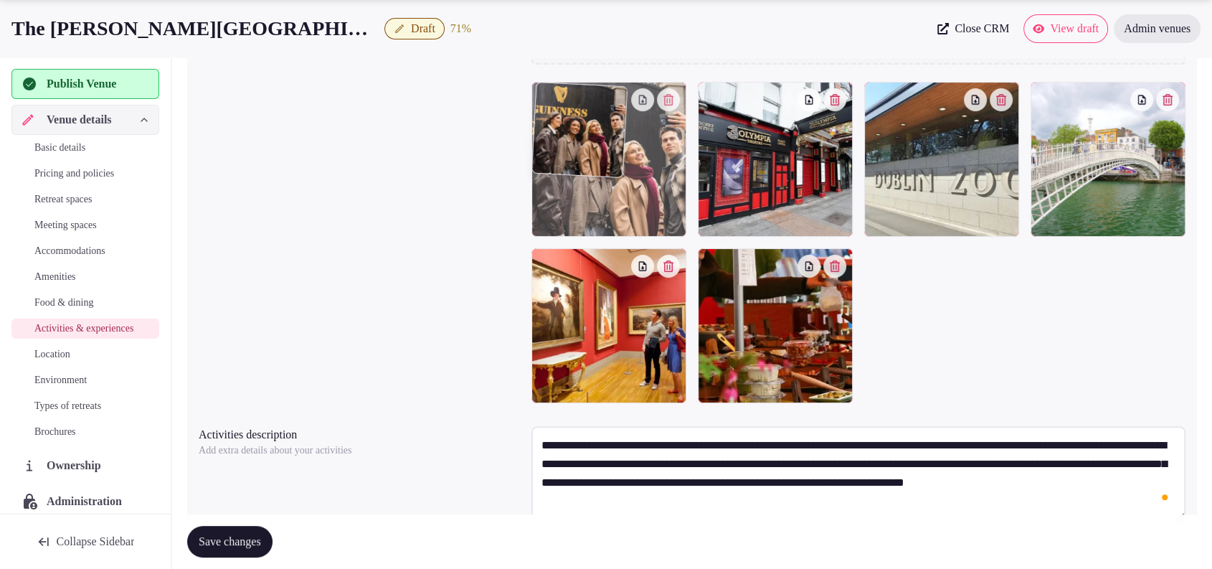
drag, startPoint x: 792, startPoint y: 165, endPoint x: 671, endPoint y: 171, distance: 120.7
click at [671, 171] on body "Search Popular Destinations Toscana, Italy Riviera Maya, Mexico Indonesia, Bali…" at bounding box center [606, 156] width 1212 height 952
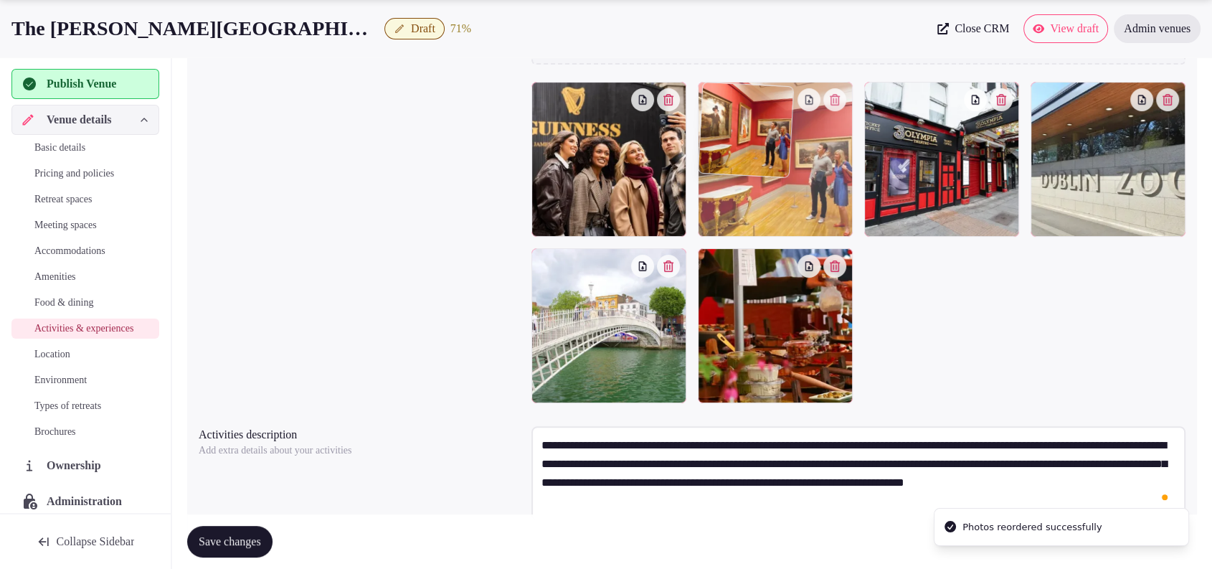
drag, startPoint x: 644, startPoint y: 335, endPoint x: 800, endPoint y: 178, distance: 221.1
click at [800, 178] on body "Search Popular Destinations Toscana, Italy Riviera Maya, Mexico Indonesia, Bali…" at bounding box center [606, 156] width 1212 height 952
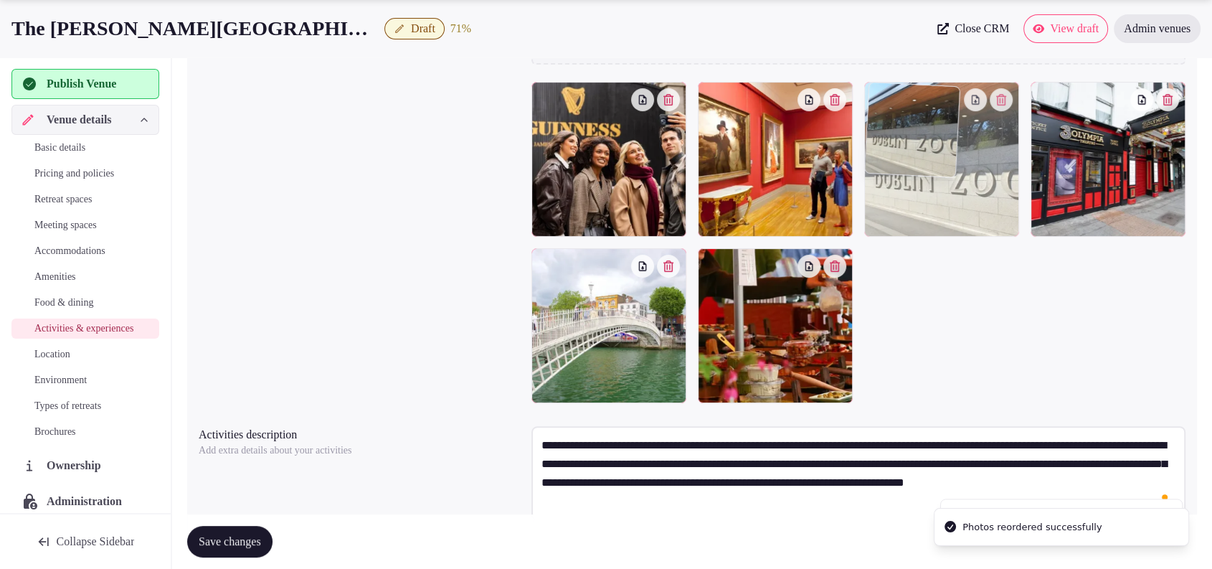
drag, startPoint x: 1132, startPoint y: 184, endPoint x: 981, endPoint y: 190, distance: 150.7
click at [981, 190] on body "Search Popular Destinations Toscana, Italy Riviera Maya, Mexico Indonesia, Bali…" at bounding box center [606, 156] width 1212 height 952
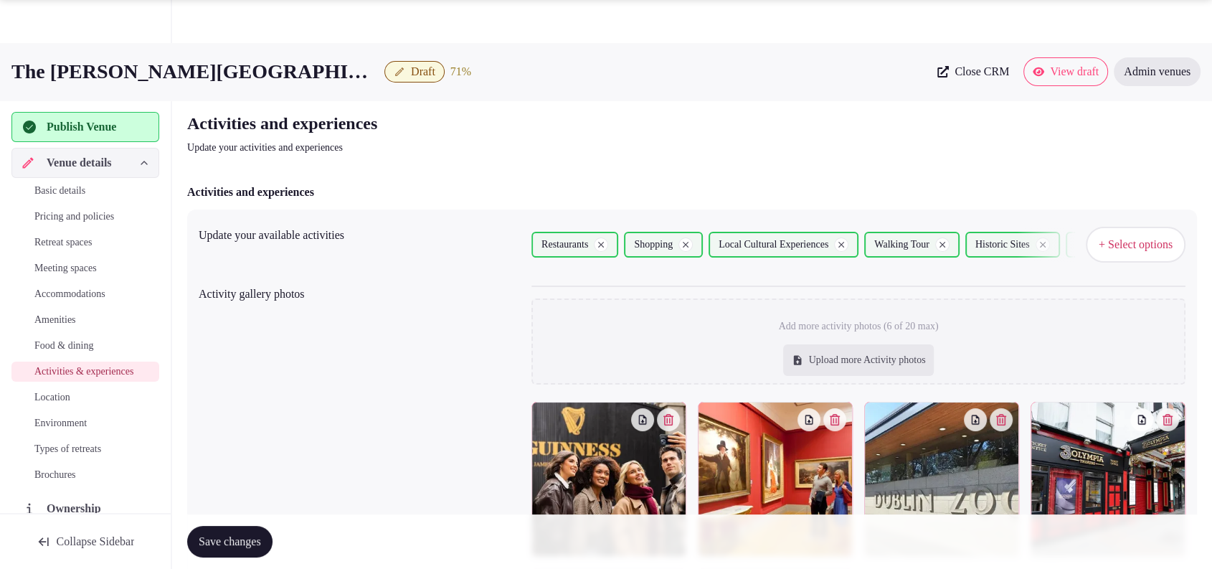
scroll to position [382, 0]
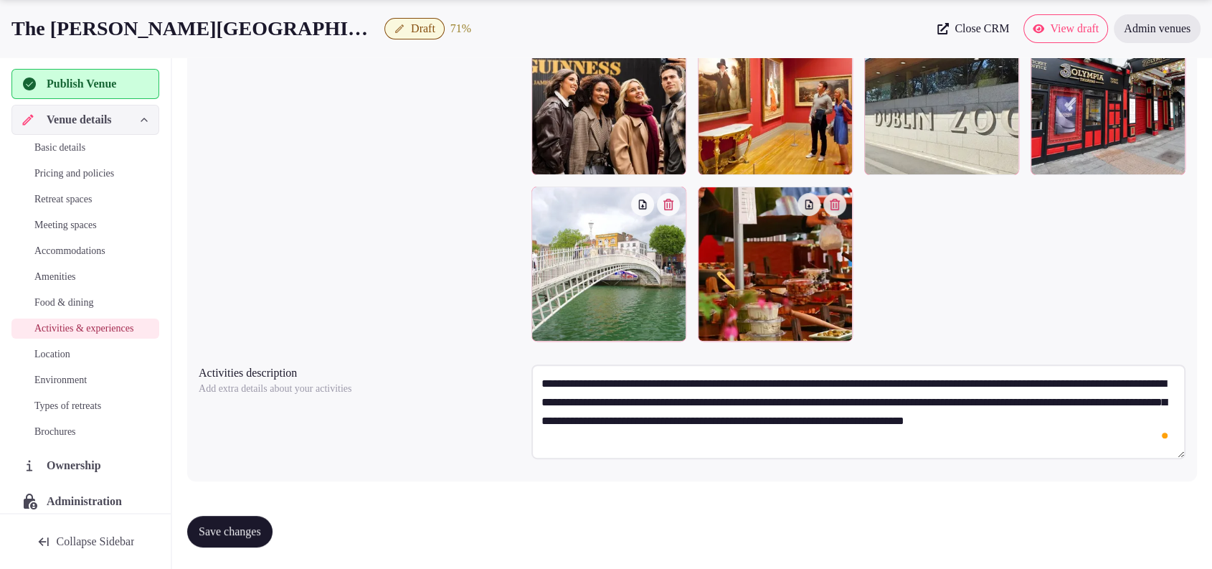
click at [257, 524] on span "Save changes" at bounding box center [230, 531] width 62 height 14
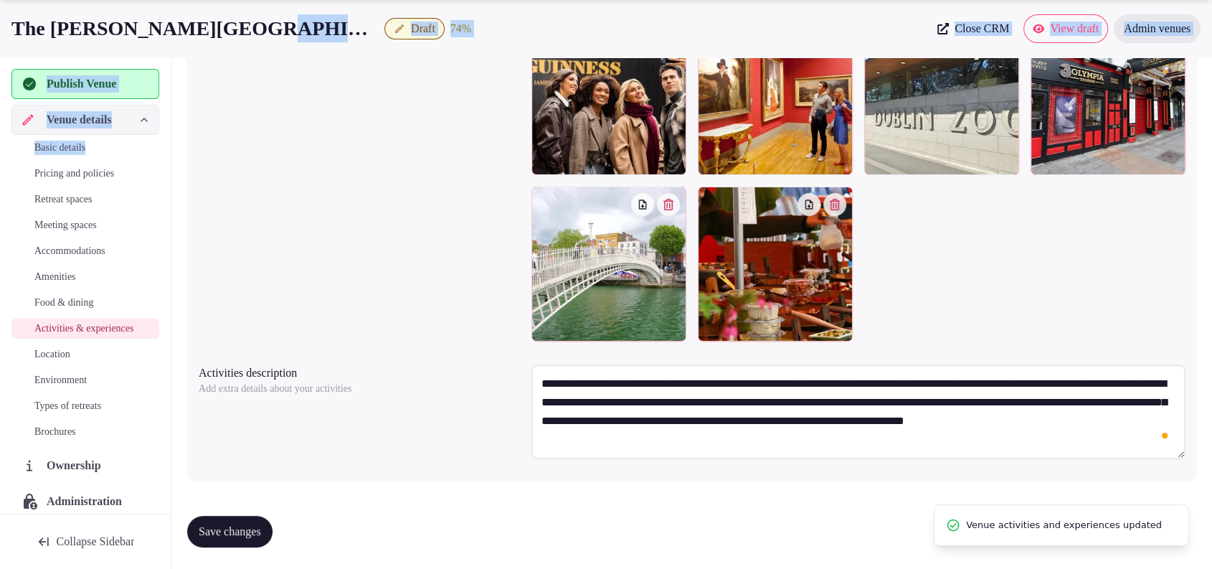
drag, startPoint x: 252, startPoint y: 35, endPoint x: 87, endPoint y: 349, distance: 354.8
click at [77, 188] on div "The Morgan Hotel Dublin Draft 74 % Close CRM View draft Admin venues Publish Ve…" at bounding box center [606, 115] width 1212 height 909
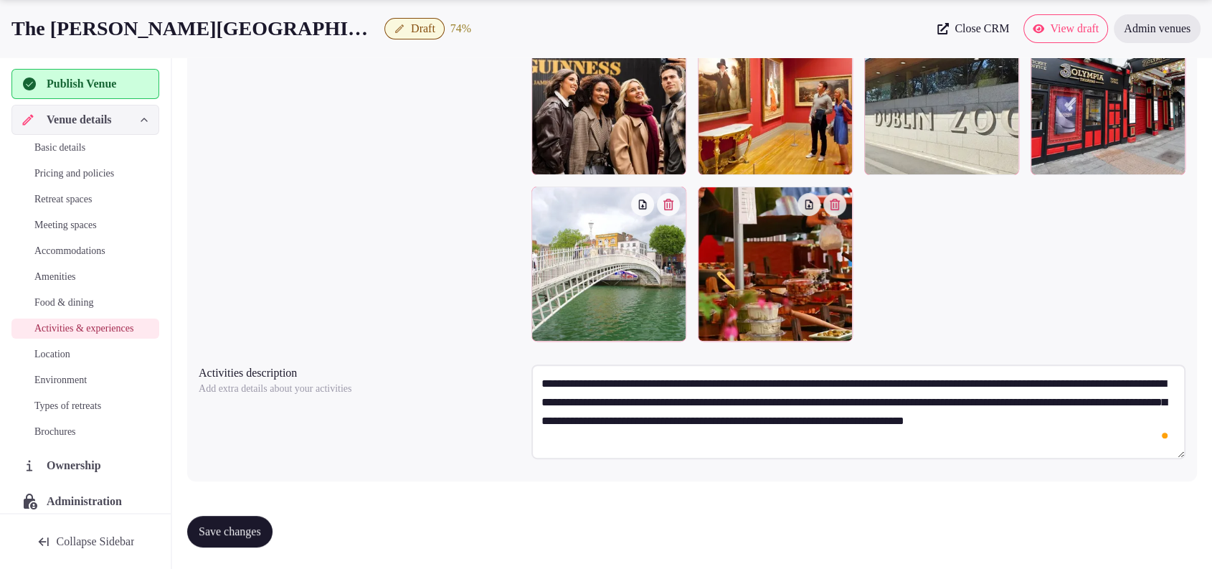
drag, startPoint x: 271, startPoint y: 108, endPoint x: 250, endPoint y: 80, distance: 34.9
click at [270, 108] on div "Activity gallery photos Add more activity photos (6 of 20 max) Upload more Acti…" at bounding box center [692, 122] width 987 height 449
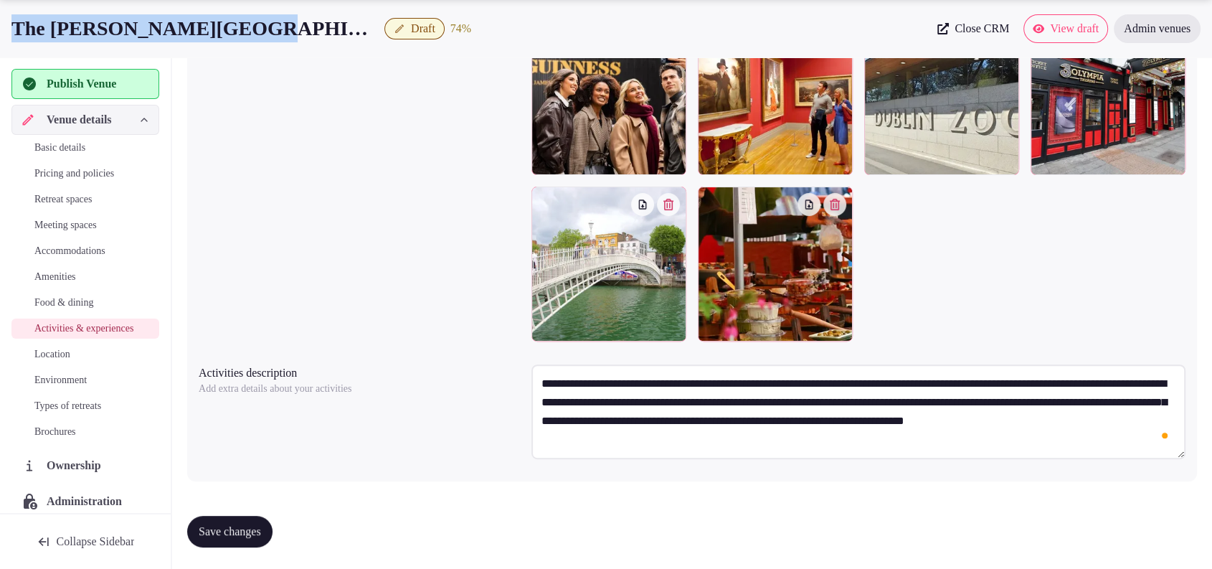
drag, startPoint x: 254, startPoint y: 19, endPoint x: 0, endPoint y: 29, distance: 254.1
click at [0, 29] on div "The Morgan Hotel Dublin Draft 74 % Close CRM View draft Admin venues" at bounding box center [606, 28] width 1212 height 29
copy h1 "The [PERSON_NAME][GEOGRAPHIC_DATA]"
click at [236, 531] on span "Save changes" at bounding box center [230, 531] width 62 height 14
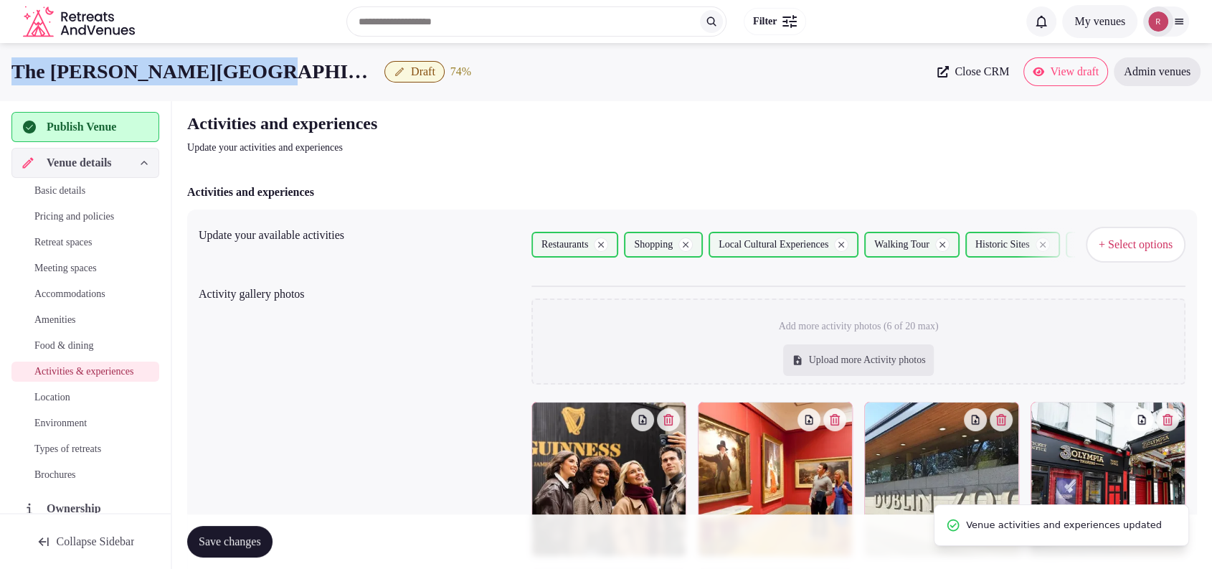
click at [38, 404] on span "Location" at bounding box center [52, 397] width 36 height 14
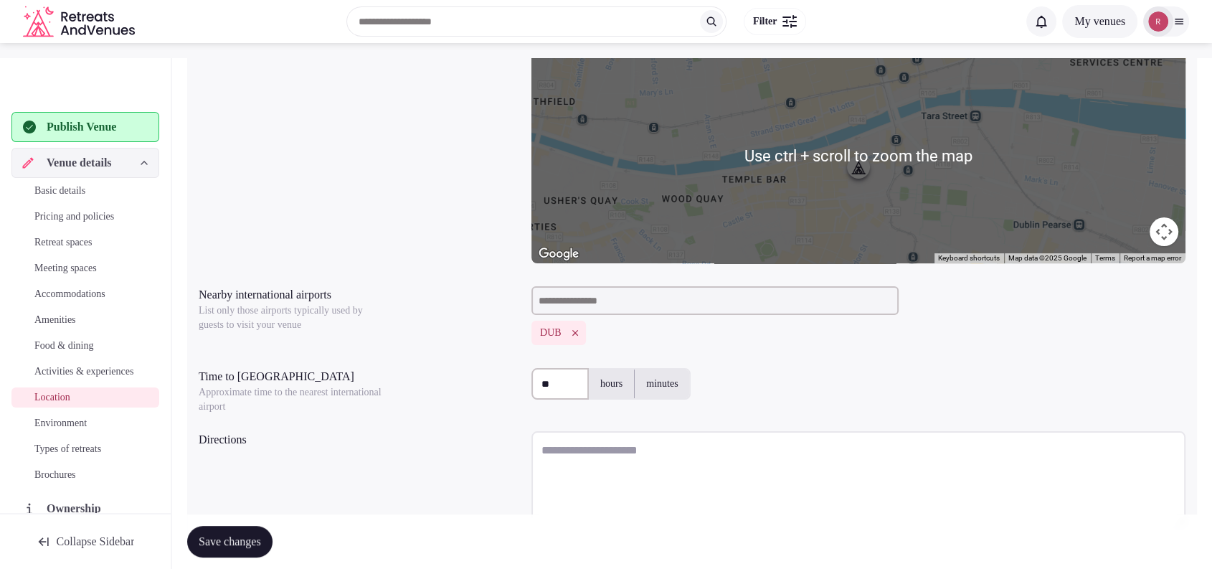
scroll to position [286, 0]
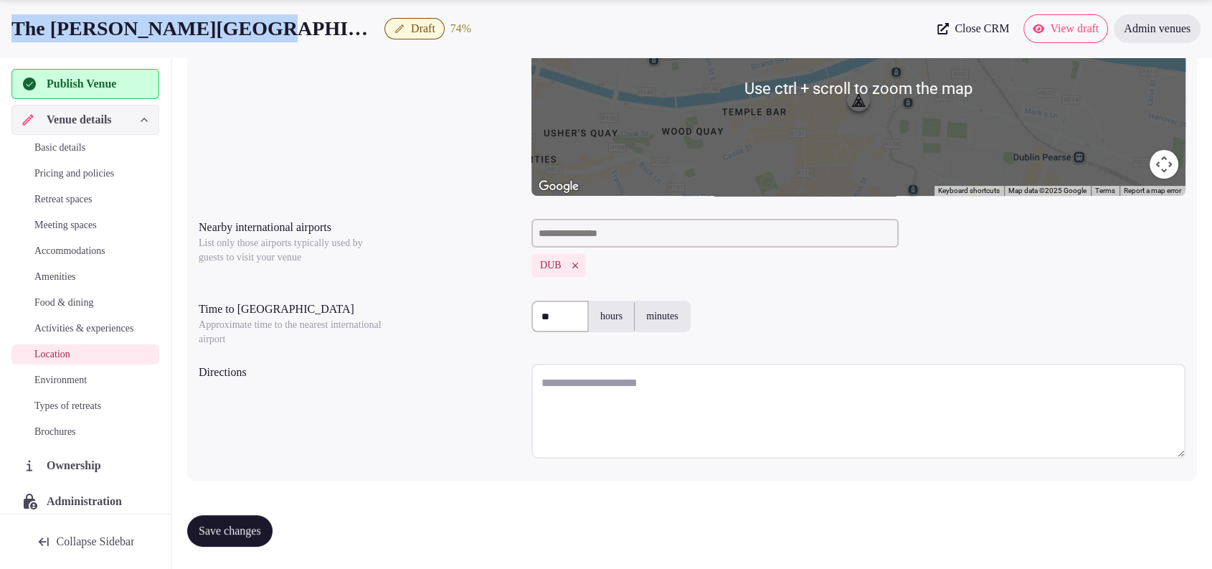
click at [579, 394] on textarea at bounding box center [858, 411] width 654 height 95
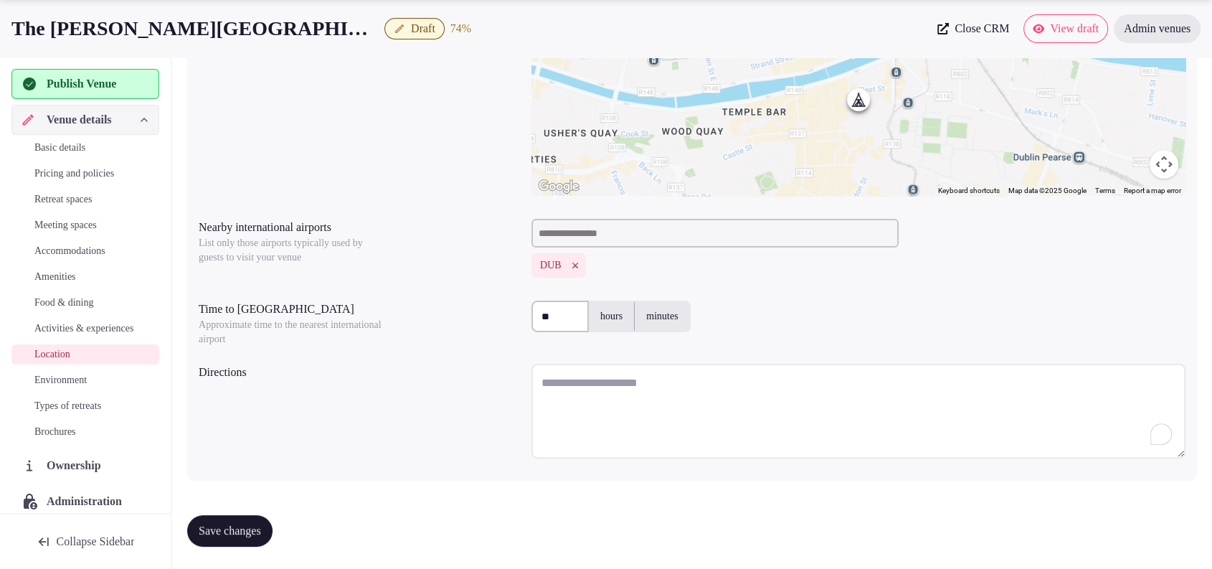
paste textarea "**********"
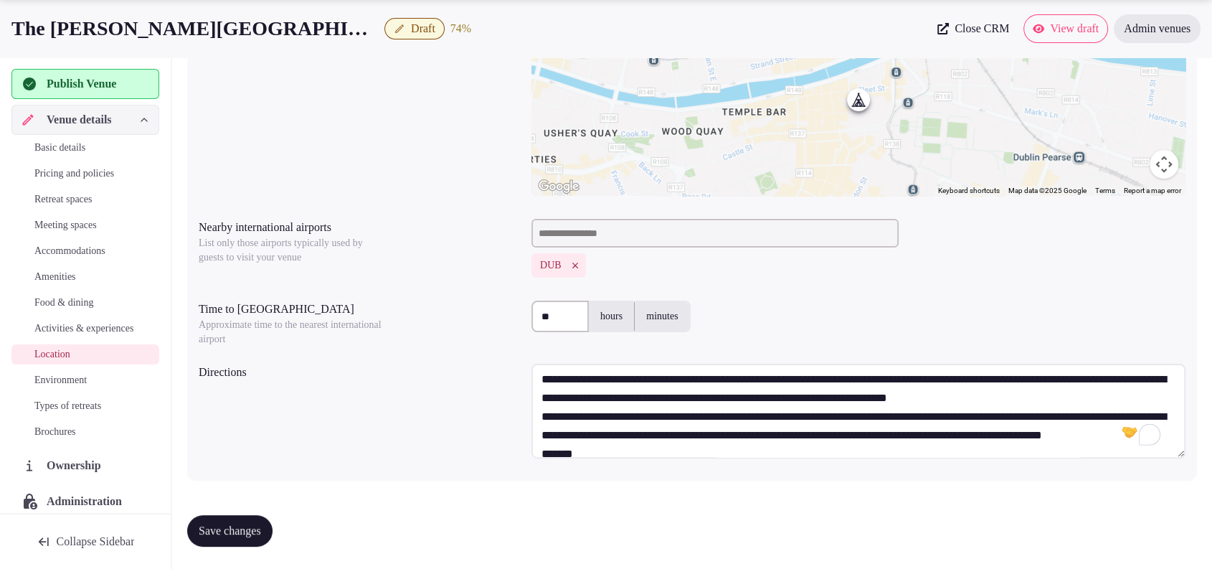
scroll to position [3, 0]
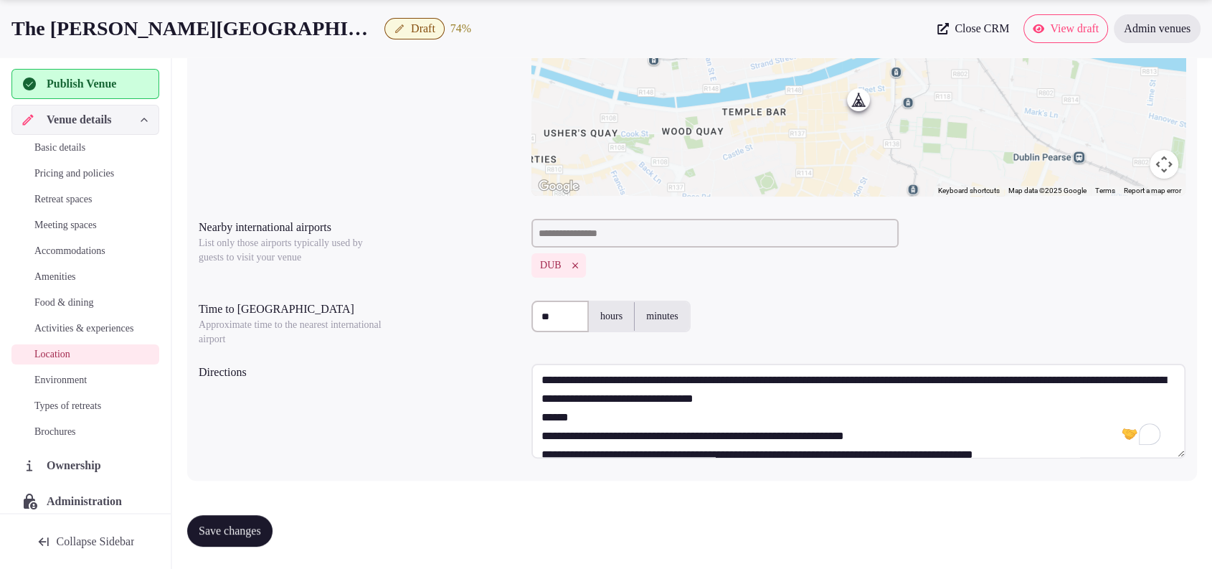
click at [642, 413] on textarea "To enrich screen reader interactions, please activate Accessibility in Grammarl…" at bounding box center [858, 411] width 654 height 95
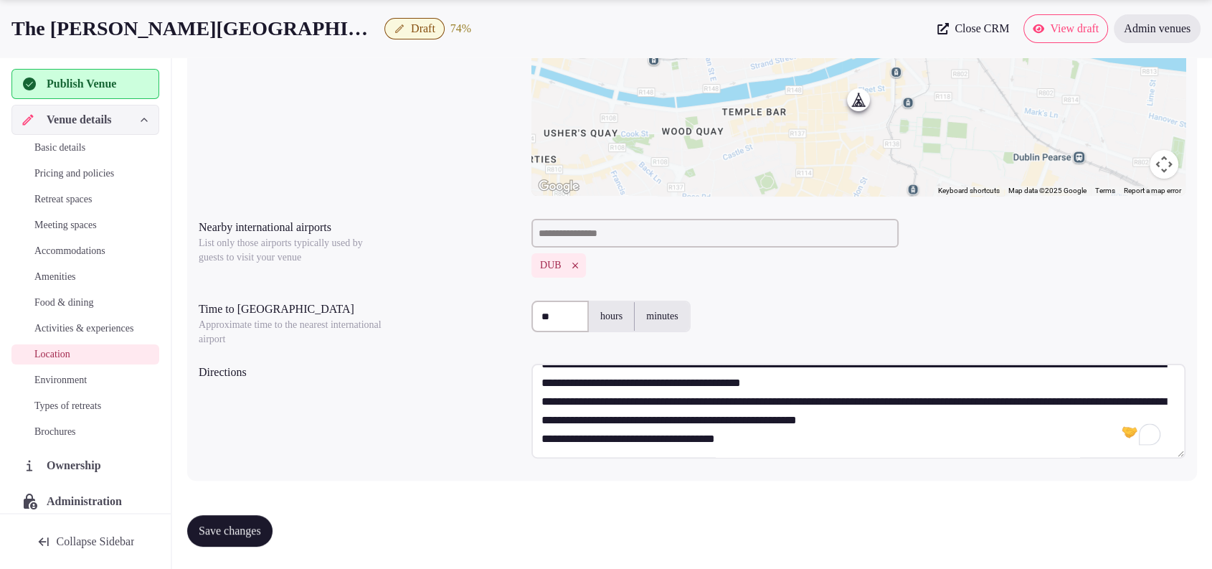
scroll to position [354, 0]
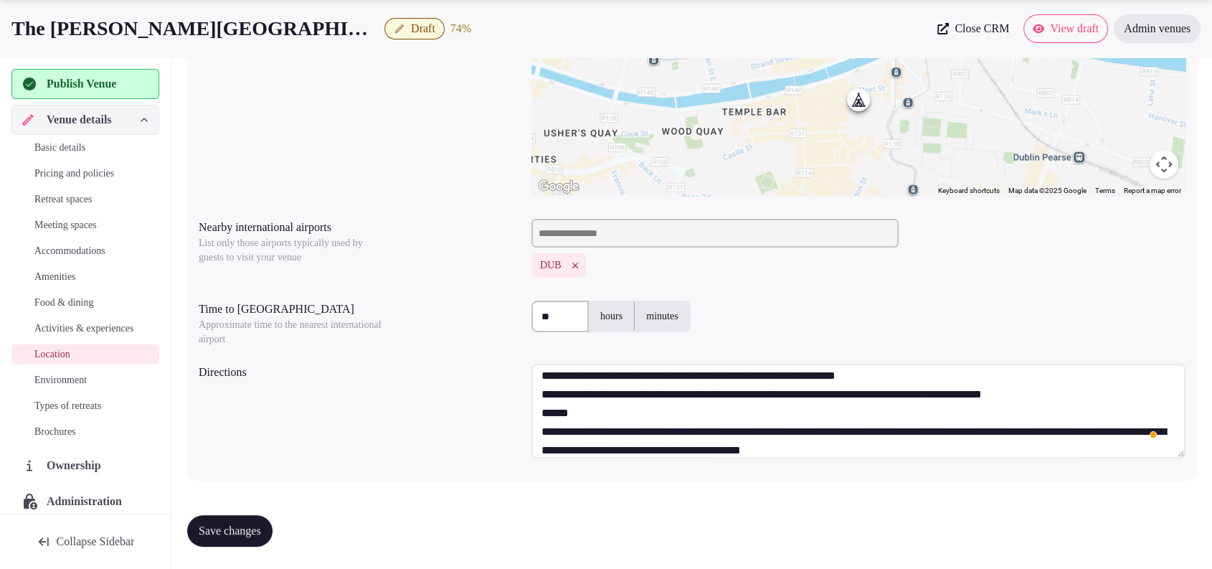
drag, startPoint x: 539, startPoint y: 422, endPoint x: 676, endPoint y: 400, distance: 138.8
click at [676, 400] on textarea "To enrich screen reader interactions, please activate Accessibility in Grammarl…" at bounding box center [858, 411] width 654 height 95
click at [1078, 404] on textarea "To enrich screen reader interactions, please activate Accessibility in Grammarl…" at bounding box center [858, 411] width 654 height 95
drag, startPoint x: 1099, startPoint y: 413, endPoint x: 534, endPoint y: 406, distance: 564.5
click at [534, 406] on textarea "To enrich screen reader interactions, please activate Accessibility in Grammarl…" at bounding box center [858, 411] width 654 height 95
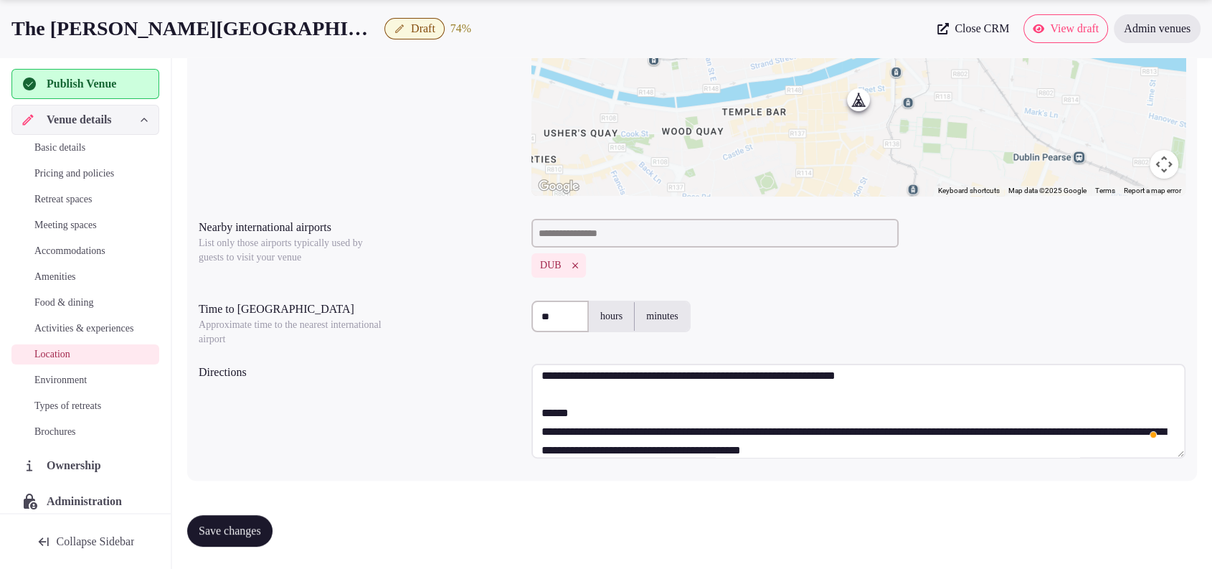
click at [587, 435] on textarea "To enrich screen reader interactions, please activate Accessibility in Grammarl…" at bounding box center [858, 411] width 654 height 95
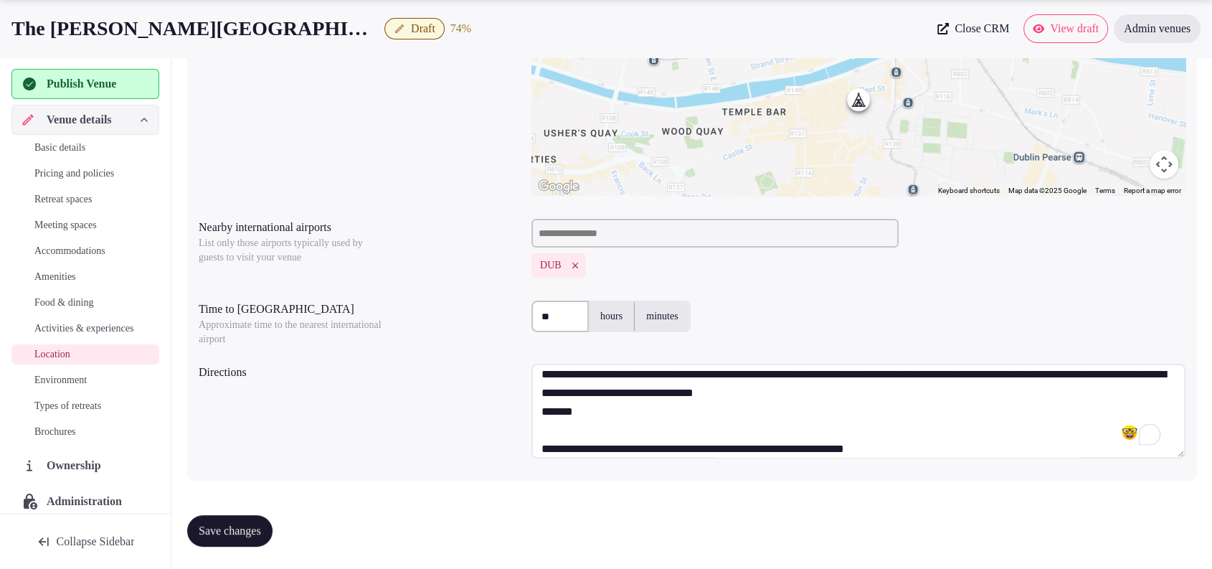
click at [937, 395] on textarea "To enrich screen reader interactions, please activate Accessibility in Grammarl…" at bounding box center [858, 411] width 654 height 95
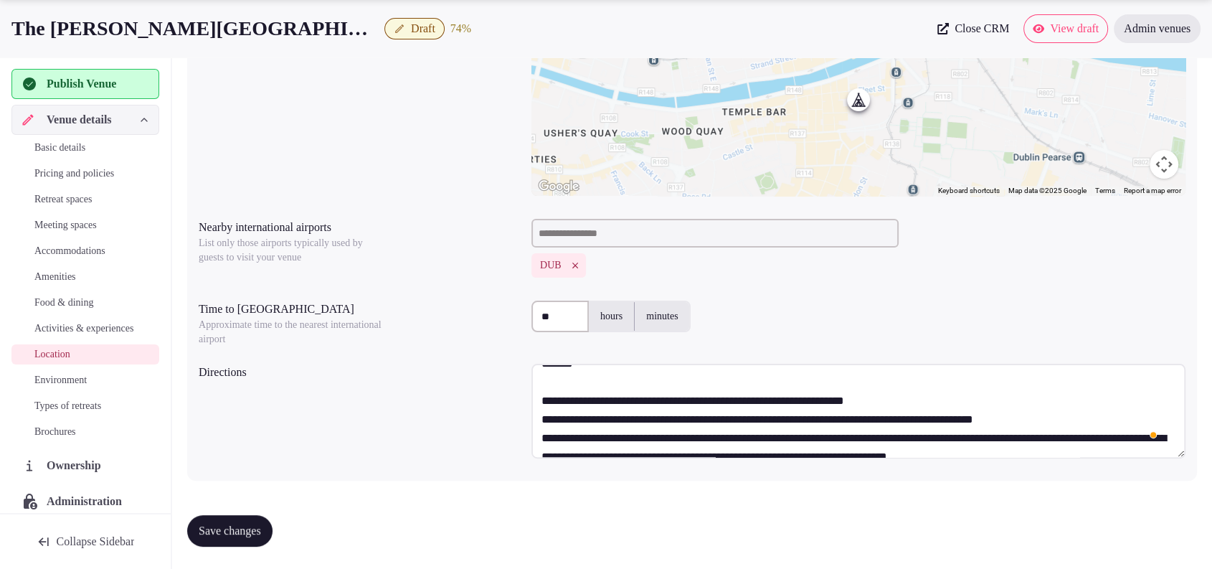
click at [681, 400] on textarea "To enrich screen reader interactions, please activate Accessibility in Grammarl…" at bounding box center [858, 411] width 654 height 95
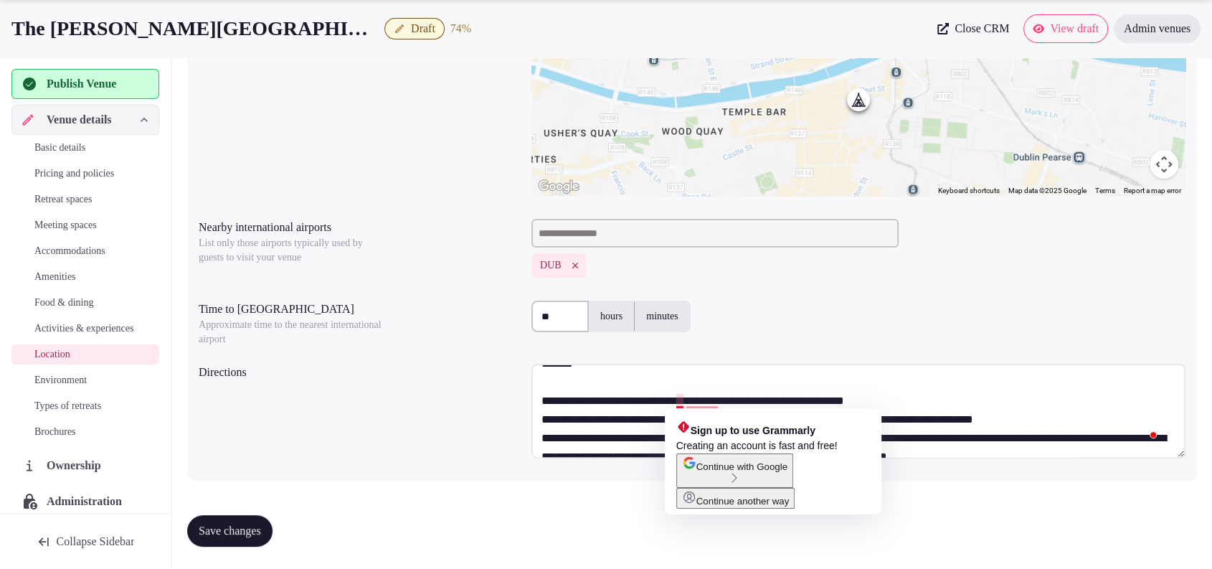
click at [679, 404] on textarea "To enrich screen reader interactions, please activate Accessibility in Grammarl…" at bounding box center [858, 411] width 654 height 95
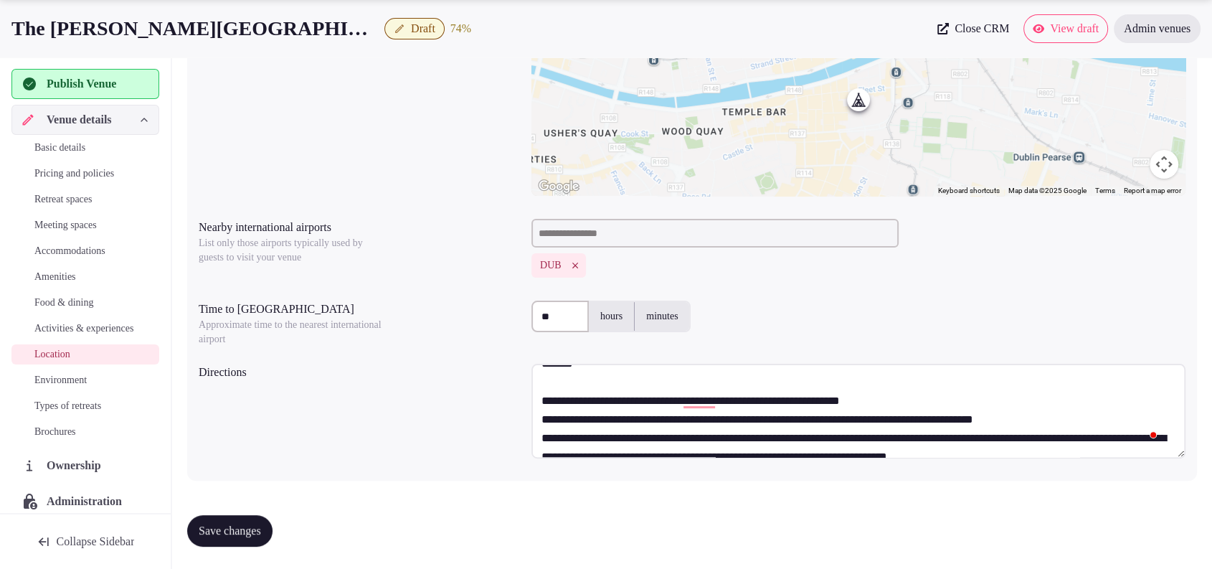
click at [683, 408] on textarea "To enrich screen reader interactions, please activate Accessibility in Grammarl…" at bounding box center [858, 411] width 654 height 95
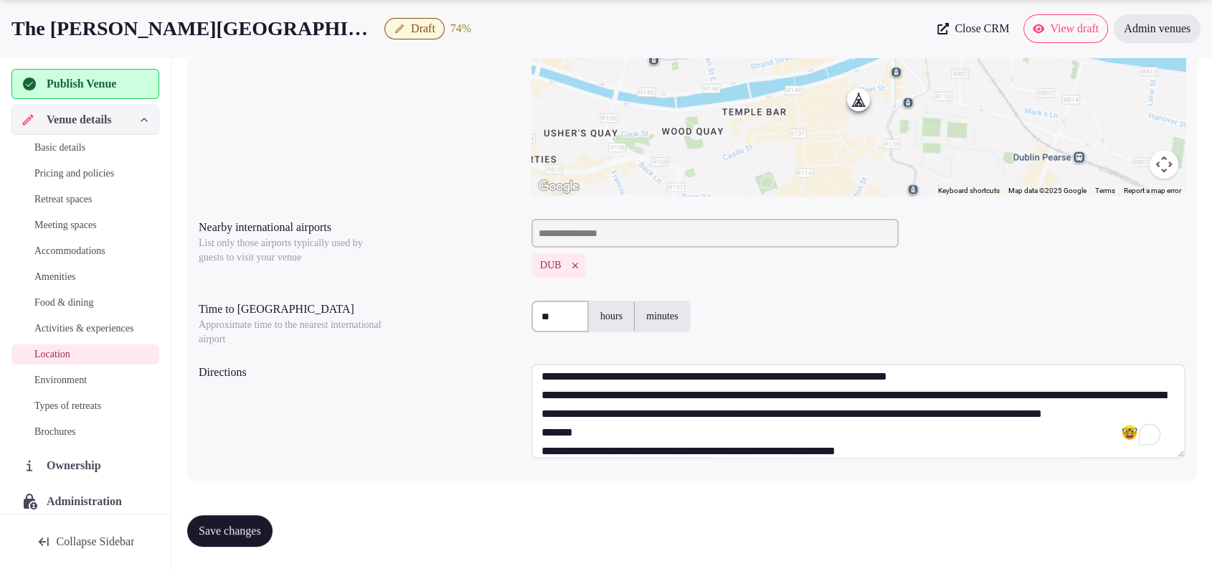
click at [716, 436] on textarea "To enrich screen reader interactions, please activate Accessibility in Grammarl…" at bounding box center [858, 411] width 654 height 95
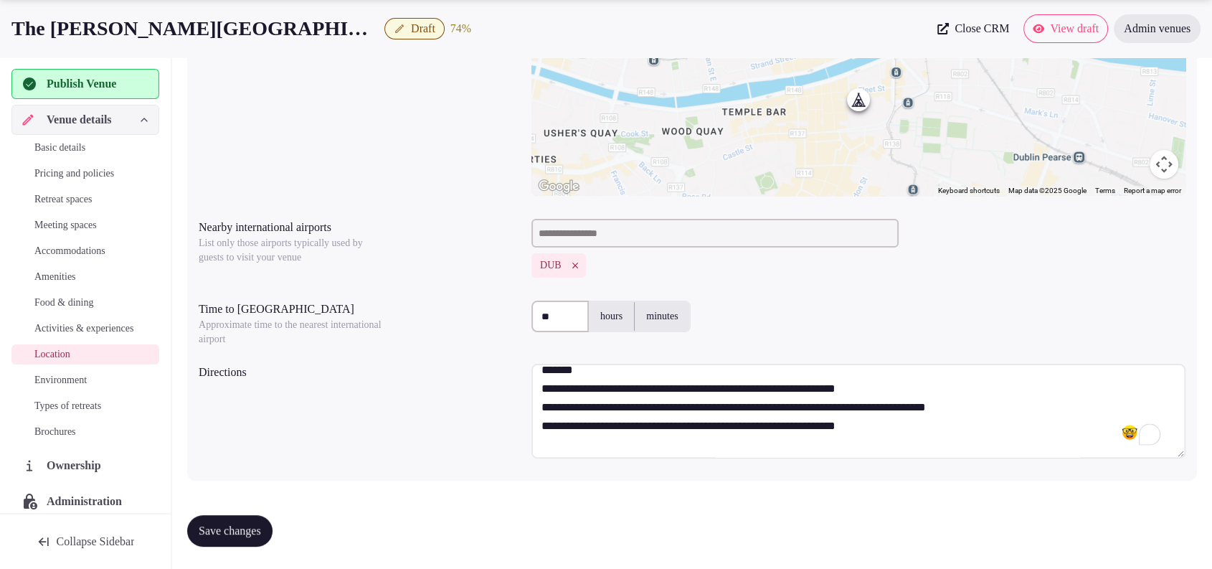
click at [645, 394] on textarea "To enrich screen reader interactions, please activate Accessibility in Grammarl…" at bounding box center [858, 411] width 654 height 95
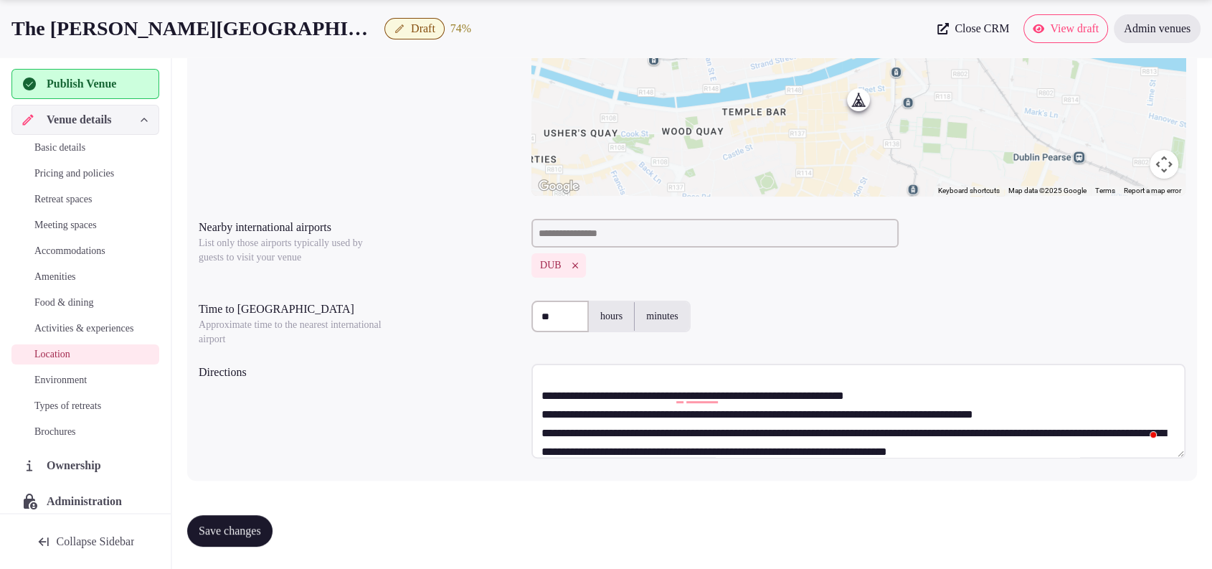
drag, startPoint x: 1050, startPoint y: 415, endPoint x: 547, endPoint y: 416, distance: 502.7
click at [547, 416] on textarea "To enrich screen reader interactions, please activate Accessibility in Grammarl…" at bounding box center [858, 411] width 654 height 95
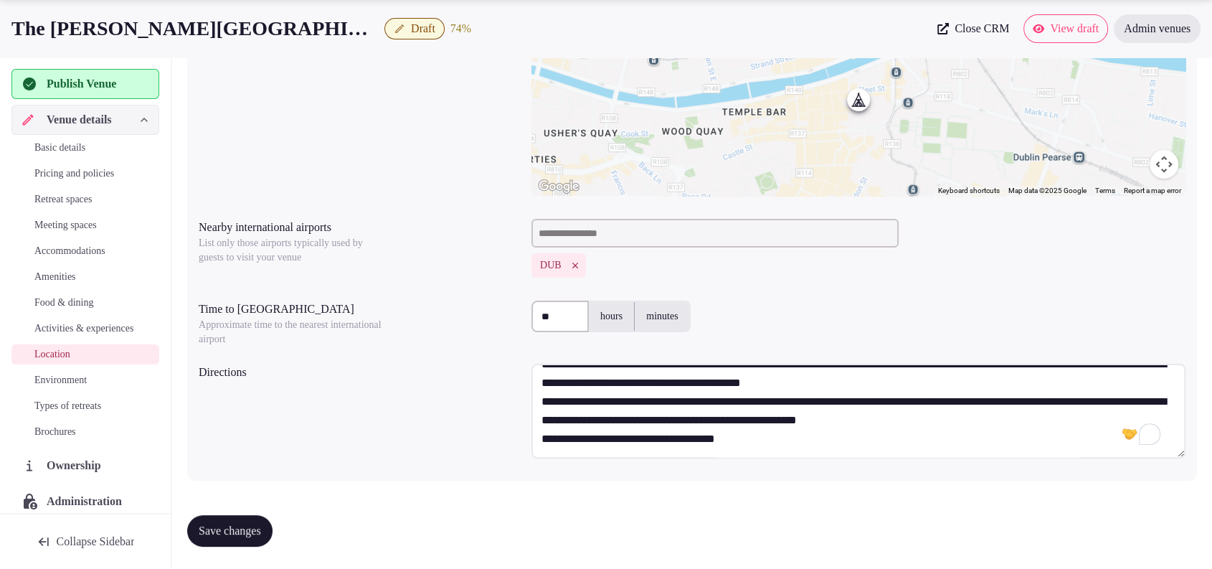
type textarea "**********"
drag, startPoint x: 465, startPoint y: 388, endPoint x: 444, endPoint y: 407, distance: 27.9
click at [464, 388] on div "Directions" at bounding box center [692, 413] width 987 height 111
click at [235, 526] on span "Save changes" at bounding box center [230, 531] width 62 height 14
click at [51, 390] on link "Environment" at bounding box center [85, 380] width 148 height 20
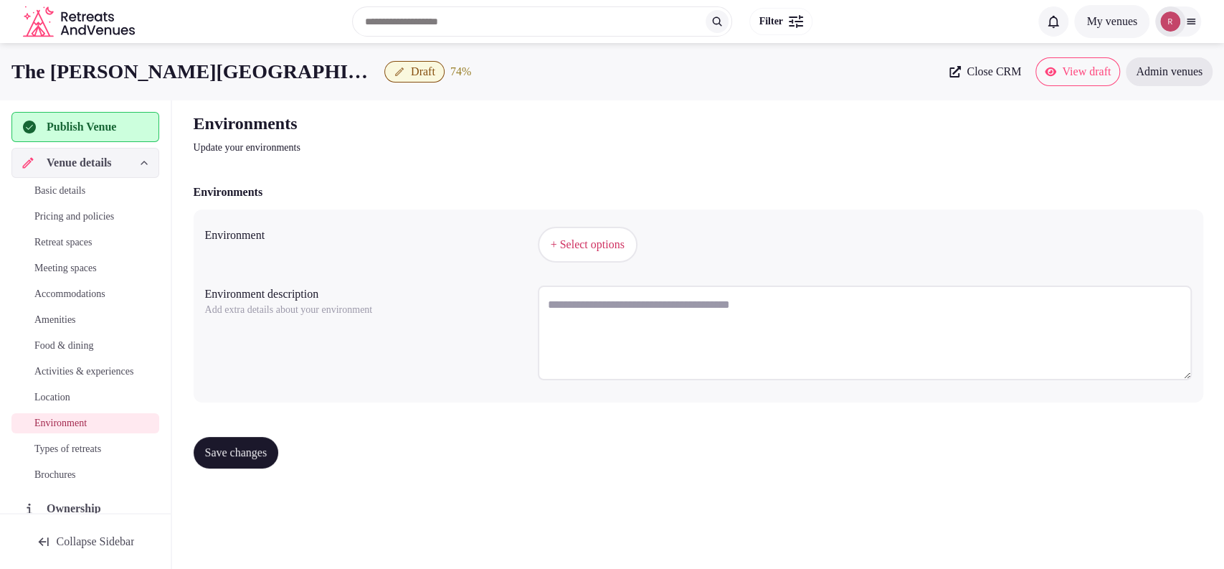
click at [602, 251] on span "+ Select options" at bounding box center [588, 245] width 74 height 16
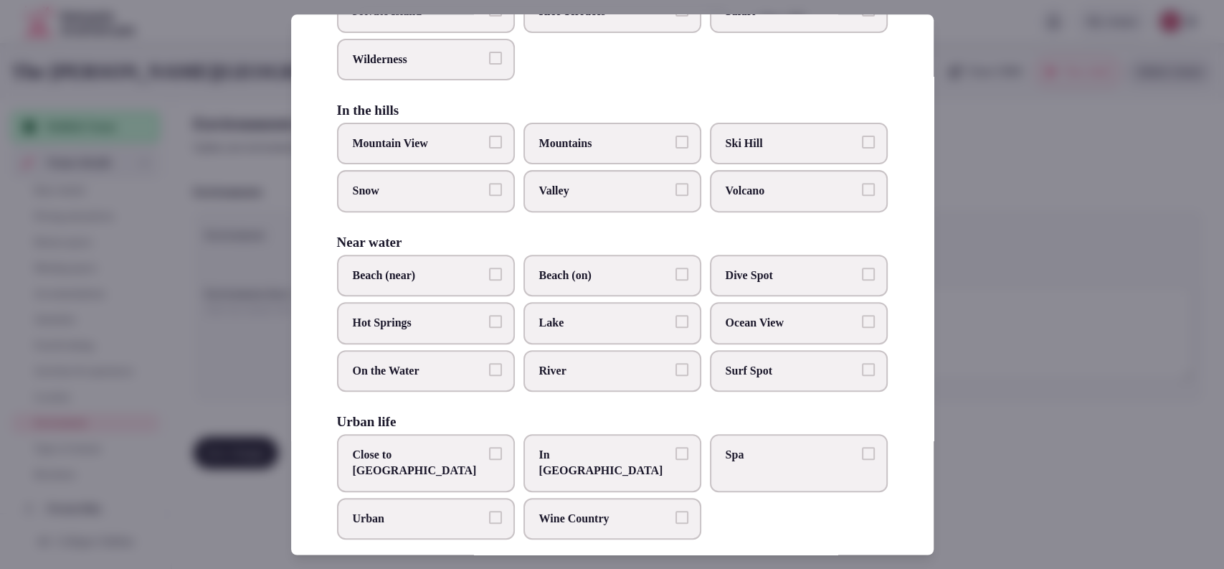
click at [404, 437] on label "Close to City Center" at bounding box center [426, 463] width 178 height 58
click at [489, 447] on button "Close to City Center" at bounding box center [495, 453] width 13 height 13
click at [1061, 315] on div at bounding box center [612, 284] width 1224 height 569
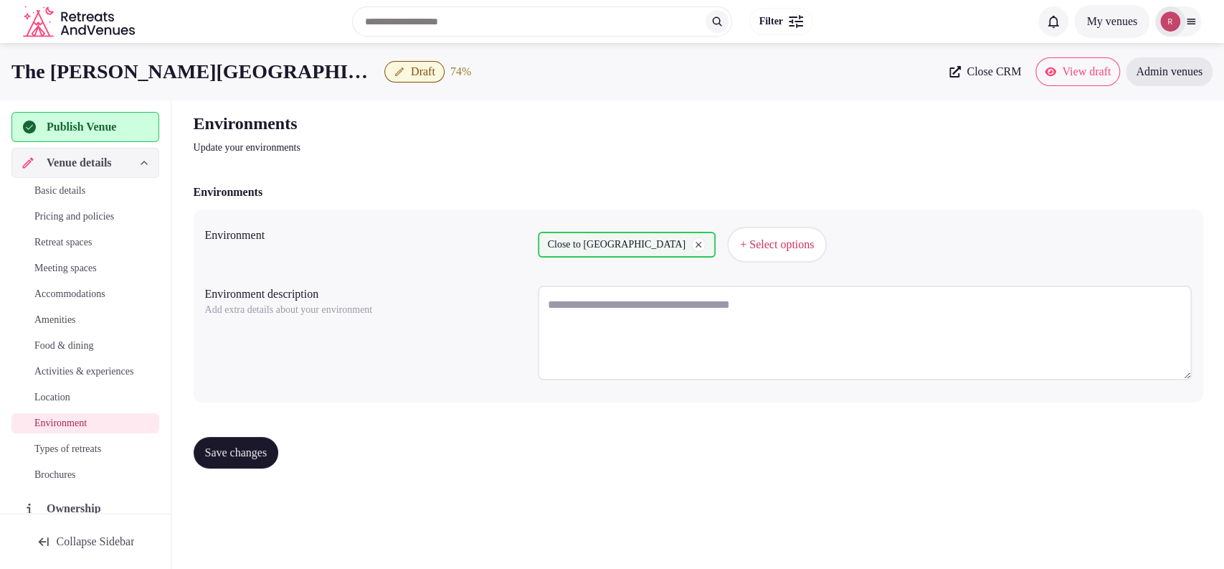
click at [232, 452] on span "Save changes" at bounding box center [236, 452] width 62 height 14
click at [65, 456] on span "Types of retreats" at bounding box center [67, 449] width 67 height 14
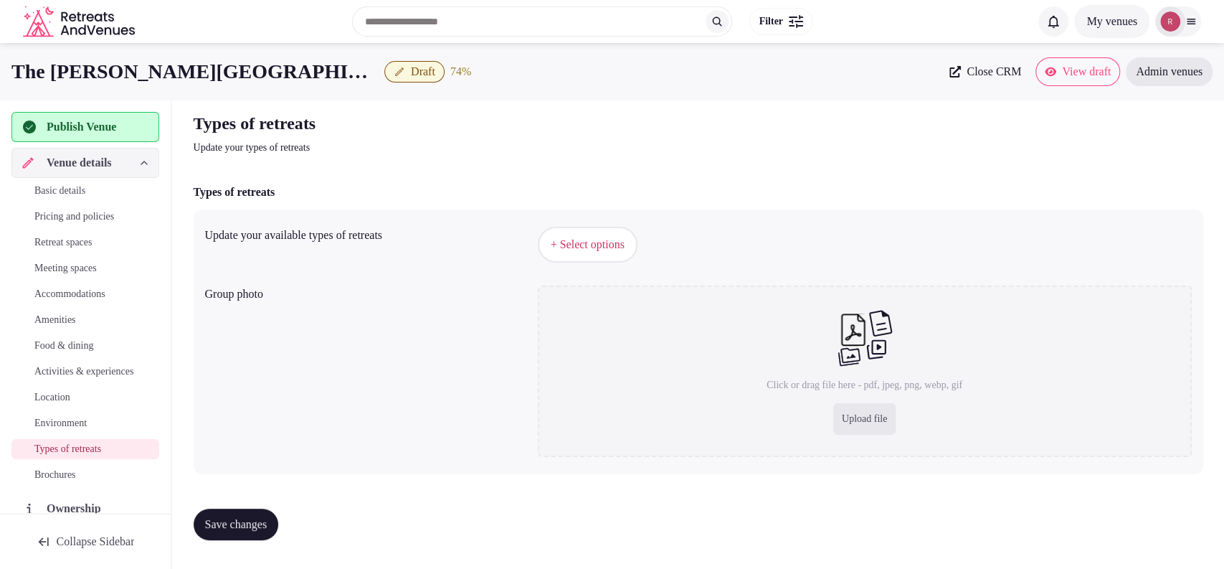
click at [569, 246] on span "+ Select options" at bounding box center [588, 245] width 74 height 16
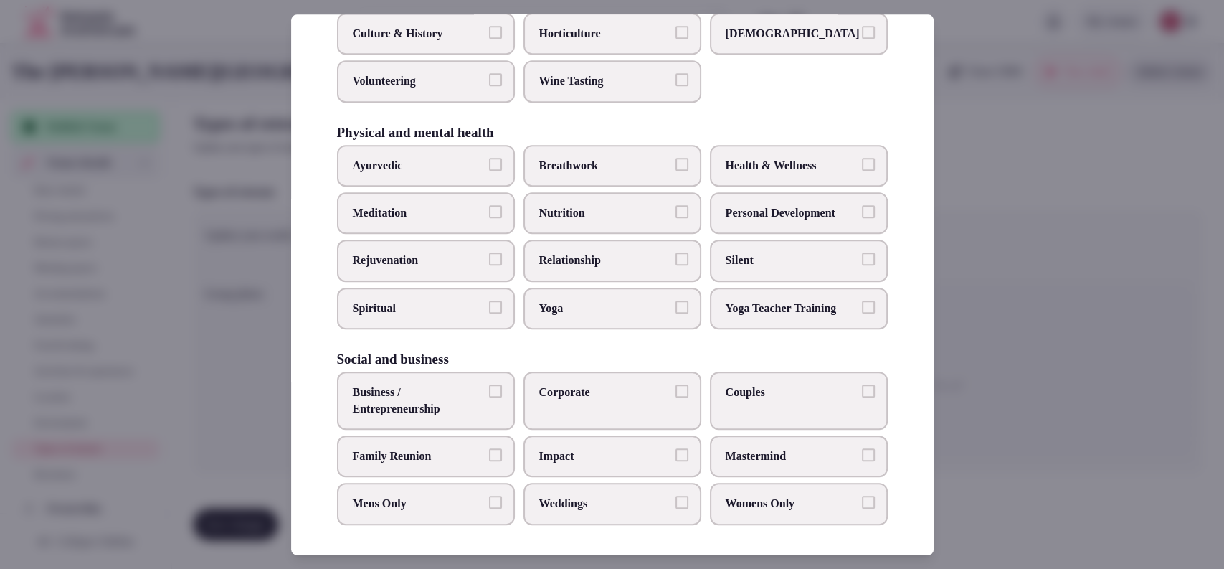
click at [489, 387] on button "Business / Entrepreneurship" at bounding box center [495, 390] width 13 height 13
click at [748, 384] on span "Couples" at bounding box center [792, 392] width 132 height 16
click at [862, 384] on button "Couples" at bounding box center [868, 390] width 13 height 13
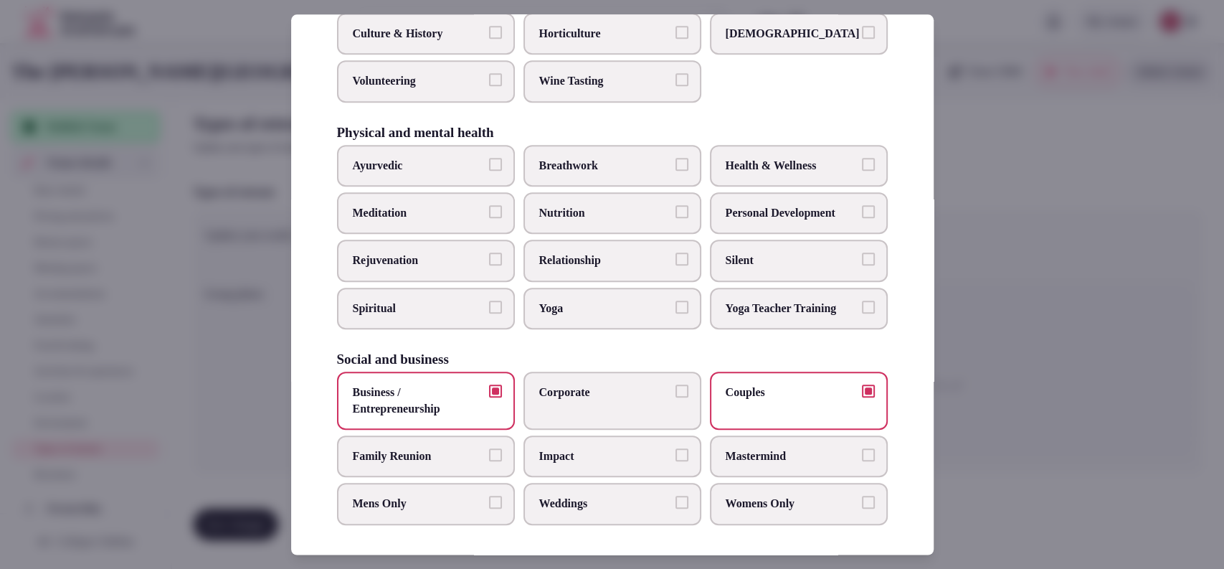
click at [640, 404] on label "Corporate" at bounding box center [613, 401] width 178 height 58
click at [676, 397] on button "Corporate" at bounding box center [682, 390] width 13 height 13
click at [605, 496] on span "Weddings" at bounding box center [605, 504] width 132 height 16
click at [676, 496] on button "Weddings" at bounding box center [682, 502] width 13 height 13
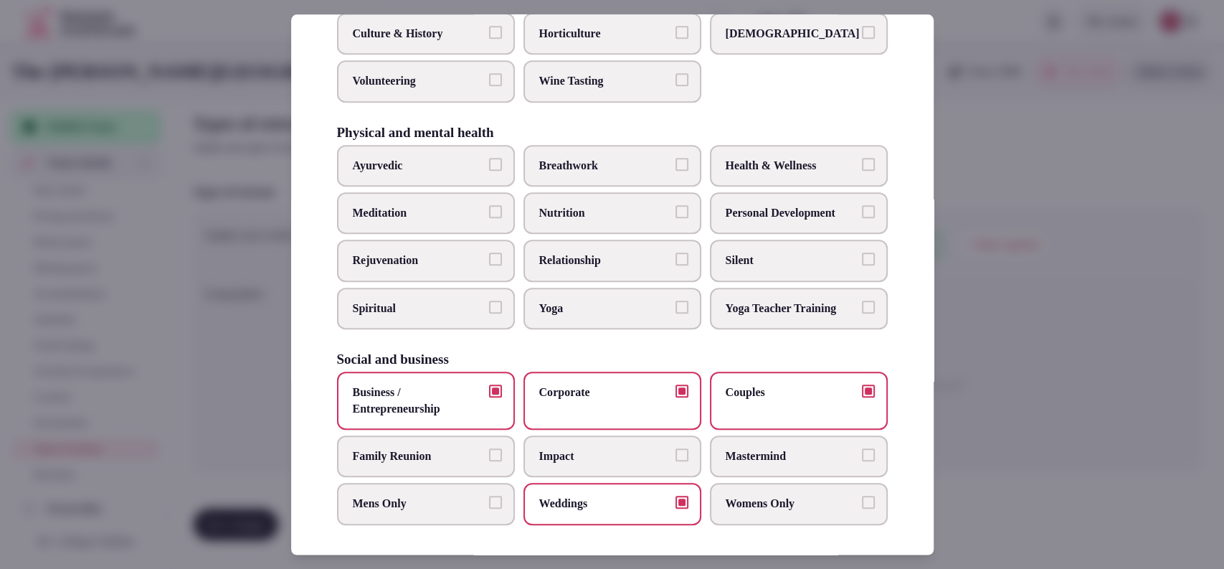
click at [1018, 417] on div at bounding box center [612, 284] width 1224 height 569
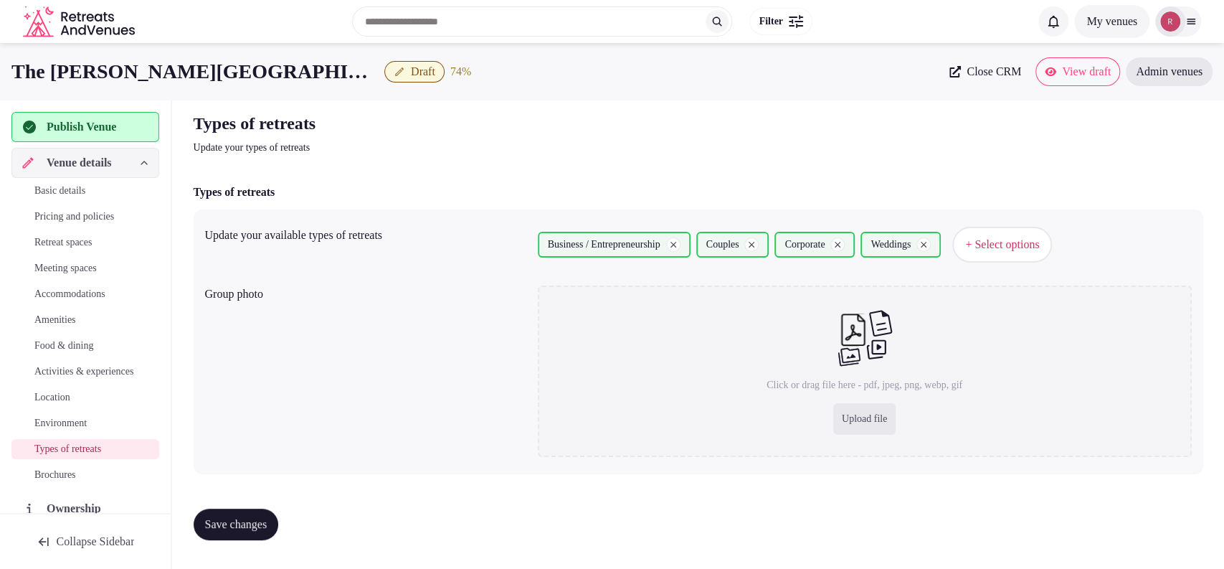
click at [268, 528] on span "Save changes" at bounding box center [236, 524] width 62 height 14
click at [49, 133] on span "Publish Venue" at bounding box center [82, 126] width 70 height 17
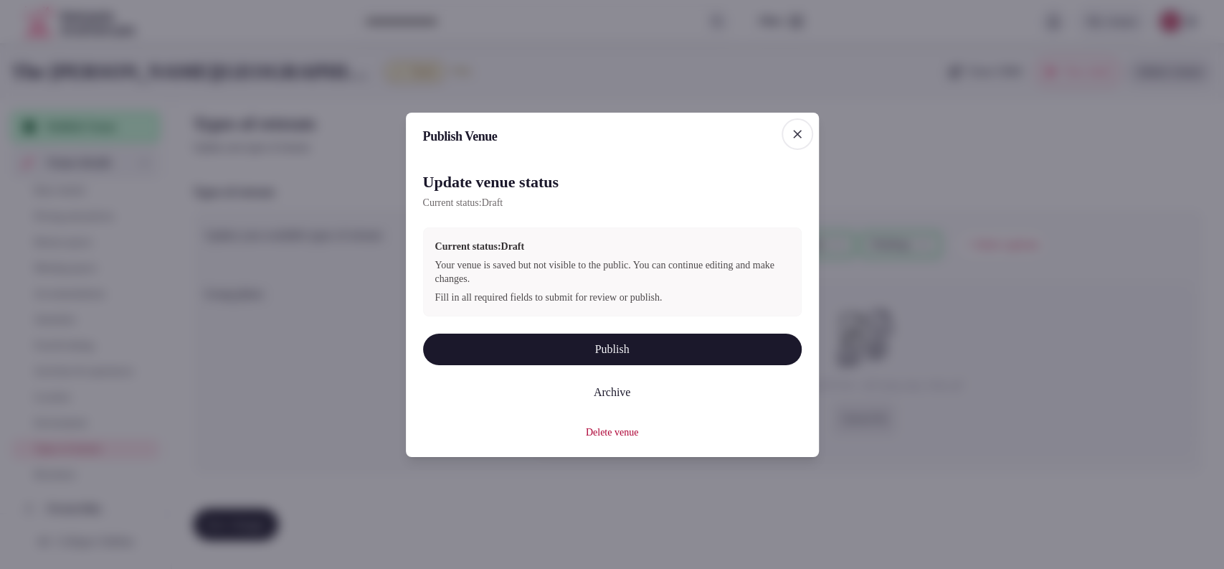
click at [681, 349] on button "Publish" at bounding box center [612, 349] width 379 height 32
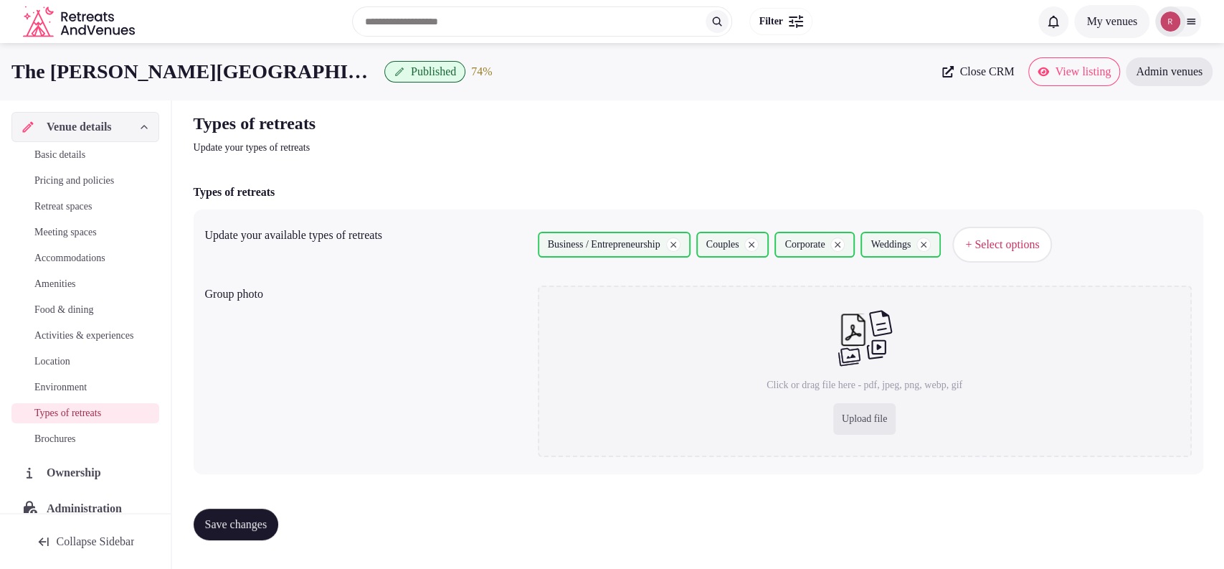
click at [1139, 182] on div "Types of retreats Update your types of retreats Types of retreats Update your a…" at bounding box center [698, 331] width 1033 height 463
click at [1137, 161] on div "Types of retreats Update your types of retreats Types of retreats Update your a…" at bounding box center [698, 331] width 1033 height 463
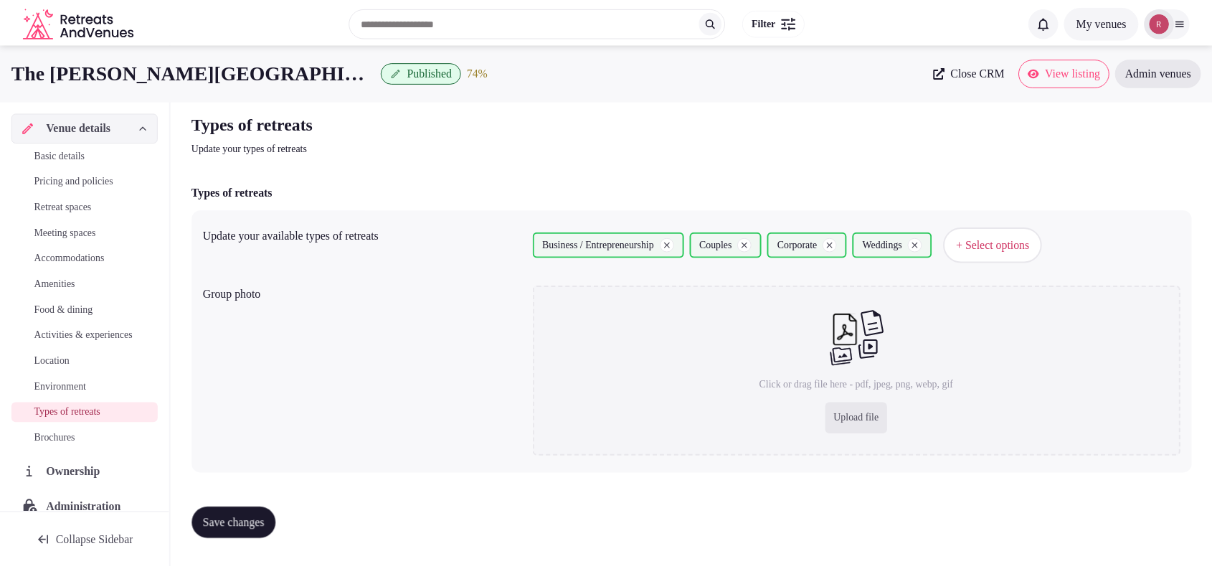
scroll to position [178, 0]
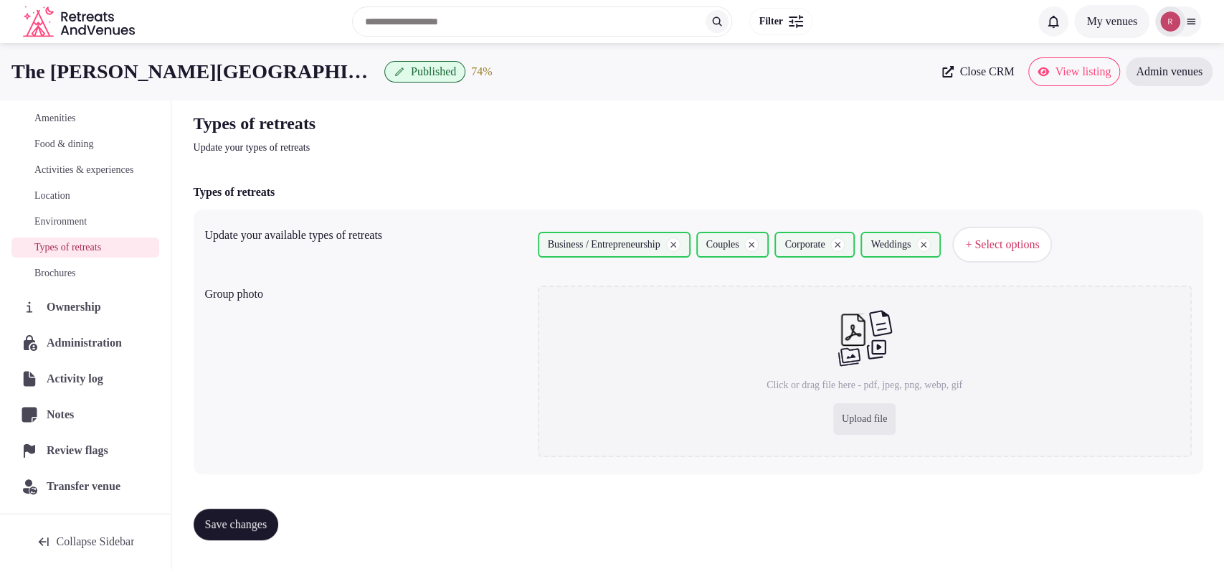
click at [1159, 156] on div "Types of retreats Update your types of retreats Types of retreats Update your a…" at bounding box center [698, 331] width 1033 height 463
click at [1190, 22] on icon at bounding box center [1191, 21] width 11 height 11
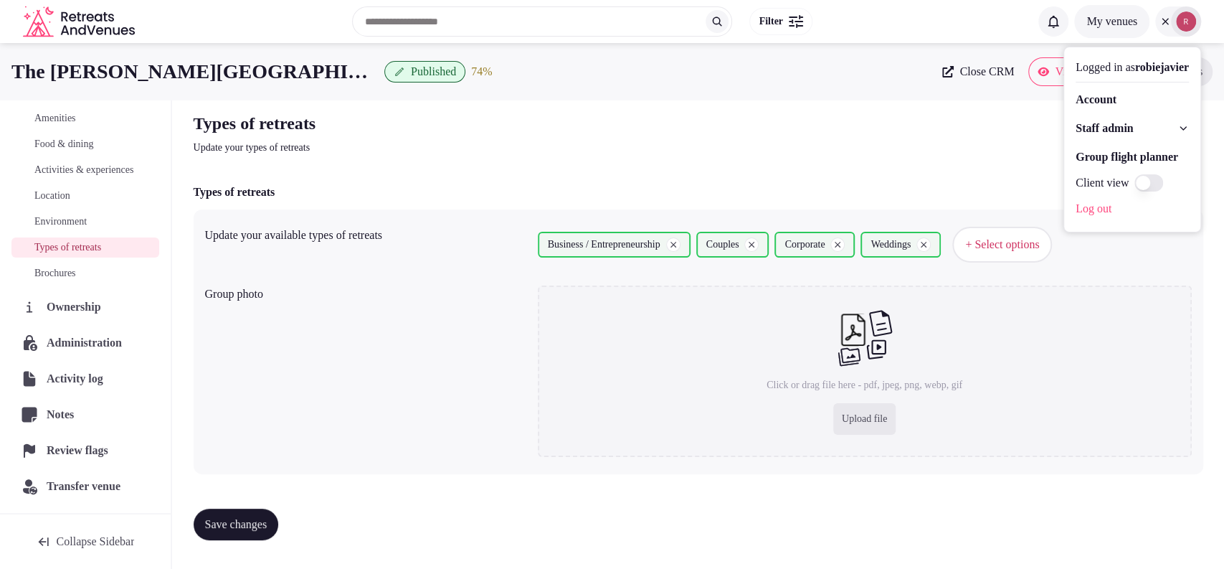
click at [1095, 123] on span "Staff admin" at bounding box center [1104, 128] width 57 height 17
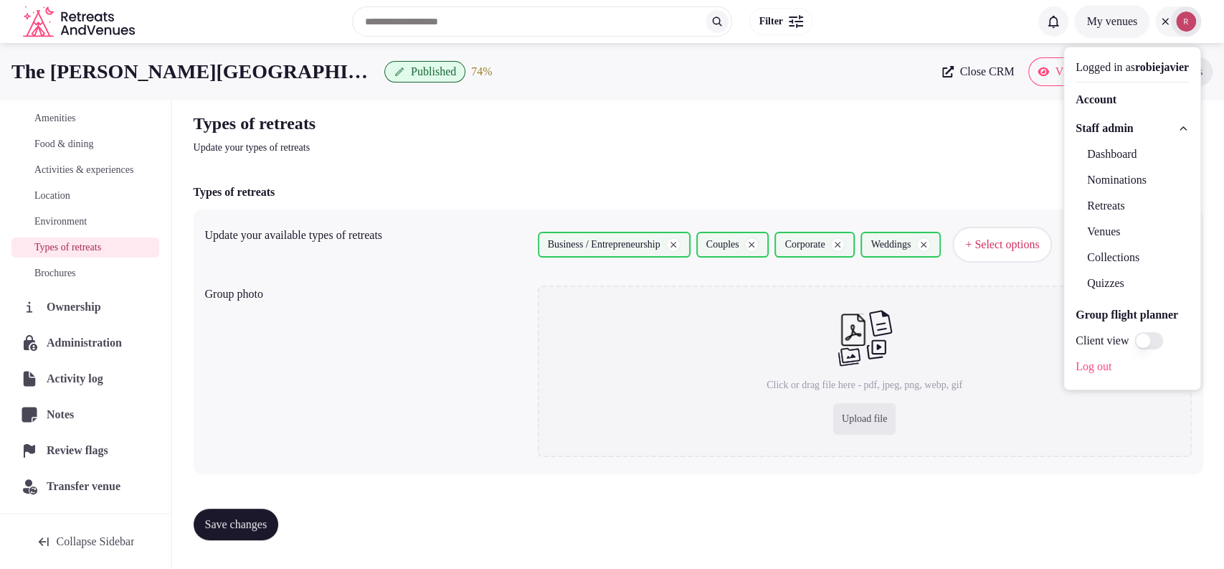
click at [1089, 226] on link "Venues" at bounding box center [1132, 231] width 113 height 23
click at [1084, 234] on link "Venues" at bounding box center [1132, 231] width 113 height 23
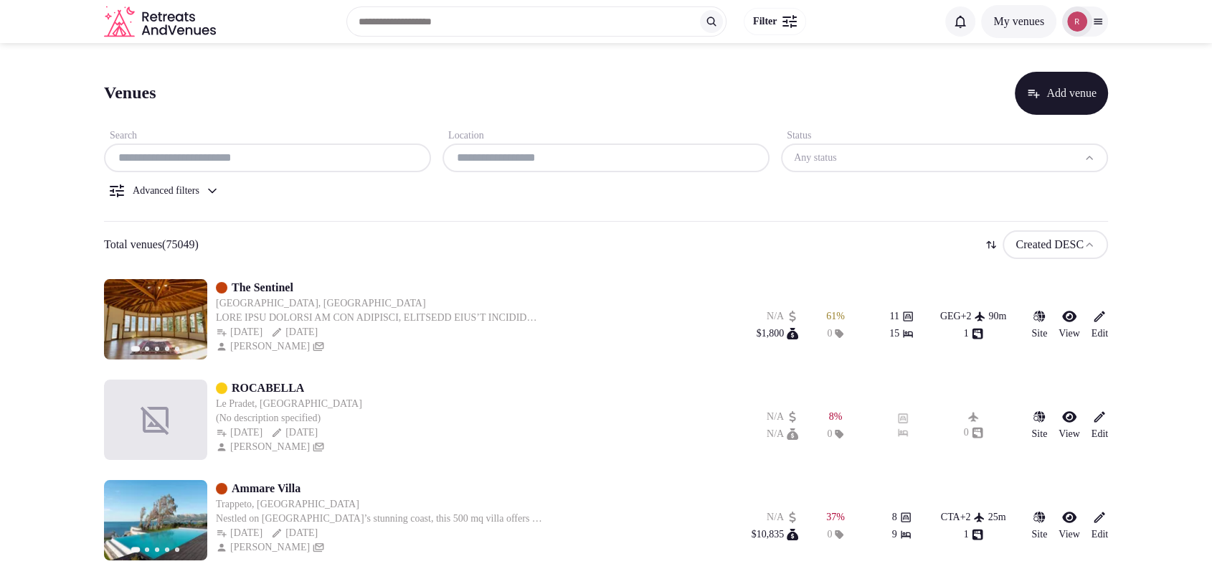
click at [270, 165] on input "text" at bounding box center [268, 157] width 316 height 17
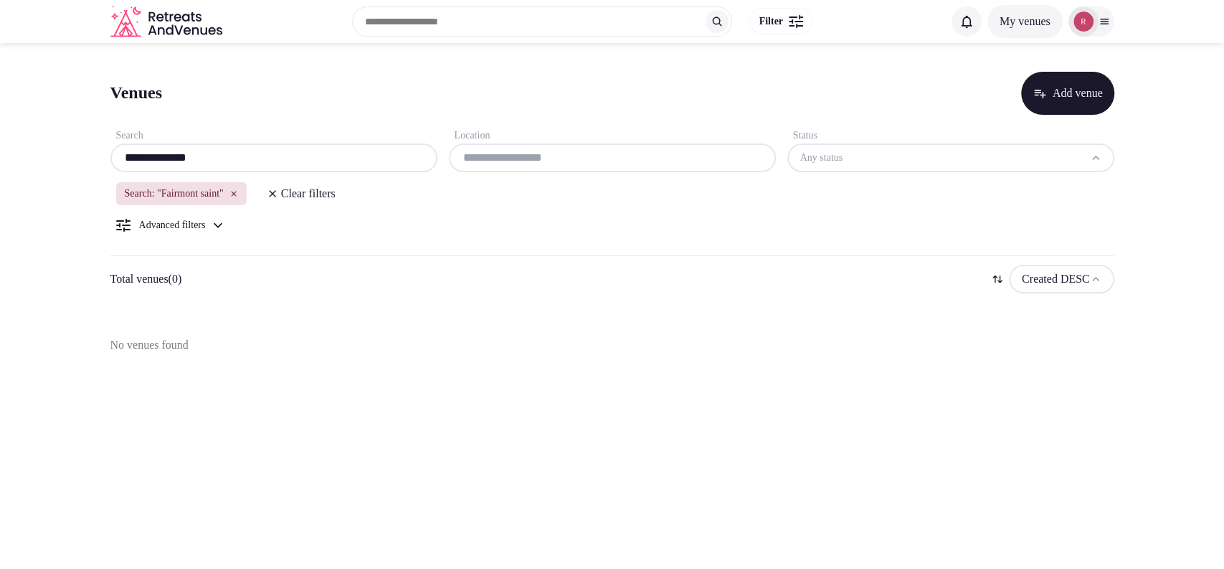
type input "**********"
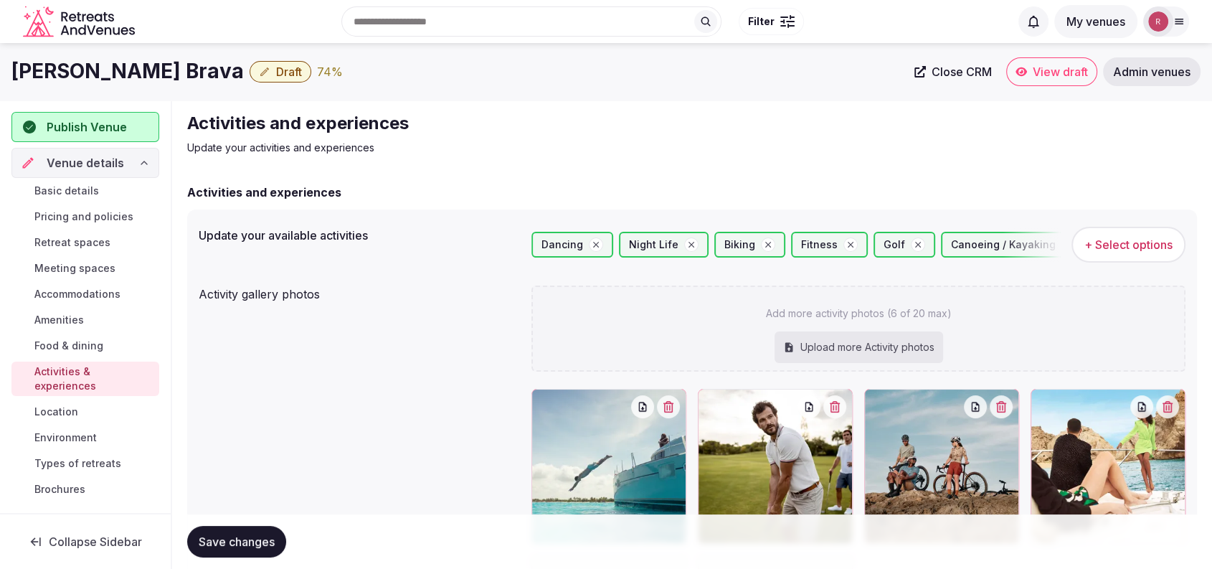
click at [742, 356] on div "Add more activity photos (6 of 20 max) Upload more Activity photos" at bounding box center [858, 328] width 654 height 86
click at [848, 343] on div "Upload more Activity photos" at bounding box center [859, 347] width 169 height 32
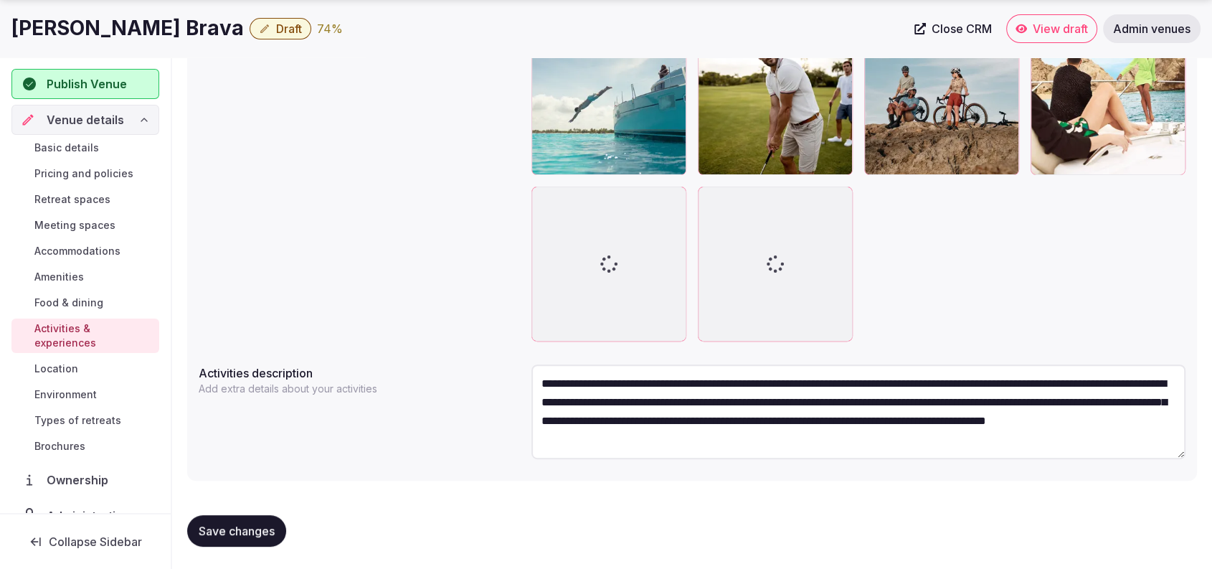
click at [612, 260] on div at bounding box center [608, 263] width 155 height 155
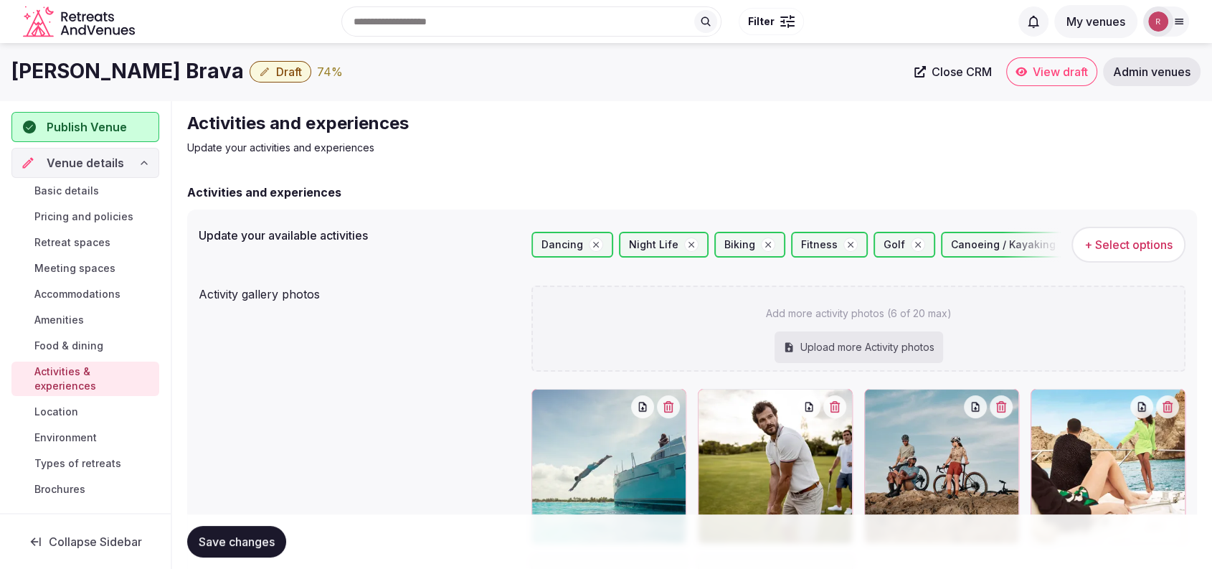
scroll to position [369, 0]
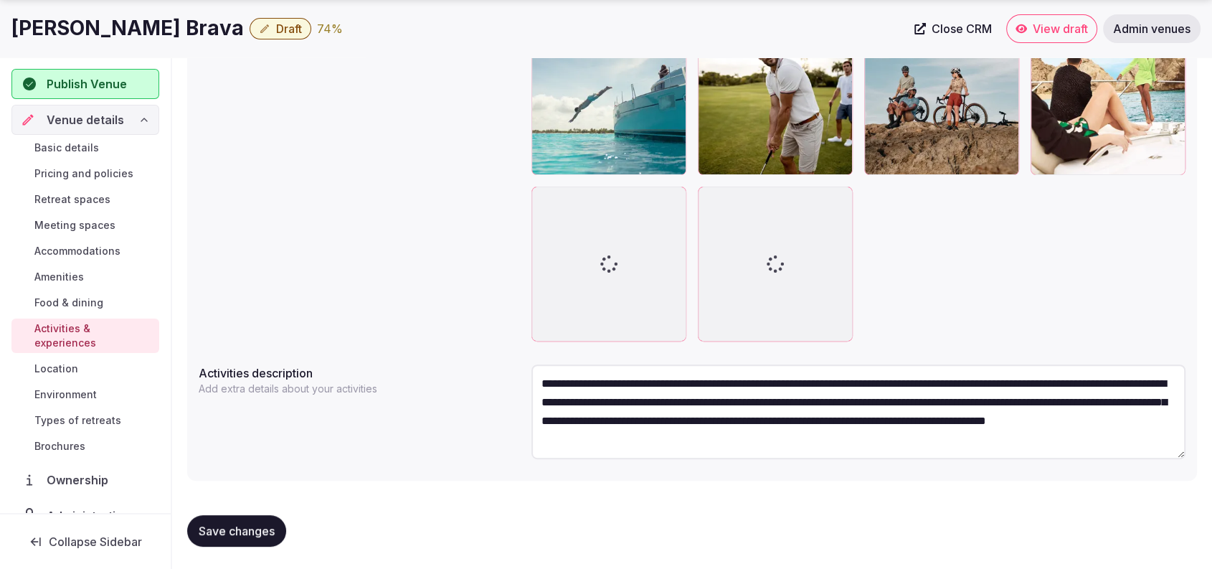
click at [1041, 24] on span "View draft" at bounding box center [1060, 29] width 55 height 14
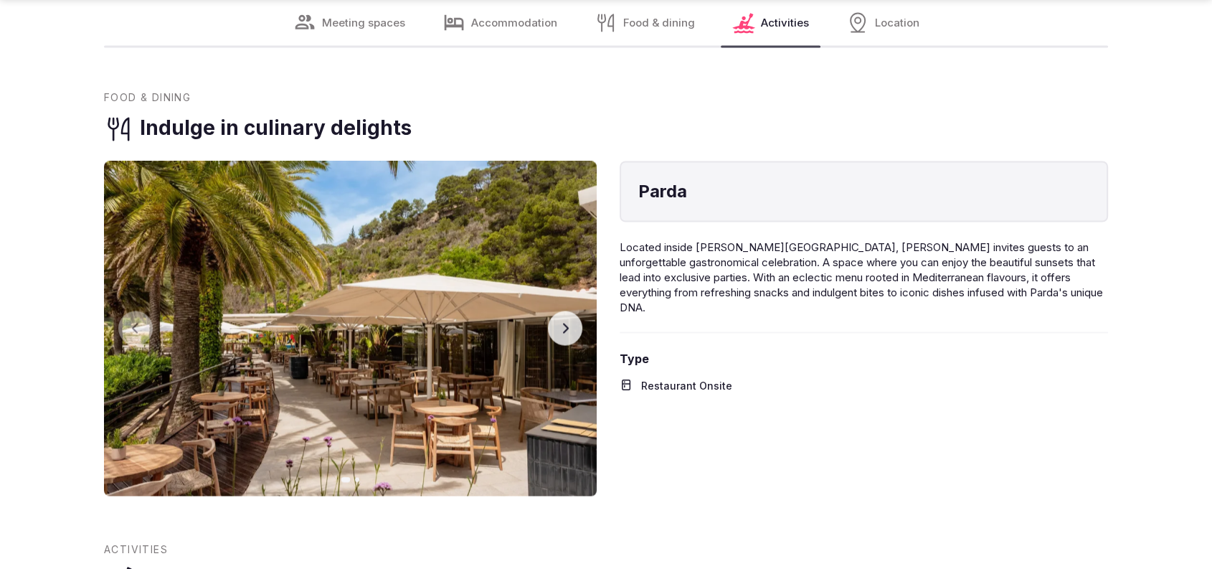
scroll to position [2985, 0]
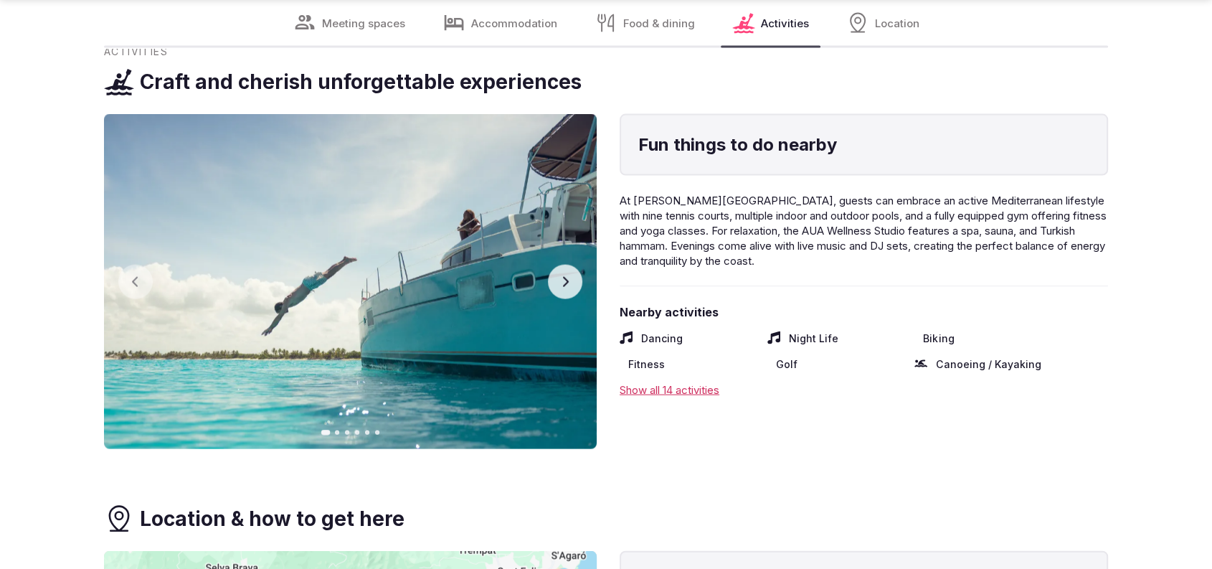
click at [568, 289] on button "Next slide" at bounding box center [565, 282] width 34 height 34
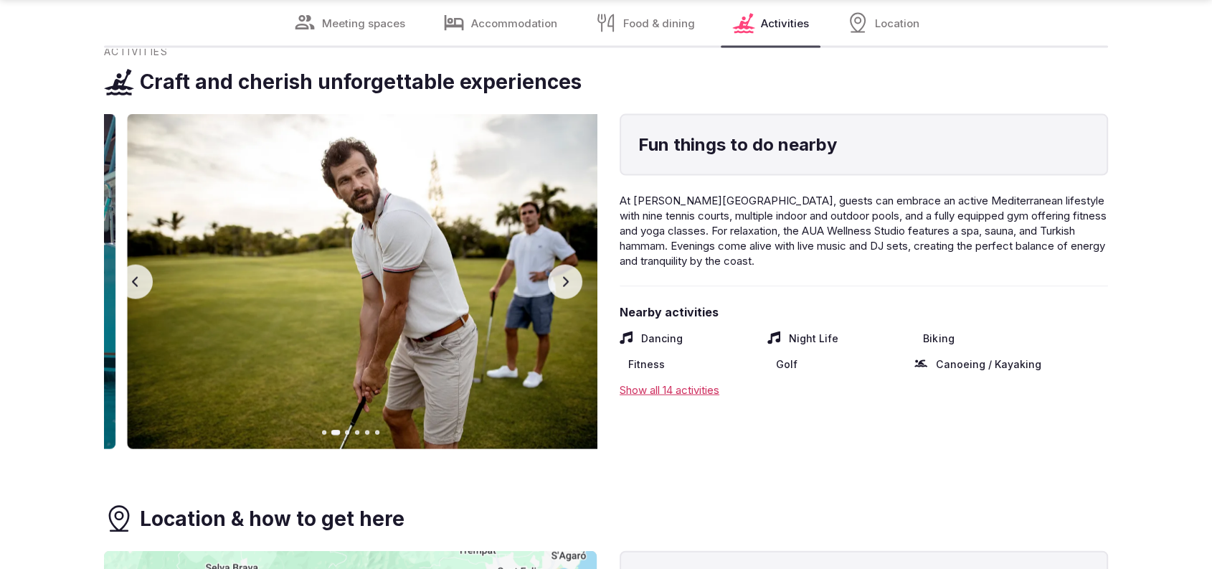
click at [567, 288] on button "Next slide" at bounding box center [565, 282] width 34 height 34
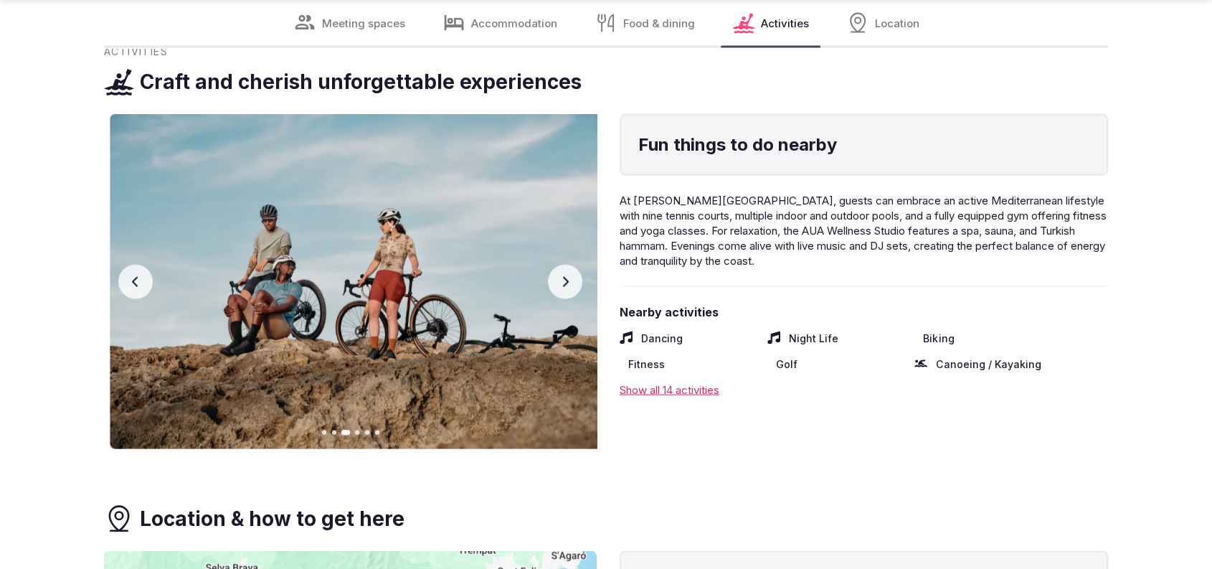
click at [567, 288] on button "Next slide" at bounding box center [565, 282] width 34 height 34
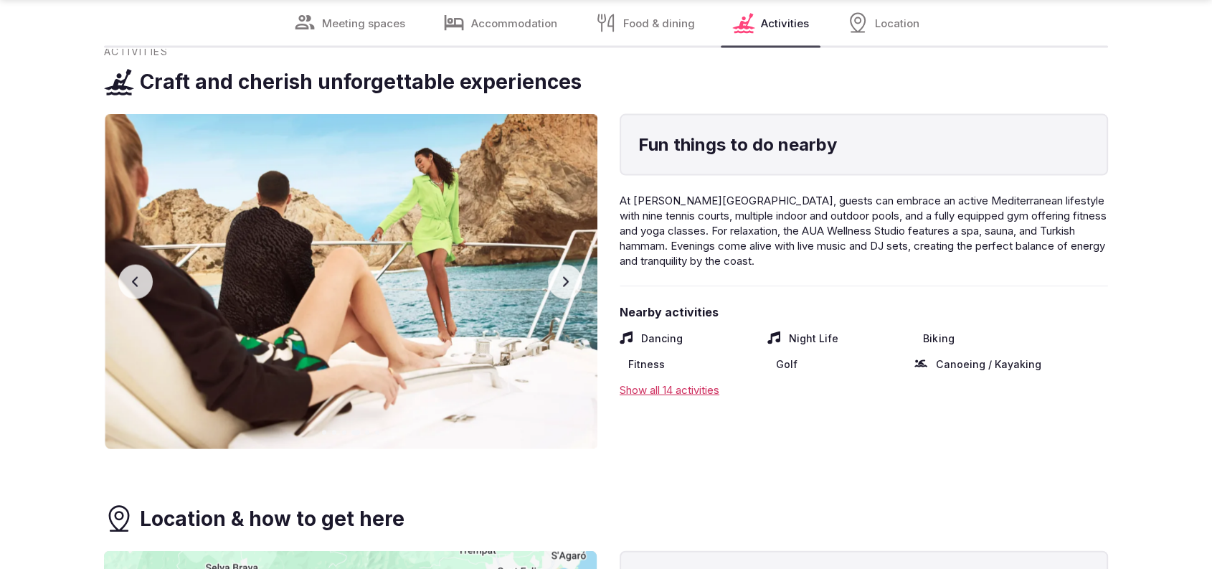
click at [567, 288] on button "Next slide" at bounding box center [565, 282] width 34 height 34
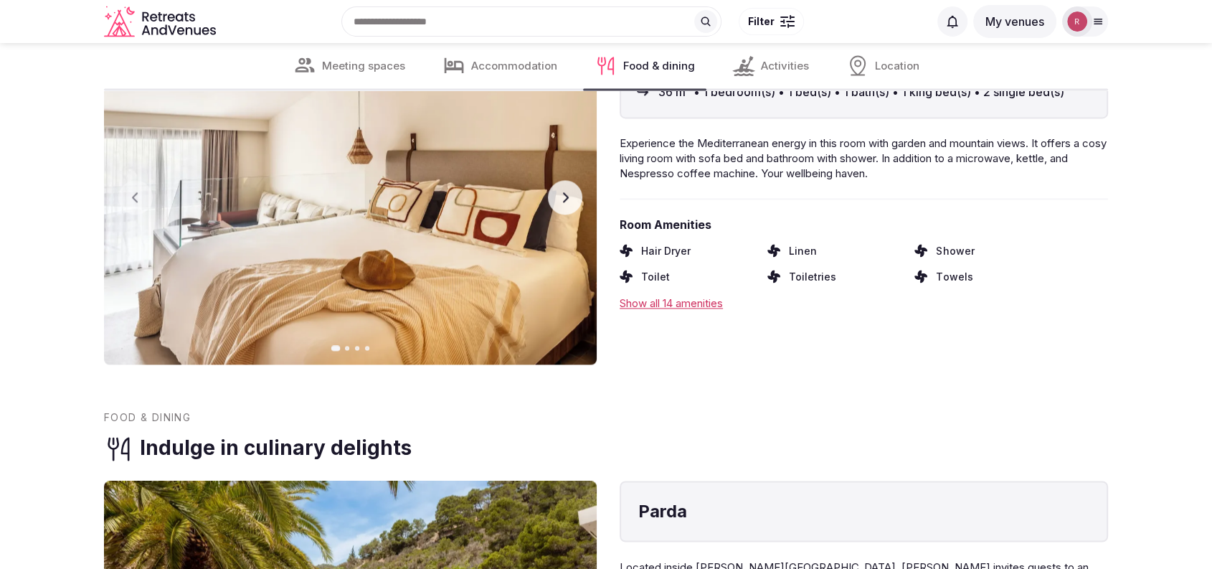
scroll to position [1990, 0]
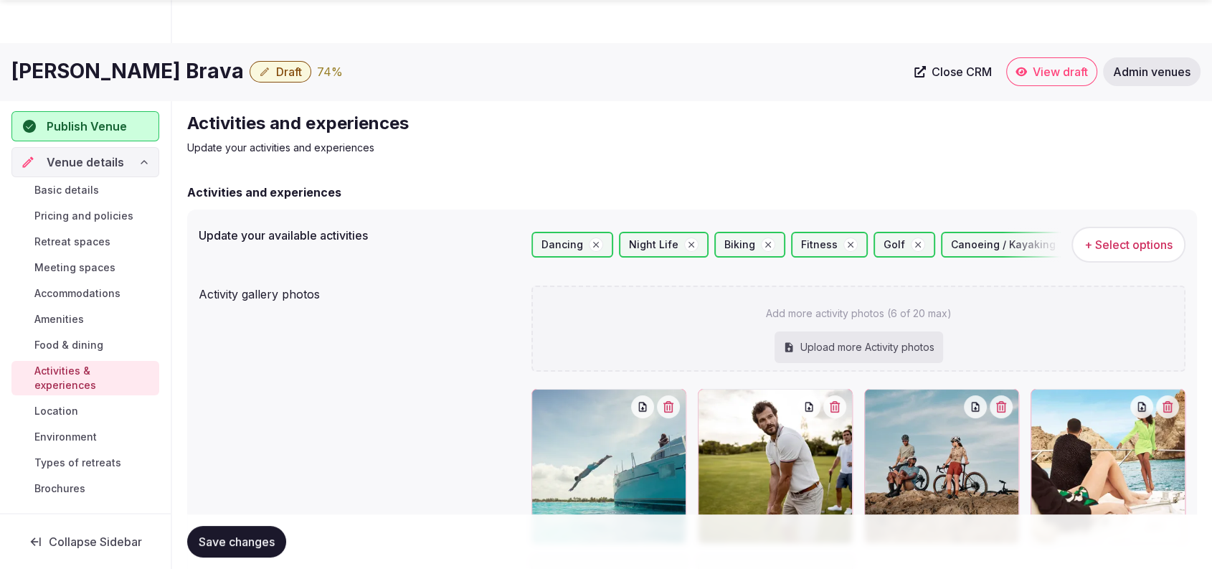
scroll to position [369, 0]
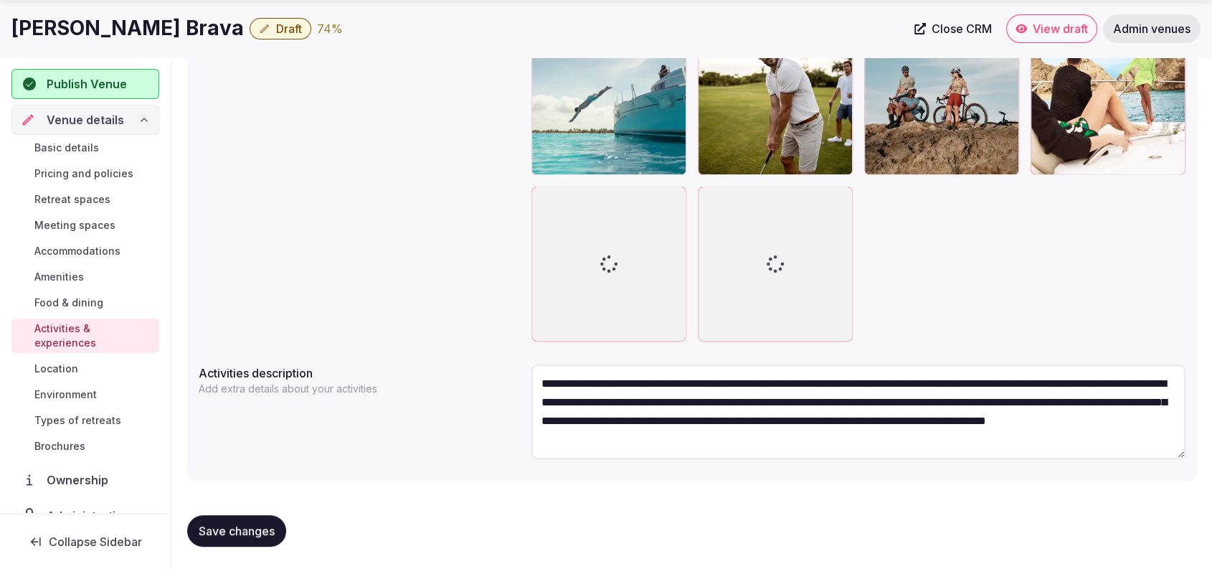
click at [80, 89] on span "Publish Venue" at bounding box center [87, 83] width 80 height 17
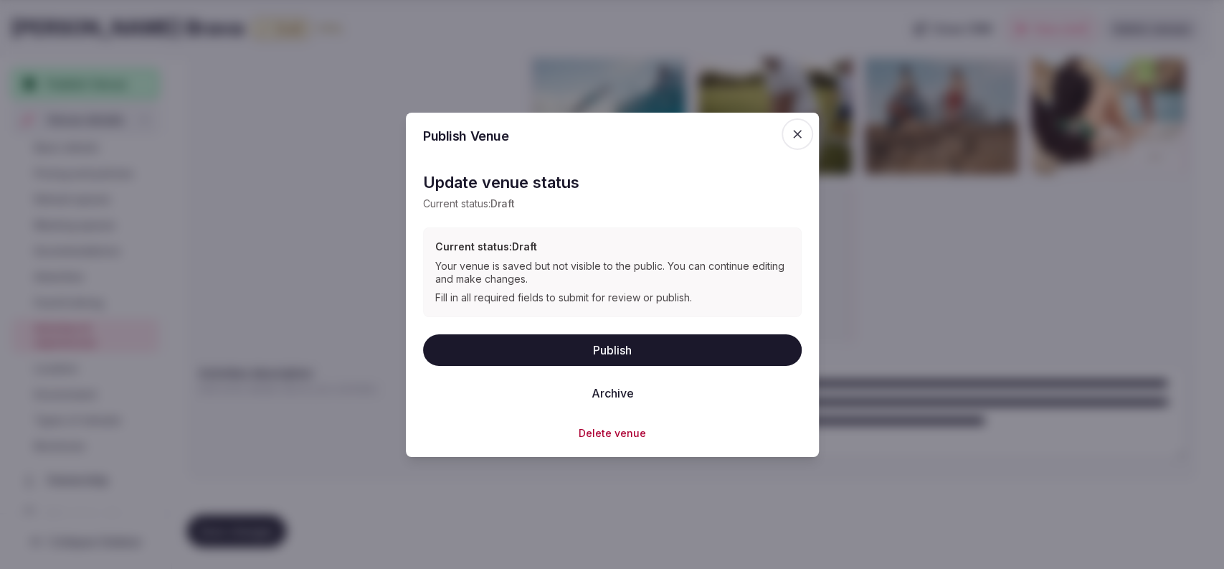
click at [539, 353] on button "Publish" at bounding box center [612, 349] width 379 height 32
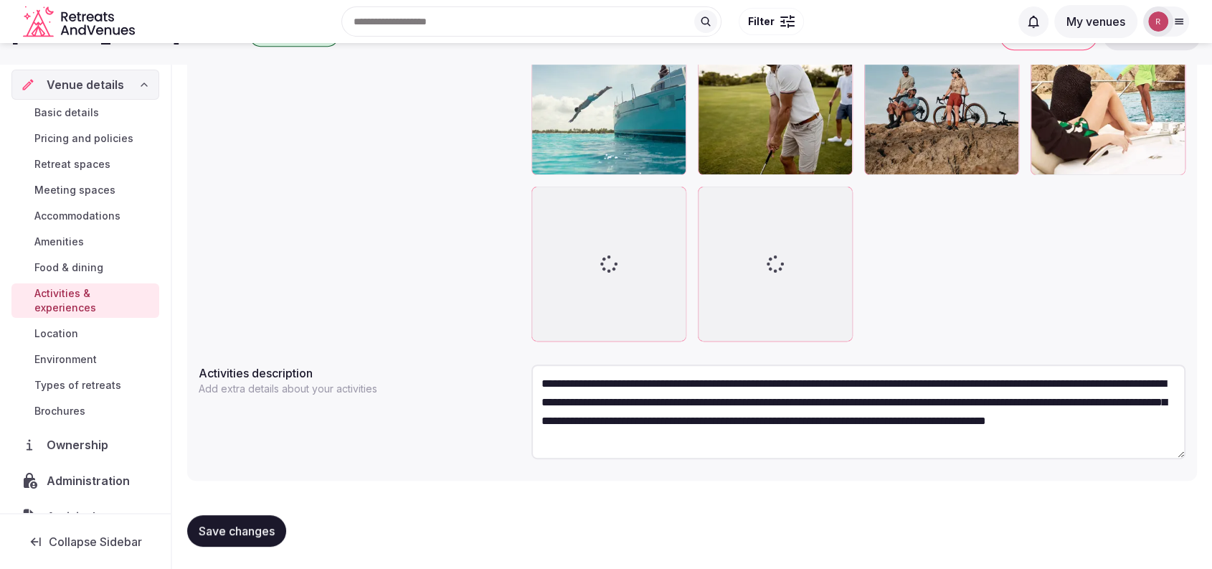
scroll to position [0, 0]
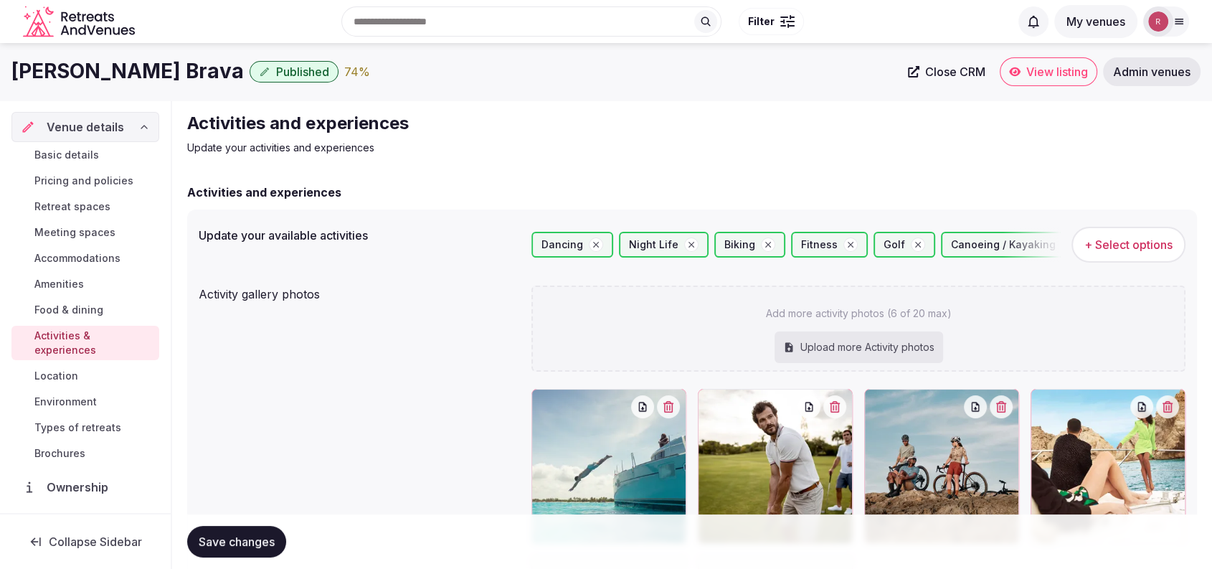
click at [799, 356] on div "Upload more Activity photos" at bounding box center [859, 347] width 169 height 32
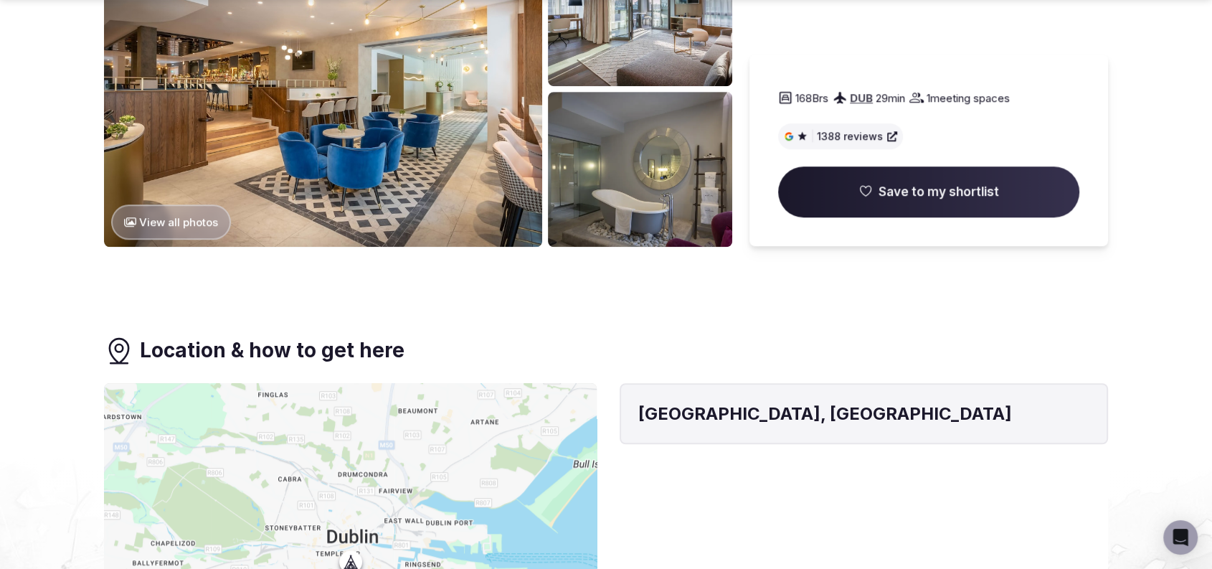
scroll to position [498, 0]
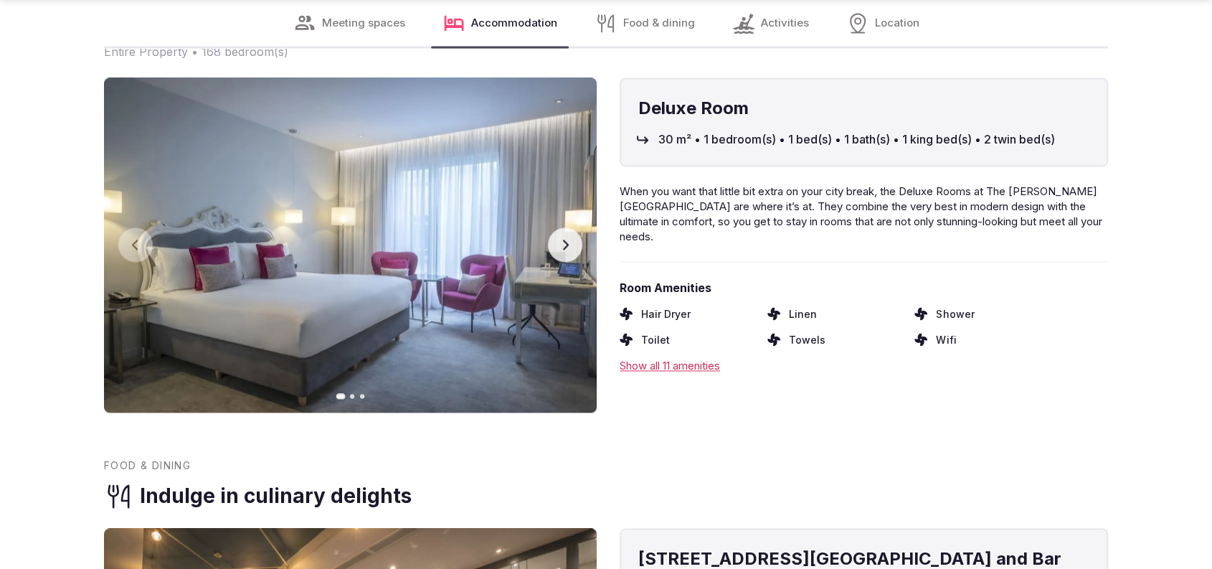
scroll to position [2134, 0]
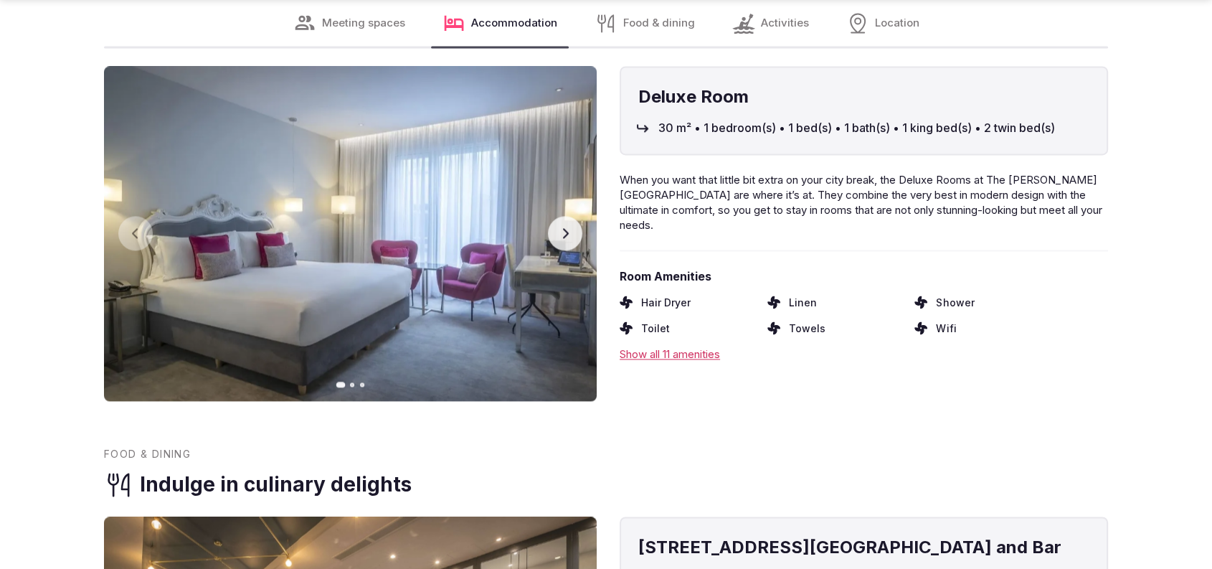
click at [557, 216] on button "Next slide" at bounding box center [565, 233] width 34 height 34
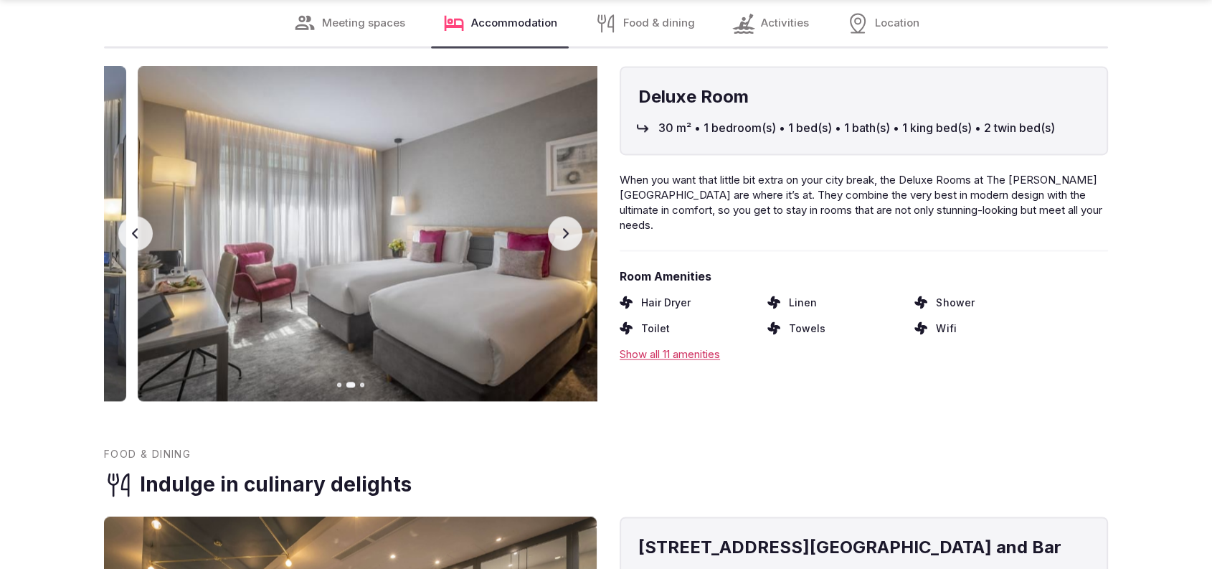
click at [557, 216] on button "Next slide" at bounding box center [565, 233] width 34 height 34
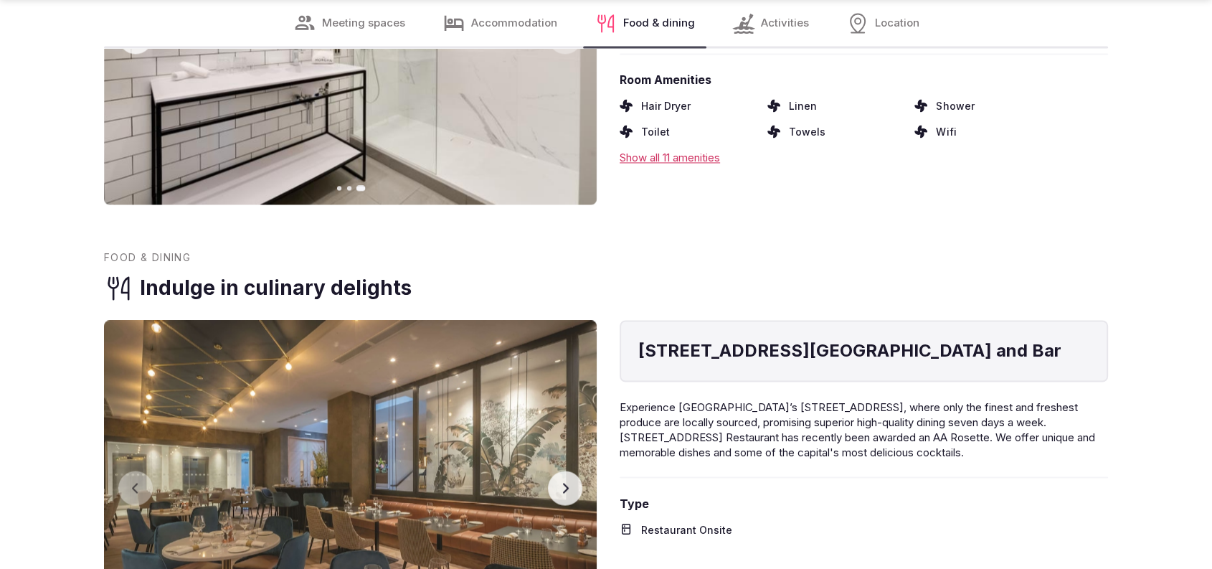
scroll to position [2446, 0]
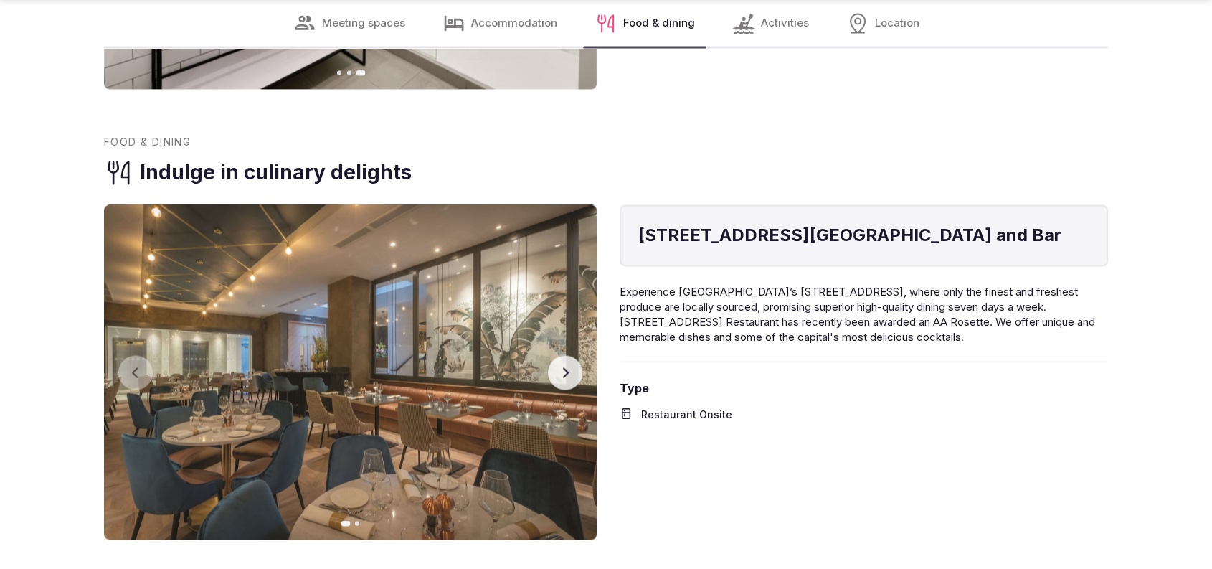
click at [575, 355] on button "Next slide" at bounding box center [565, 372] width 34 height 34
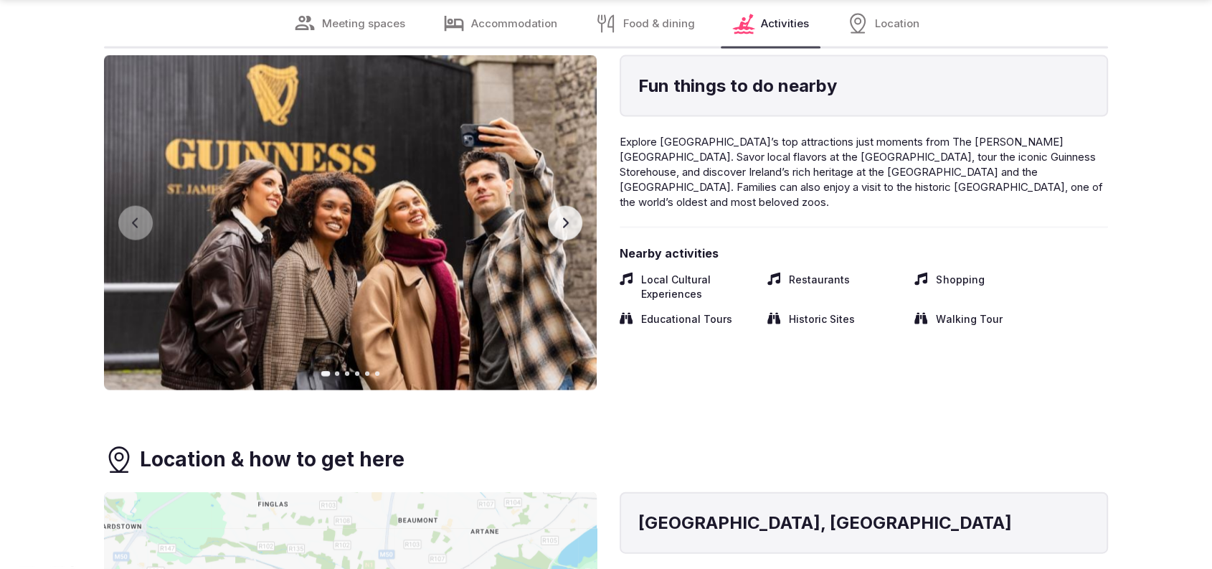
scroll to position [3059, 0]
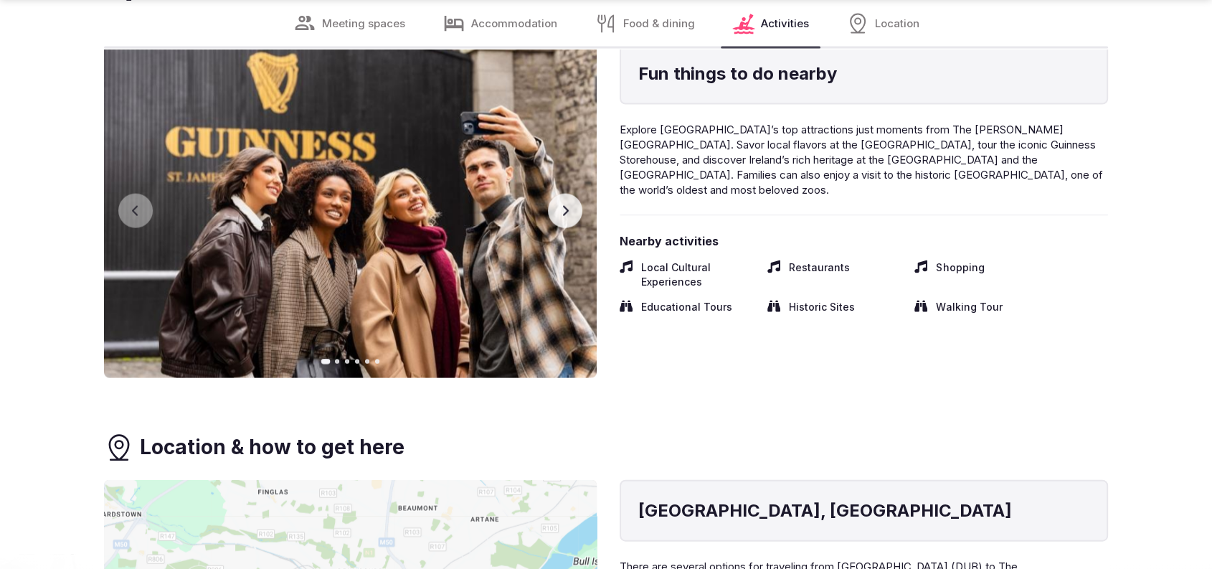
click at [577, 194] on button "Next slide" at bounding box center [565, 211] width 34 height 34
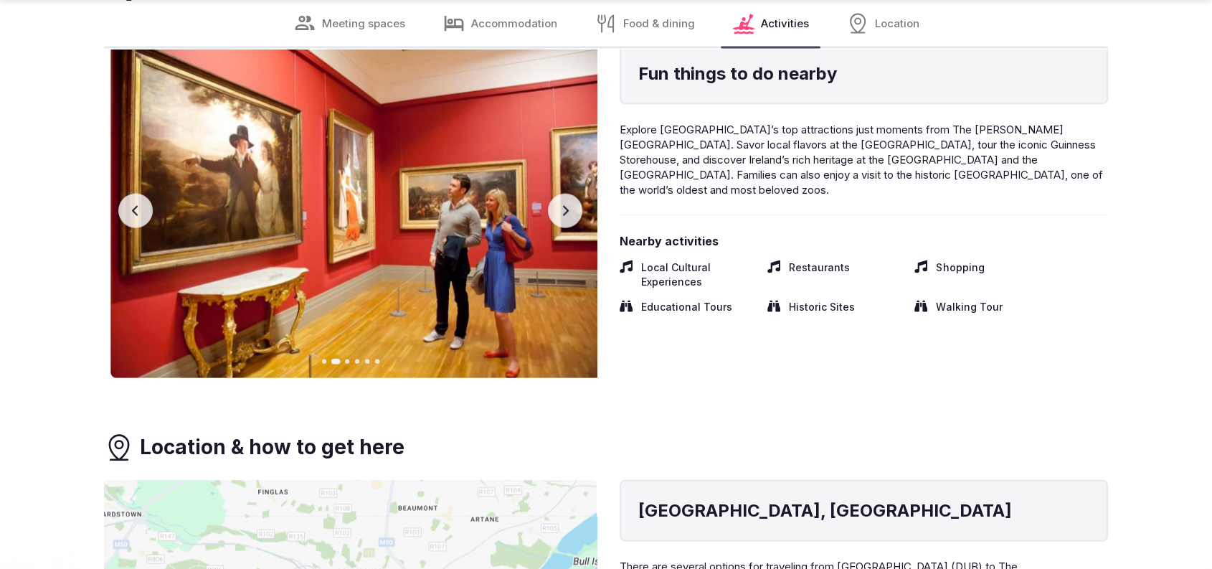
click at [577, 194] on button "Next slide" at bounding box center [565, 211] width 34 height 34
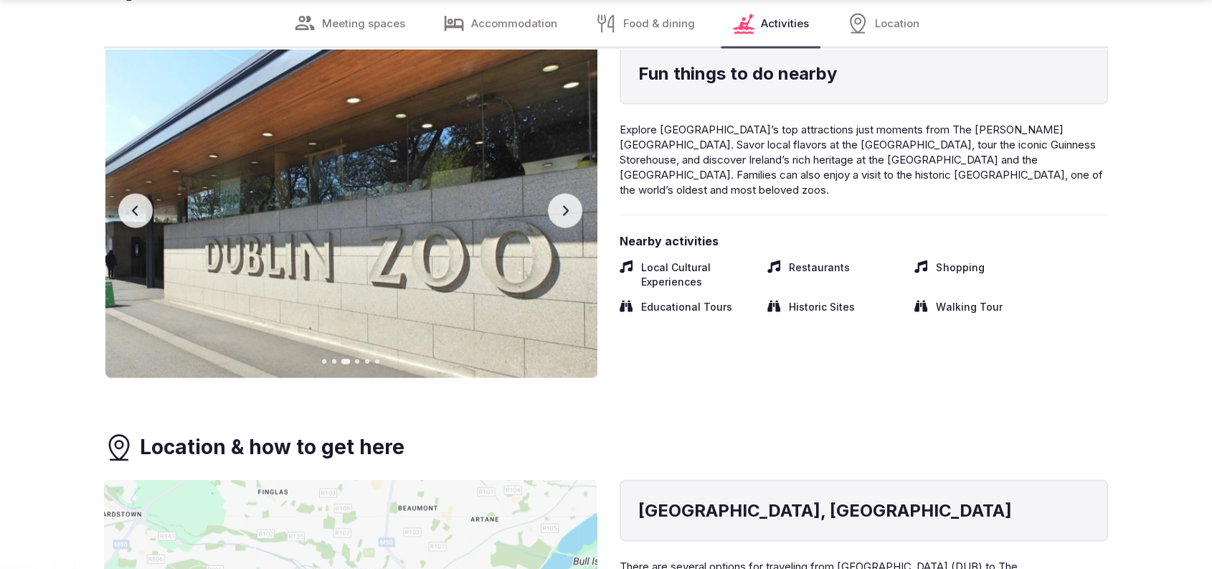
click at [577, 194] on button "Next slide" at bounding box center [565, 211] width 34 height 34
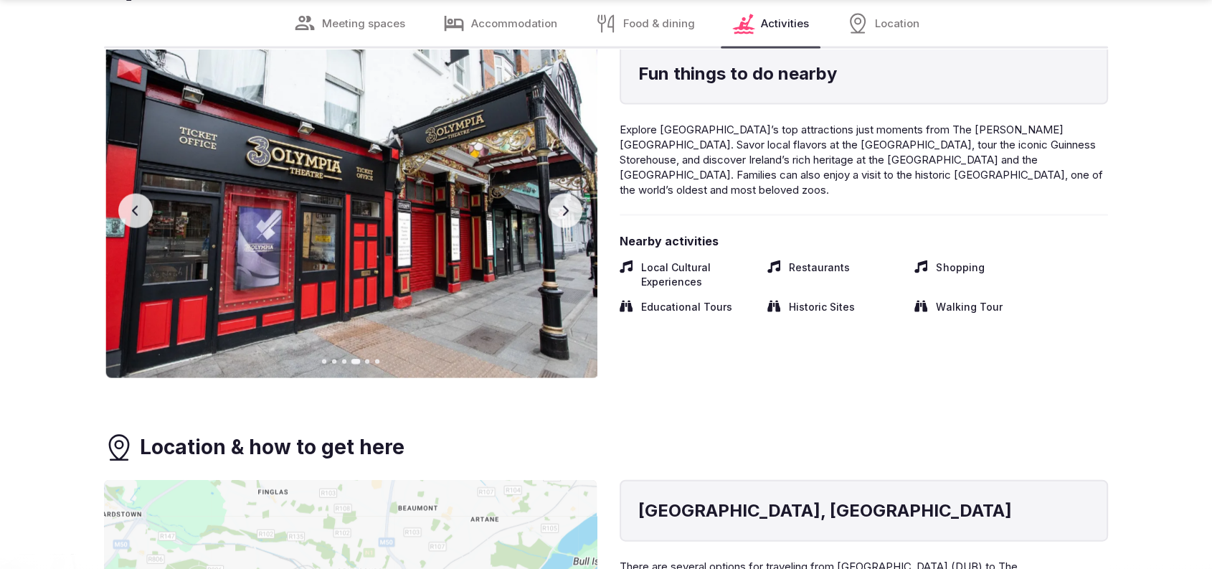
click at [574, 194] on button "Next slide" at bounding box center [565, 211] width 34 height 34
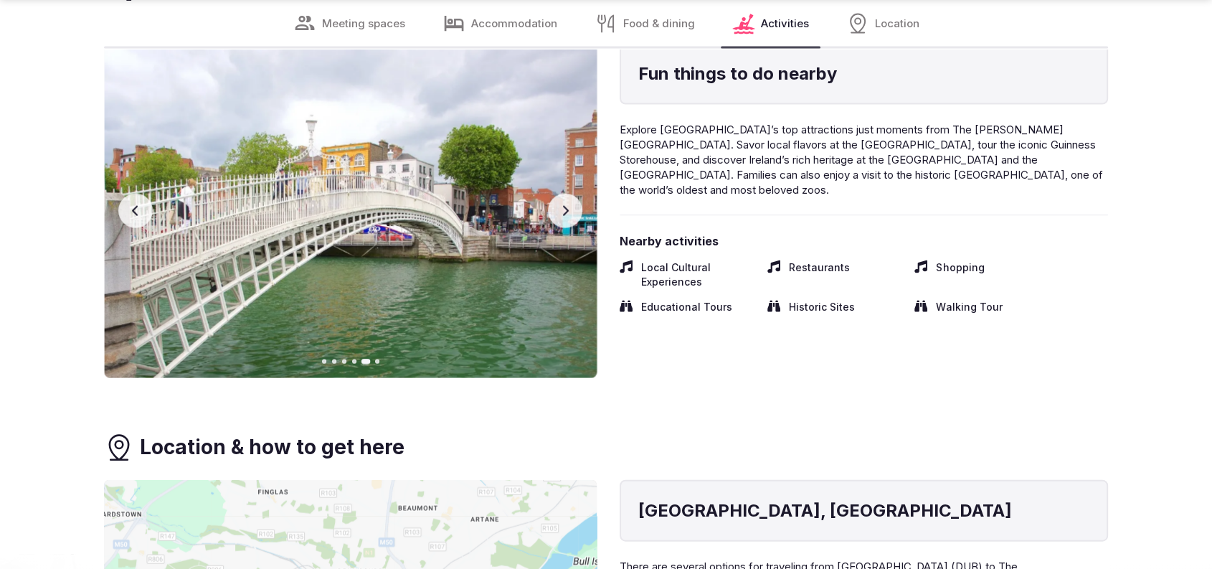
click at [574, 194] on button "Next slide" at bounding box center [565, 211] width 34 height 34
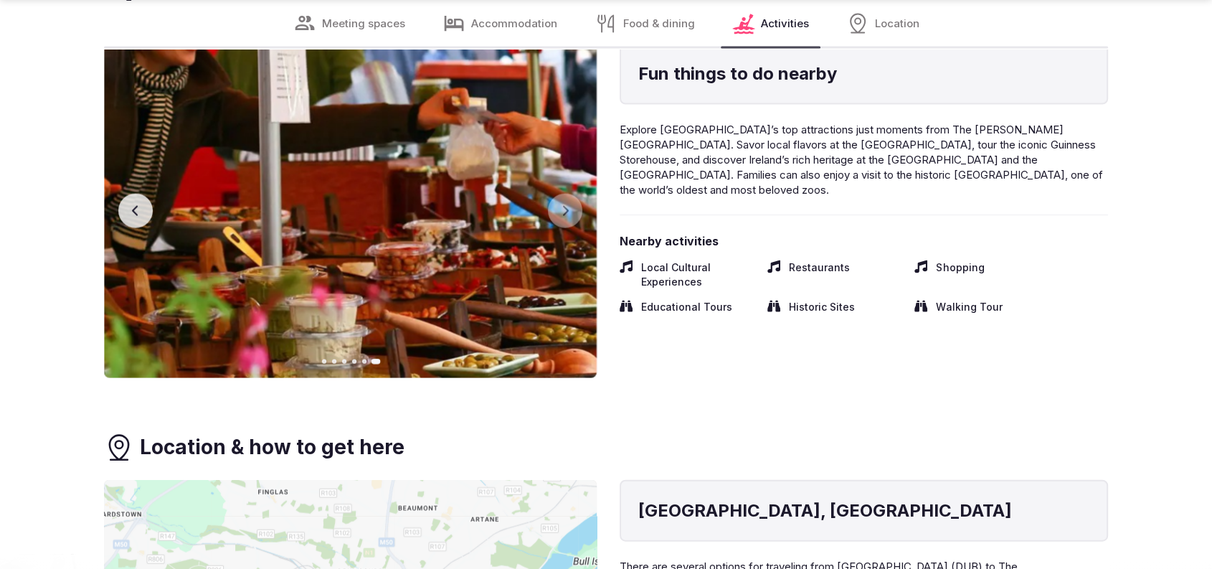
click at [141, 194] on button "Previous slide" at bounding box center [135, 211] width 34 height 34
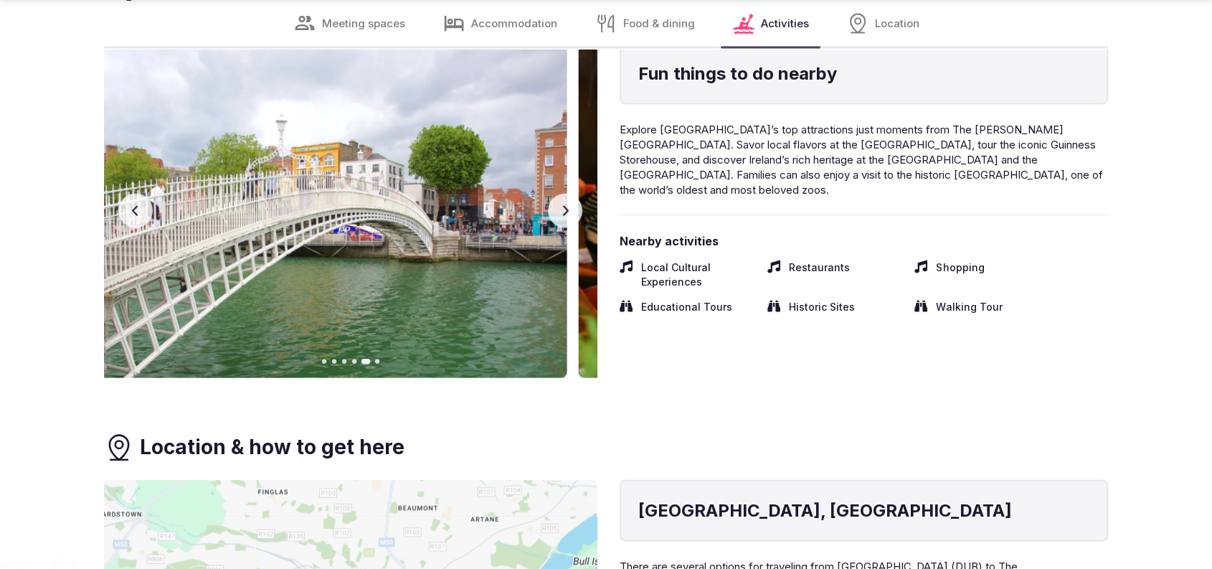
click at [141, 194] on button "Previous slide" at bounding box center [135, 211] width 34 height 34
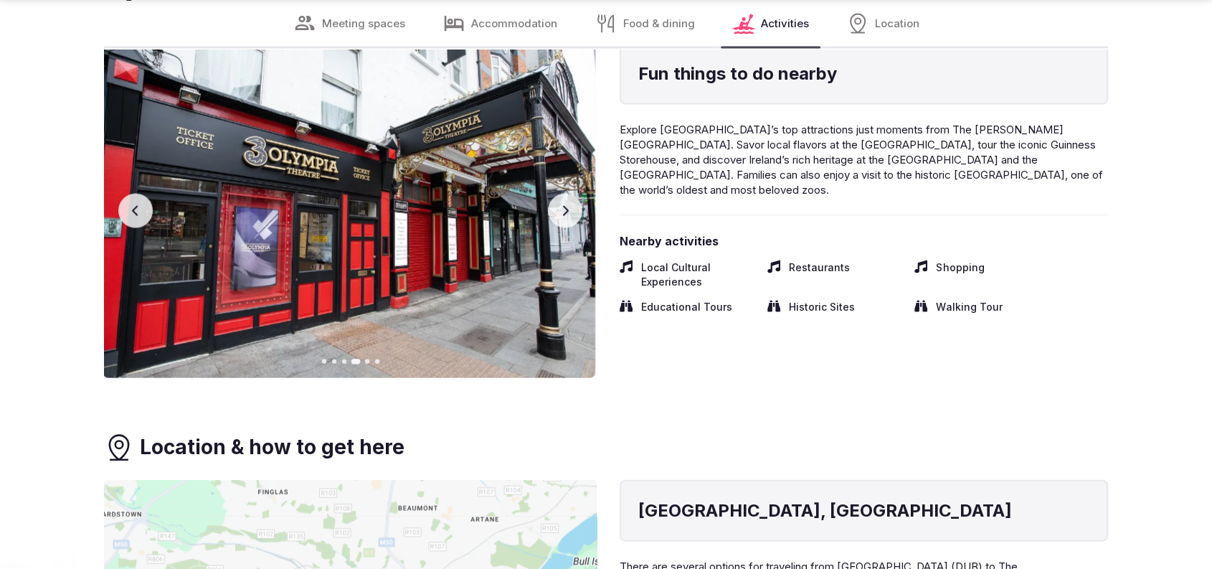
click at [141, 194] on button "Previous slide" at bounding box center [135, 211] width 34 height 34
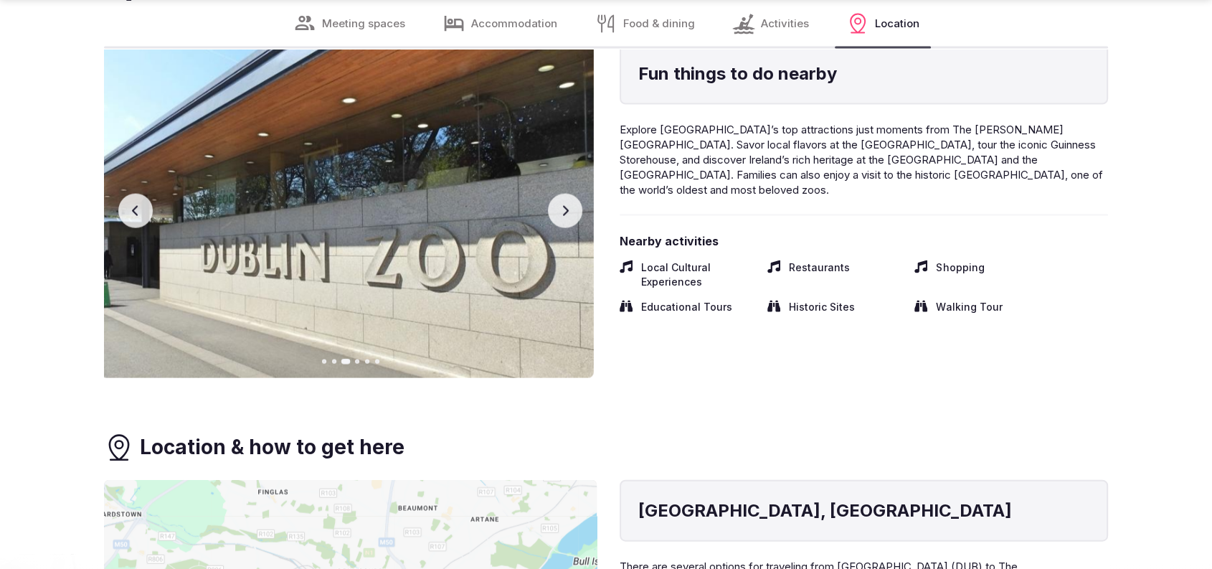
scroll to position [3557, 0]
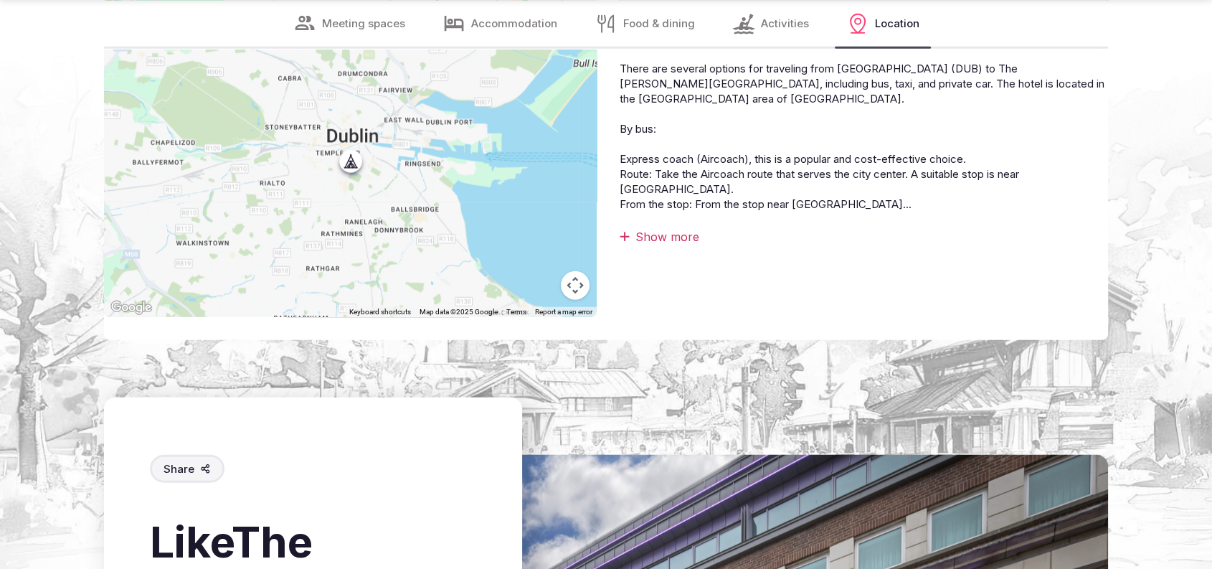
click at [641, 229] on div "Show more" at bounding box center [864, 237] width 488 height 16
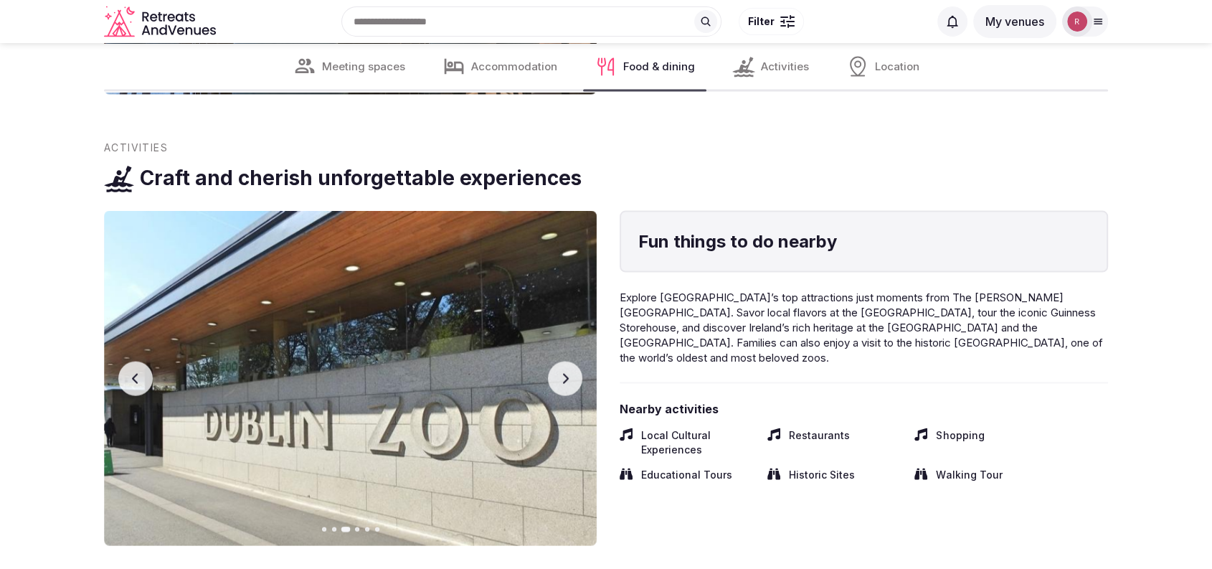
scroll to position [1896, 0]
